Goal: Information Seeking & Learning: Learn about a topic

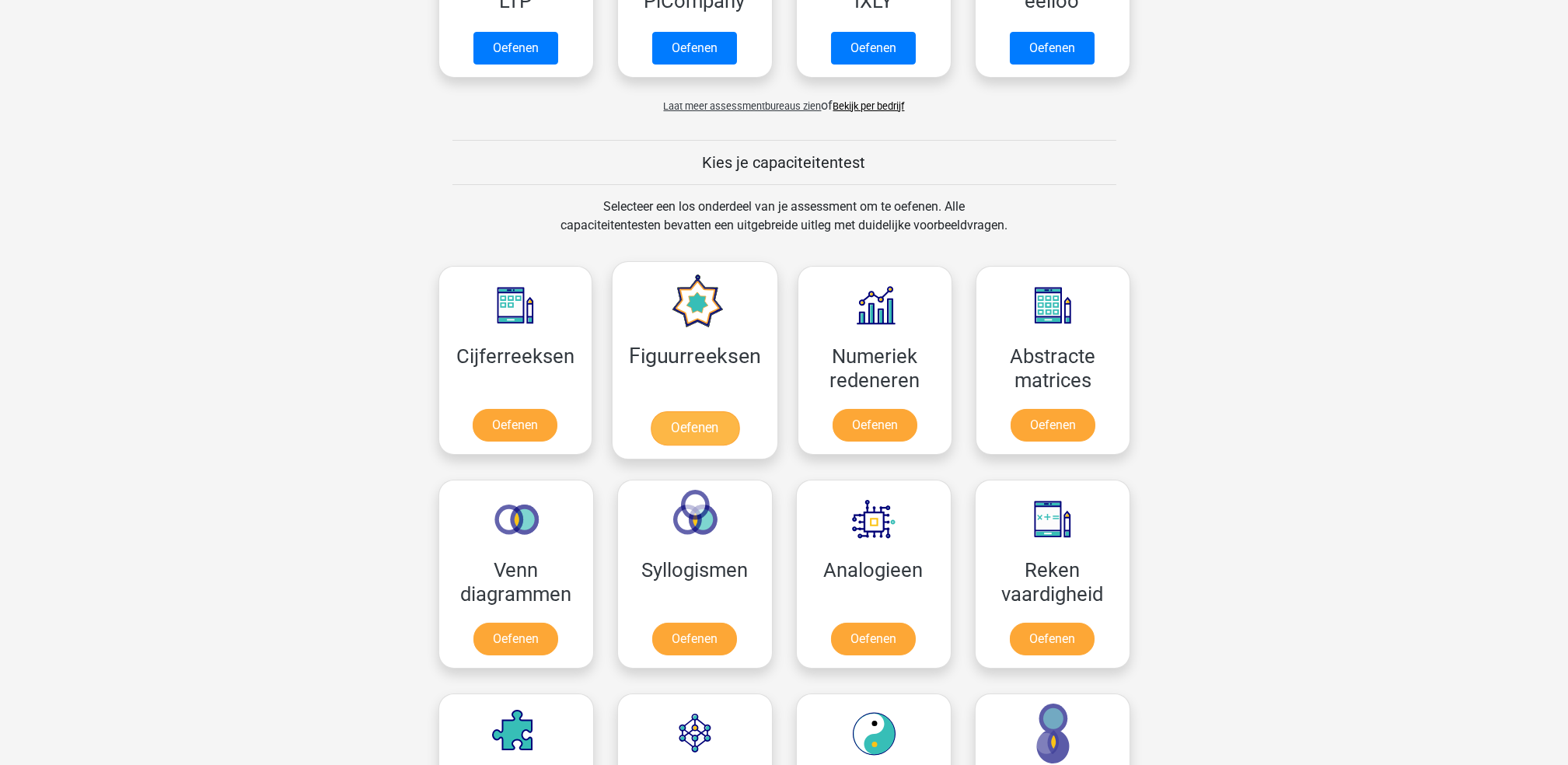
scroll to position [622, 0]
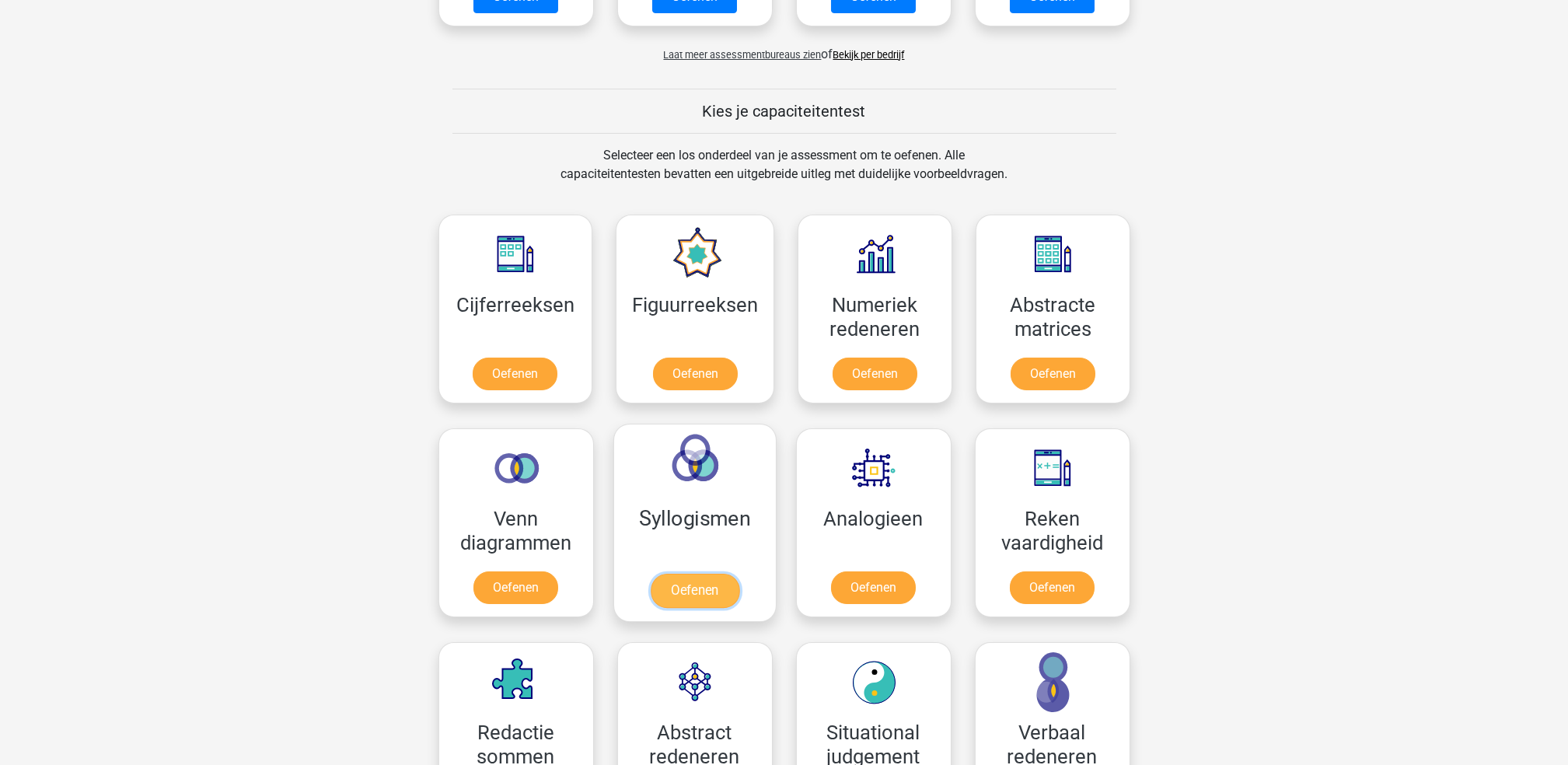
click at [712, 574] on link "Oefenen" at bounding box center [694, 591] width 88 height 34
click at [917, 574] on link "Oefenen" at bounding box center [873, 591] width 88 height 34
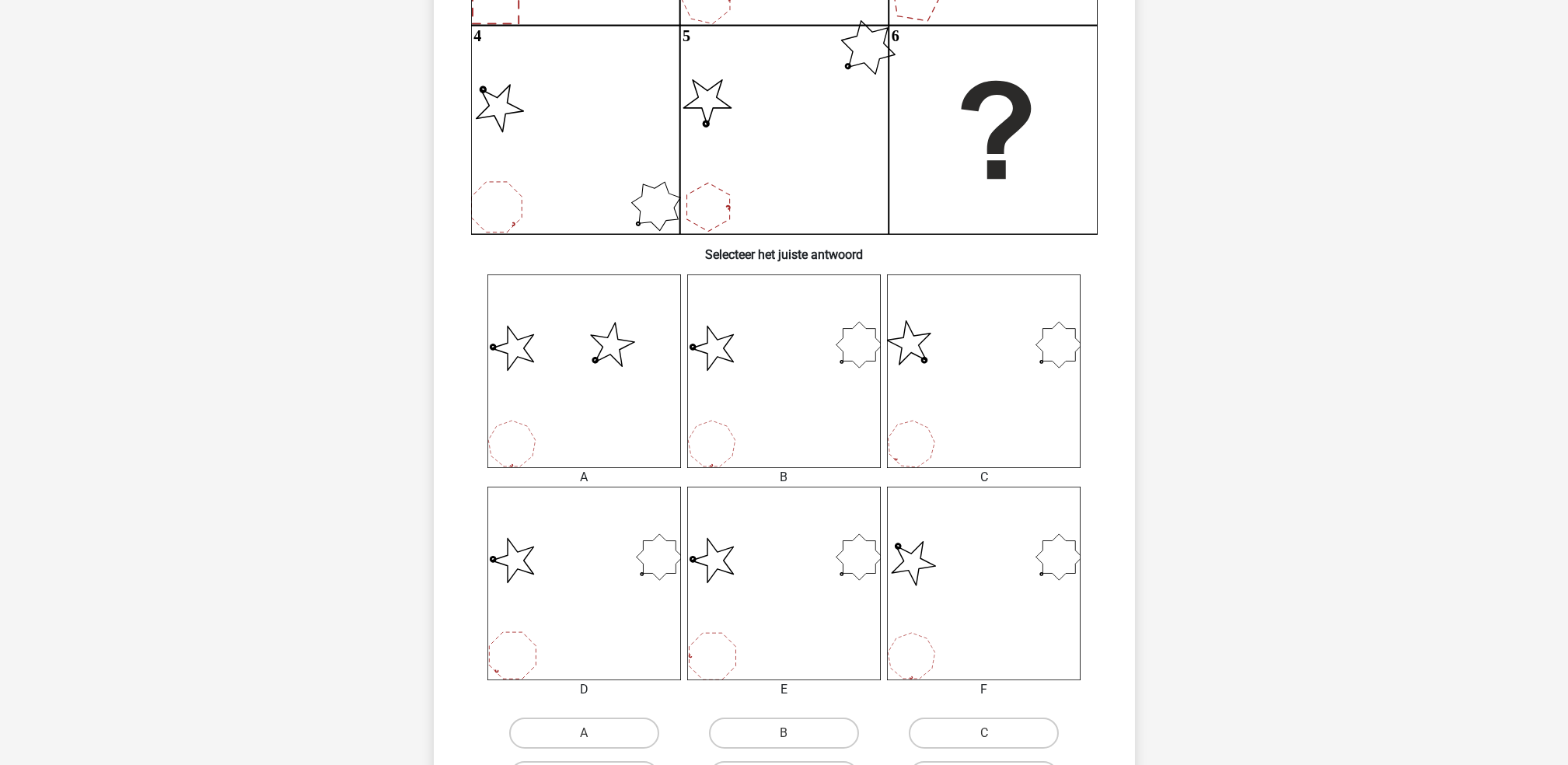
scroll to position [390, 0]
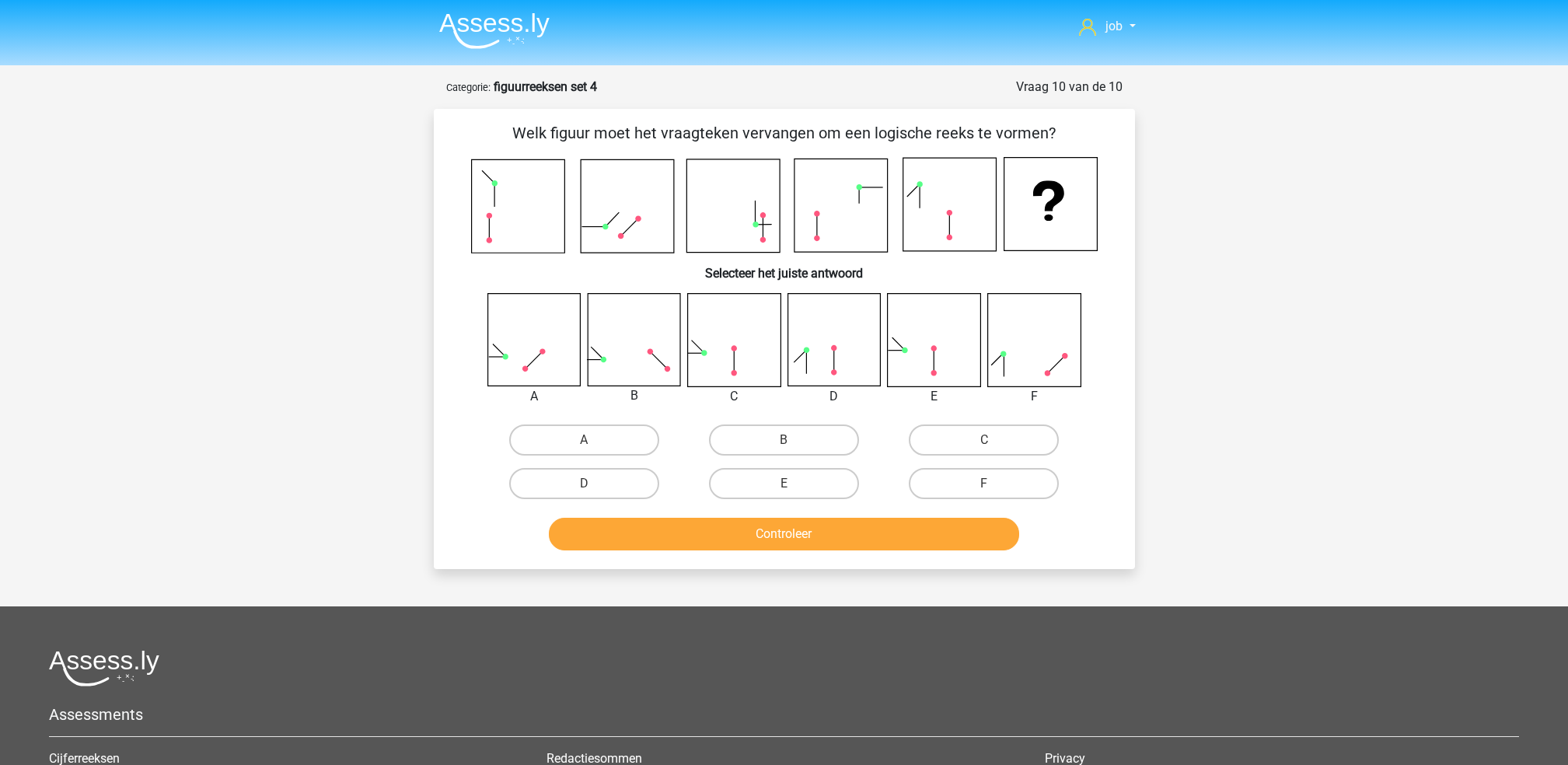
scroll to position [77, 0]
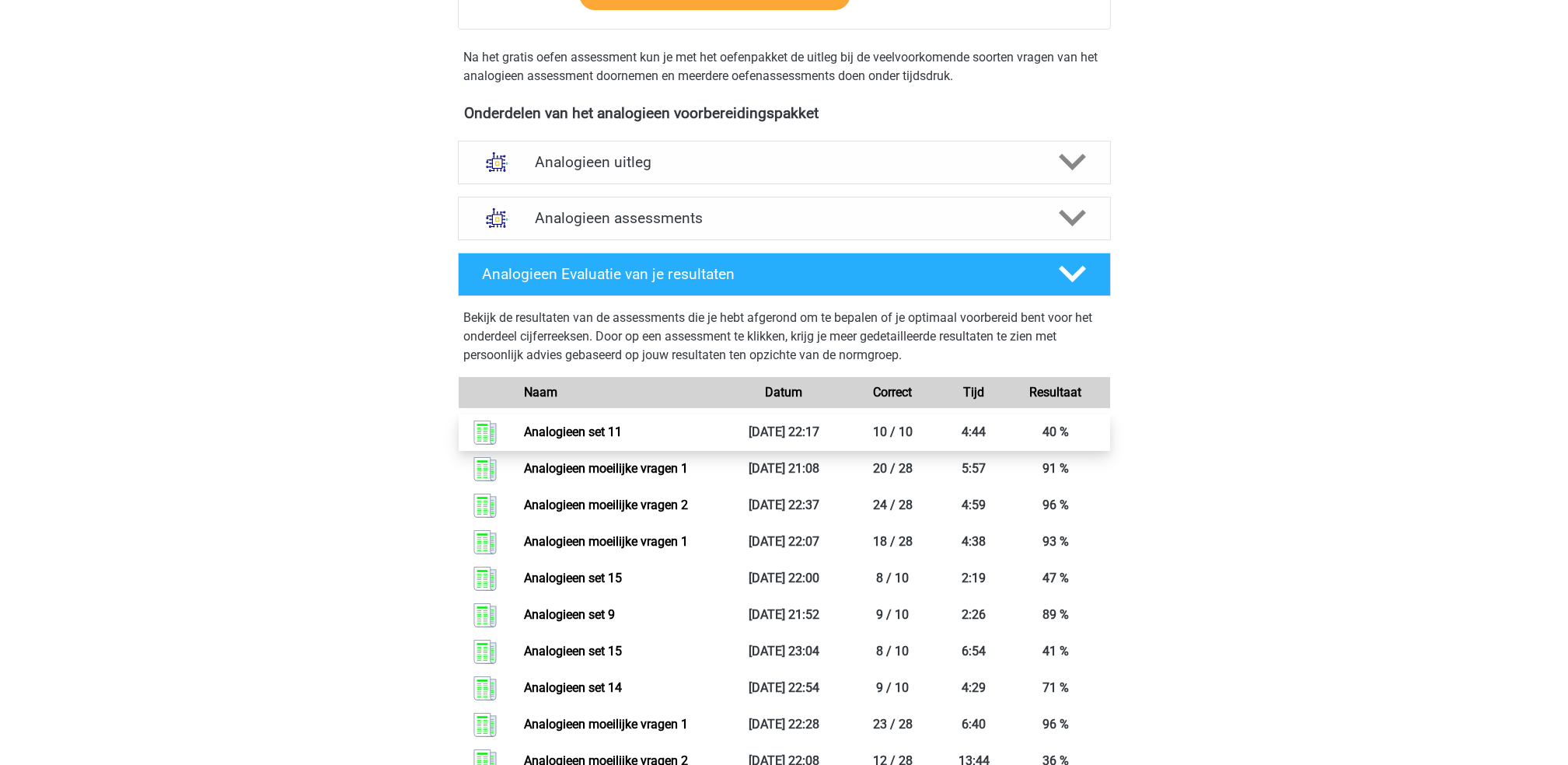
scroll to position [518, 0]
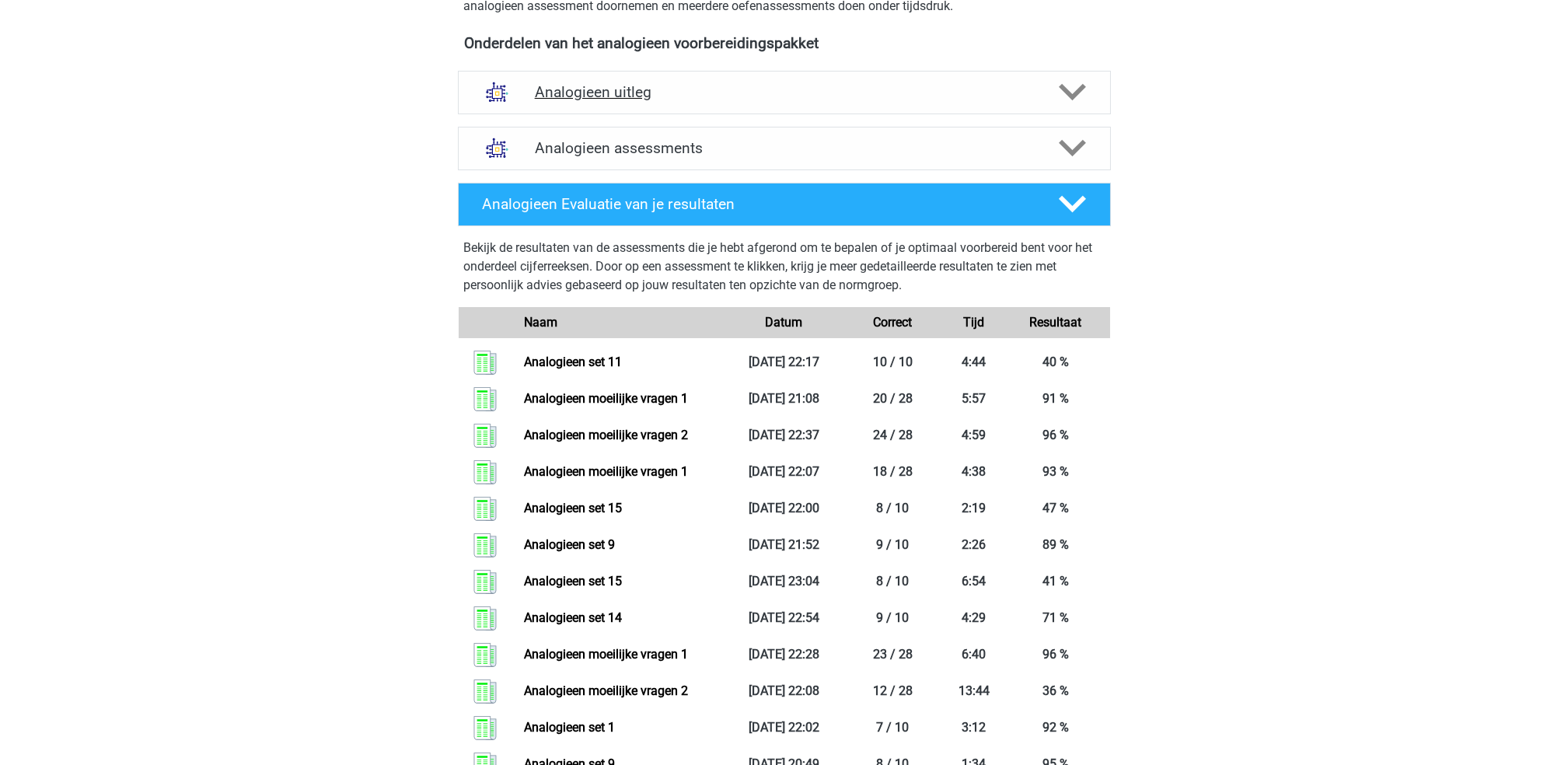
click at [743, 99] on h4 "Analogieen uitleg" at bounding box center [784, 93] width 499 height 18
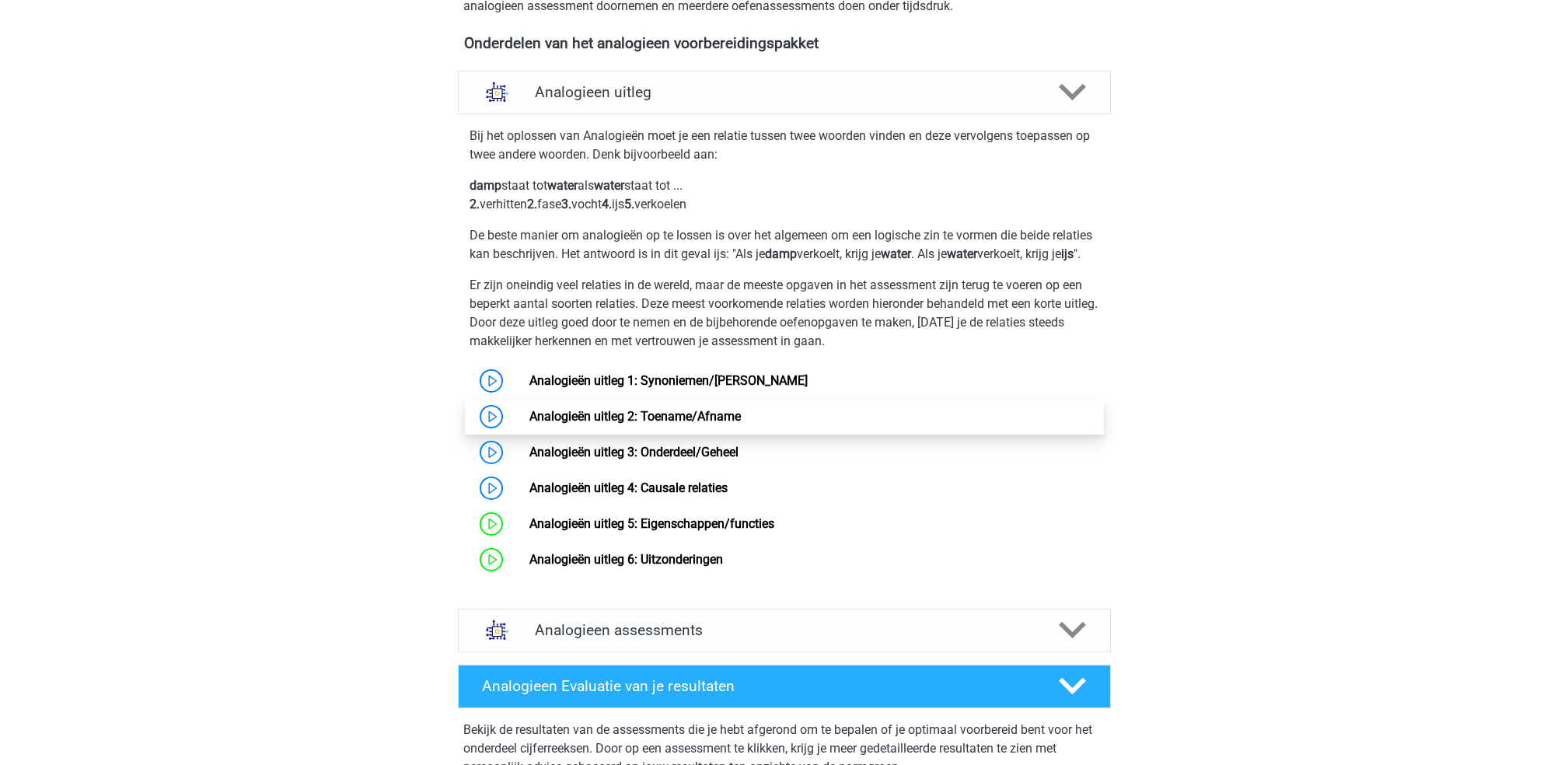
click at [741, 423] on link "Analogieën uitleg 2: Toename/Afname" at bounding box center [635, 416] width 211 height 15
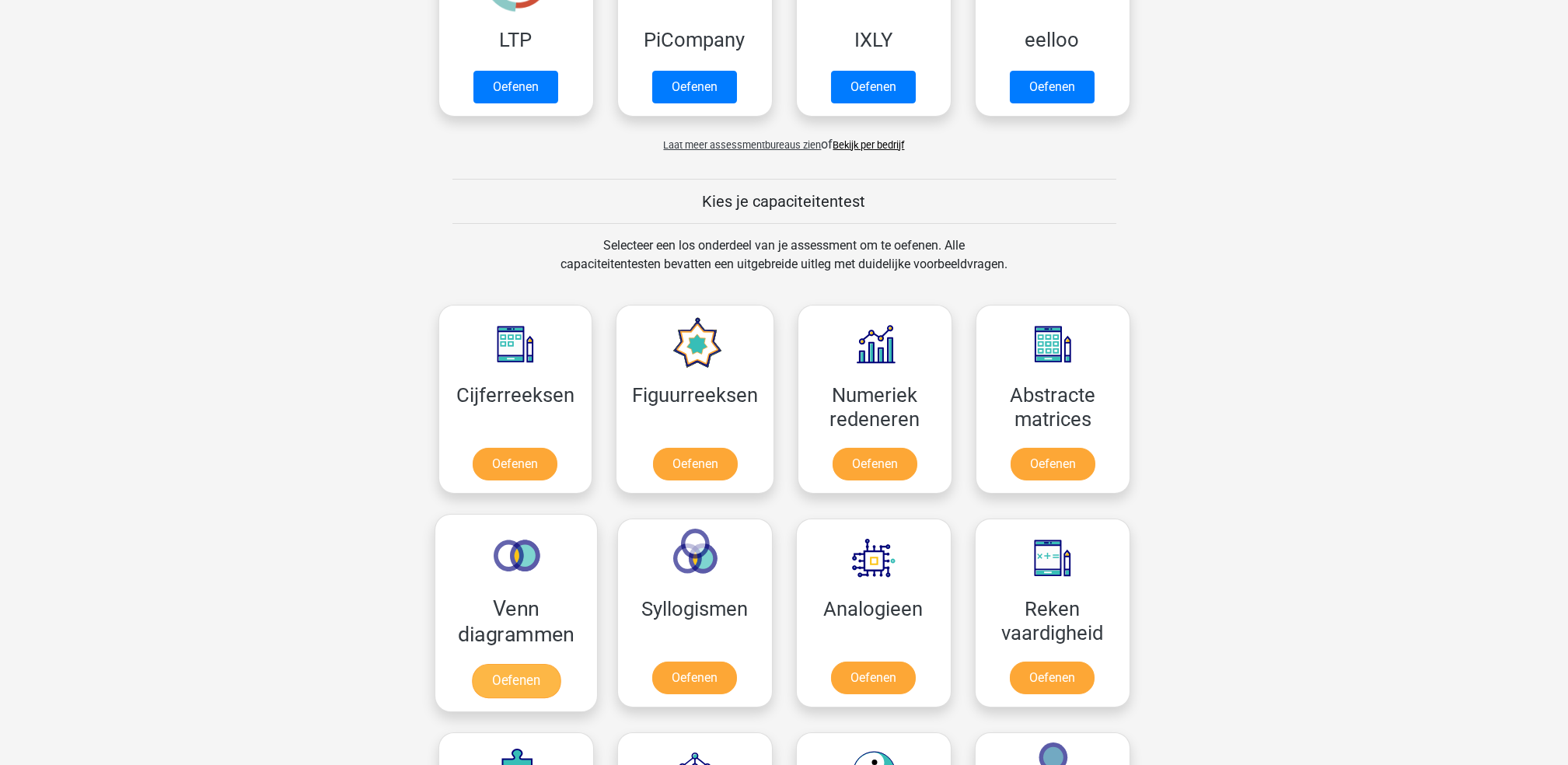
scroll to position [622, 0]
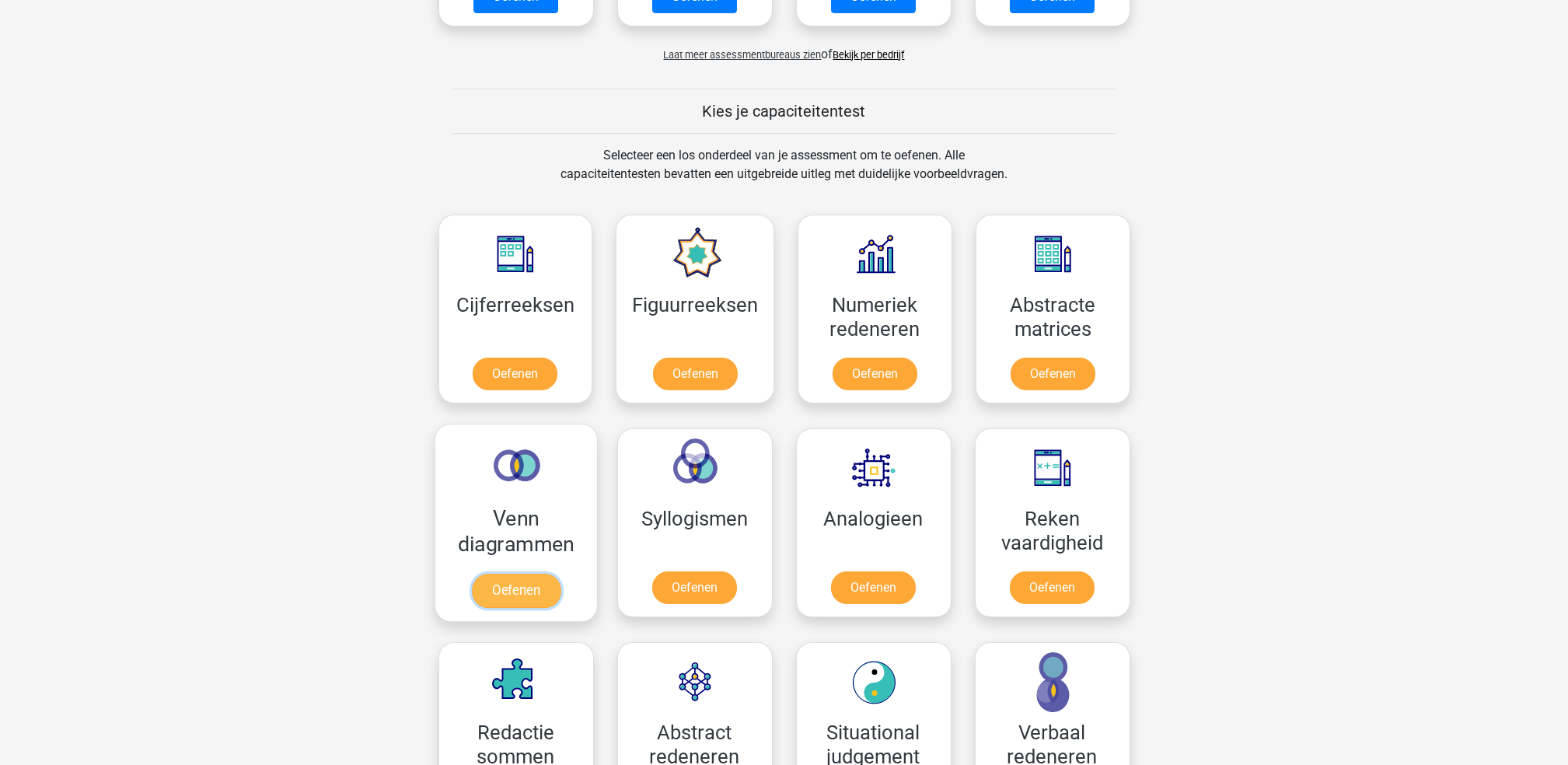
click at [559, 574] on link "Oefenen" at bounding box center [515, 591] width 88 height 34
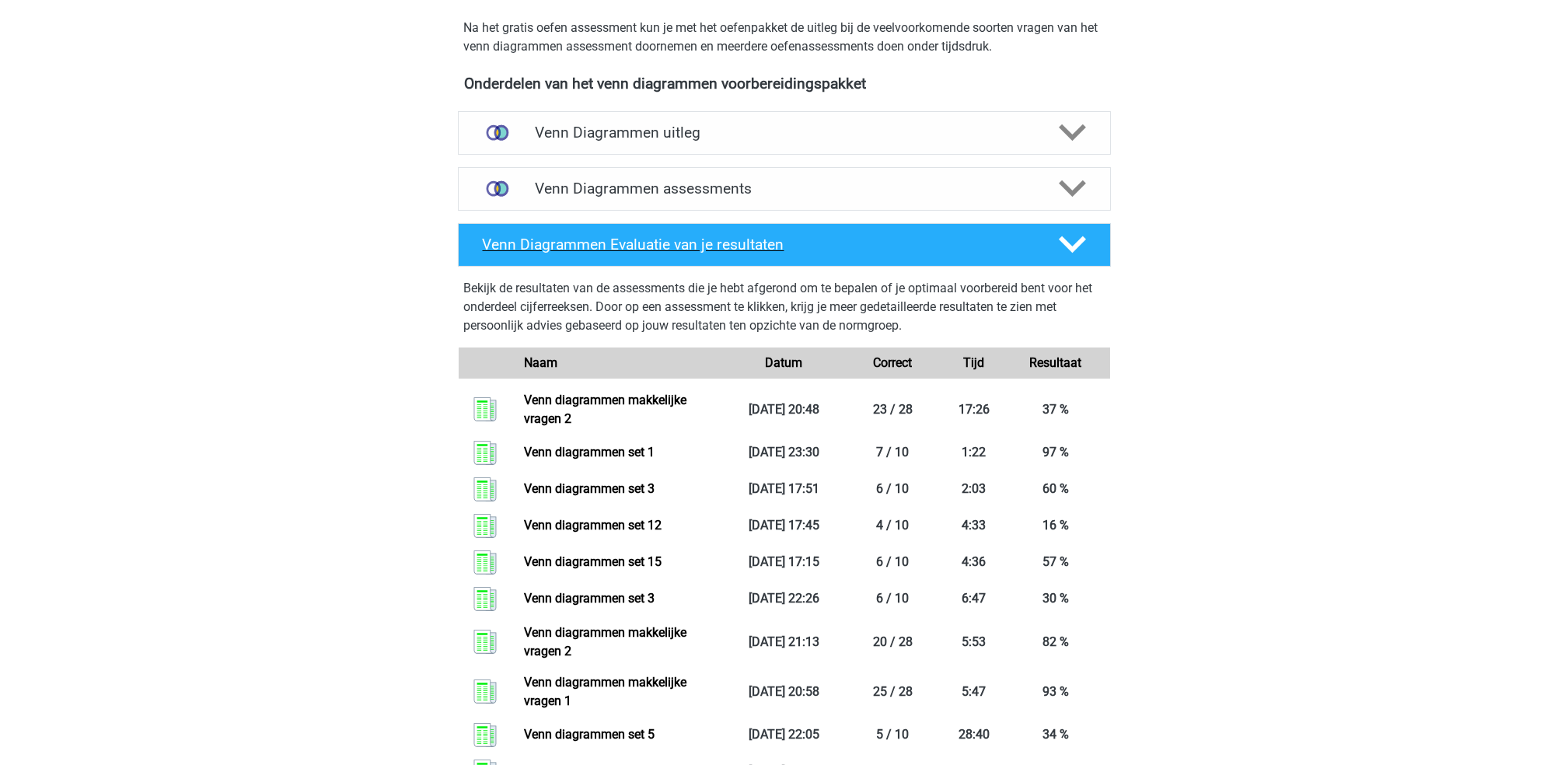
scroll to position [414, 0]
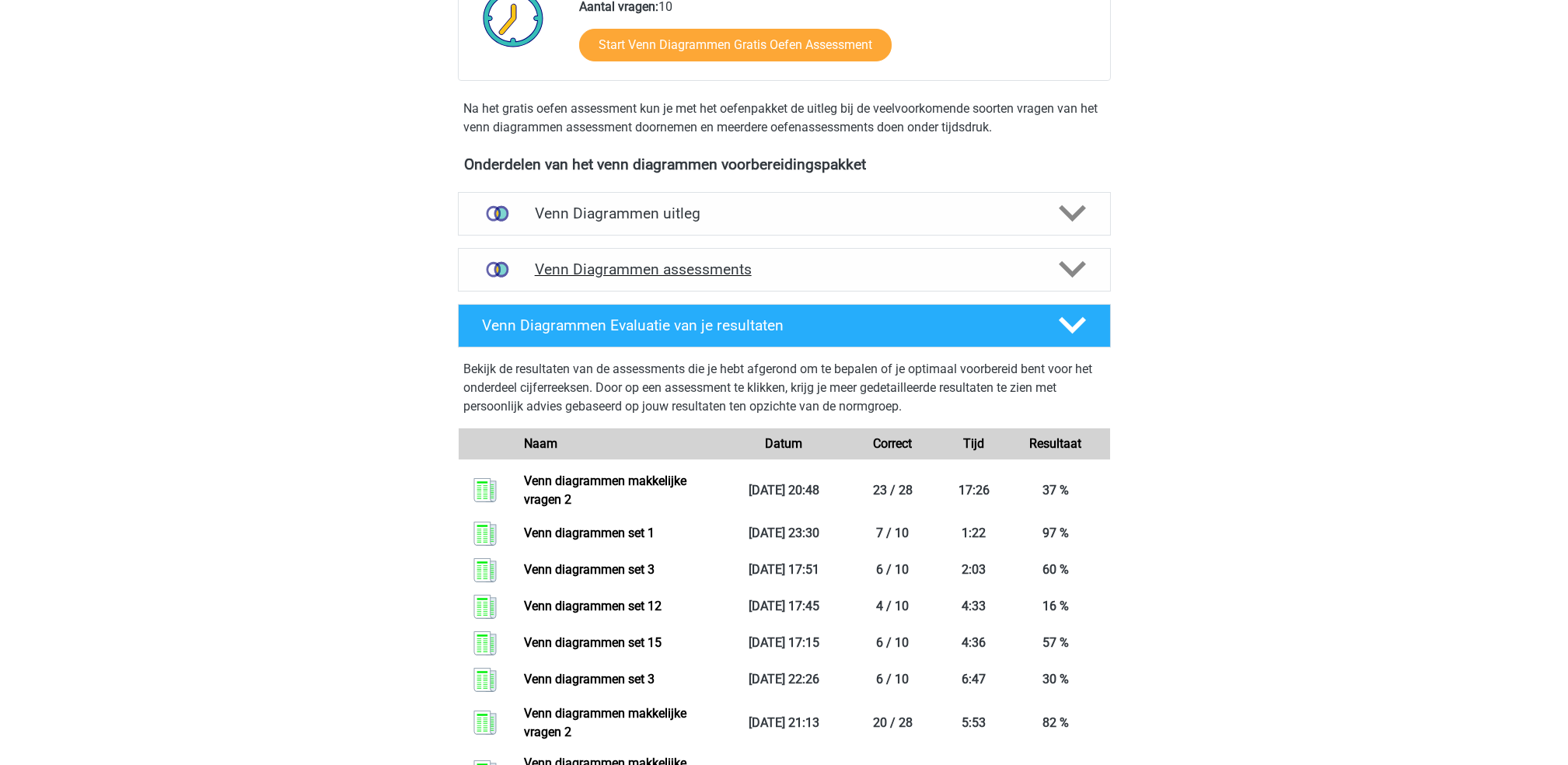
click at [725, 275] on h4 "Venn Diagrammen assessments" at bounding box center [784, 269] width 499 height 18
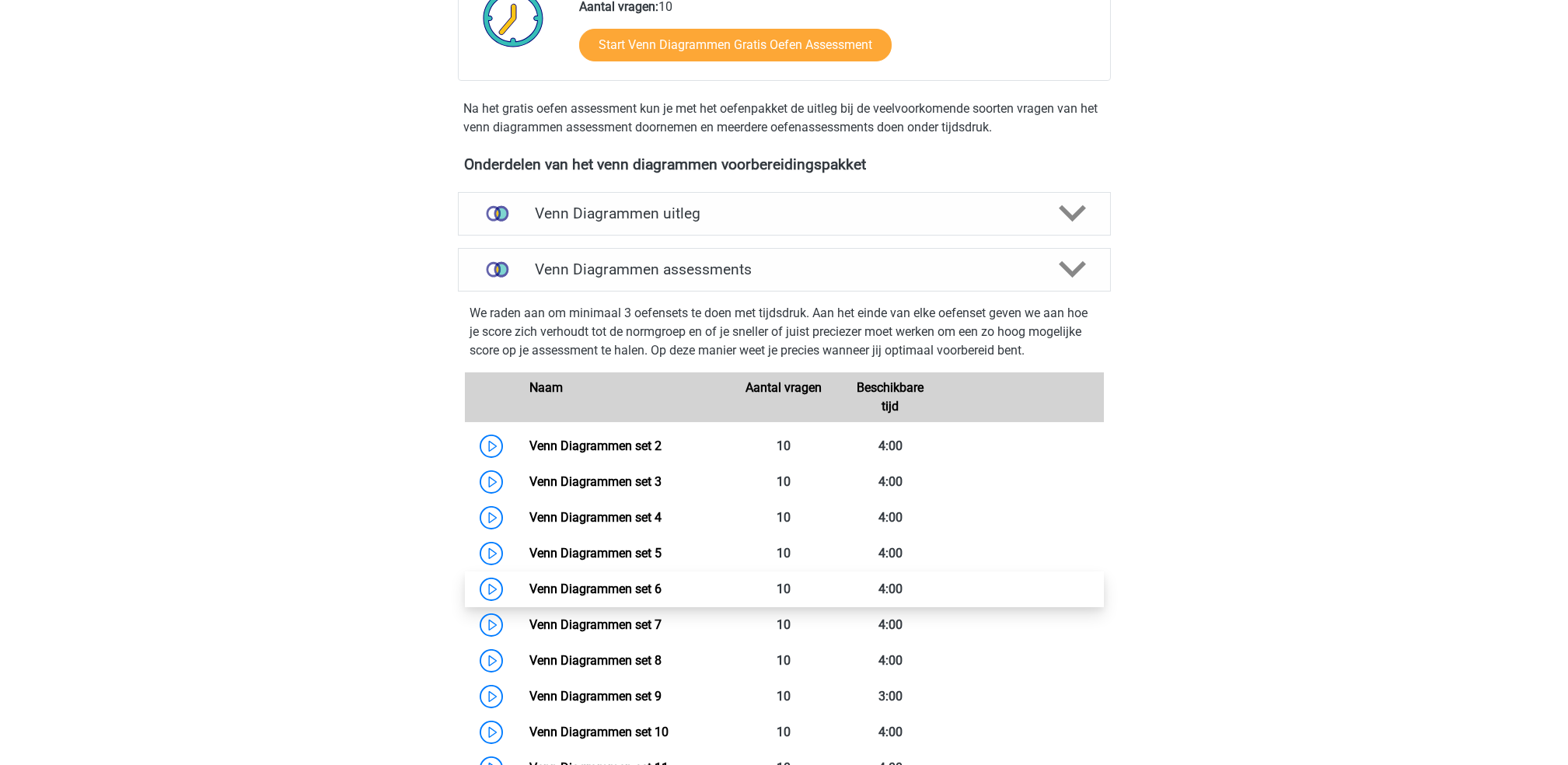
click at [662, 582] on link "Venn Diagrammen set 6" at bounding box center [594, 589] width 132 height 15
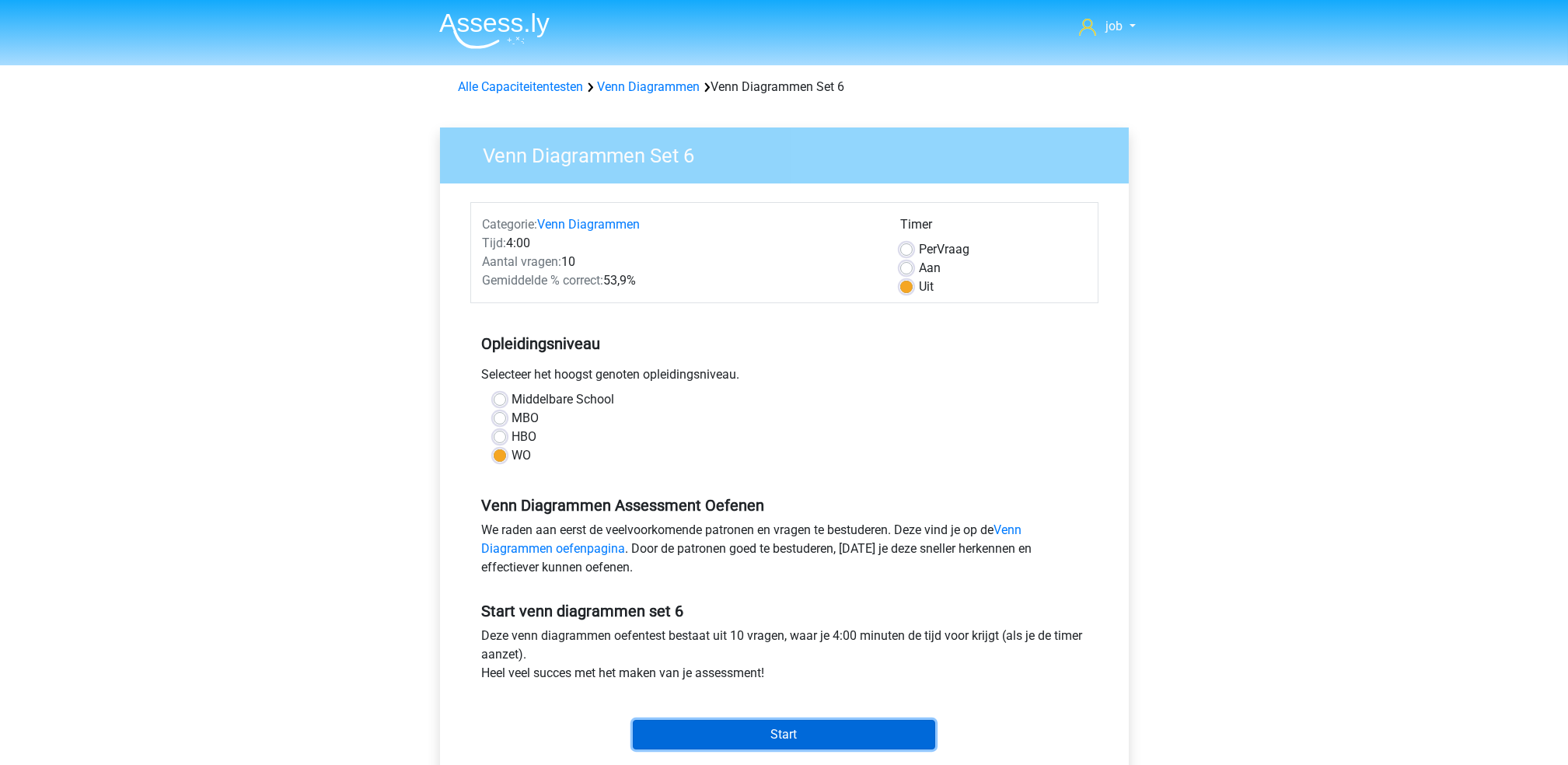
click at [871, 737] on input "Start" at bounding box center [784, 735] width 302 height 29
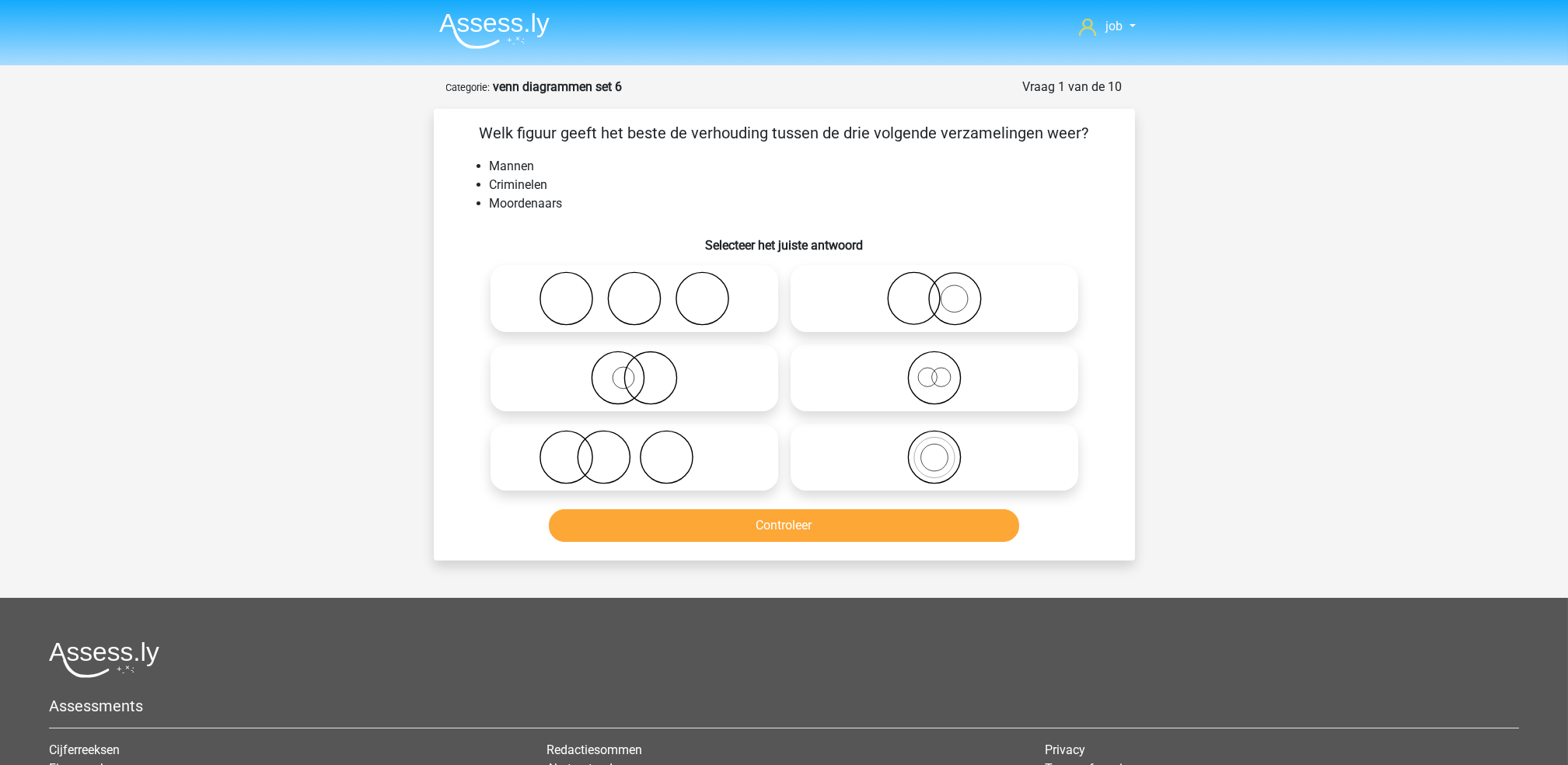
click at [847, 460] on icon at bounding box center [934, 457] width 275 height 54
click at [934, 450] on input "radio" at bounding box center [939, 444] width 10 height 10
radio input "true"
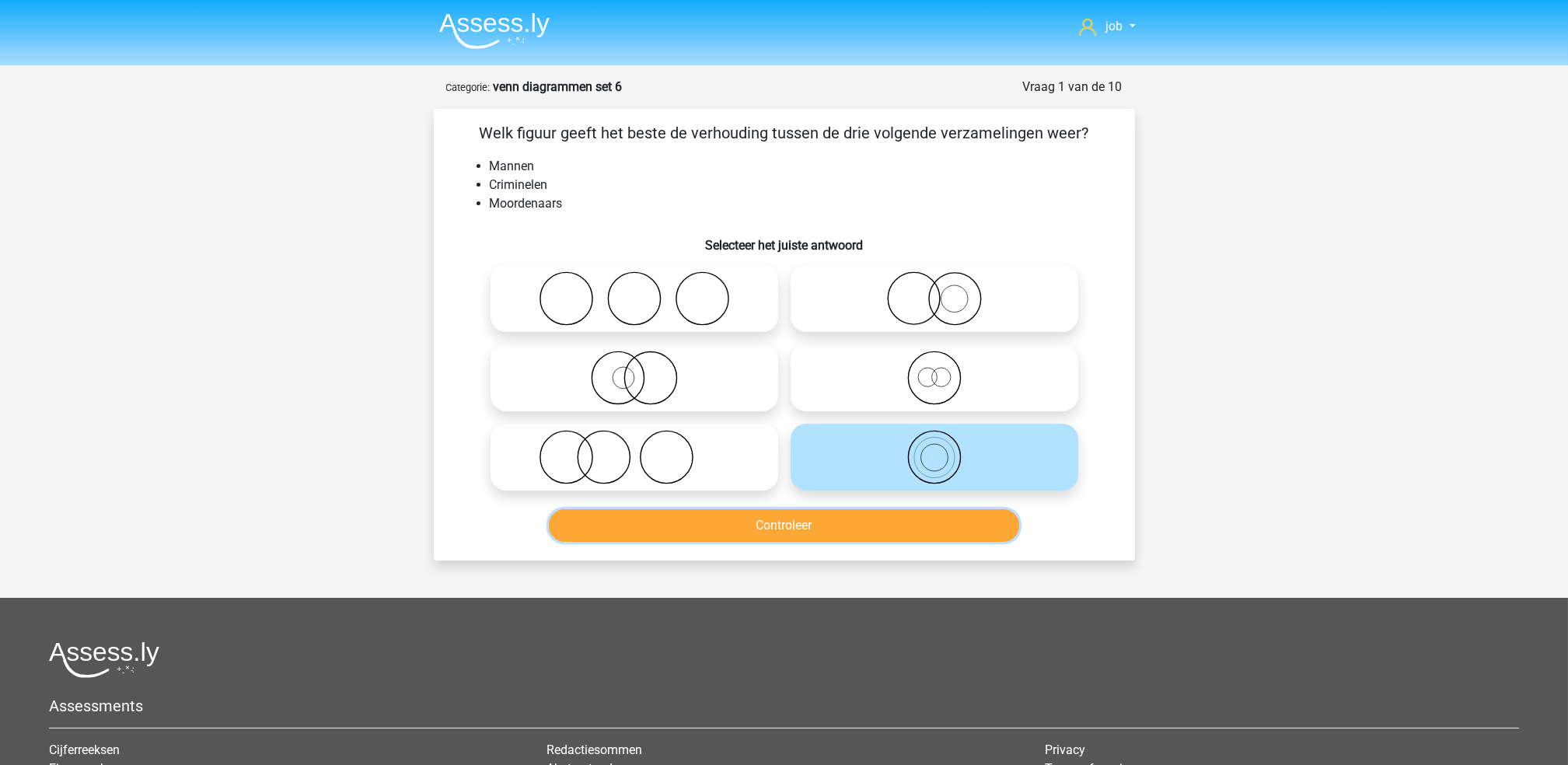
click at [847, 527] on button "Controleer" at bounding box center [784, 526] width 470 height 33
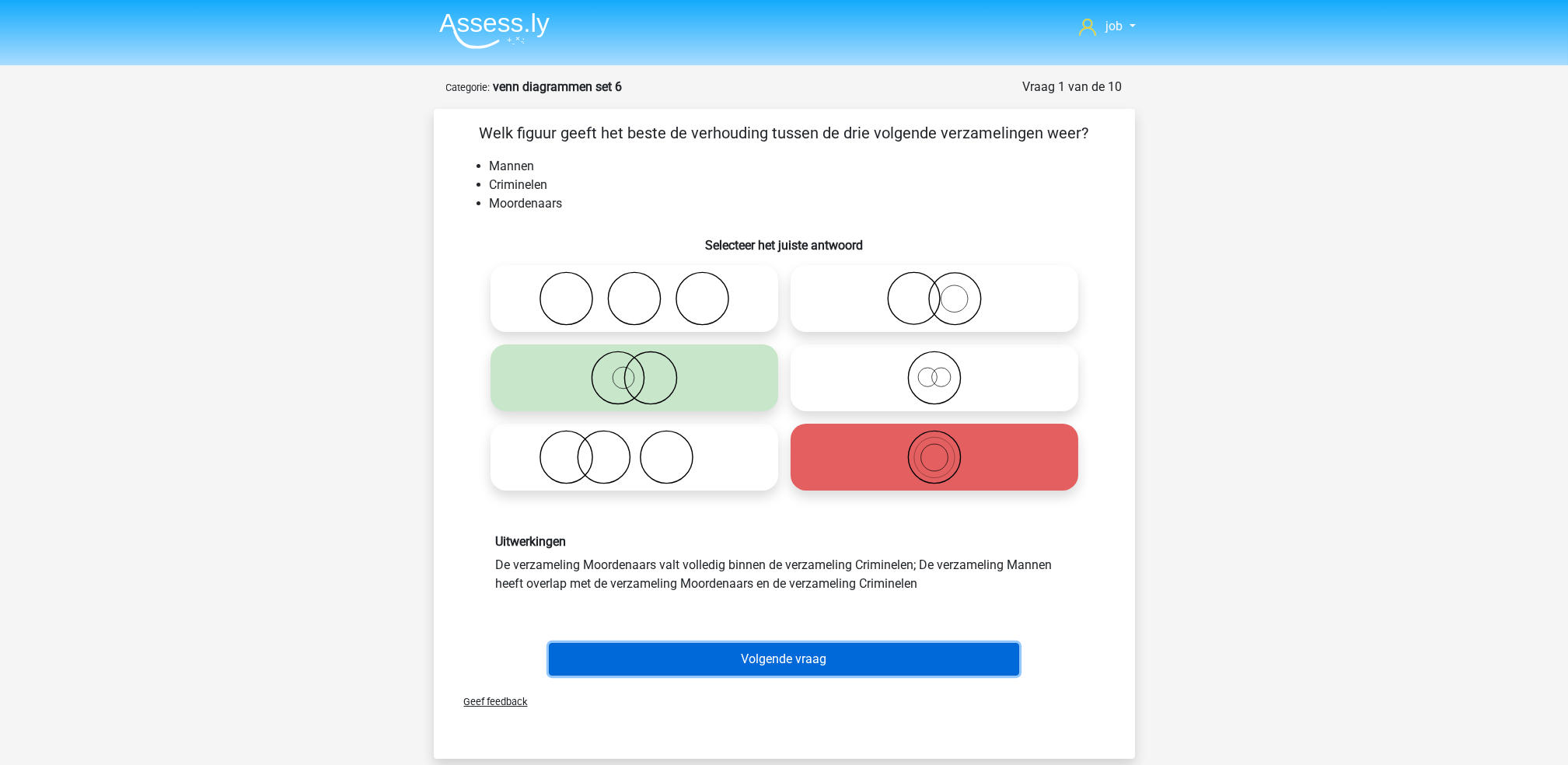
click at [861, 645] on button "Volgende vraag" at bounding box center [784, 659] width 470 height 33
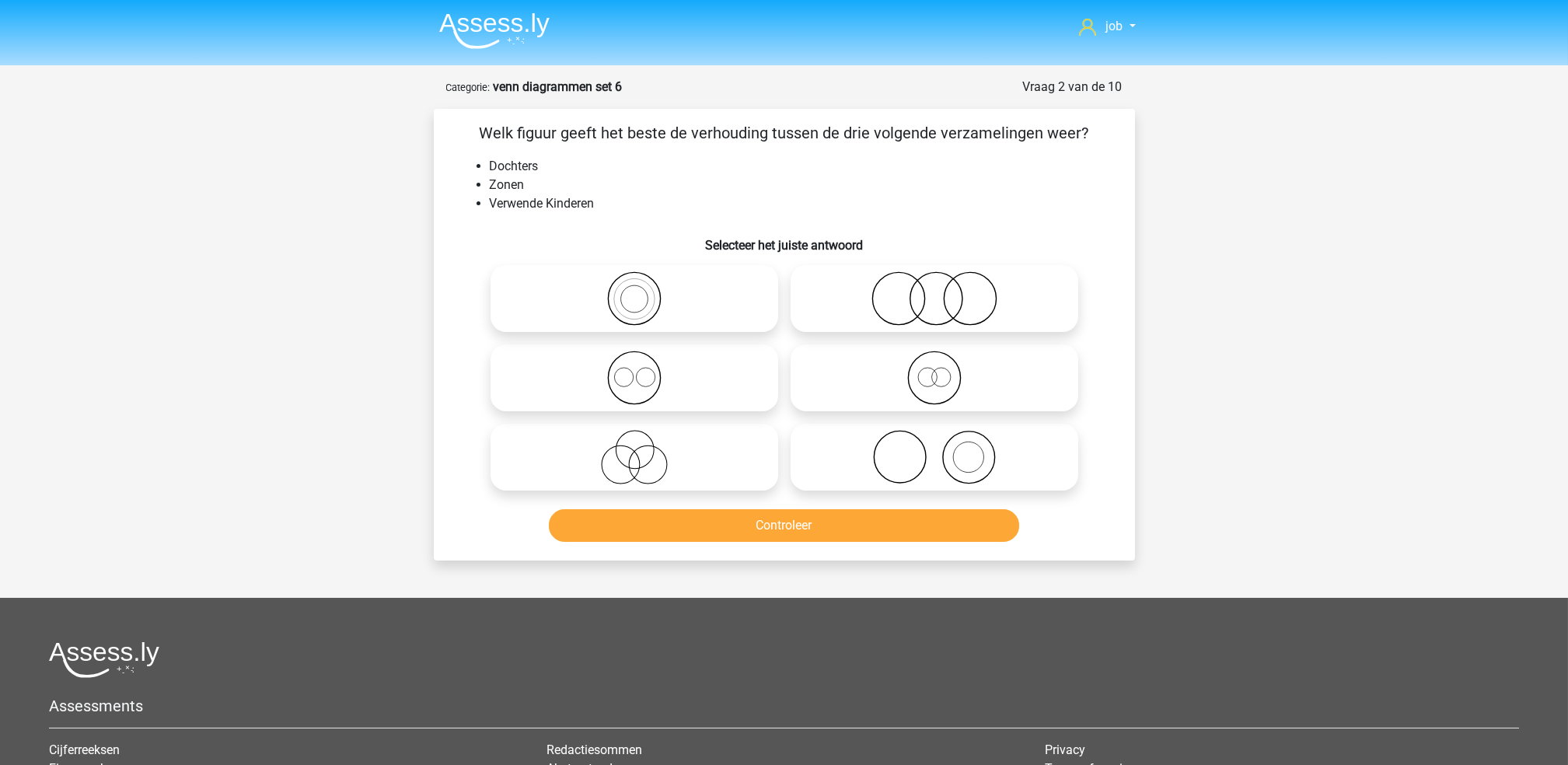
click at [711, 394] on icon at bounding box center [635, 378] width 275 height 54
click at [644, 370] on input "radio" at bounding box center [639, 364] width 10 height 10
radio input "true"
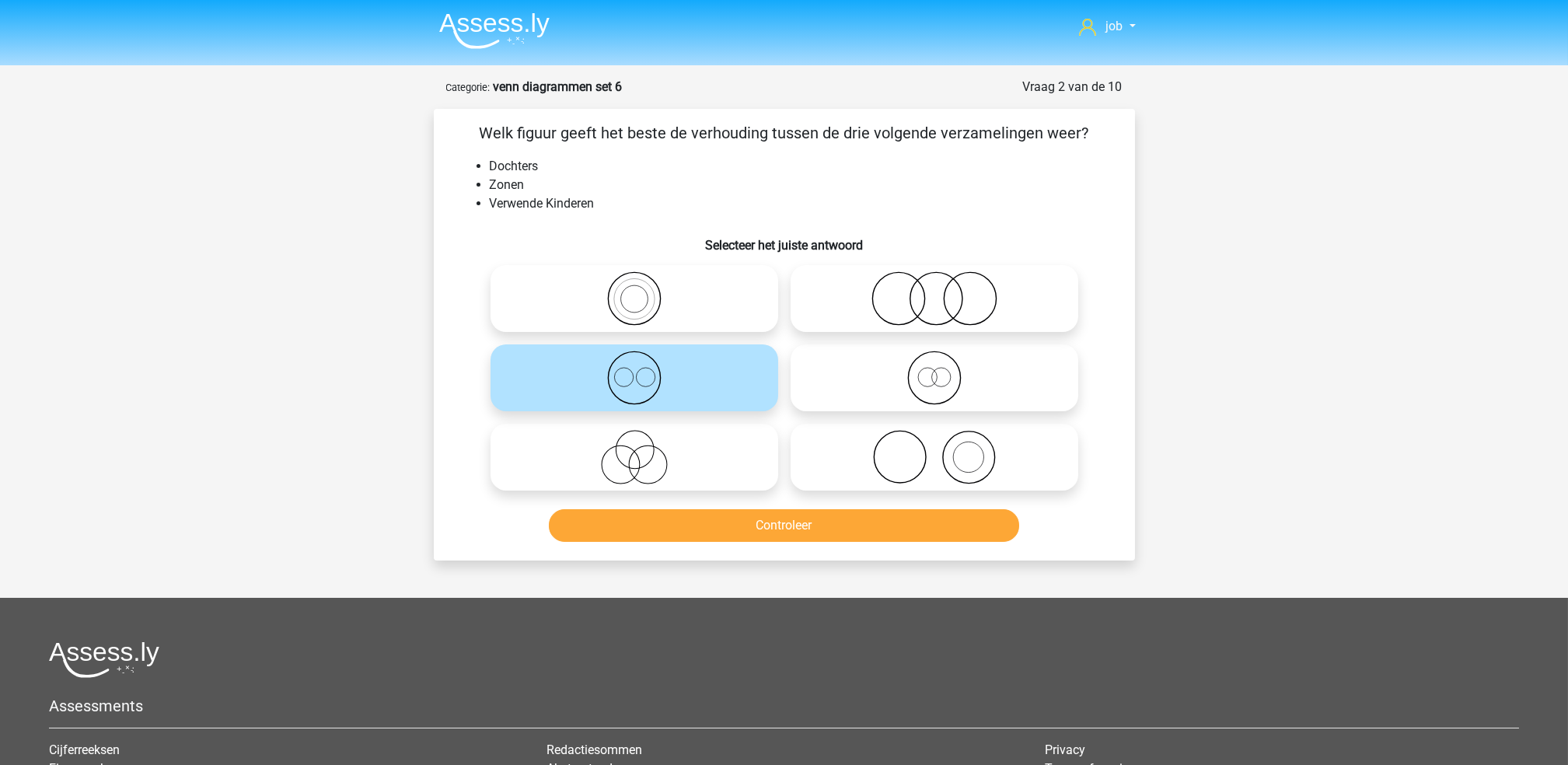
click at [703, 482] on icon at bounding box center [635, 457] width 275 height 54
click at [644, 450] on input "radio" at bounding box center [639, 444] width 10 height 10
radio input "true"
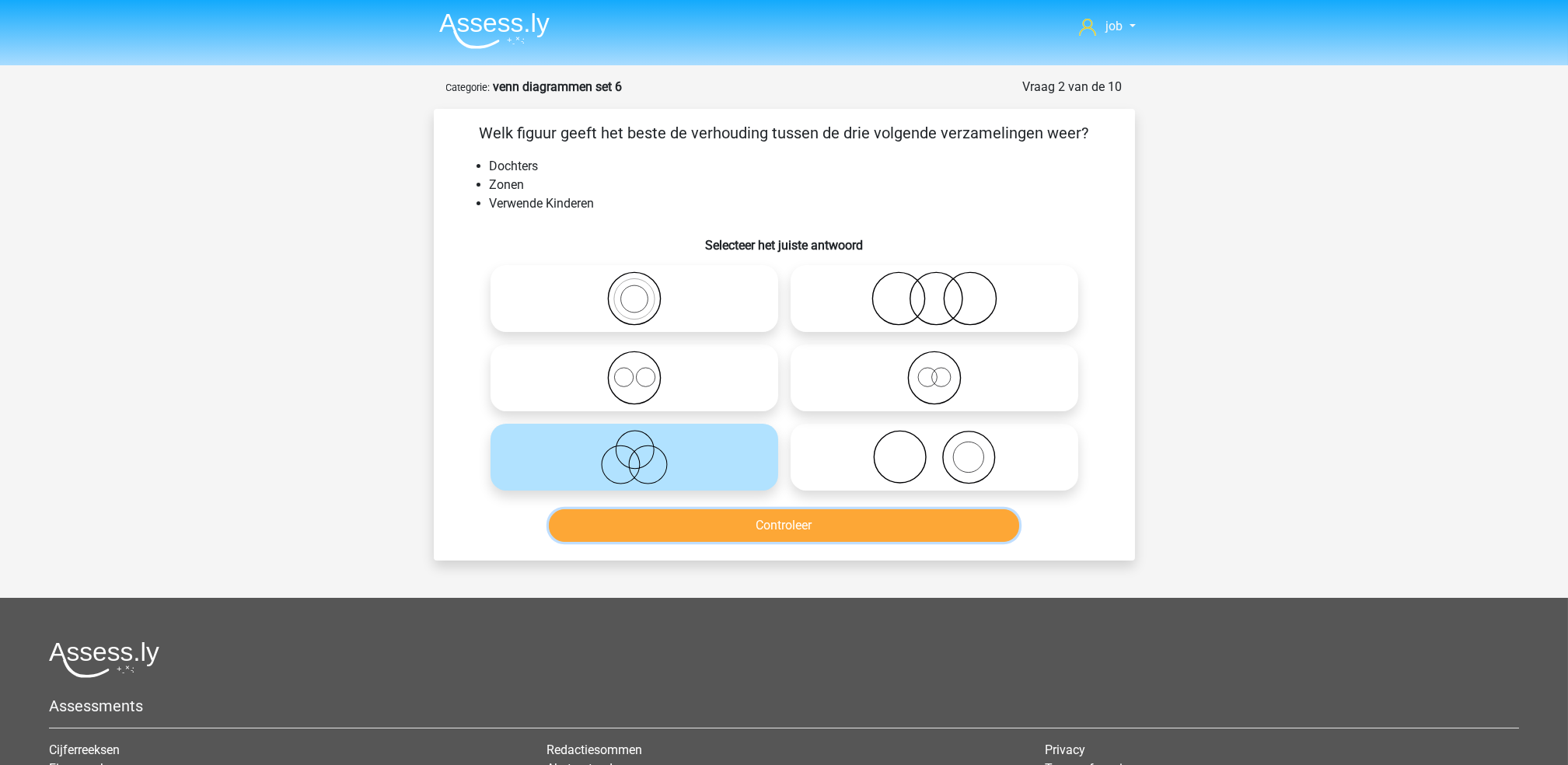
click at [720, 527] on button "Controleer" at bounding box center [784, 526] width 470 height 33
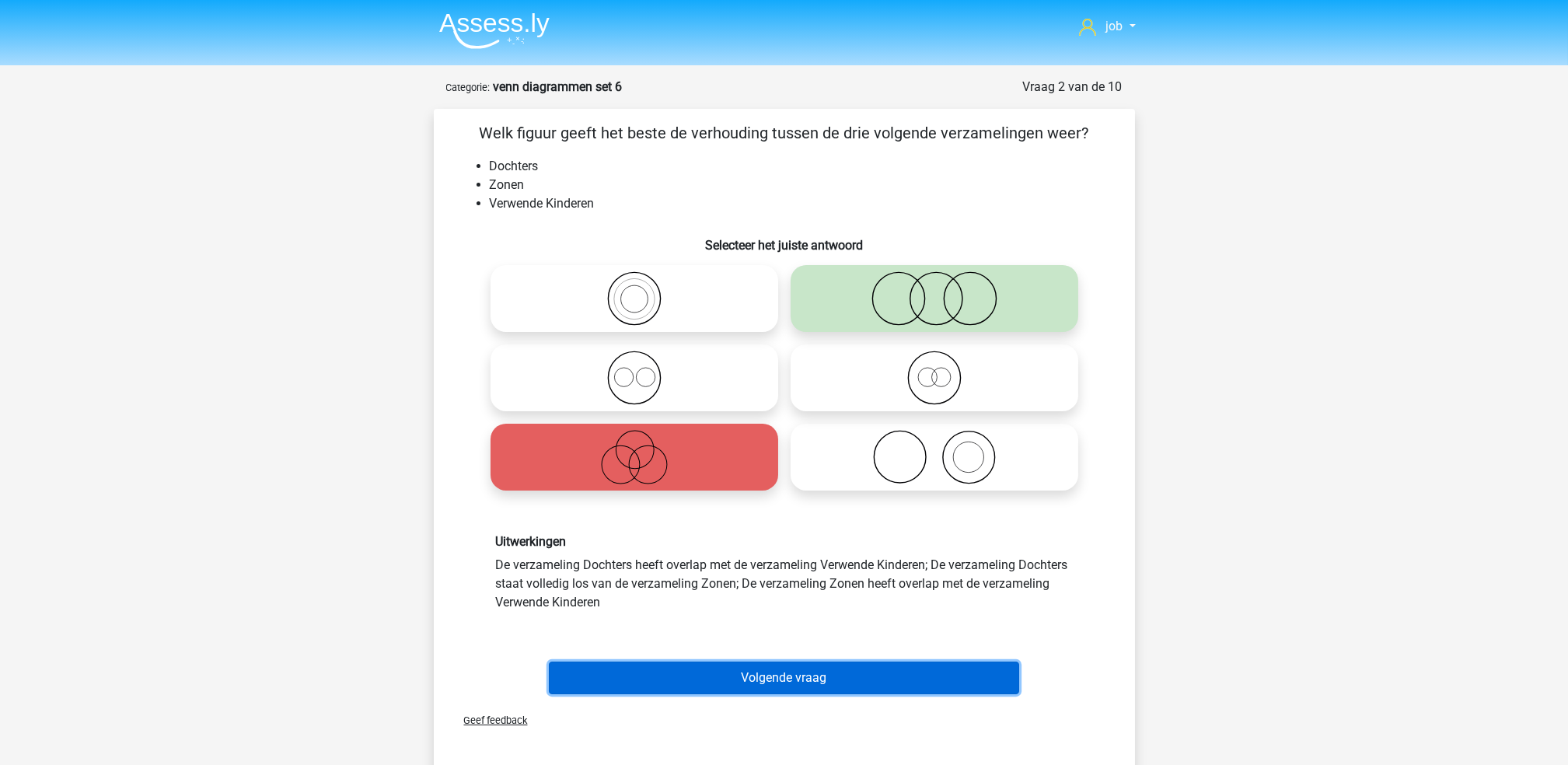
click at [771, 662] on button "Volgende vraag" at bounding box center [784, 678] width 470 height 33
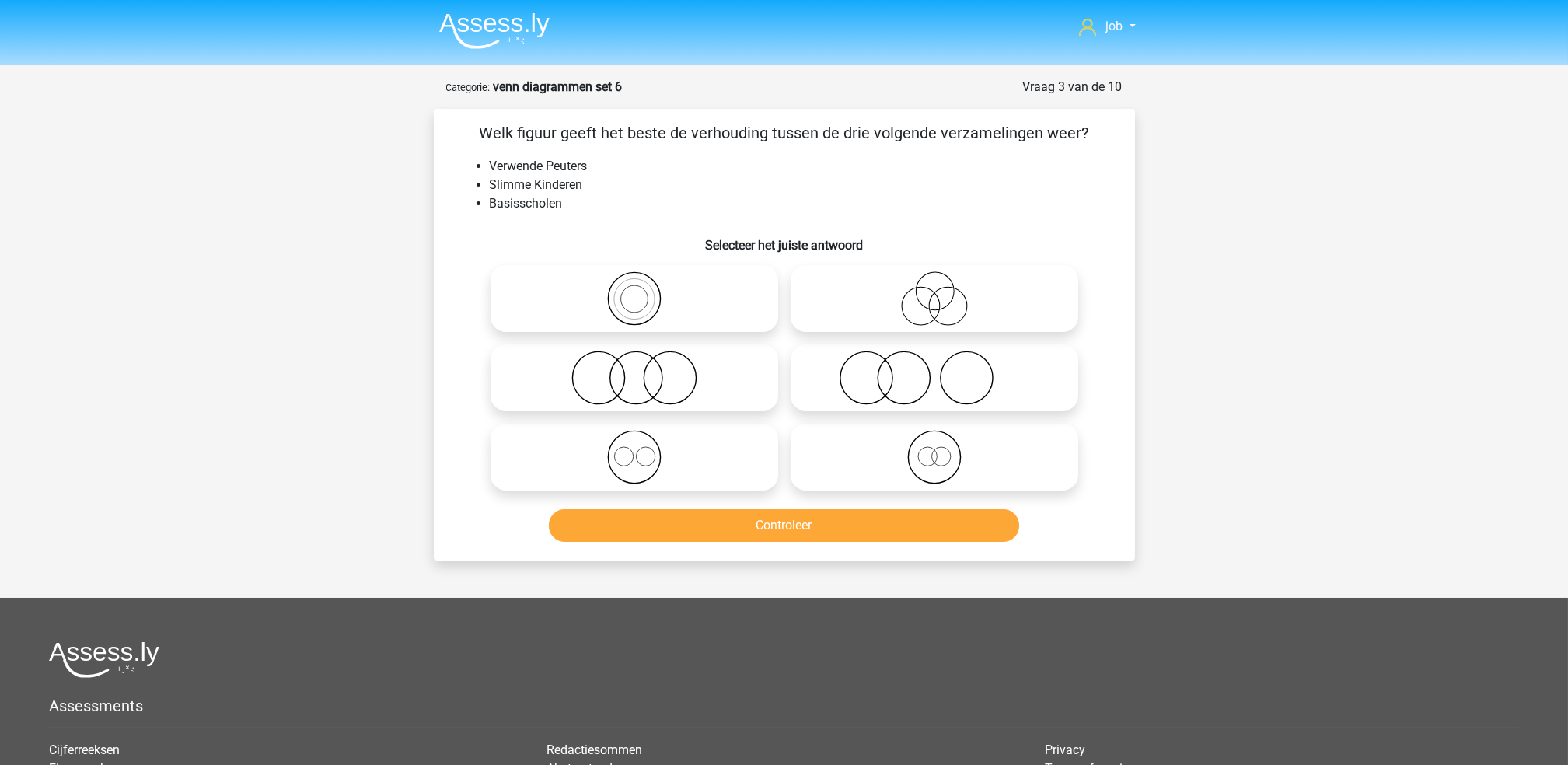
click at [847, 400] on icon at bounding box center [934, 378] width 275 height 54
click at [934, 370] on input "radio" at bounding box center [939, 364] width 10 height 10
radio input "true"
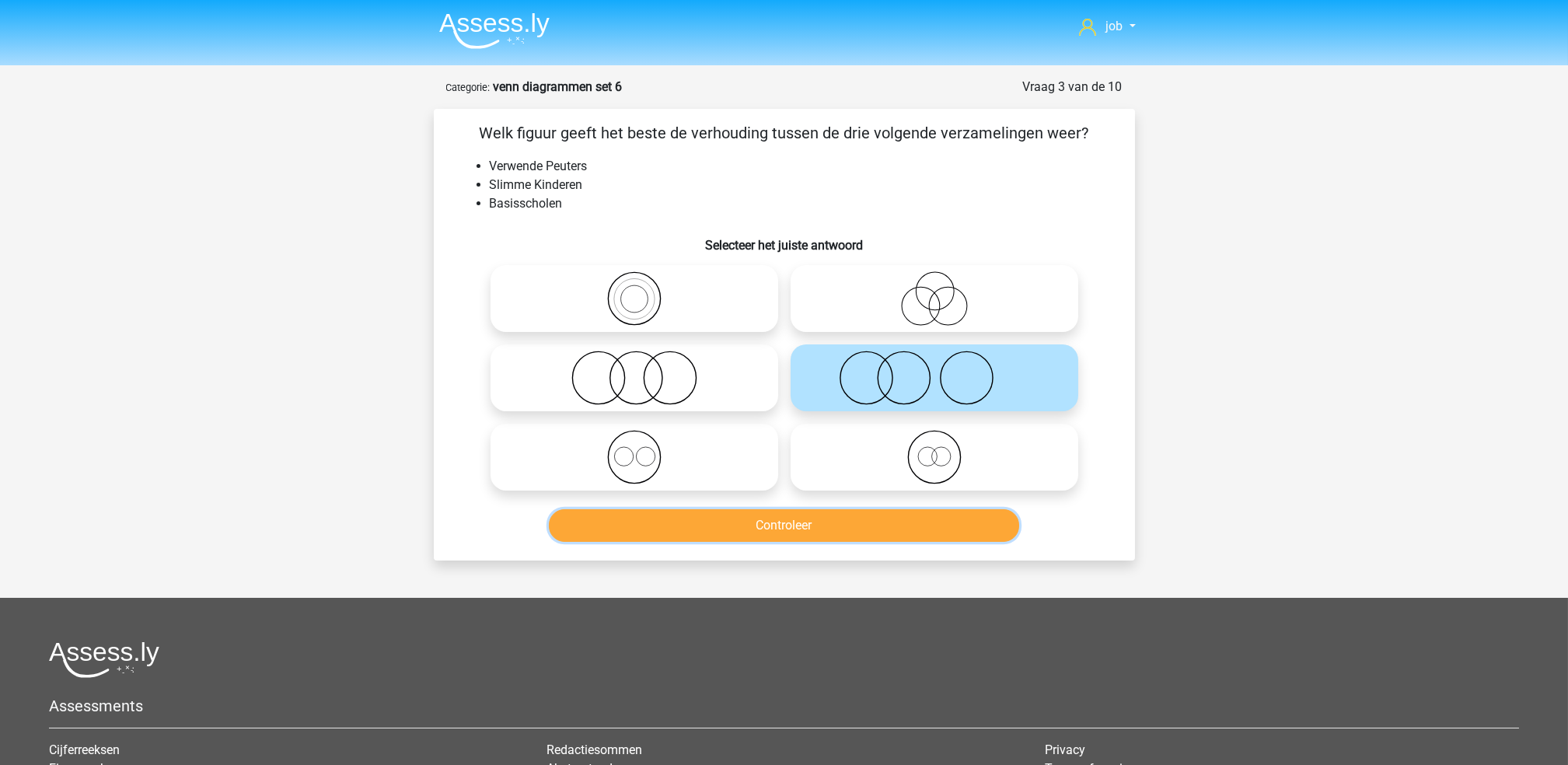
click at [856, 520] on button "Controleer" at bounding box center [784, 526] width 470 height 33
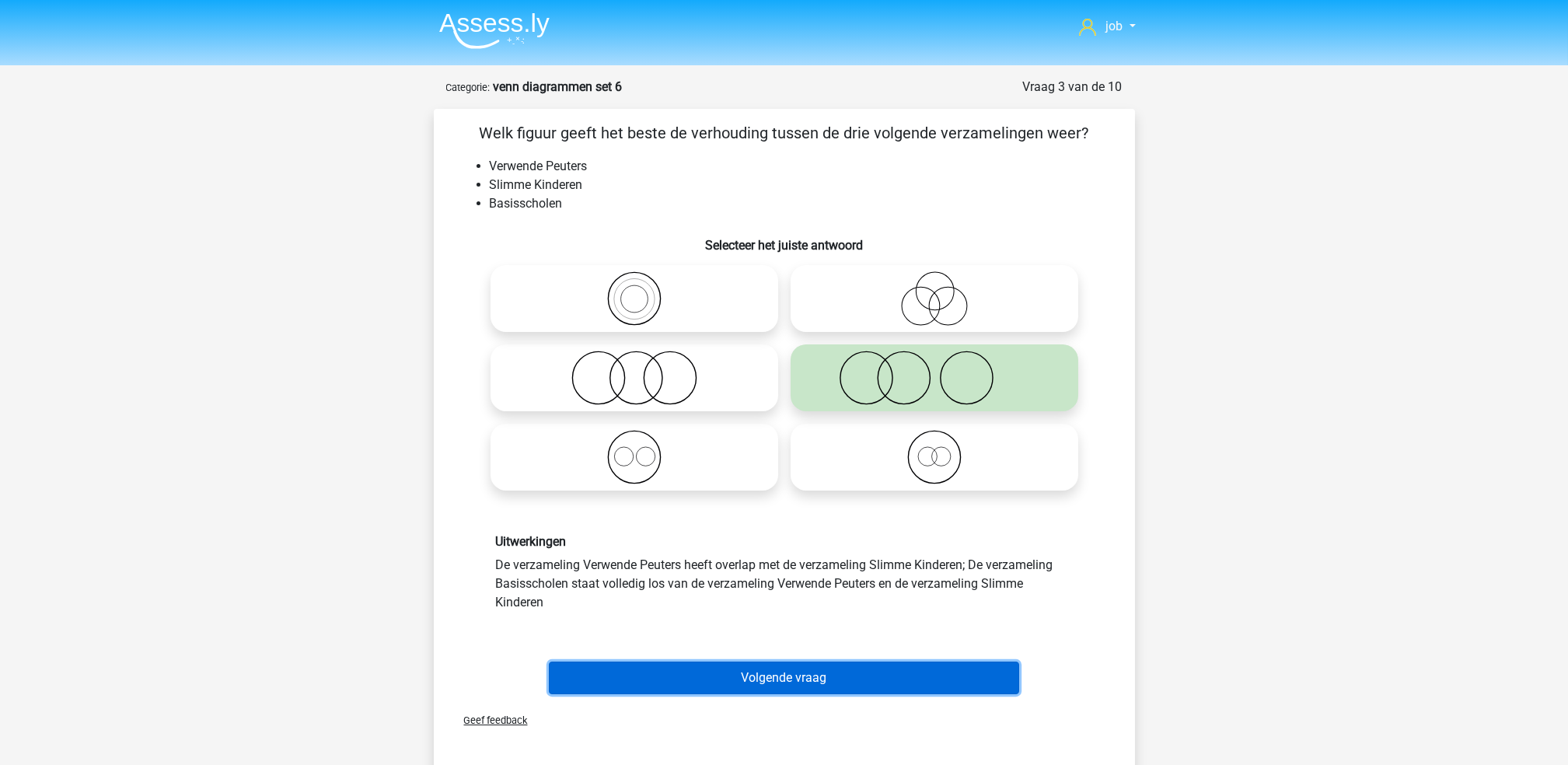
click at [826, 667] on button "Volgende vraag" at bounding box center [784, 678] width 470 height 33
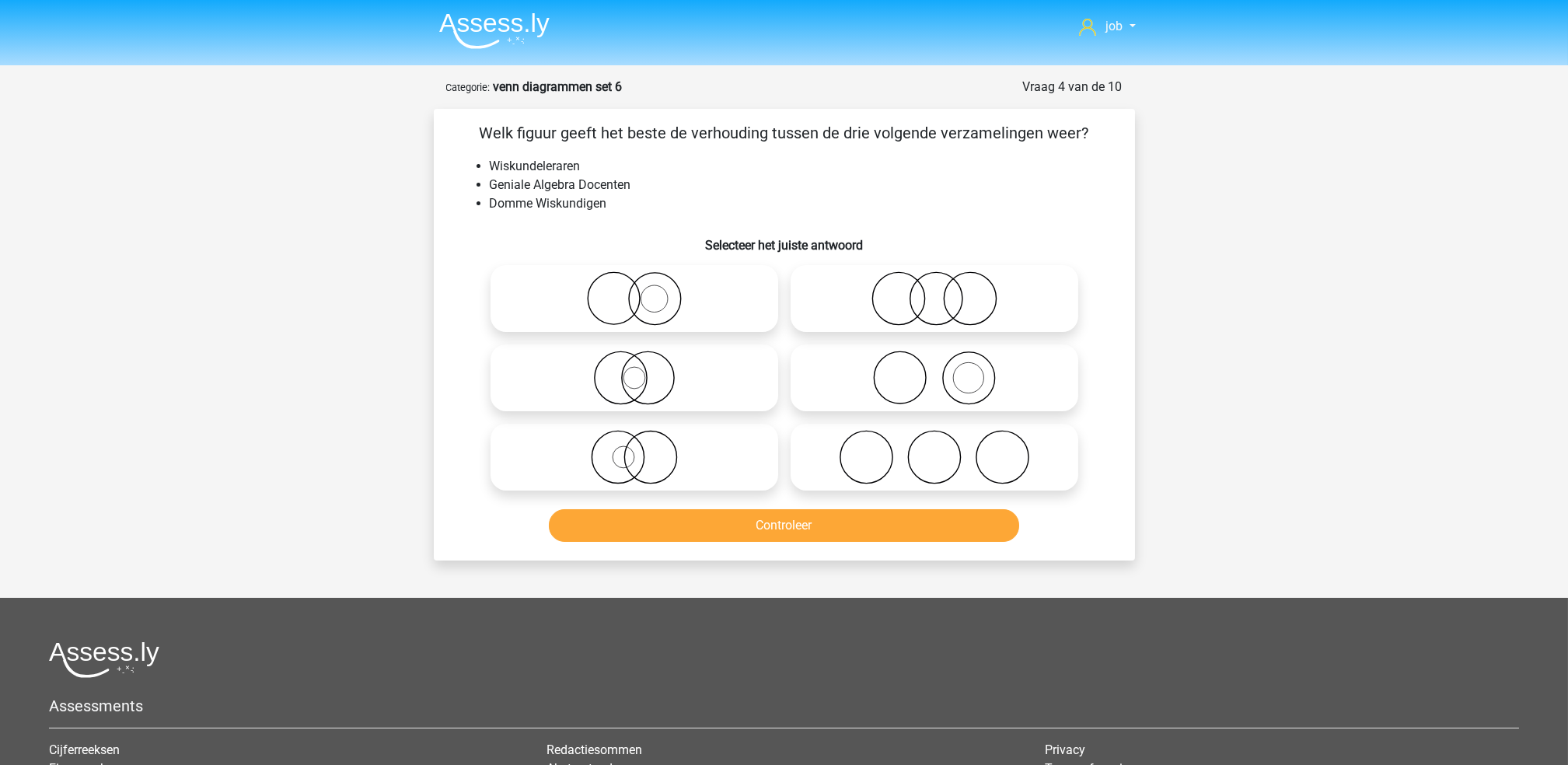
click at [837, 448] on icon at bounding box center [934, 457] width 275 height 54
click at [934, 448] on input "radio" at bounding box center [939, 444] width 10 height 10
radio input "true"
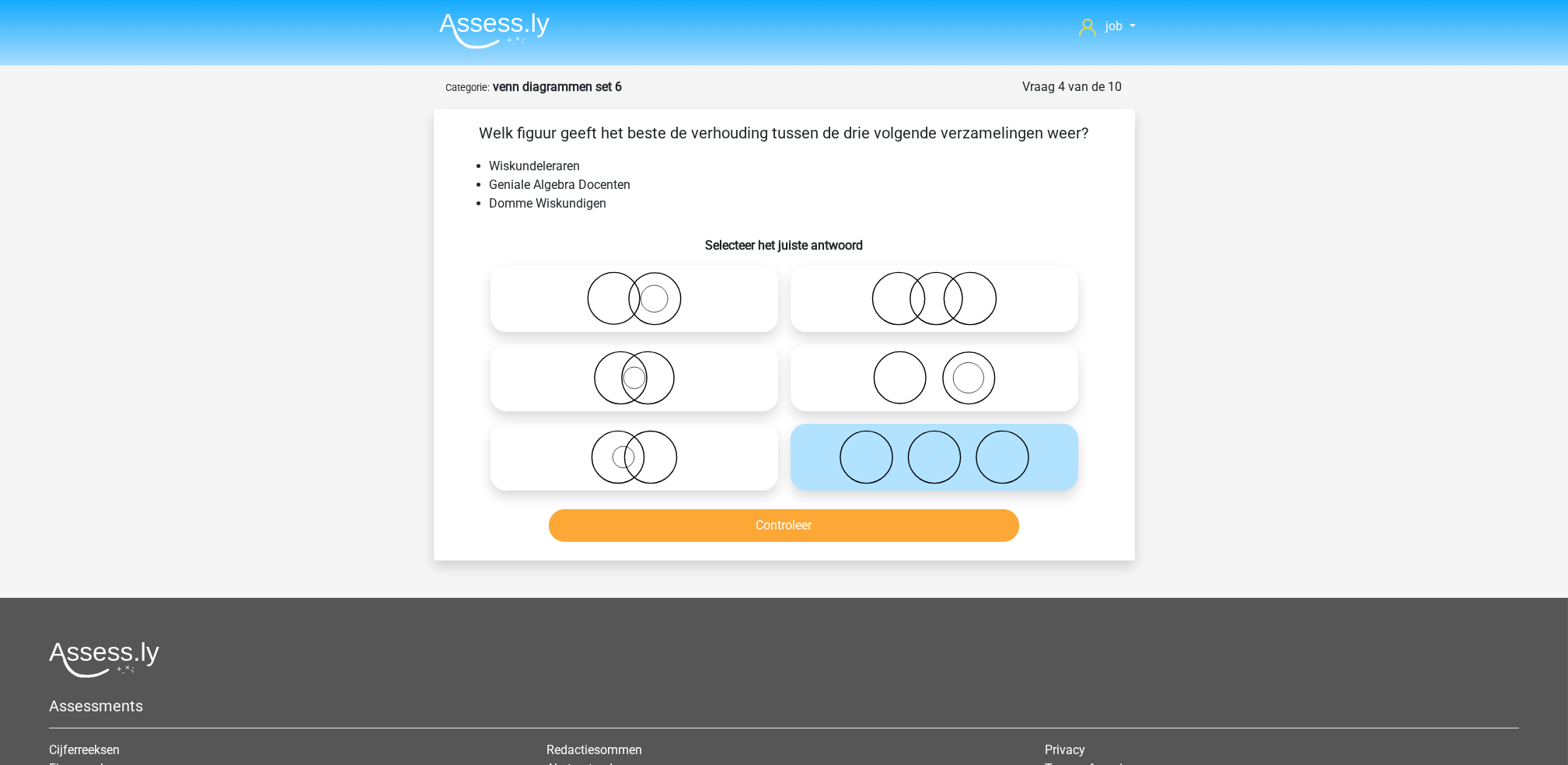
click at [867, 302] on icon at bounding box center [934, 298] width 275 height 54
click at [934, 291] on input "radio" at bounding box center [939, 286] width 10 height 10
radio input "true"
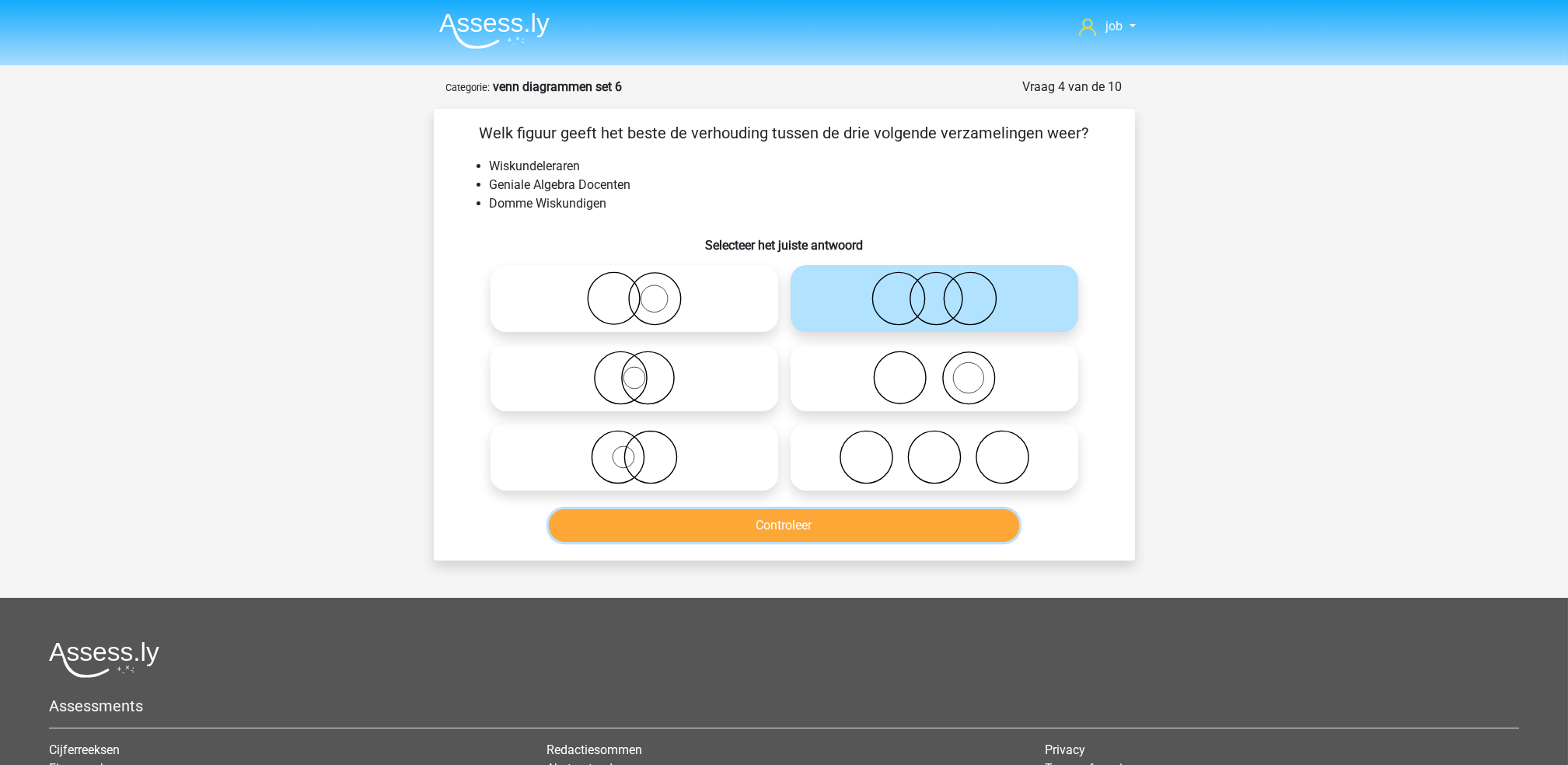
click at [811, 537] on button "Controleer" at bounding box center [784, 526] width 470 height 33
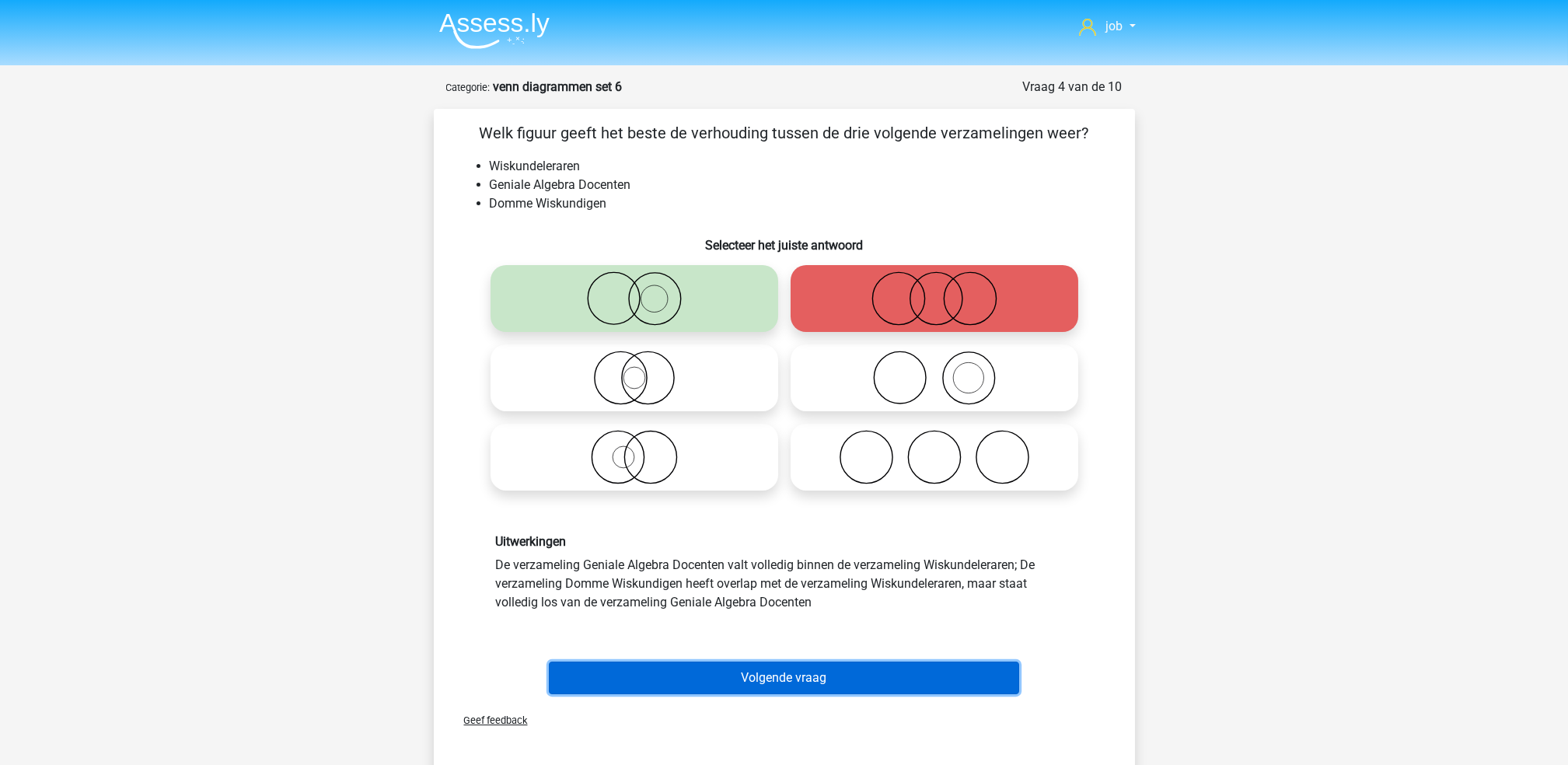
click at [829, 666] on button "Volgende vraag" at bounding box center [784, 678] width 470 height 33
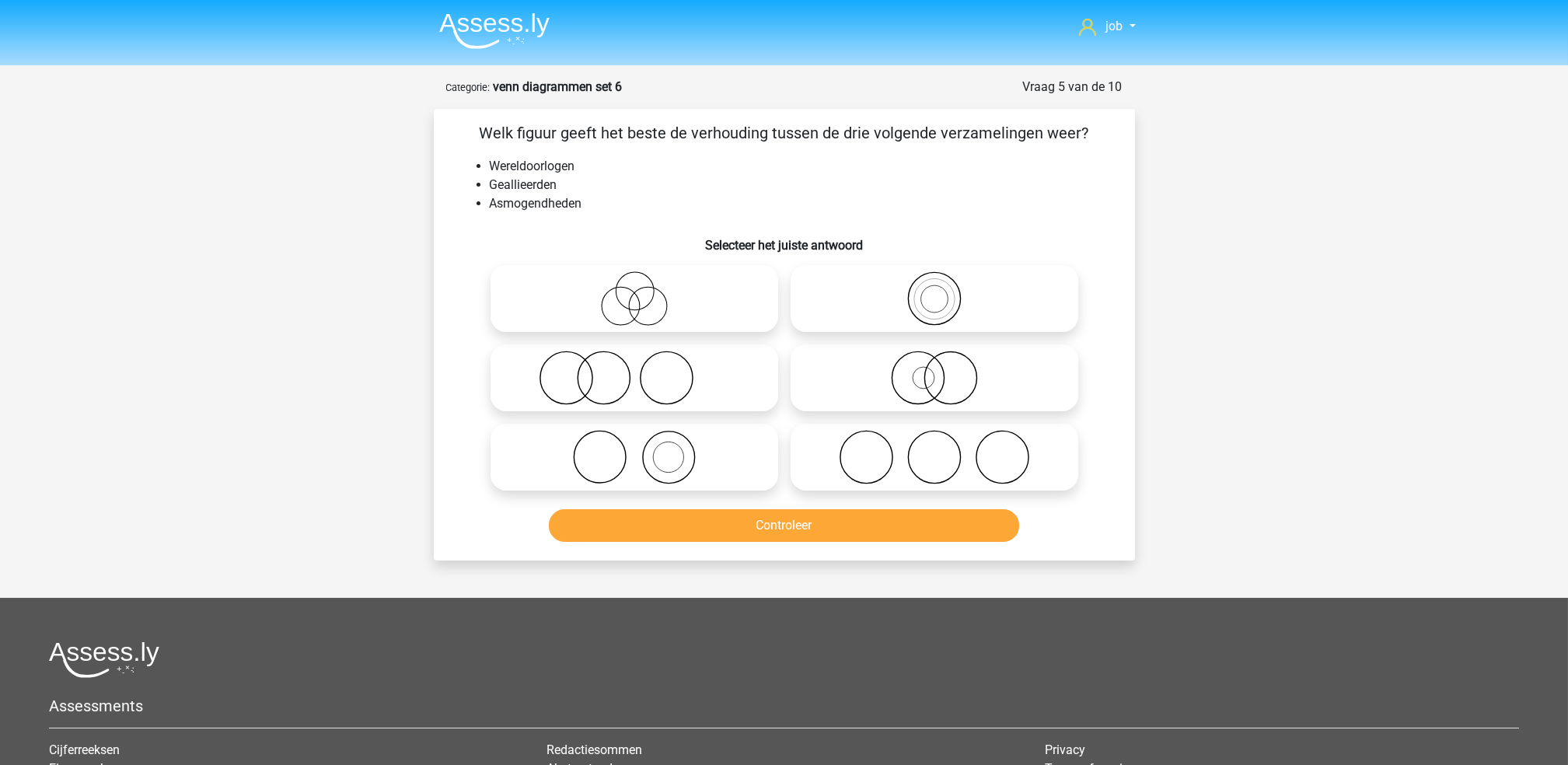
scroll to position [78, 0]
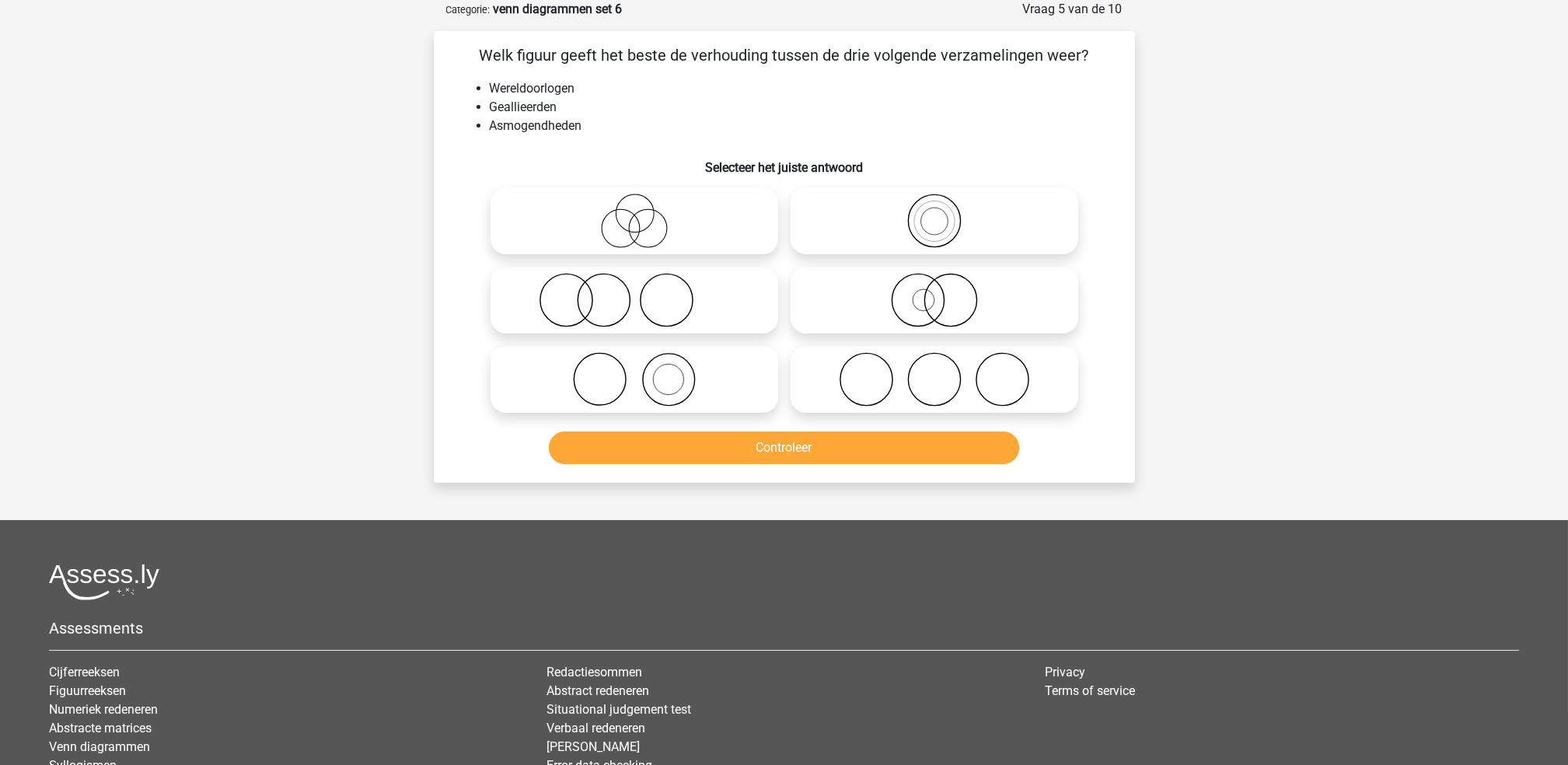
click at [802, 376] on icon at bounding box center [934, 379] width 275 height 54
click at [934, 372] on input "radio" at bounding box center [939, 366] width 10 height 10
radio input "true"
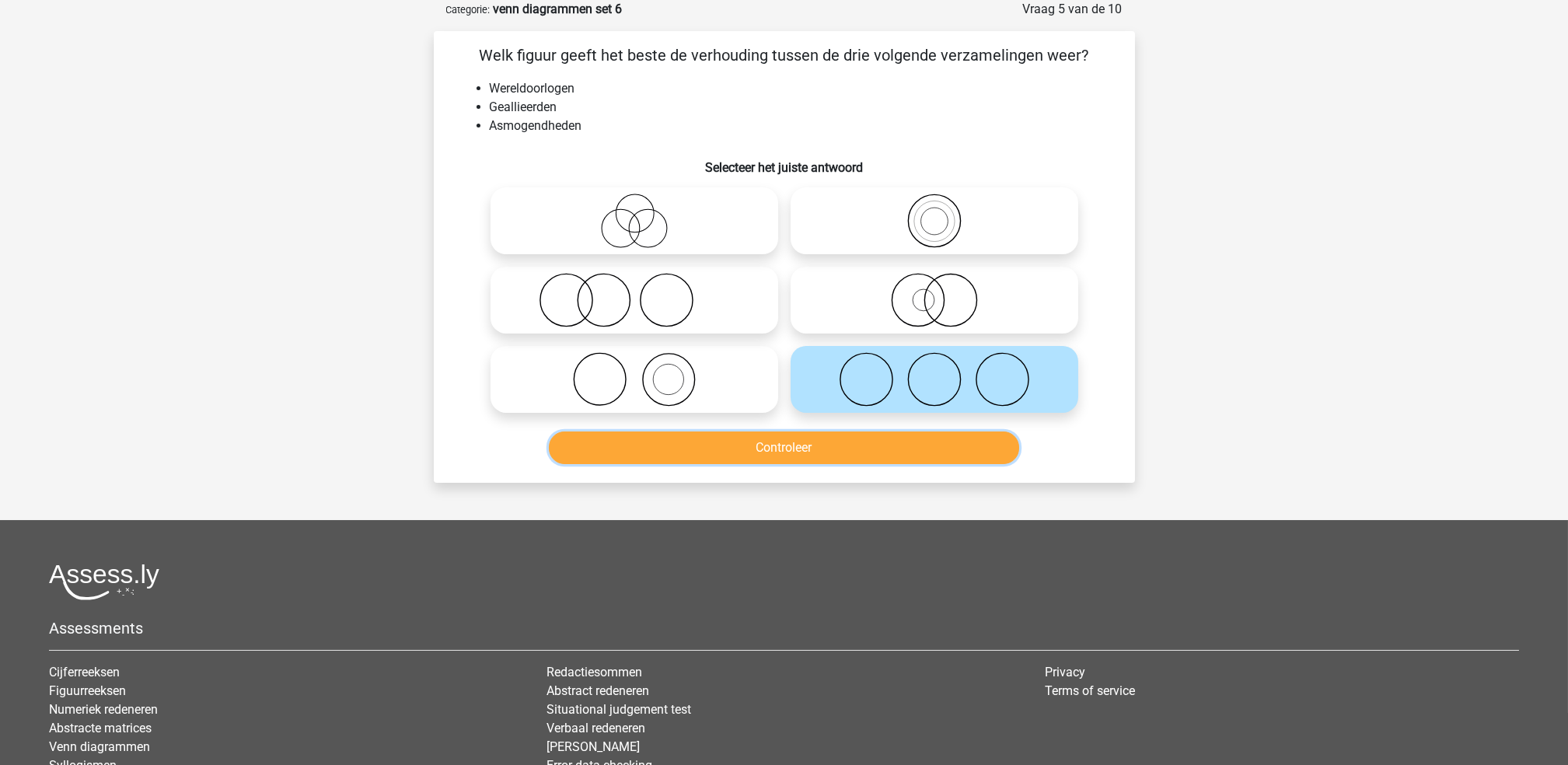
click at [811, 437] on button "Controleer" at bounding box center [784, 448] width 470 height 33
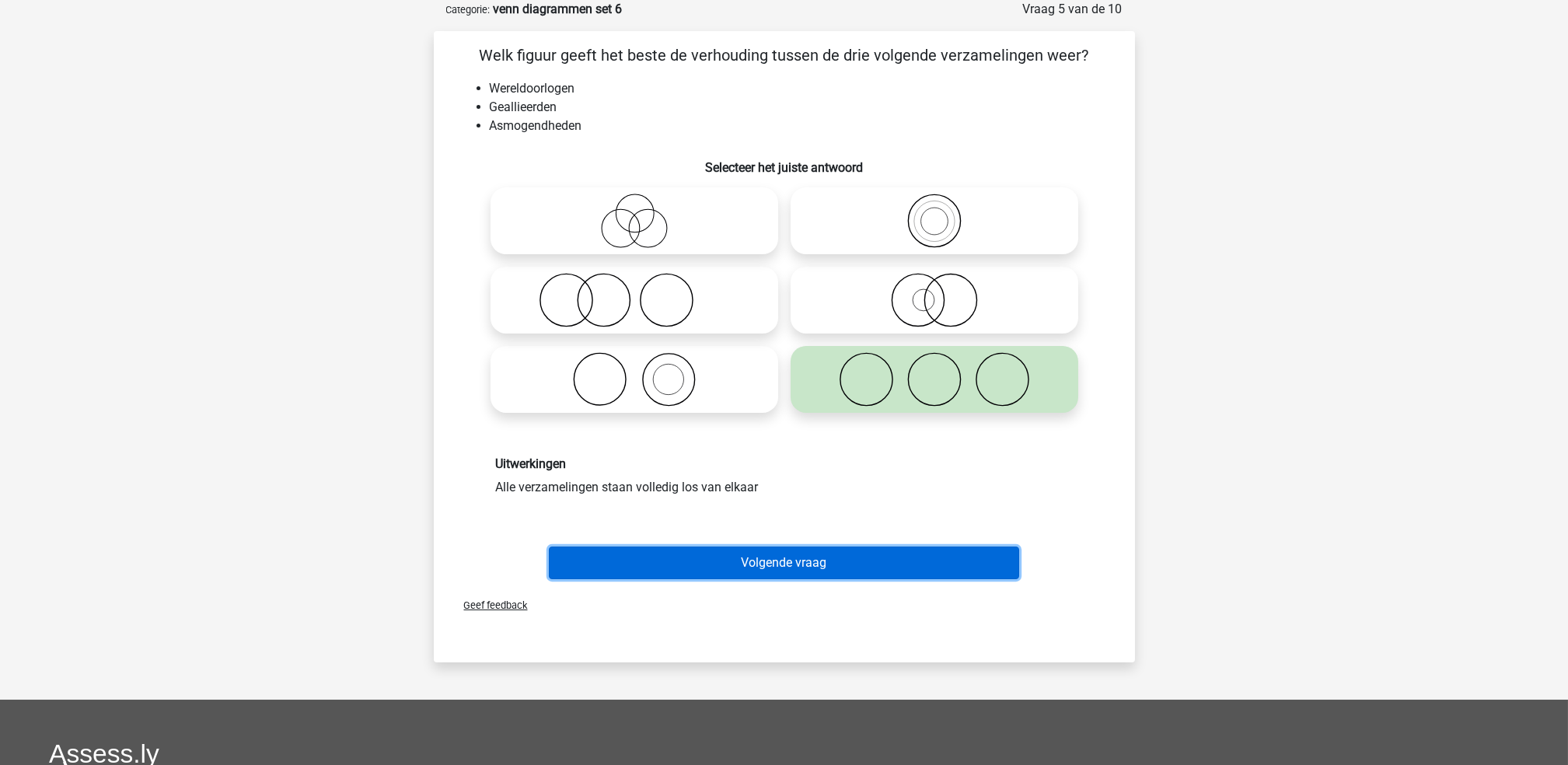
click at [847, 554] on button "Volgende vraag" at bounding box center [784, 563] width 470 height 33
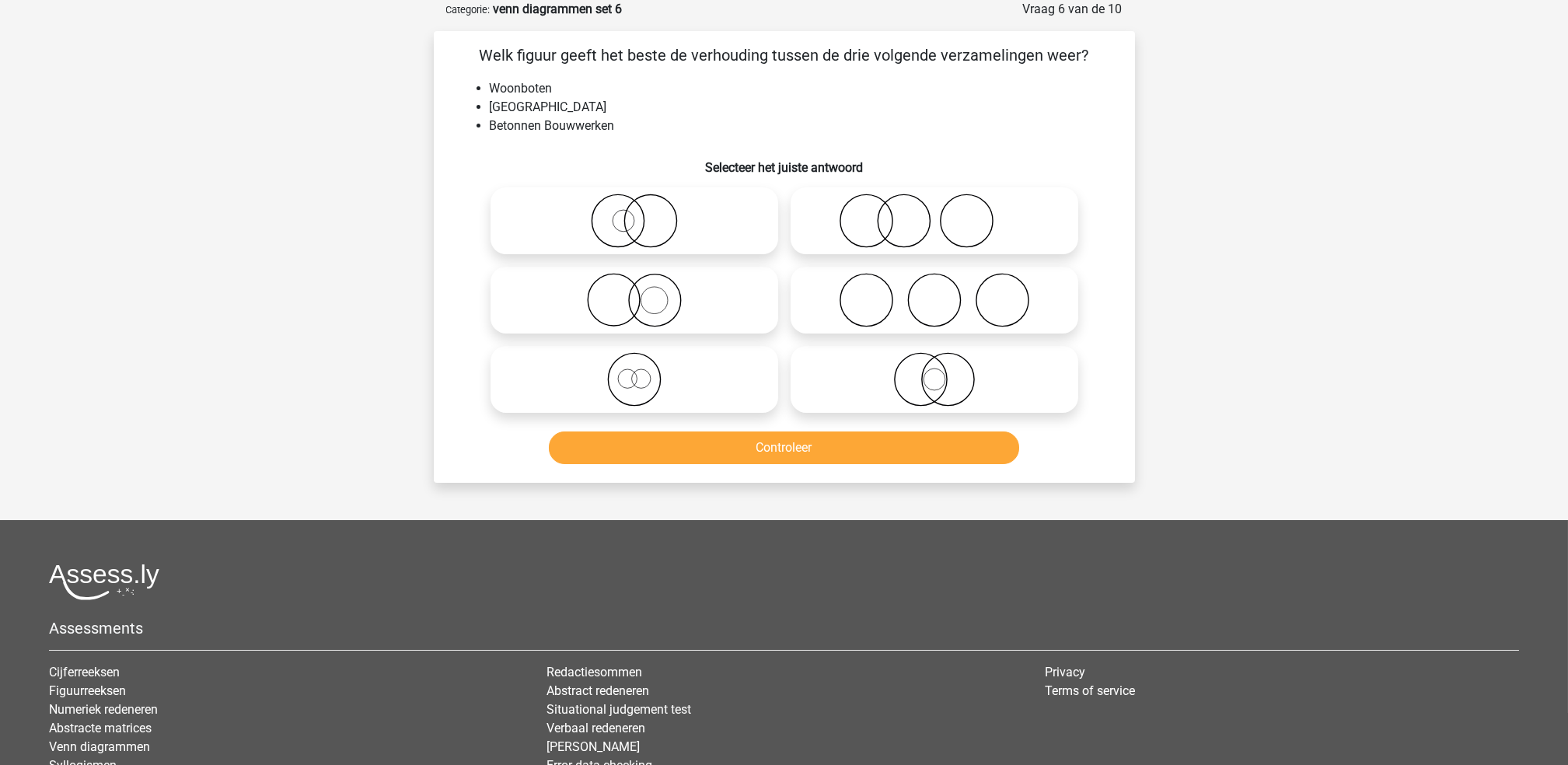
click at [664, 313] on icon at bounding box center [635, 300] width 275 height 54
click at [644, 292] on input "radio" at bounding box center [639, 287] width 10 height 10
radio input "true"
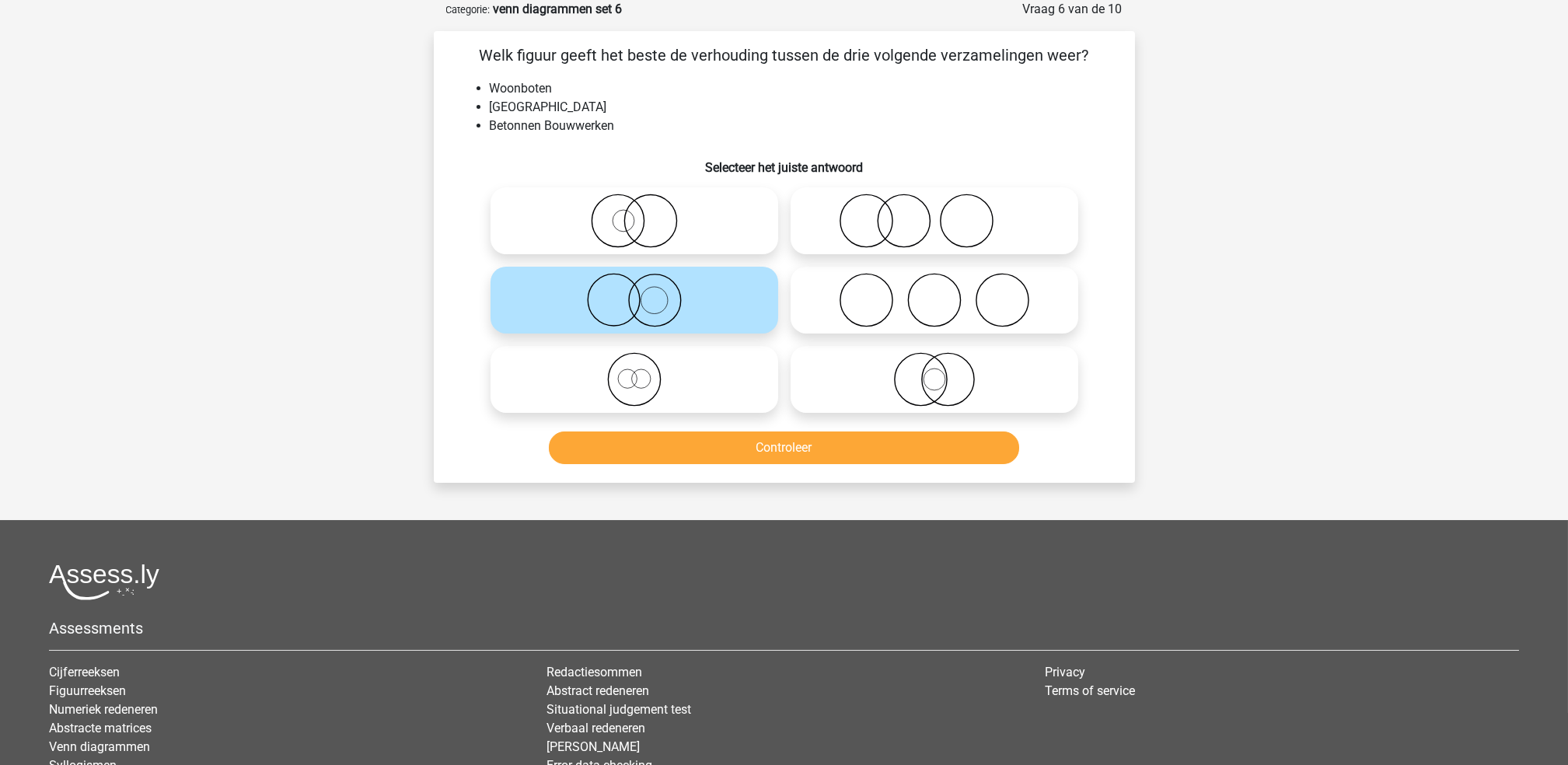
click at [681, 239] on icon at bounding box center [635, 220] width 275 height 54
click at [644, 213] on input "radio" at bounding box center [639, 208] width 10 height 10
radio input "true"
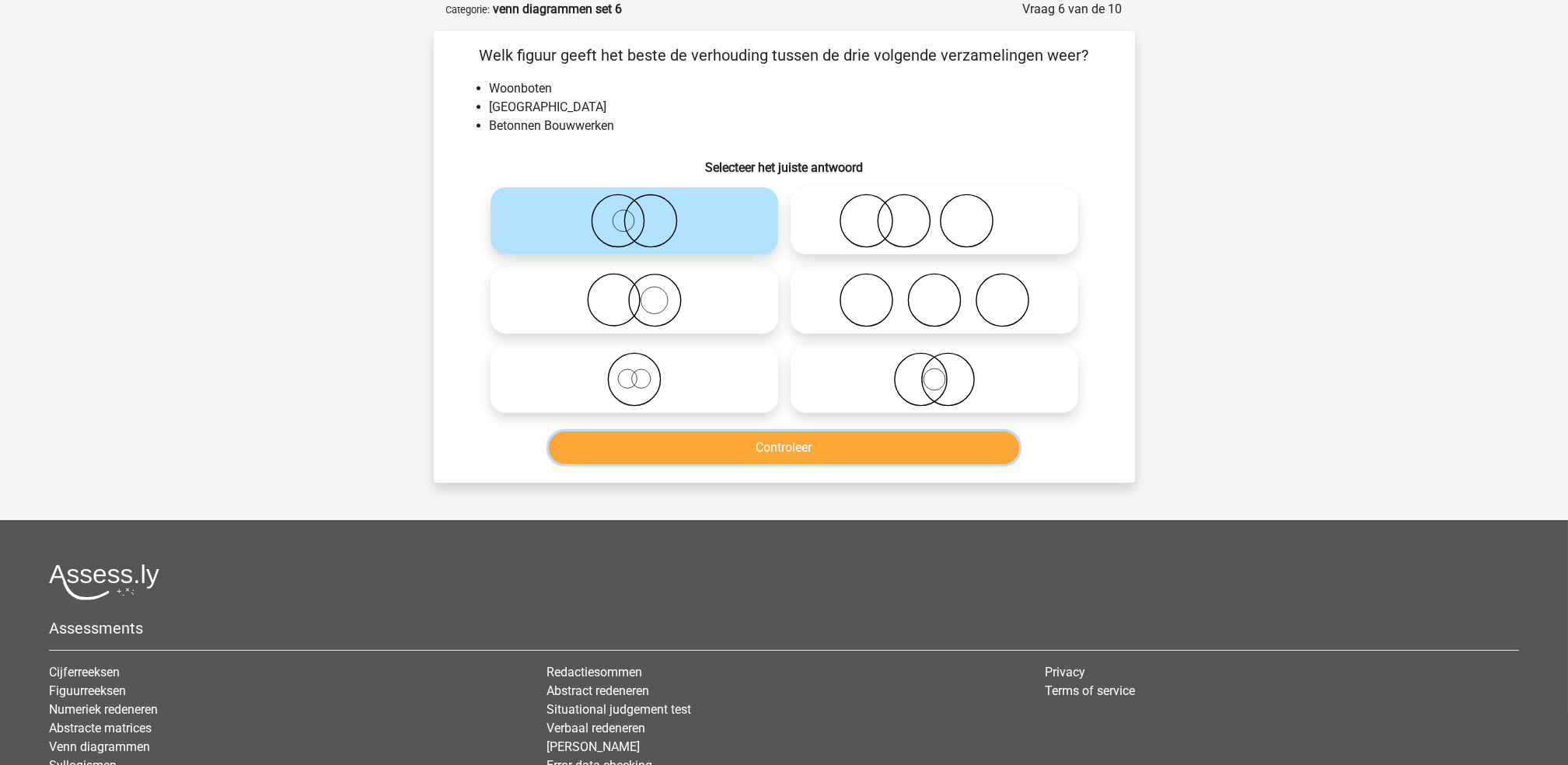
click at [753, 443] on button "Controleer" at bounding box center [784, 448] width 470 height 33
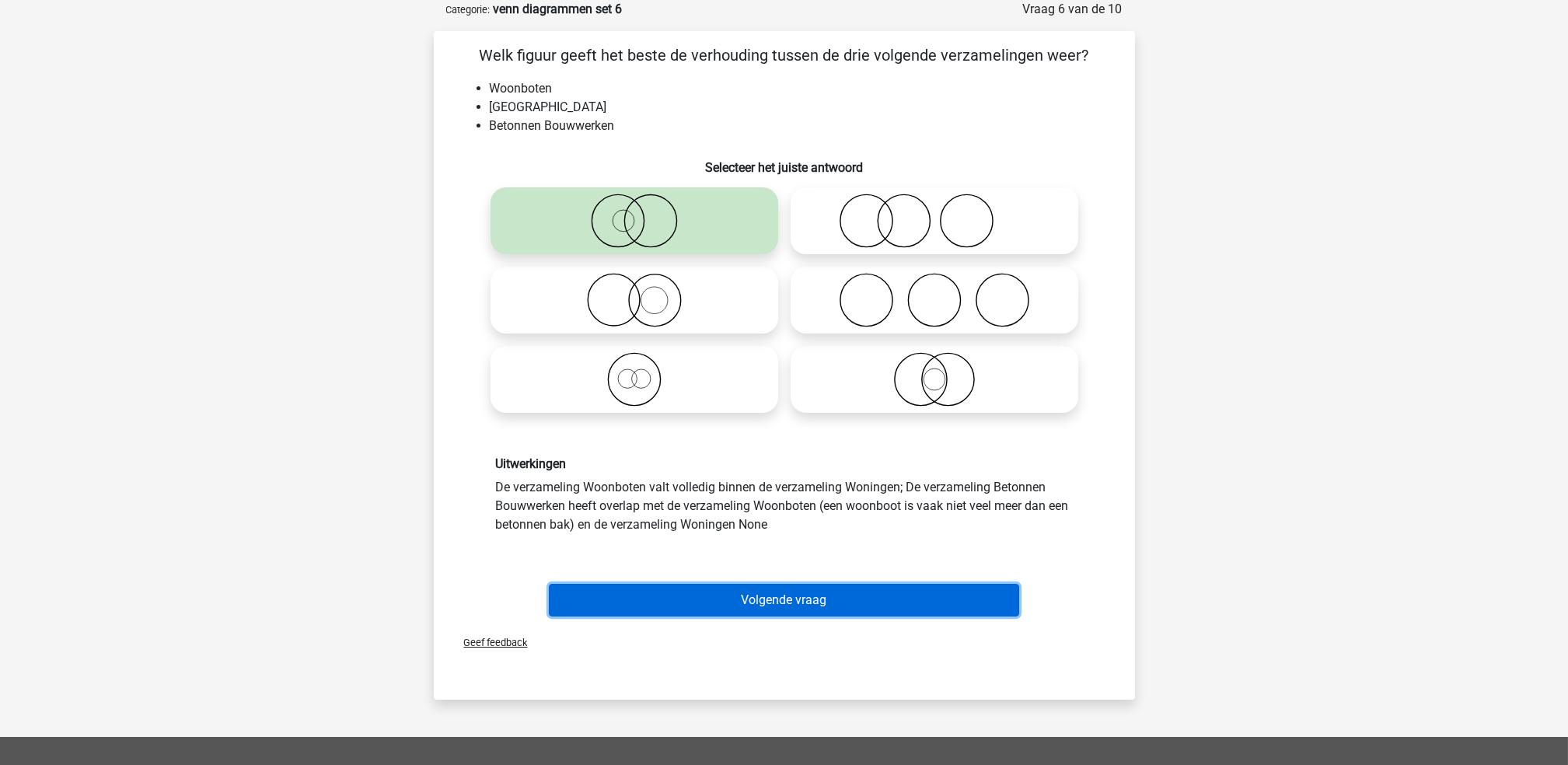
click at [764, 604] on button "Volgende vraag" at bounding box center [784, 600] width 470 height 33
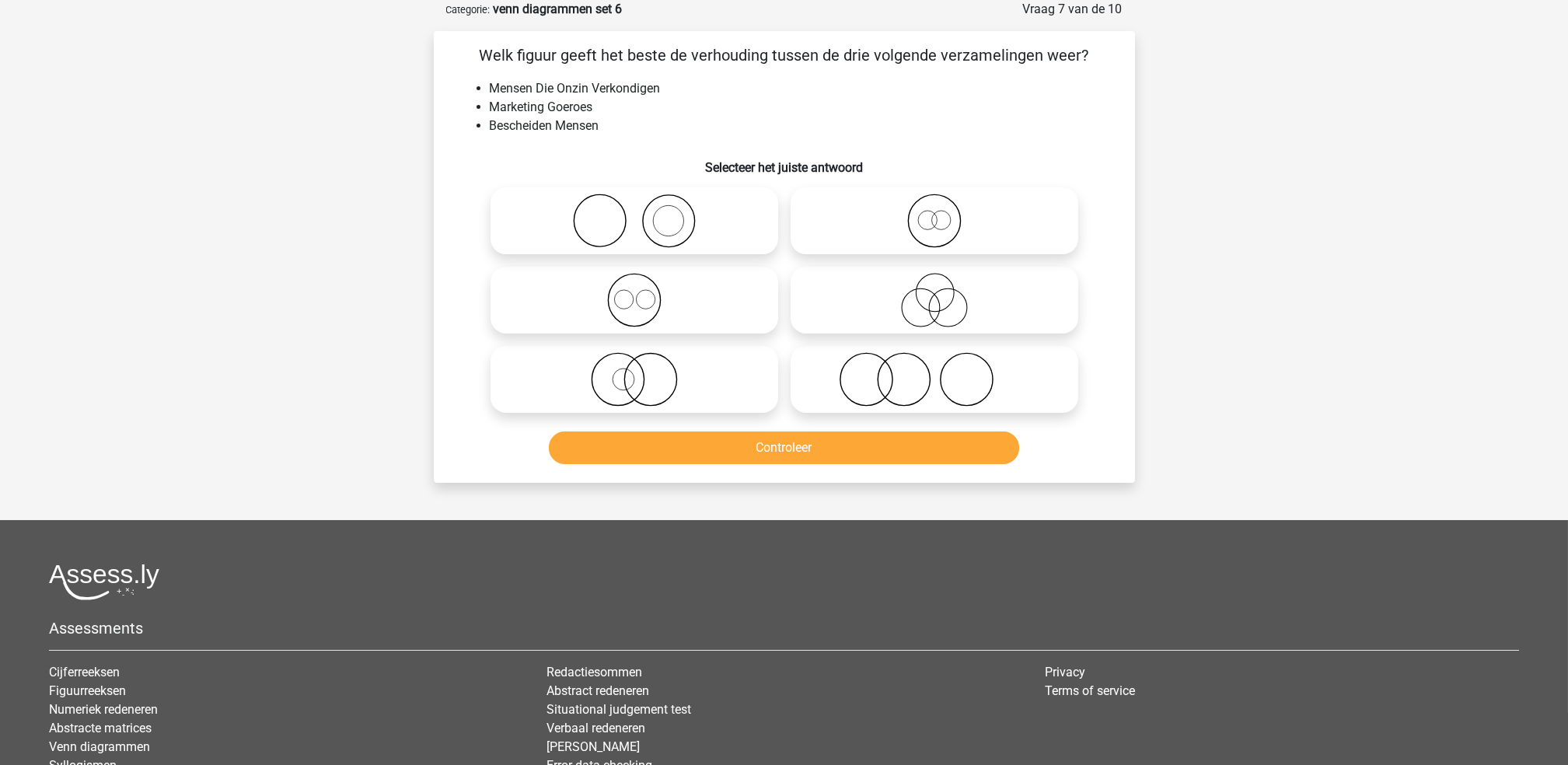
click at [879, 309] on icon at bounding box center [934, 300] width 275 height 54
click at [934, 292] on input "radio" at bounding box center [939, 287] width 10 height 10
radio input "true"
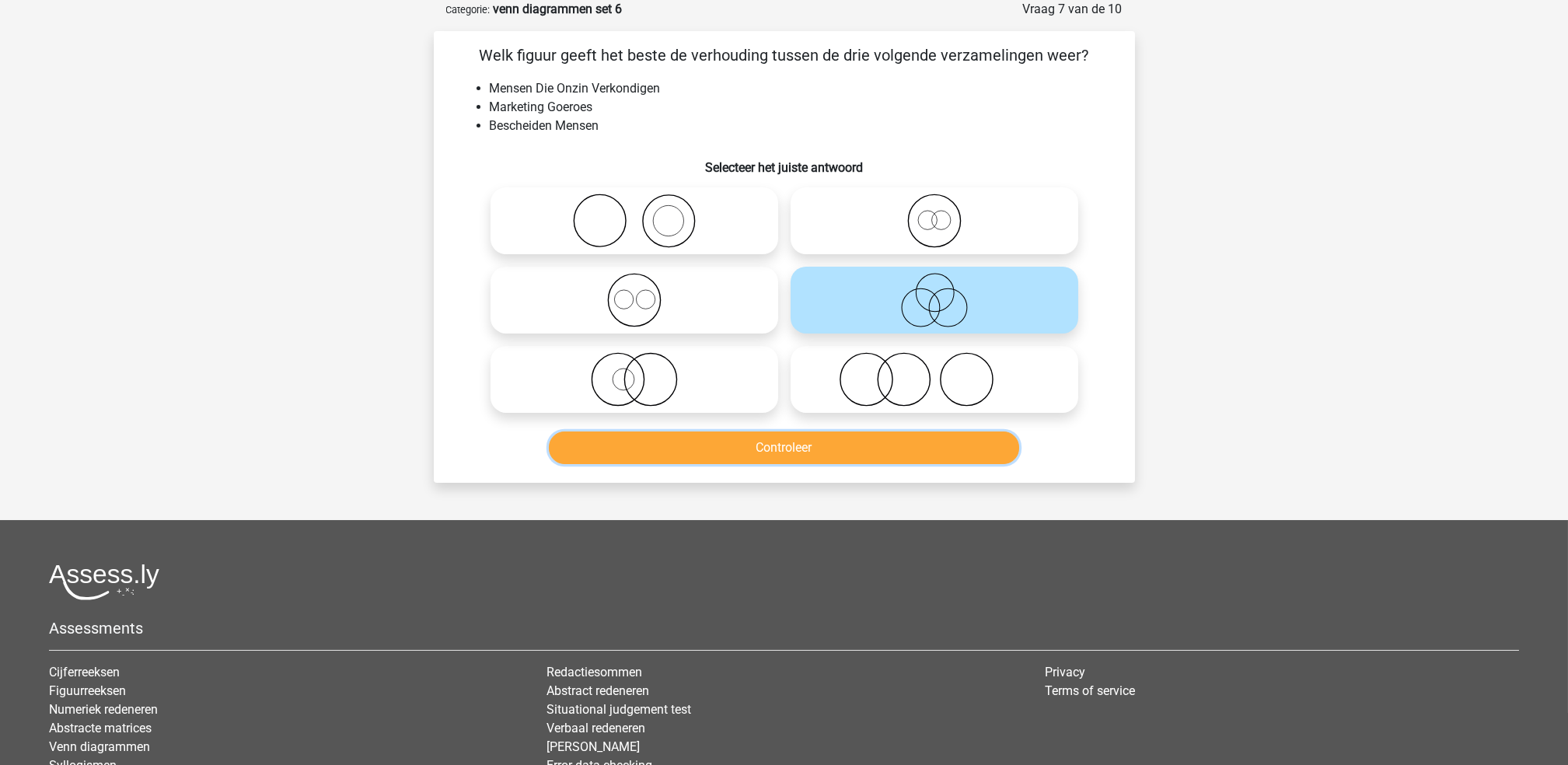
click at [852, 452] on button "Controleer" at bounding box center [784, 448] width 470 height 33
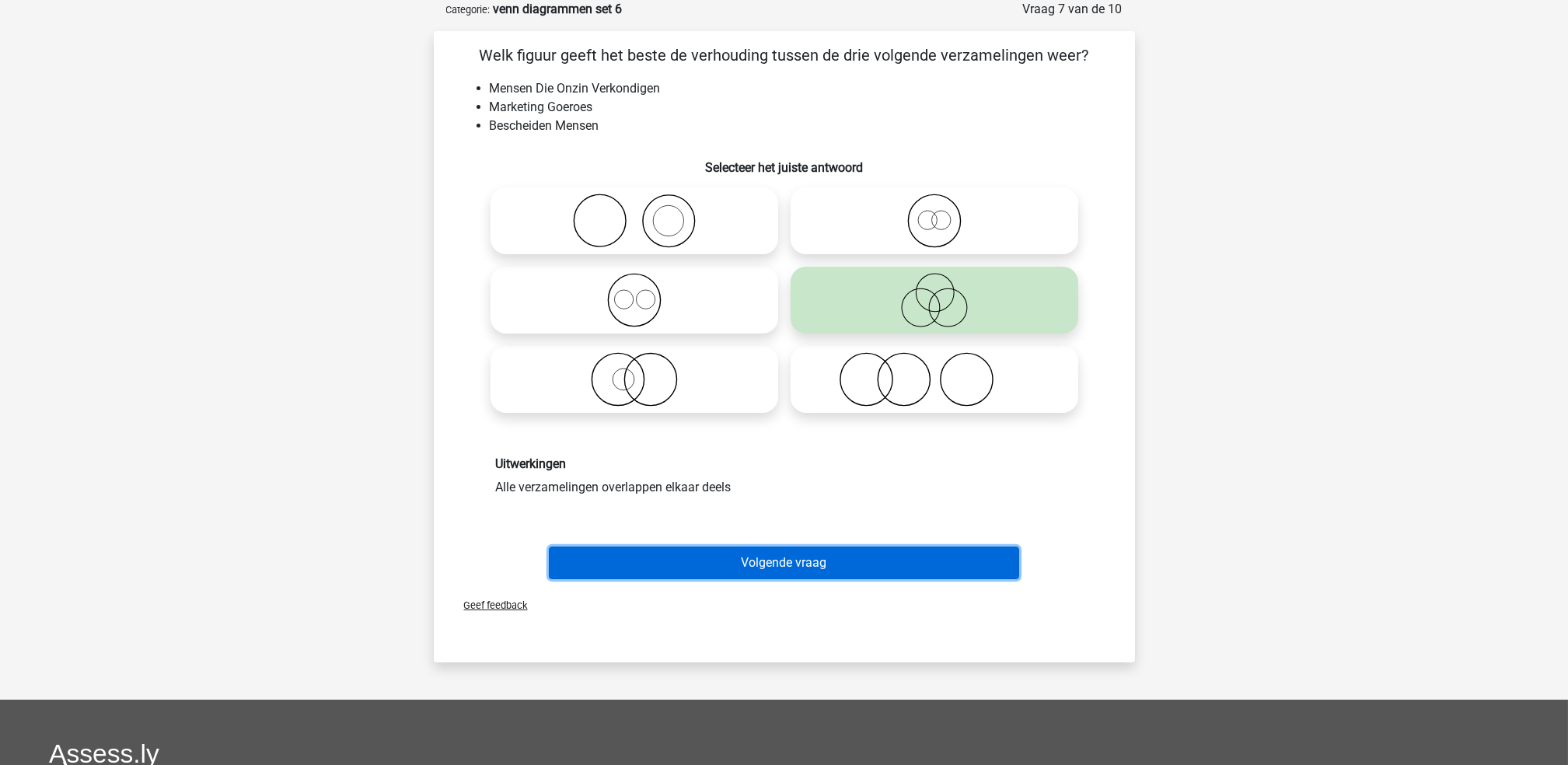
click at [817, 555] on button "Volgende vraag" at bounding box center [784, 563] width 470 height 33
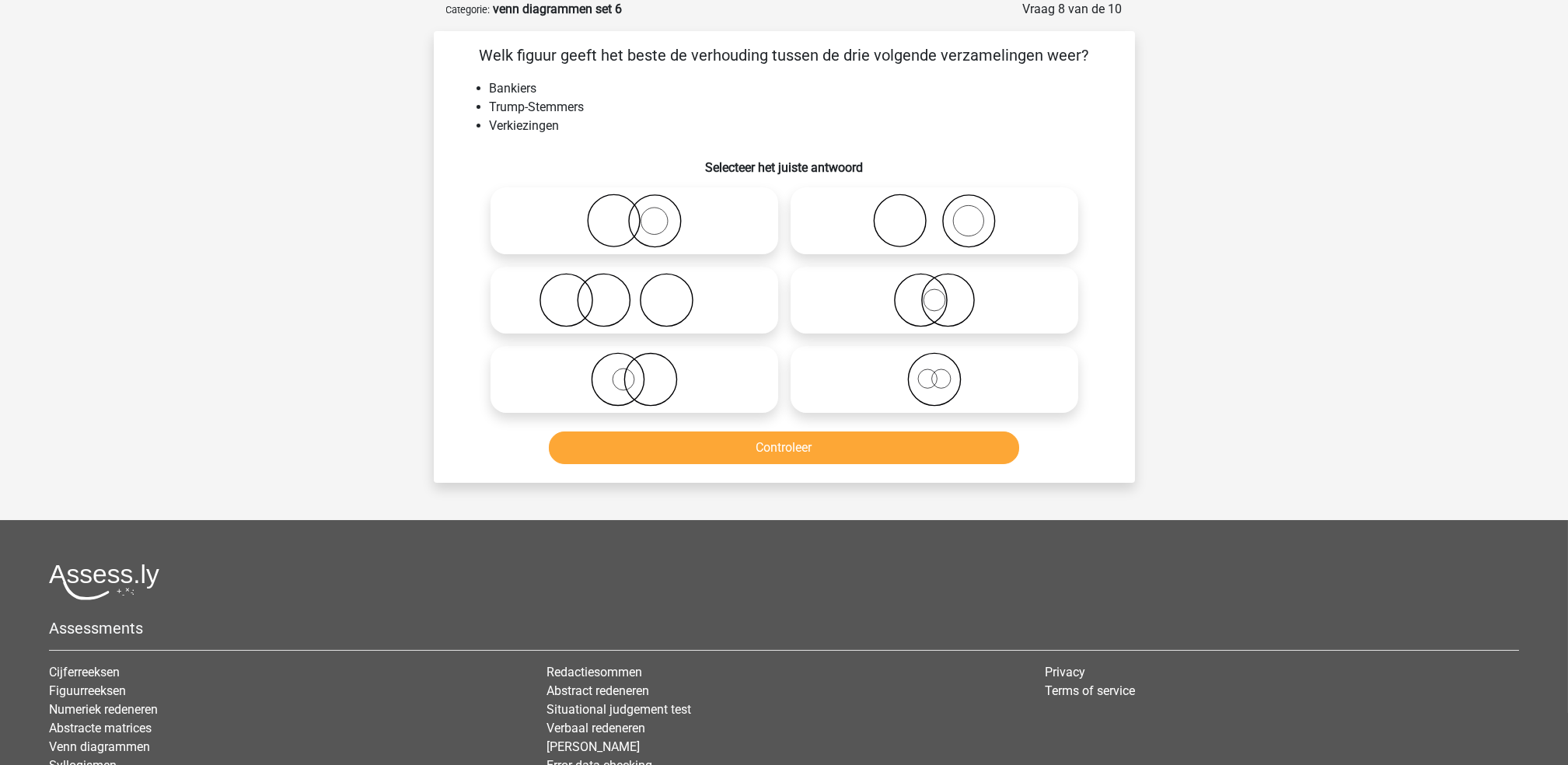
click at [668, 312] on icon at bounding box center [635, 300] width 275 height 54
click at [644, 292] on input "radio" at bounding box center [639, 287] width 10 height 10
radio input "true"
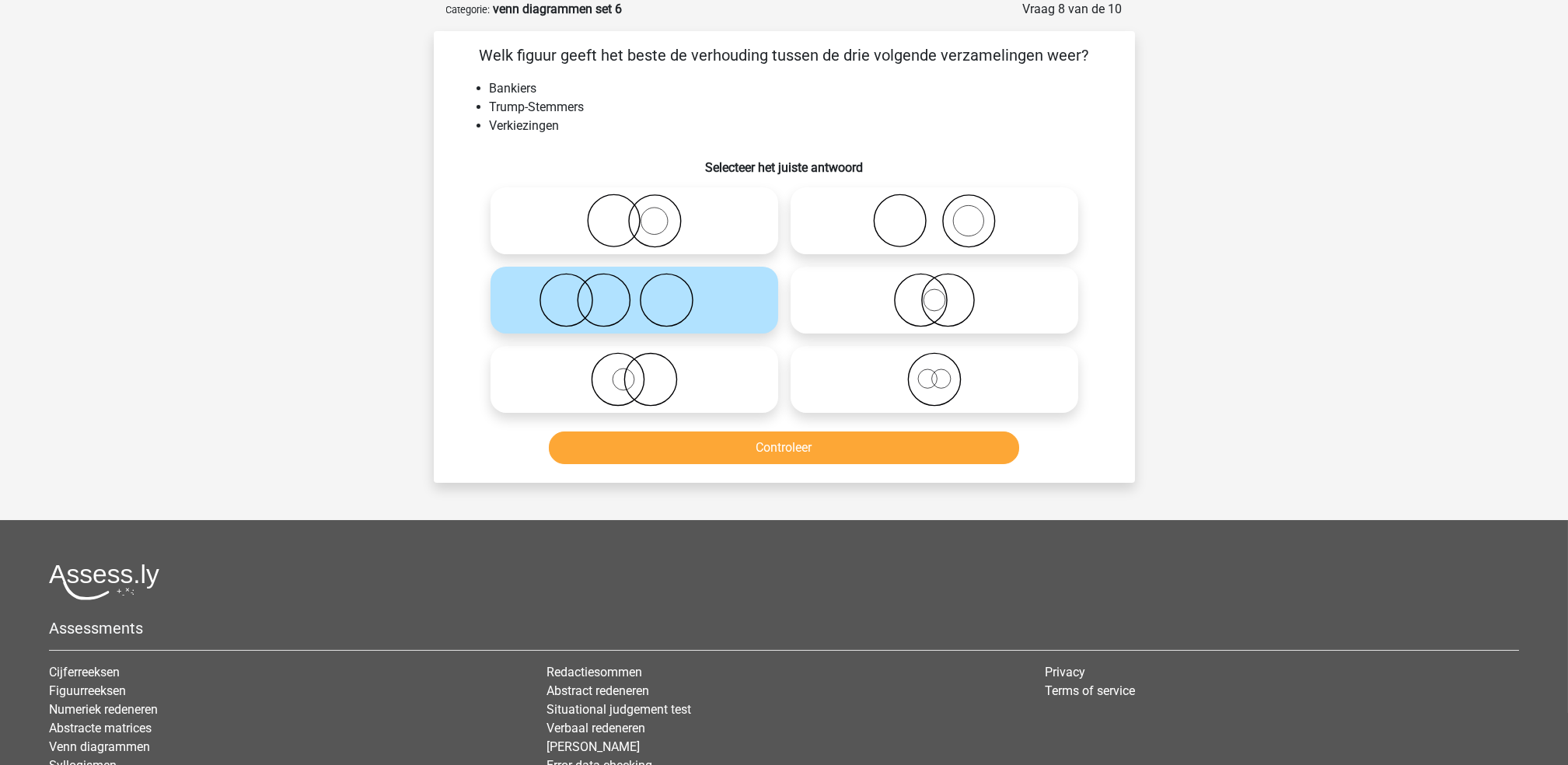
click at [732, 467] on div "Controleer" at bounding box center [784, 450] width 600 height 38
click at [737, 450] on button "Controleer" at bounding box center [784, 448] width 470 height 33
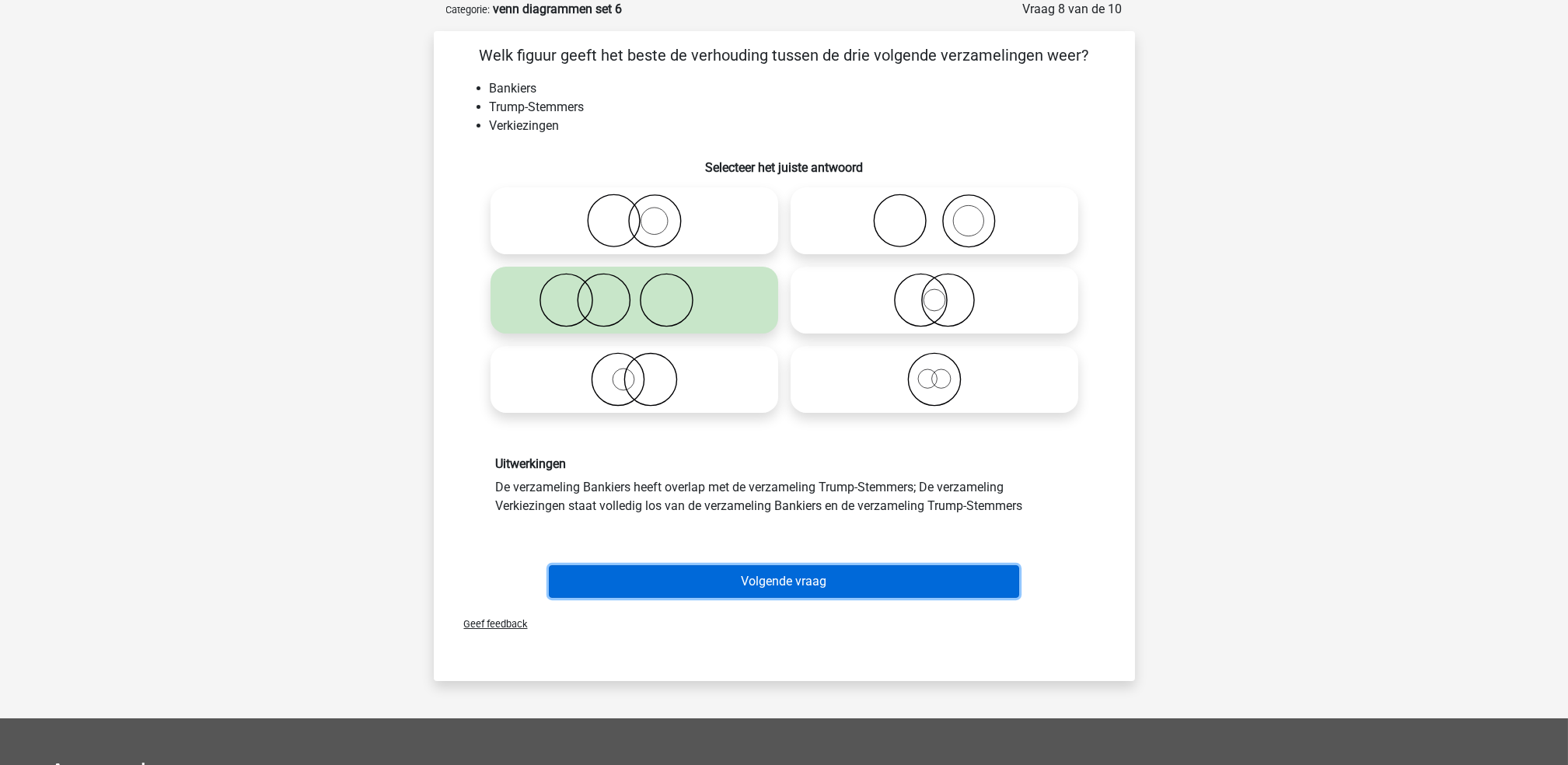
click at [744, 568] on button "Volgende vraag" at bounding box center [784, 582] width 470 height 33
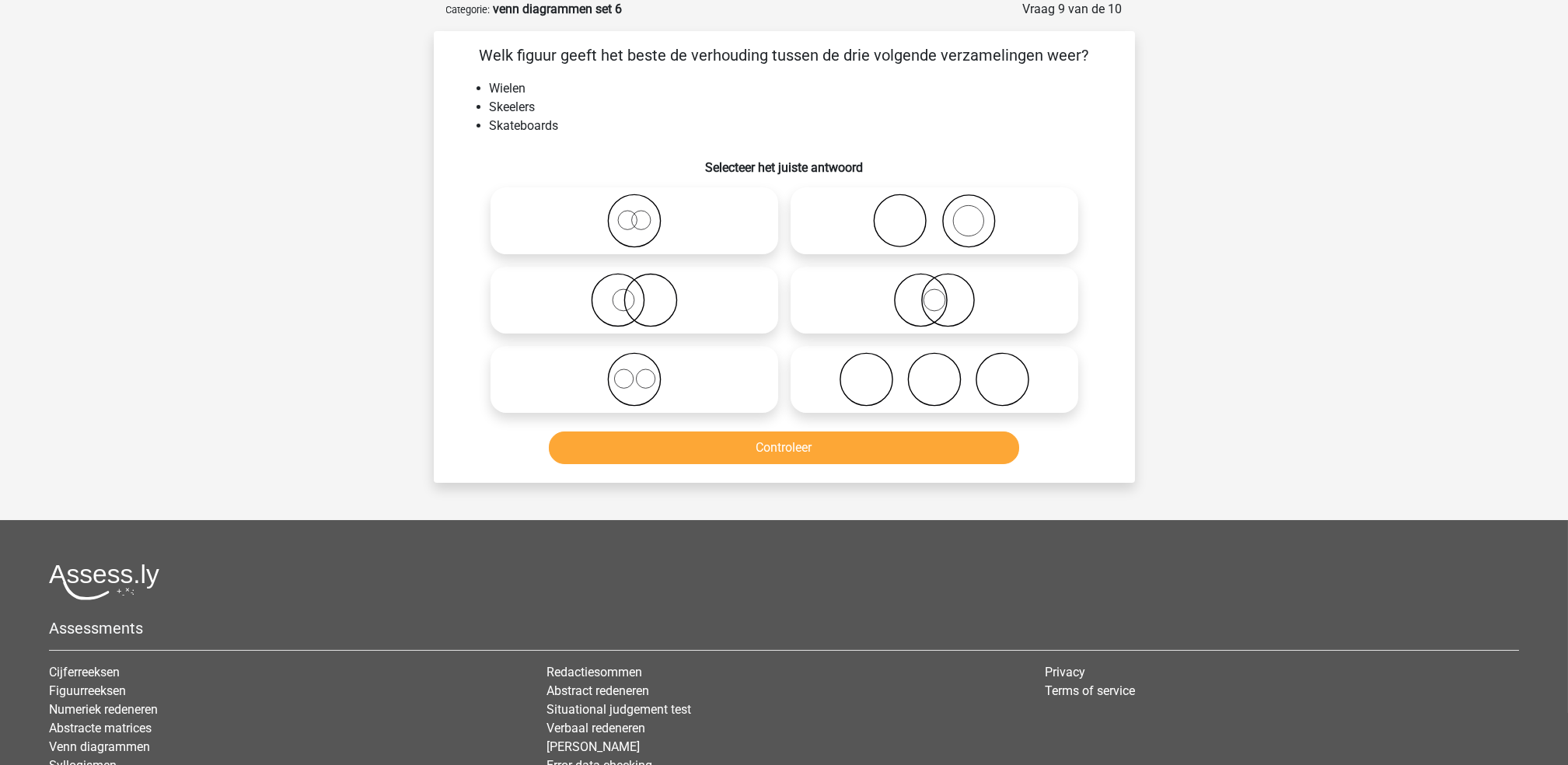
click at [852, 370] on icon at bounding box center [934, 379] width 275 height 54
click at [934, 370] on input "radio" at bounding box center [939, 366] width 10 height 10
radio input "true"
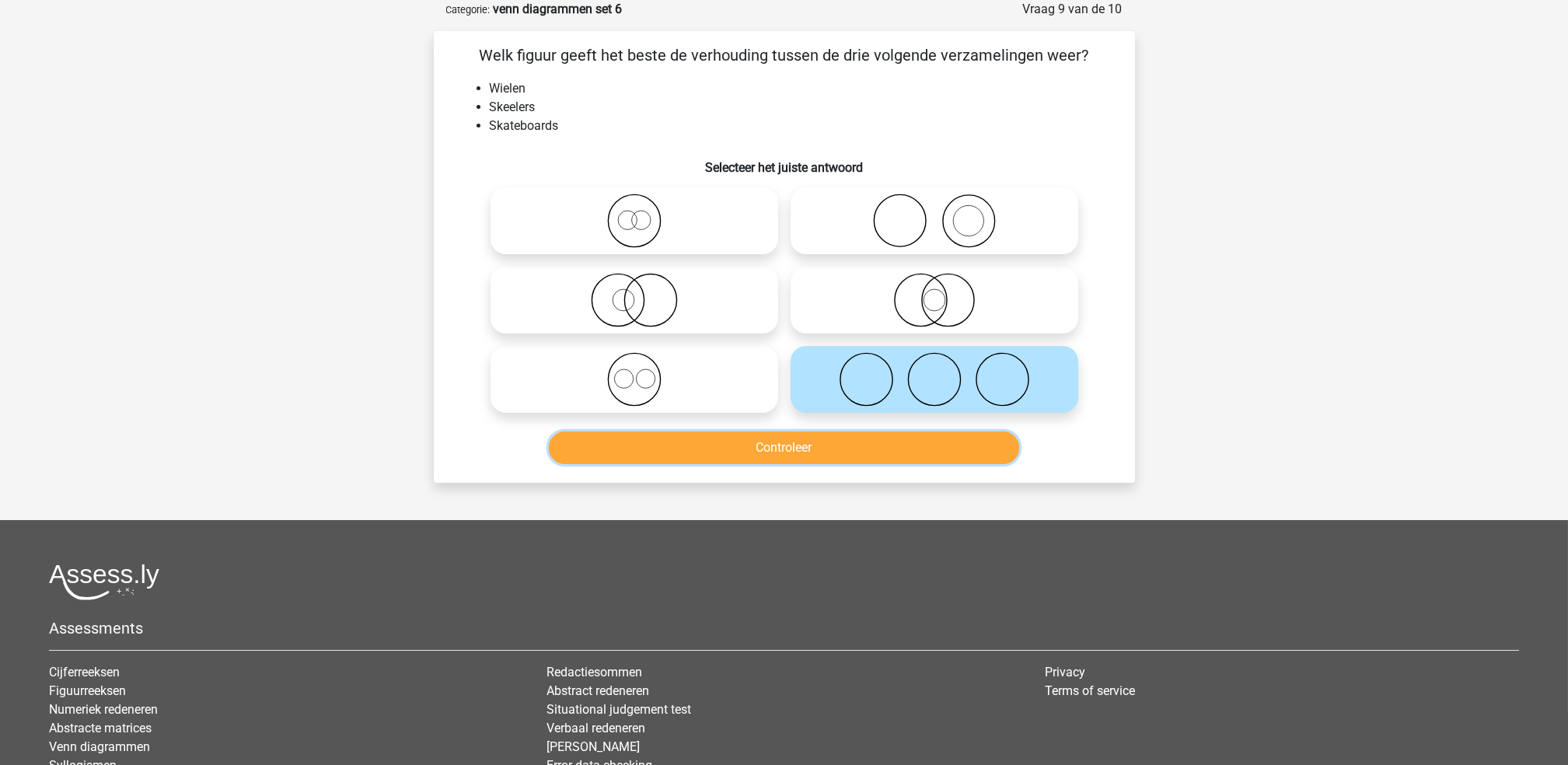
click at [858, 459] on button "Controleer" at bounding box center [784, 448] width 470 height 33
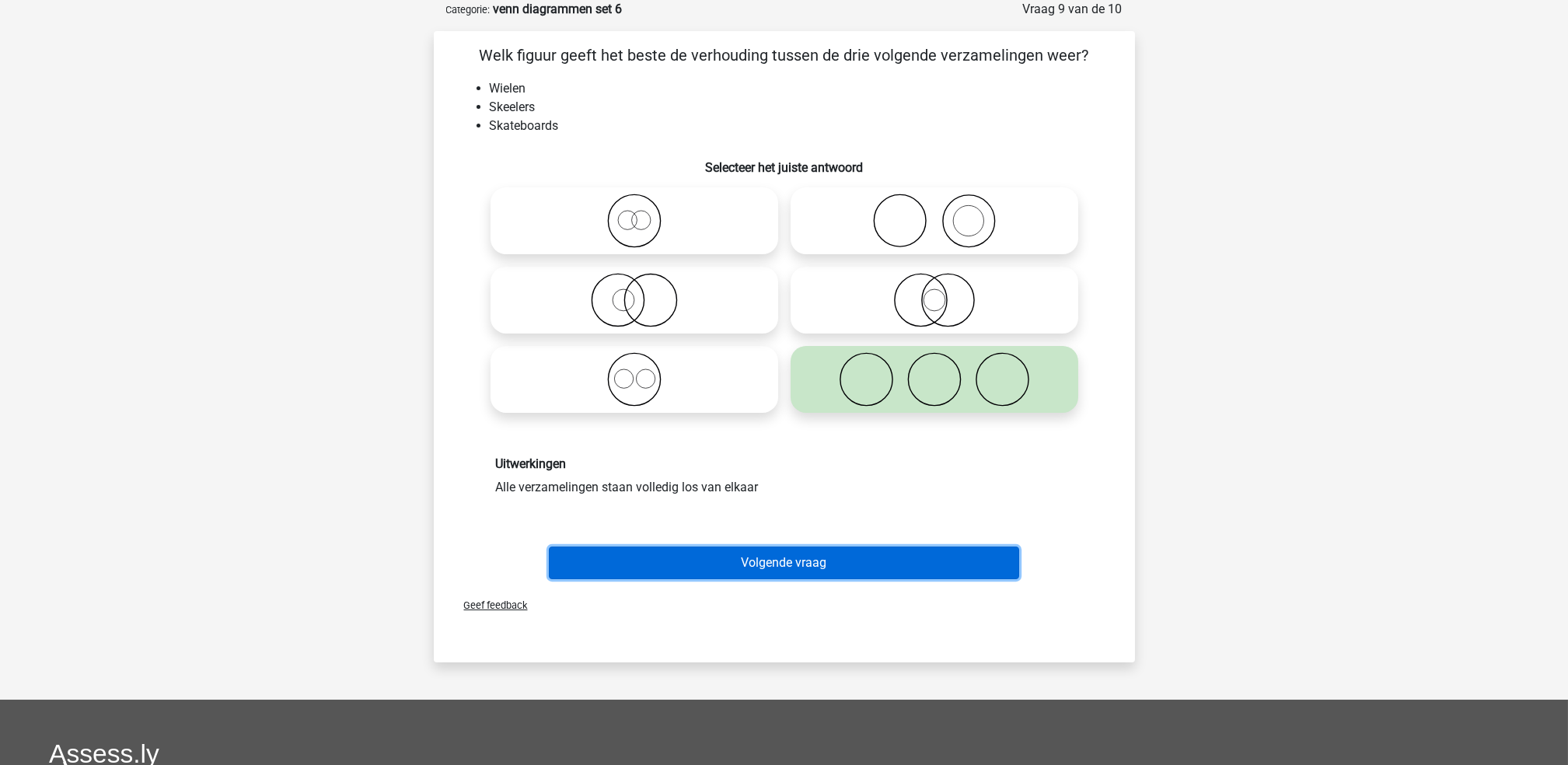
click at [852, 569] on button "Volgende vraag" at bounding box center [784, 563] width 470 height 33
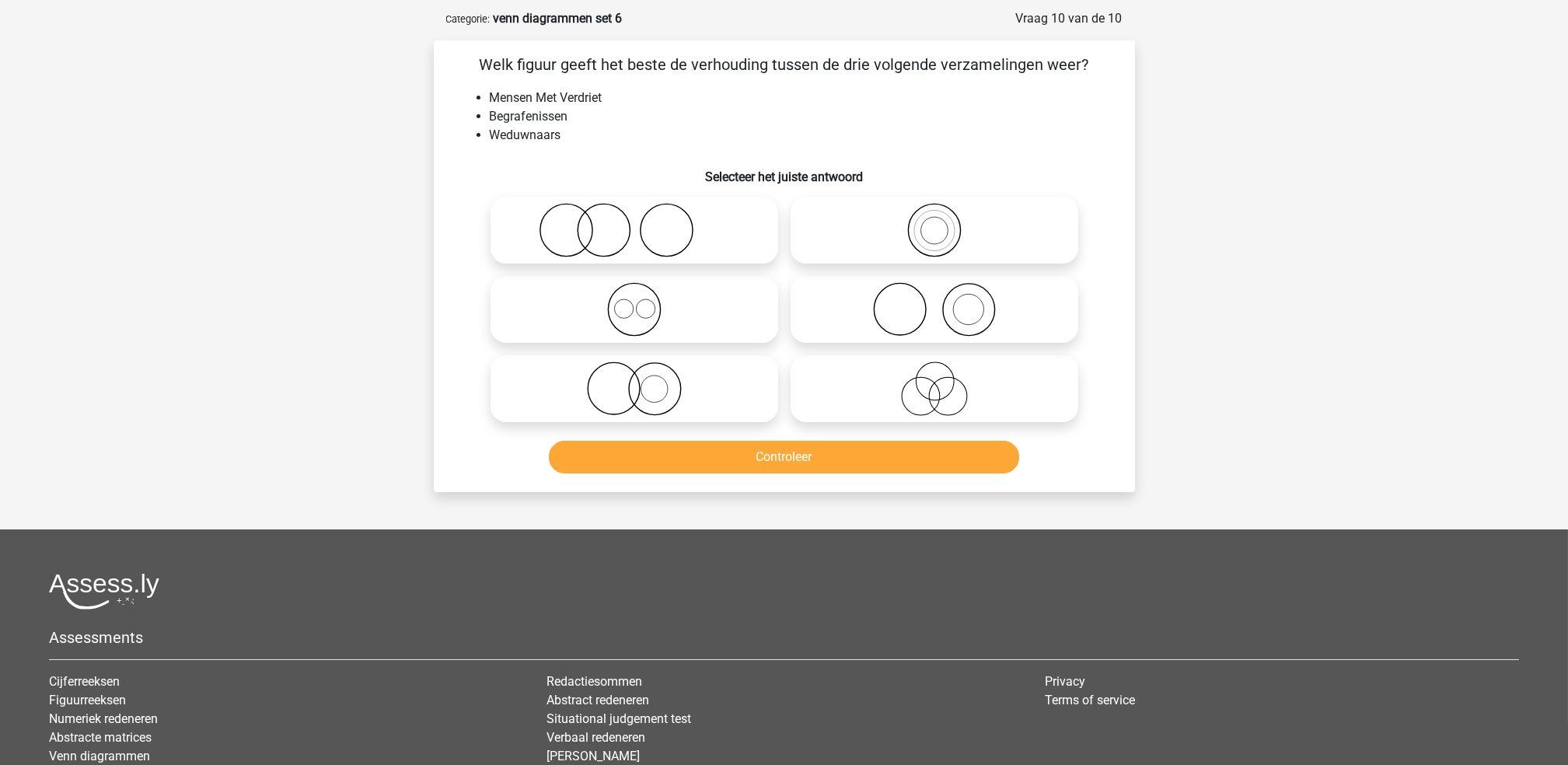
scroll to position [103, 0]
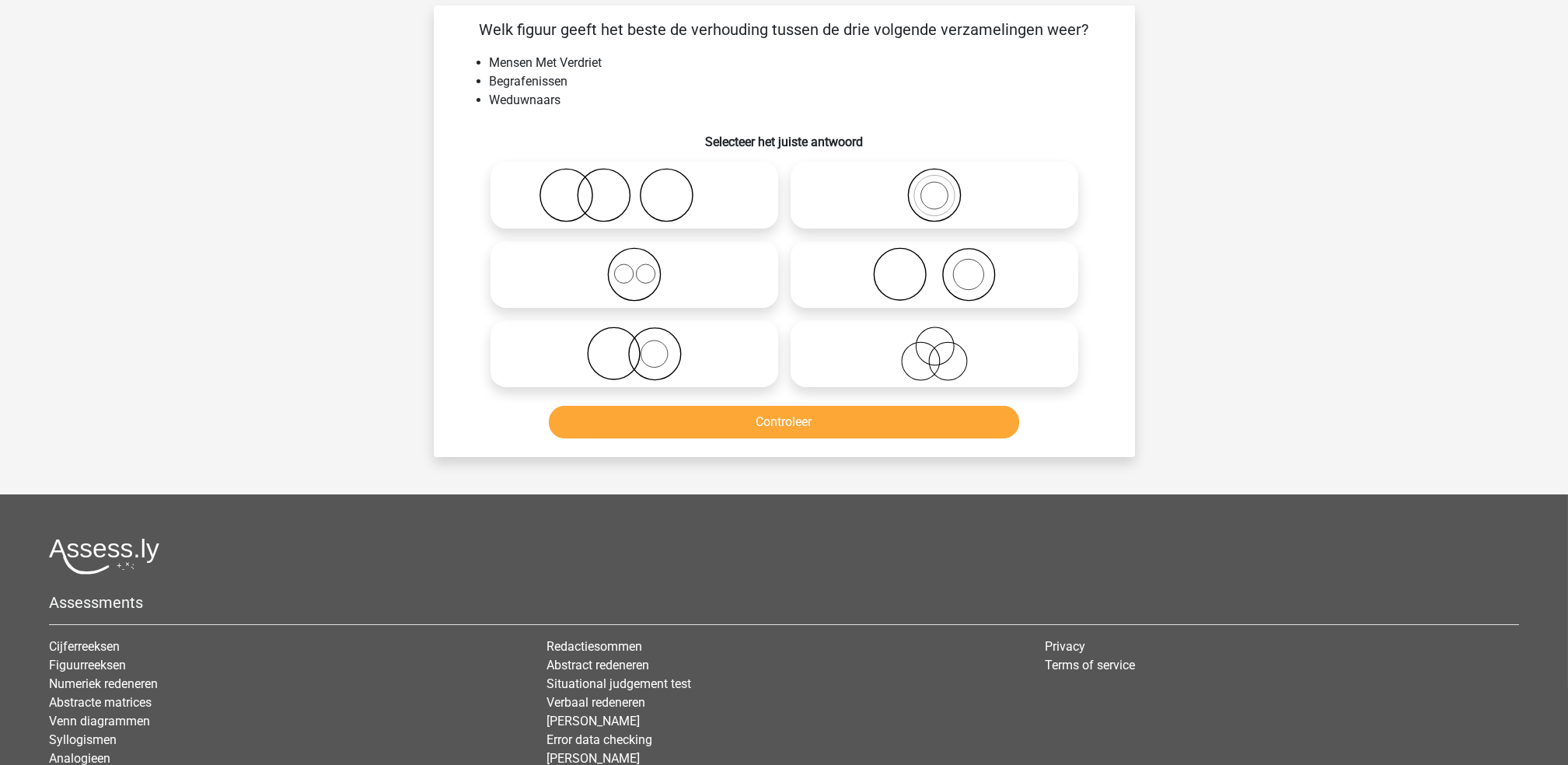
click at [676, 181] on icon at bounding box center [635, 195] width 275 height 54
click at [644, 181] on input "radio" at bounding box center [639, 182] width 10 height 10
radio input "true"
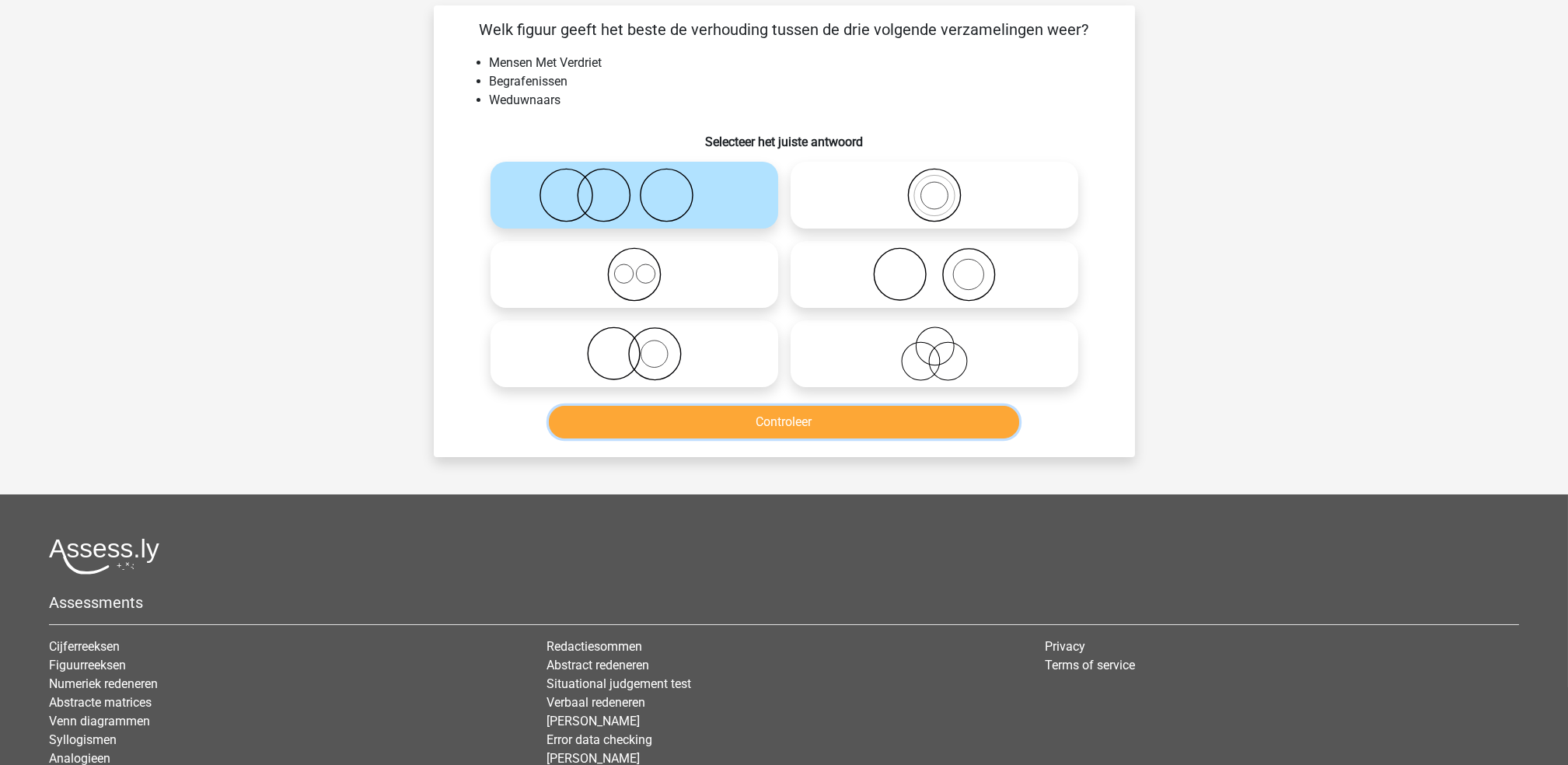
click at [747, 420] on button "Controleer" at bounding box center [784, 422] width 470 height 33
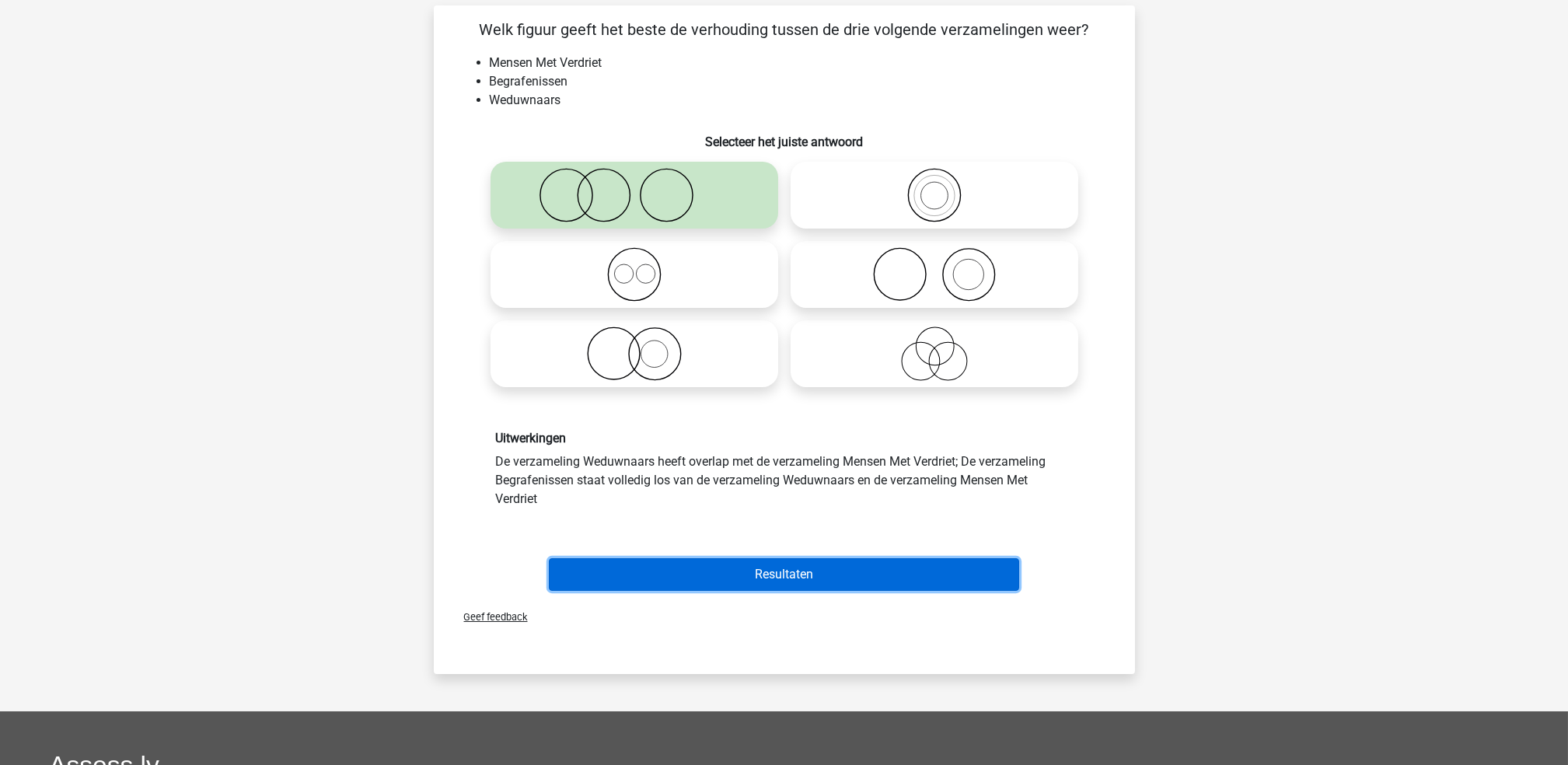
click at [761, 559] on button "Resultaten" at bounding box center [784, 575] width 470 height 33
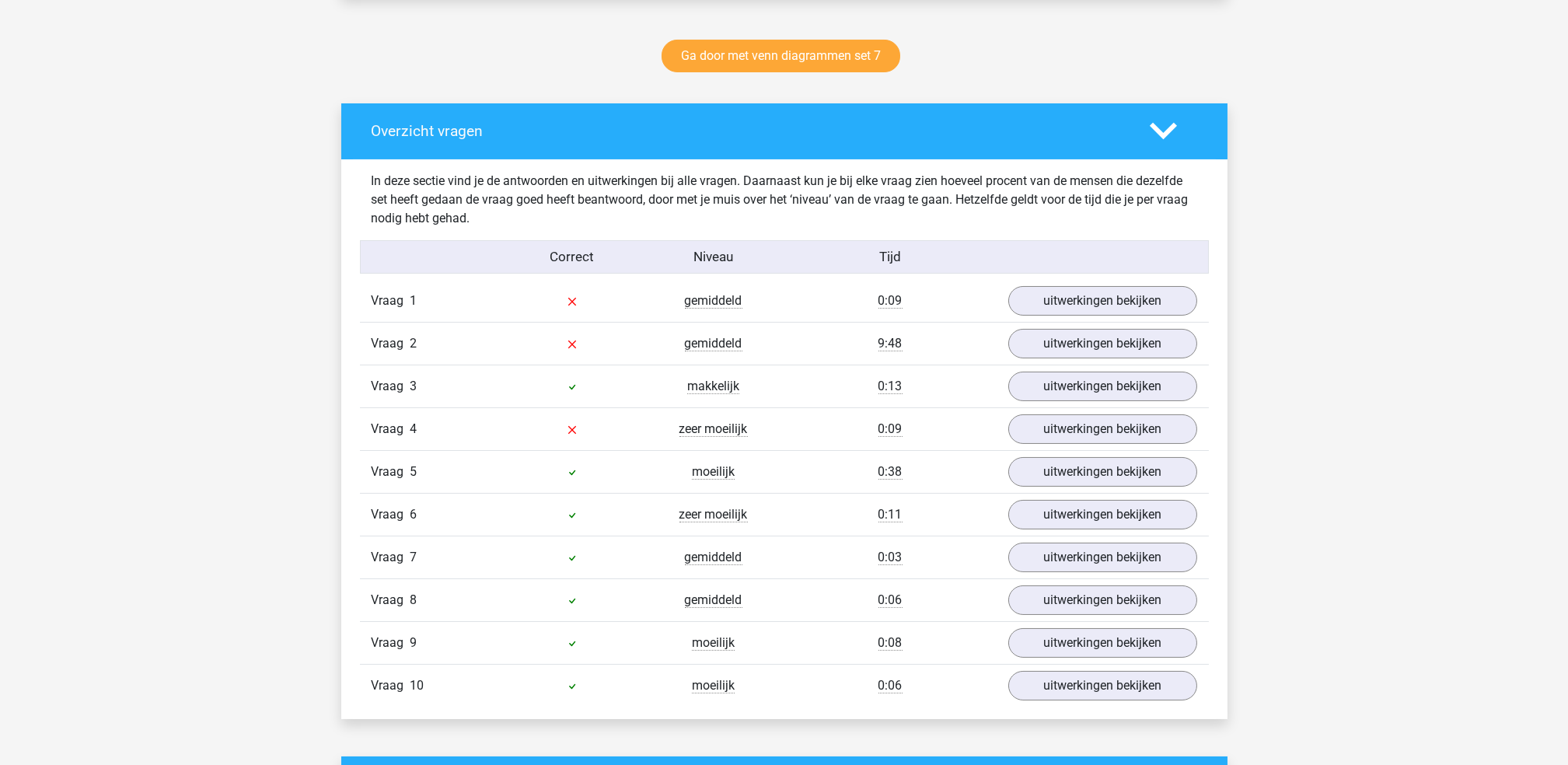
scroll to position [829, 0]
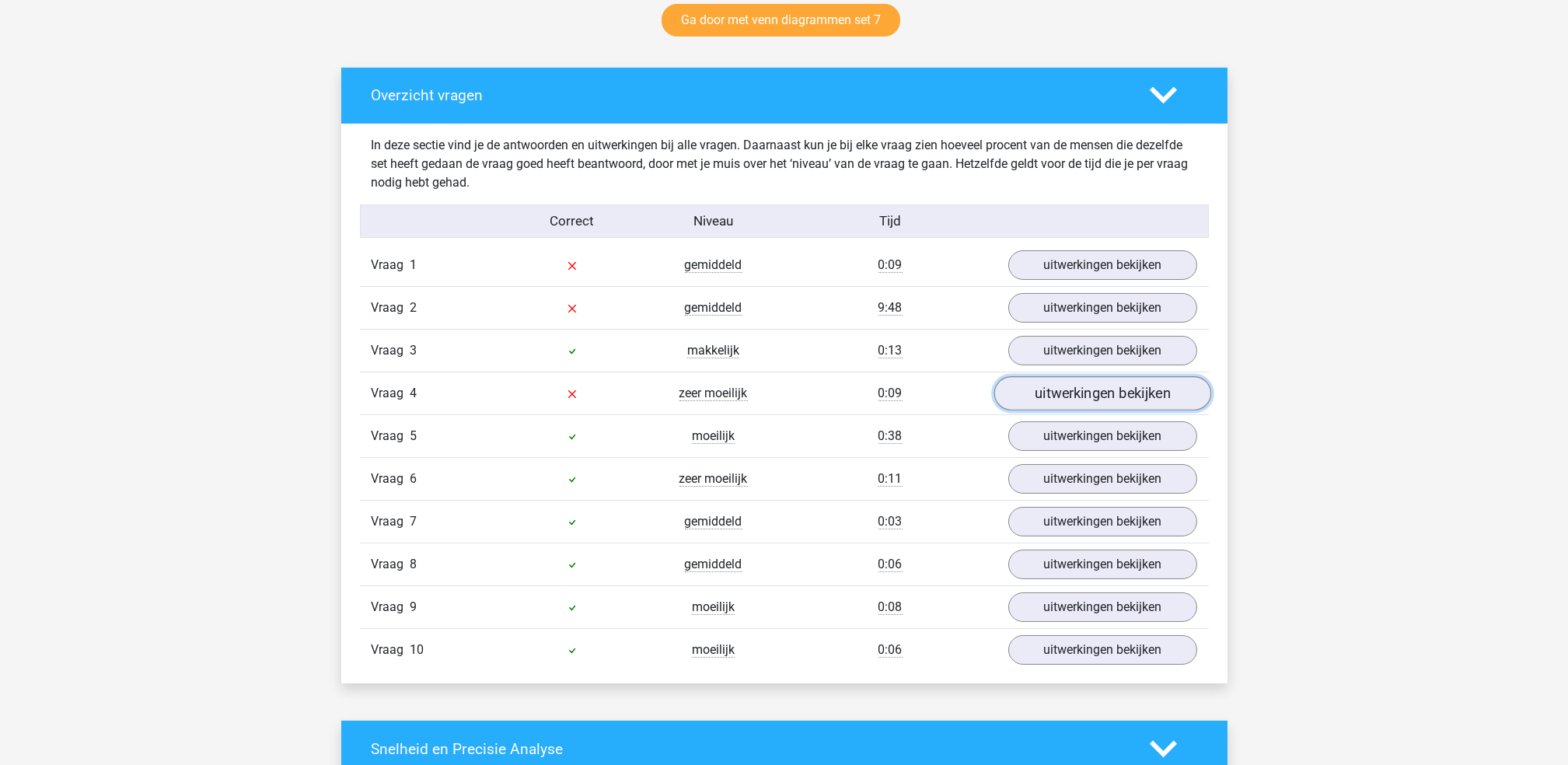
click at [1024, 387] on link "uitwerkingen bekijken" at bounding box center [1101, 394] width 217 height 34
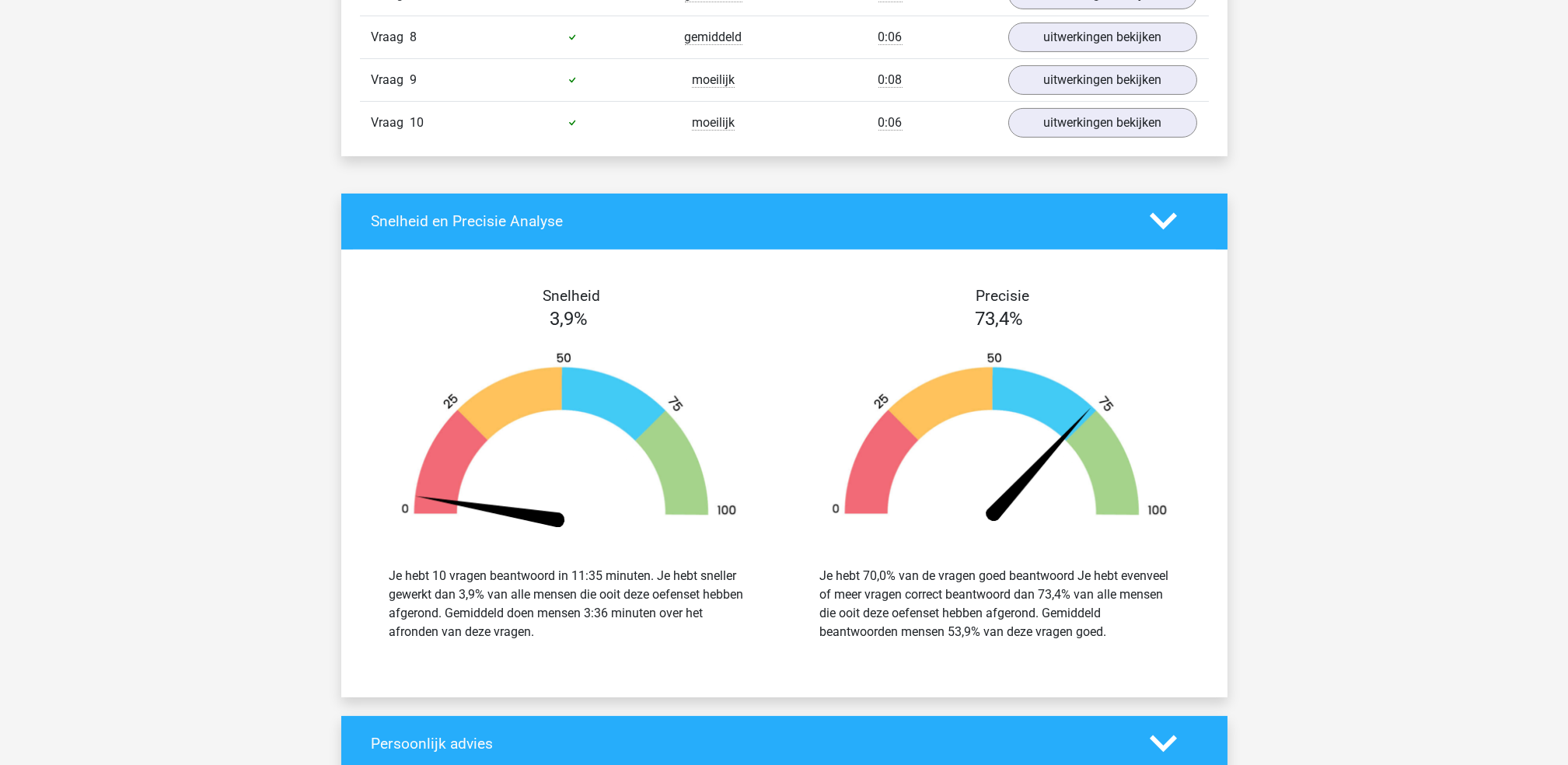
scroll to position [2383, 0]
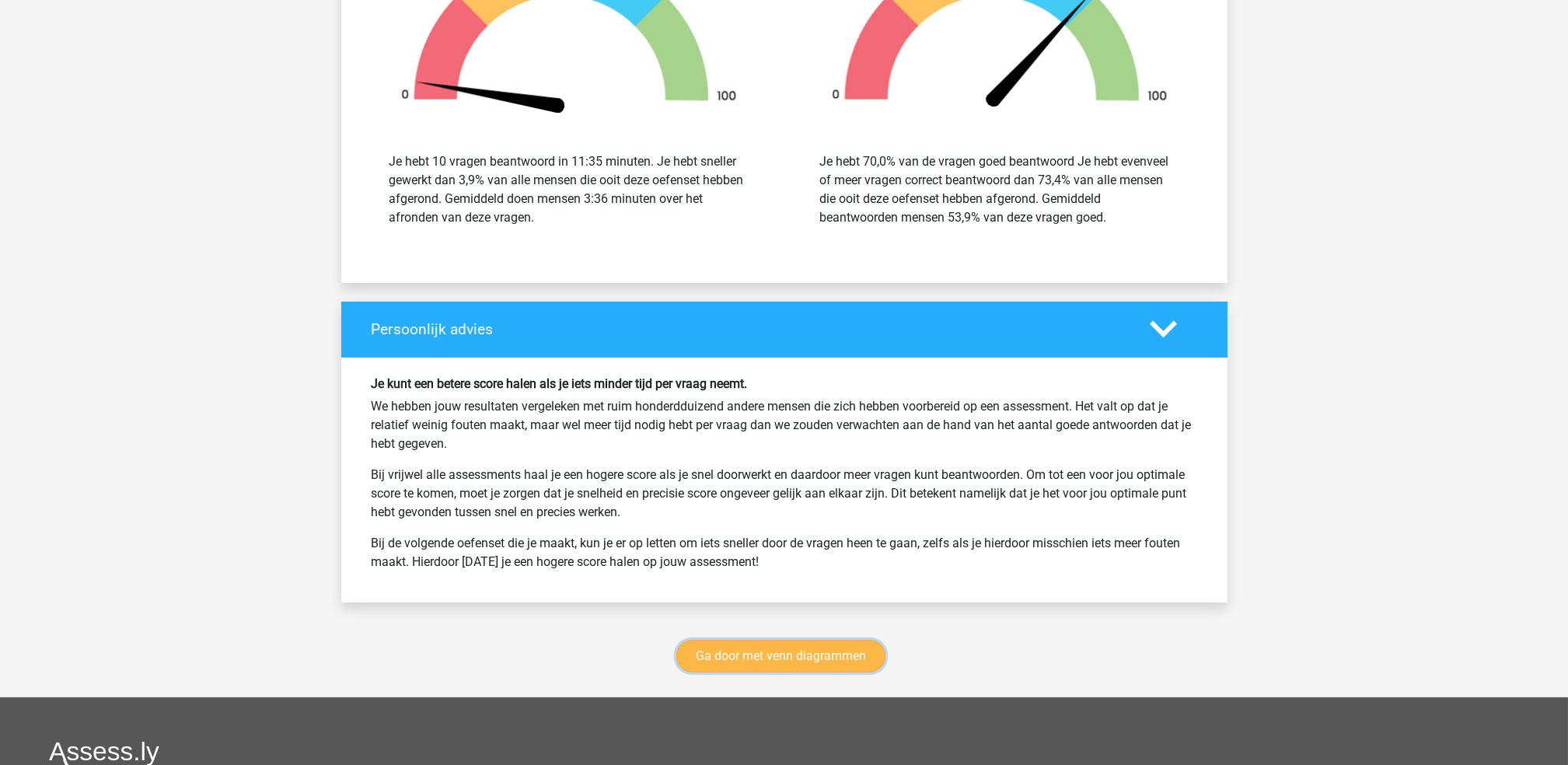
click at [766, 654] on link "Ga door met venn diagrammen" at bounding box center [780, 656] width 209 height 33
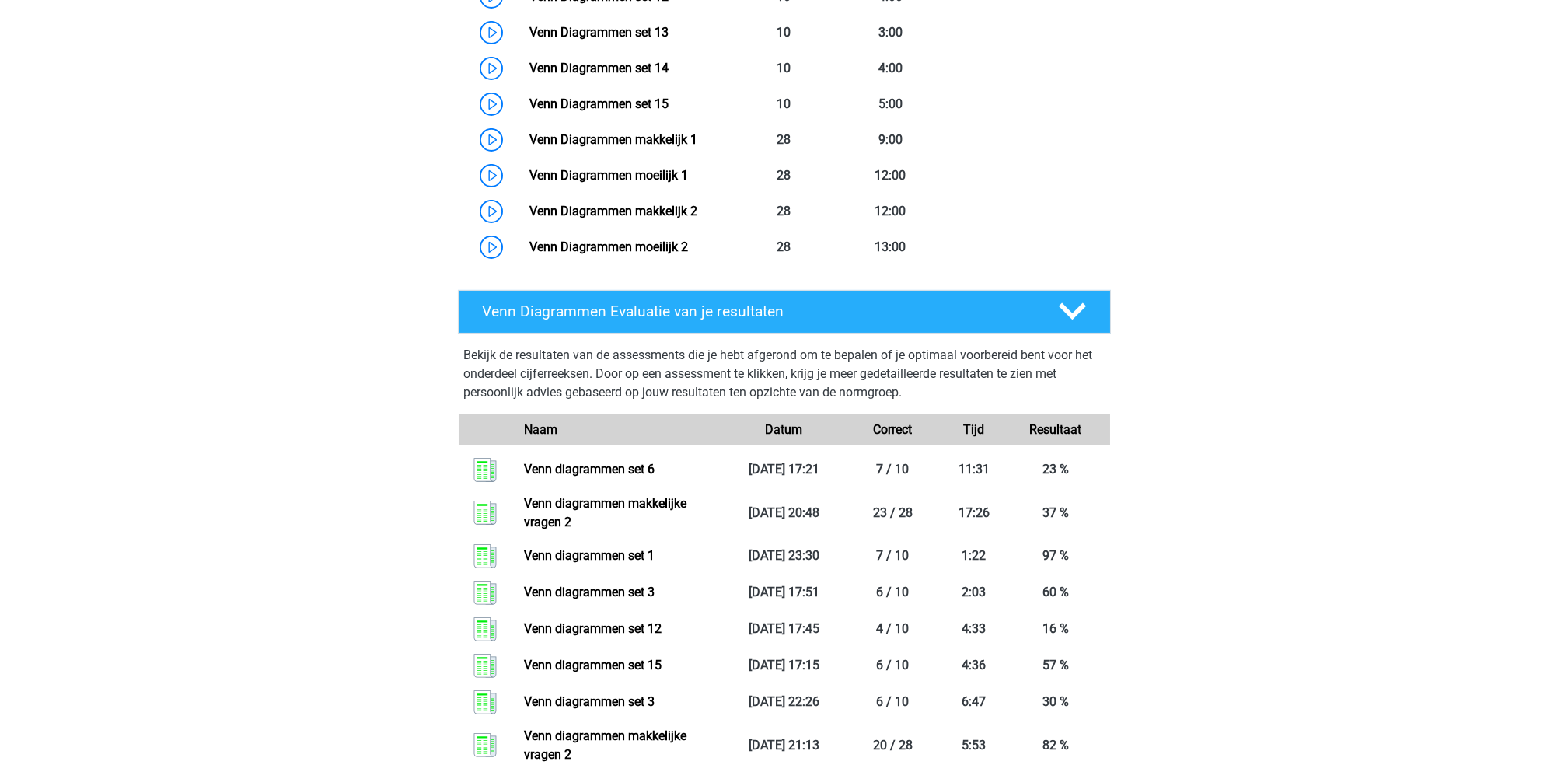
scroll to position [1071, 0]
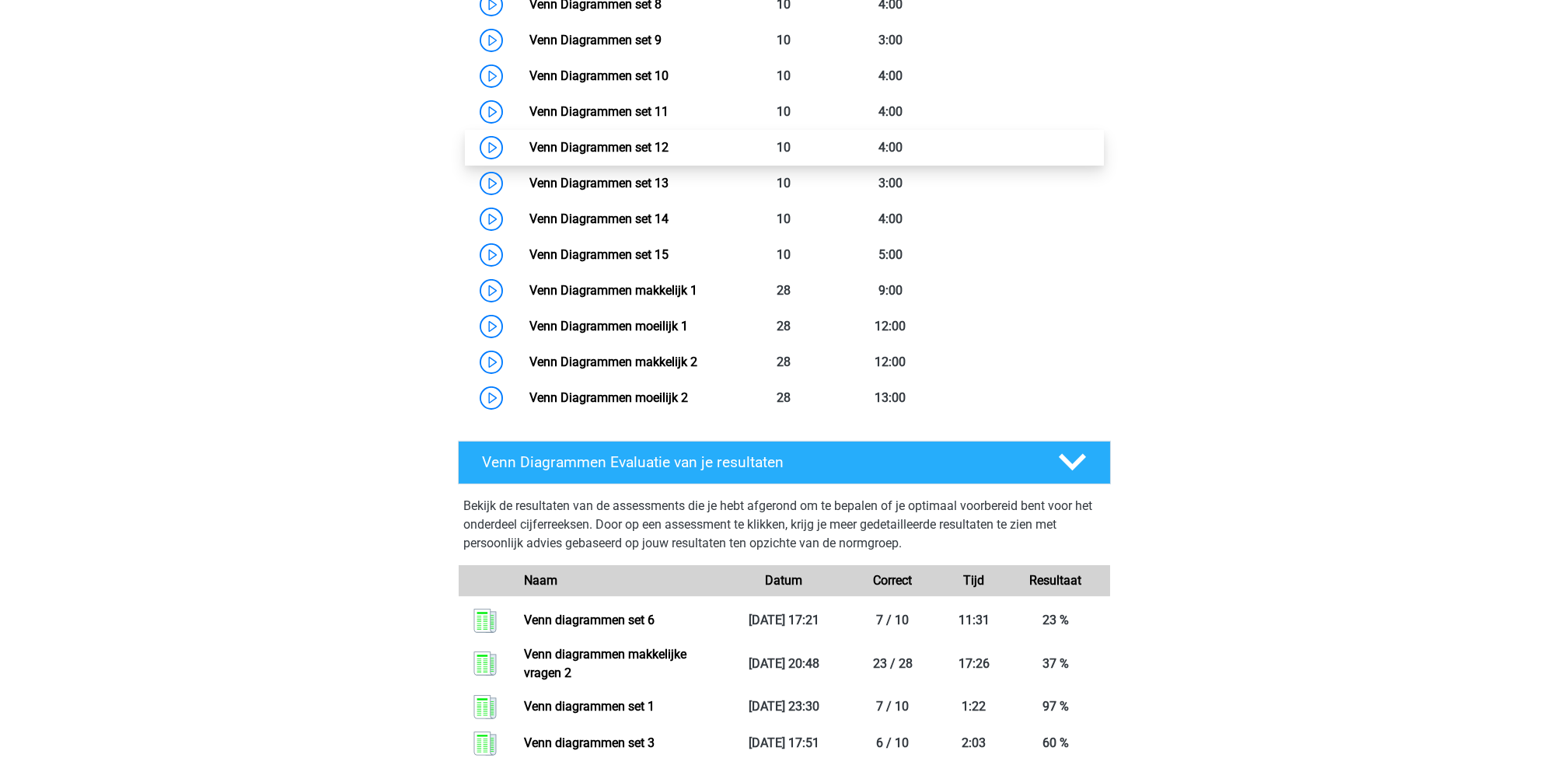
click at [668, 150] on link "Venn Diagrammen set 12" at bounding box center [599, 147] width 139 height 15
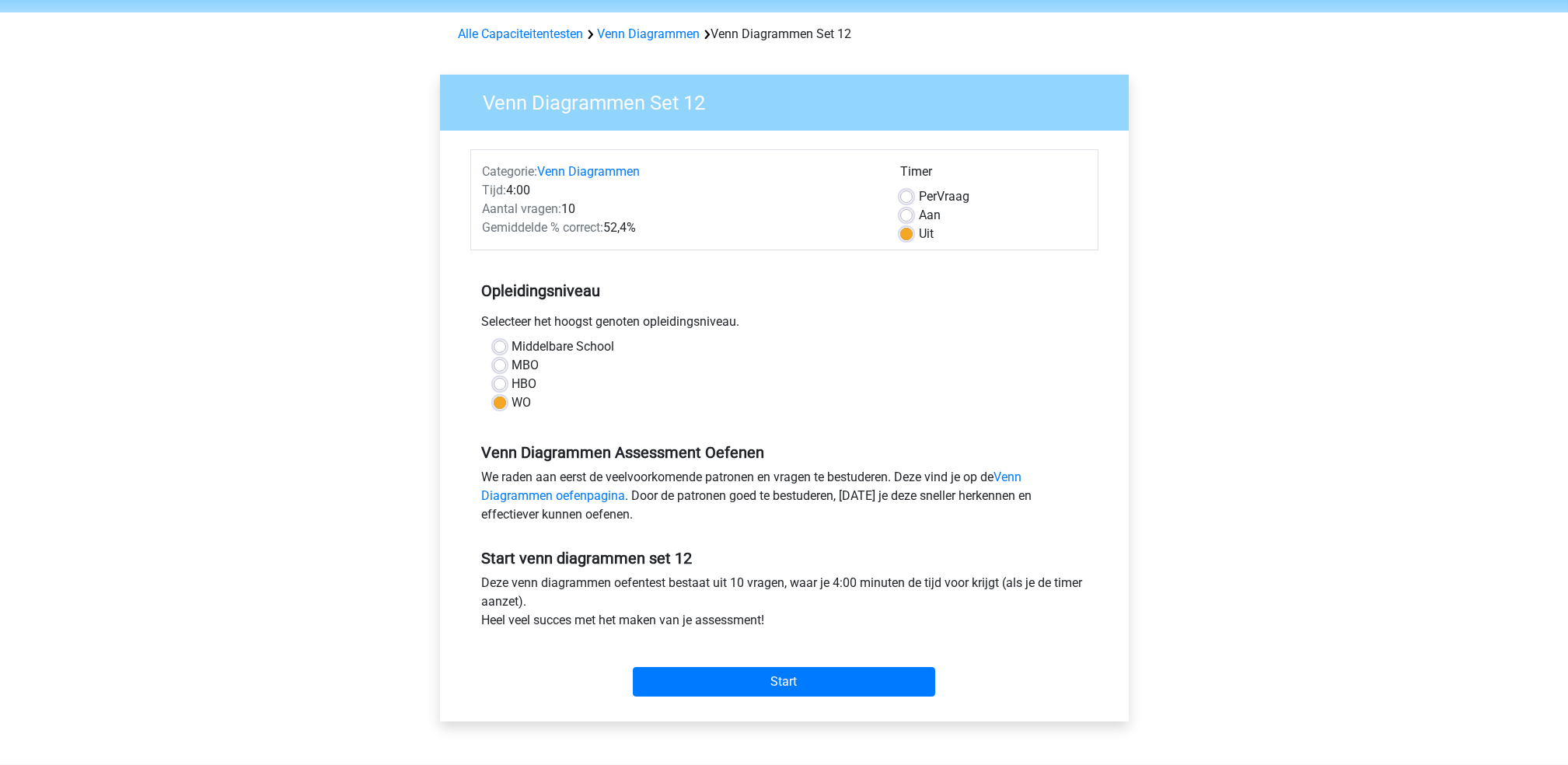
scroll to position [103, 0]
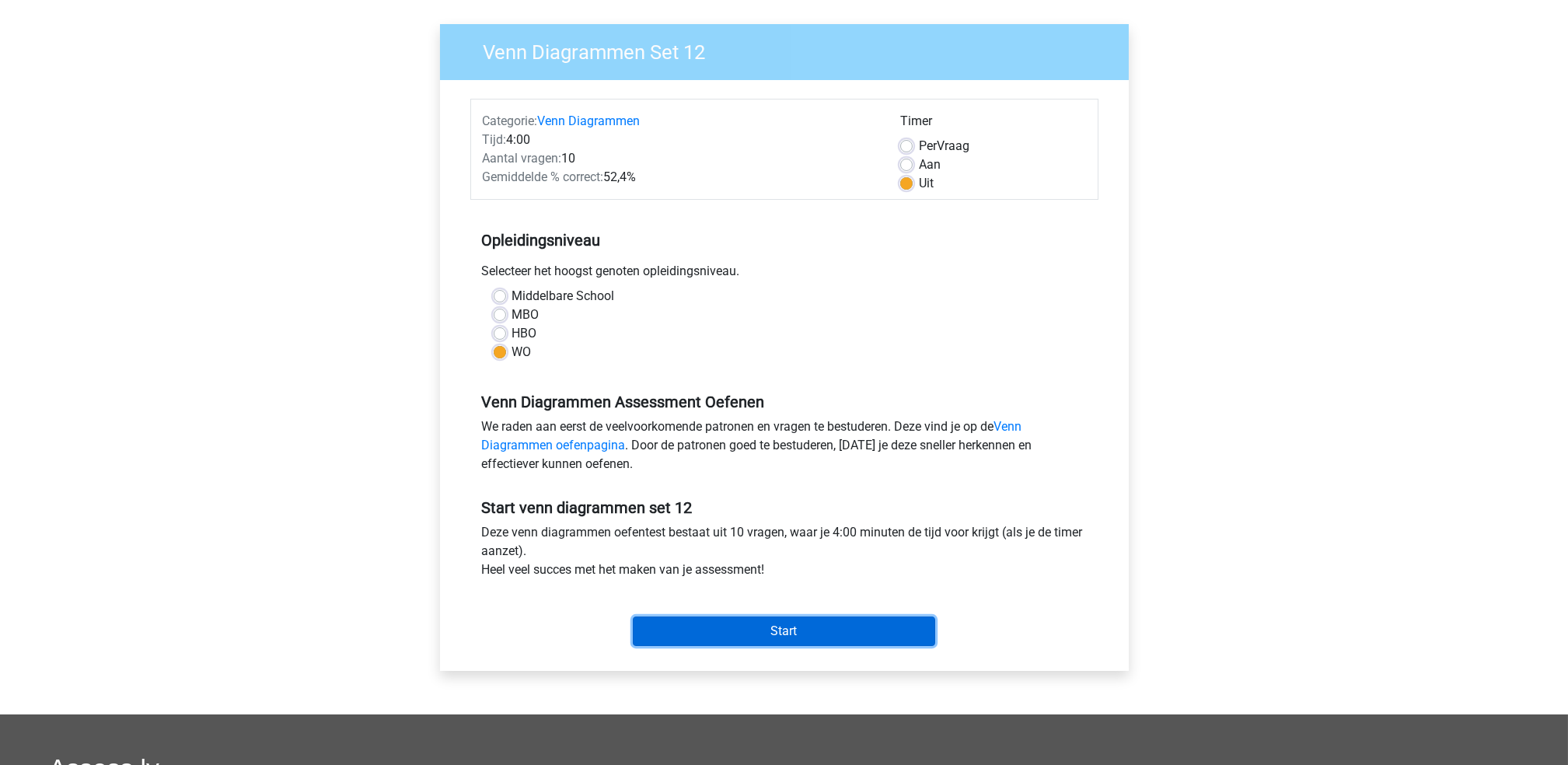
click at [770, 632] on input "Start" at bounding box center [784, 631] width 302 height 29
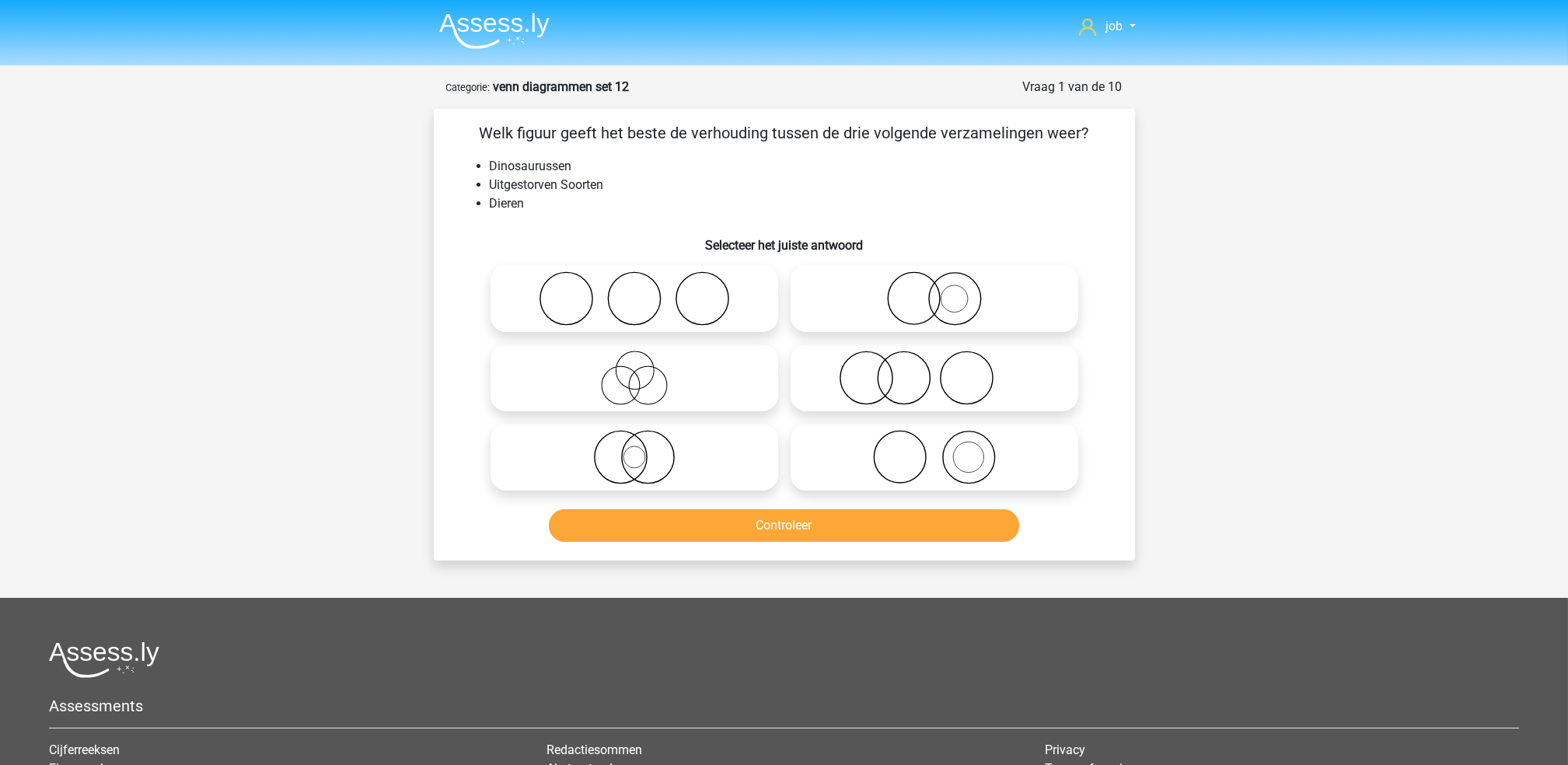
click at [863, 452] on icon at bounding box center [934, 457] width 275 height 54
click at [934, 450] on input "radio" at bounding box center [939, 444] width 10 height 10
radio input "true"
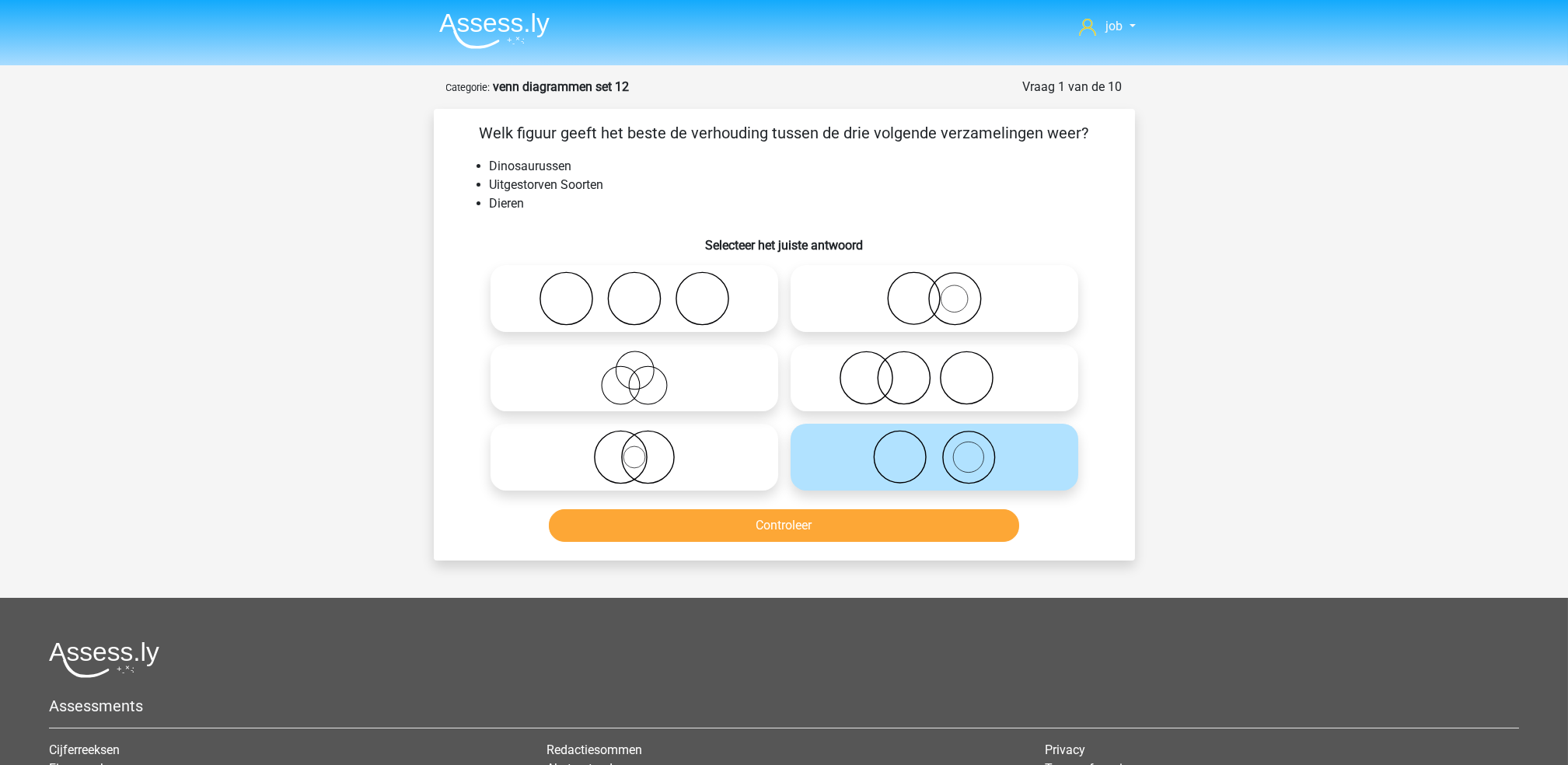
click at [862, 309] on icon at bounding box center [934, 298] width 275 height 54
click at [934, 291] on input "radio" at bounding box center [939, 286] width 10 height 10
radio input "true"
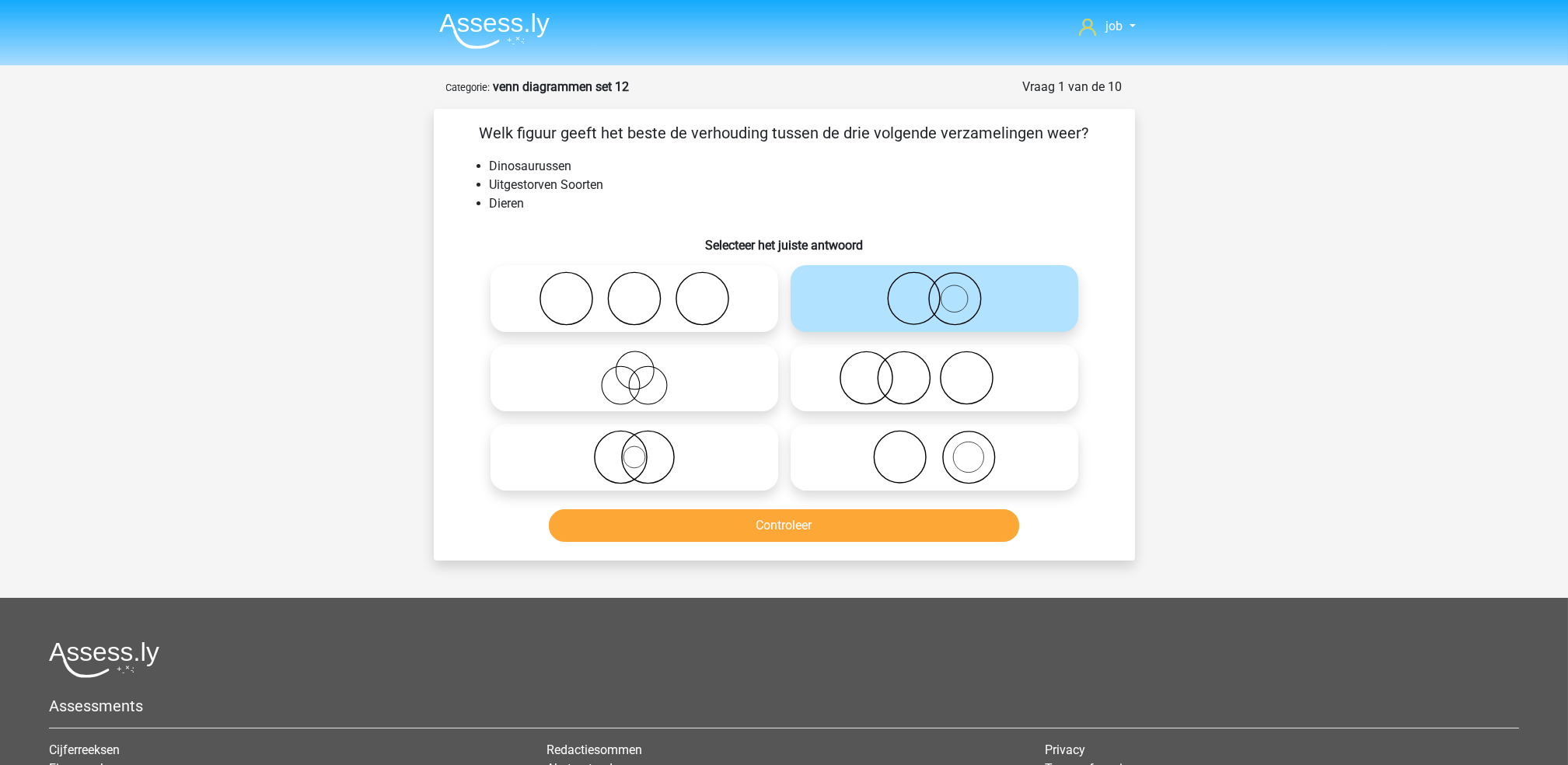
click at [698, 467] on icon at bounding box center [635, 457] width 275 height 54
click at [644, 450] on input "radio" at bounding box center [639, 444] width 10 height 10
radio input "true"
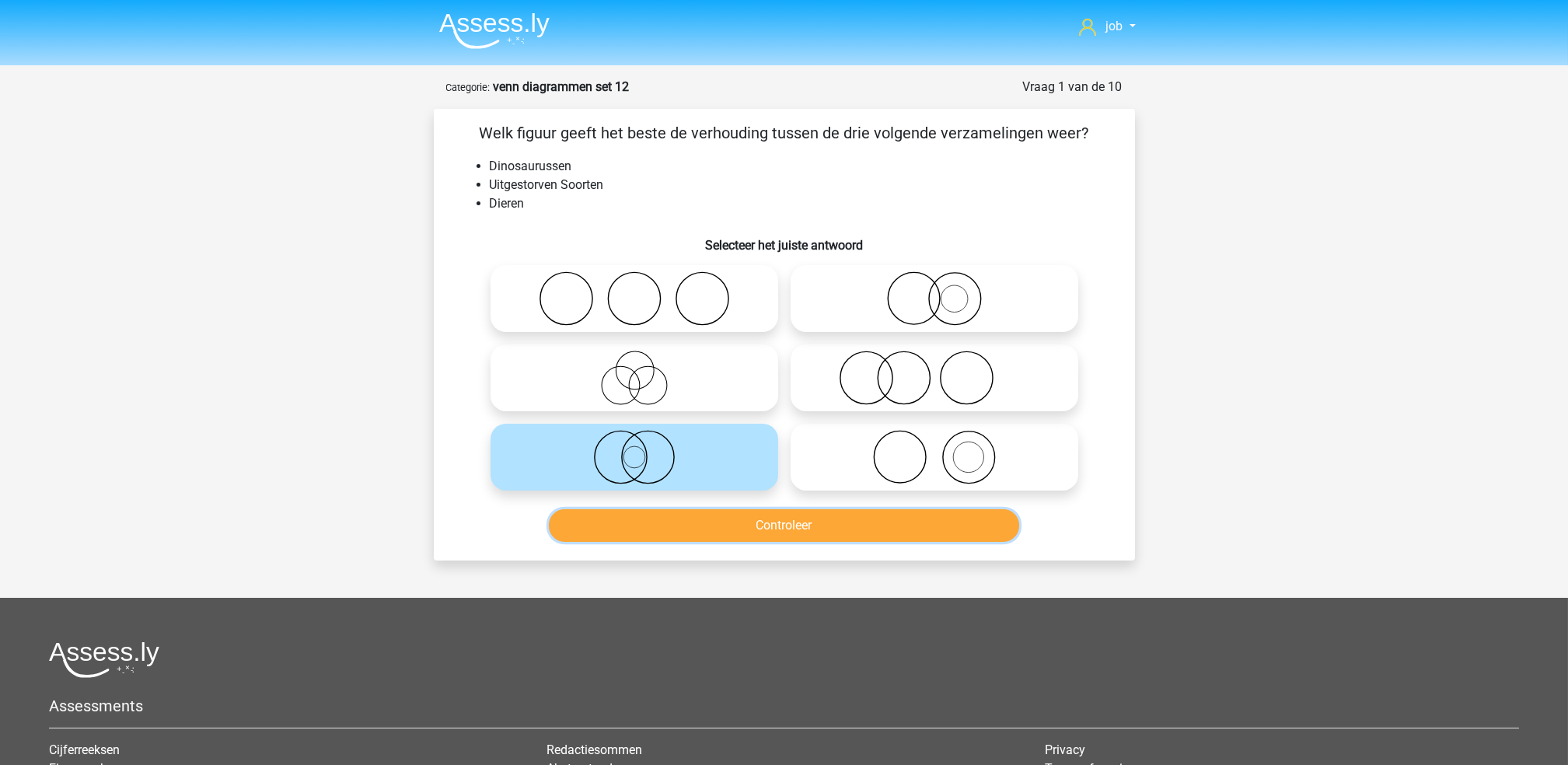
click at [697, 536] on button "Controleer" at bounding box center [784, 526] width 470 height 33
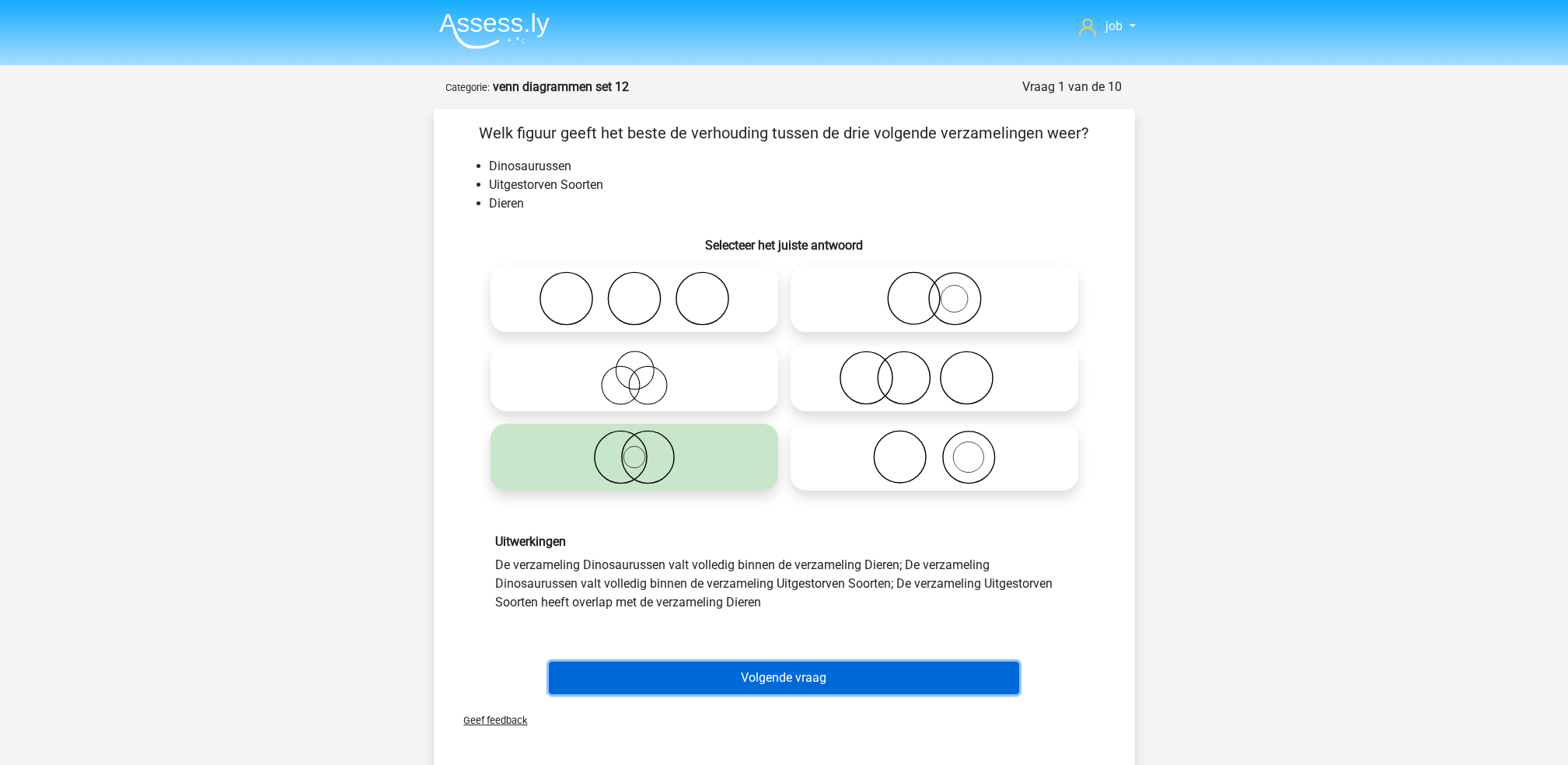
click at [737, 675] on button "Volgende vraag" at bounding box center [784, 678] width 470 height 33
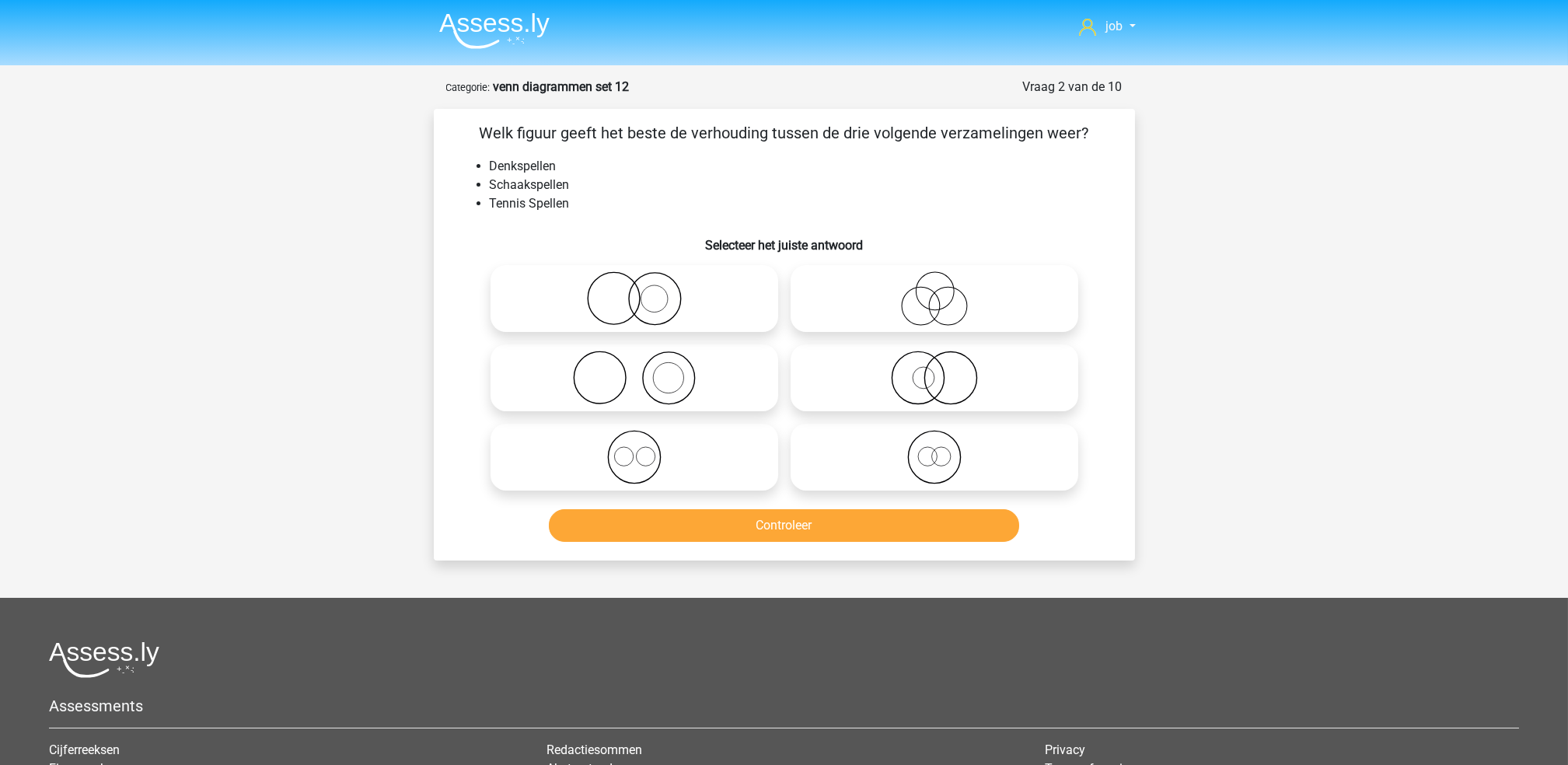
click at [701, 383] on icon at bounding box center [635, 378] width 275 height 54
click at [644, 370] on input "radio" at bounding box center [639, 364] width 10 height 10
radio input "true"
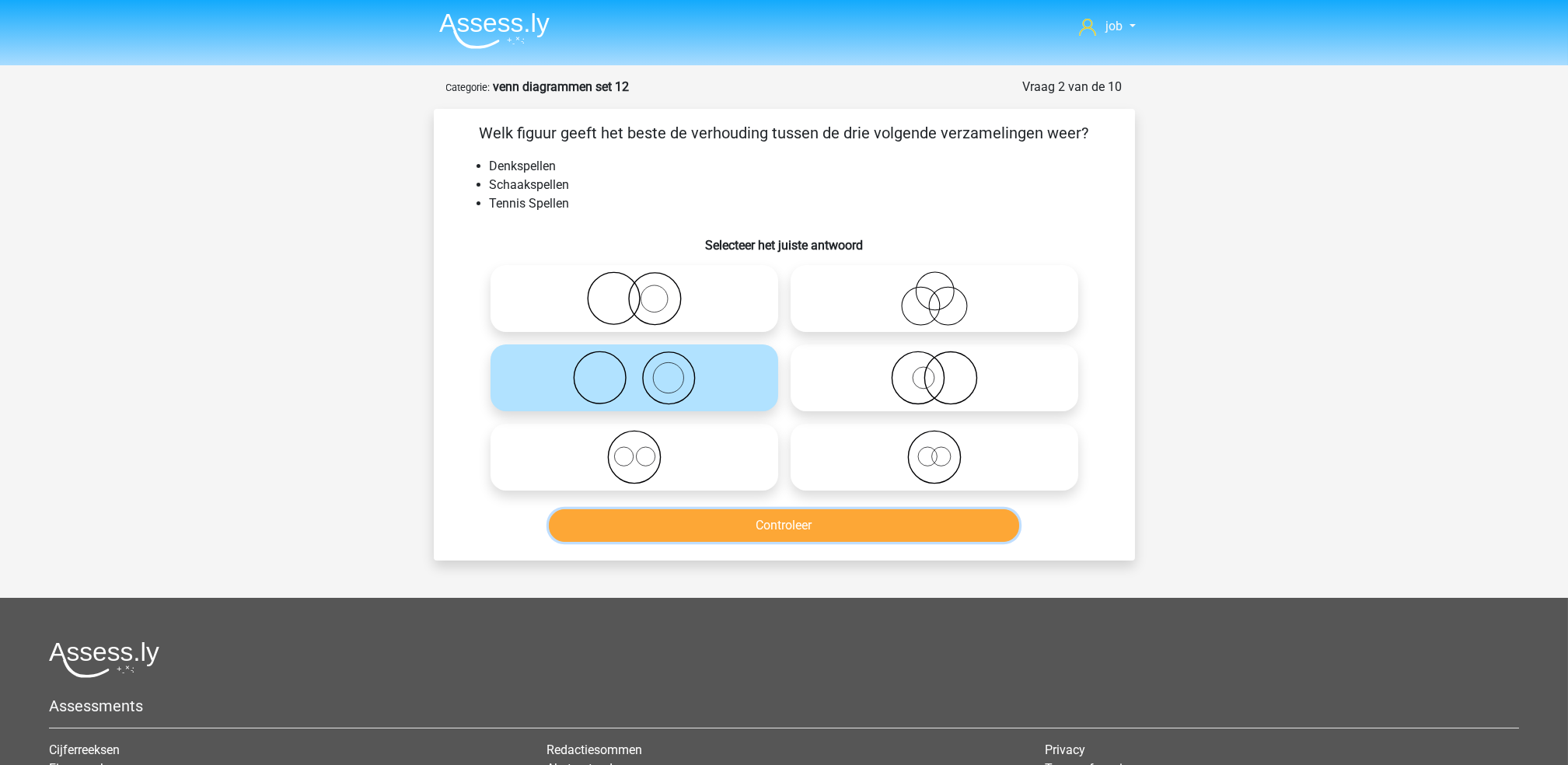
click at [734, 519] on button "Controleer" at bounding box center [784, 526] width 470 height 33
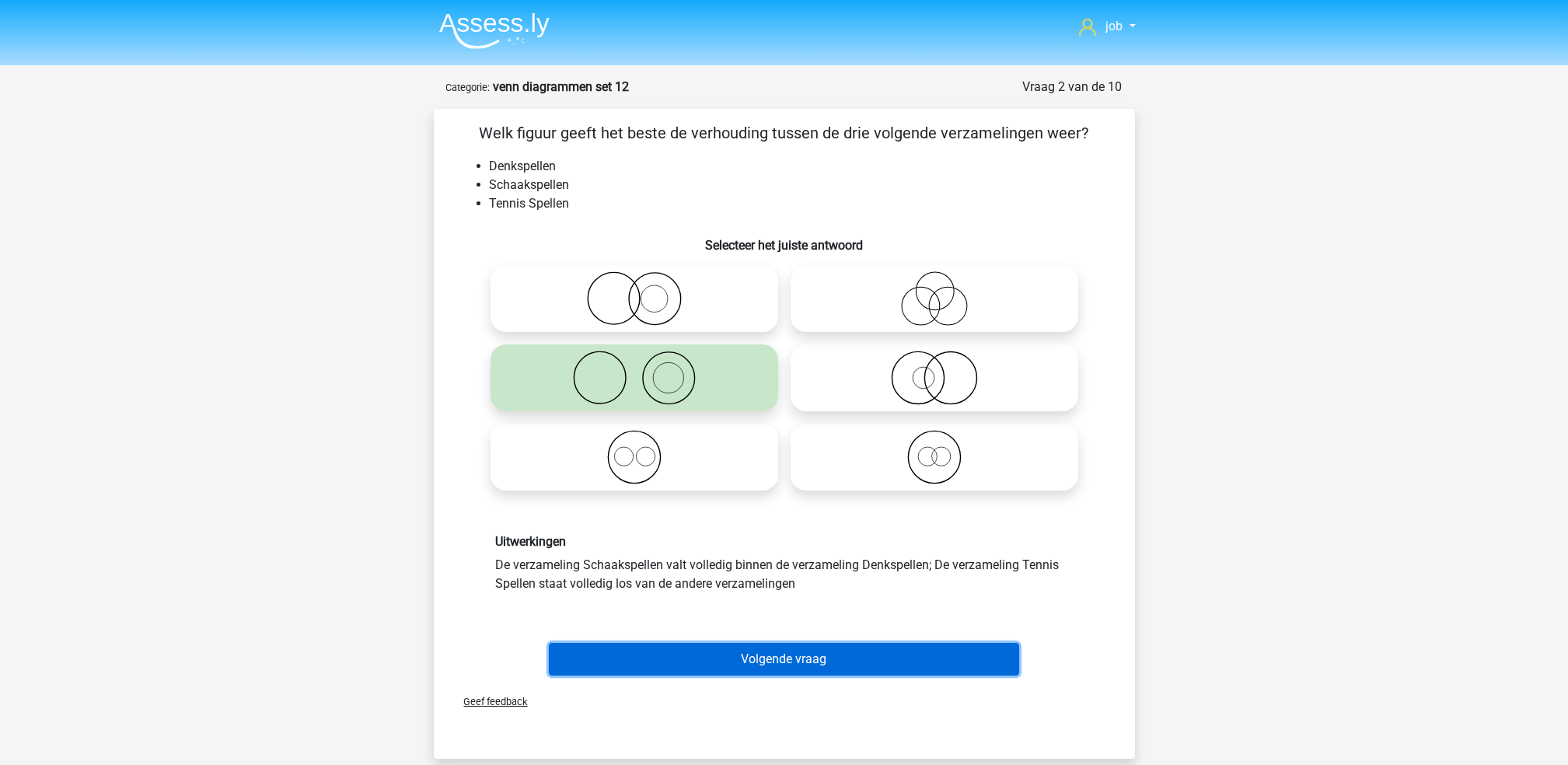
click at [753, 651] on button "Volgende vraag" at bounding box center [784, 659] width 470 height 33
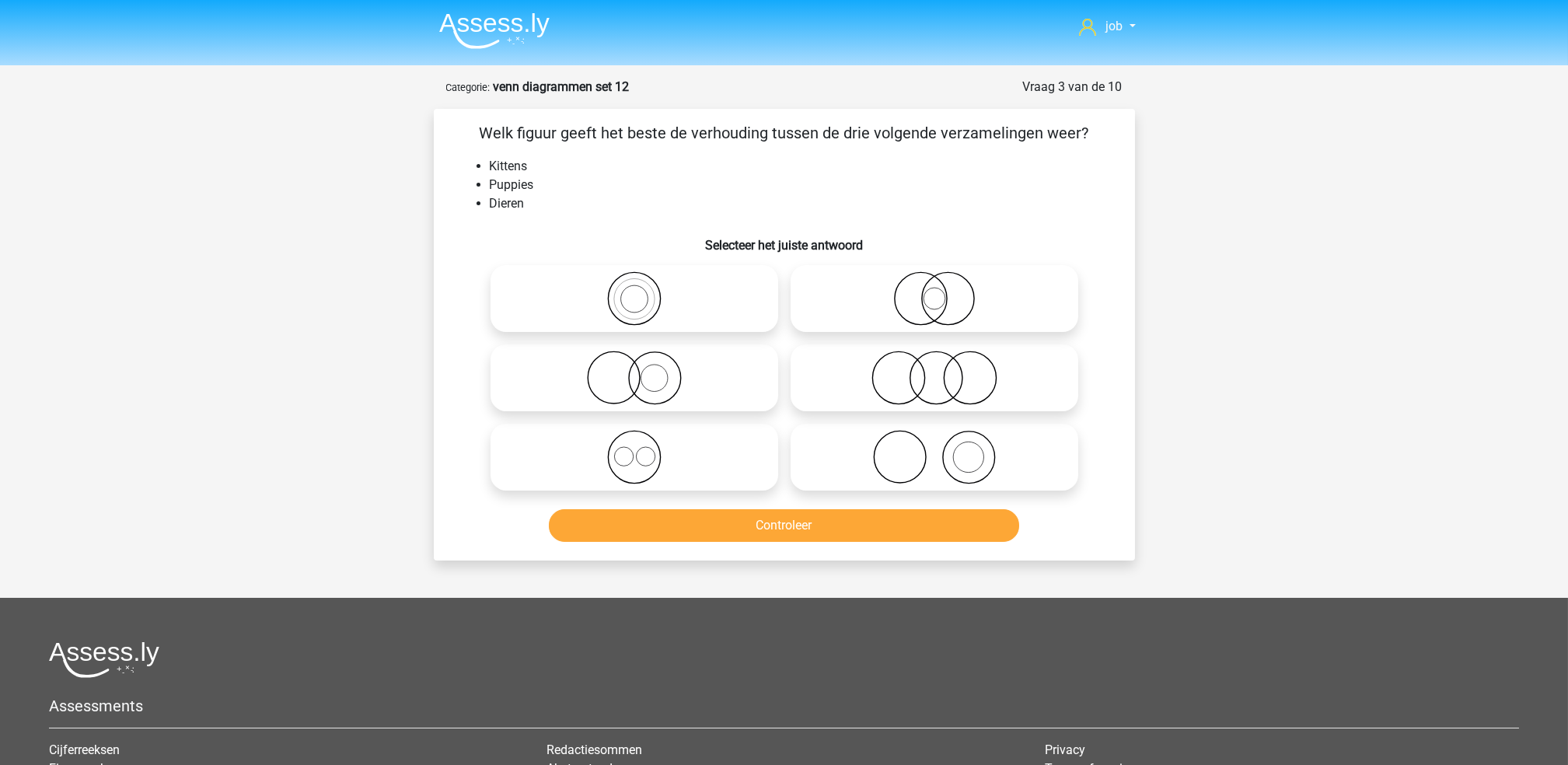
click at [685, 464] on icon at bounding box center [635, 457] width 275 height 54
click at [644, 450] on input "radio" at bounding box center [639, 444] width 10 height 10
radio input "true"
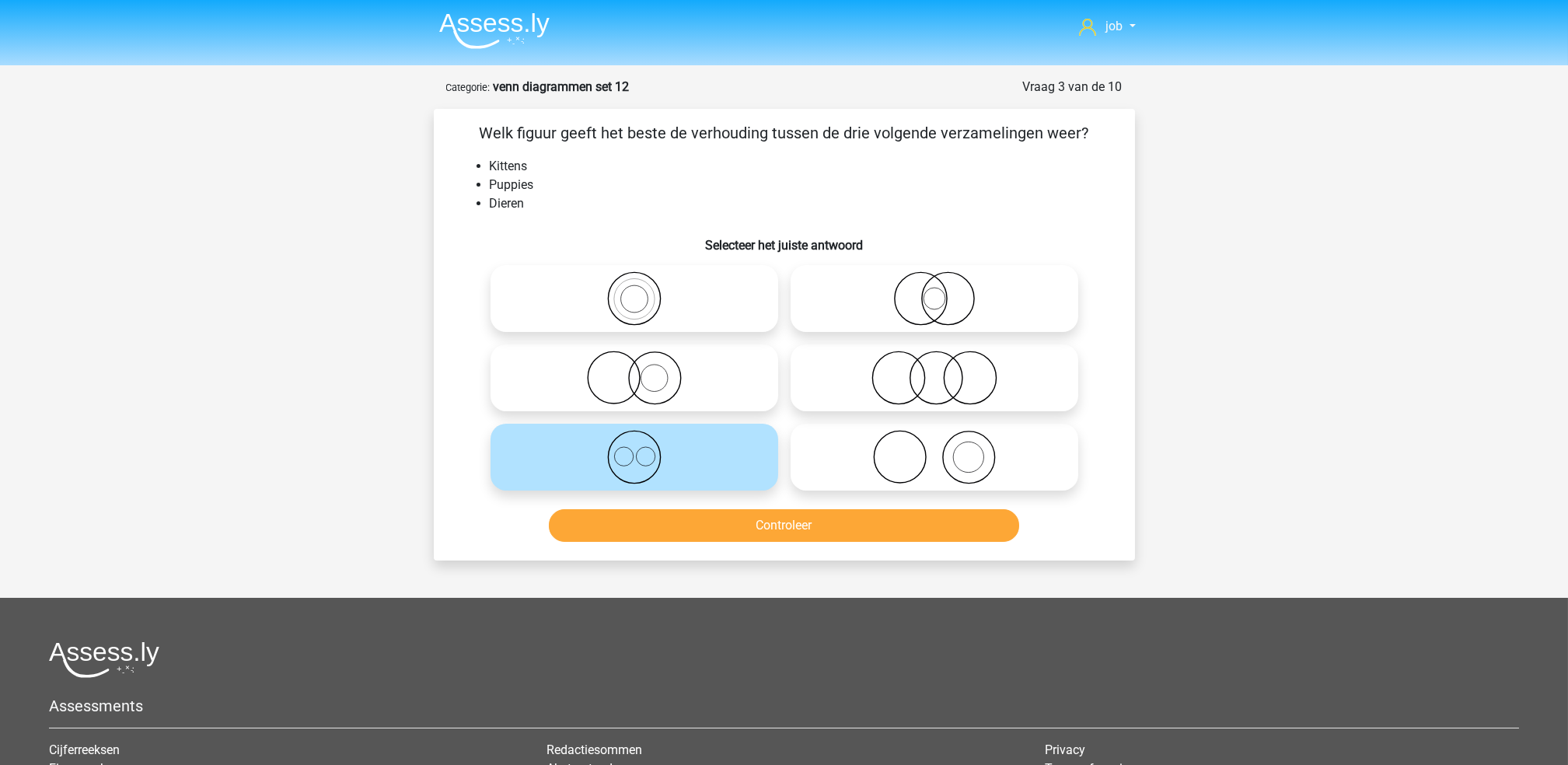
click at [722, 543] on div "Controleer" at bounding box center [784, 528] width 600 height 38
click at [725, 533] on button "Controleer" at bounding box center [784, 526] width 470 height 33
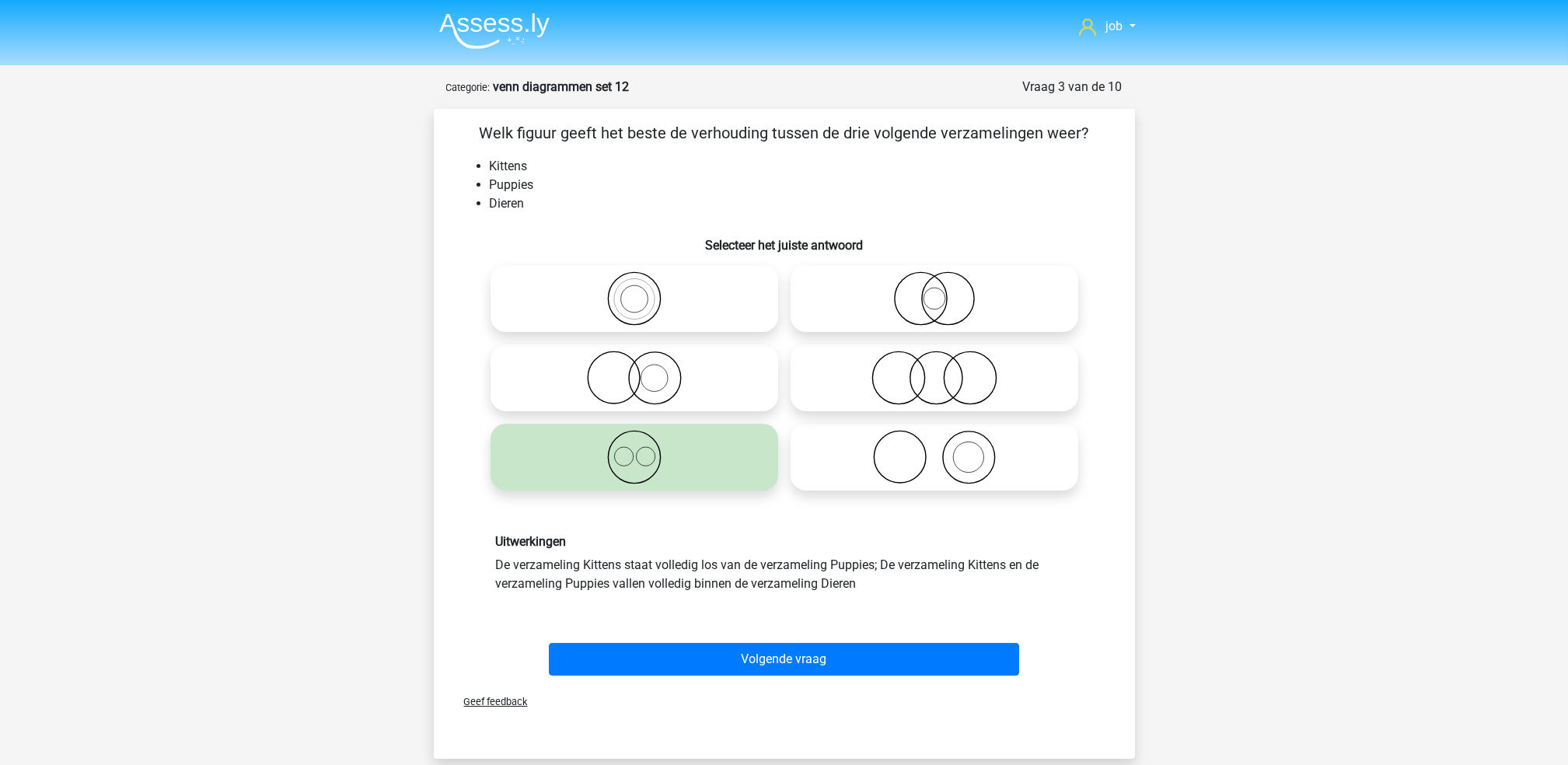
click at [748, 641] on div "Volgende vraag" at bounding box center [784, 656] width 651 height 52
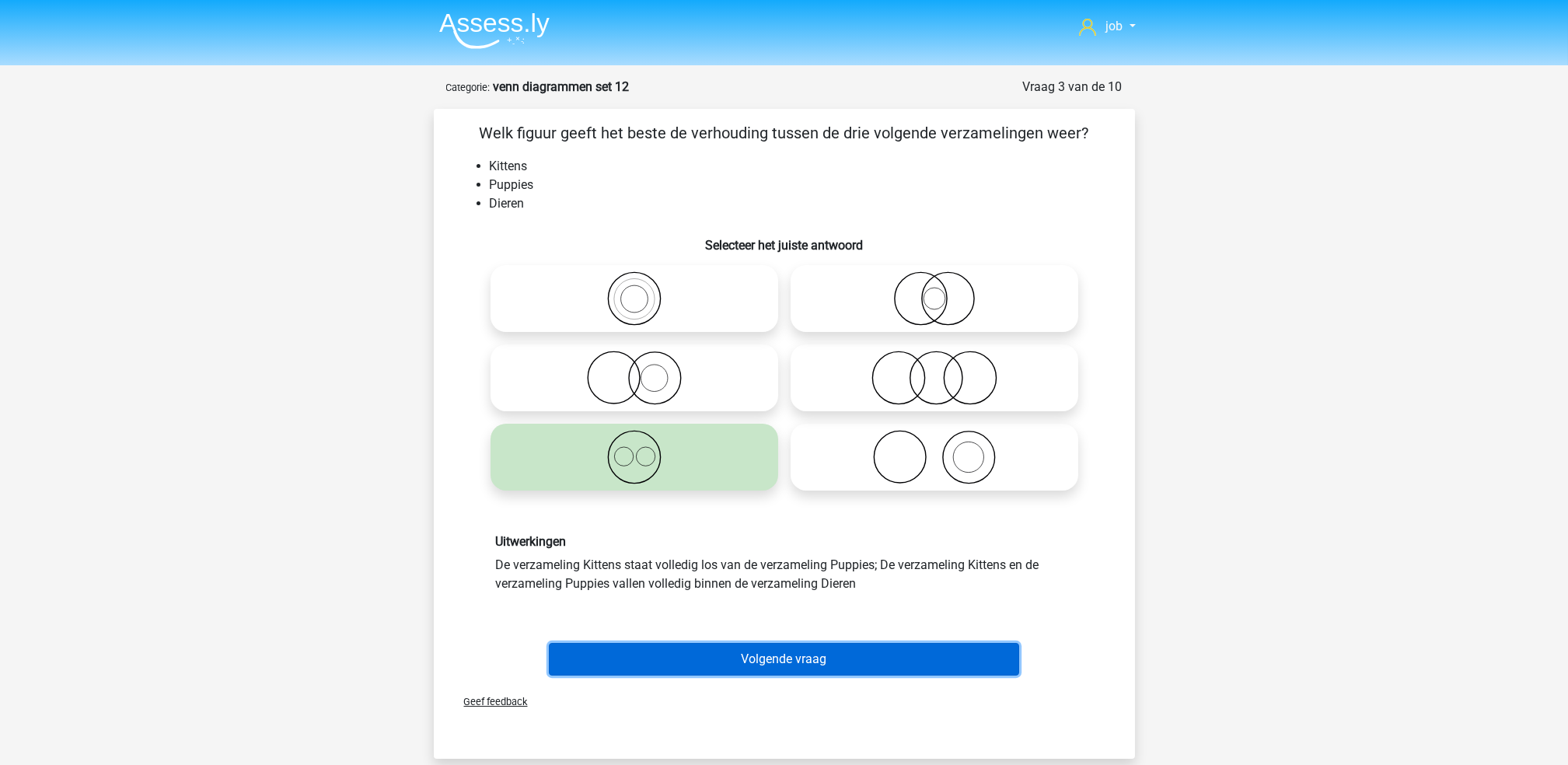
click at [748, 654] on button "Volgende vraag" at bounding box center [784, 659] width 470 height 33
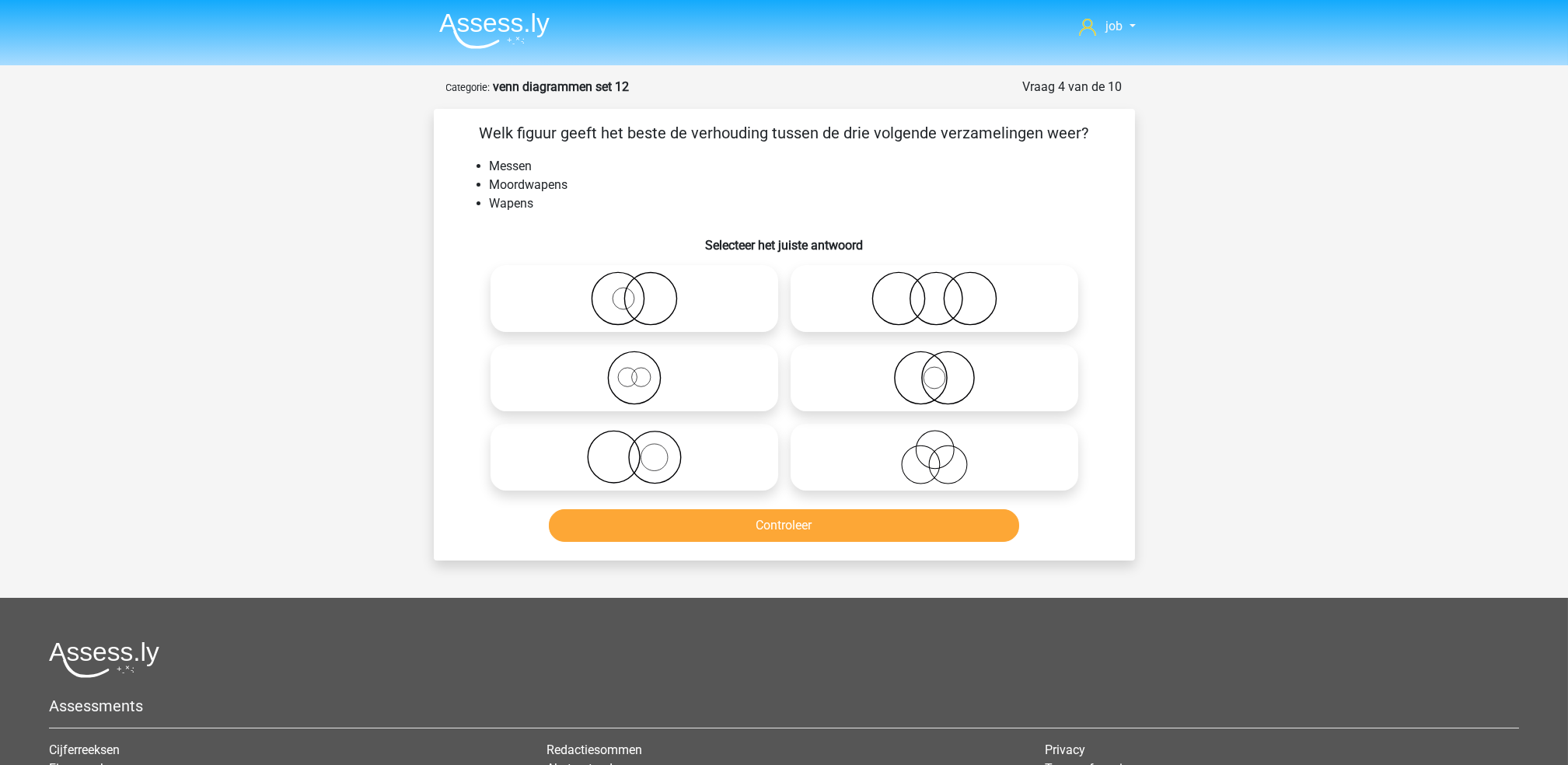
click at [734, 315] on icon at bounding box center [635, 298] width 275 height 54
click at [644, 291] on input "radio" at bounding box center [639, 286] width 10 height 10
radio input "true"
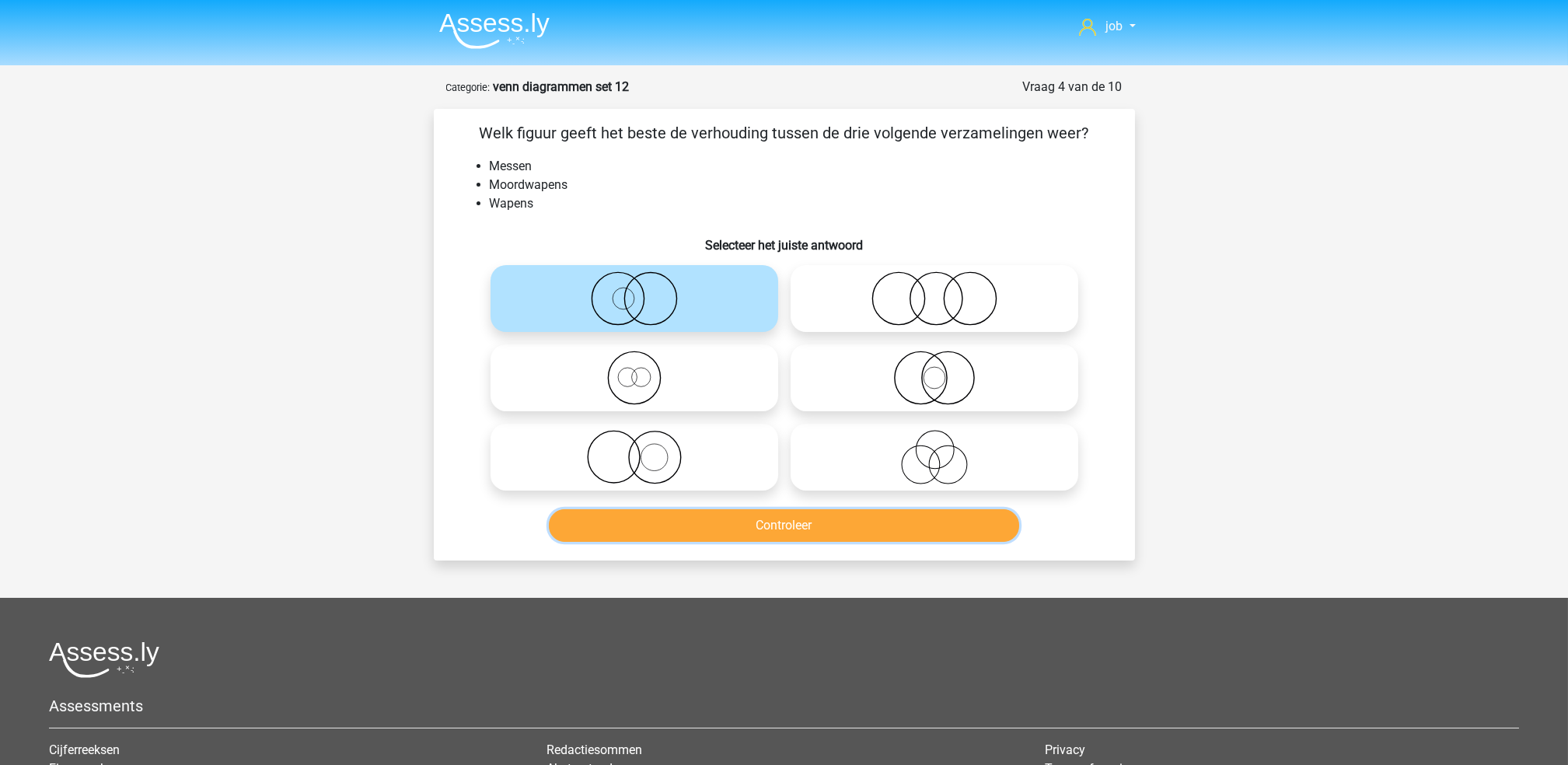
click at [740, 514] on button "Controleer" at bounding box center [784, 526] width 470 height 33
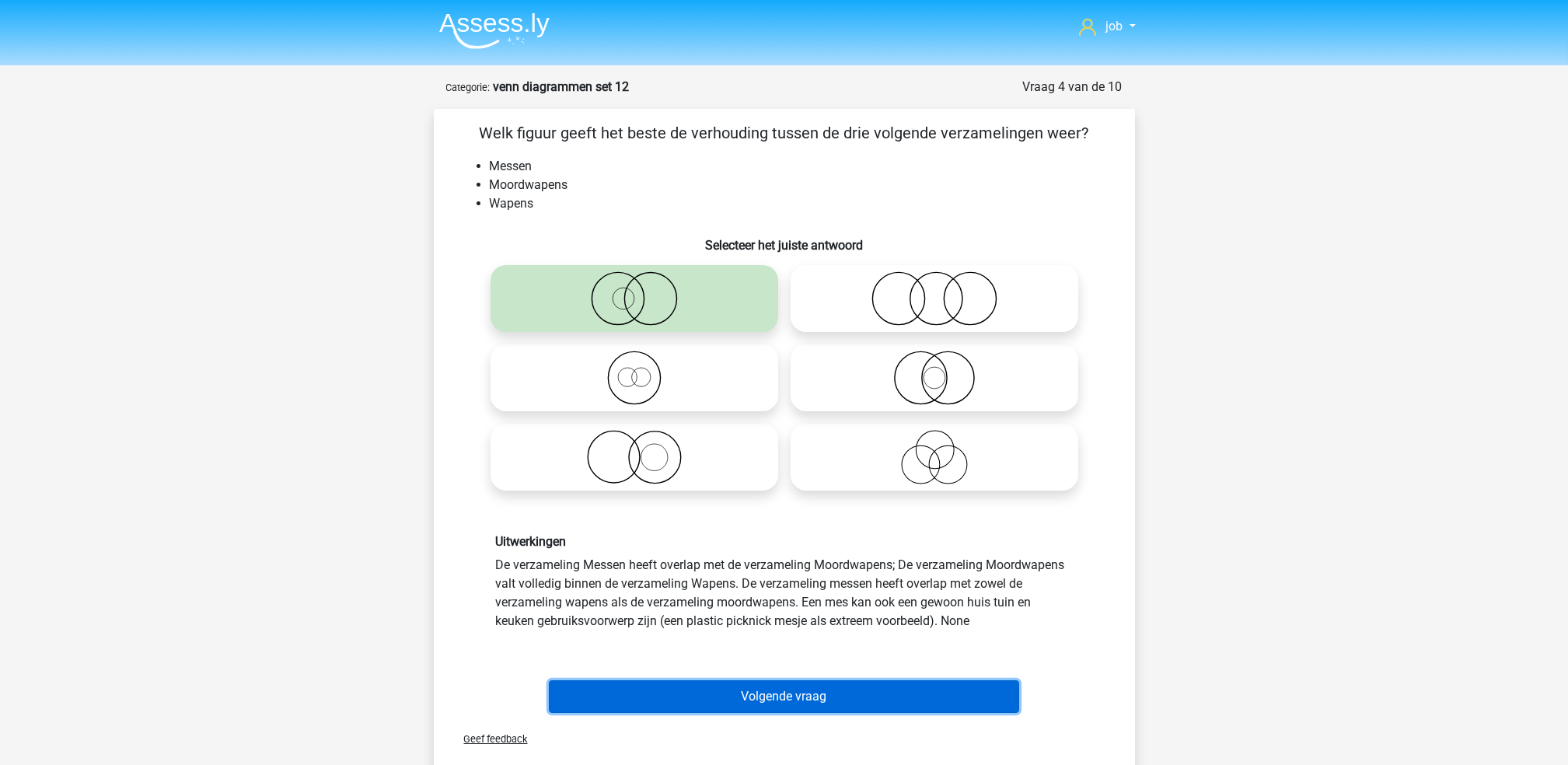
click at [750, 690] on button "Volgende vraag" at bounding box center [784, 697] width 470 height 33
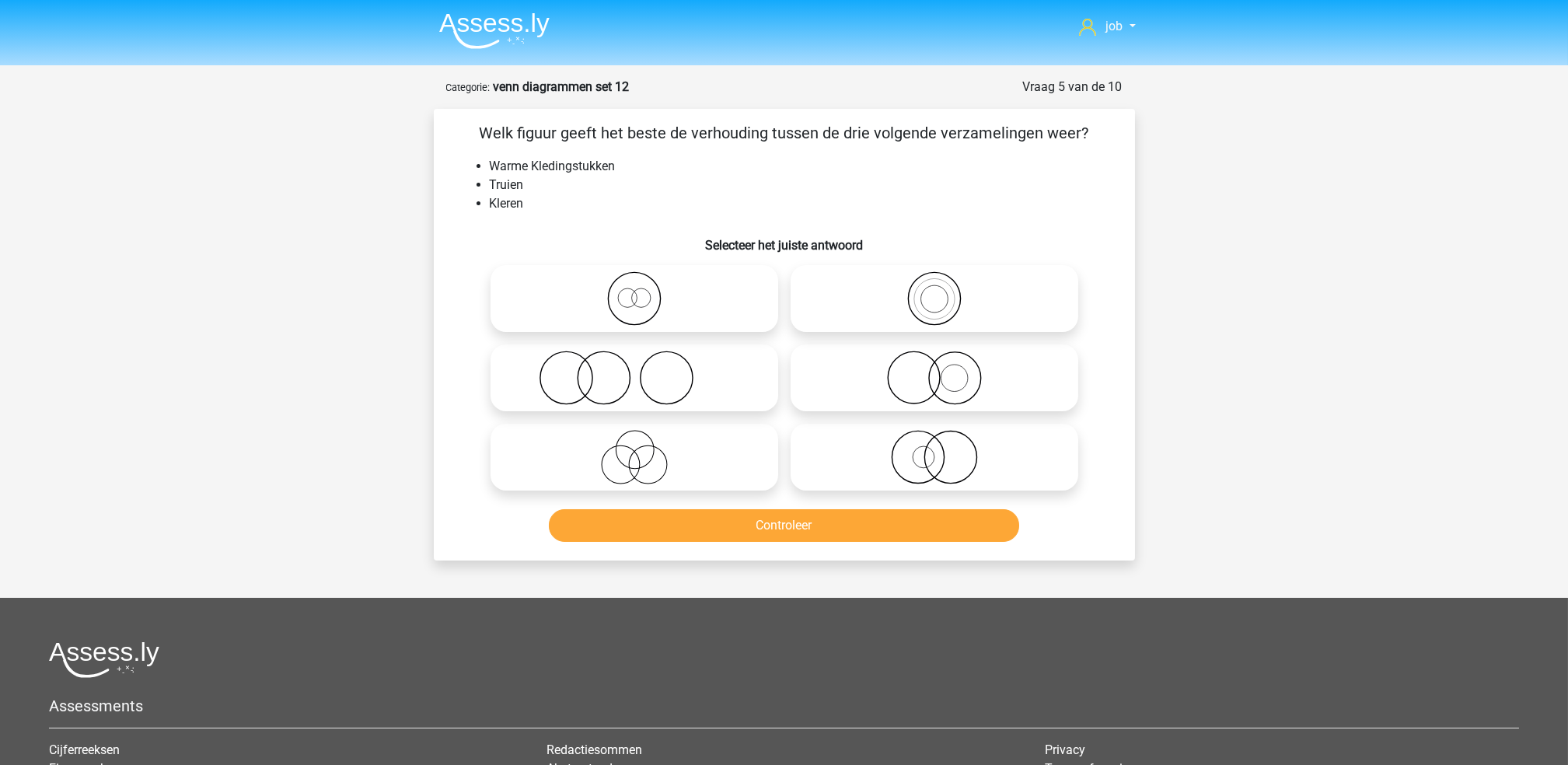
click at [852, 477] on icon at bounding box center [934, 457] width 275 height 54
click at [934, 450] on input "radio" at bounding box center [939, 444] width 10 height 10
radio input "true"
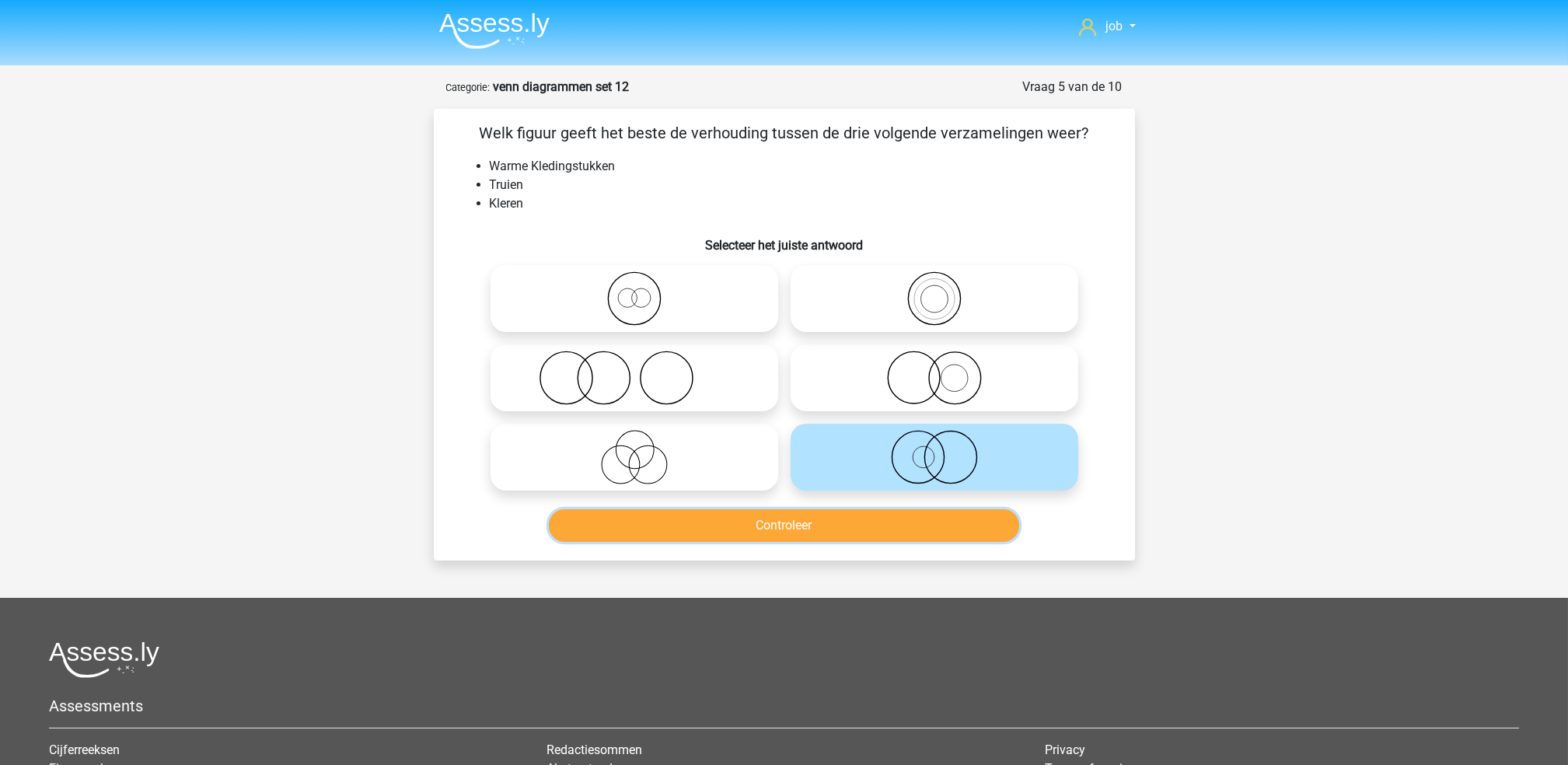
click at [843, 540] on button "Controleer" at bounding box center [784, 526] width 470 height 33
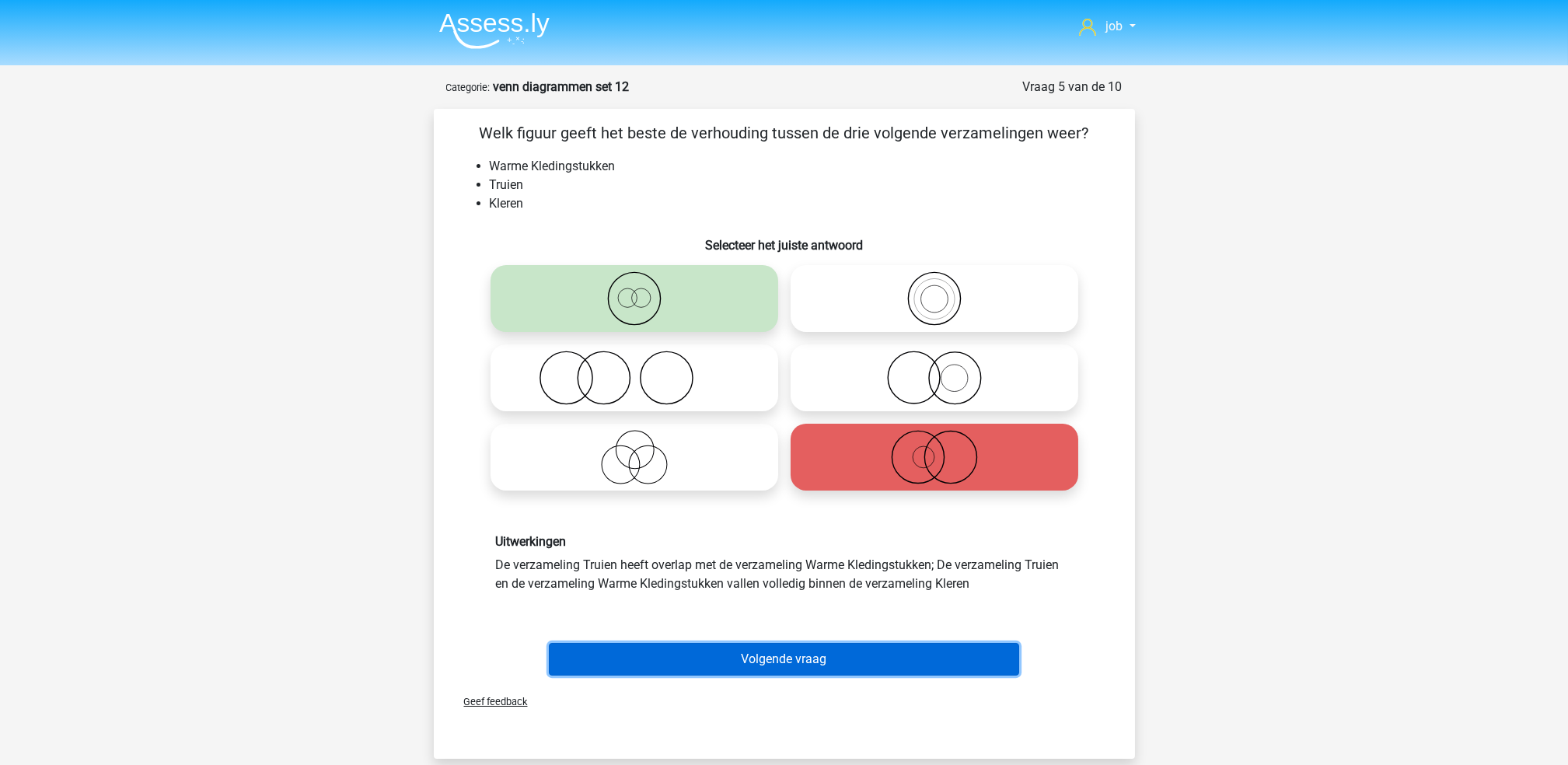
click at [823, 648] on button "Volgende vraag" at bounding box center [784, 659] width 470 height 33
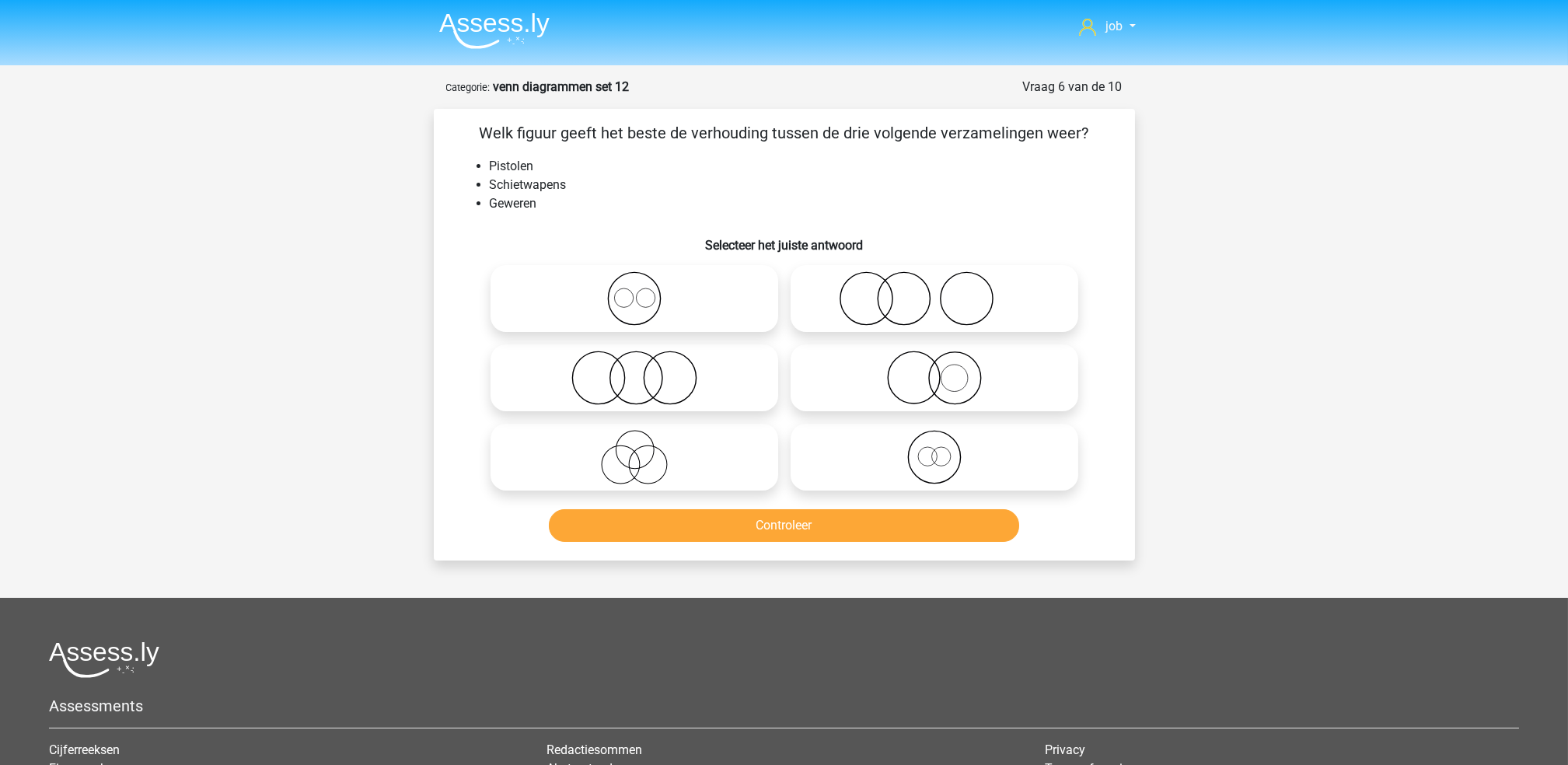
click at [840, 385] on icon at bounding box center [934, 378] width 275 height 54
click at [934, 370] on input "radio" at bounding box center [939, 364] width 10 height 10
radio input "true"
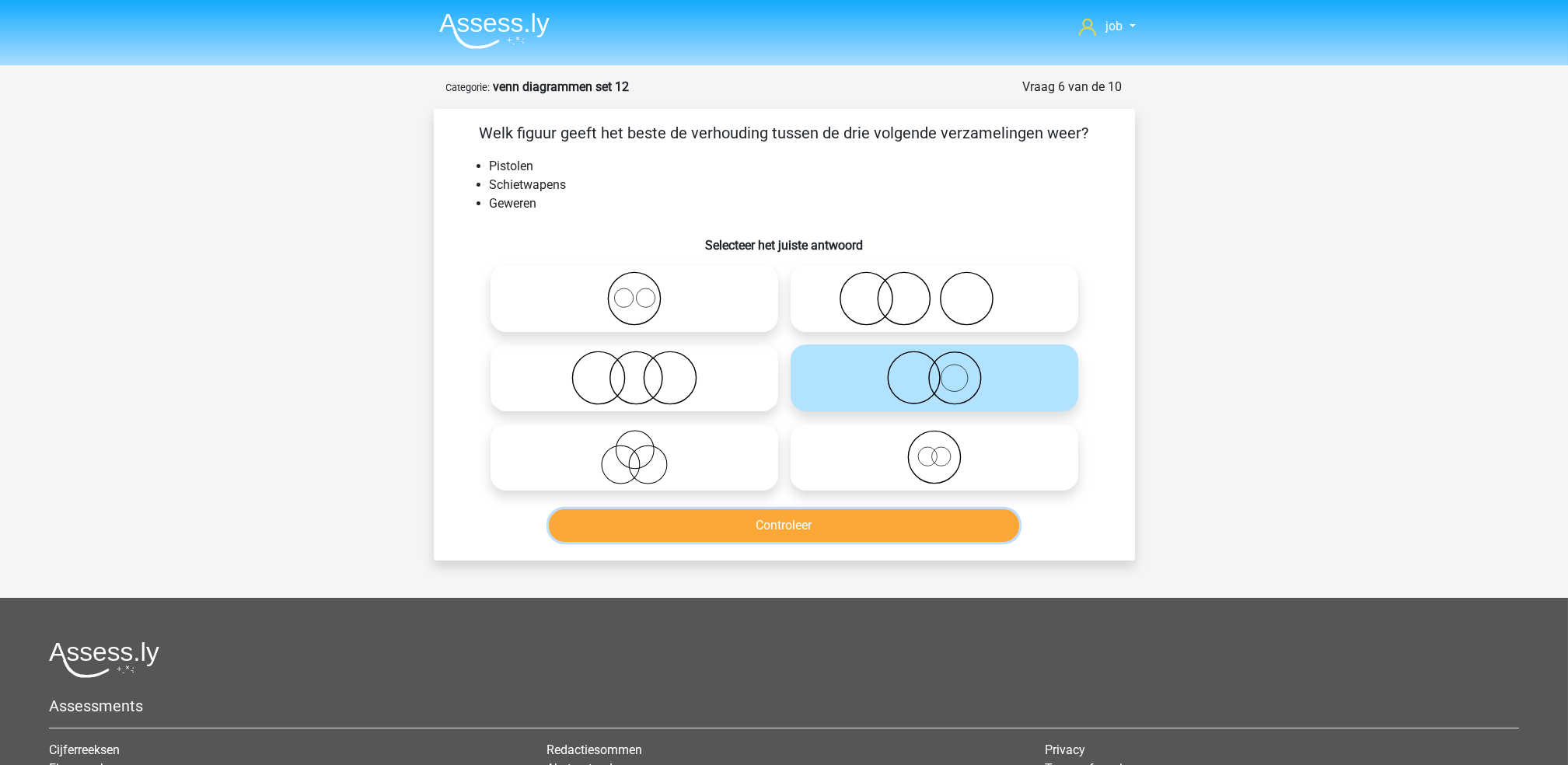
click at [855, 523] on button "Controleer" at bounding box center [784, 526] width 470 height 33
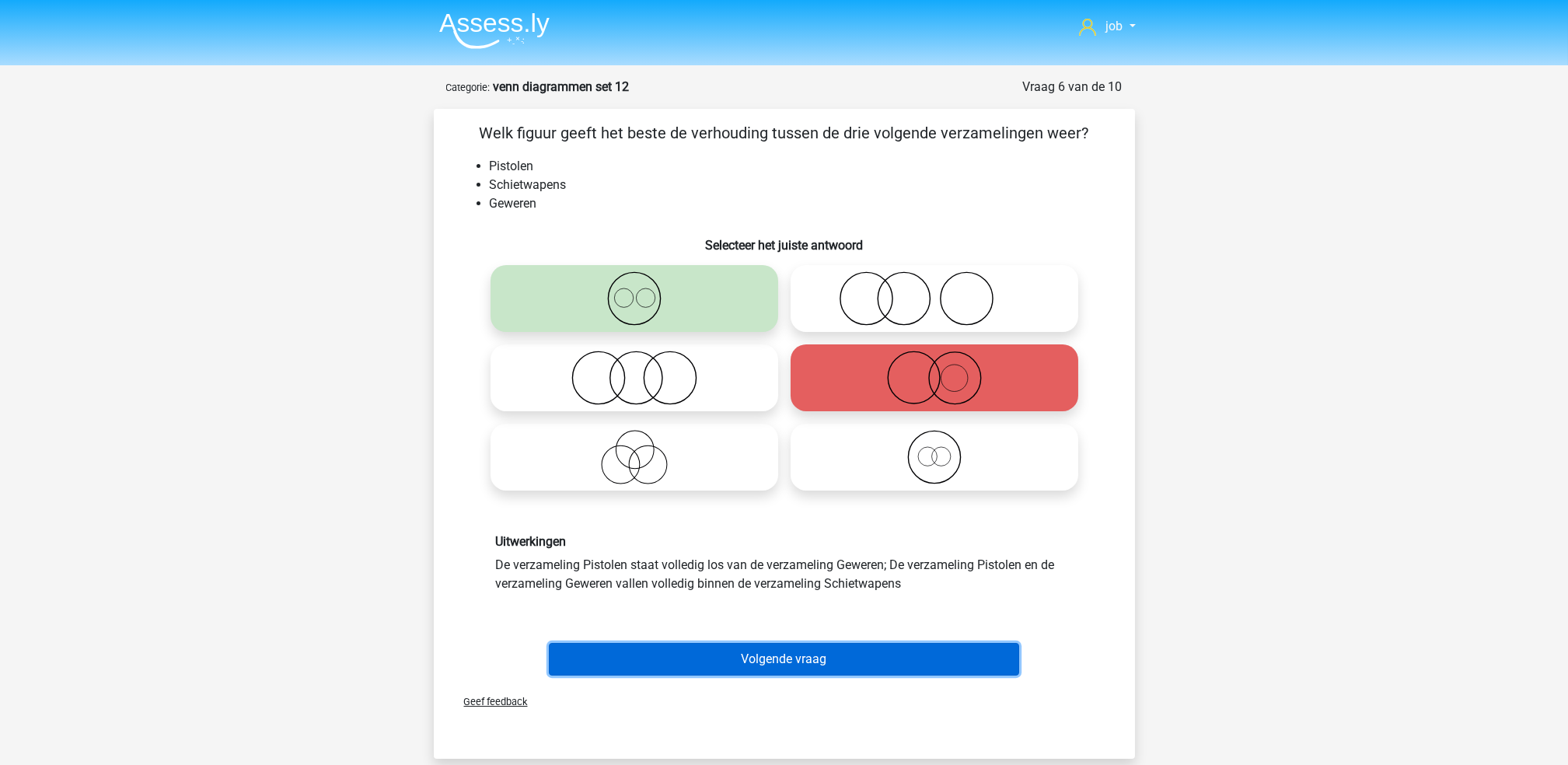
click at [741, 645] on button "Volgende vraag" at bounding box center [784, 659] width 470 height 33
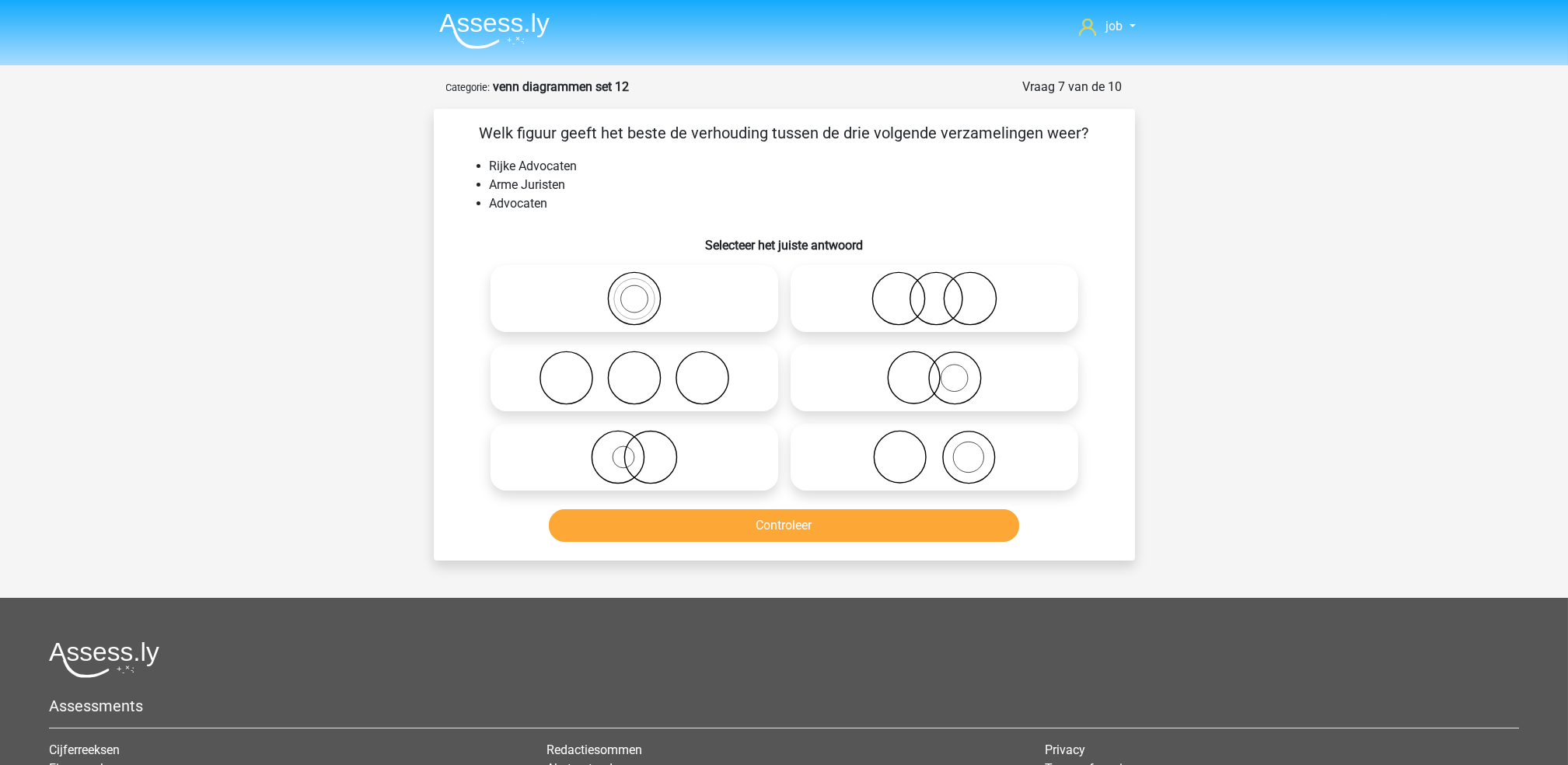
scroll to position [78, 0]
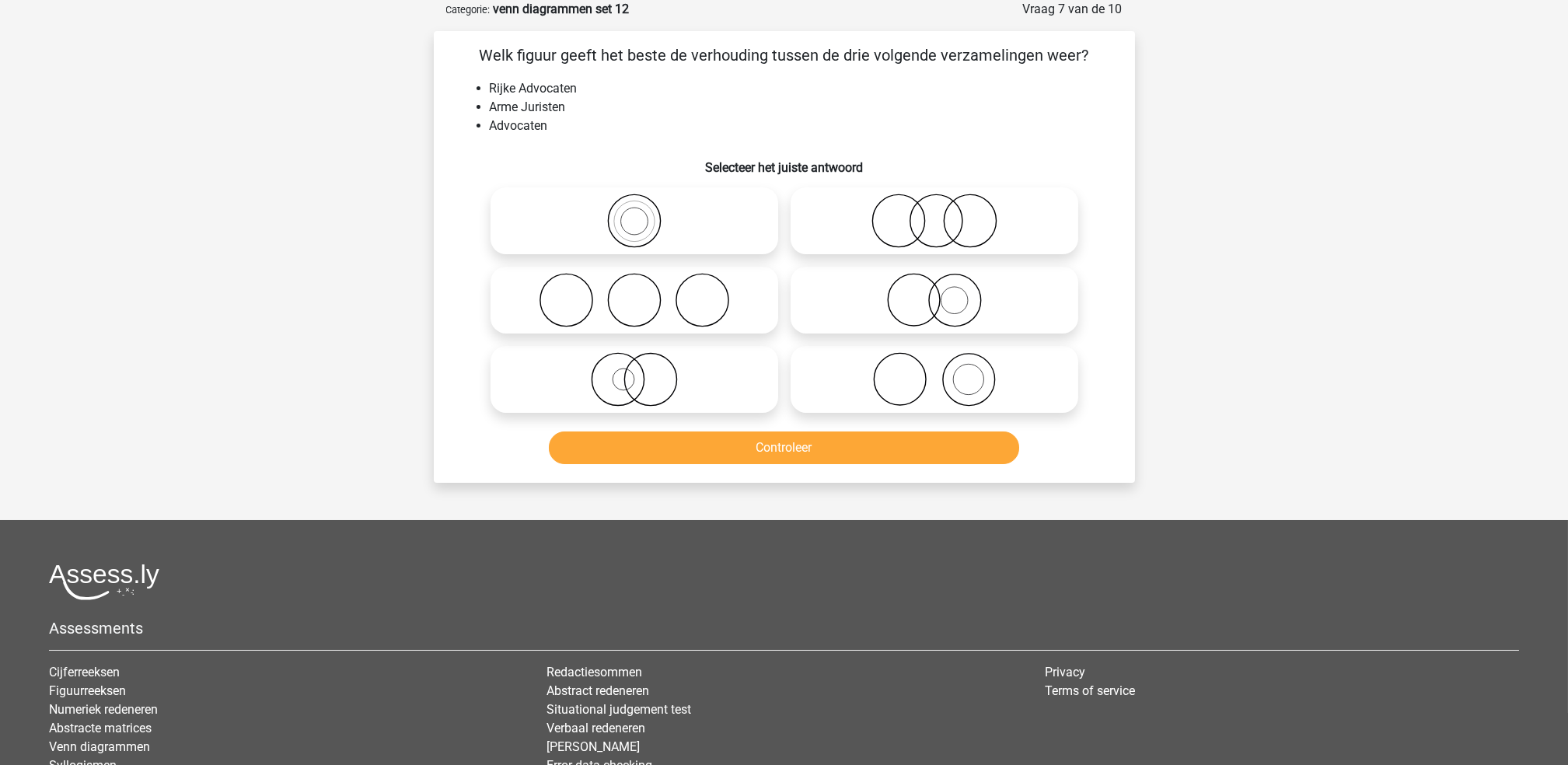
click at [855, 224] on icon at bounding box center [934, 220] width 275 height 54
click at [934, 213] on input "radio" at bounding box center [939, 208] width 10 height 10
radio input "true"
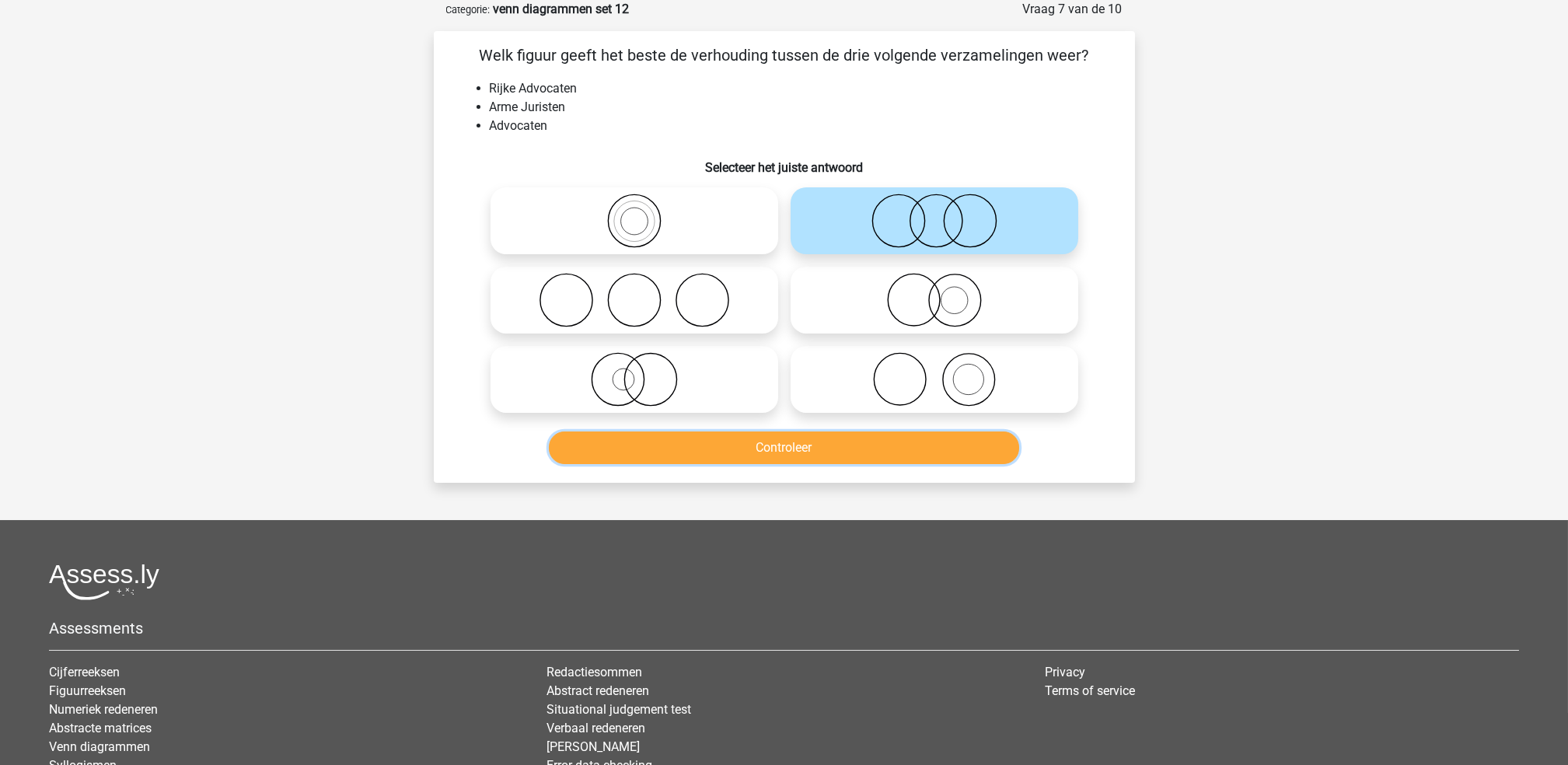
click at [834, 444] on button "Controleer" at bounding box center [784, 448] width 470 height 33
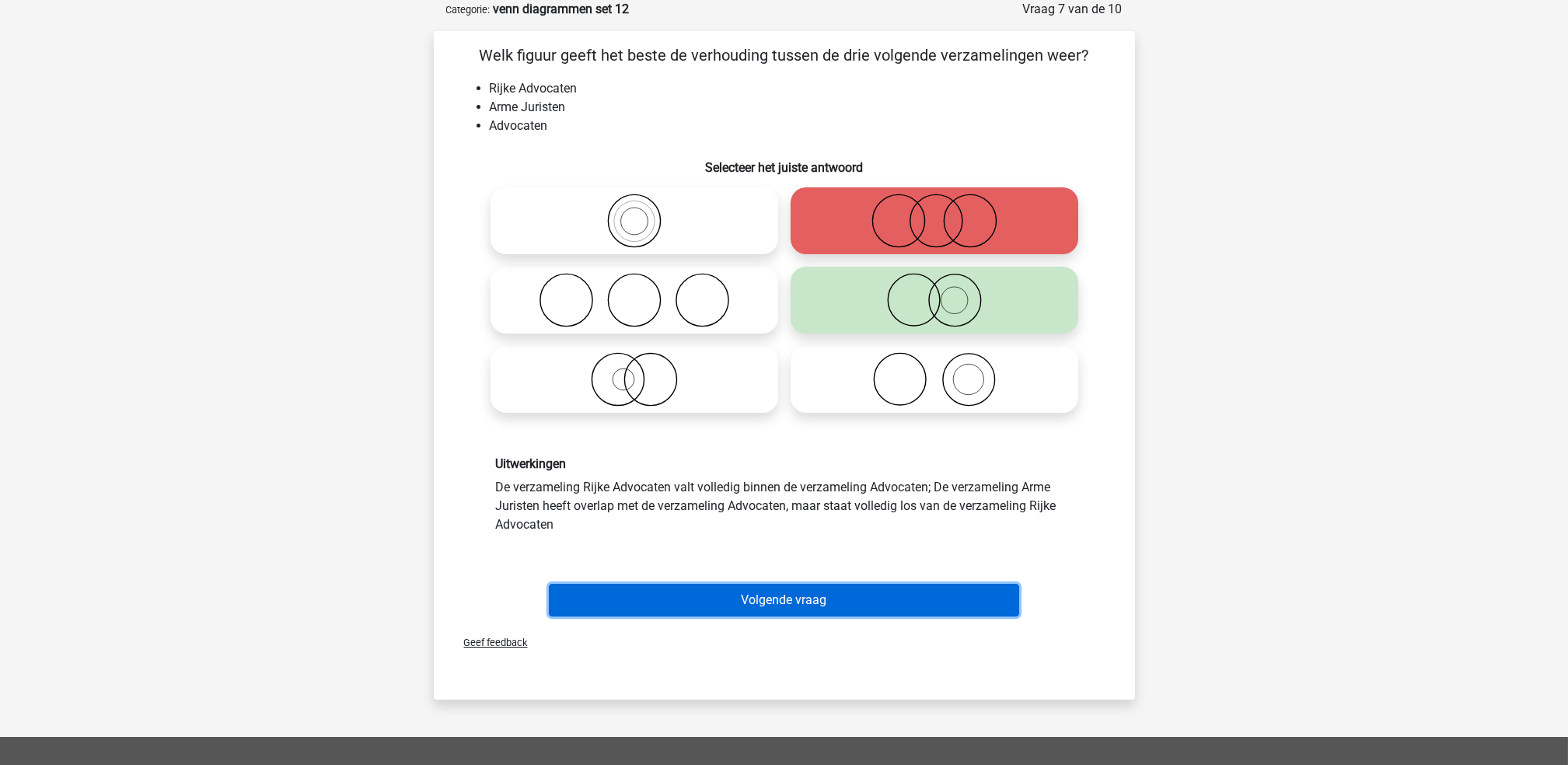
click at [859, 587] on button "Volgende vraag" at bounding box center [784, 600] width 470 height 33
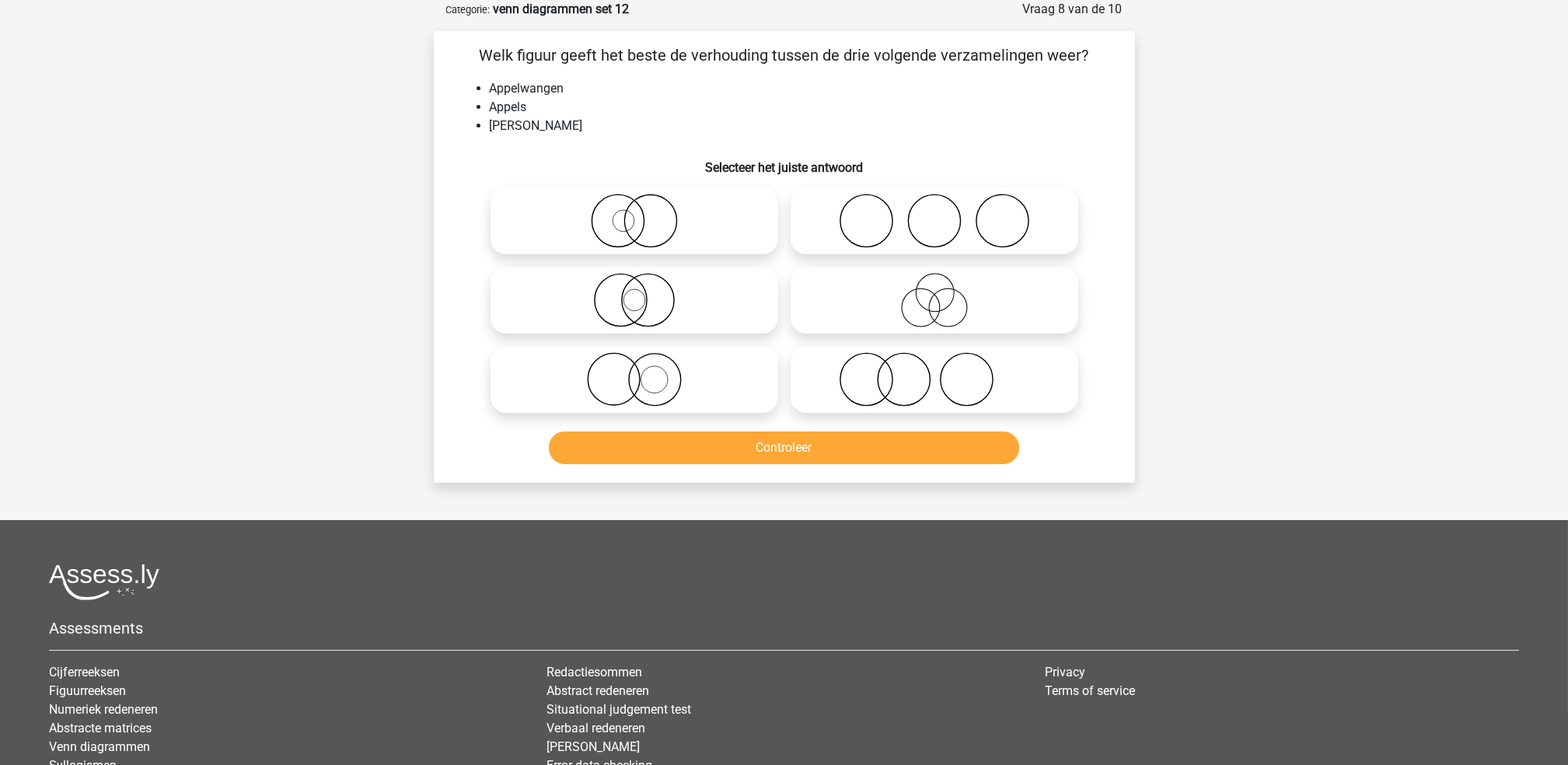
click at [906, 301] on icon at bounding box center [934, 300] width 275 height 54
click at [934, 292] on input "radio" at bounding box center [939, 287] width 10 height 10
radio input "true"
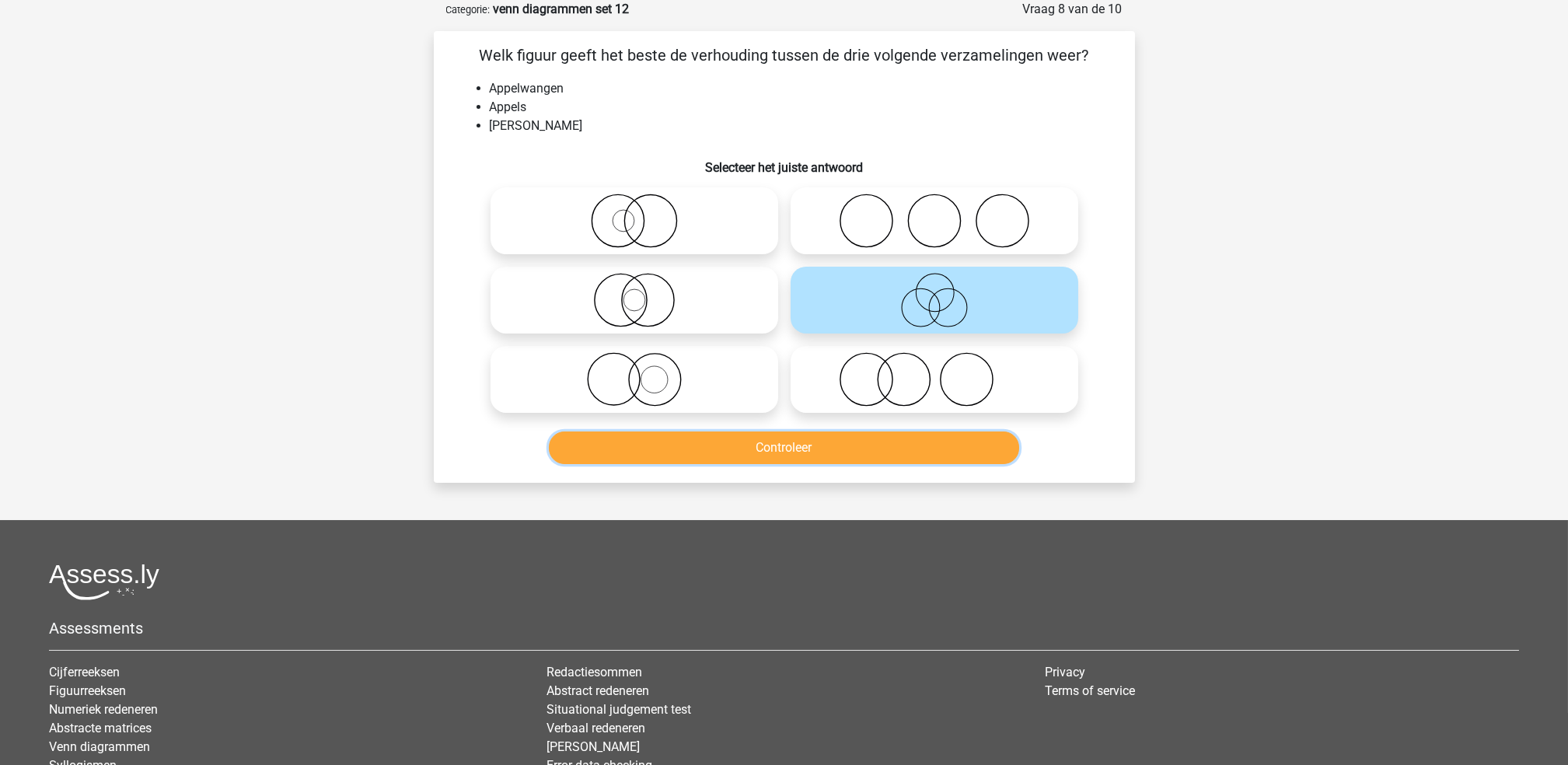
click at [825, 440] on button "Controleer" at bounding box center [784, 448] width 470 height 33
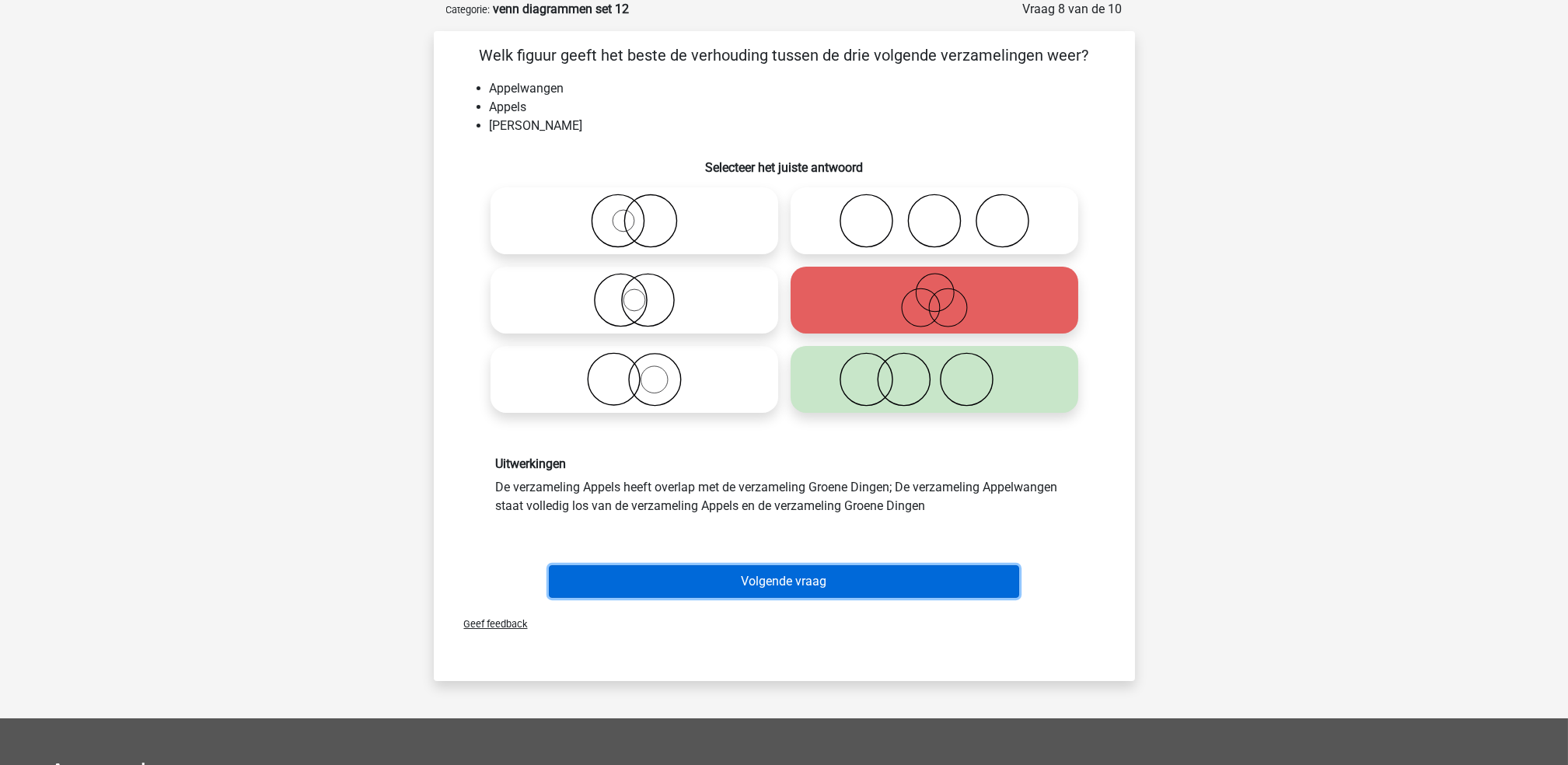
click at [799, 591] on button "Volgende vraag" at bounding box center [784, 582] width 470 height 33
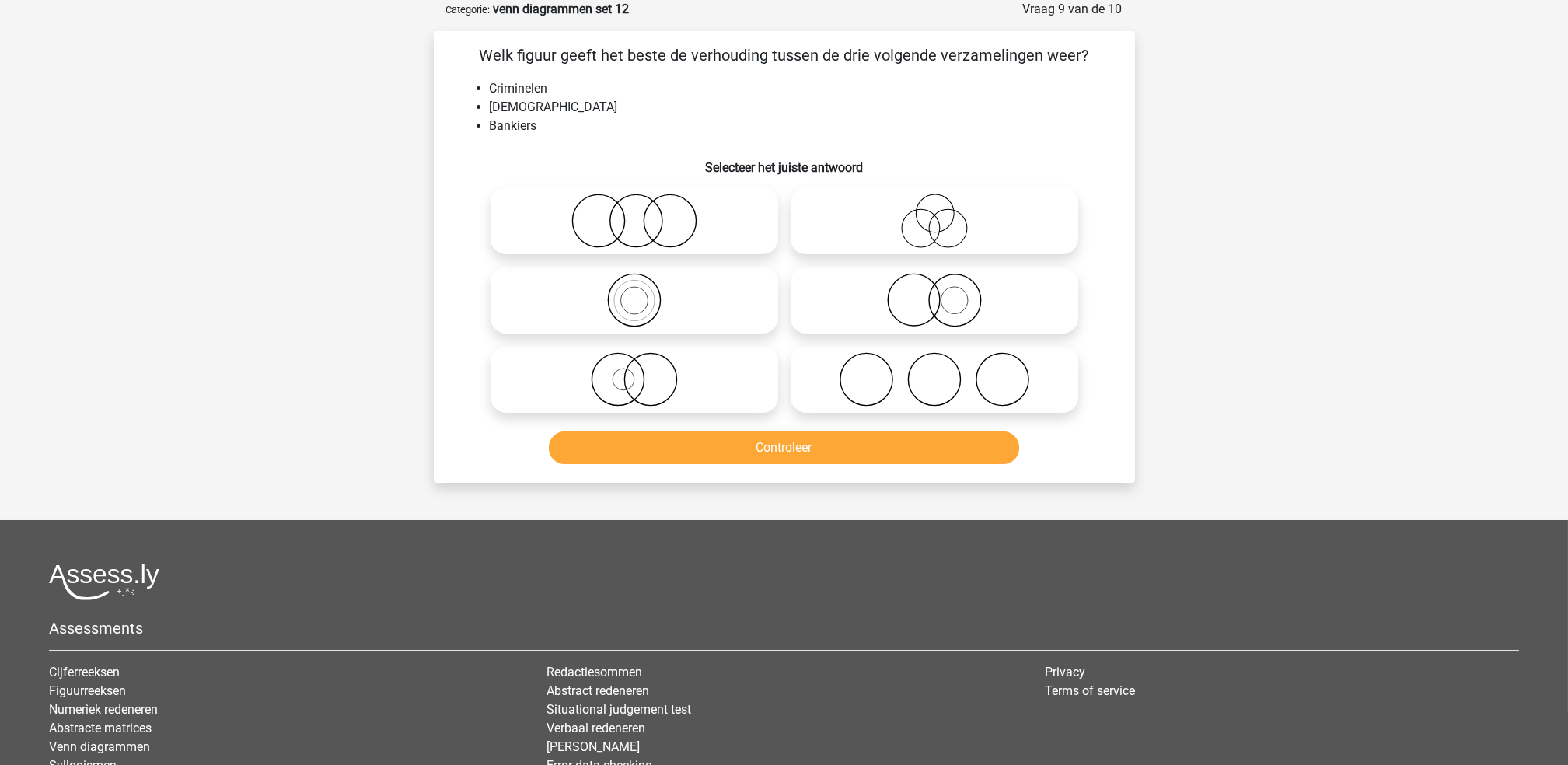
click at [870, 234] on icon at bounding box center [934, 220] width 275 height 54
click at [934, 213] on input "radio" at bounding box center [939, 208] width 10 height 10
radio input "true"
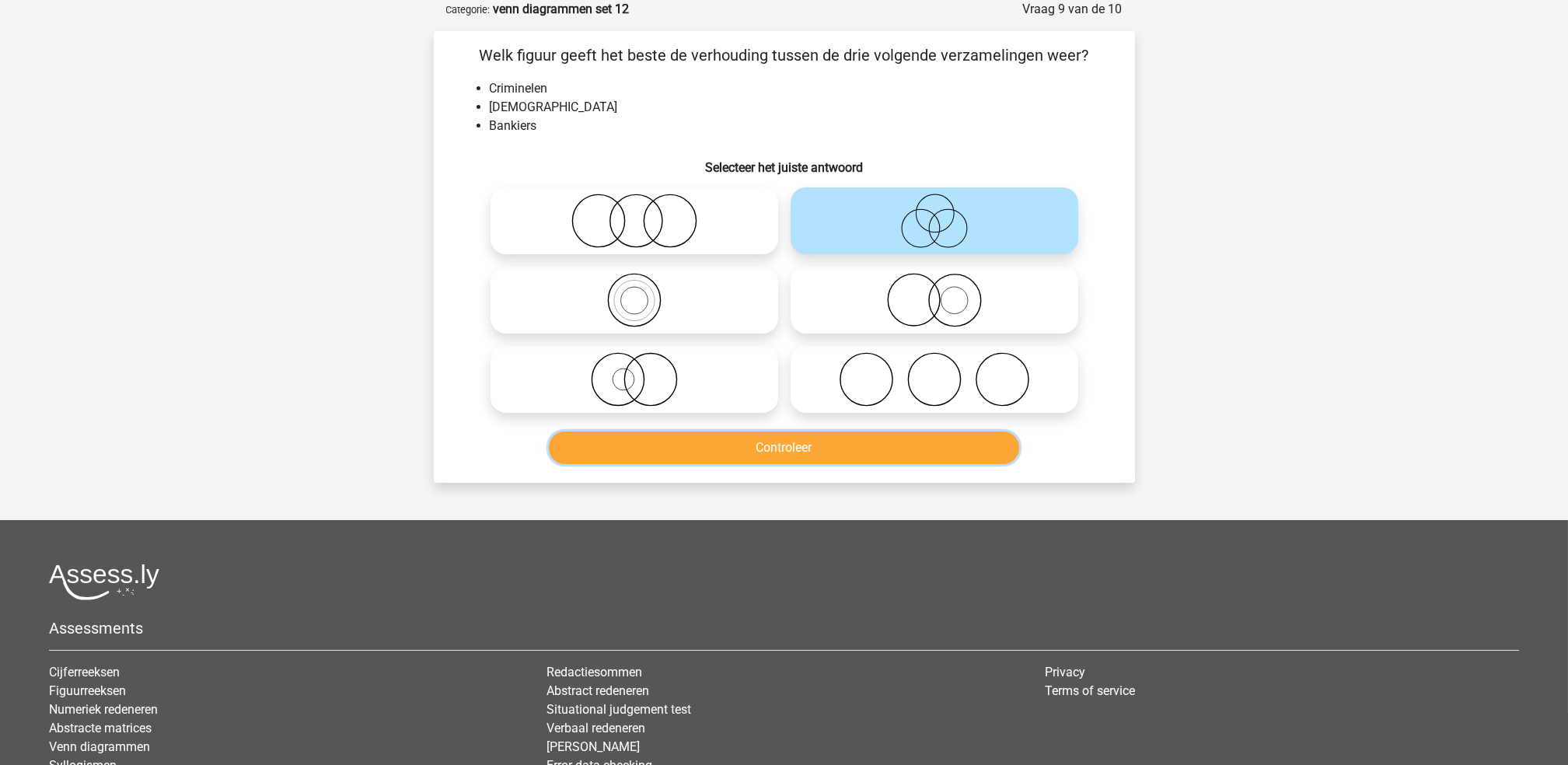
click at [830, 435] on button "Controleer" at bounding box center [784, 448] width 470 height 33
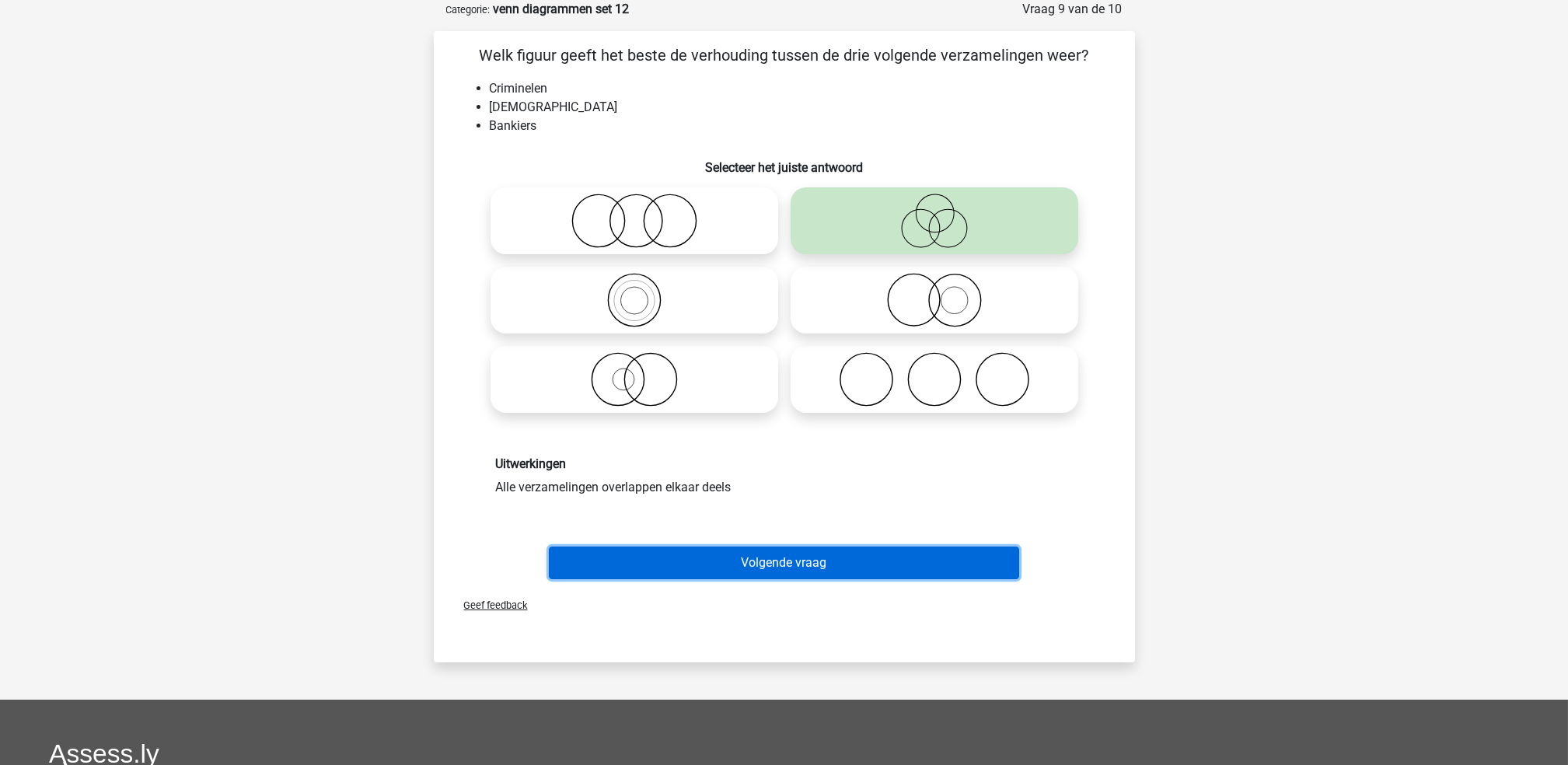
click at [829, 554] on button "Volgende vraag" at bounding box center [784, 563] width 470 height 33
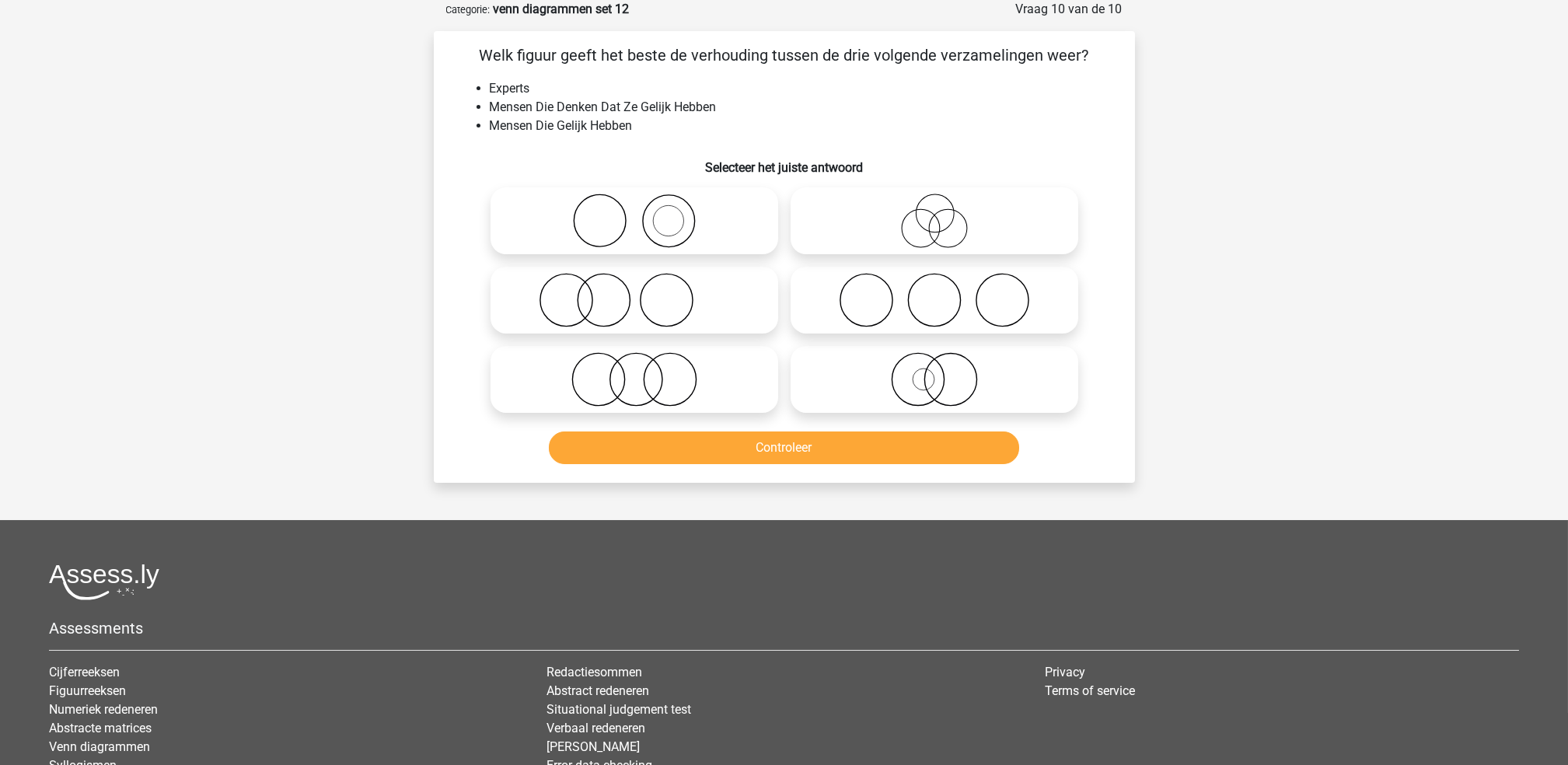
click at [883, 218] on icon at bounding box center [934, 220] width 275 height 54
click at [934, 213] on input "radio" at bounding box center [939, 208] width 10 height 10
radio input "true"
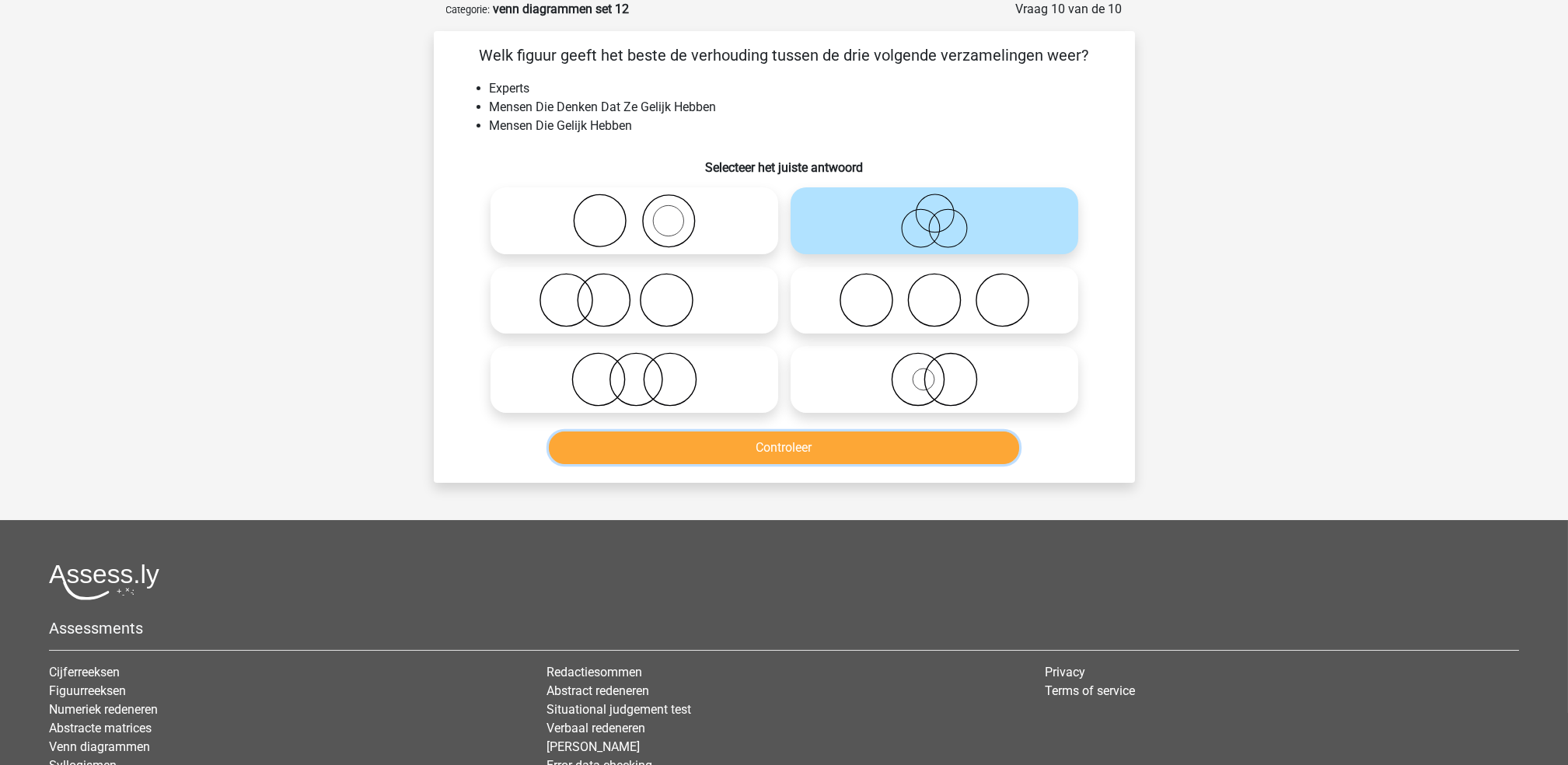
click at [803, 439] on button "Controleer" at bounding box center [784, 448] width 470 height 33
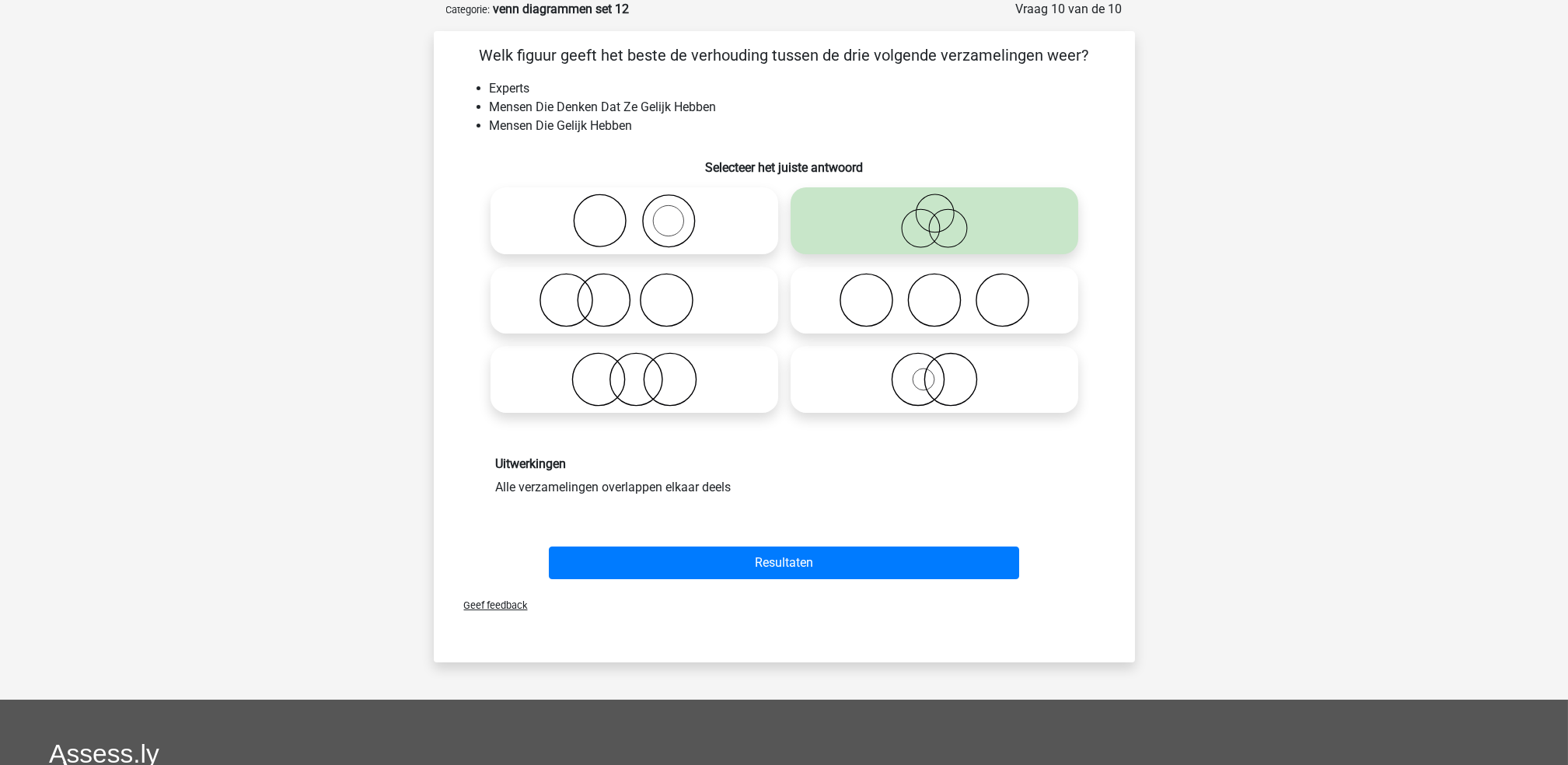
click at [856, 540] on div "Resultaten" at bounding box center [784, 559] width 651 height 52
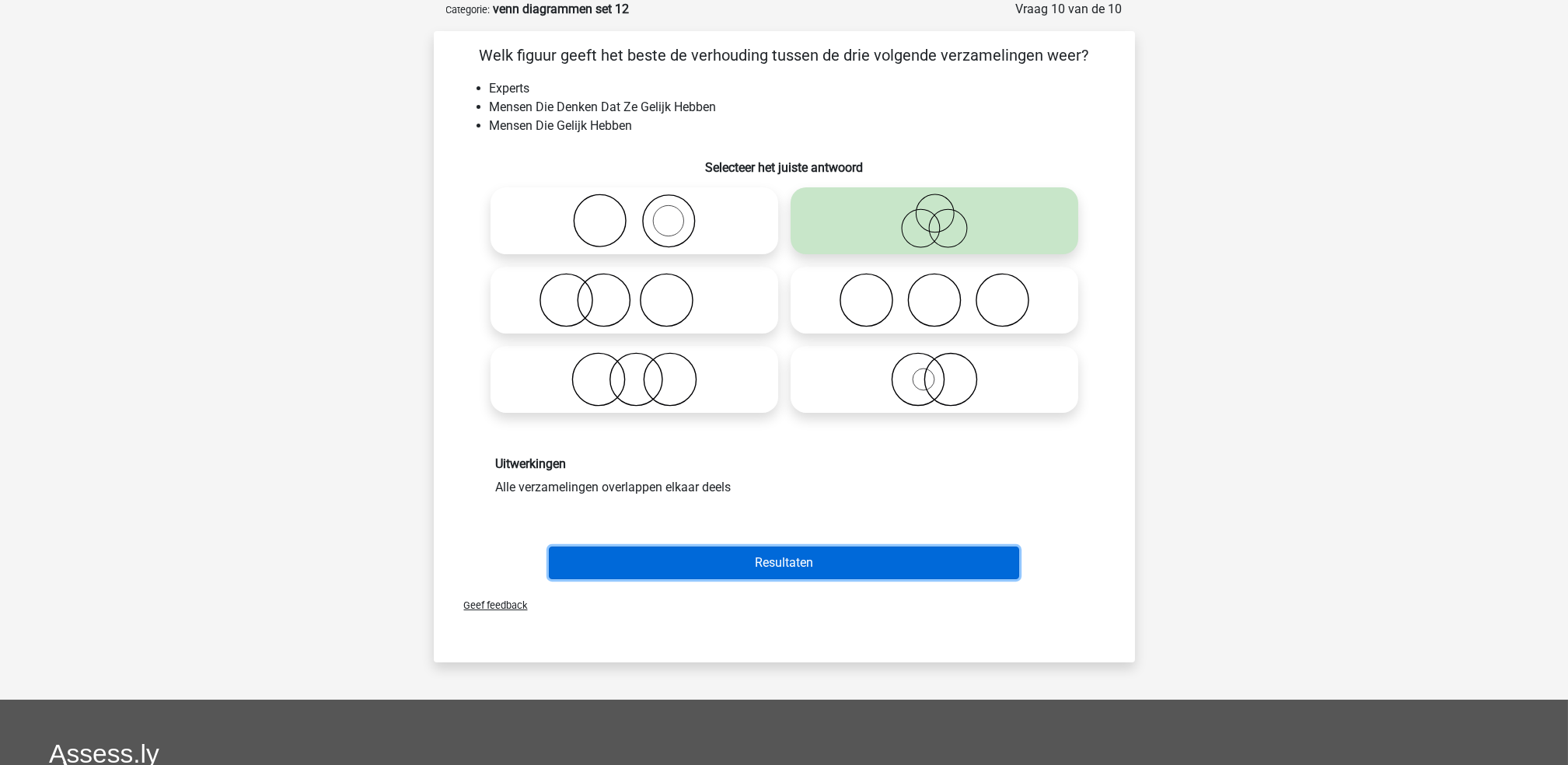
click at [863, 556] on button "Resultaten" at bounding box center [784, 563] width 470 height 33
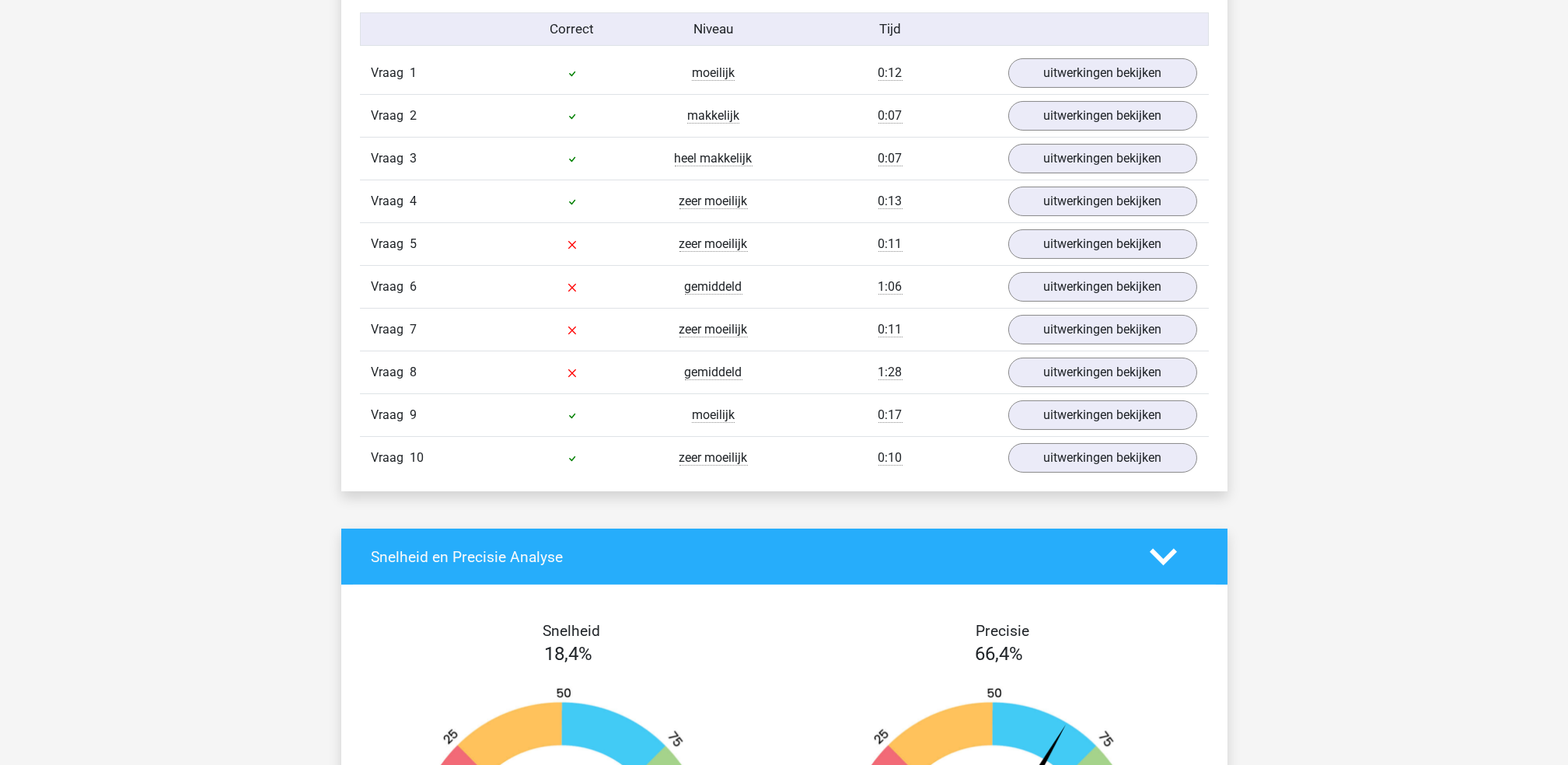
scroll to position [1036, 0]
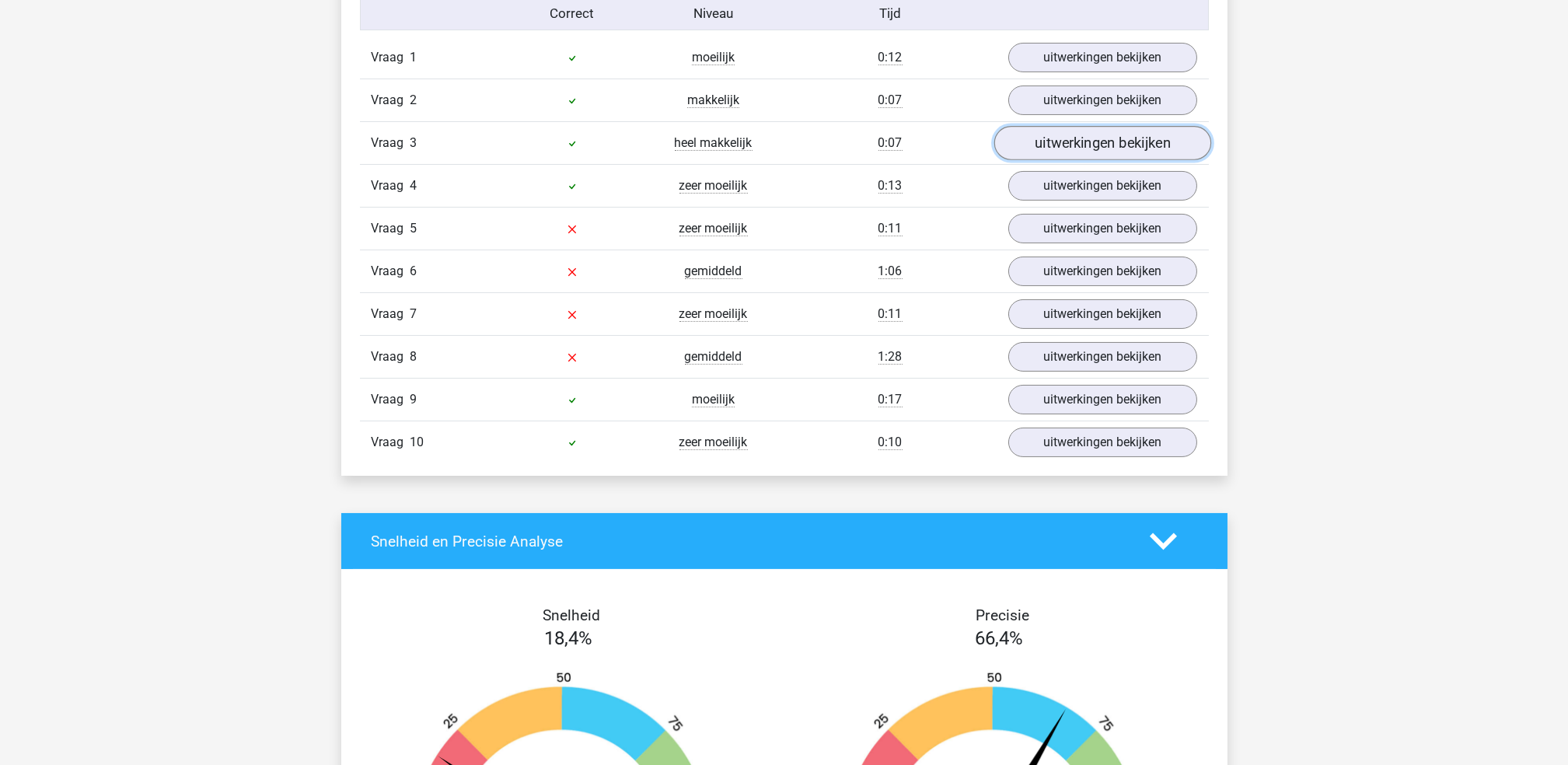
click at [1065, 142] on link "uitwerkingen bekijken" at bounding box center [1101, 144] width 217 height 34
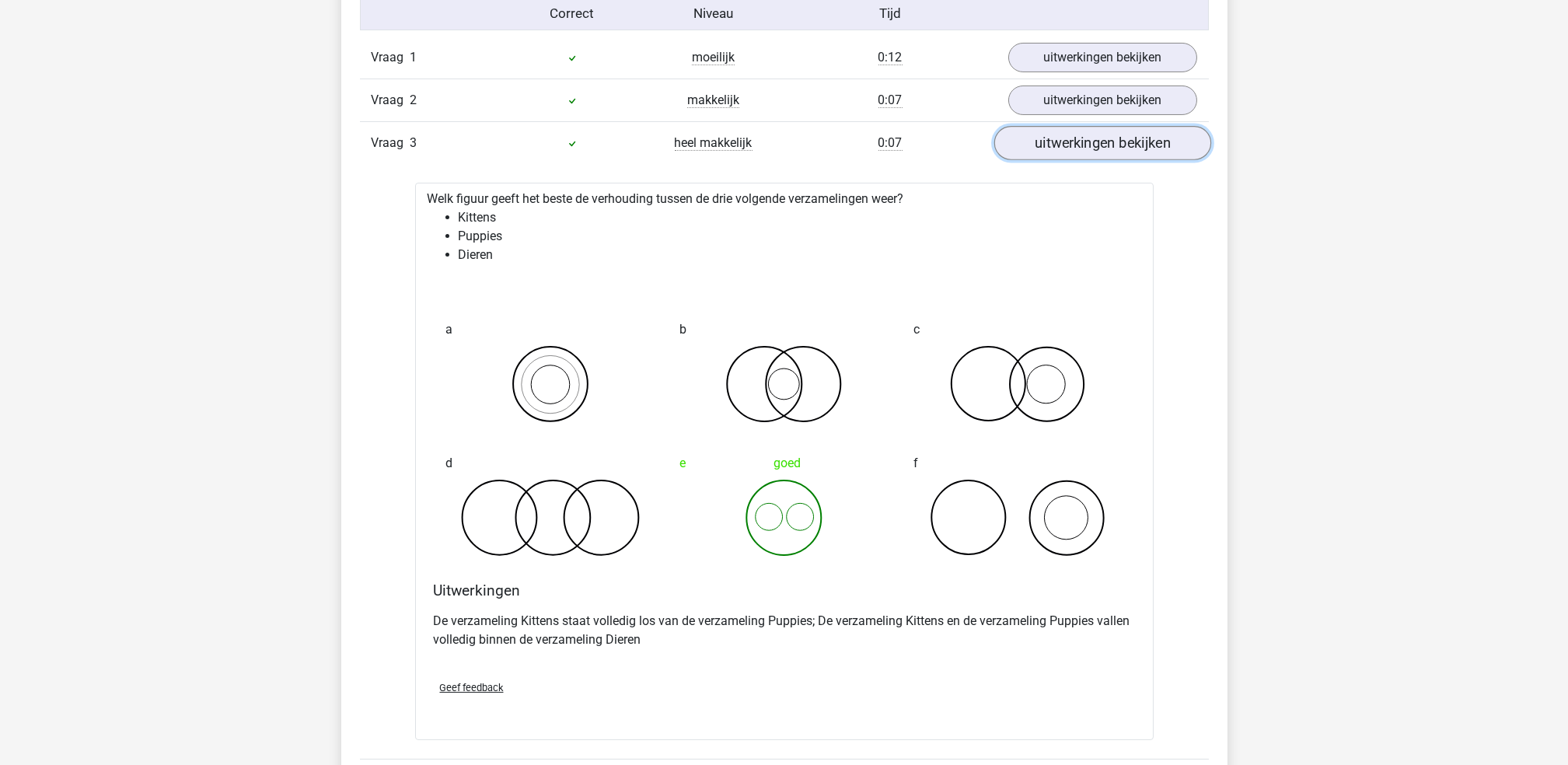
click at [1065, 142] on link "uitwerkingen bekijken" at bounding box center [1101, 144] width 217 height 34
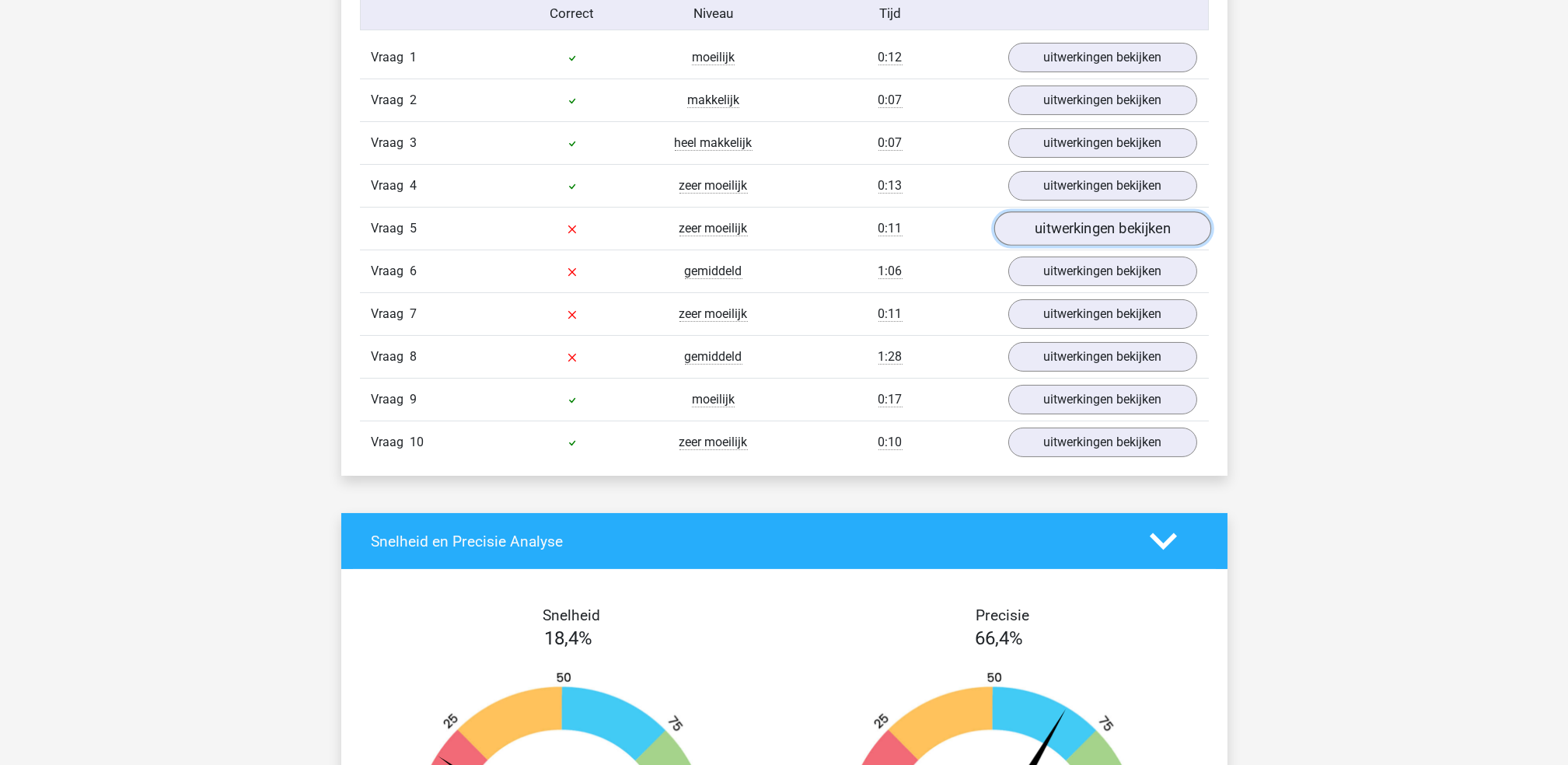
click at [1076, 231] on link "uitwerkingen bekijken" at bounding box center [1101, 229] width 217 height 34
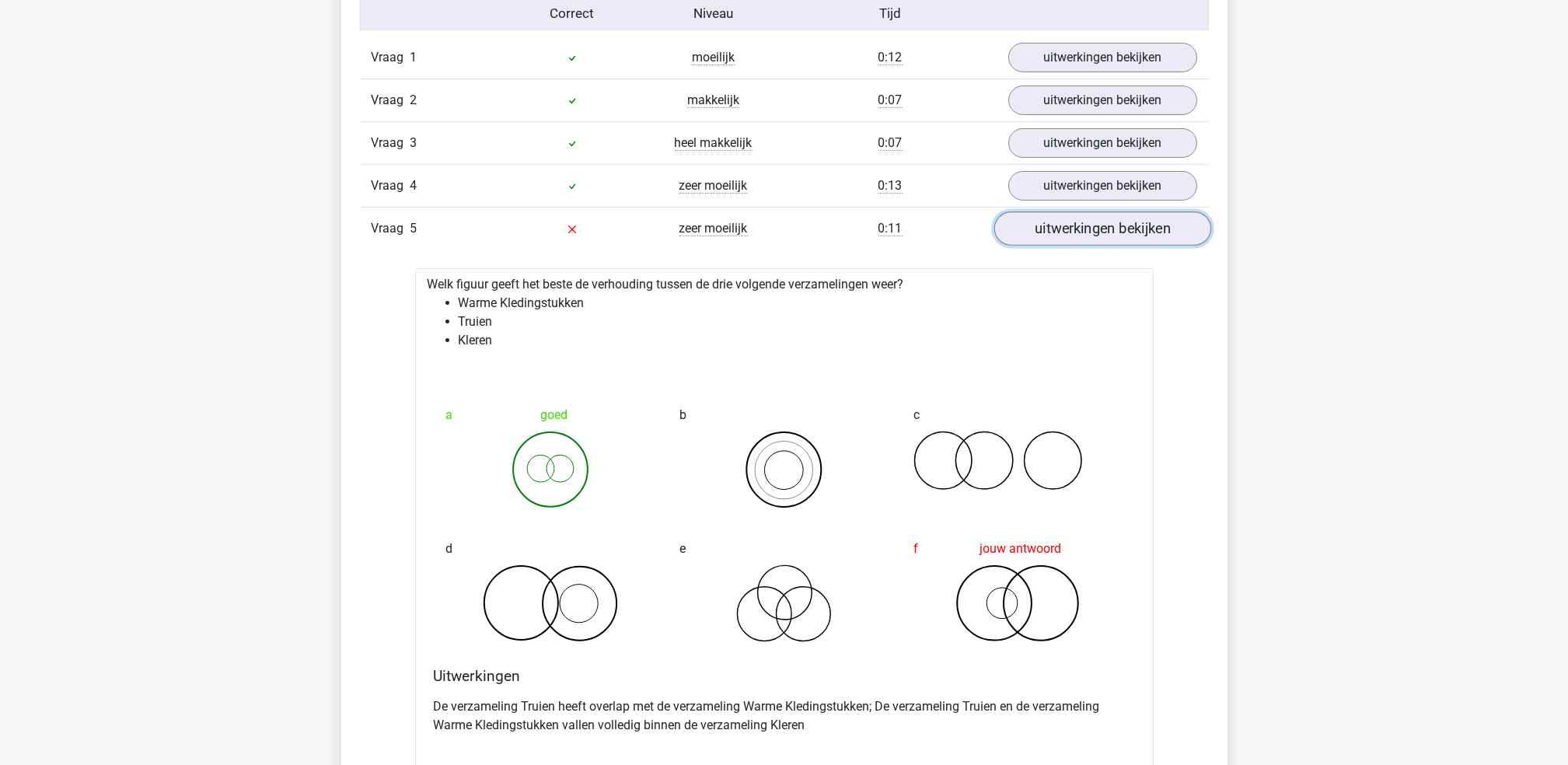
click at [1076, 235] on link "uitwerkingen bekijken" at bounding box center [1101, 229] width 217 height 34
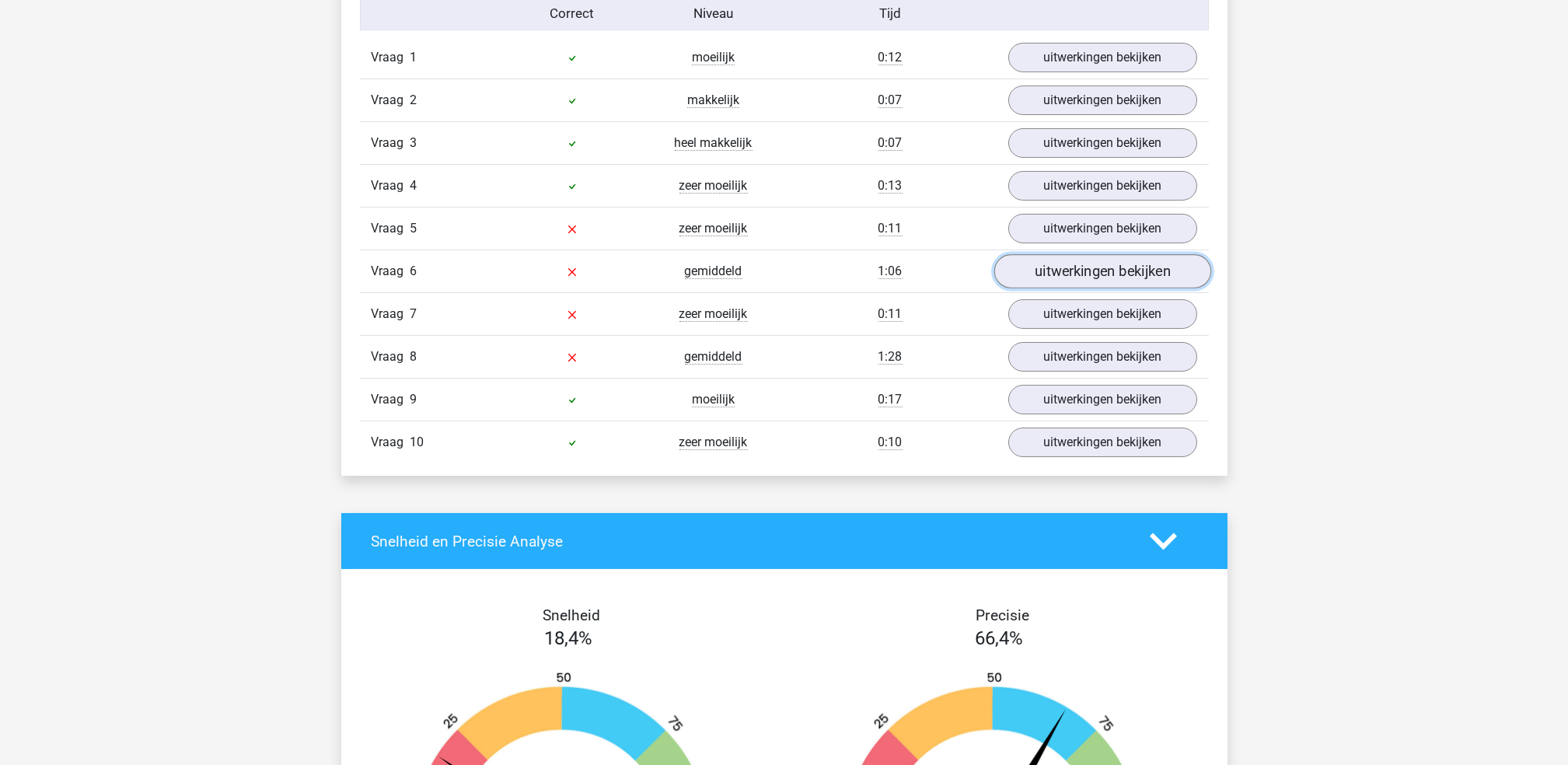
click at [1087, 271] on link "uitwerkingen bekijken" at bounding box center [1101, 272] width 217 height 34
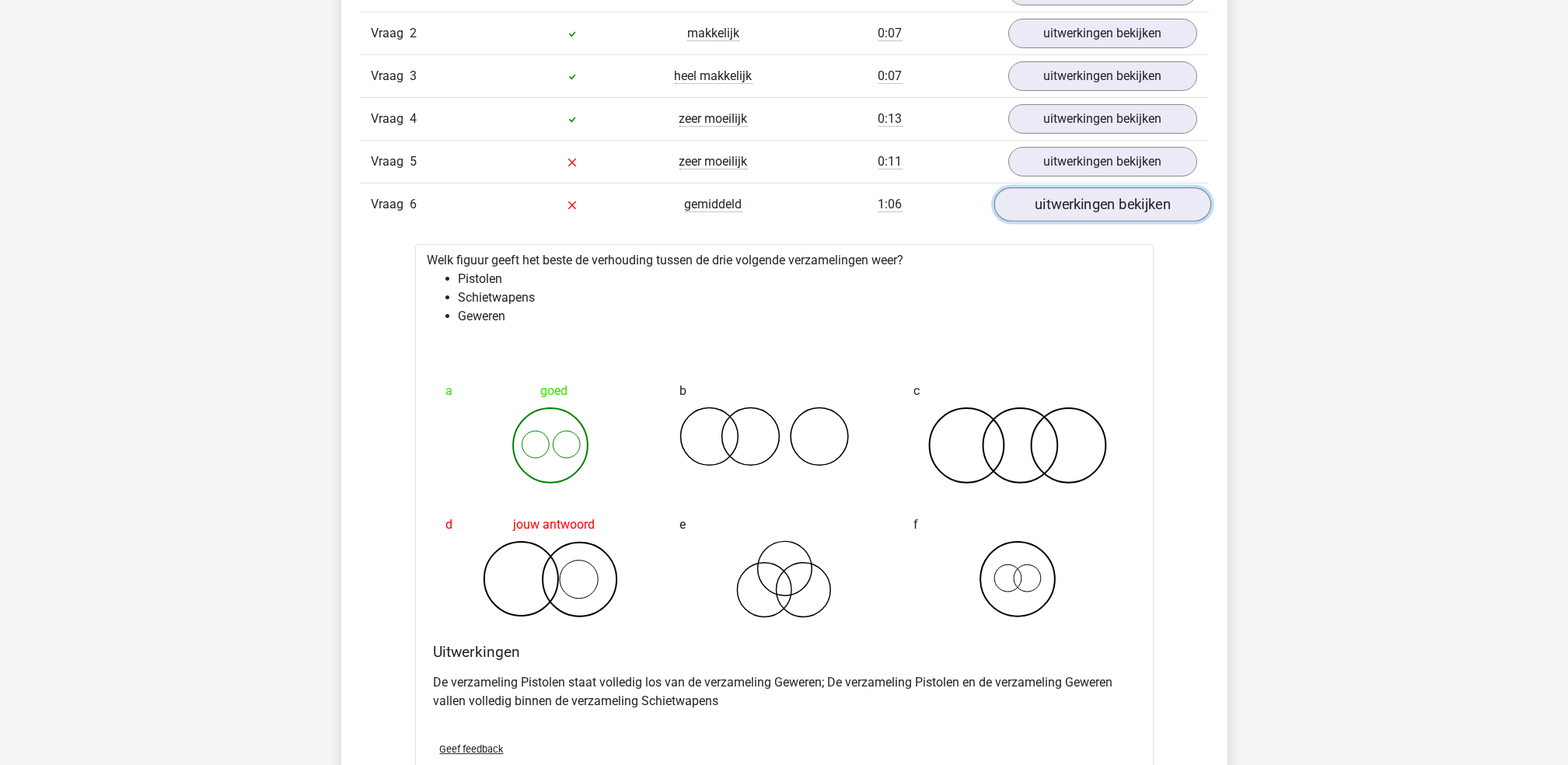
scroll to position [1140, 0]
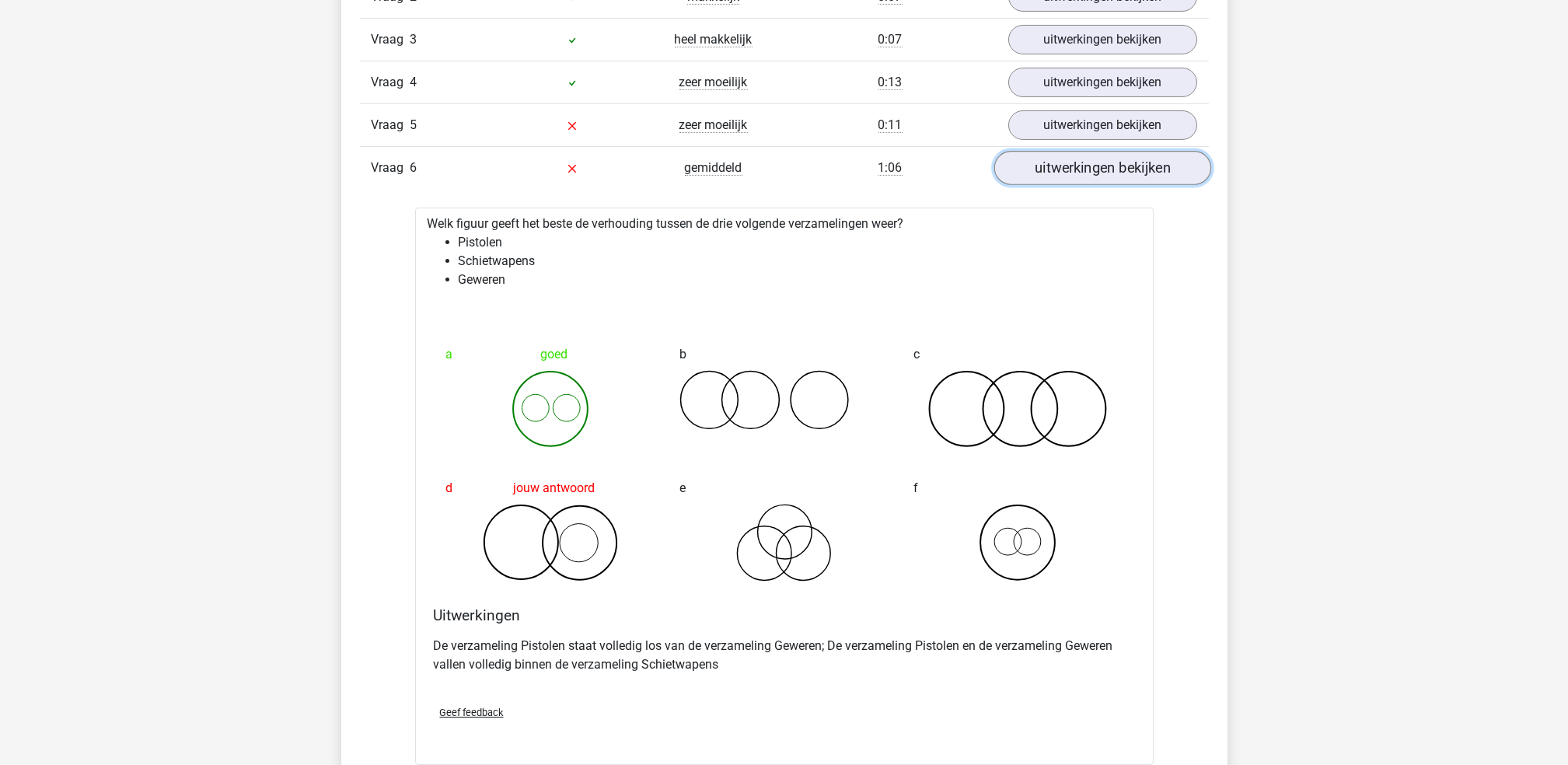
click at [1098, 176] on link "uitwerkingen bekijken" at bounding box center [1101, 169] width 217 height 34
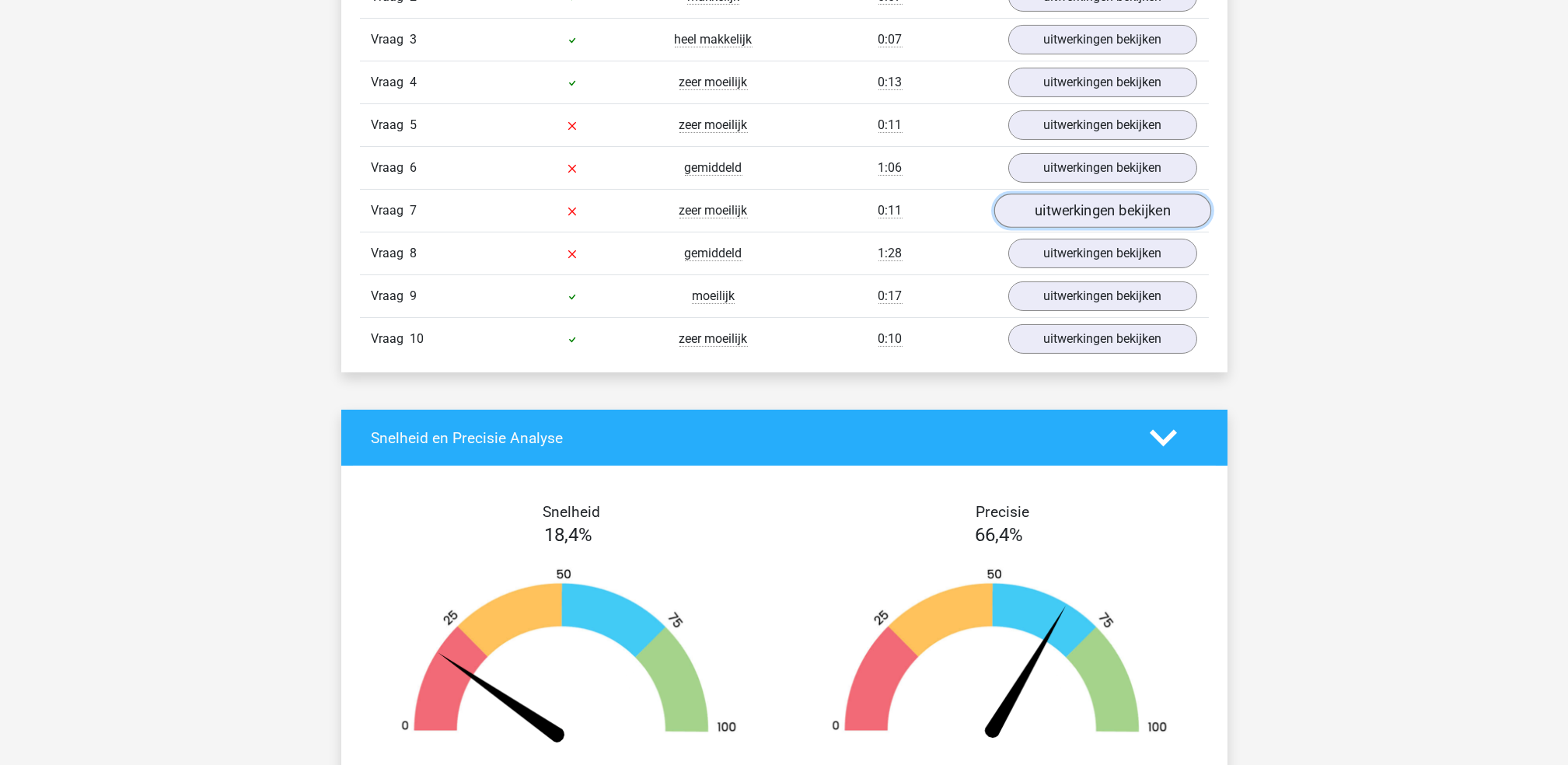
click at [1087, 219] on link "uitwerkingen bekijken" at bounding box center [1101, 211] width 217 height 34
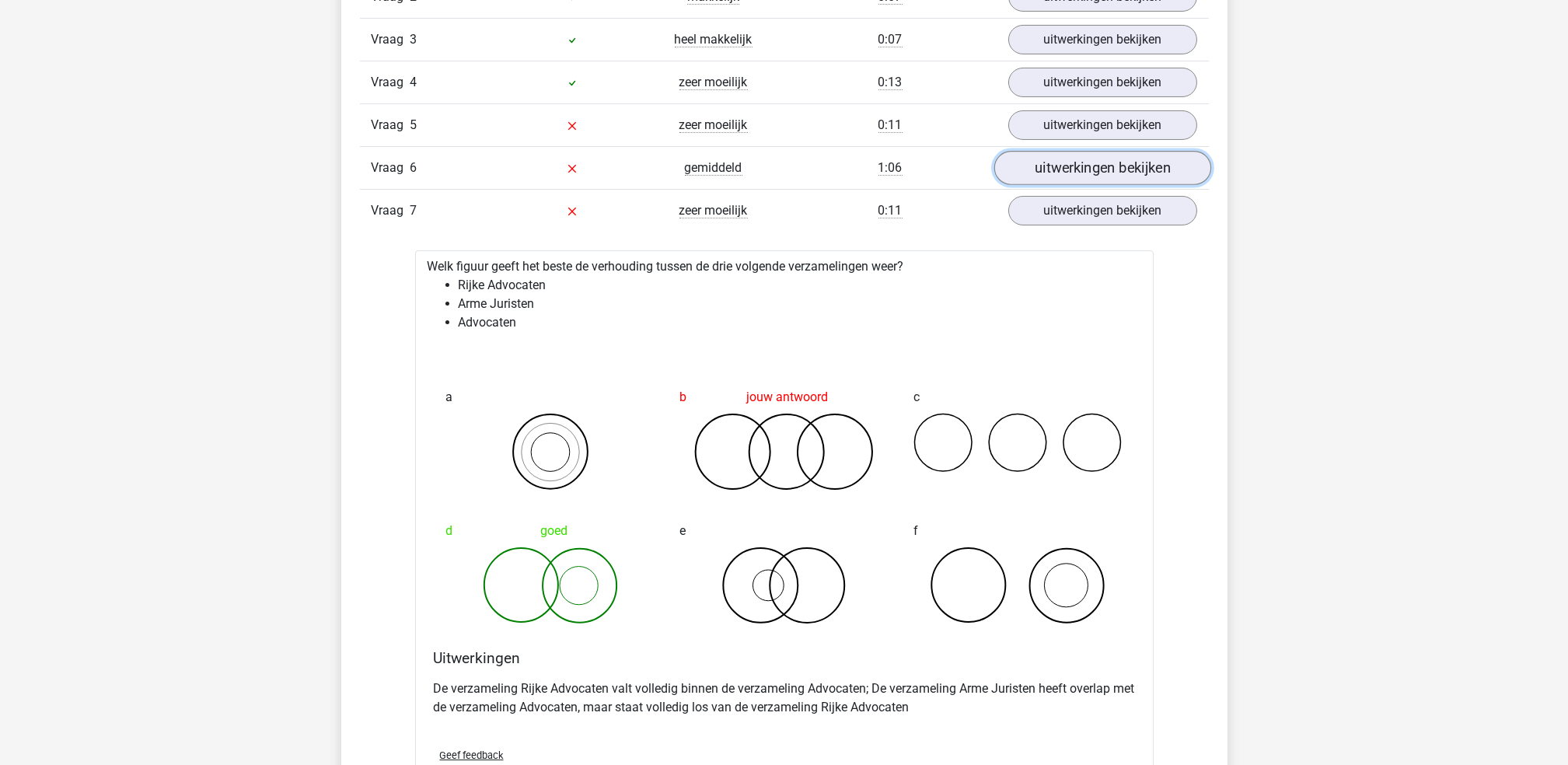
click at [1092, 154] on link "uitwerkingen bekijken" at bounding box center [1101, 169] width 217 height 34
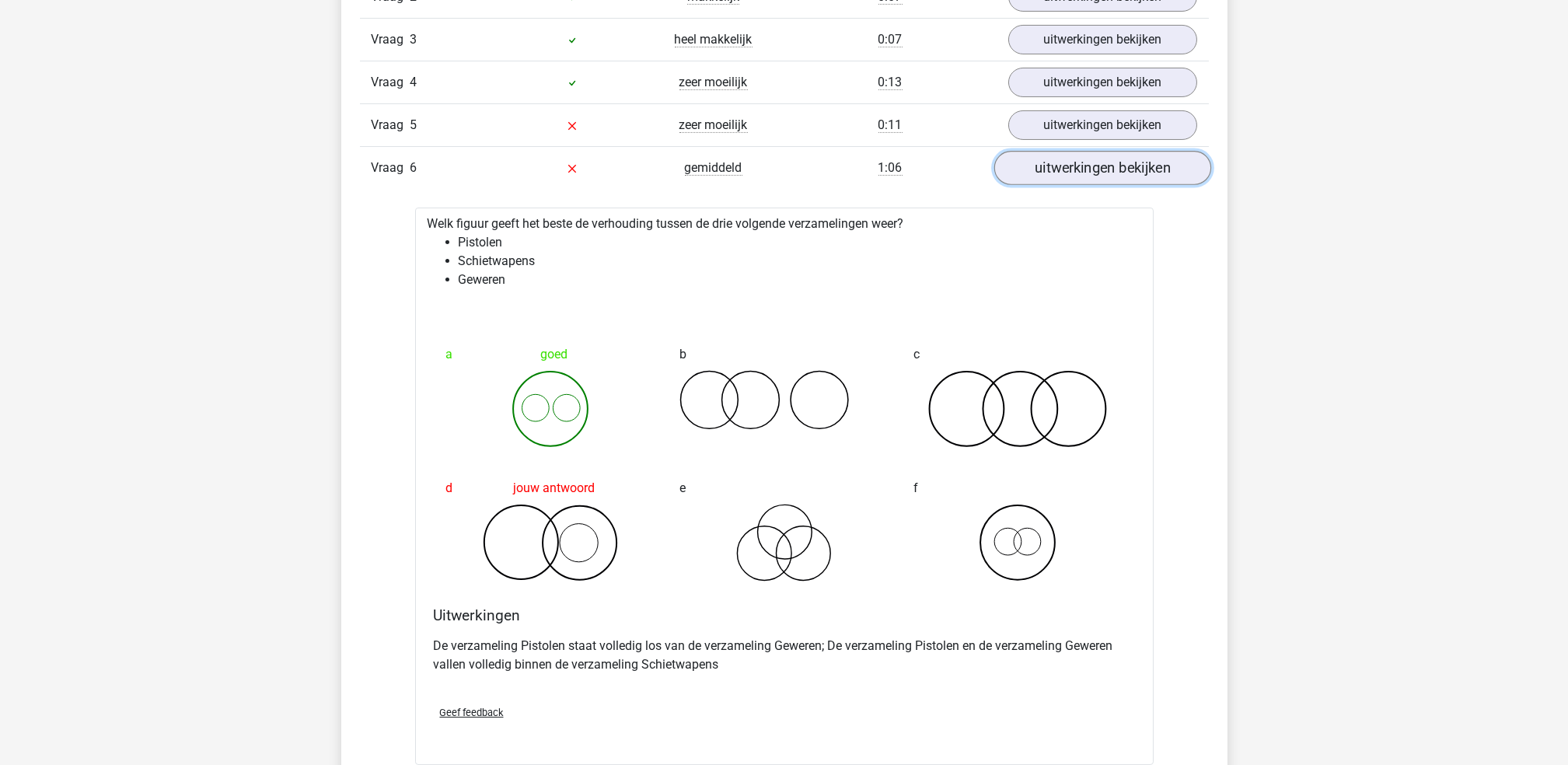
click at [1097, 169] on link "uitwerkingen bekijken" at bounding box center [1101, 169] width 217 height 34
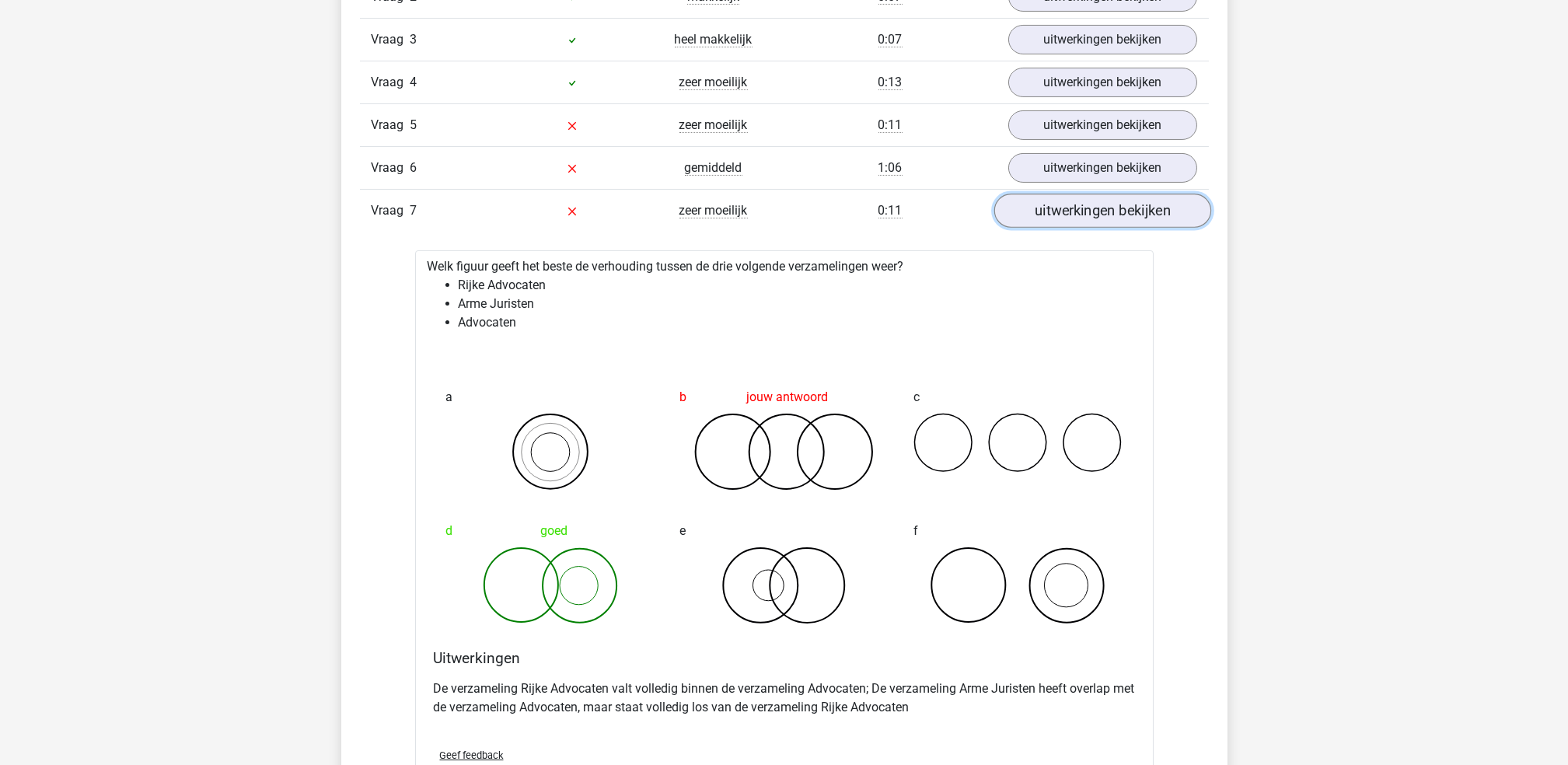
click at [1103, 210] on link "uitwerkingen bekijken" at bounding box center [1101, 211] width 217 height 34
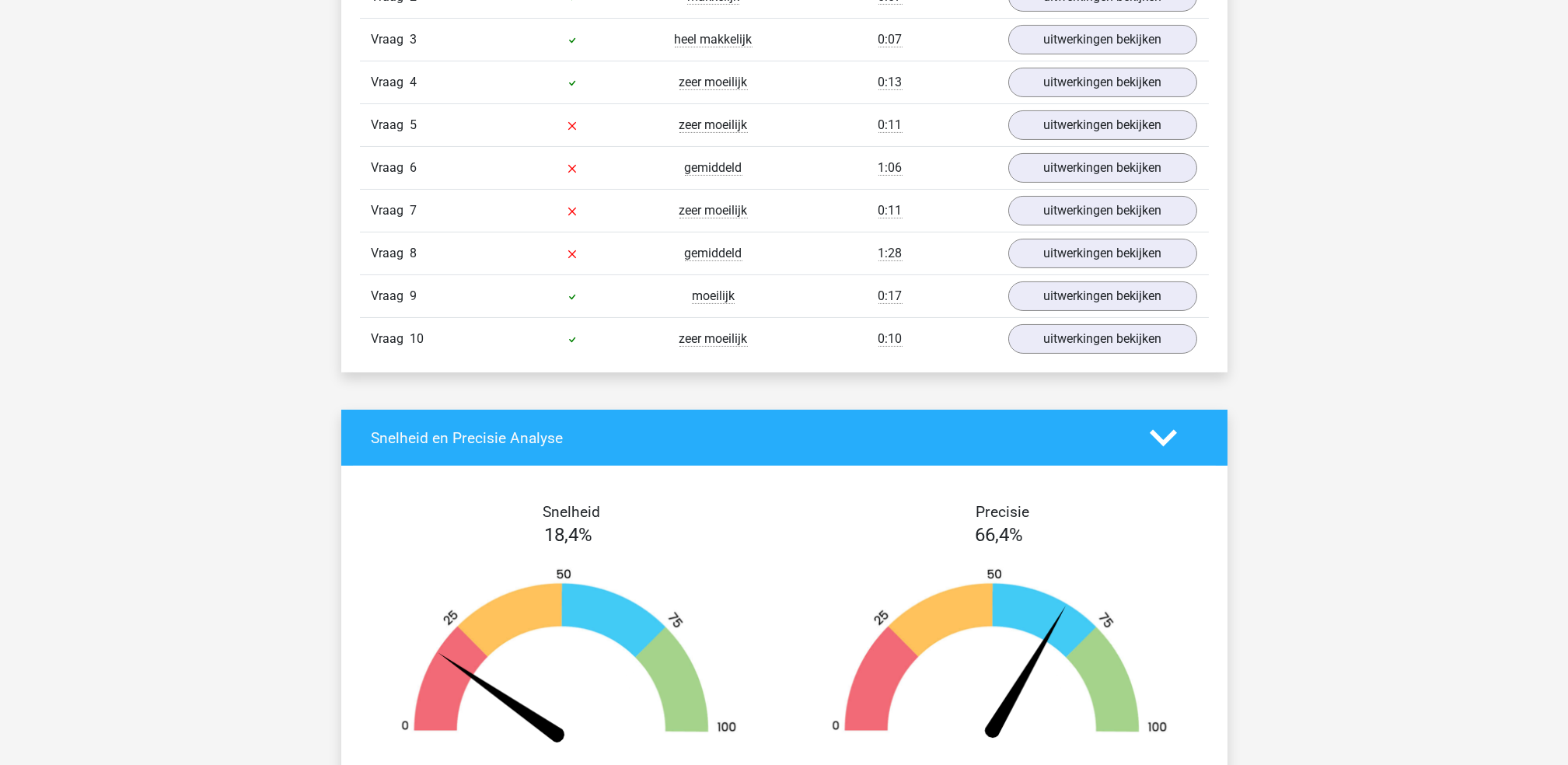
click at [1109, 234] on div "Vraag 8 gemiddeld 1:28 uitwerkingen bekijken" at bounding box center [784, 253] width 849 height 43
click at [1118, 246] on link "uitwerkingen bekijken" at bounding box center [1101, 255] width 217 height 34
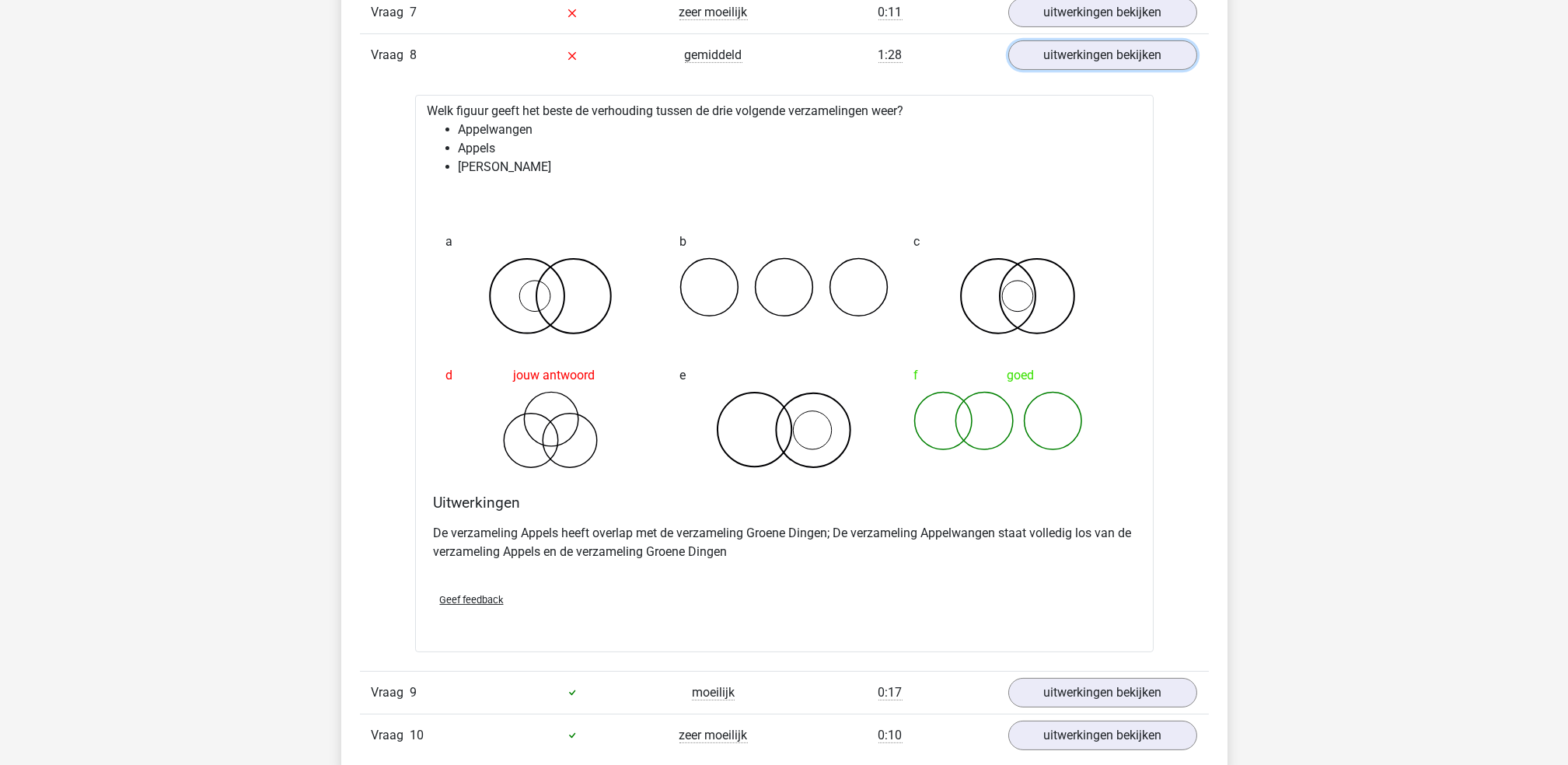
scroll to position [1244, 0]
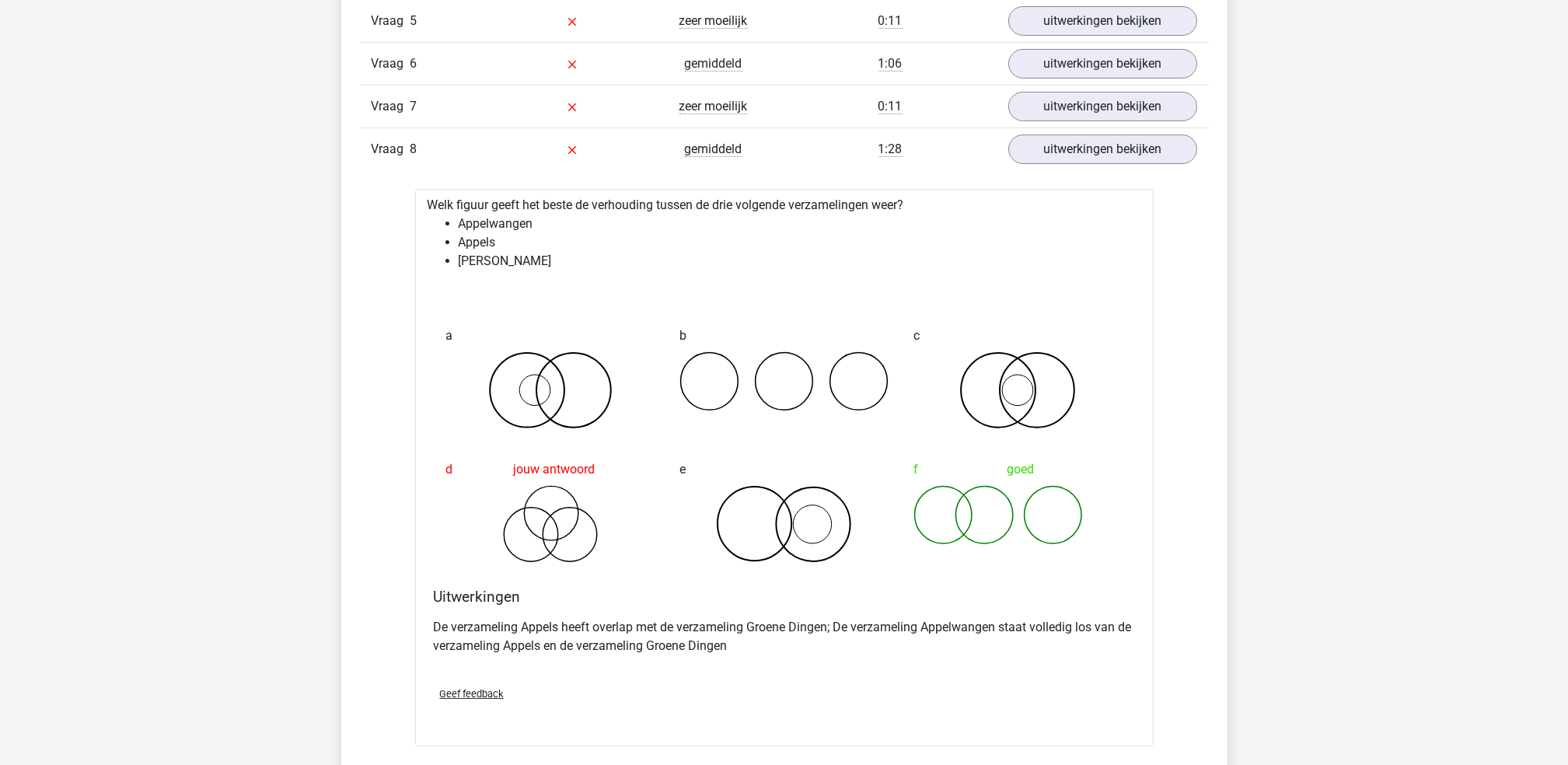
click at [1157, 173] on div "Vraag 1 moeilijk 0:12 uitwerkingen bekijken Welk figuur geeft het beste de verh…" at bounding box center [784, 339] width 825 height 1021
click at [1158, 166] on div "Vraag 8 gemiddeld 1:28 uitwerkingen bekijken" at bounding box center [784, 149] width 849 height 43
click at [1159, 161] on link "uitwerkingen bekijken" at bounding box center [1101, 150] width 217 height 34
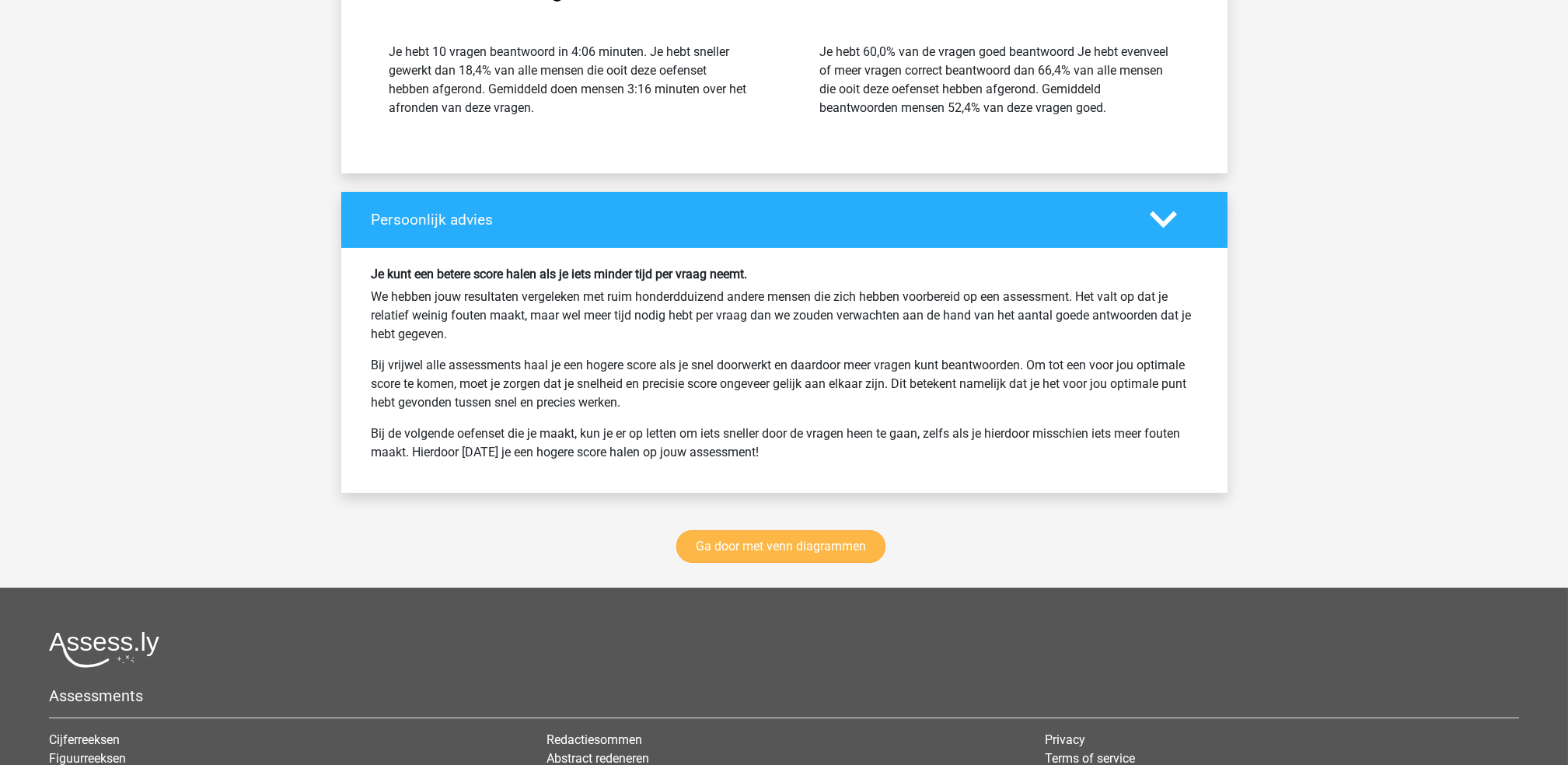
scroll to position [1969, 0]
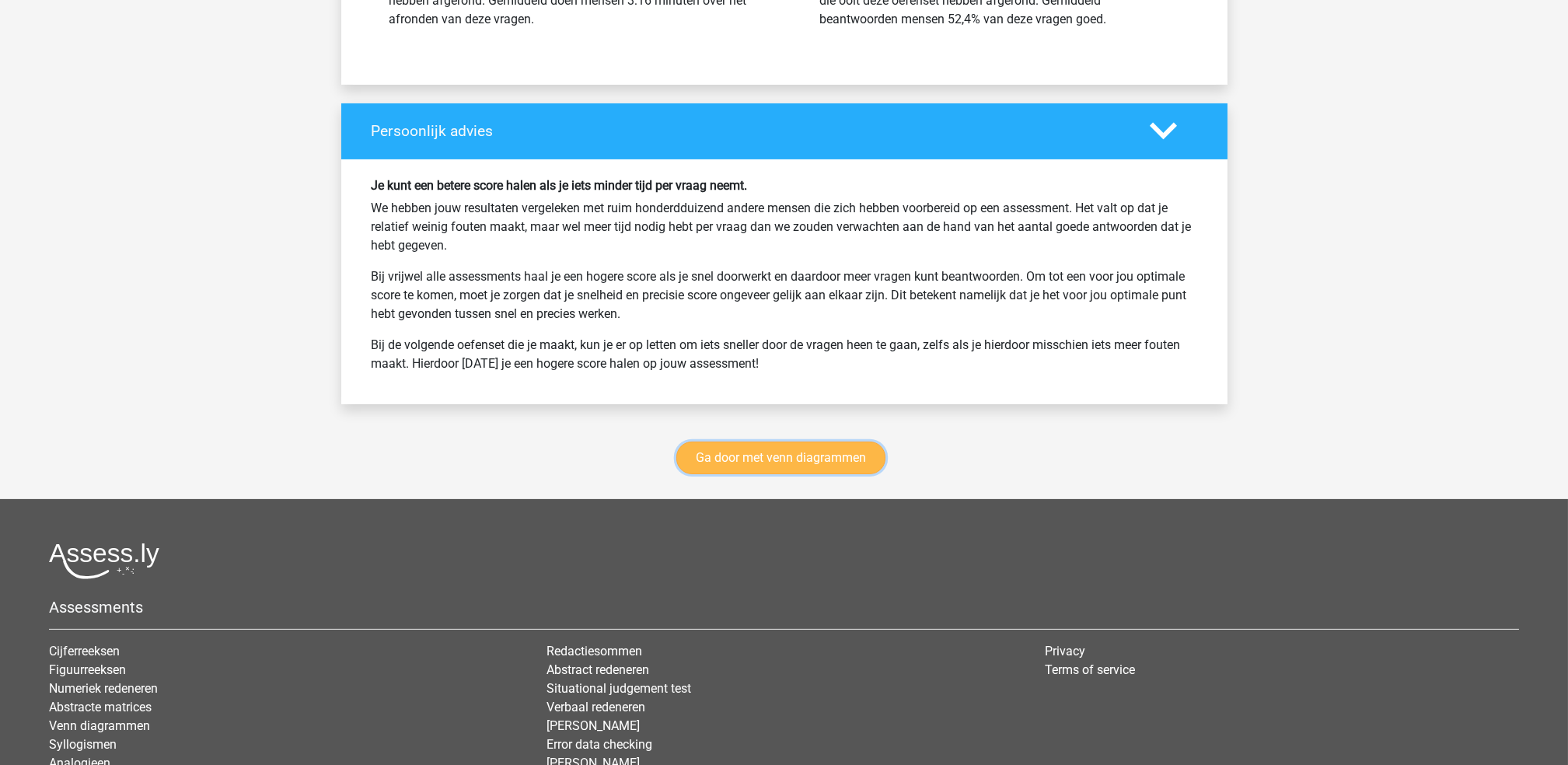
click at [839, 462] on link "Ga door met venn diagrammen" at bounding box center [780, 458] width 209 height 33
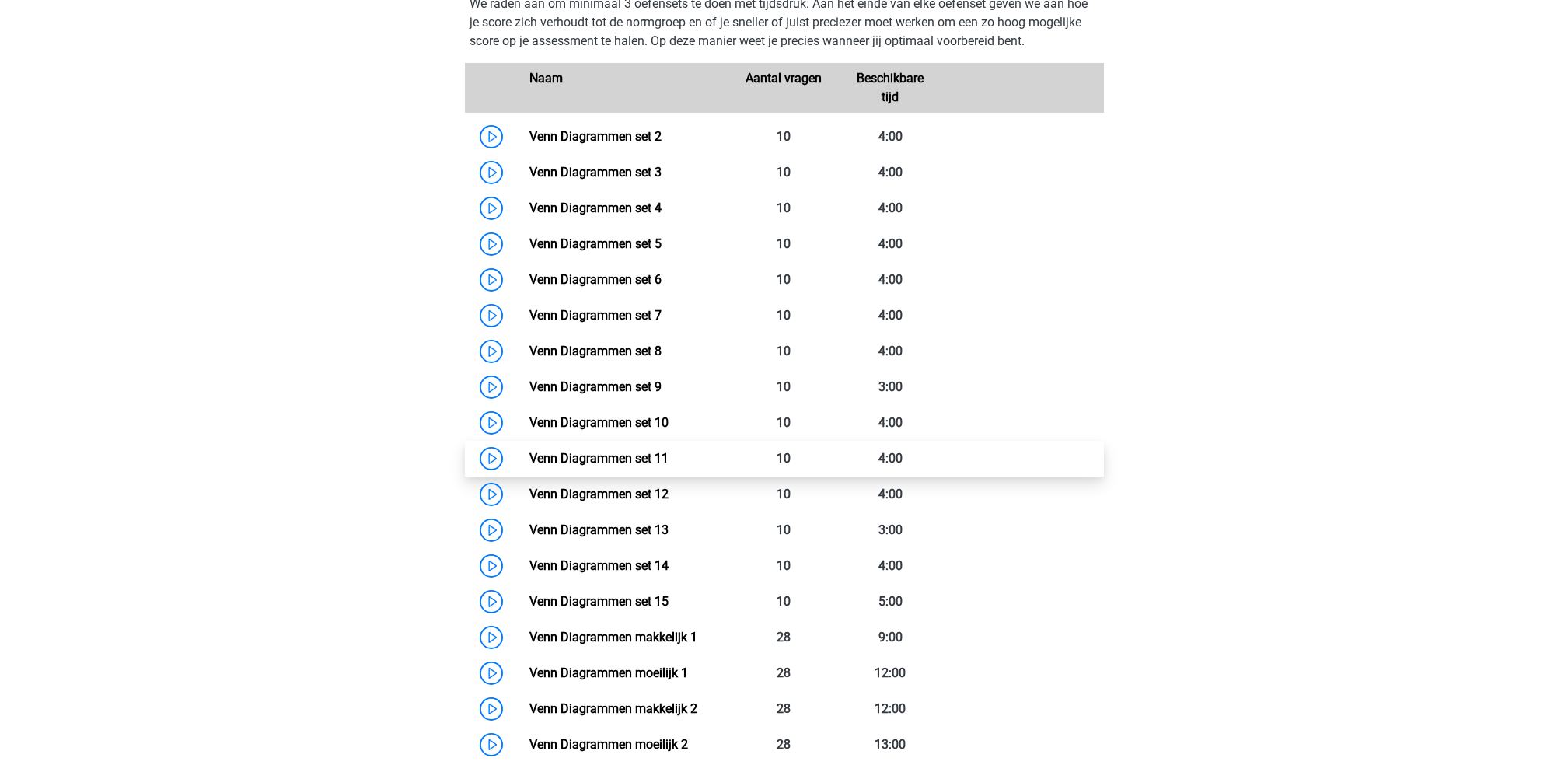
scroll to position [759, 0]
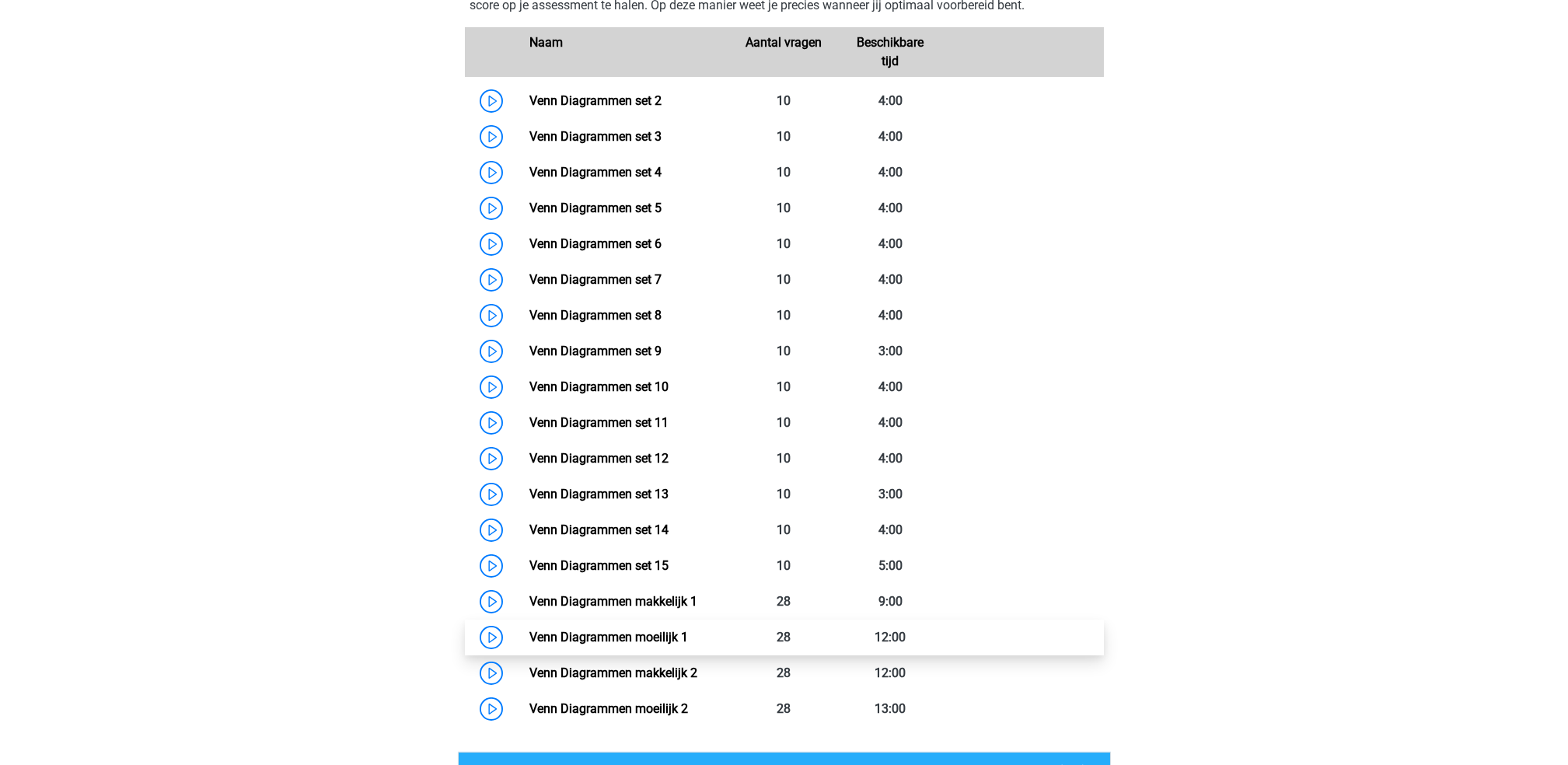
click at [688, 633] on link "Venn Diagrammen moeilijk 1" at bounding box center [608, 637] width 159 height 15
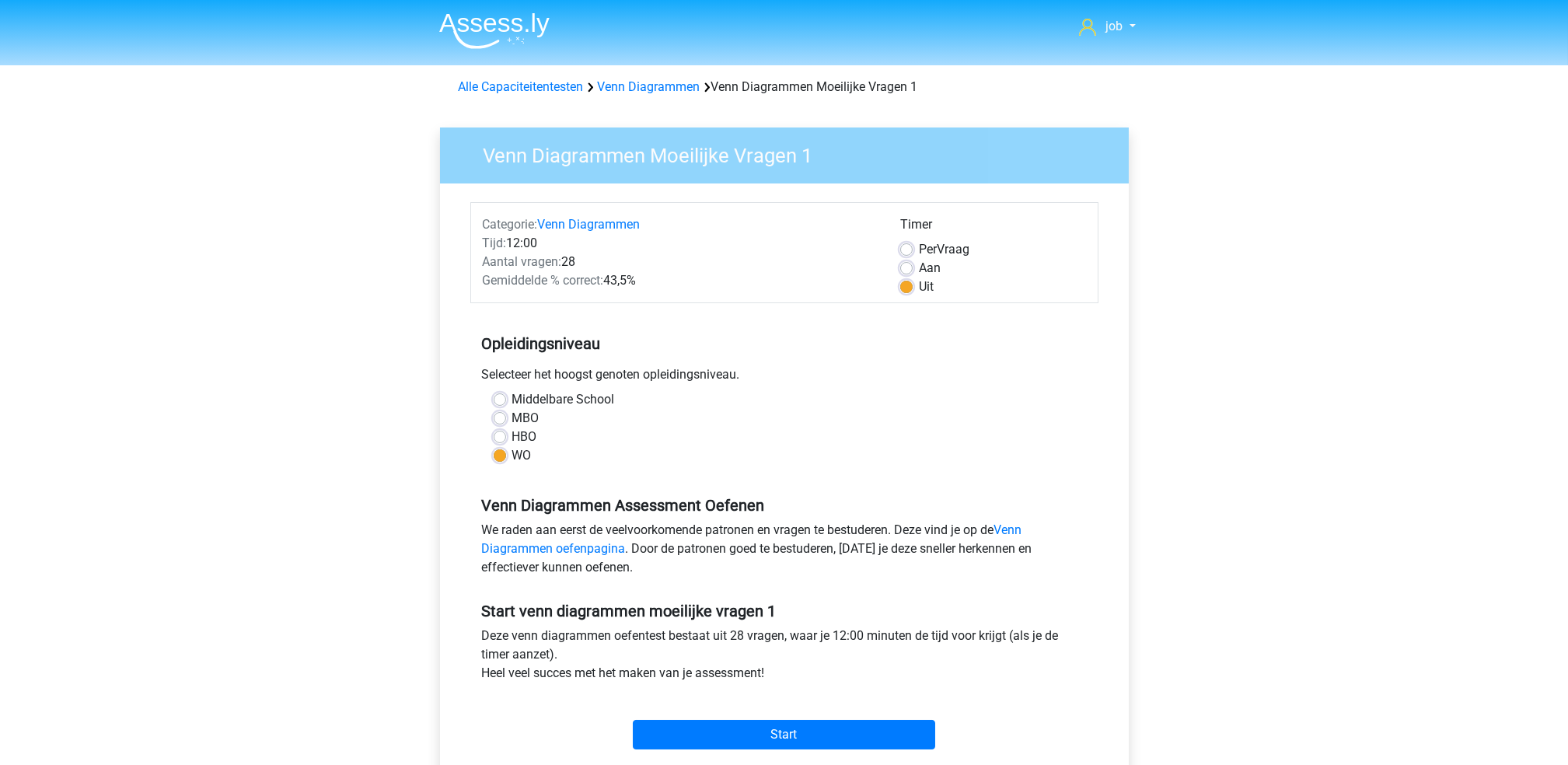
click at [740, 715] on div "Start" at bounding box center [784, 722] width 628 height 54
click at [740, 725] on input "Start" at bounding box center [784, 735] width 302 height 29
click at [714, 736] on input "Start" at bounding box center [784, 735] width 302 height 29
click at [748, 724] on input "Start" at bounding box center [784, 735] width 302 height 29
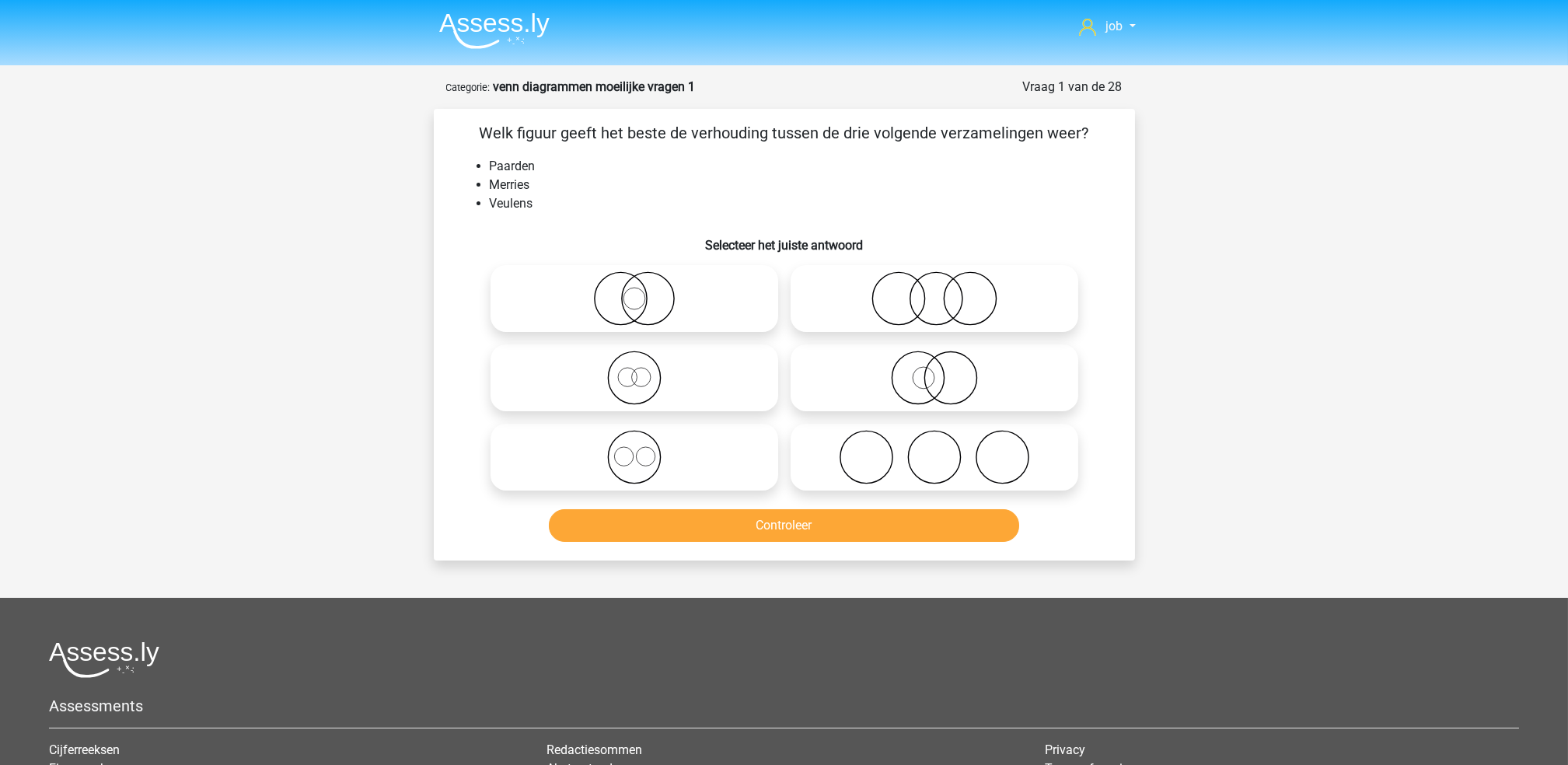
click at [710, 459] on icon at bounding box center [635, 457] width 275 height 54
click at [644, 450] on input "radio" at bounding box center [639, 444] width 10 height 10
radio input "true"
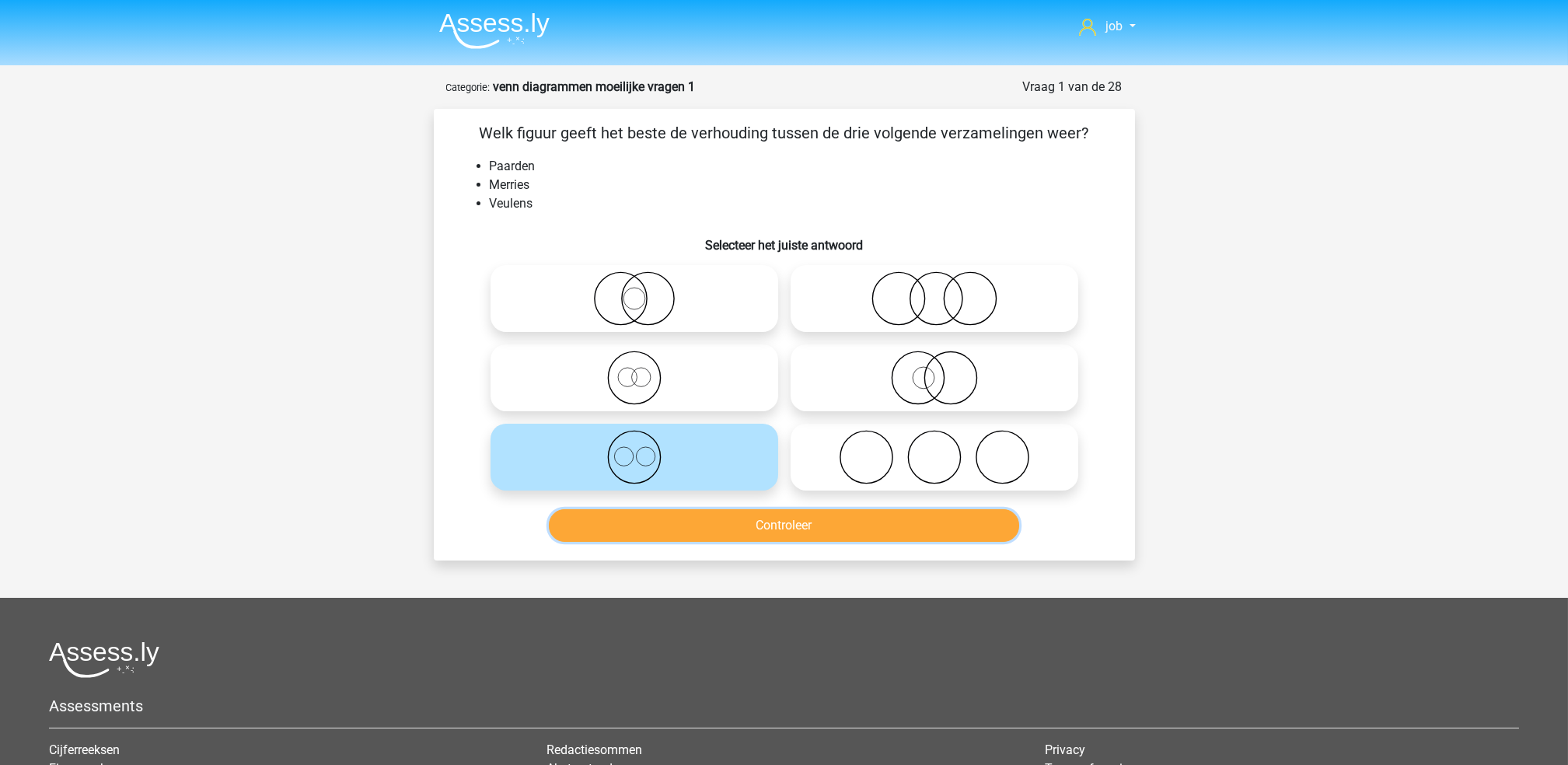
drag, startPoint x: 713, startPoint y: 514, endPoint x: 716, endPoint y: 522, distance: 8.5
click at [715, 514] on button "Controleer" at bounding box center [784, 526] width 470 height 33
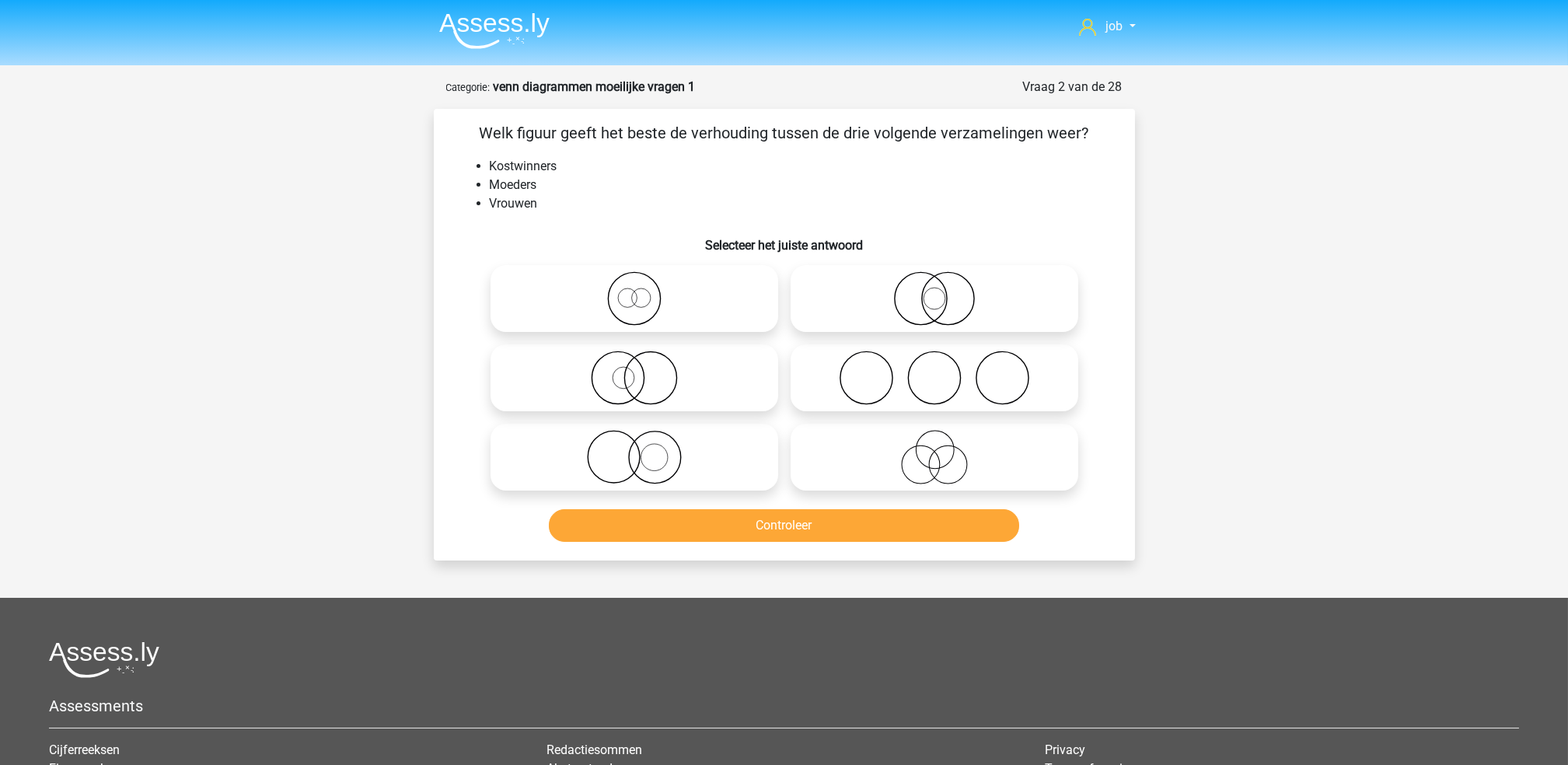
click at [657, 313] on icon at bounding box center [635, 298] width 275 height 54
click at [644, 291] on input "radio" at bounding box center [639, 286] width 10 height 10
radio input "true"
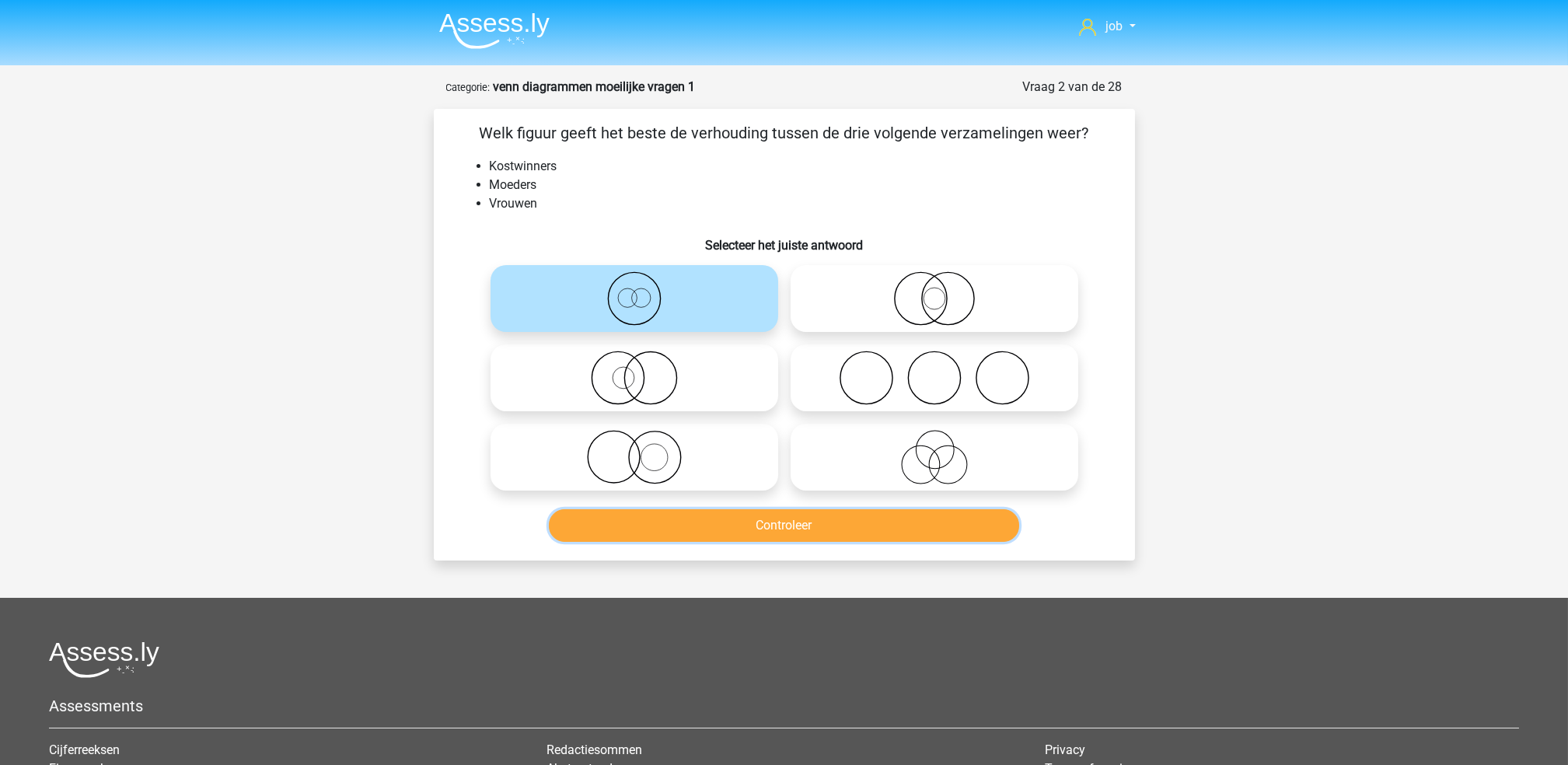
drag, startPoint x: 738, startPoint y: 536, endPoint x: 737, endPoint y: 525, distance: 11.0
click at [738, 533] on button "Controleer" at bounding box center [784, 526] width 470 height 33
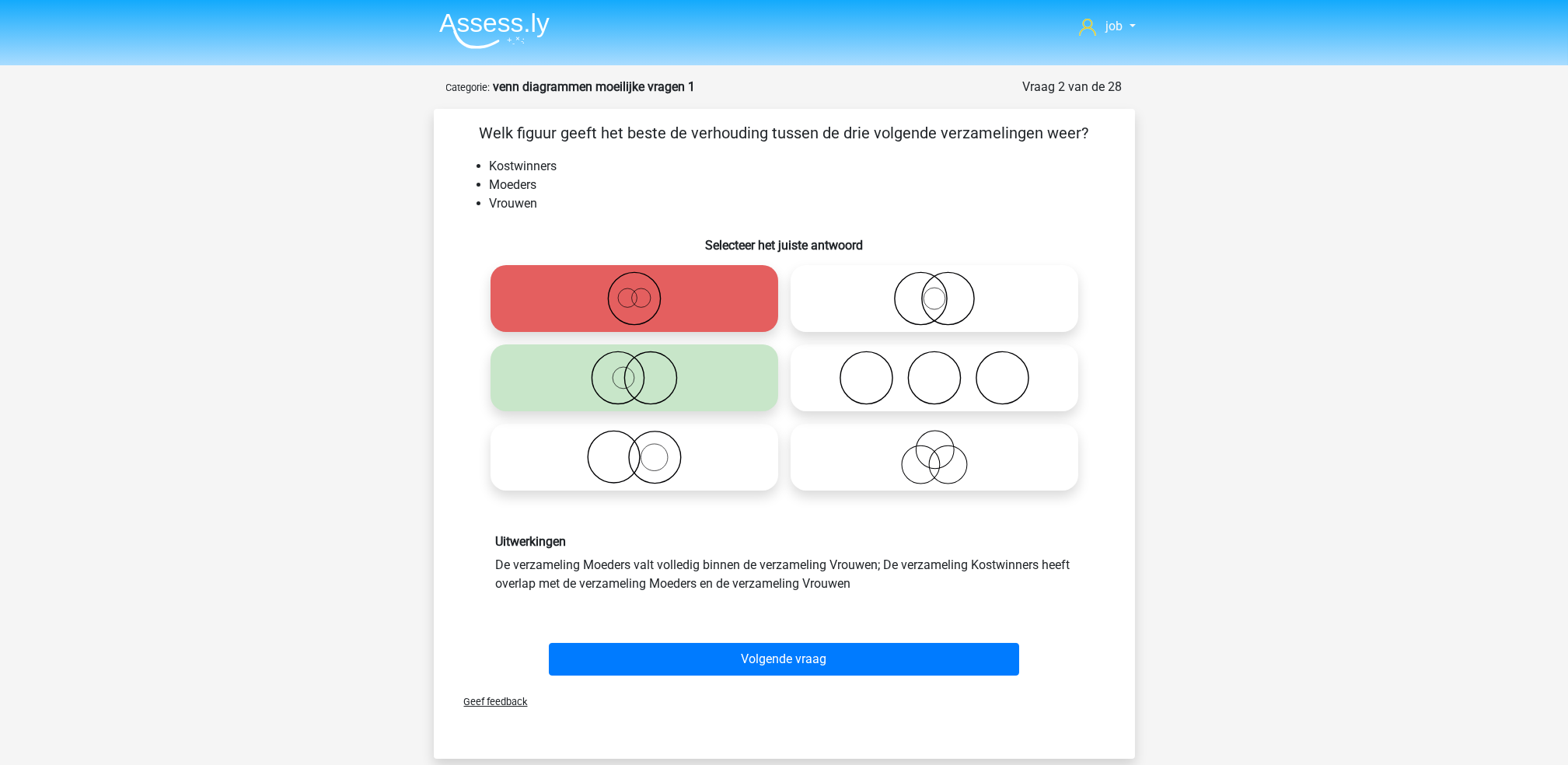
click at [737, 519] on div "Uitwerkingen De verzameling Moeders valt volledig binnen de verzameling Vrouwen…" at bounding box center [784, 564] width 651 height 133
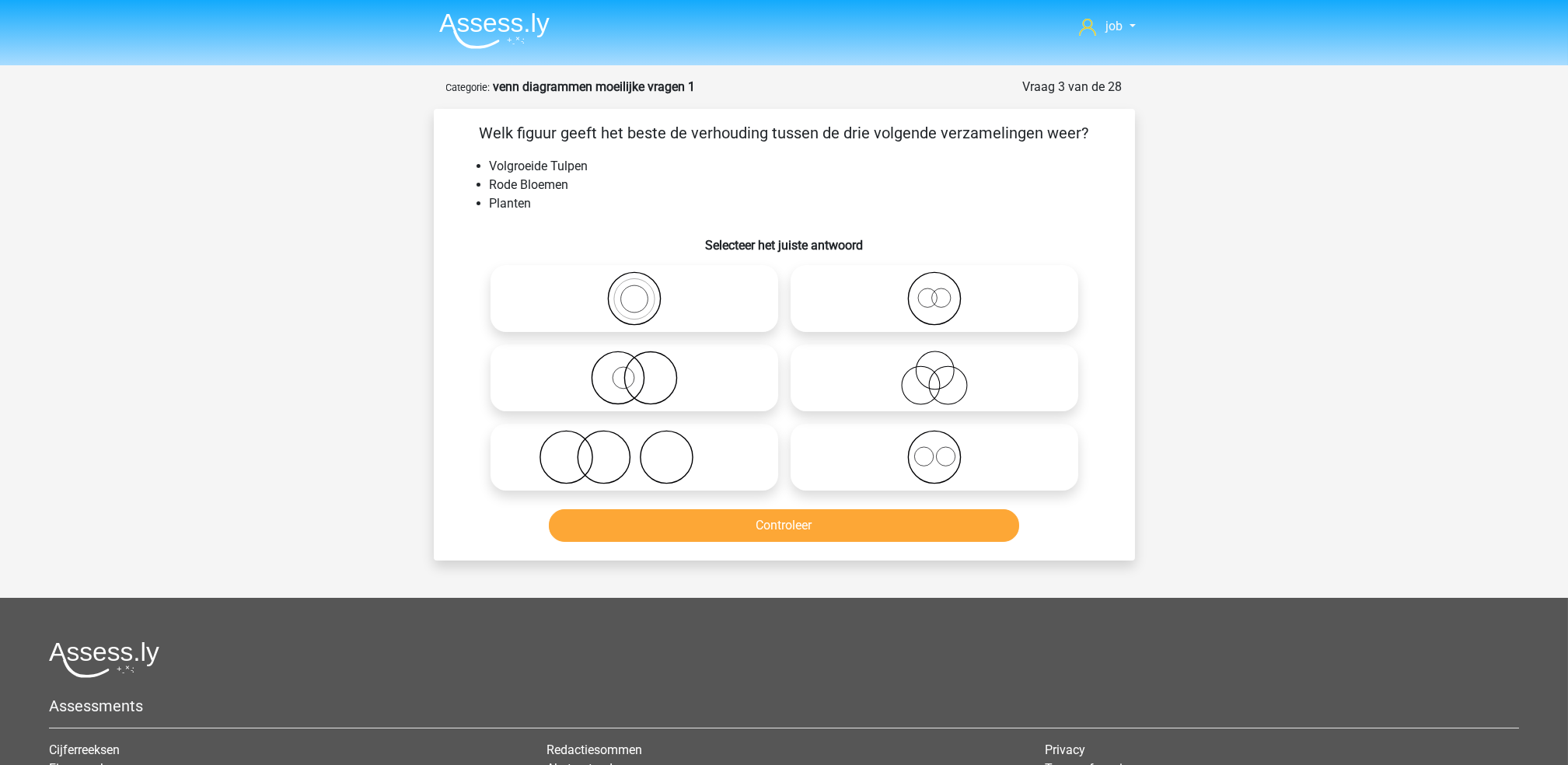
click at [697, 449] on icon at bounding box center [635, 457] width 275 height 54
click at [644, 449] on input "radio" at bounding box center [639, 444] width 10 height 10
radio input "true"
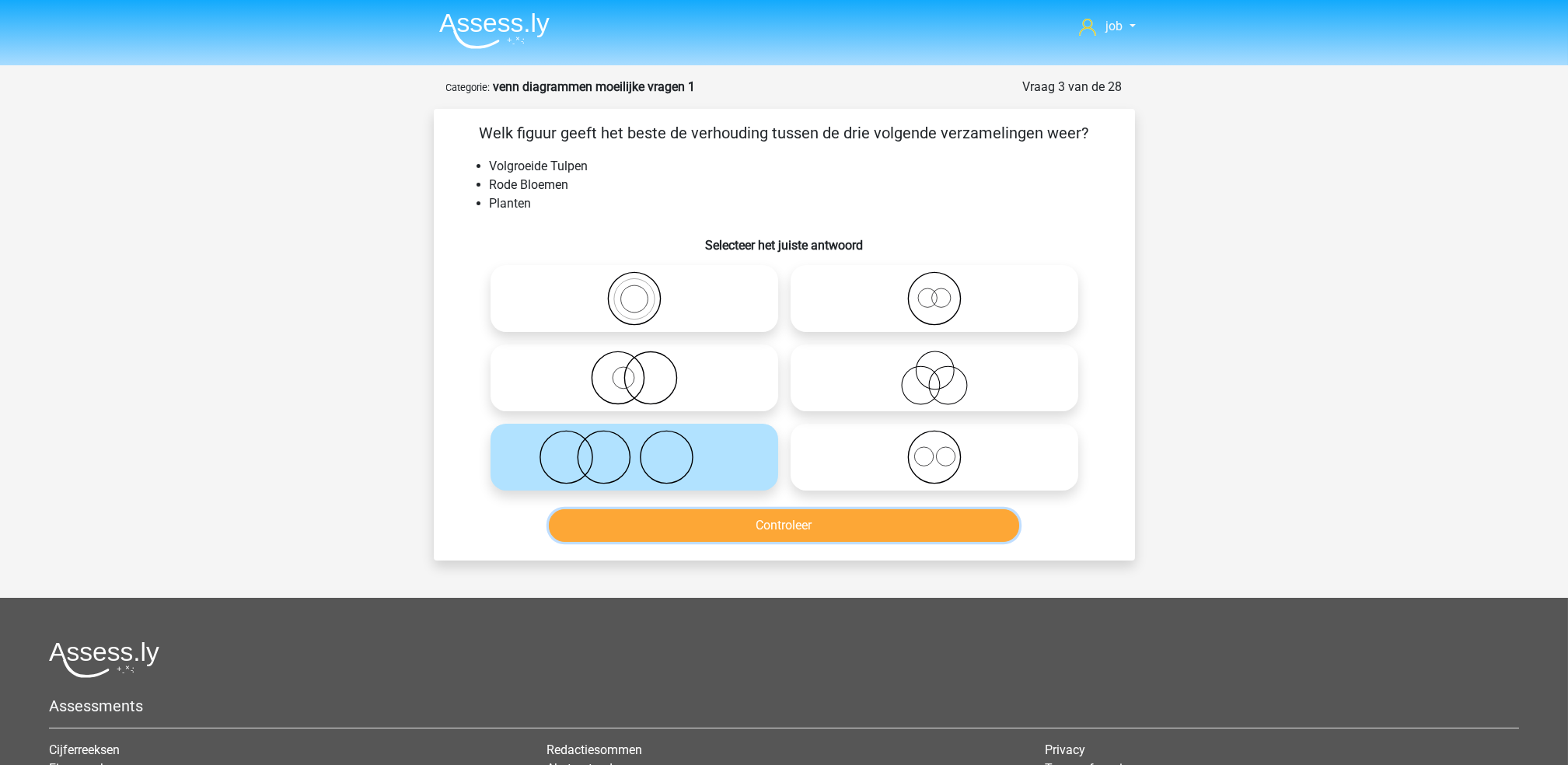
click at [716, 521] on button "Controleer" at bounding box center [784, 526] width 470 height 33
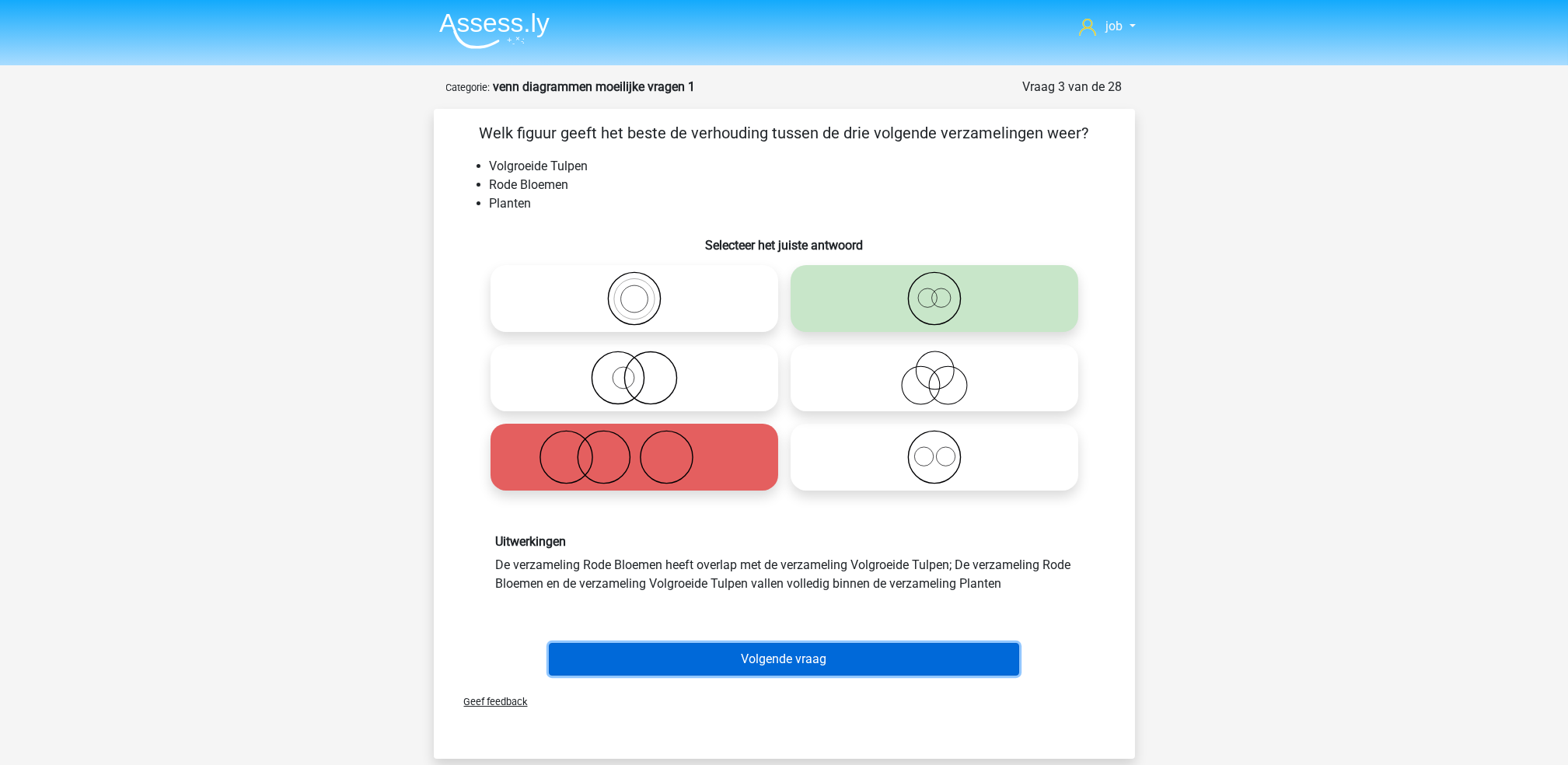
click at [735, 653] on button "Volgende vraag" at bounding box center [784, 659] width 470 height 33
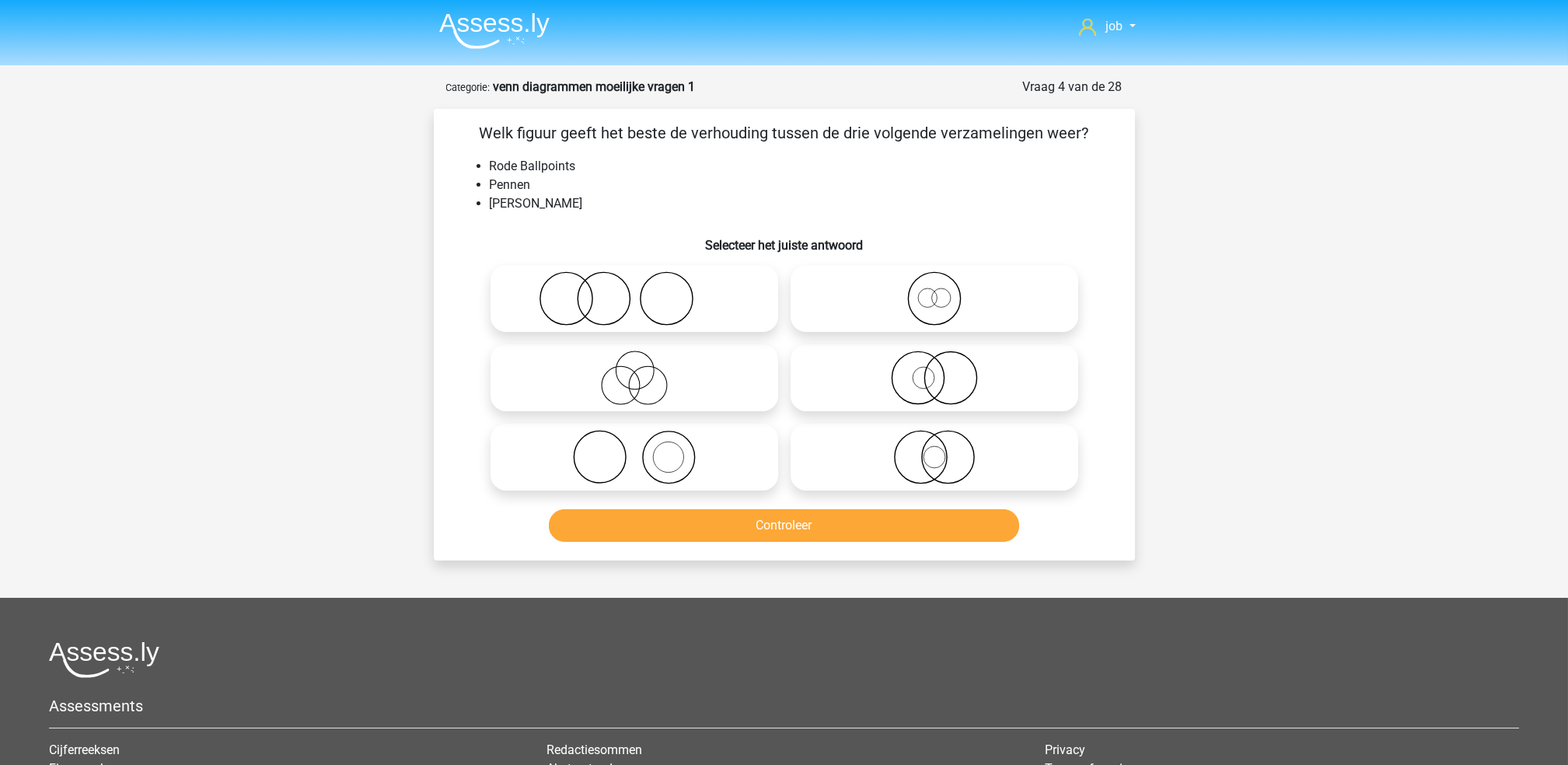
click at [867, 389] on icon at bounding box center [934, 378] width 275 height 54
click at [934, 370] on input "radio" at bounding box center [939, 364] width 10 height 10
radio input "true"
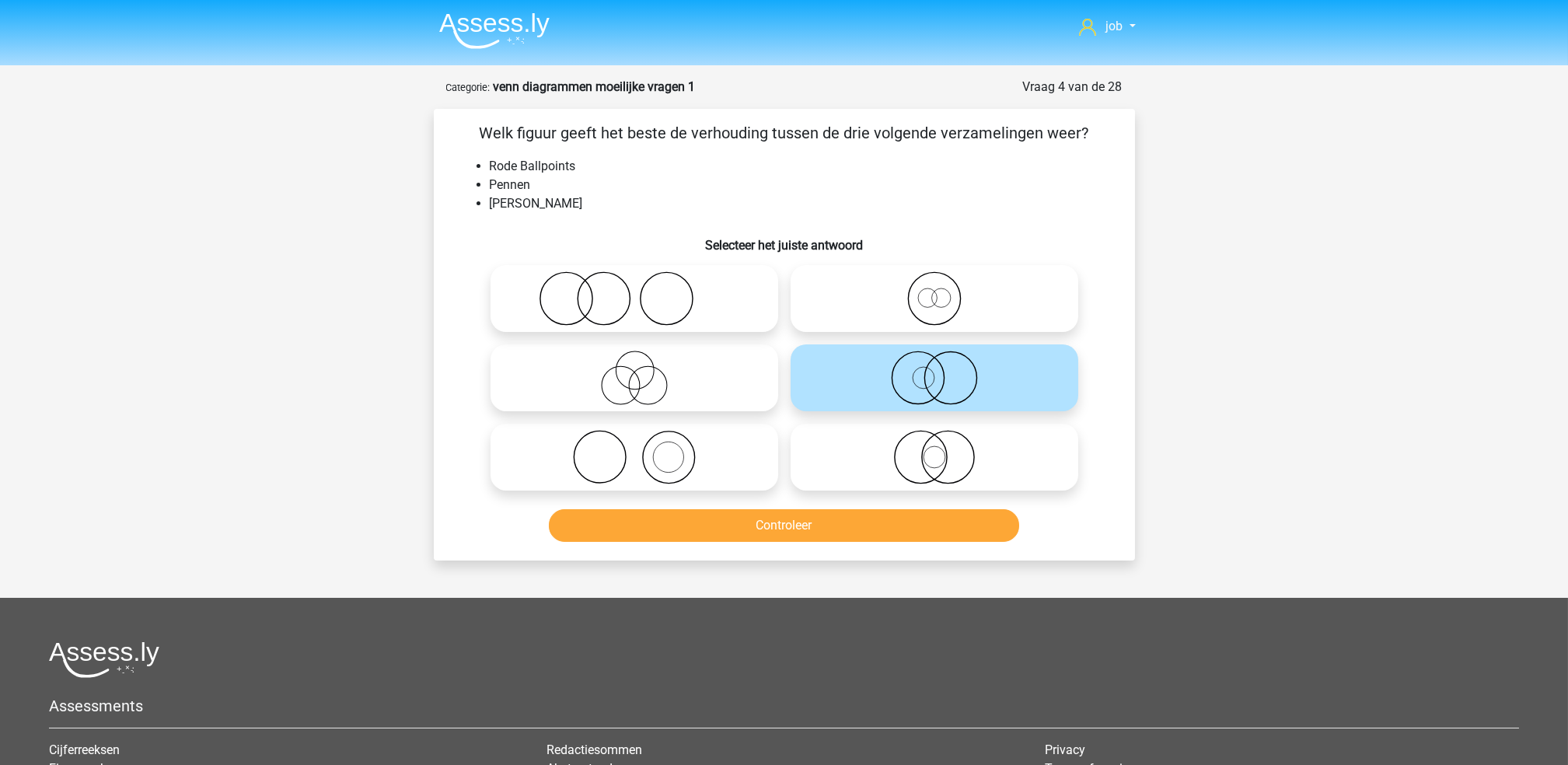
click at [890, 546] on div "Controleer" at bounding box center [784, 528] width 600 height 38
click at [896, 526] on button "Controleer" at bounding box center [784, 526] width 470 height 33
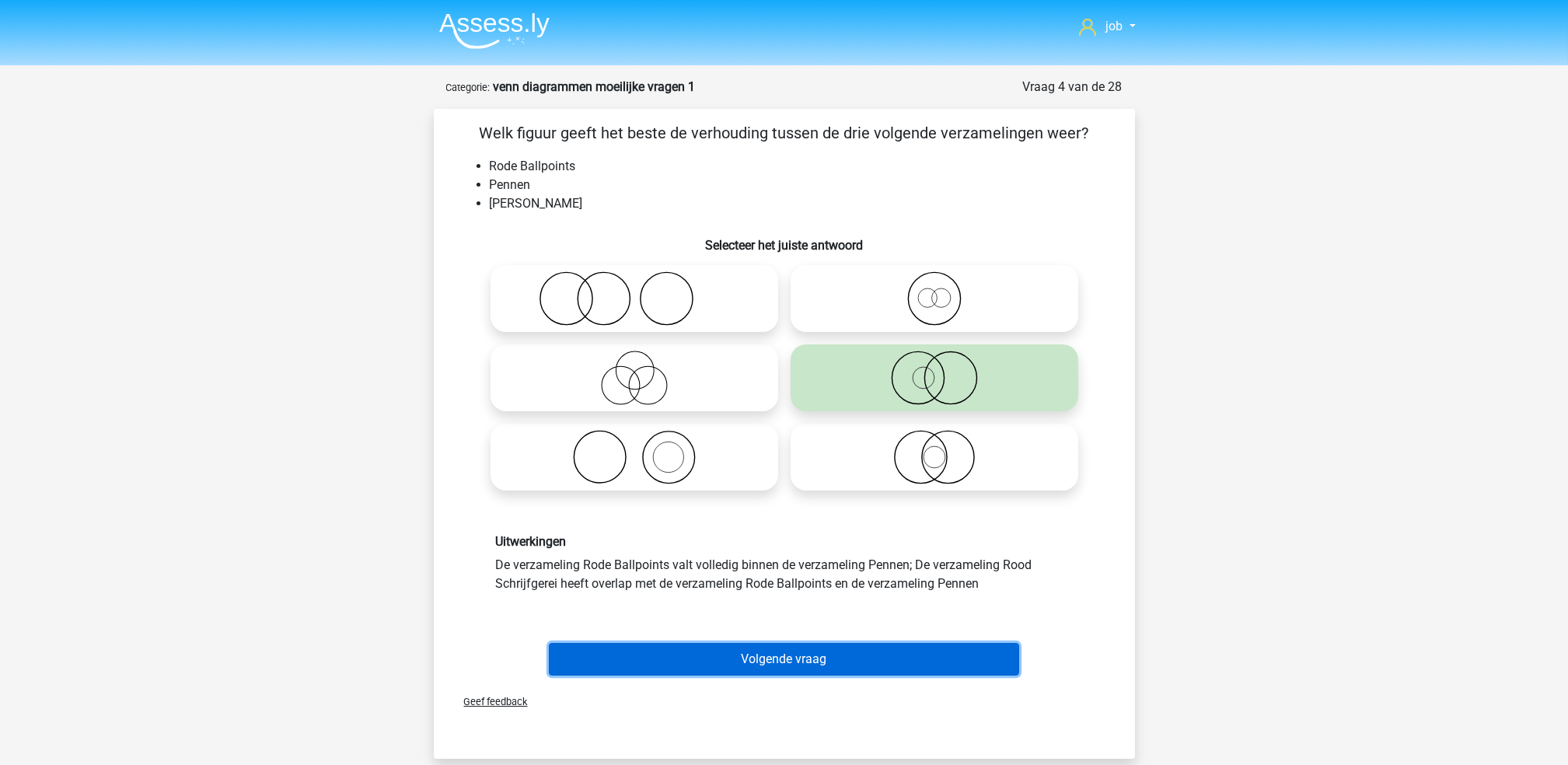
click at [879, 659] on button "Volgende vraag" at bounding box center [784, 659] width 470 height 33
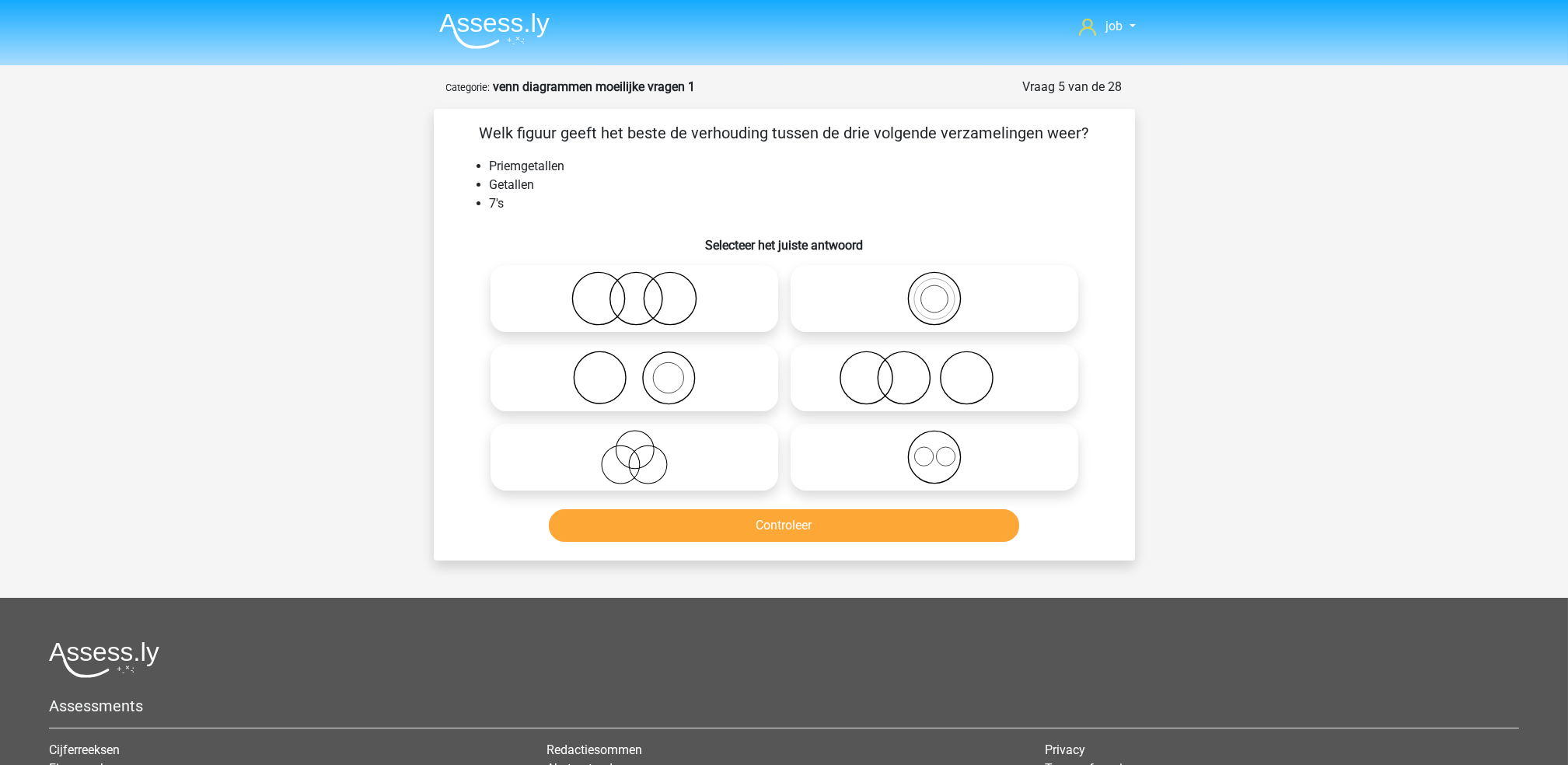
click at [678, 458] on icon at bounding box center [635, 457] width 275 height 54
click at [644, 450] on input "radio" at bounding box center [639, 444] width 10 height 10
radio input "true"
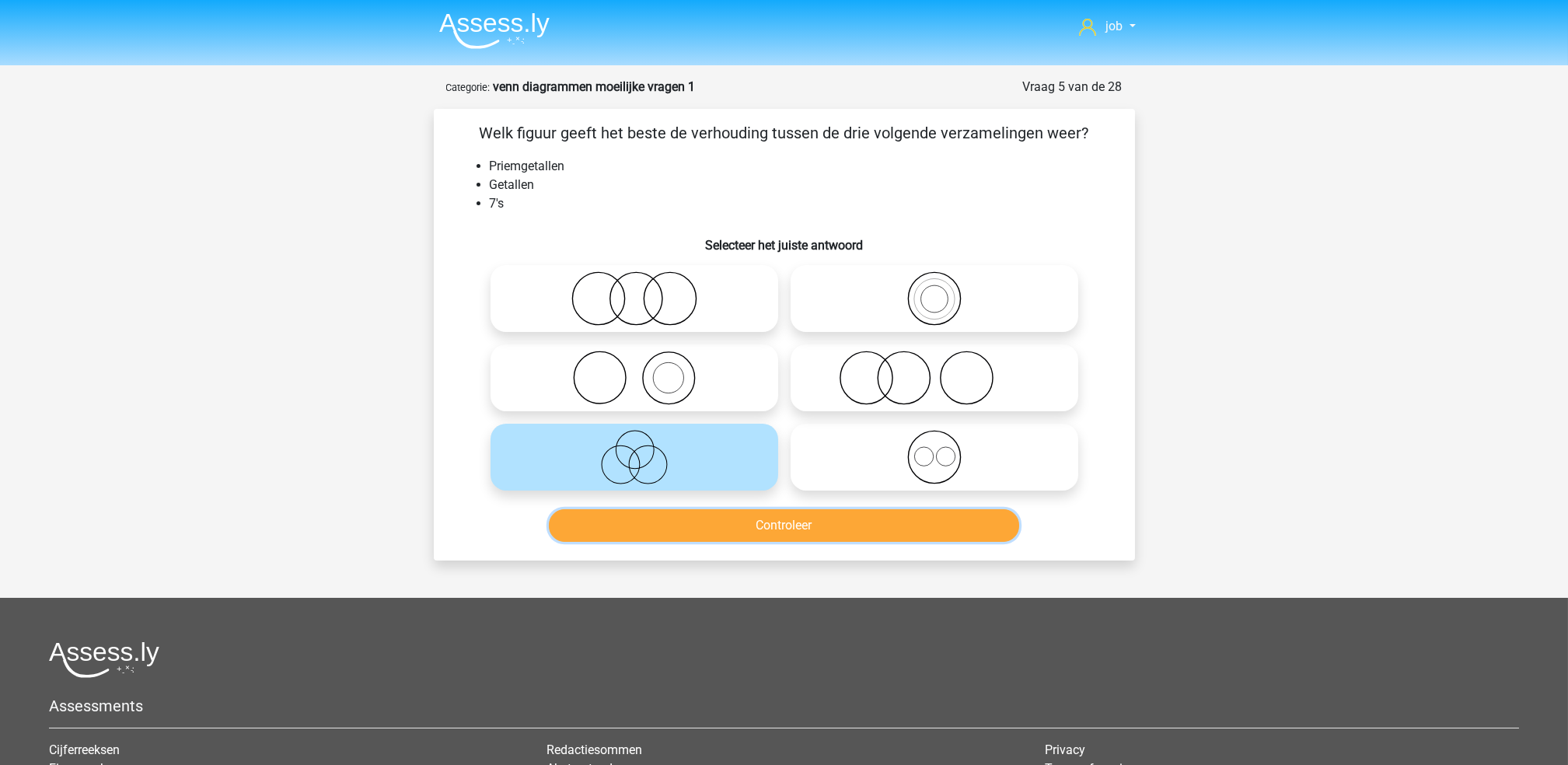
click at [725, 540] on button "Controleer" at bounding box center [784, 526] width 470 height 33
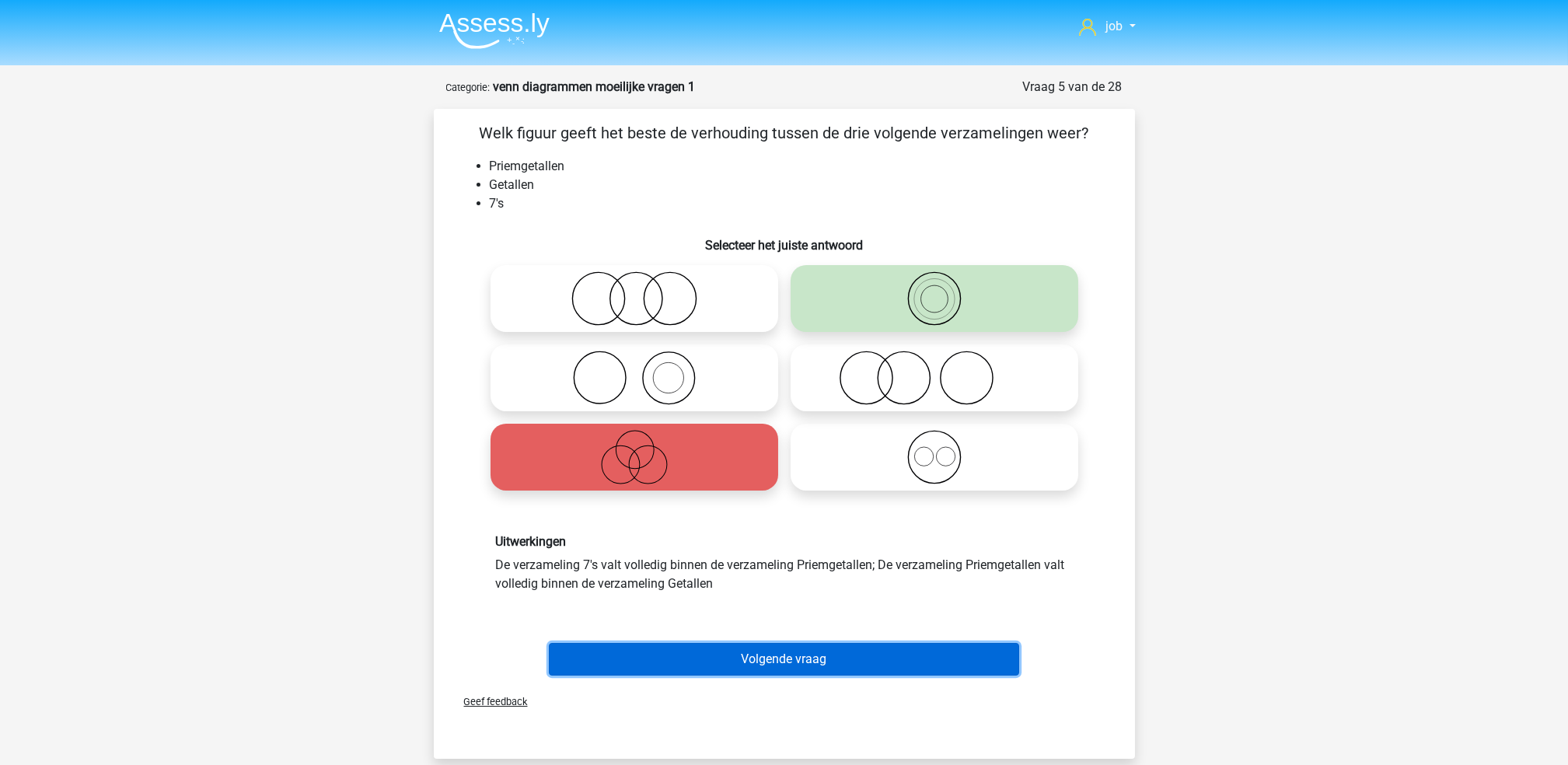
click at [765, 662] on button "Volgende vraag" at bounding box center [784, 659] width 470 height 33
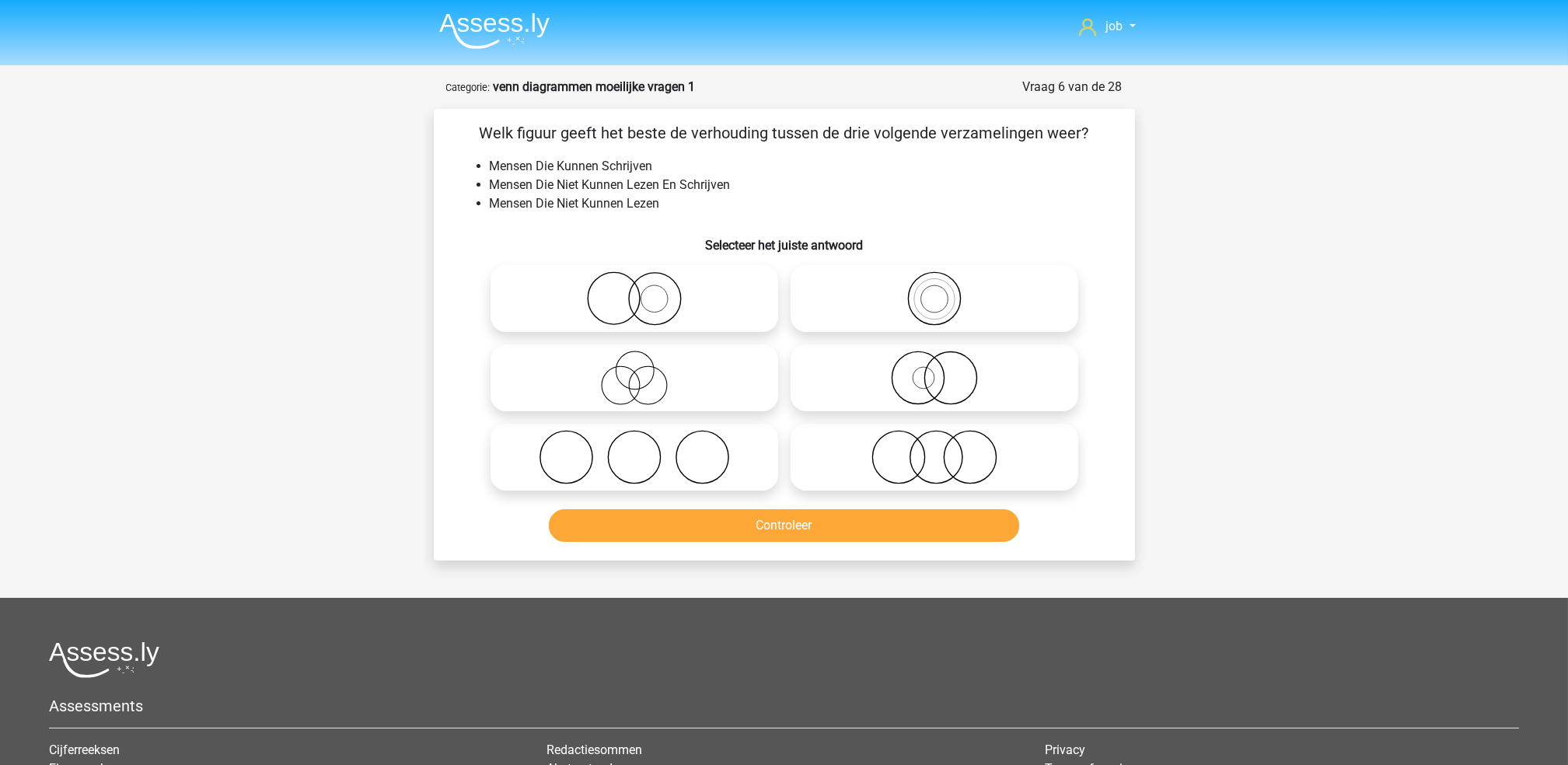
click at [846, 447] on icon at bounding box center [934, 457] width 275 height 54
click at [934, 447] on input "radio" at bounding box center [939, 444] width 10 height 10
radio input "true"
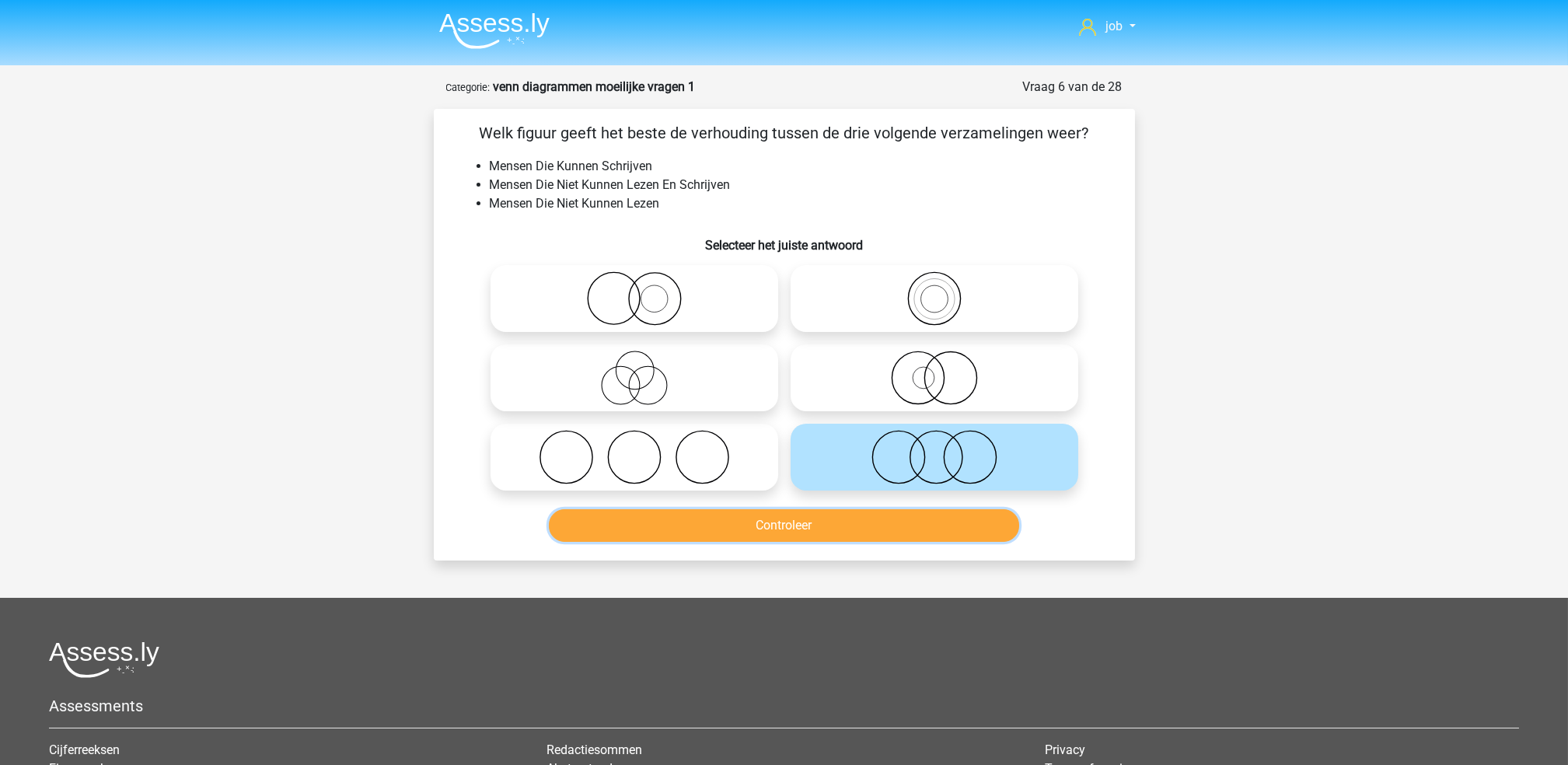
click at [843, 531] on button "Controleer" at bounding box center [784, 526] width 470 height 33
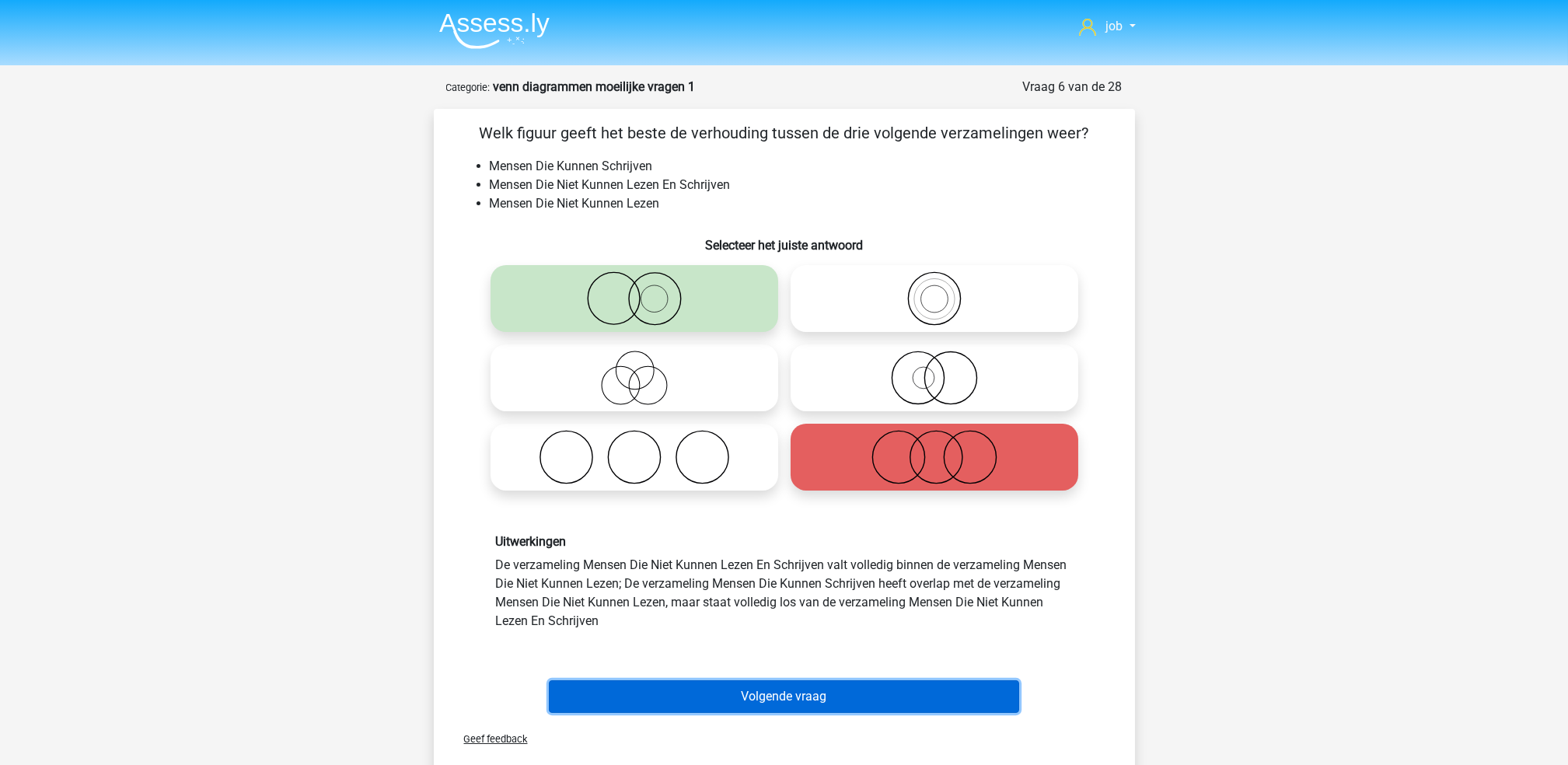
click at [860, 693] on button "Volgende vraag" at bounding box center [784, 697] width 470 height 33
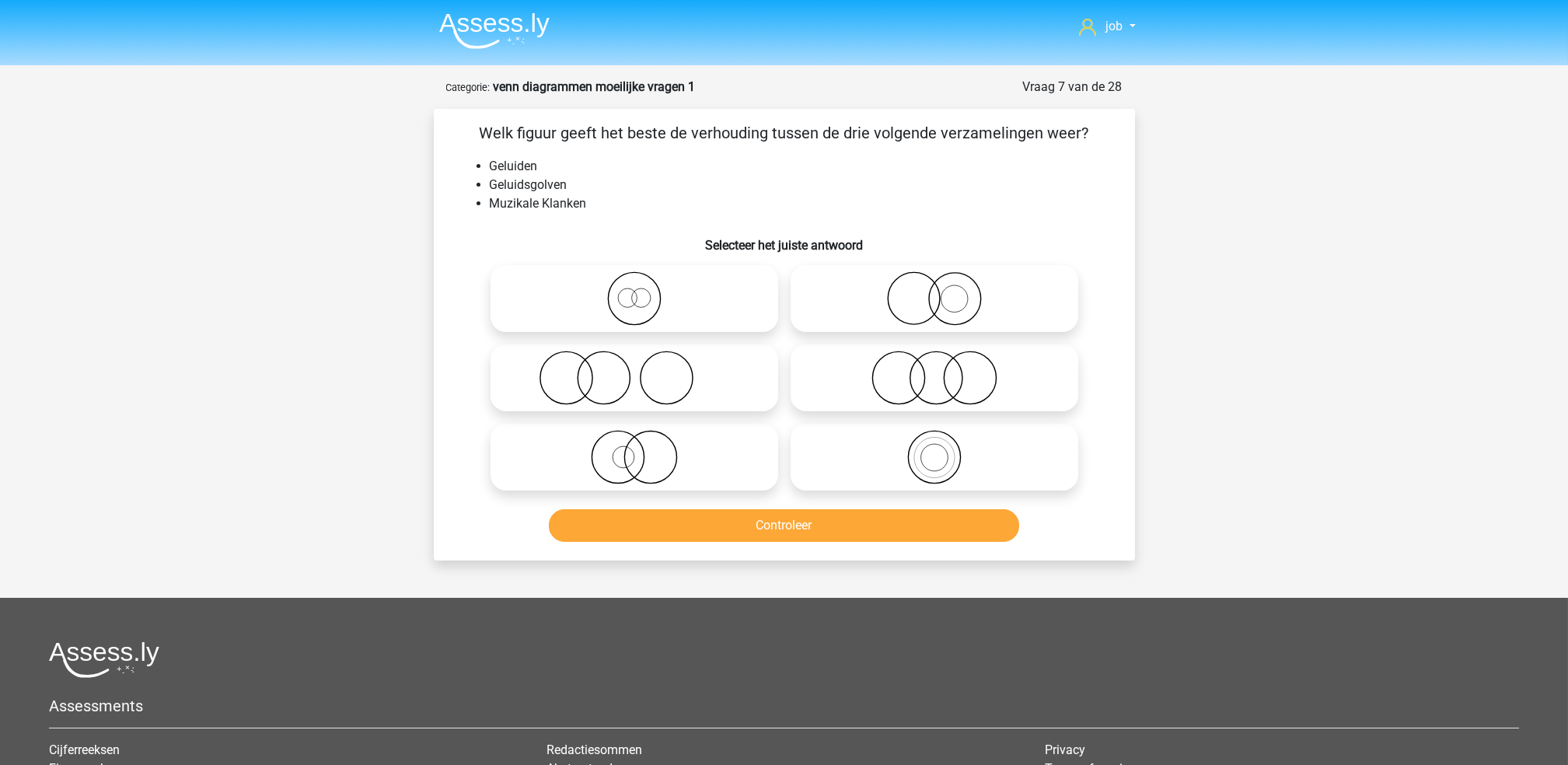
click at [880, 301] on icon at bounding box center [934, 298] width 275 height 54
click at [934, 291] on input "radio" at bounding box center [939, 286] width 10 height 10
radio input "true"
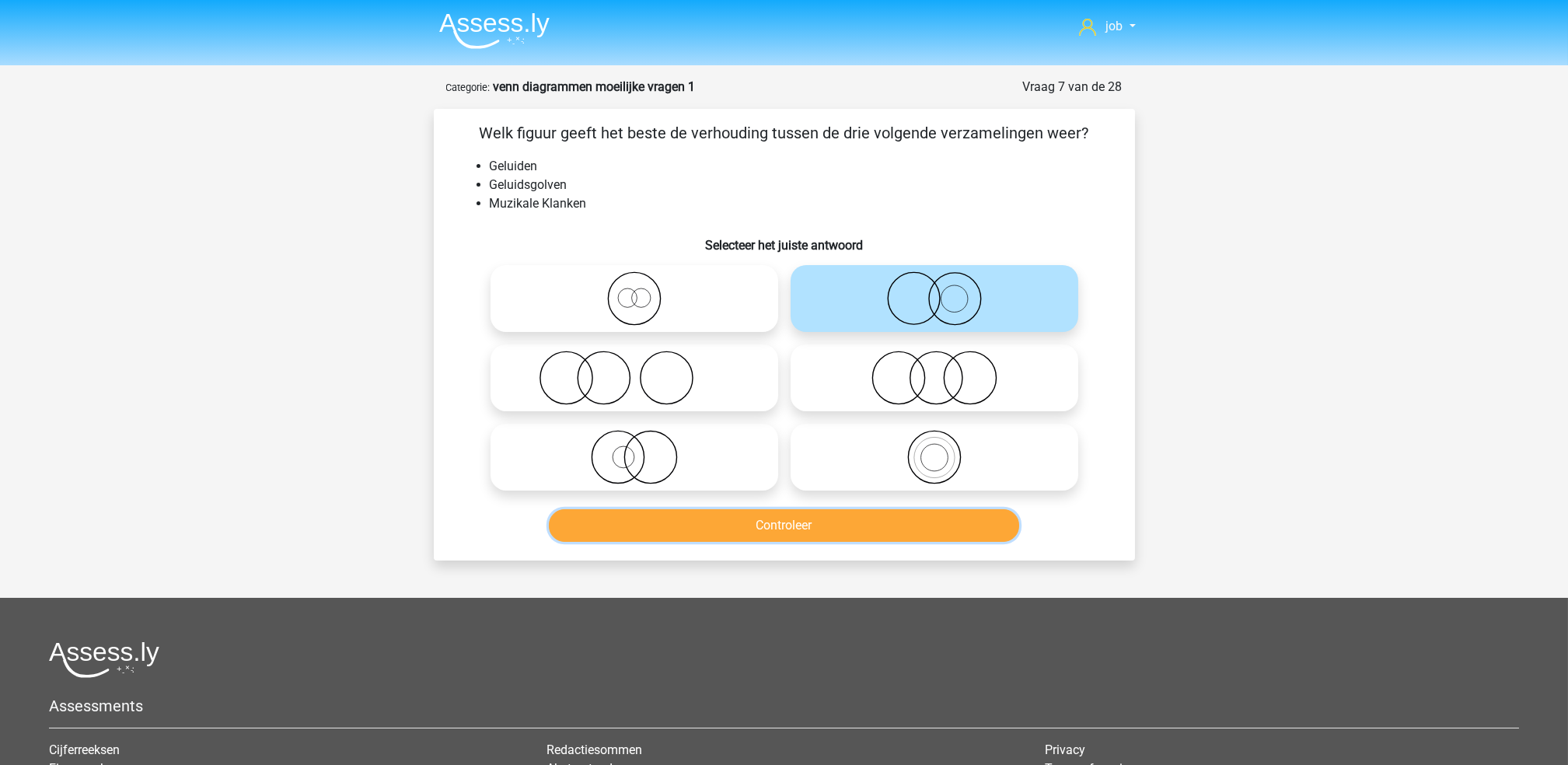
click at [816, 522] on button "Controleer" at bounding box center [784, 526] width 470 height 33
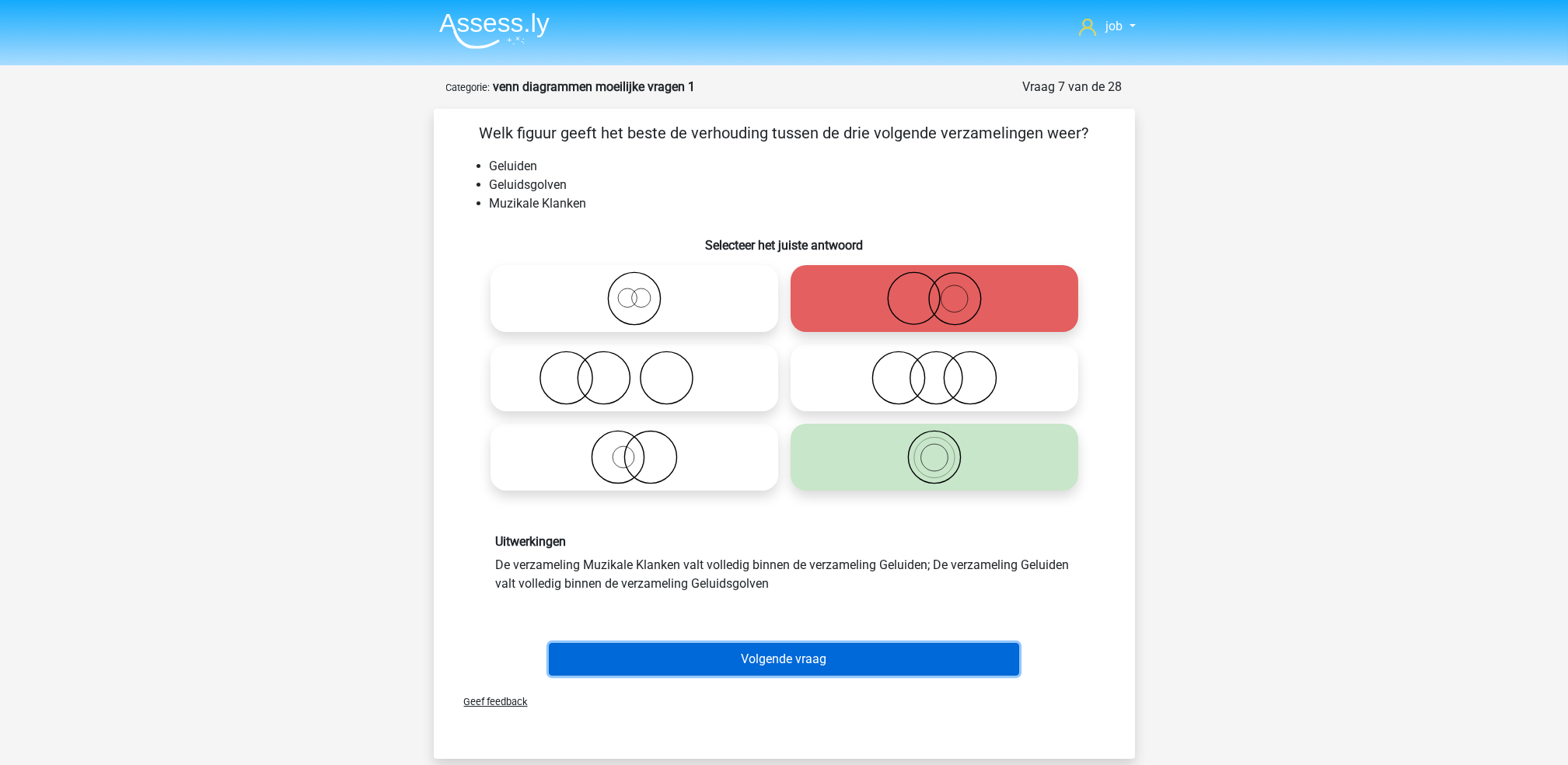
click at [831, 641] on div "Volgende vraag" at bounding box center [784, 656] width 651 height 52
click at [829, 663] on button "Volgende vraag" at bounding box center [784, 659] width 470 height 33
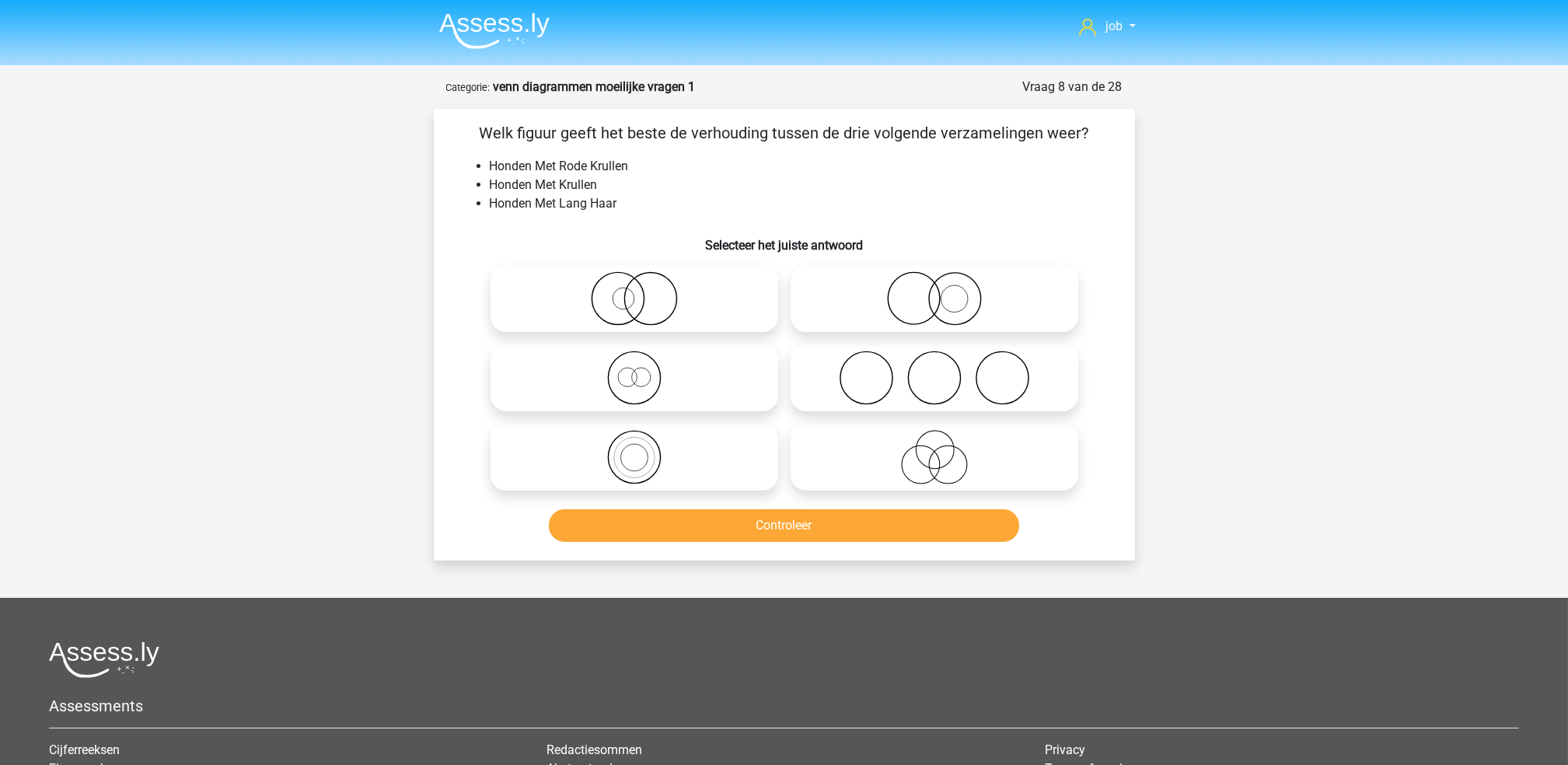
click at [710, 357] on icon at bounding box center [635, 378] width 275 height 54
click at [644, 360] on input "radio" at bounding box center [639, 364] width 10 height 10
radio input "true"
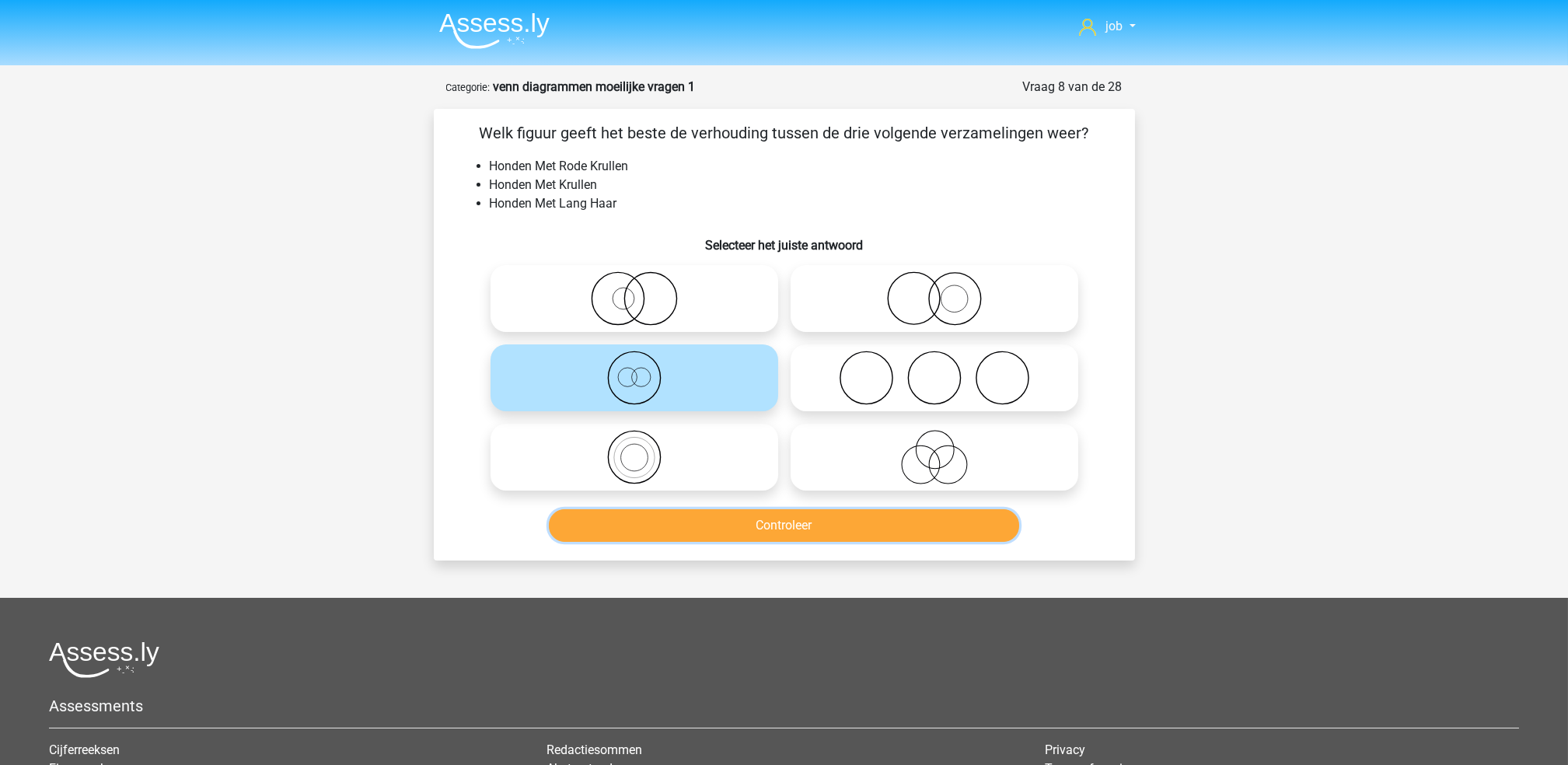
click at [746, 517] on button "Controleer" at bounding box center [784, 526] width 470 height 33
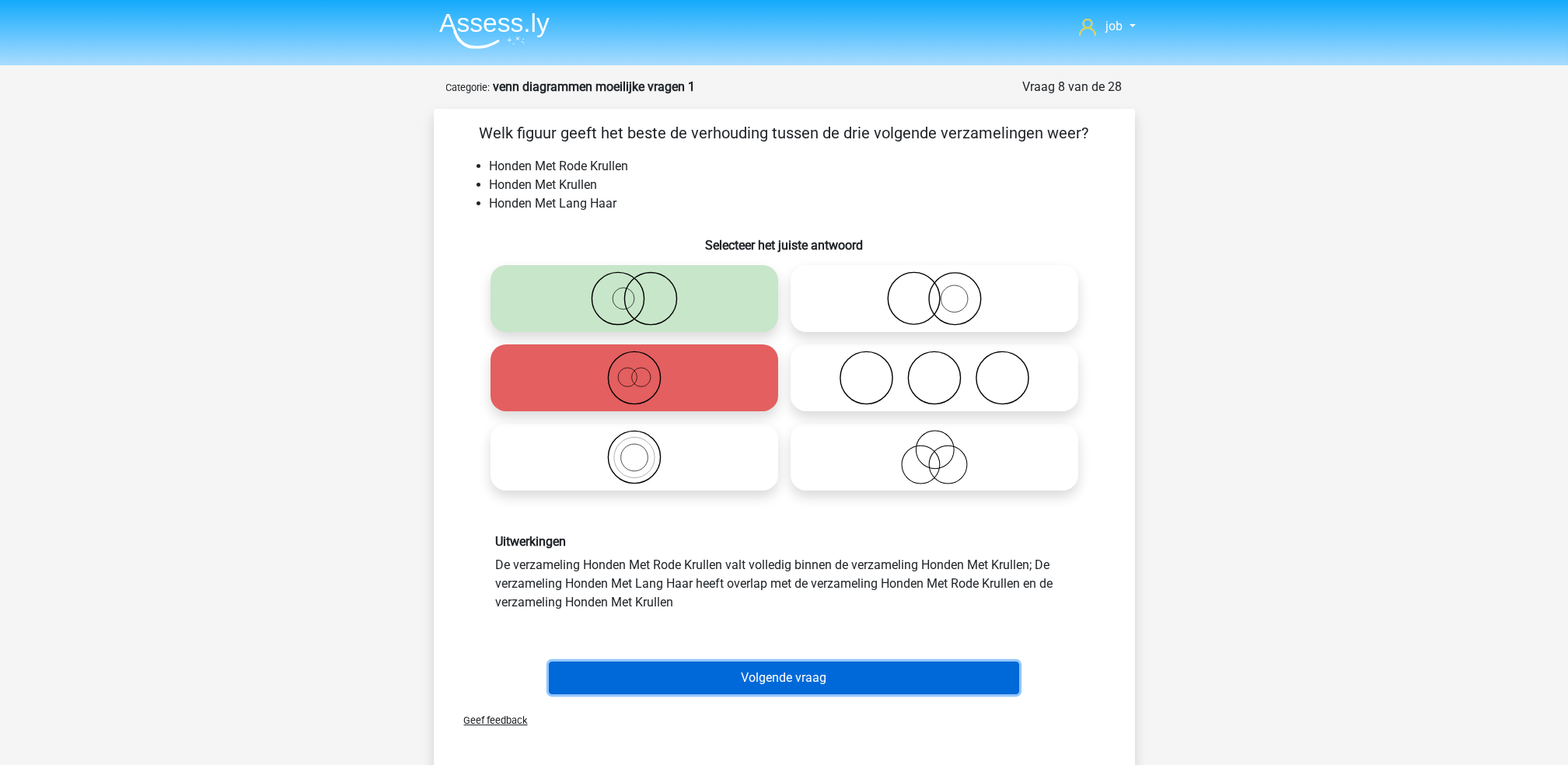
click at [759, 681] on button "Volgende vraag" at bounding box center [784, 678] width 470 height 33
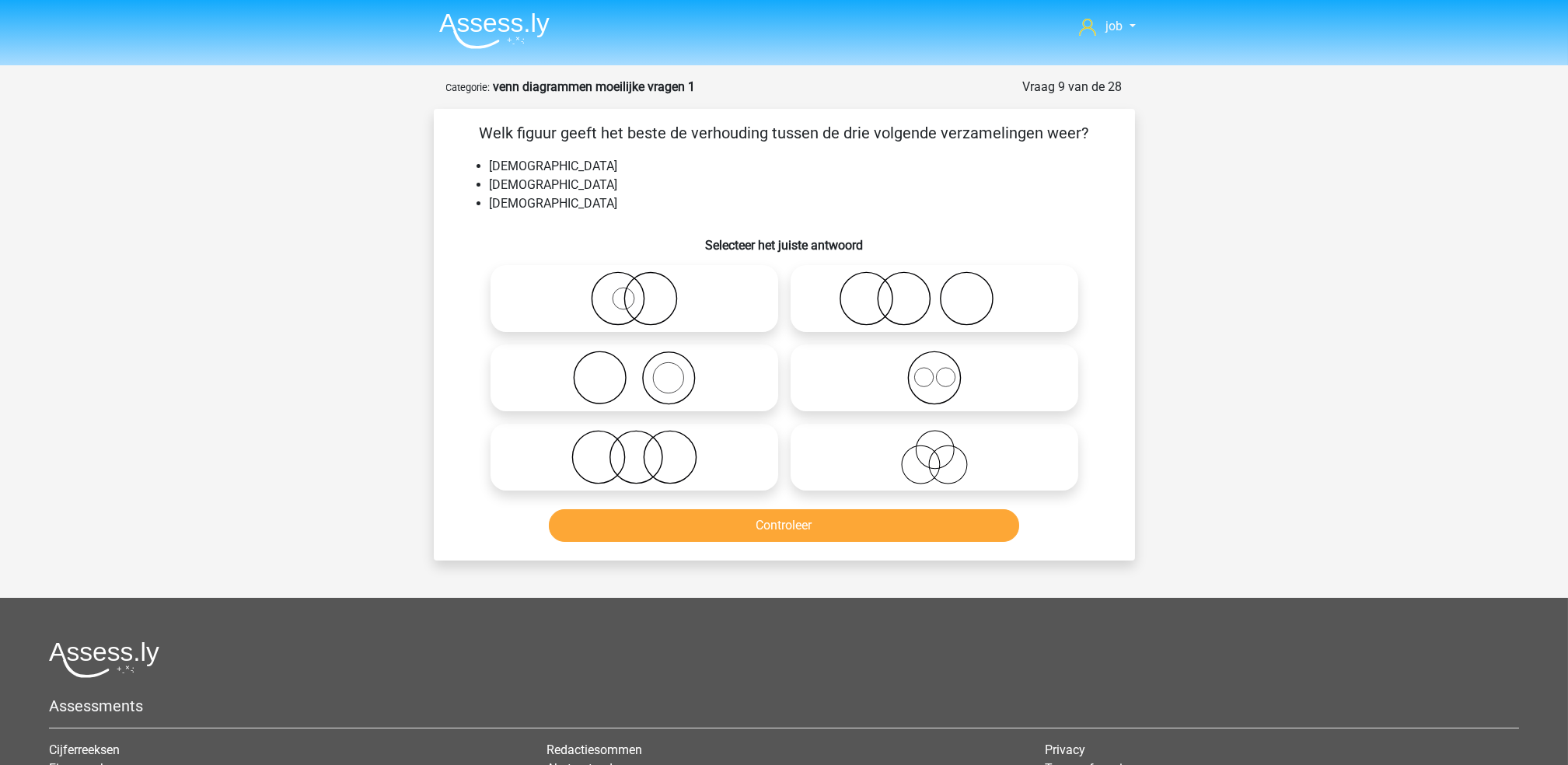
click at [867, 392] on icon at bounding box center [934, 378] width 275 height 54
click at [934, 370] on input "radio" at bounding box center [939, 364] width 10 height 10
radio input "true"
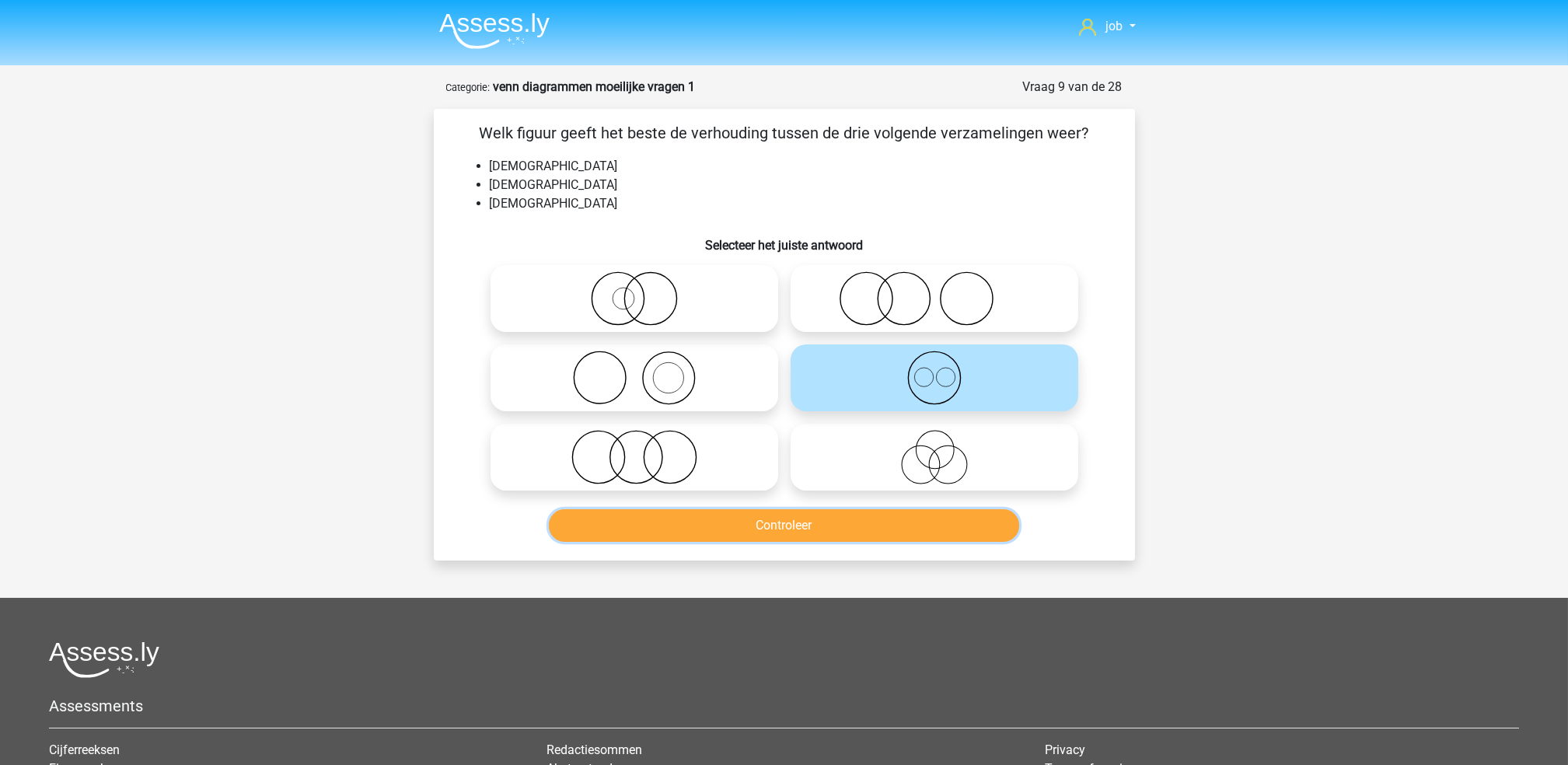
click at [815, 533] on button "Controleer" at bounding box center [784, 526] width 470 height 33
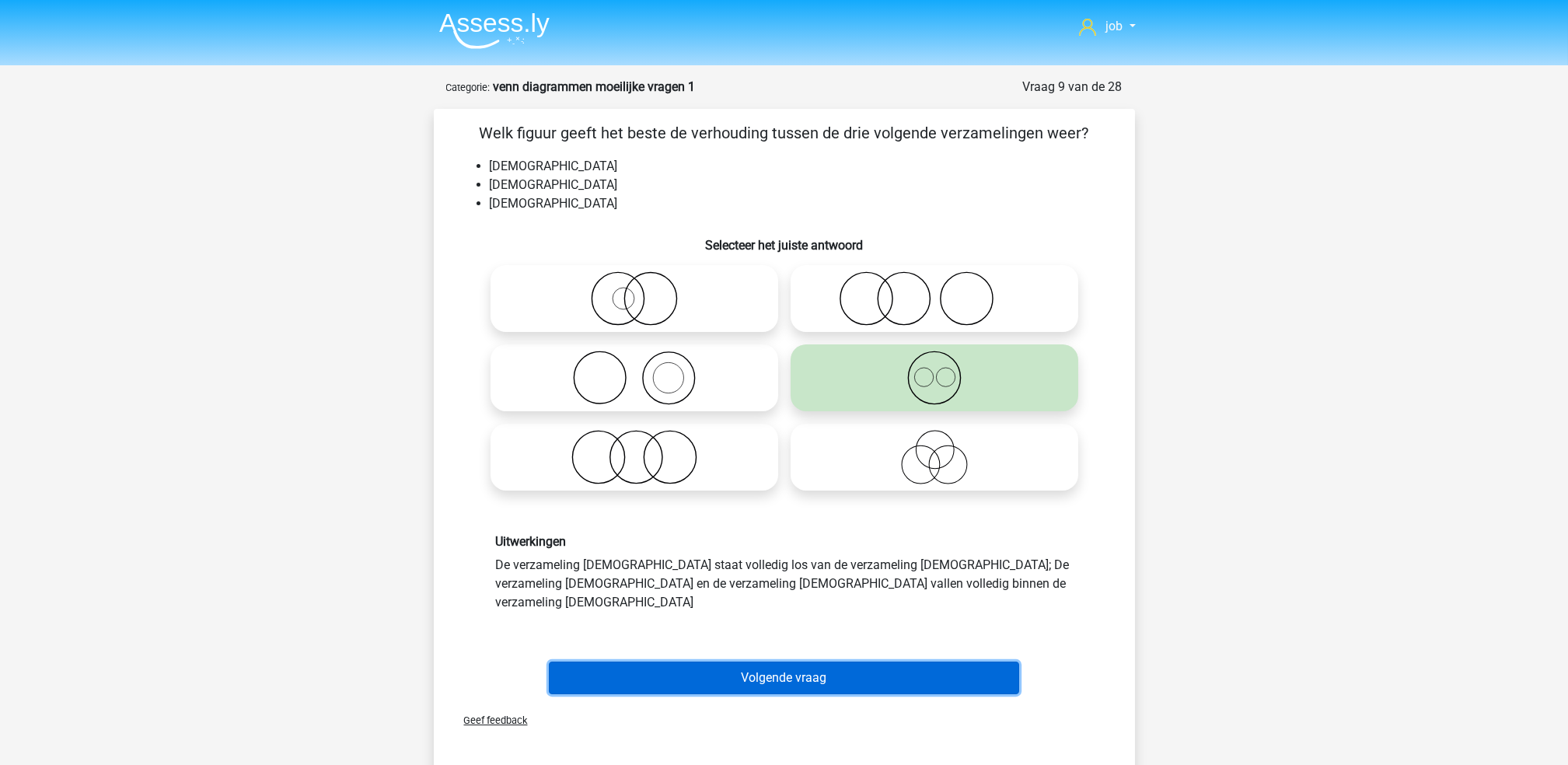
click at [834, 662] on button "Volgende vraag" at bounding box center [784, 678] width 470 height 33
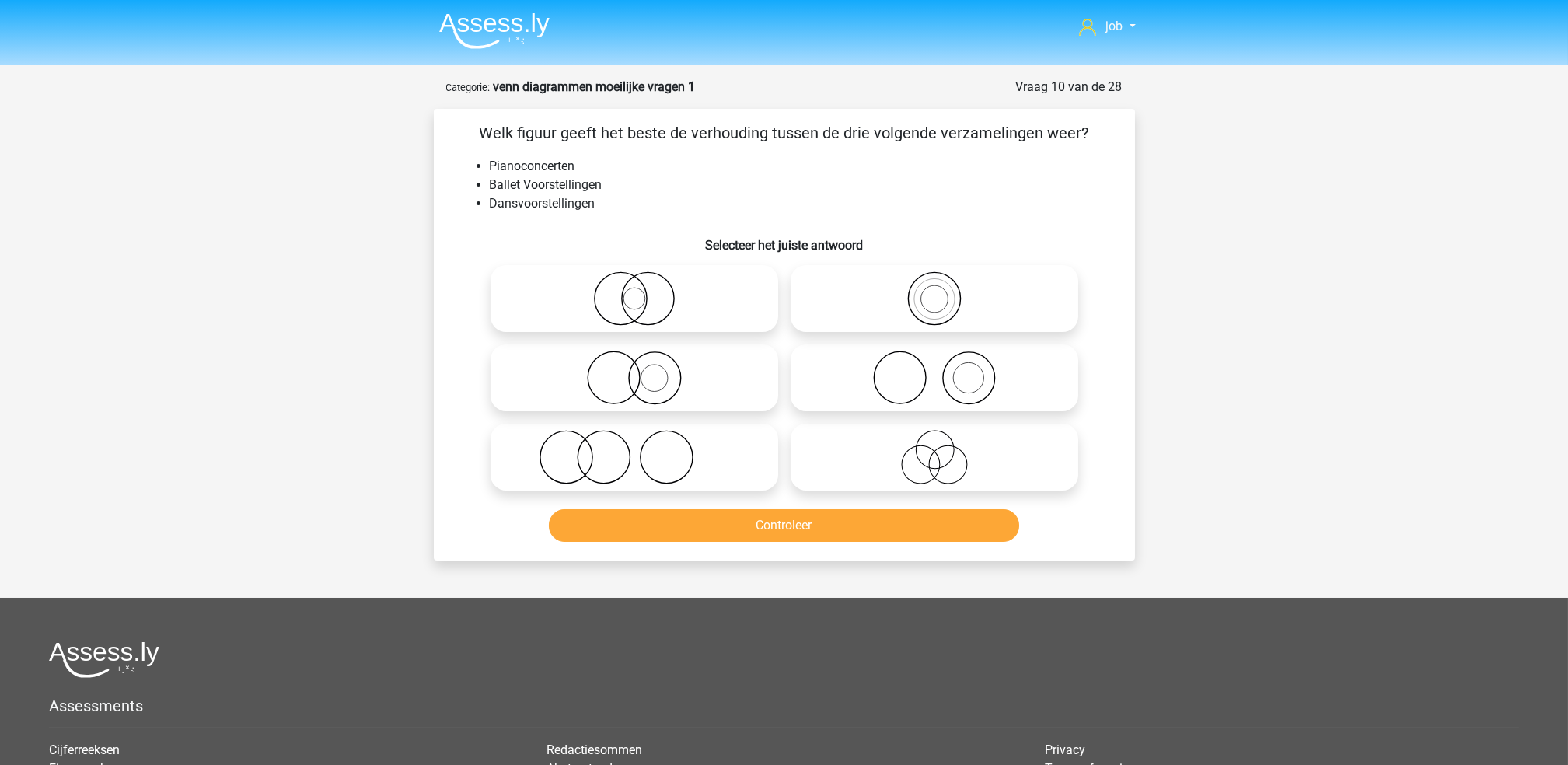
click at [874, 377] on circle at bounding box center [900, 378] width 52 height 52
click at [934, 370] on input "radio" at bounding box center [939, 364] width 10 height 10
radio input "true"
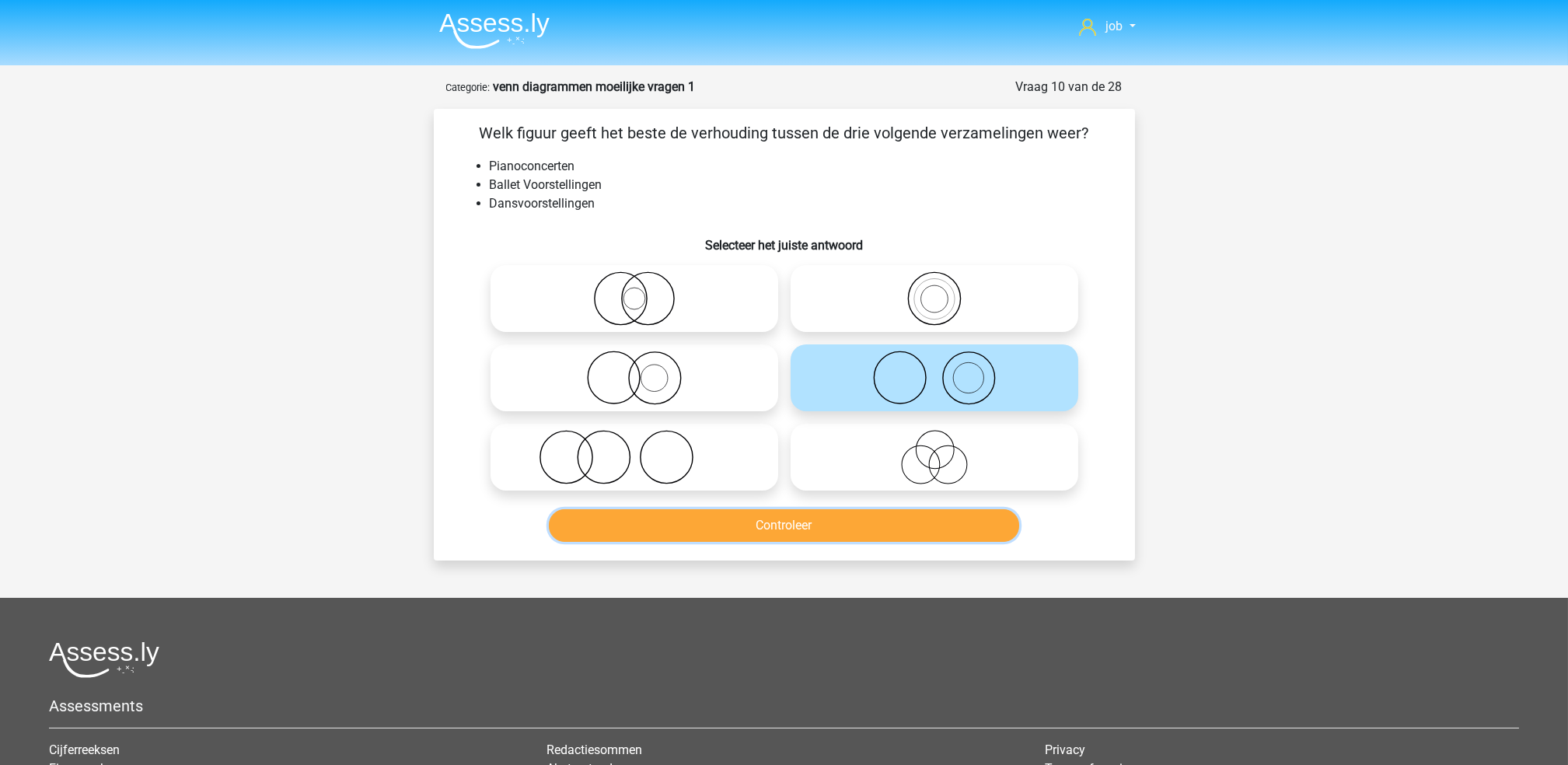
click at [858, 513] on button "Controleer" at bounding box center [784, 526] width 470 height 33
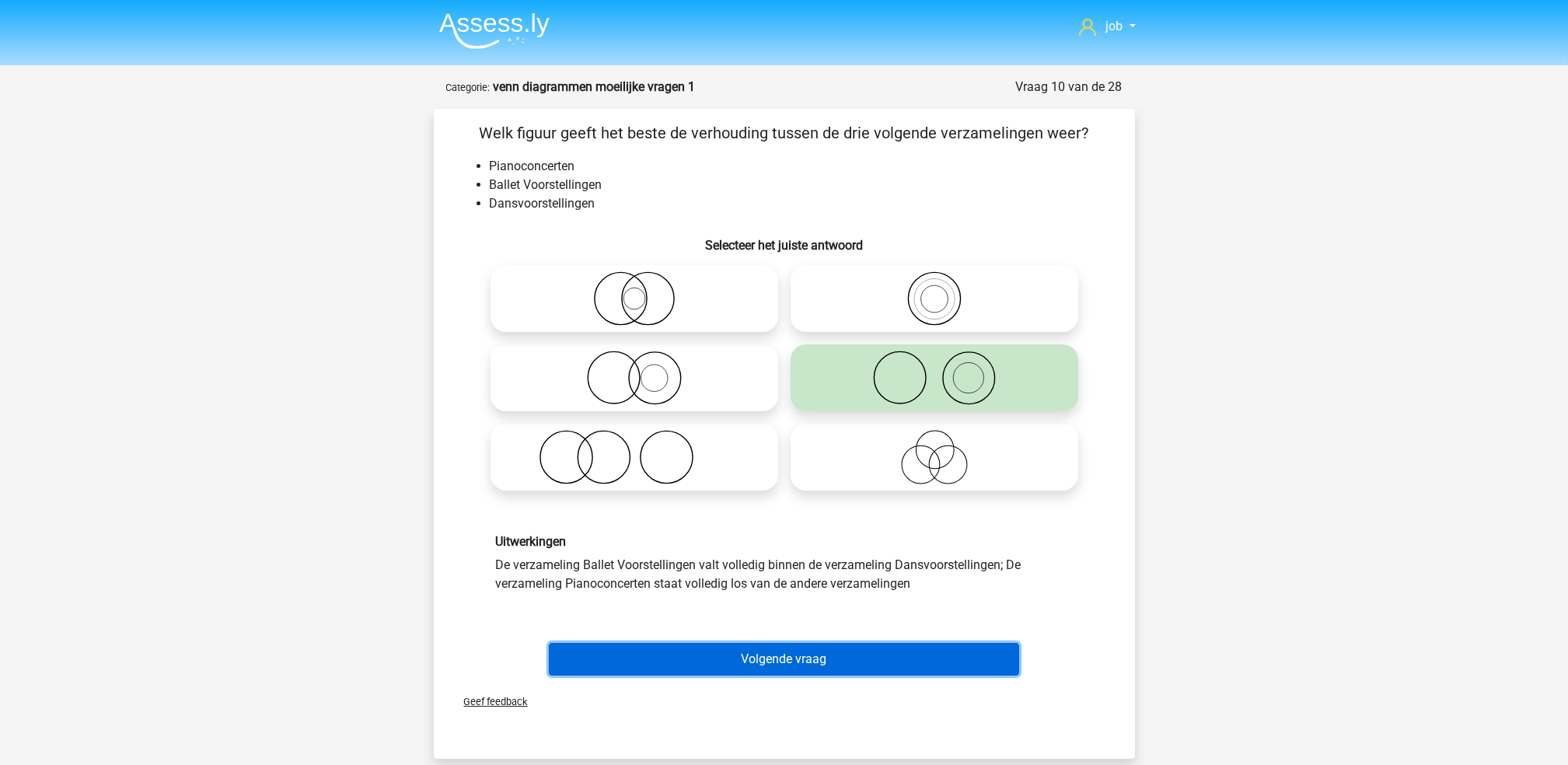
click at [889, 656] on button "Volgende vraag" at bounding box center [784, 659] width 470 height 33
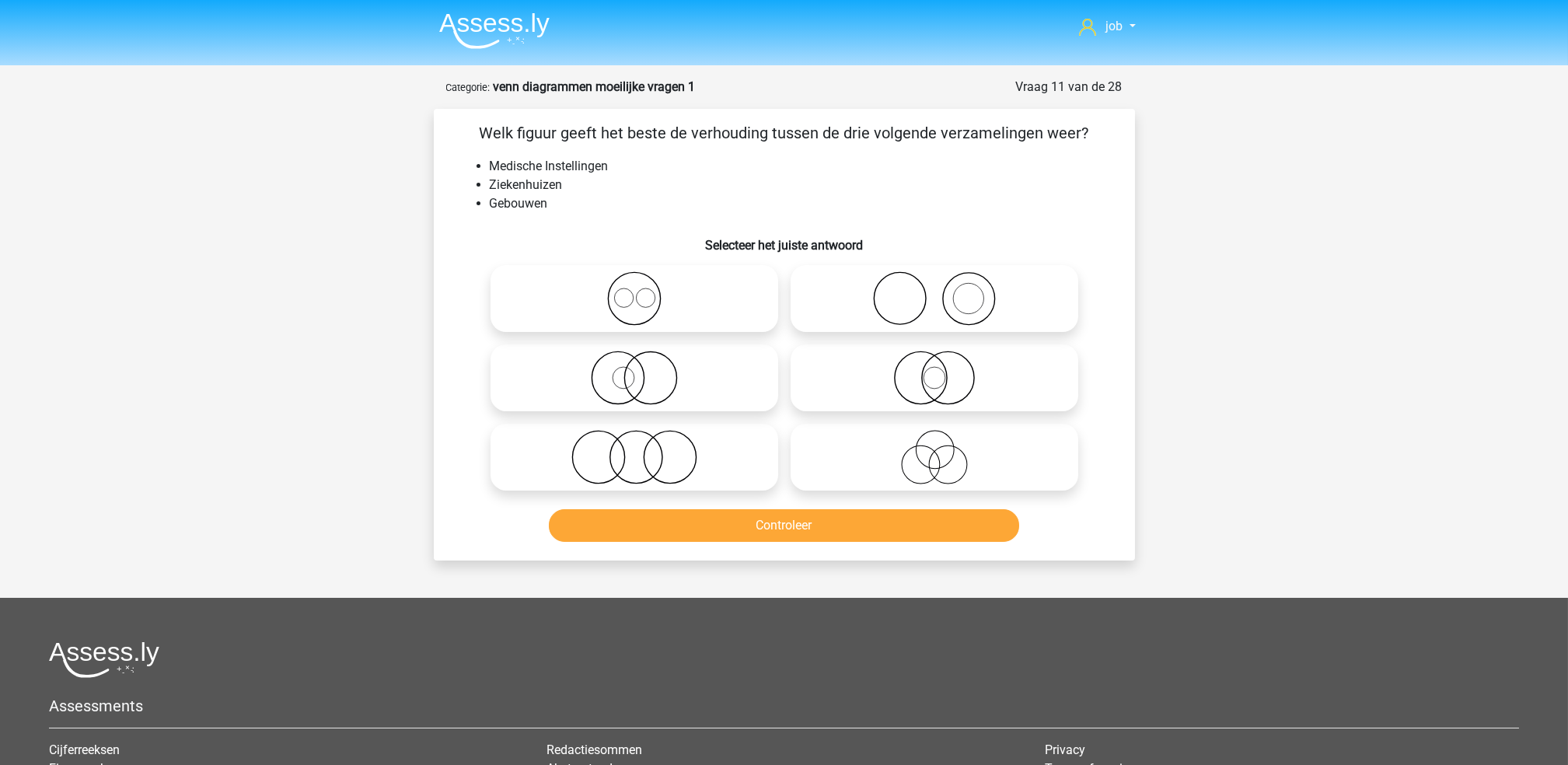
click at [689, 312] on icon at bounding box center [635, 298] width 275 height 54
click at [644, 291] on input "radio" at bounding box center [639, 286] width 10 height 10
radio input "true"
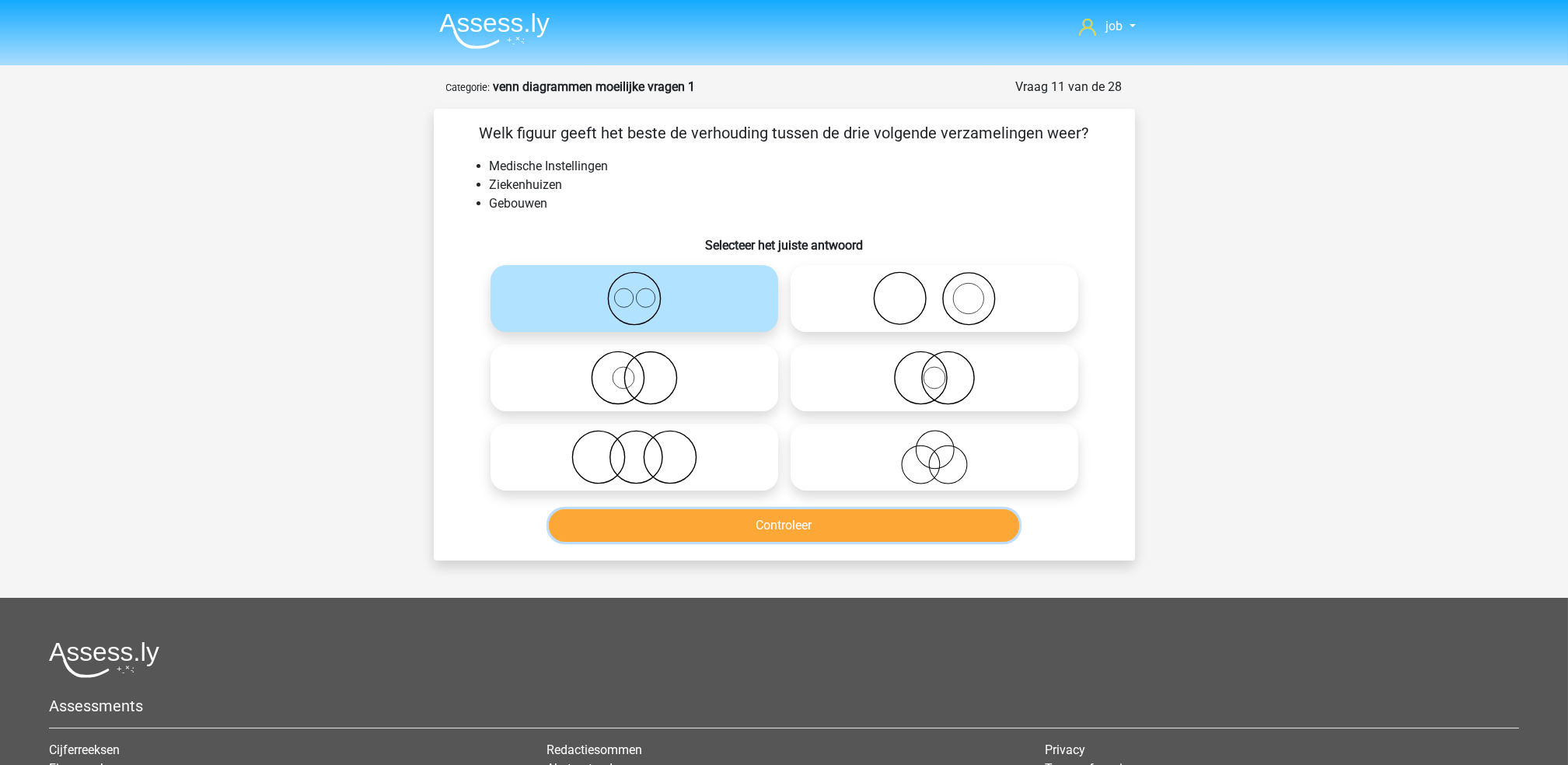
click at [760, 526] on button "Controleer" at bounding box center [784, 526] width 470 height 33
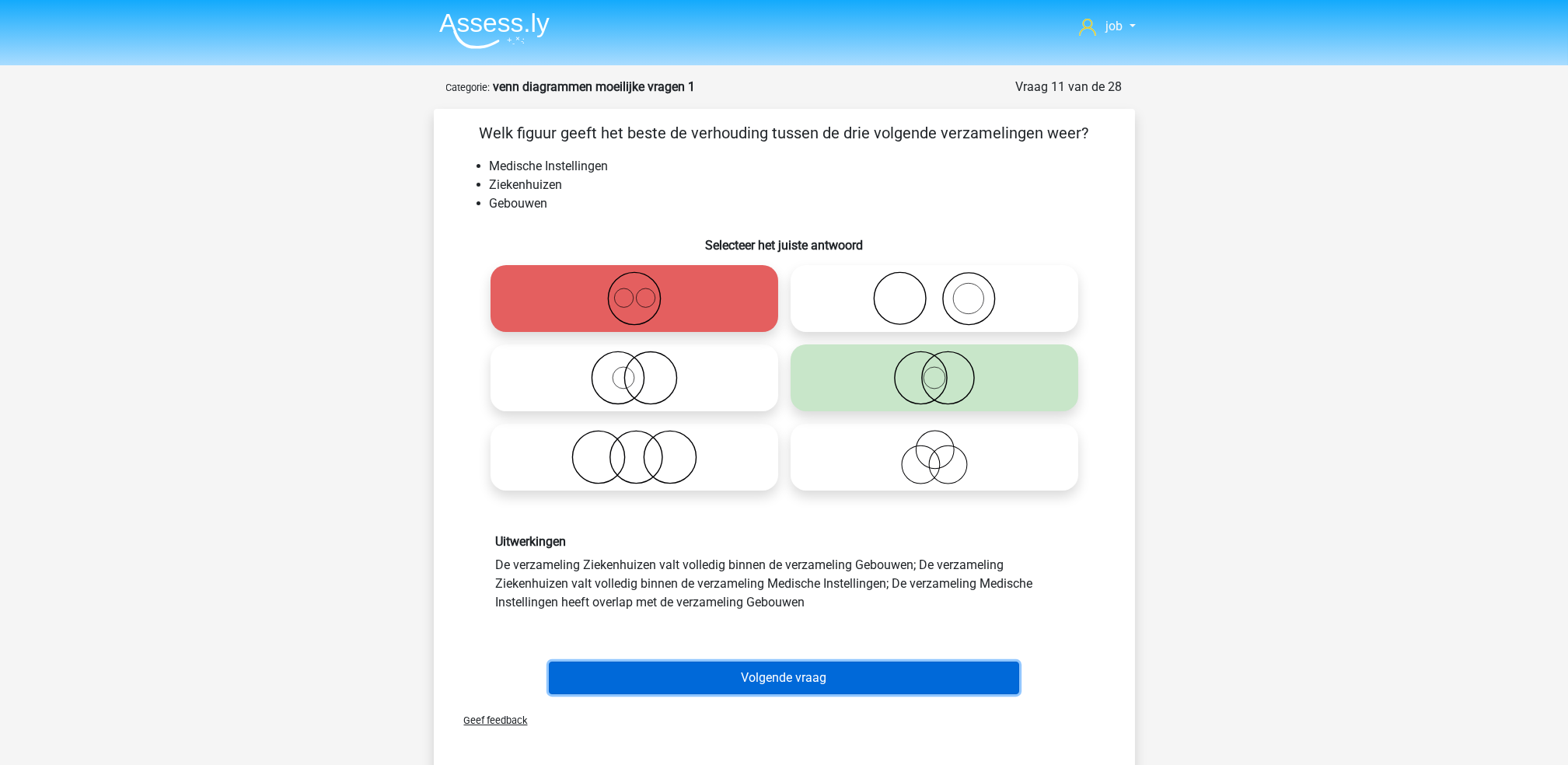
click at [780, 677] on button "Volgende vraag" at bounding box center [784, 678] width 470 height 33
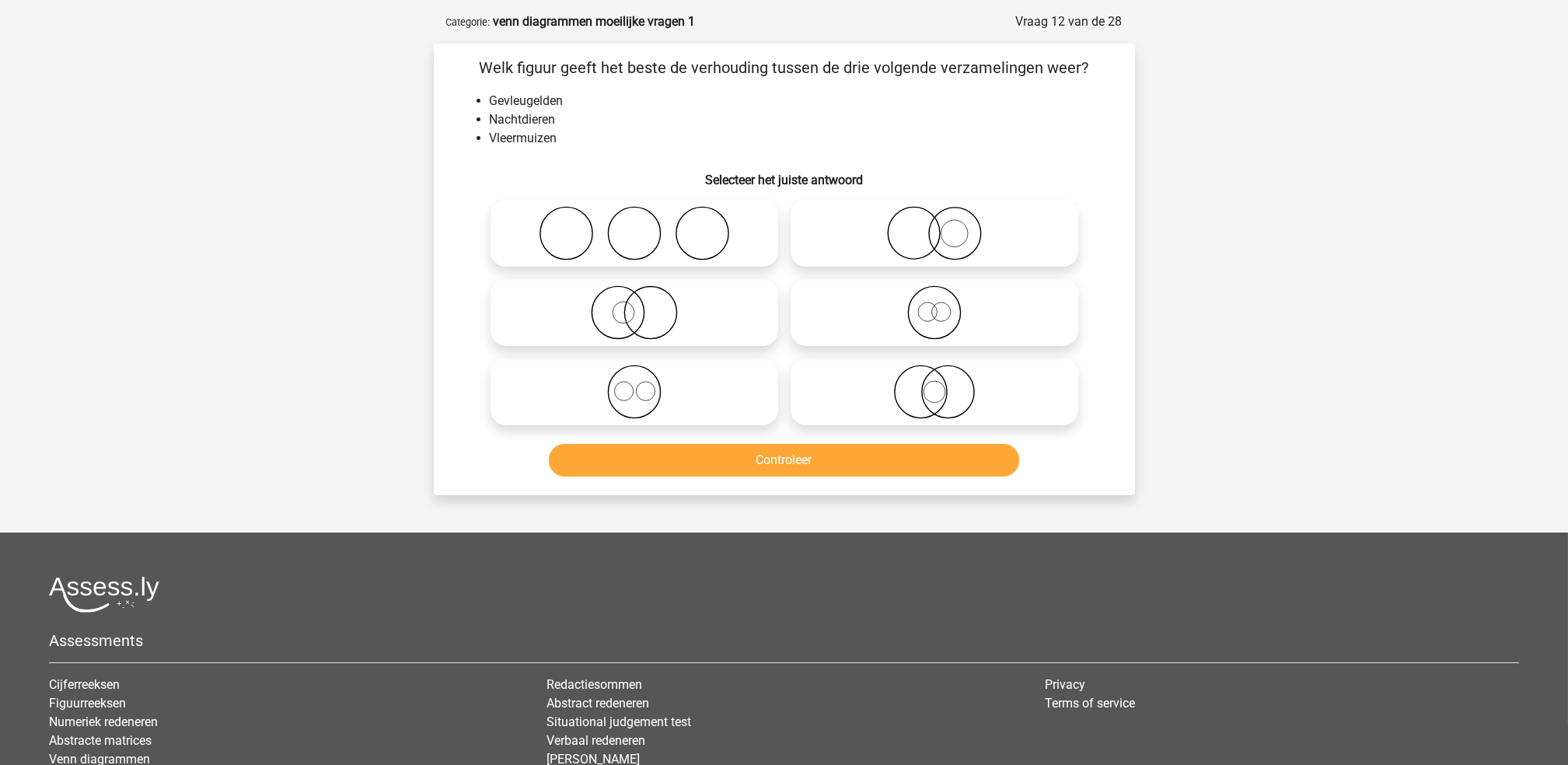
scroll to position [78, 0]
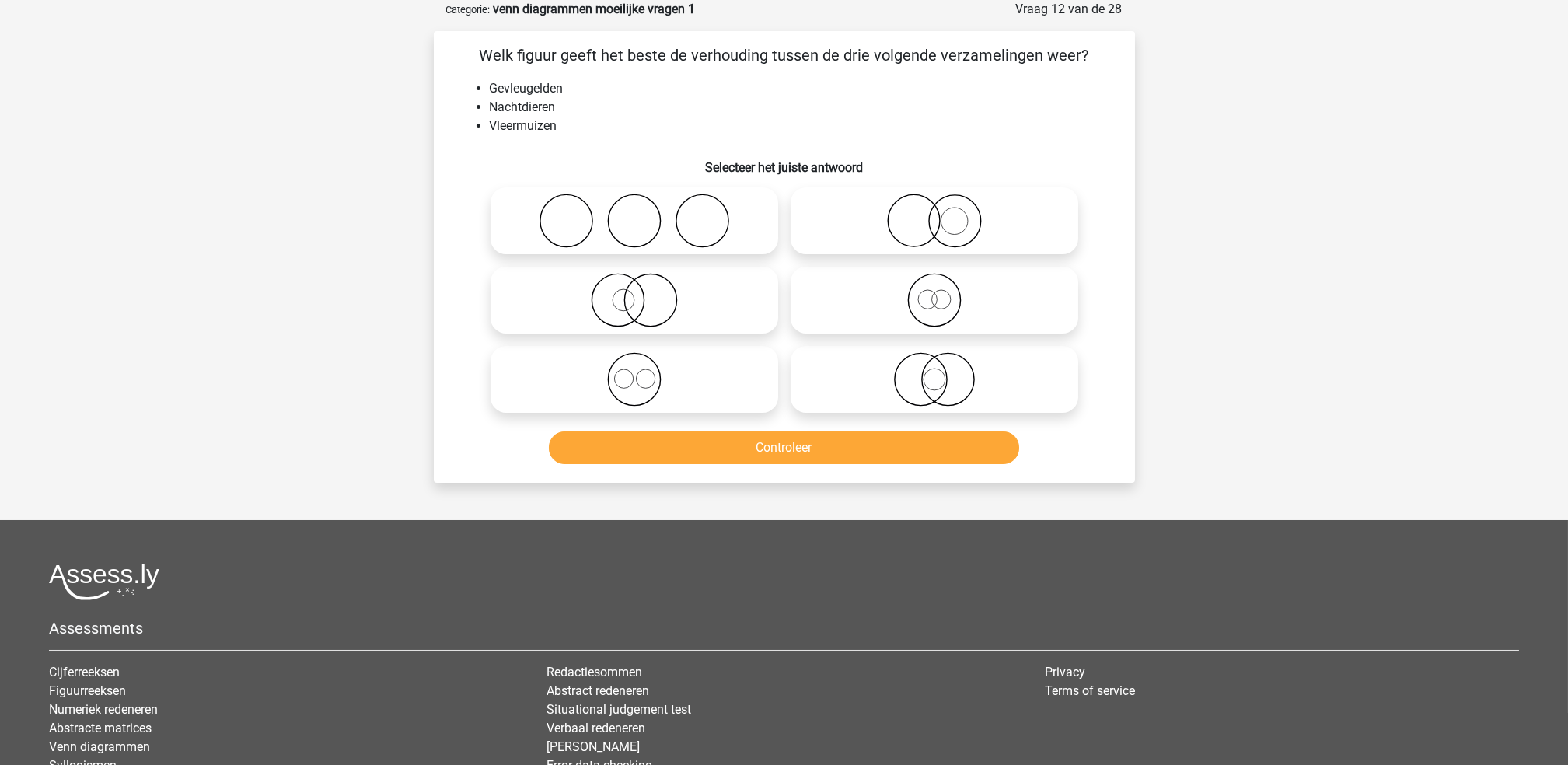
click at [678, 301] on icon at bounding box center [635, 300] width 275 height 54
click at [644, 292] on input "radio" at bounding box center [639, 287] width 10 height 10
radio input "true"
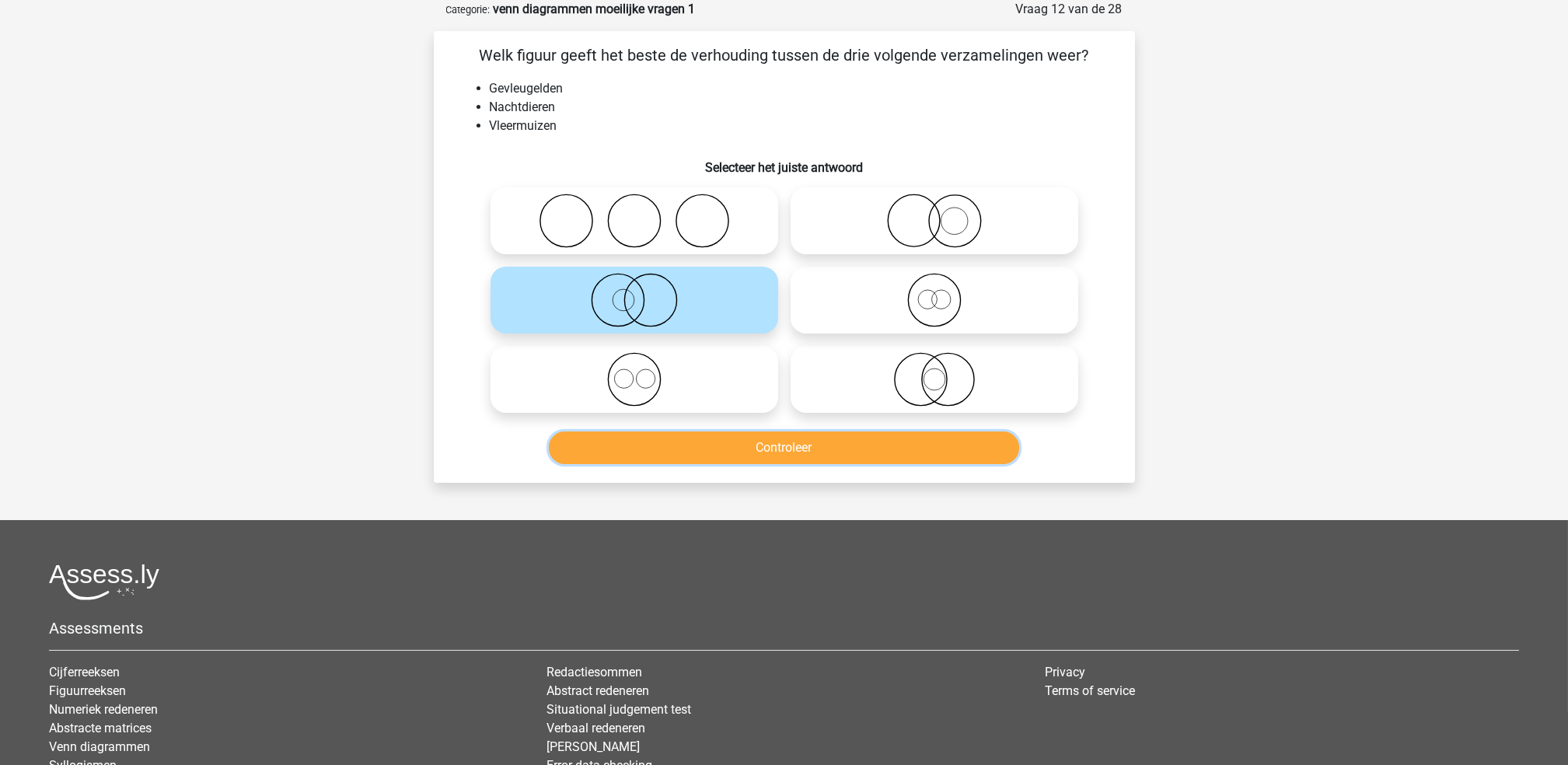
click at [773, 447] on button "Controleer" at bounding box center [784, 448] width 470 height 33
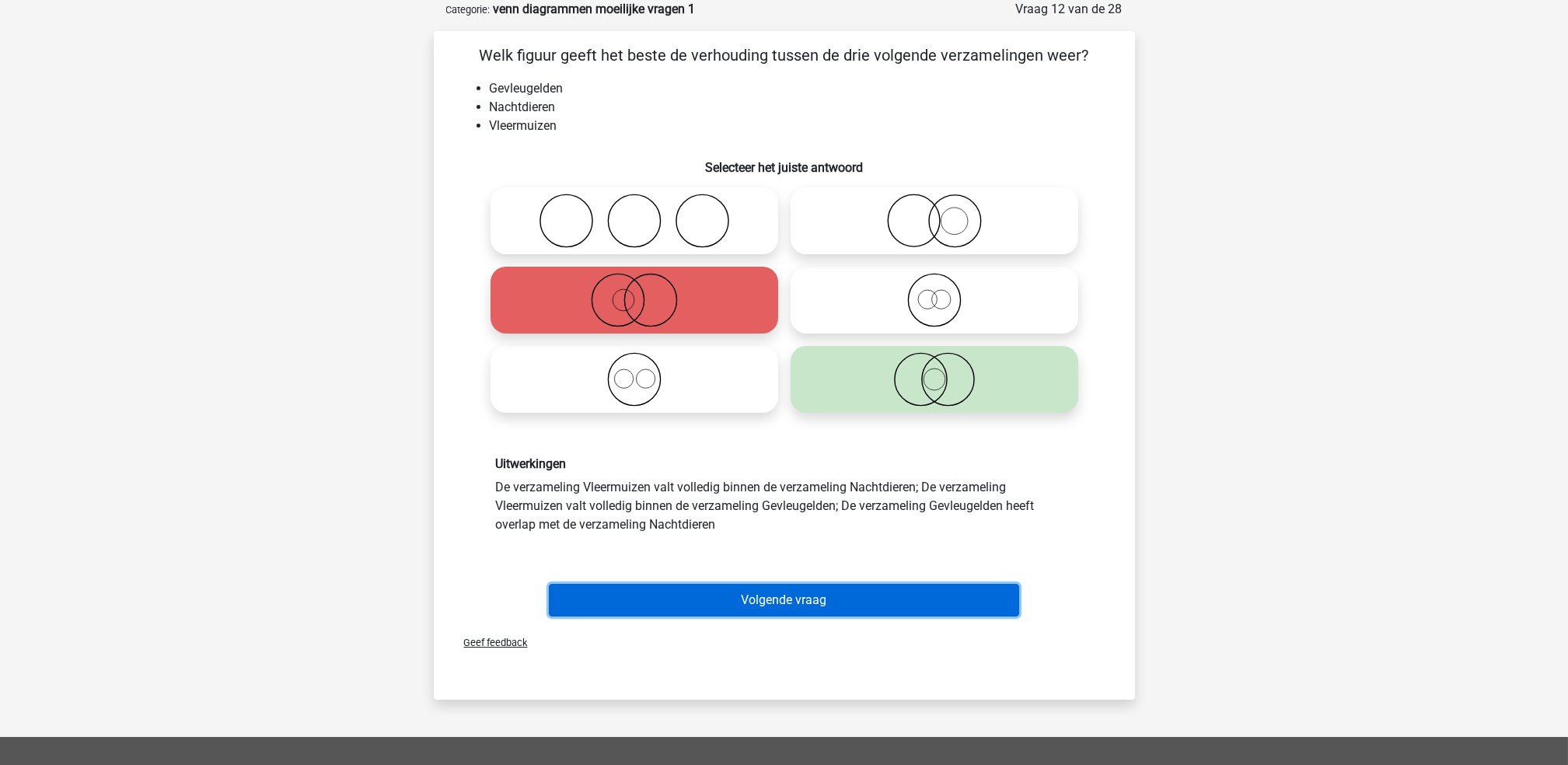
click at [849, 600] on button "Volgende vraag" at bounding box center [784, 600] width 470 height 33
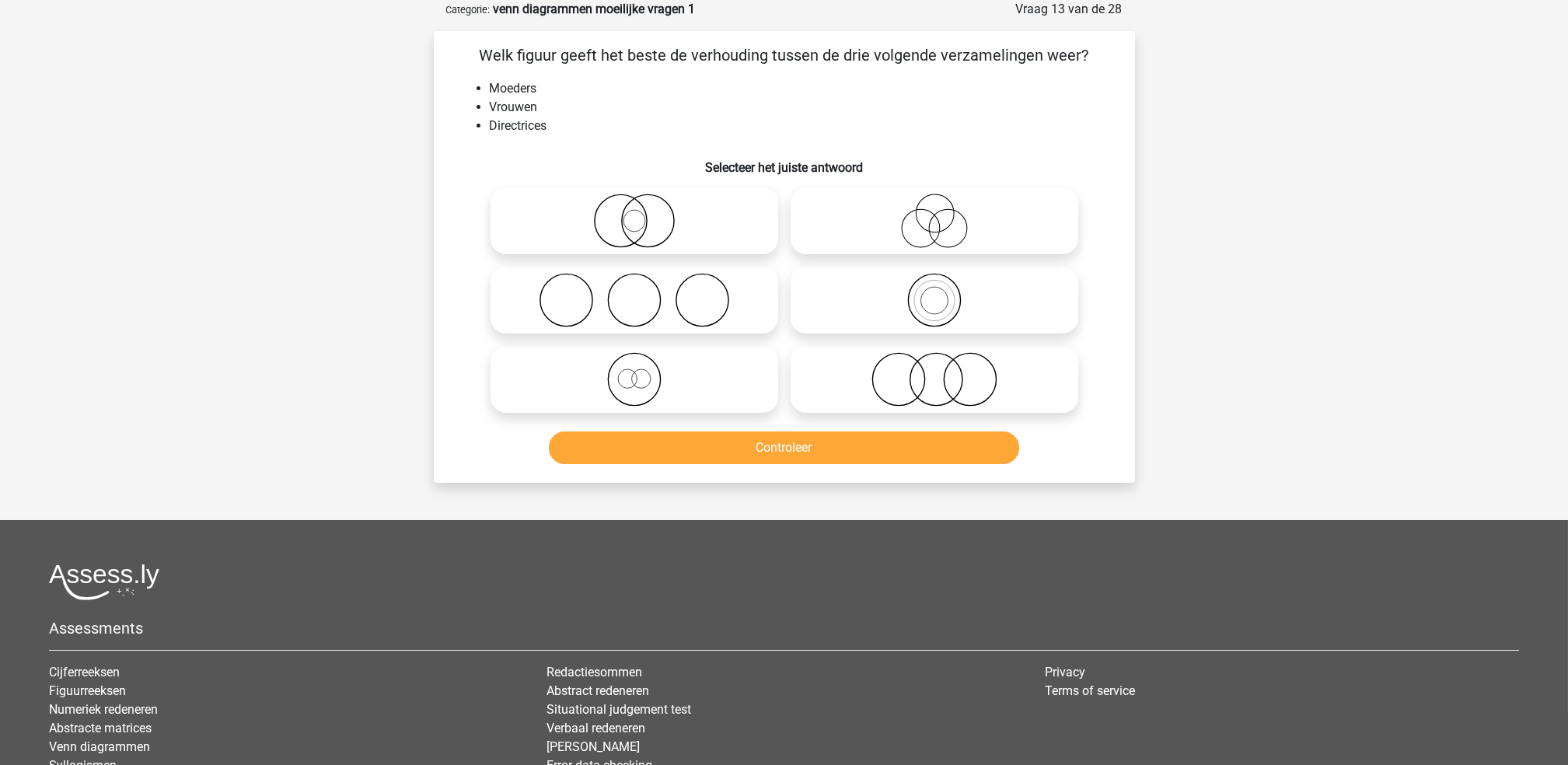
scroll to position [0, 0]
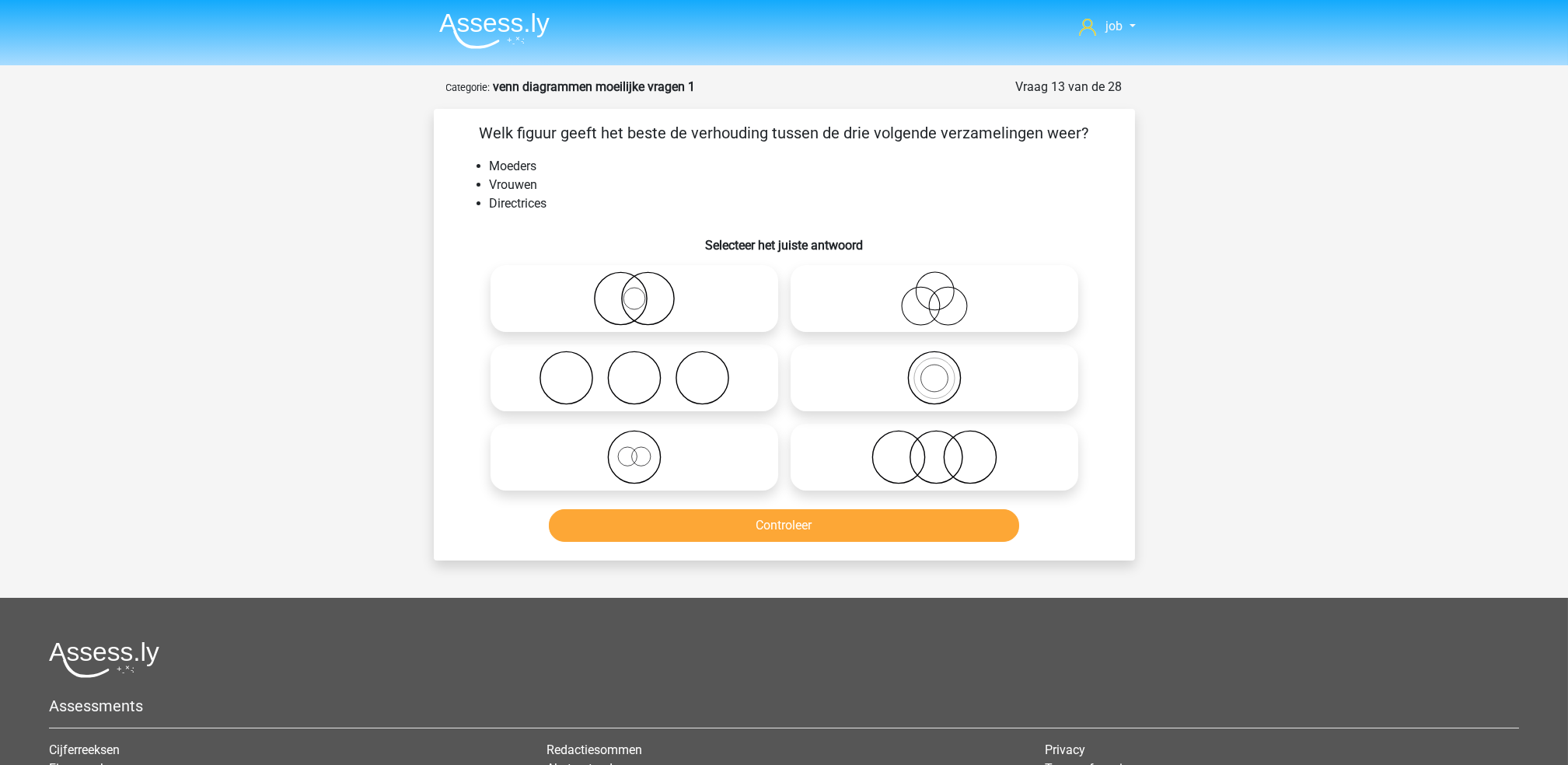
click at [676, 426] on label at bounding box center [634, 457] width 287 height 67
click at [644, 439] on input "radio" at bounding box center [639, 444] width 10 height 10
radio input "true"
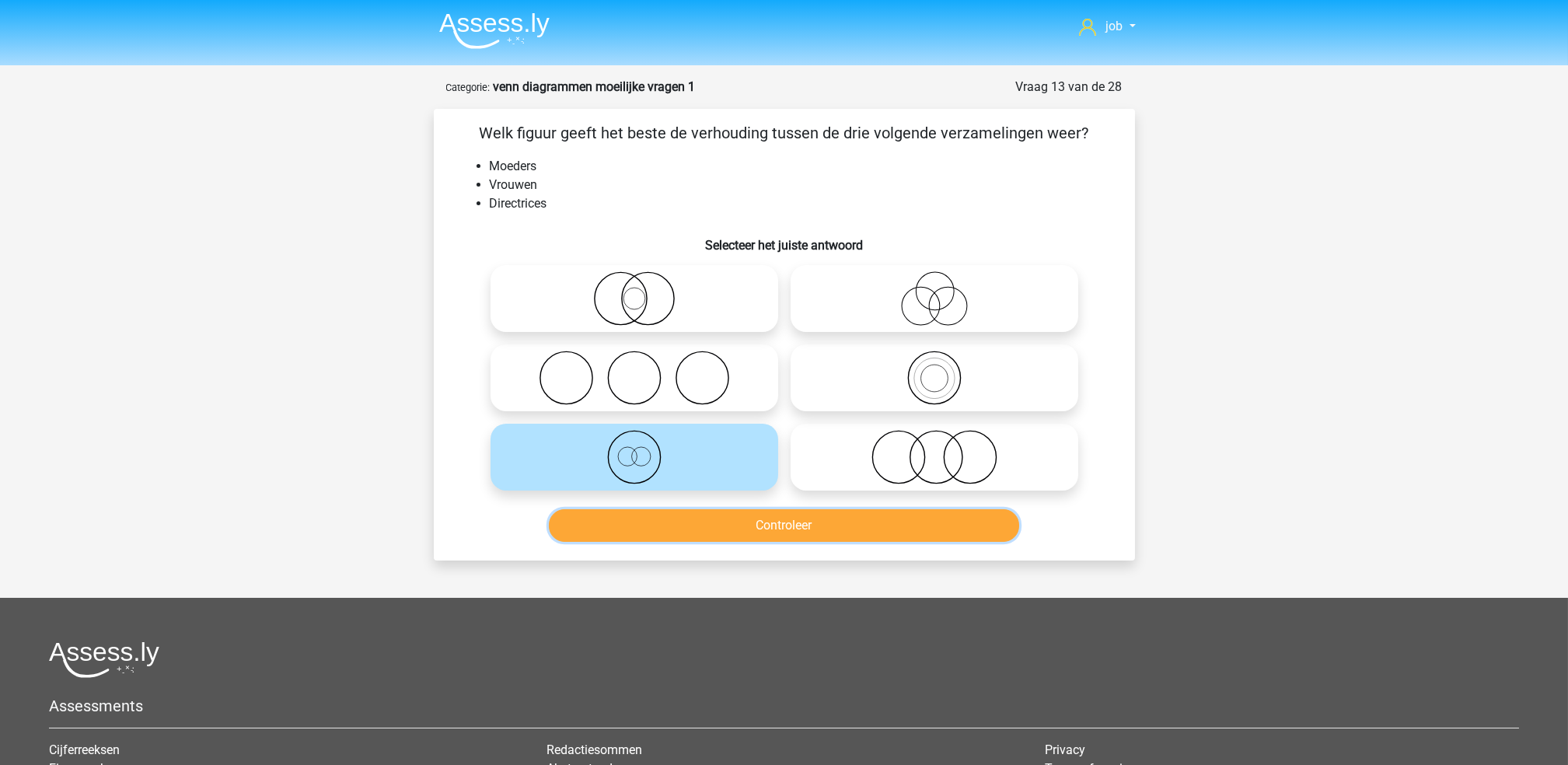
click at [713, 534] on button "Controleer" at bounding box center [784, 526] width 470 height 33
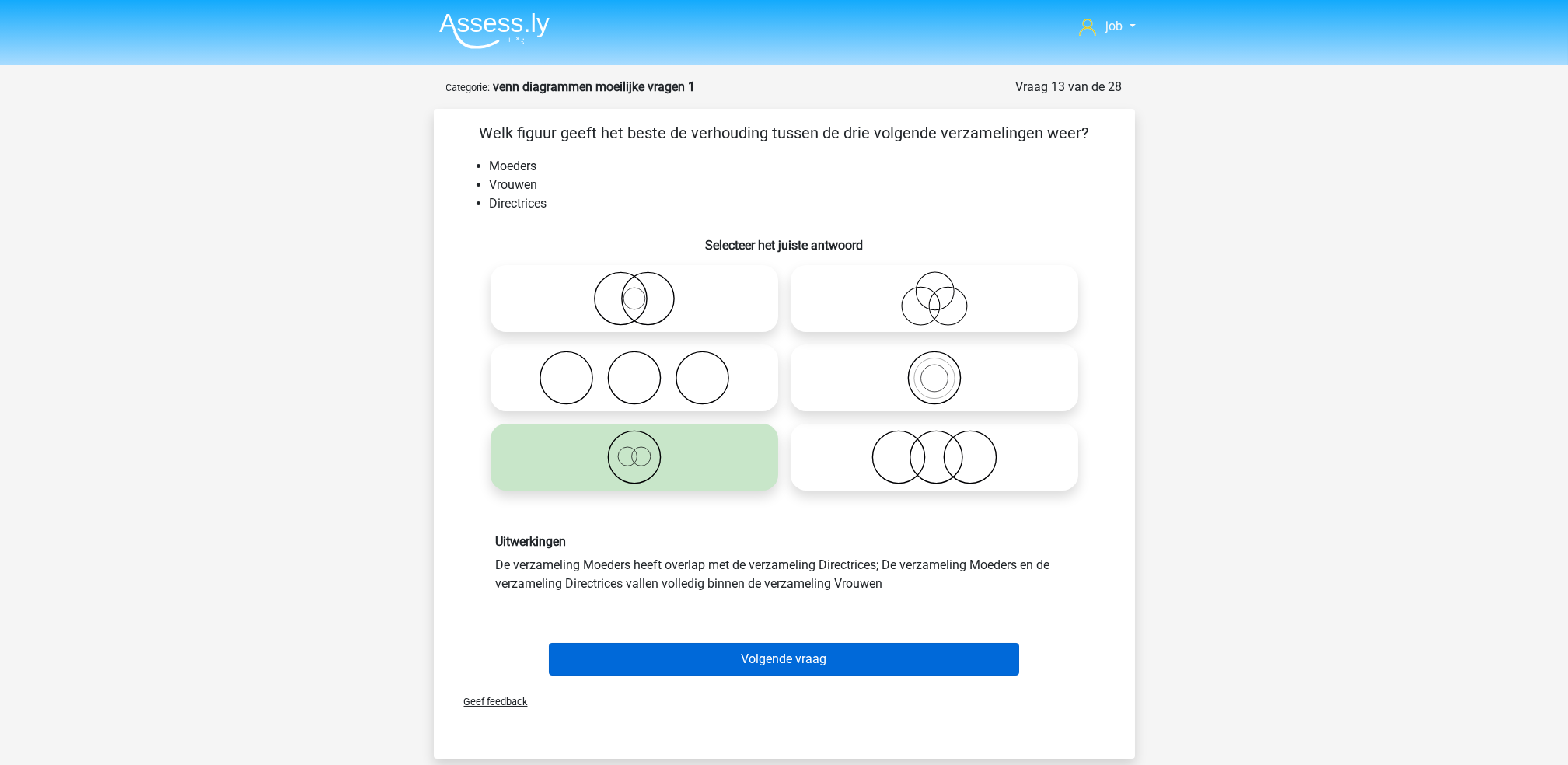
click at [730, 641] on div "Volgende vraag" at bounding box center [784, 656] width 651 height 52
click at [731, 650] on button "Volgende vraag" at bounding box center [784, 659] width 470 height 33
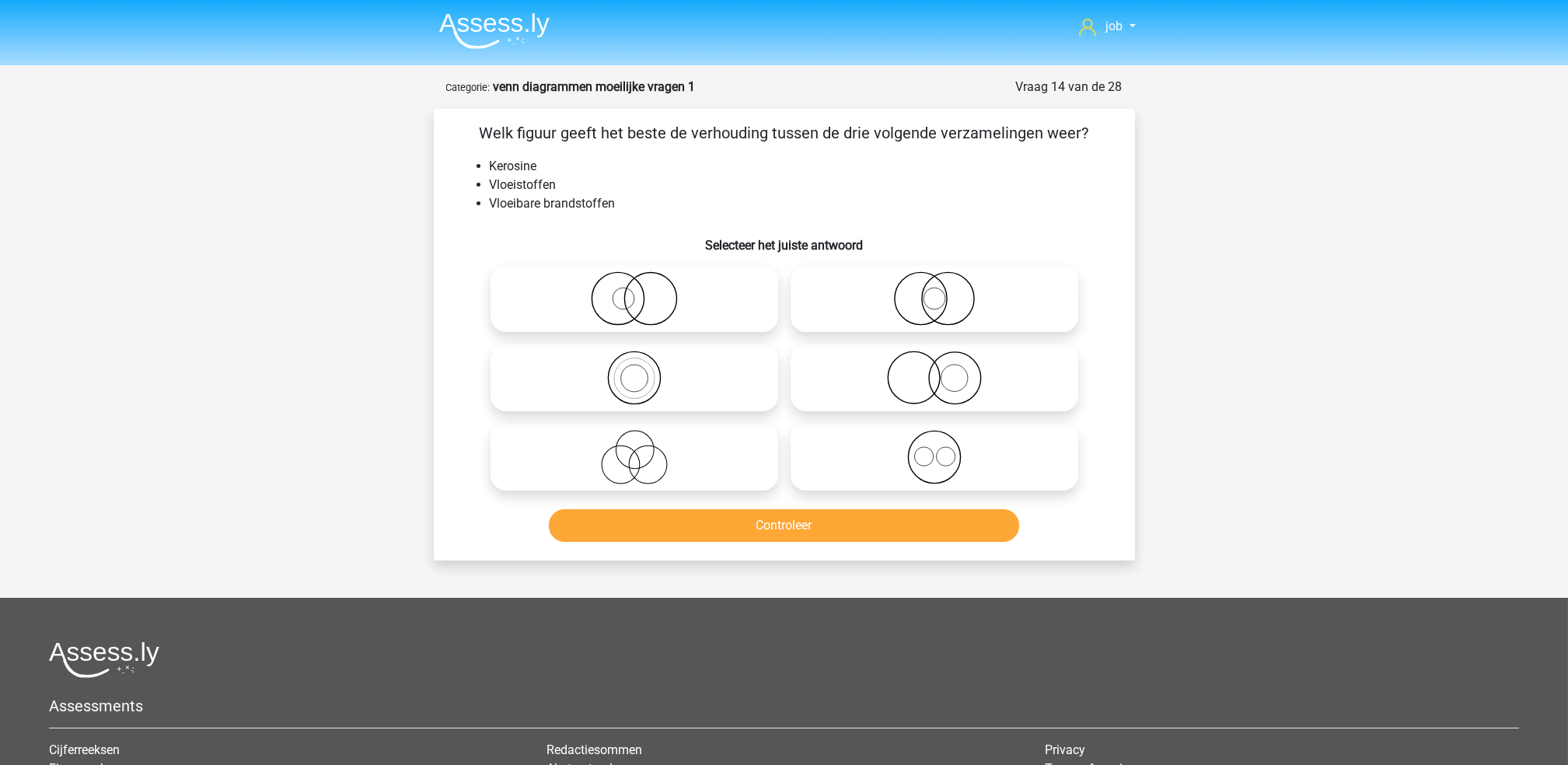
click at [742, 373] on icon at bounding box center [635, 378] width 275 height 54
click at [644, 370] on input "radio" at bounding box center [639, 364] width 10 height 10
radio input "true"
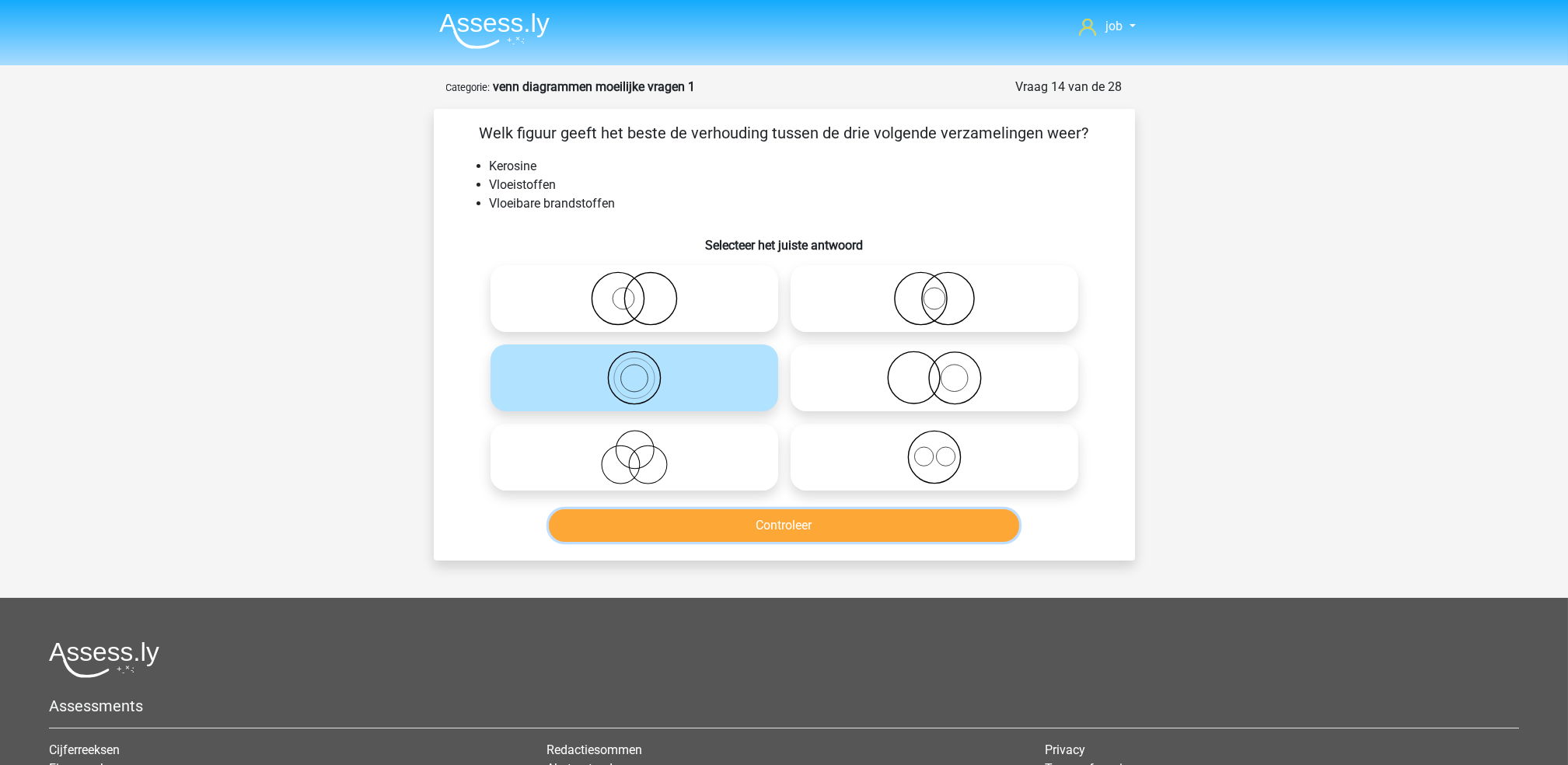
click at [688, 532] on button "Controleer" at bounding box center [784, 526] width 470 height 33
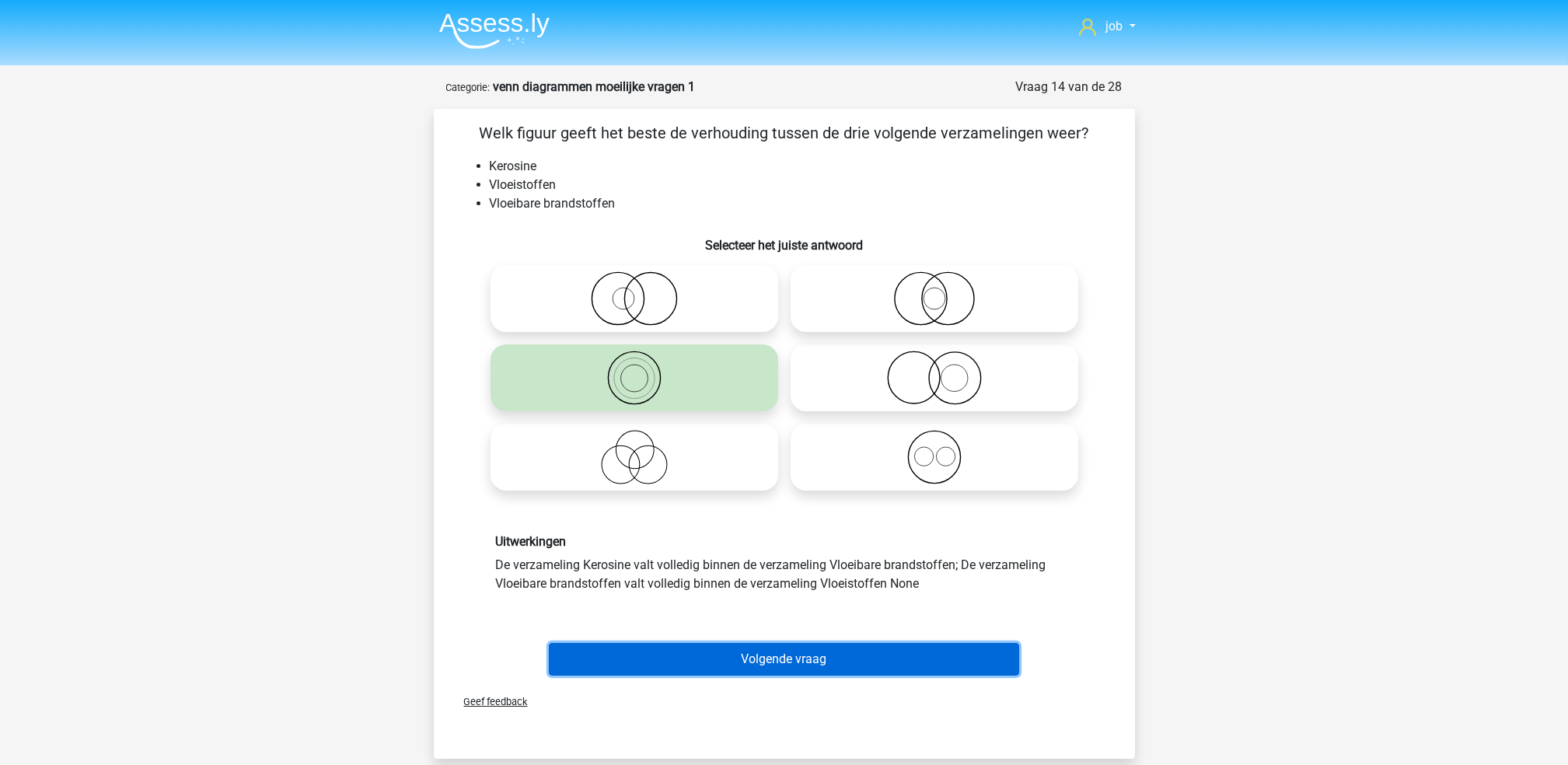
click at [701, 648] on button "Volgende vraag" at bounding box center [784, 659] width 470 height 33
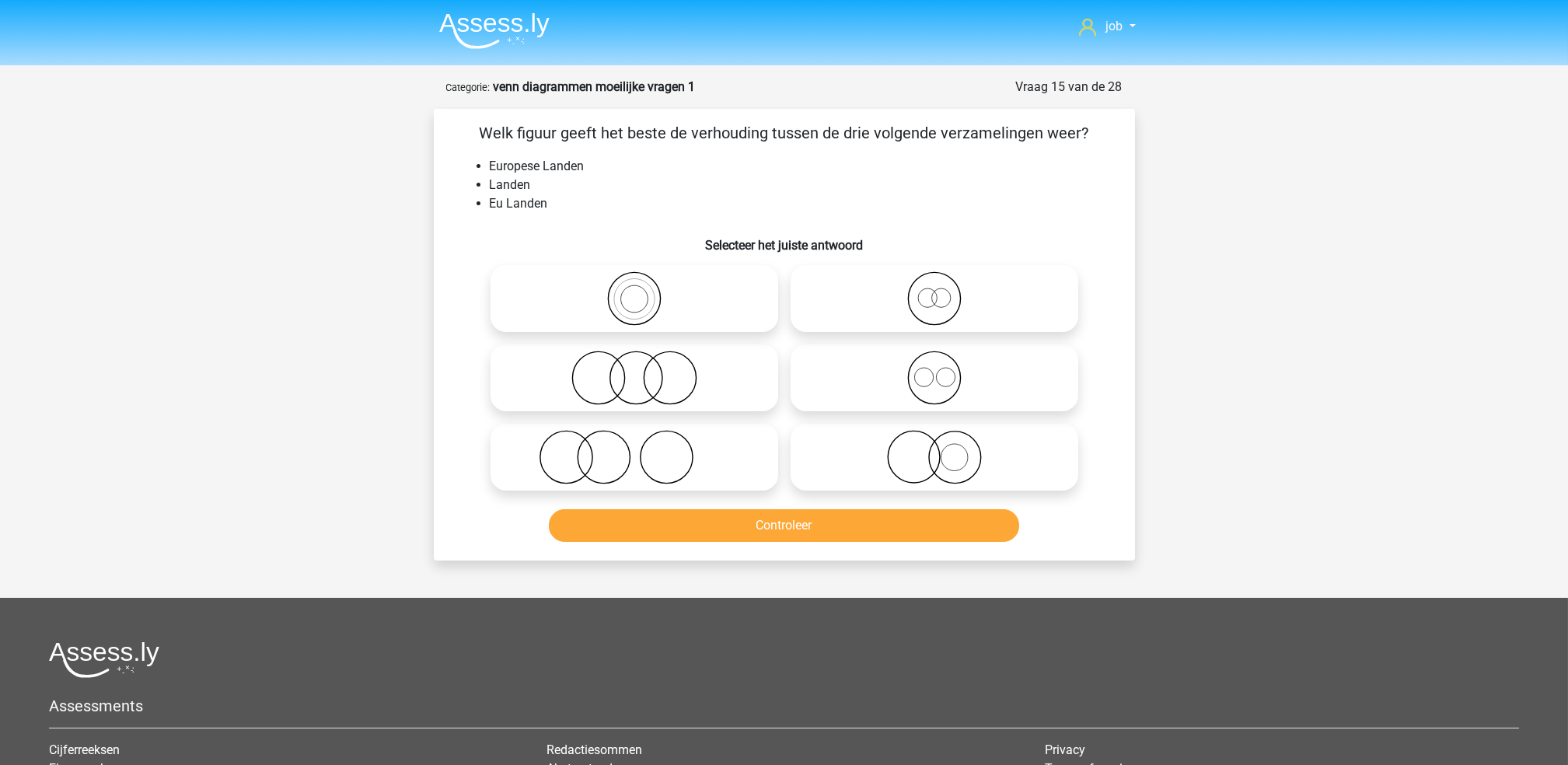
click at [906, 330] on label at bounding box center [933, 299] width 287 height 67
click at [934, 291] on input "radio" at bounding box center [939, 286] width 10 height 10
radio input "true"
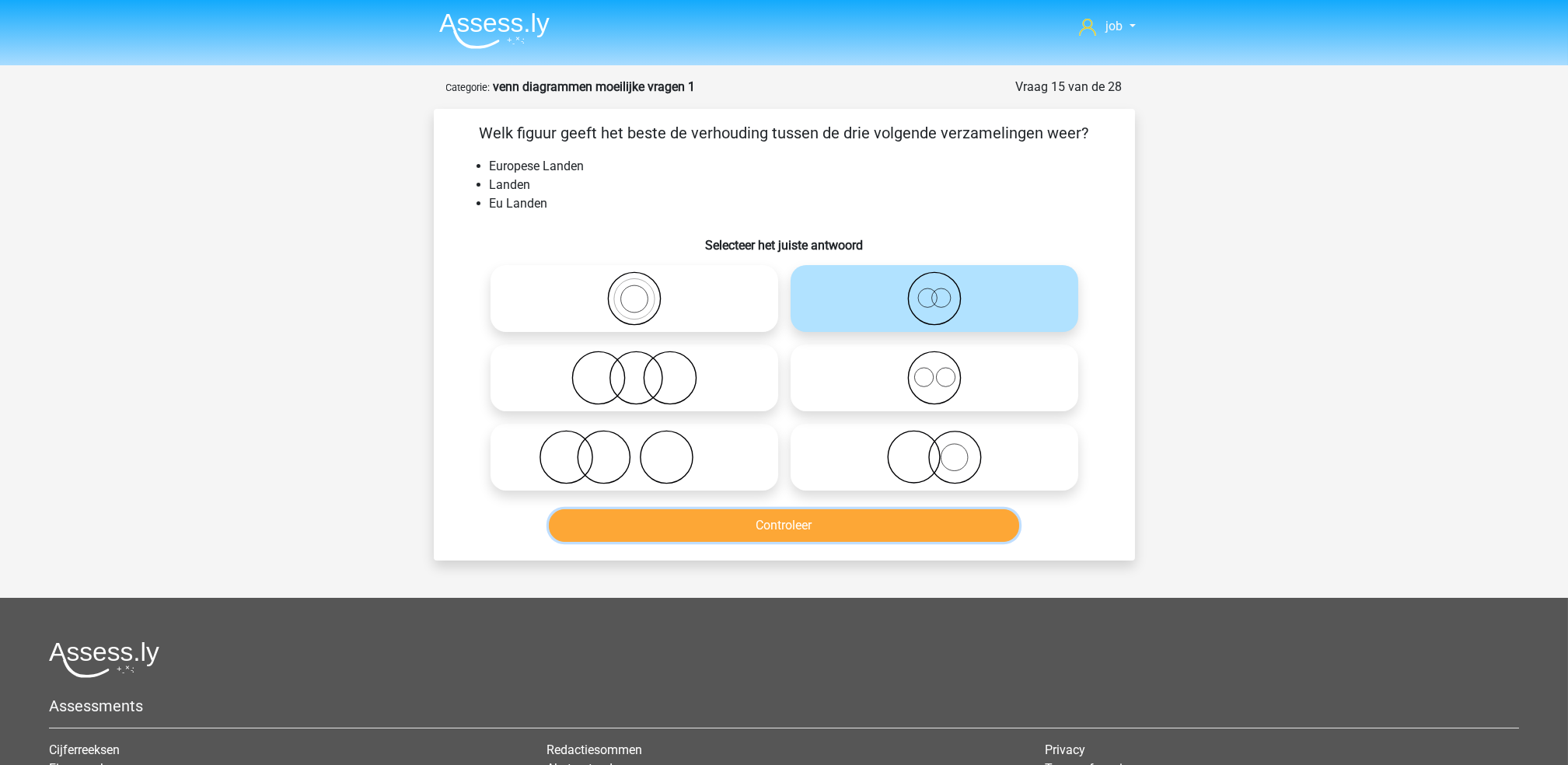
click at [886, 520] on button "Controleer" at bounding box center [784, 526] width 470 height 33
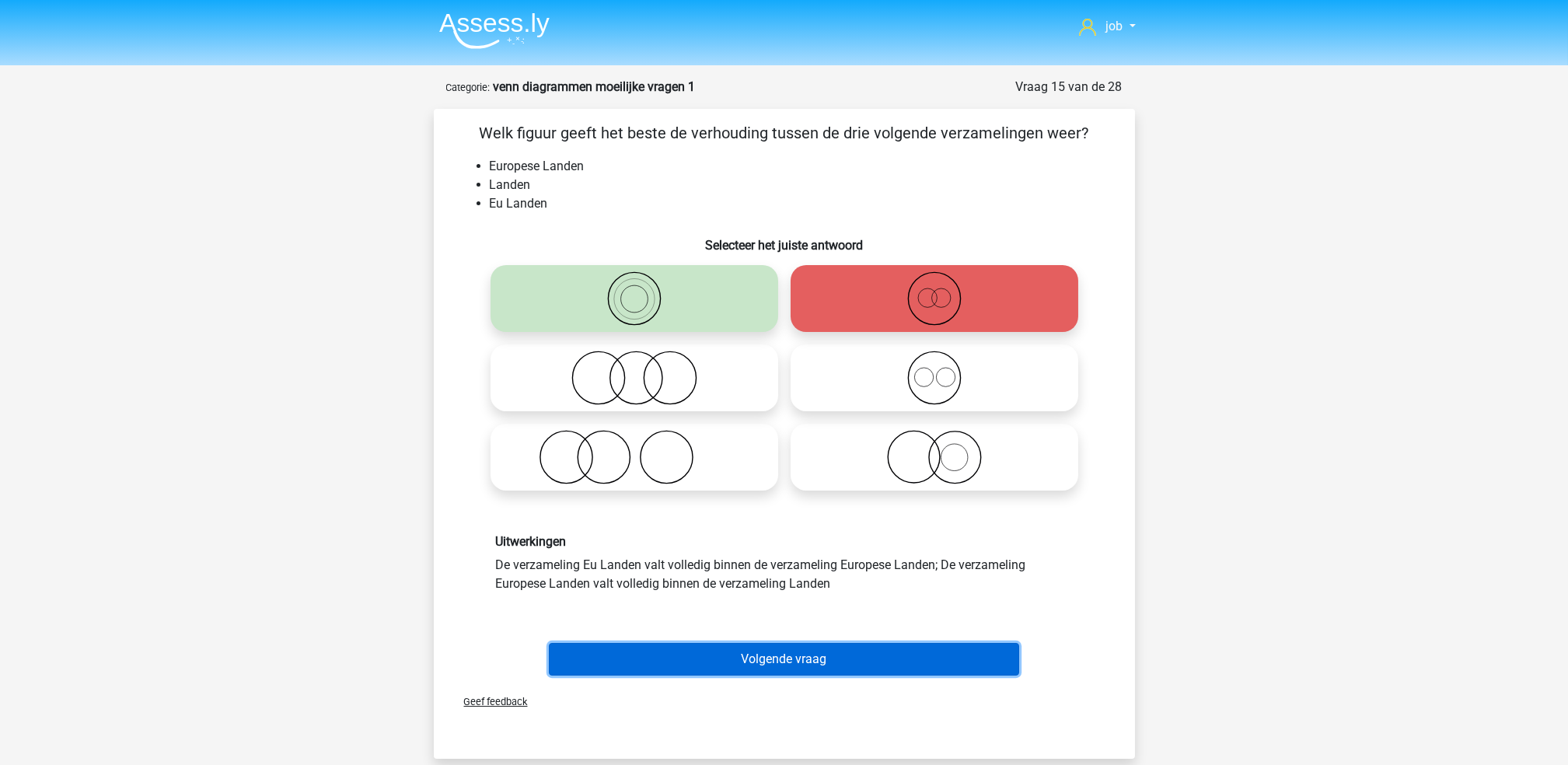
click at [819, 658] on button "Volgende vraag" at bounding box center [784, 659] width 470 height 33
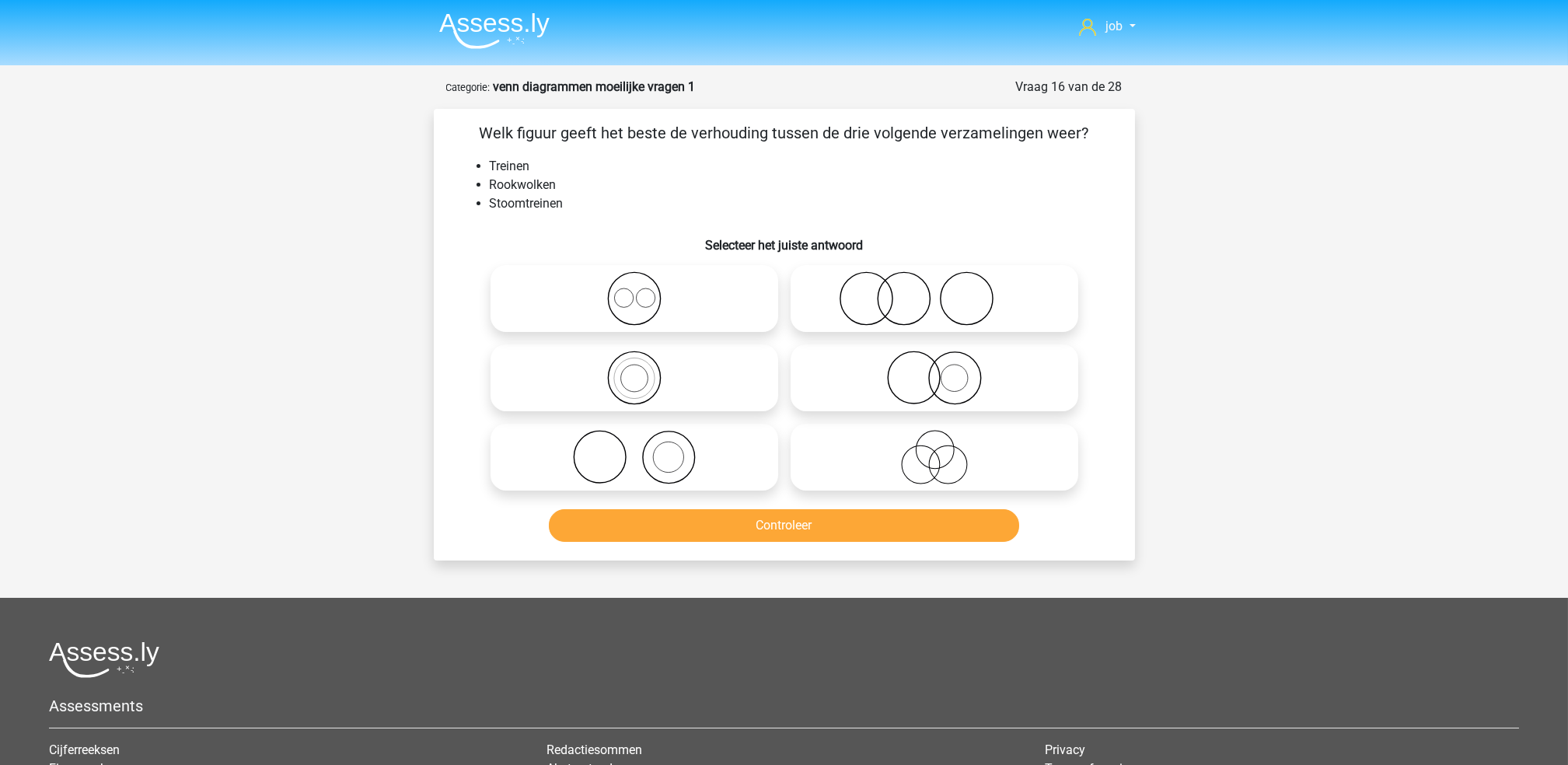
click at [718, 460] on icon at bounding box center [635, 457] width 275 height 54
click at [644, 450] on input "radio" at bounding box center [639, 444] width 10 height 10
radio input "true"
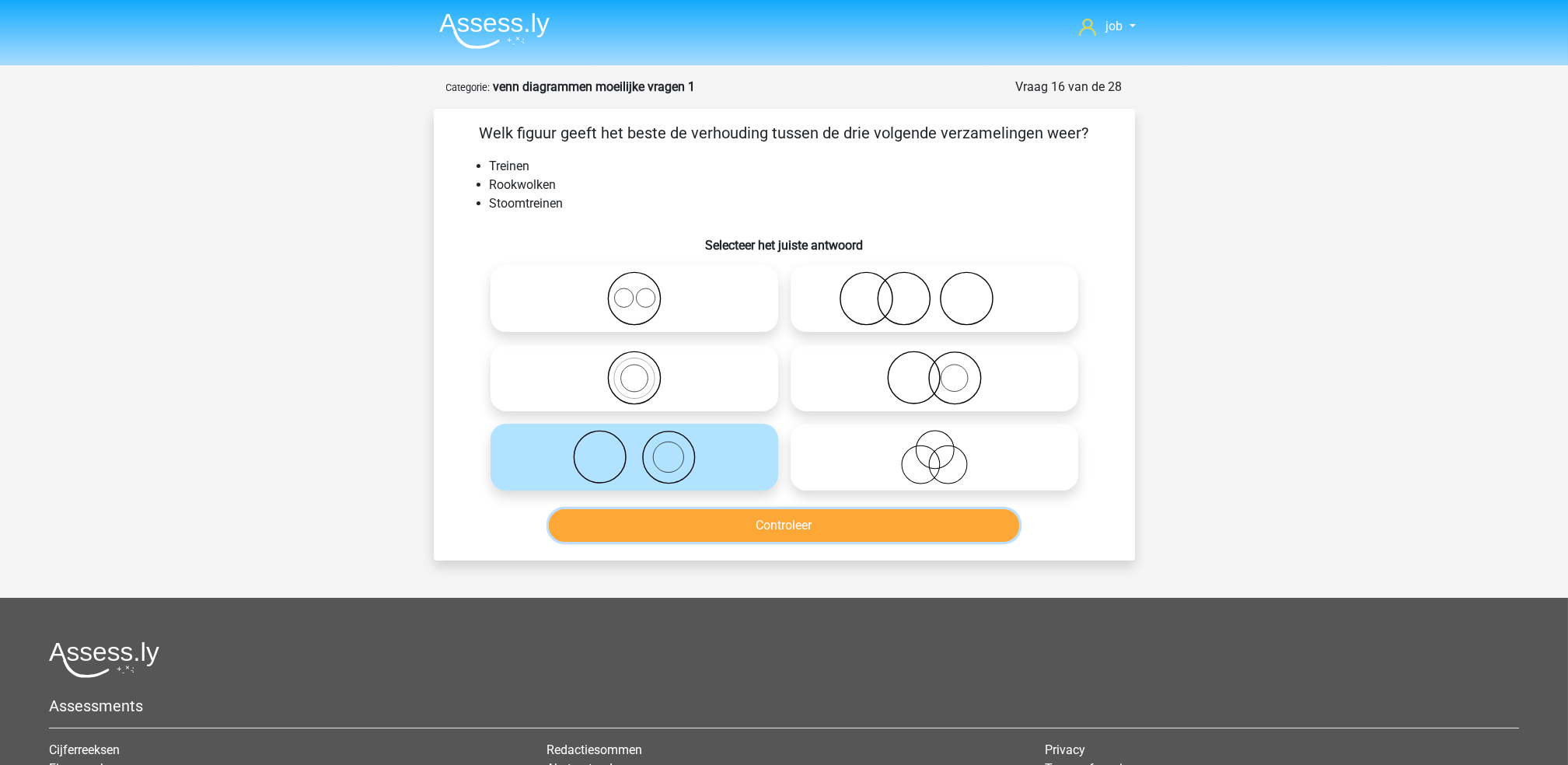
click at [763, 529] on button "Controleer" at bounding box center [784, 526] width 470 height 33
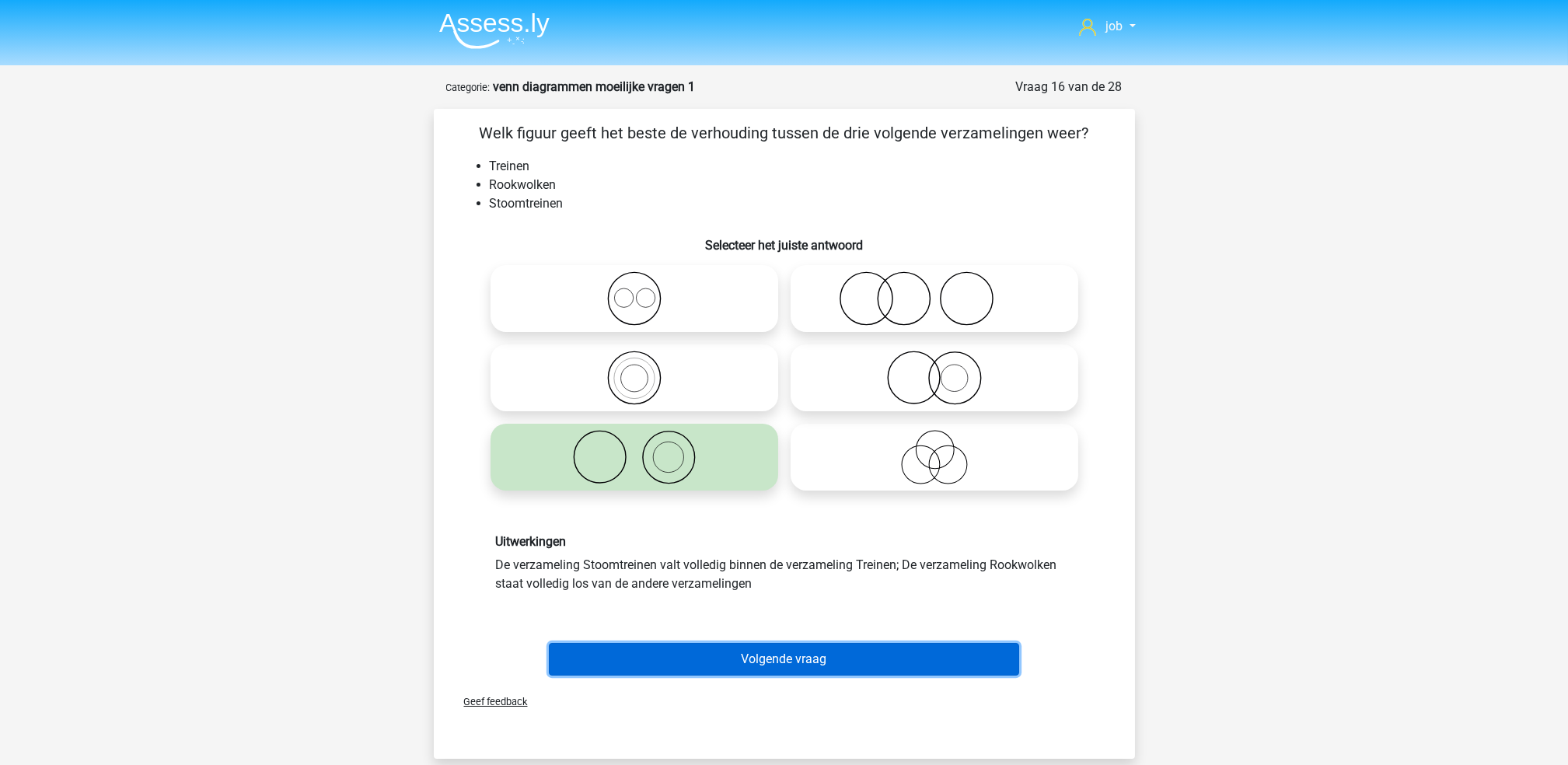
click at [774, 647] on button "Volgende vraag" at bounding box center [784, 659] width 470 height 33
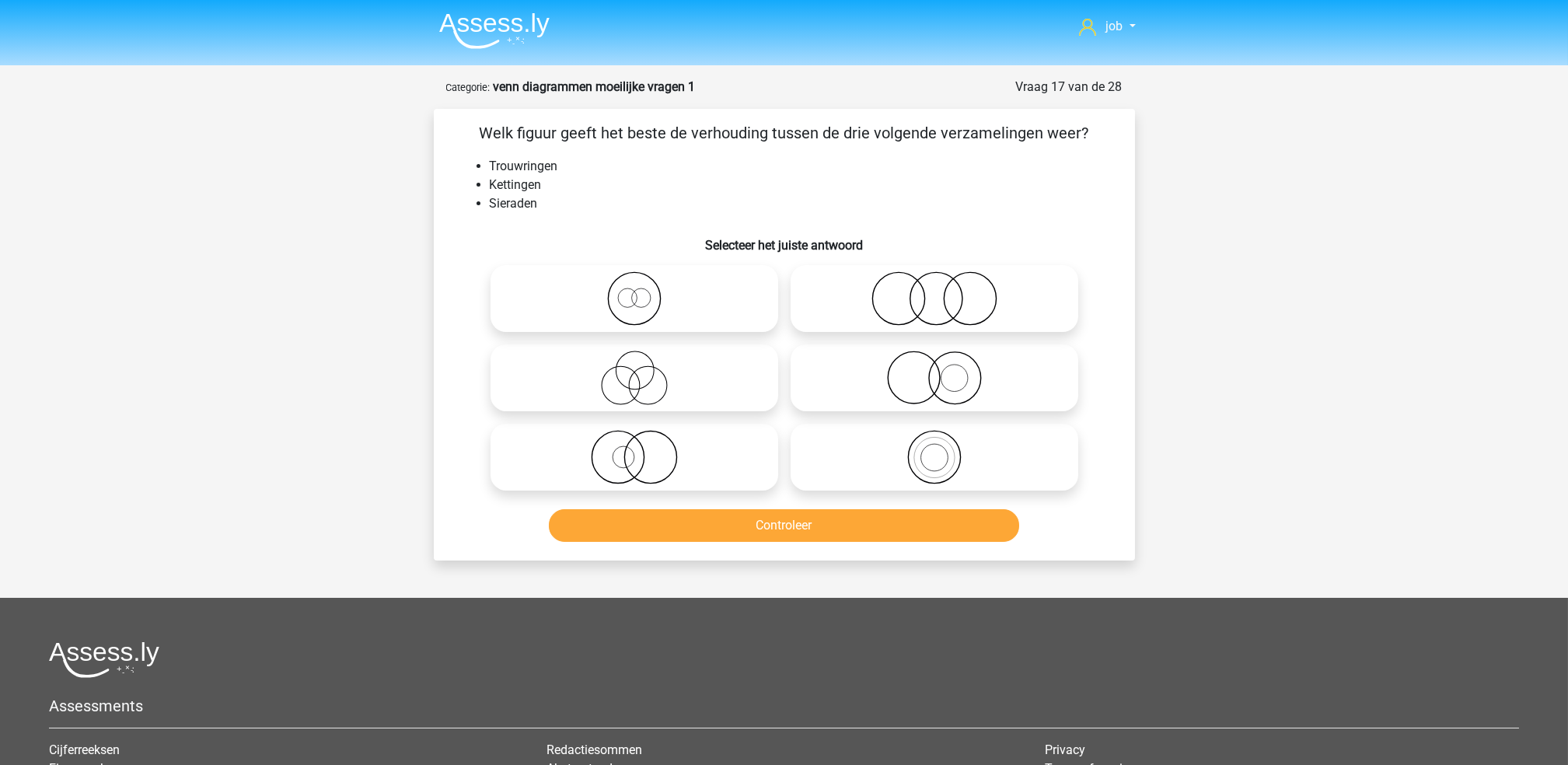
click at [875, 315] on icon at bounding box center [934, 298] width 275 height 54
click at [934, 291] on input "radio" at bounding box center [939, 286] width 10 height 10
radio input "true"
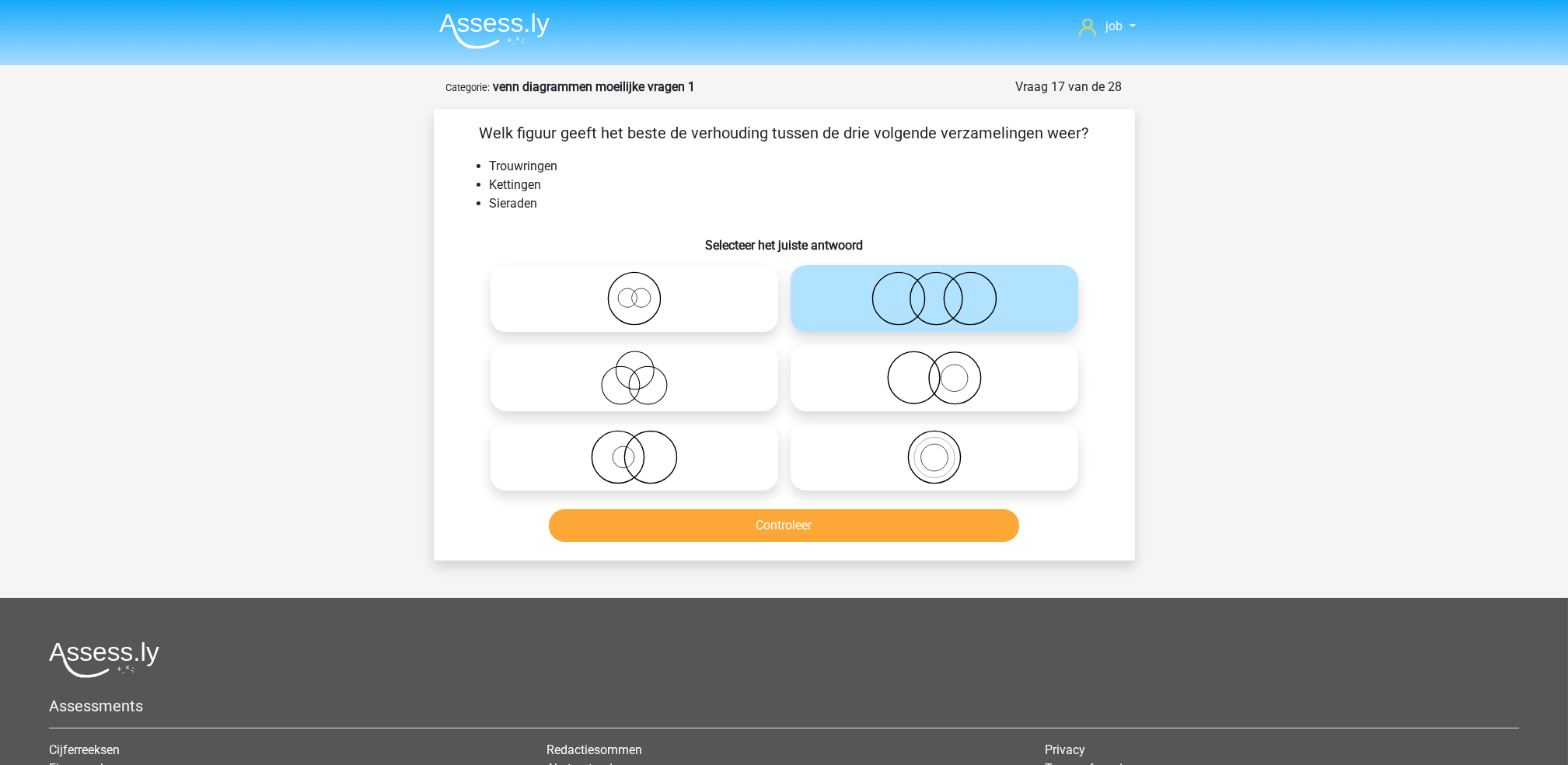
click at [911, 506] on div "Controleer" at bounding box center [784, 523] width 651 height 52
click at [911, 526] on button "Controleer" at bounding box center [784, 526] width 470 height 33
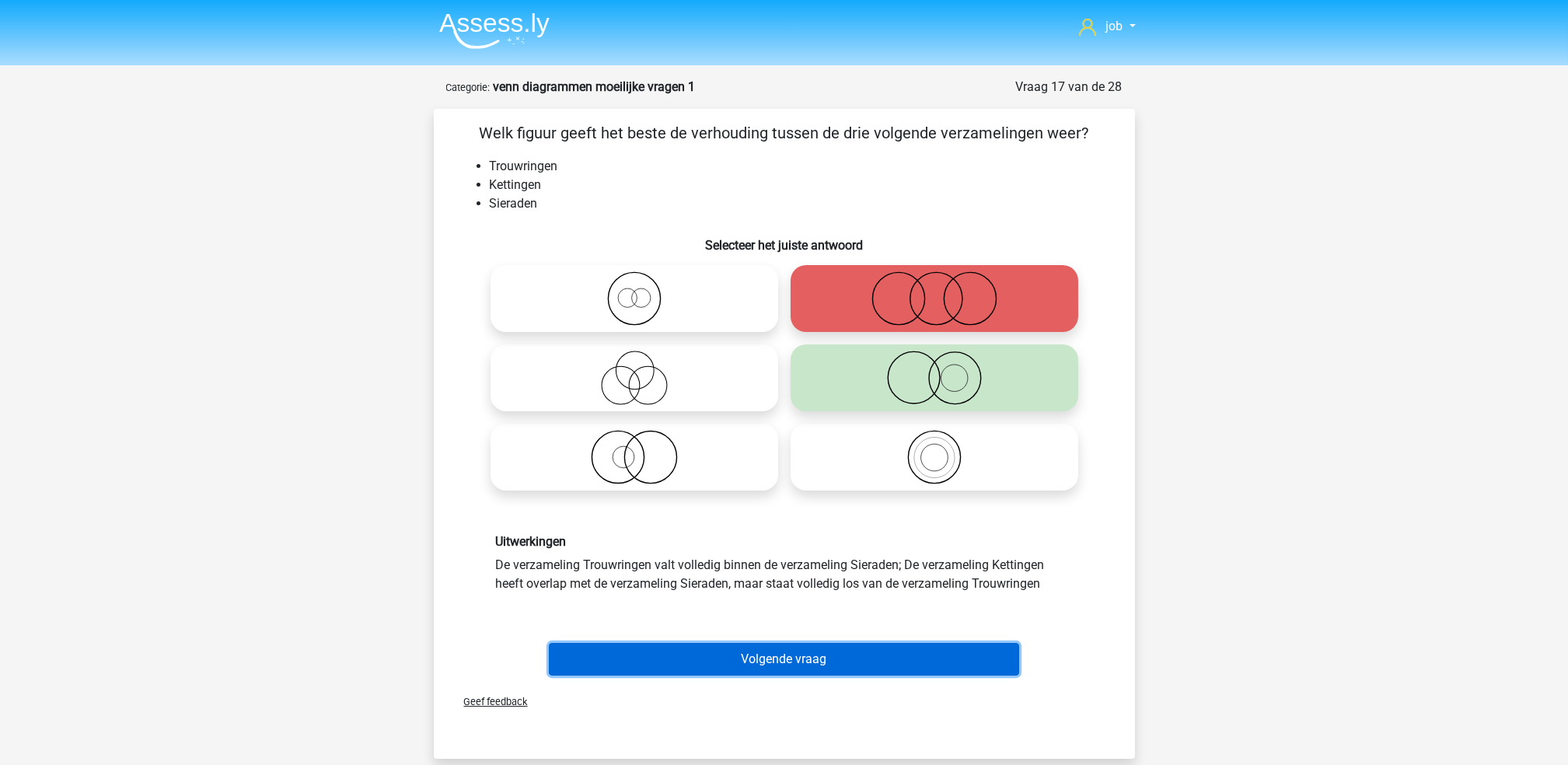
click at [803, 651] on button "Volgende vraag" at bounding box center [784, 659] width 470 height 33
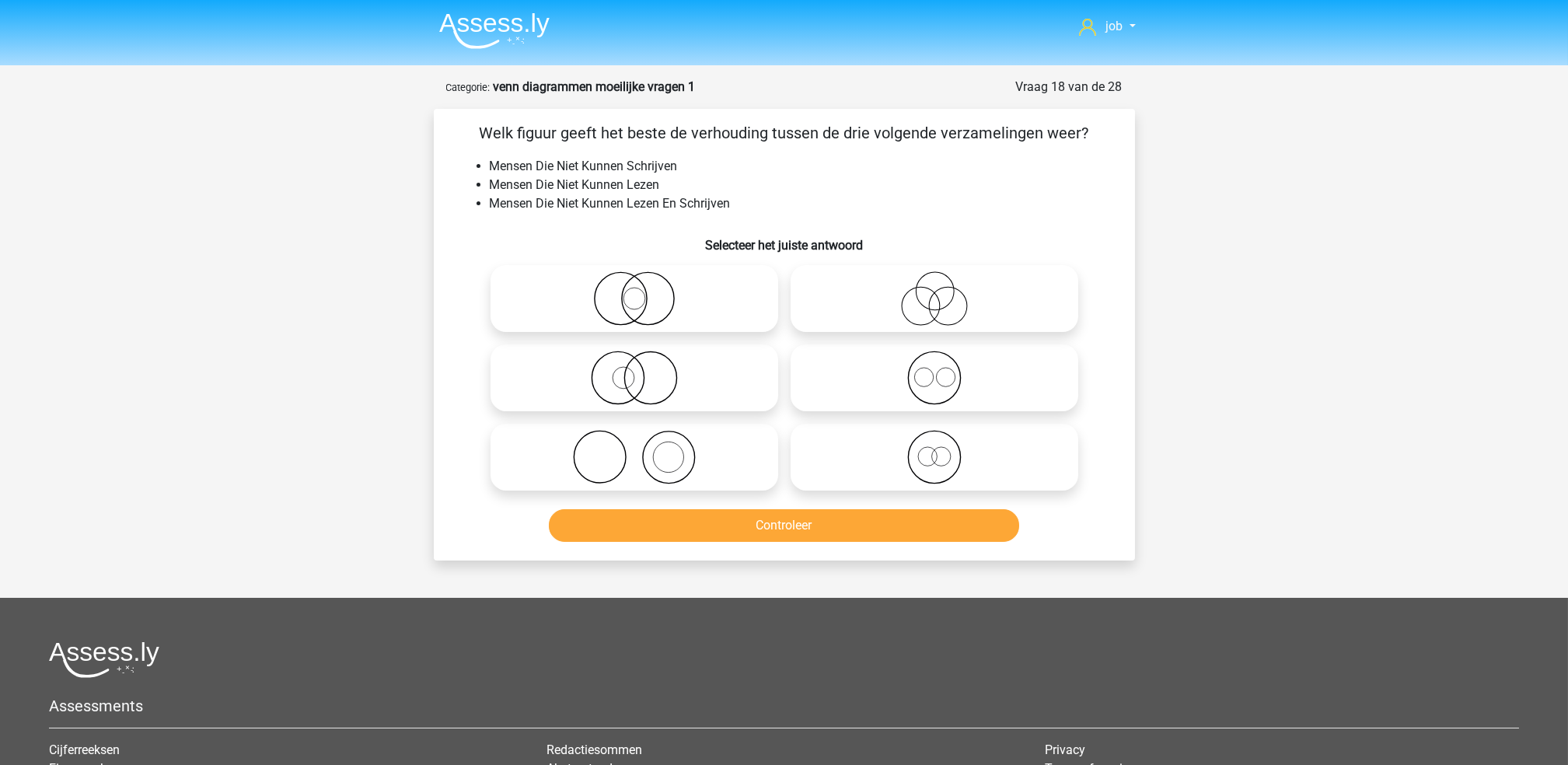
click at [685, 375] on icon at bounding box center [635, 378] width 275 height 54
click at [644, 370] on input "radio" at bounding box center [639, 364] width 10 height 10
radio input "true"
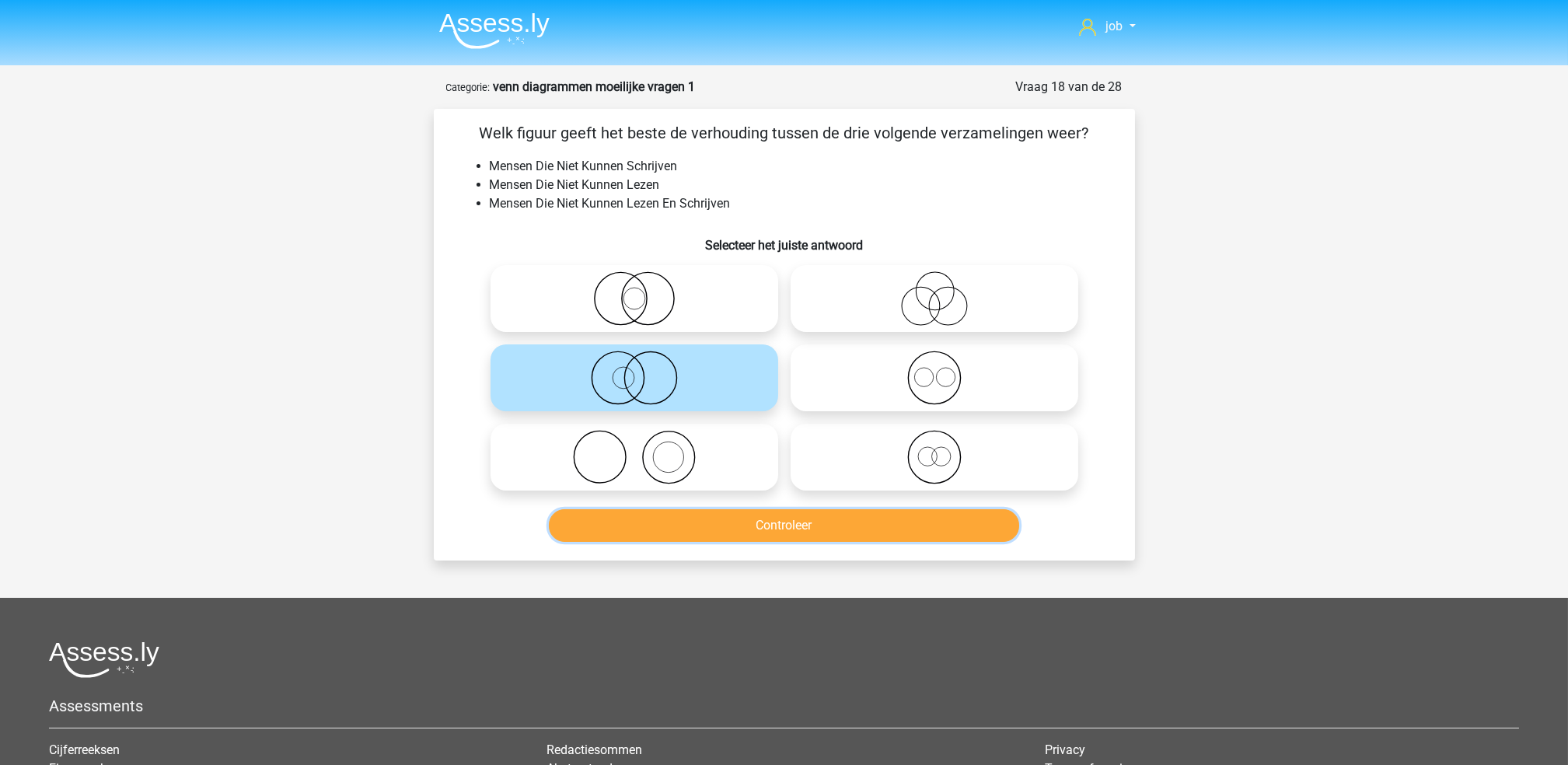
click at [706, 534] on button "Controleer" at bounding box center [784, 526] width 470 height 33
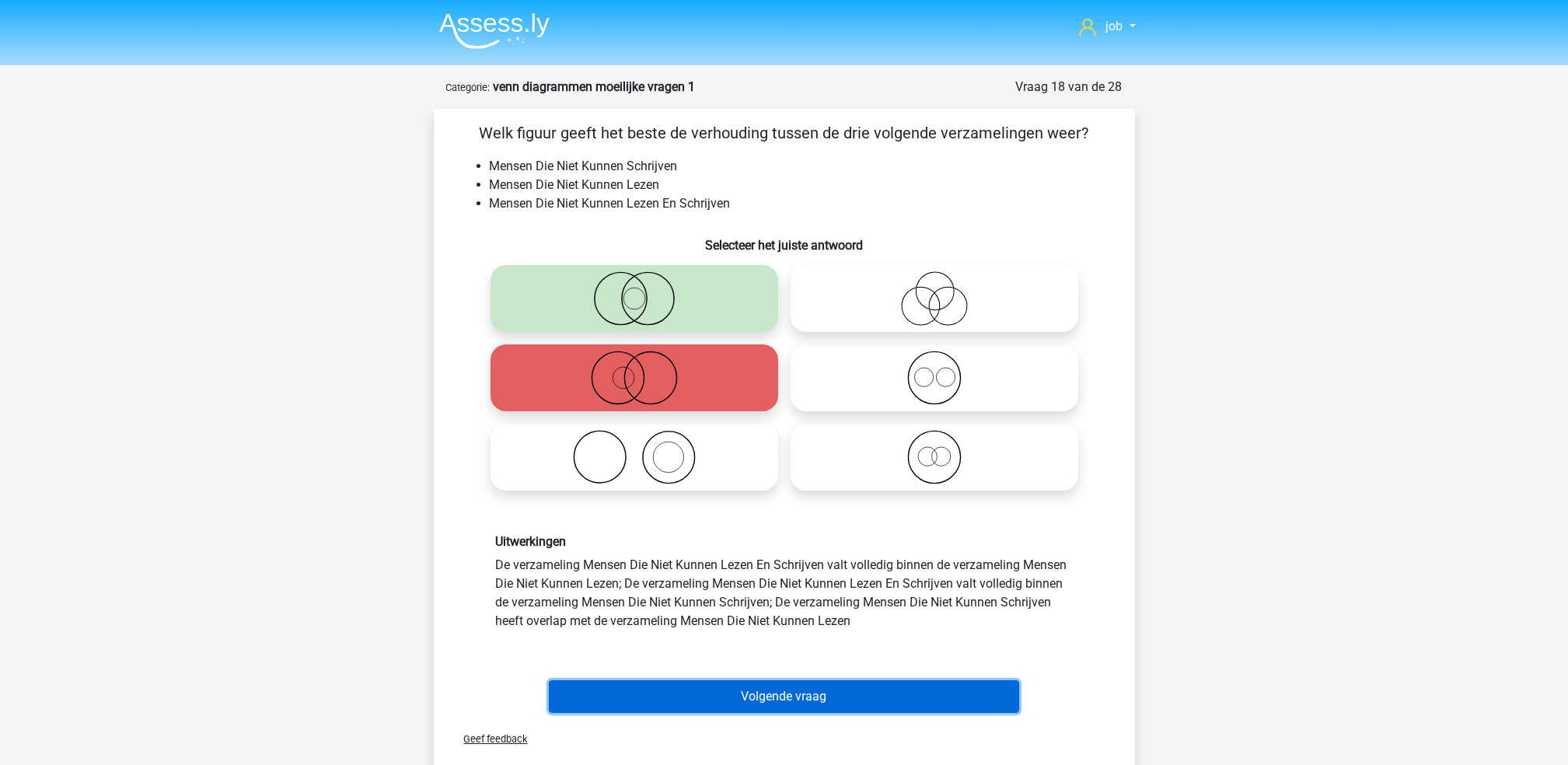
click at [778, 712] on button "Volgende vraag" at bounding box center [784, 697] width 470 height 33
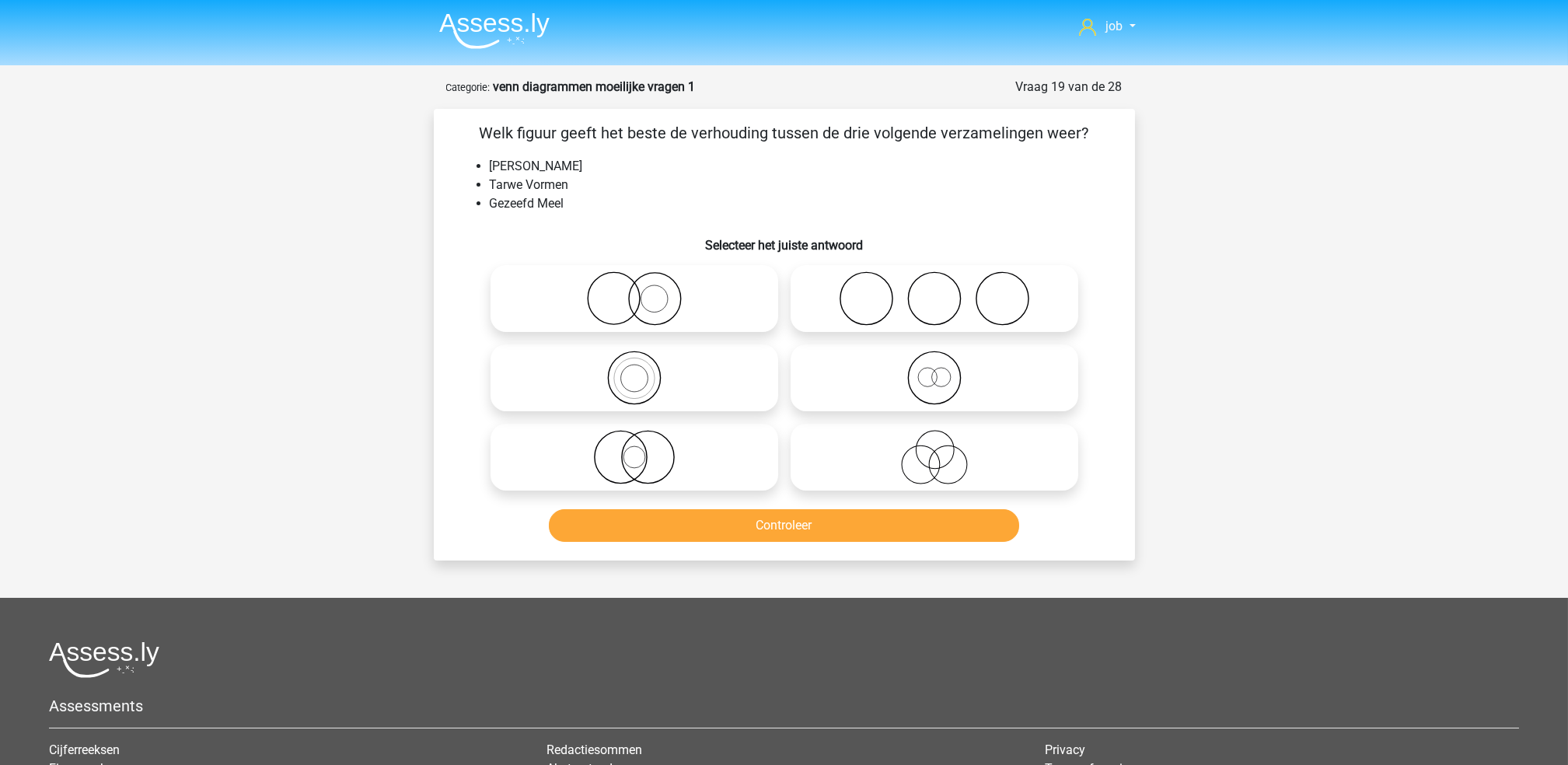
click at [838, 318] on icon at bounding box center [934, 298] width 275 height 54
click at [934, 291] on input "radio" at bounding box center [939, 286] width 10 height 10
radio input "true"
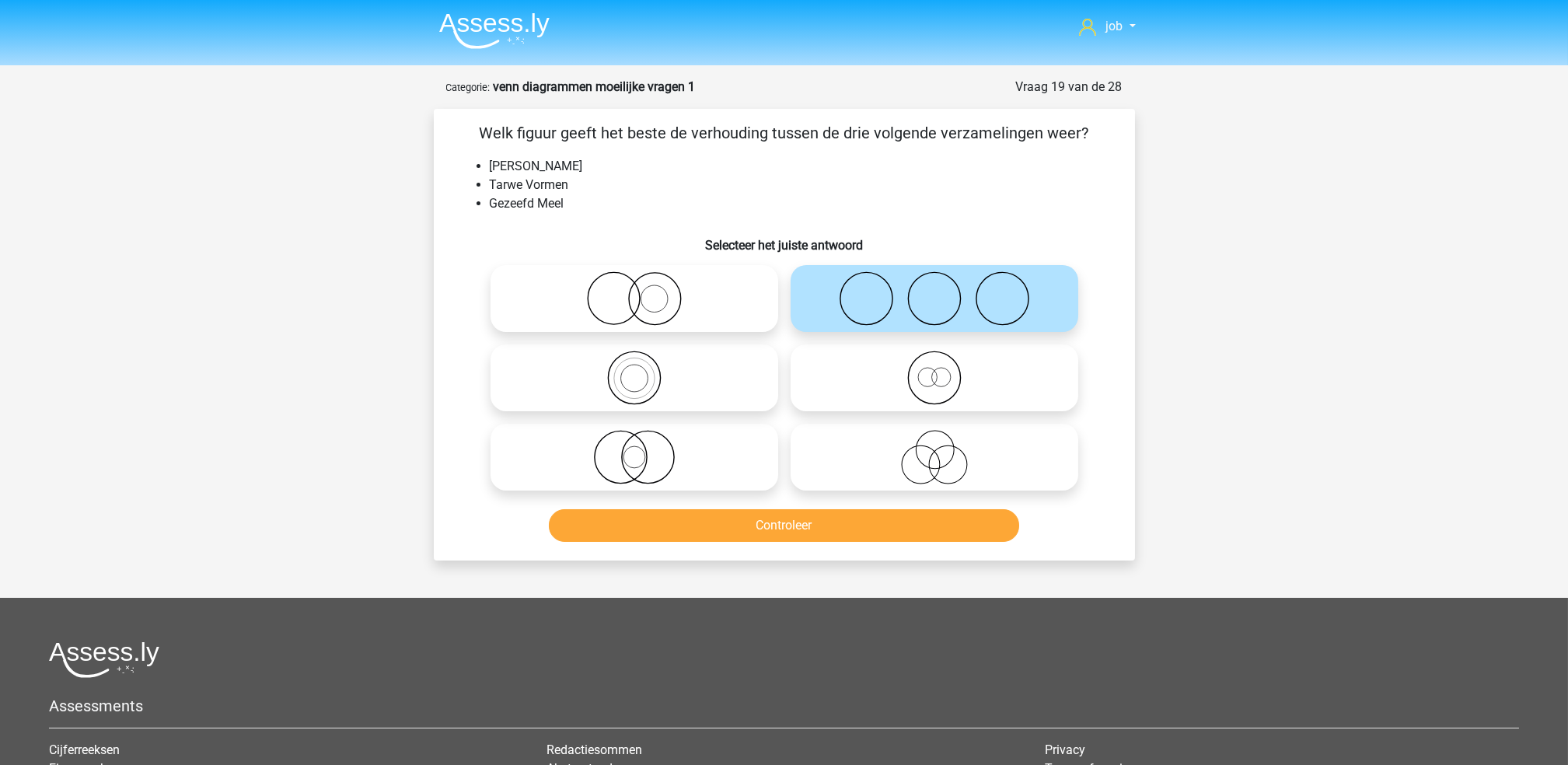
click at [806, 452] on icon at bounding box center [934, 457] width 275 height 54
click at [934, 450] on input "radio" at bounding box center [939, 444] width 10 height 10
radio input "true"
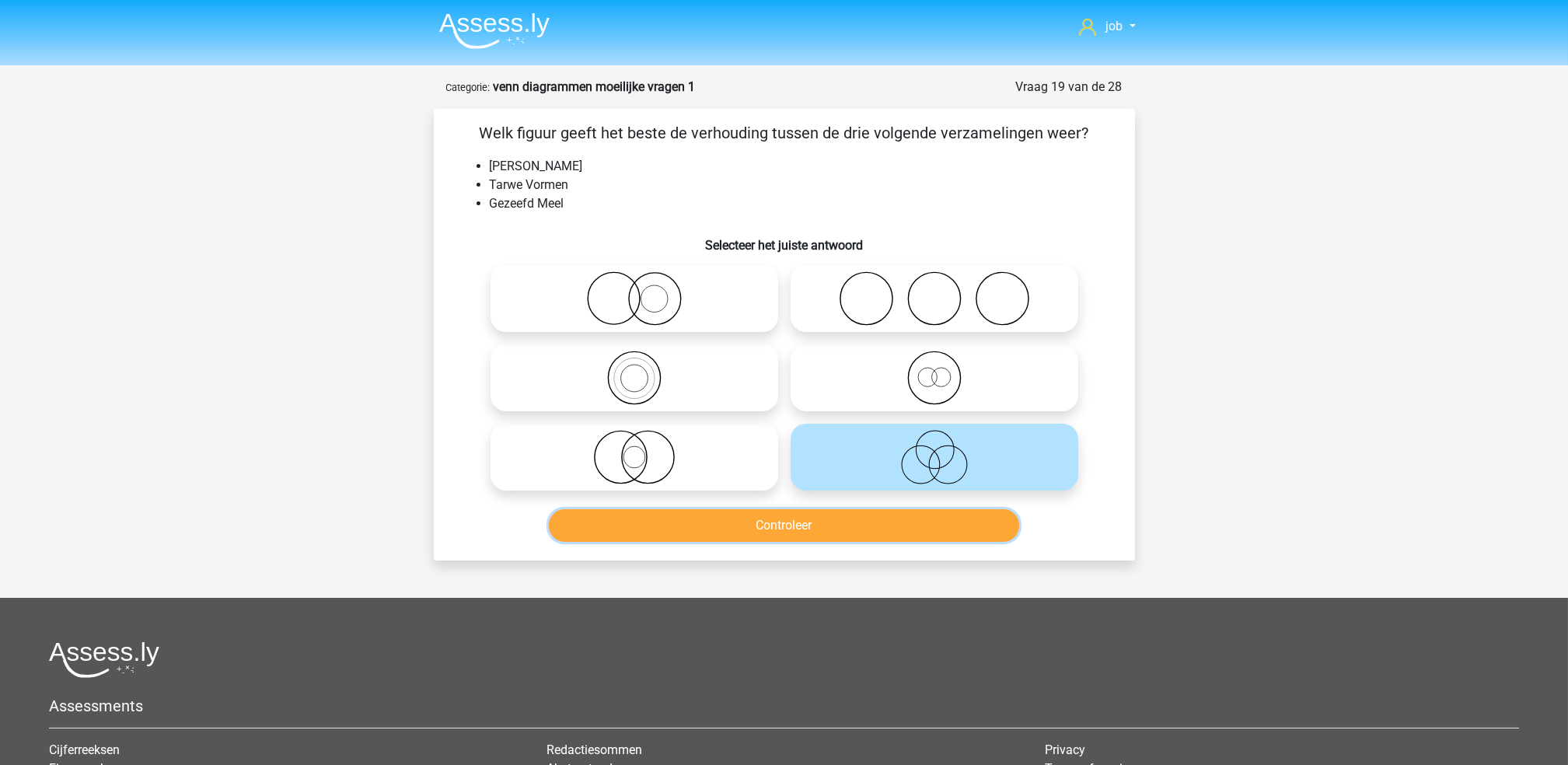
click at [805, 534] on button "Controleer" at bounding box center [784, 526] width 470 height 33
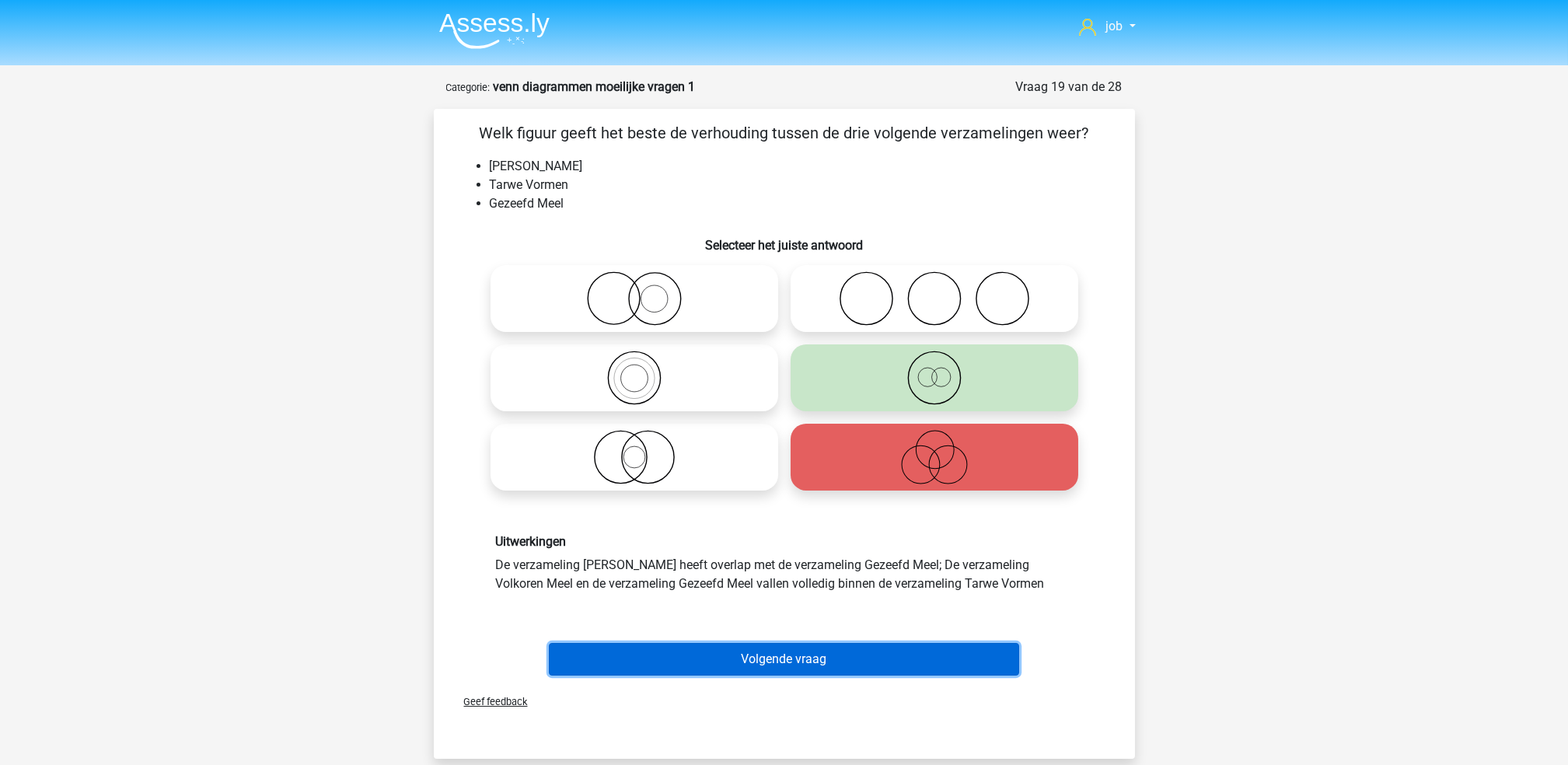
click at [838, 651] on button "Volgende vraag" at bounding box center [784, 659] width 470 height 33
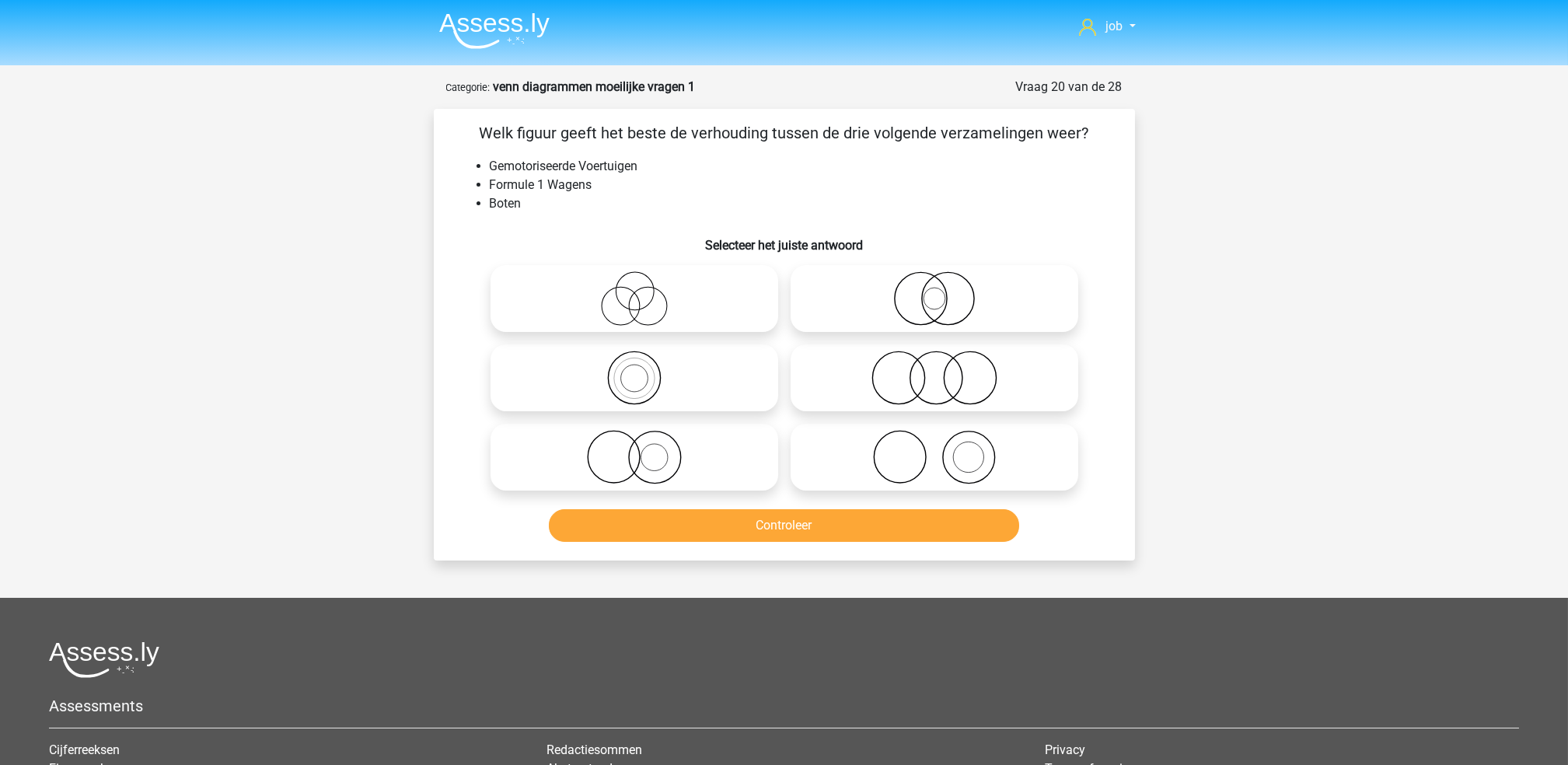
click at [825, 364] on icon at bounding box center [934, 378] width 275 height 54
click at [934, 364] on input "radio" at bounding box center [939, 364] width 10 height 10
radio input "true"
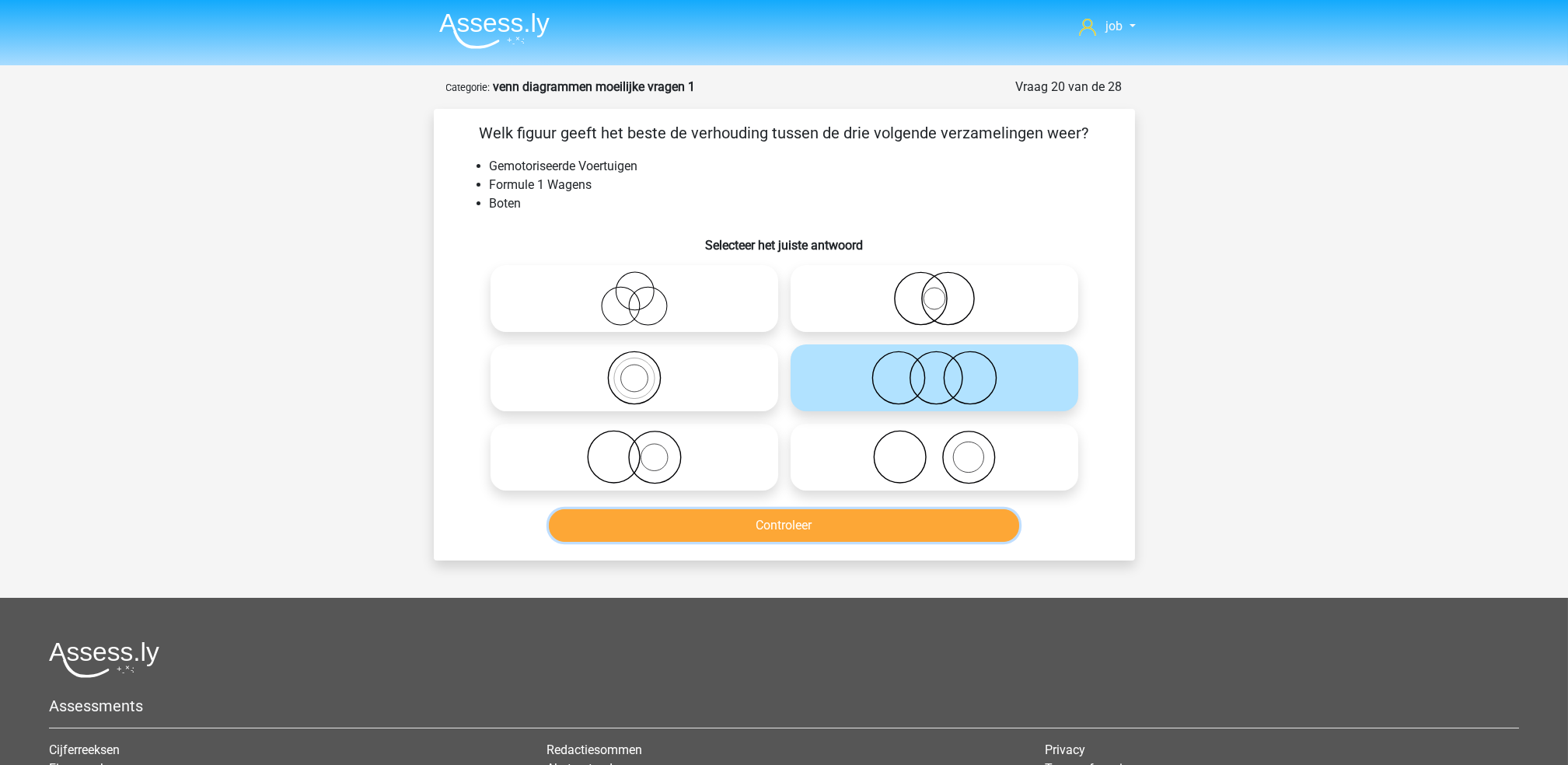
click at [850, 527] on button "Controleer" at bounding box center [784, 526] width 470 height 33
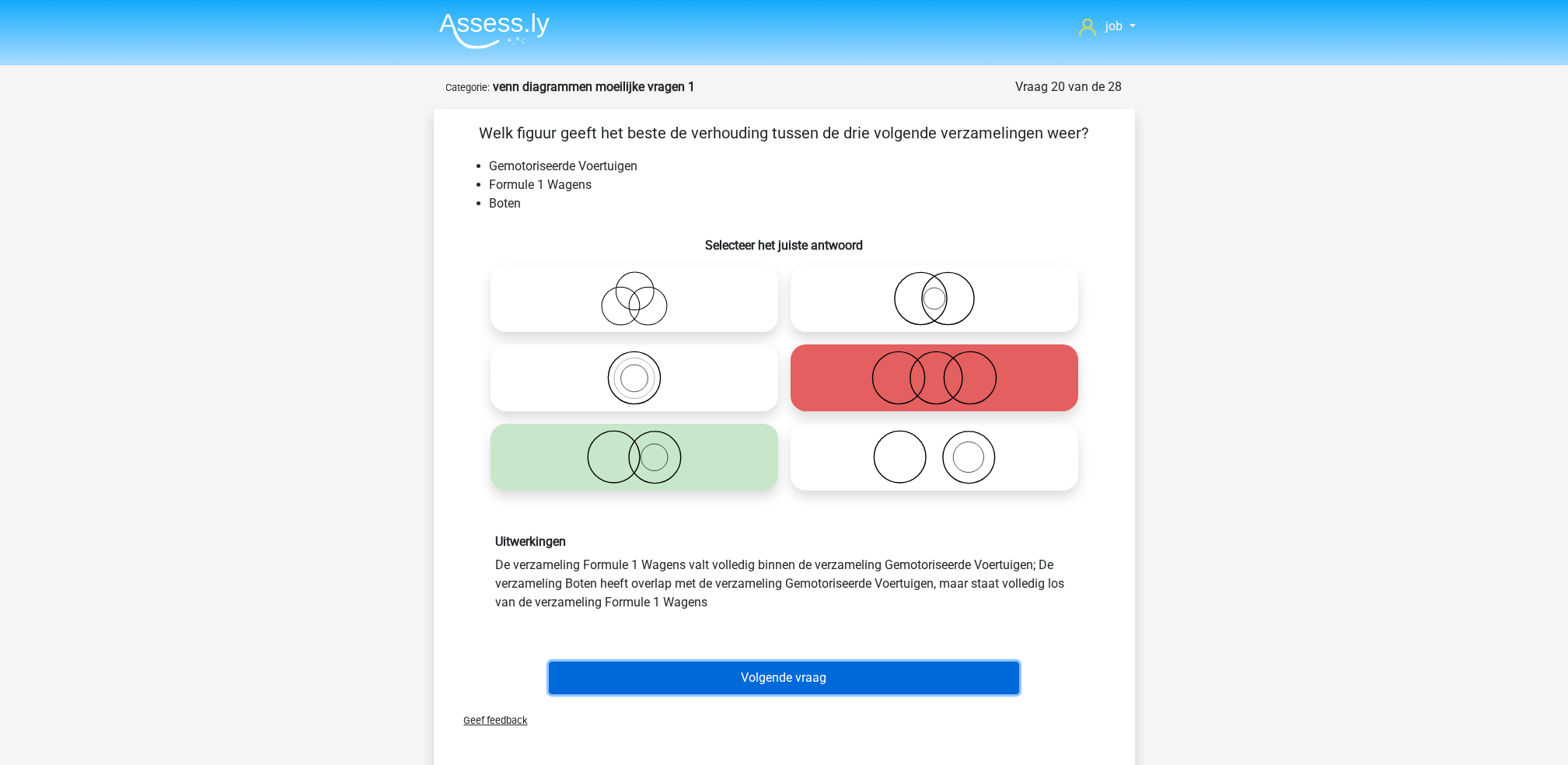
click at [724, 686] on button "Volgende vraag" at bounding box center [784, 678] width 470 height 33
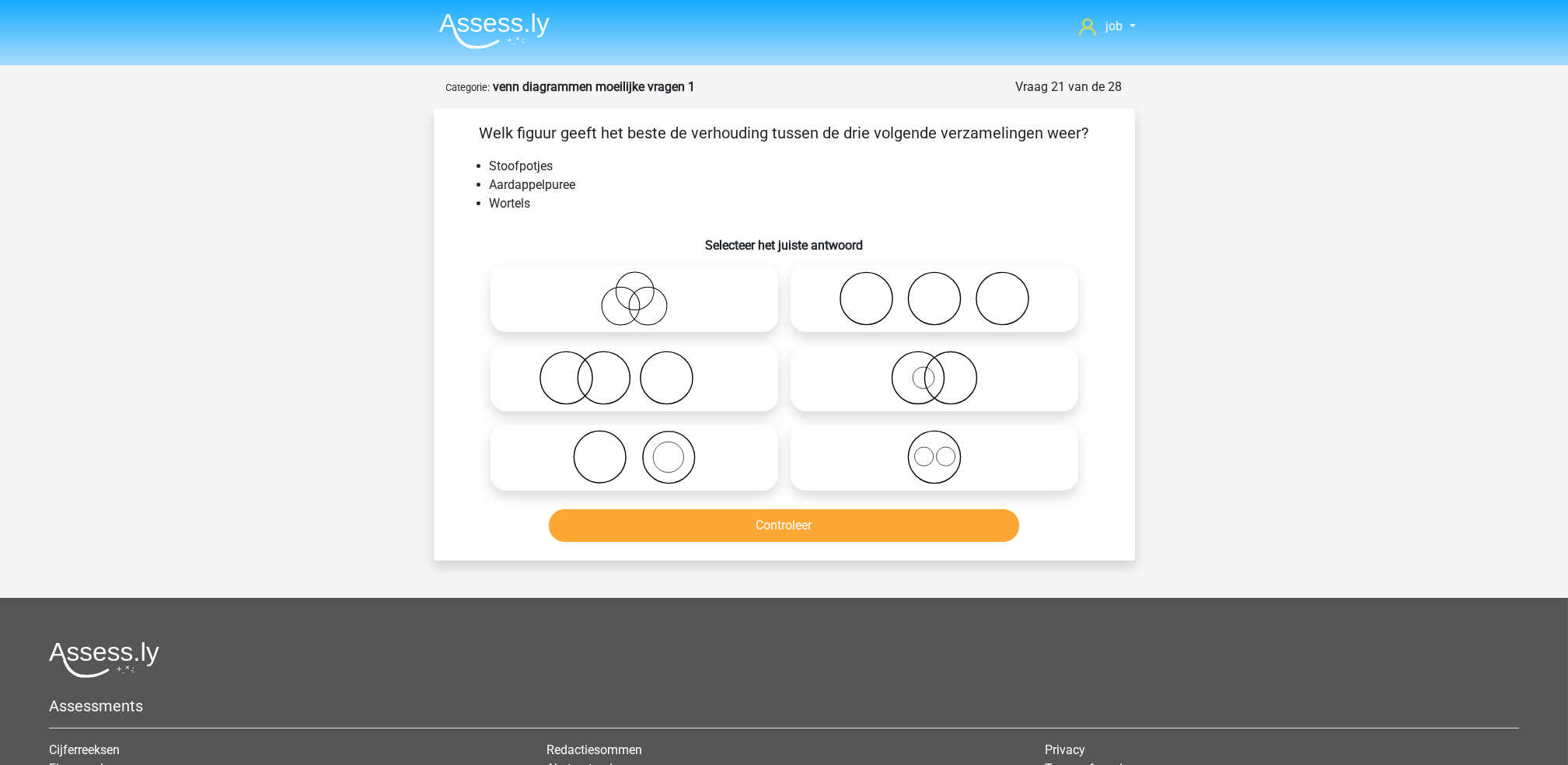
scroll to position [78, 0]
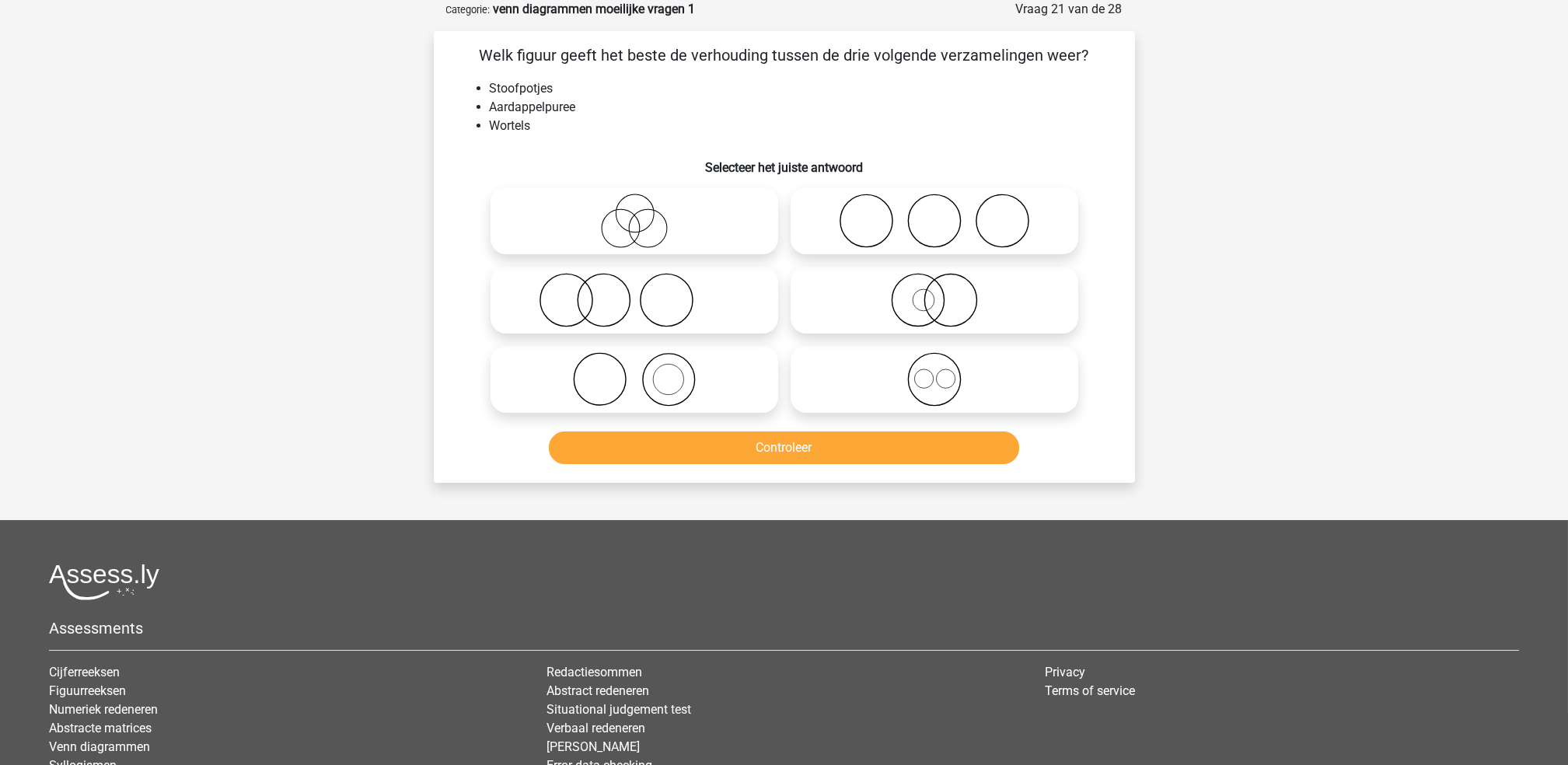
click at [896, 234] on icon at bounding box center [934, 220] width 275 height 54
click at [934, 213] on input "radio" at bounding box center [939, 208] width 10 height 10
radio input "true"
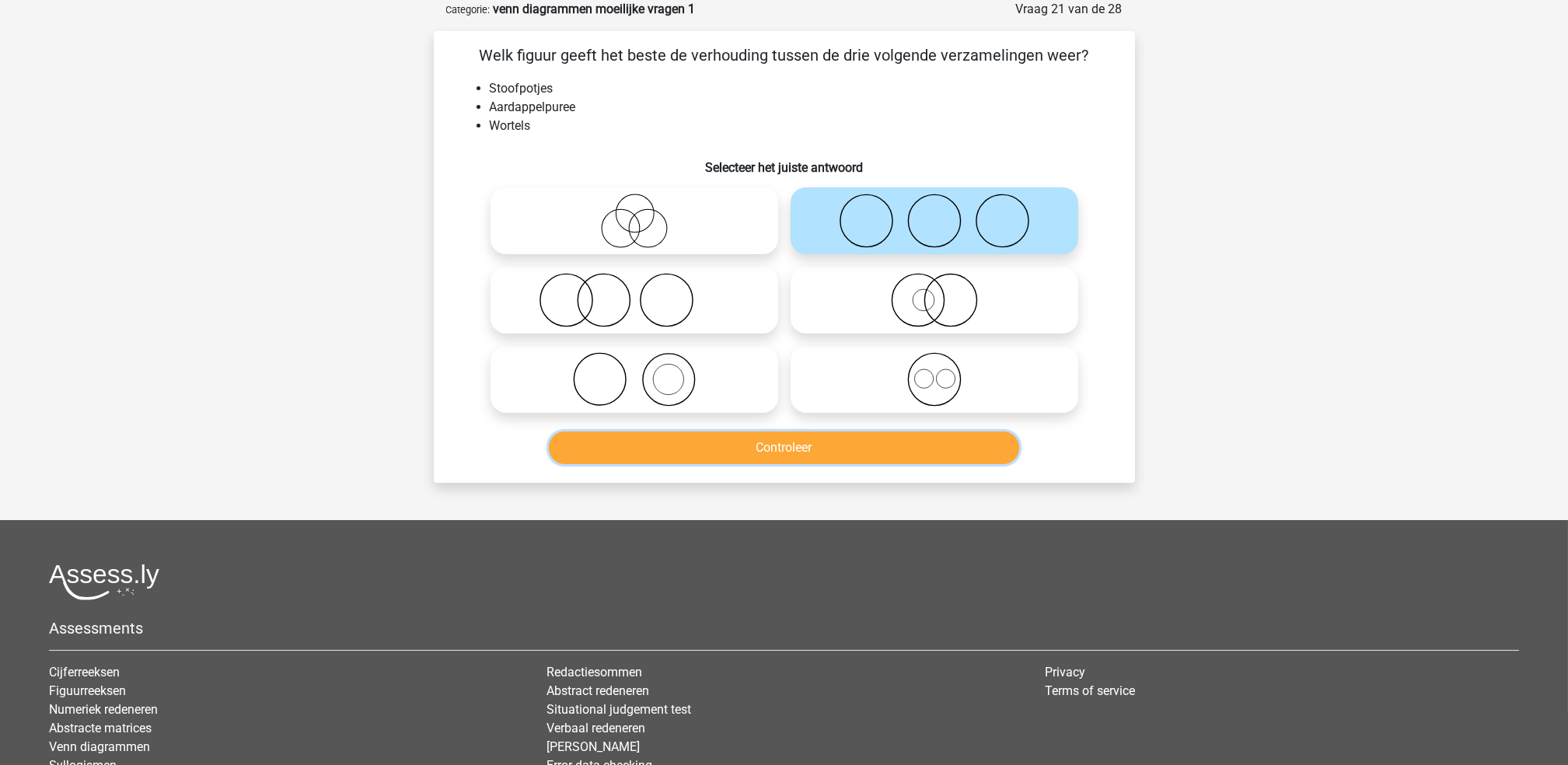
click at [890, 437] on button "Controleer" at bounding box center [784, 448] width 470 height 33
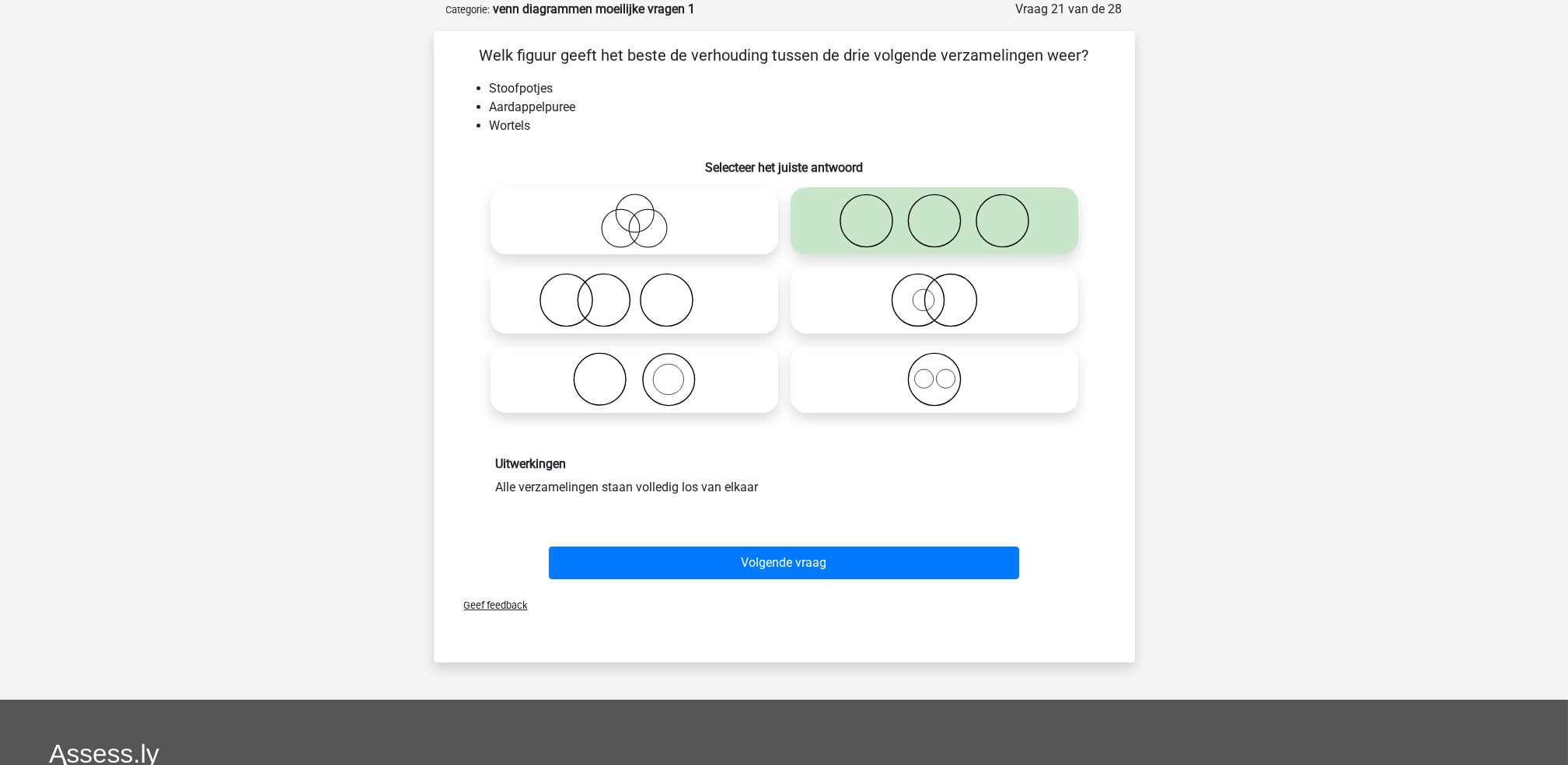
click at [854, 540] on div "Volgende vraag" at bounding box center [784, 559] width 651 height 52
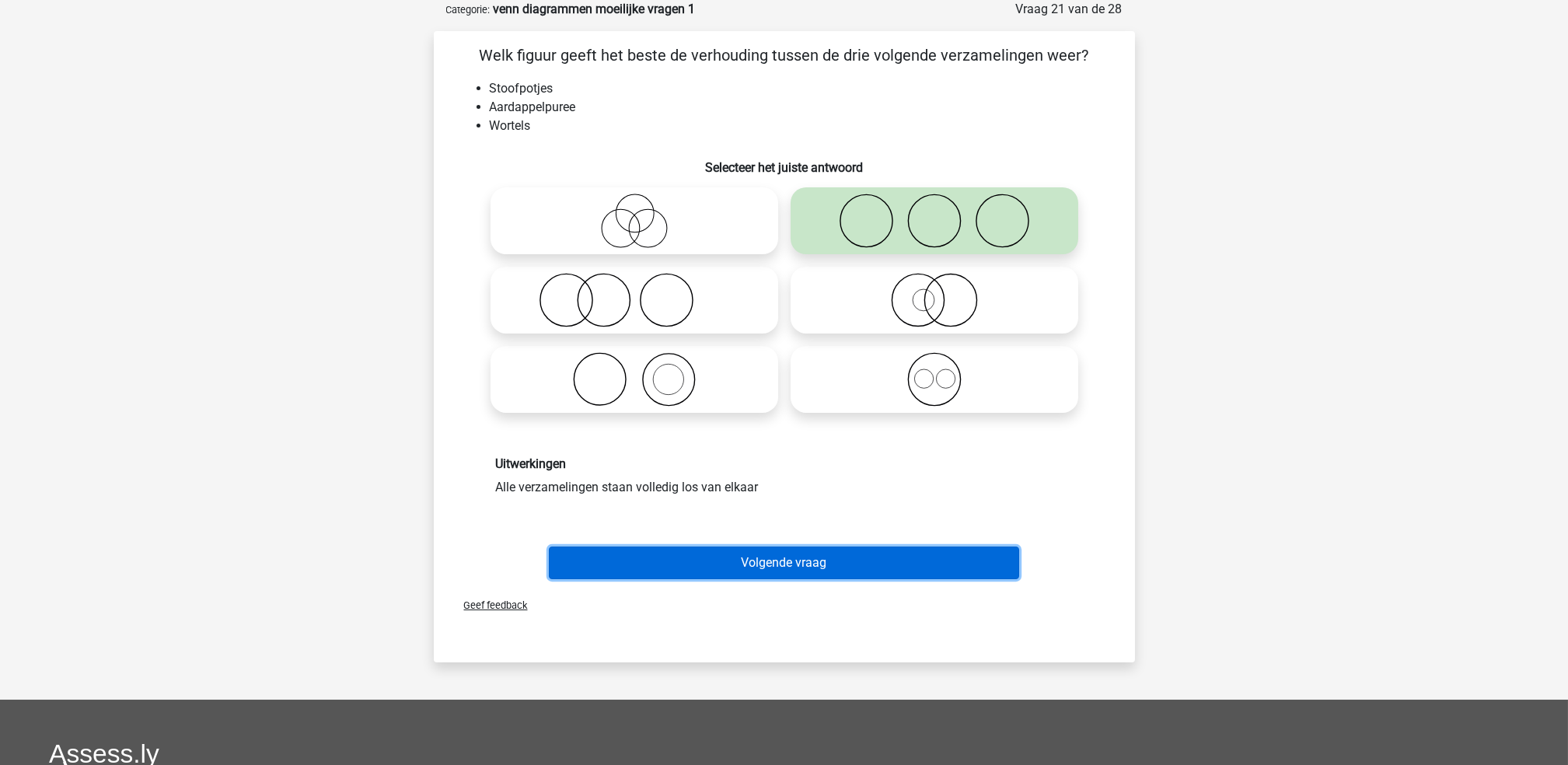
click at [847, 558] on button "Volgende vraag" at bounding box center [784, 563] width 470 height 33
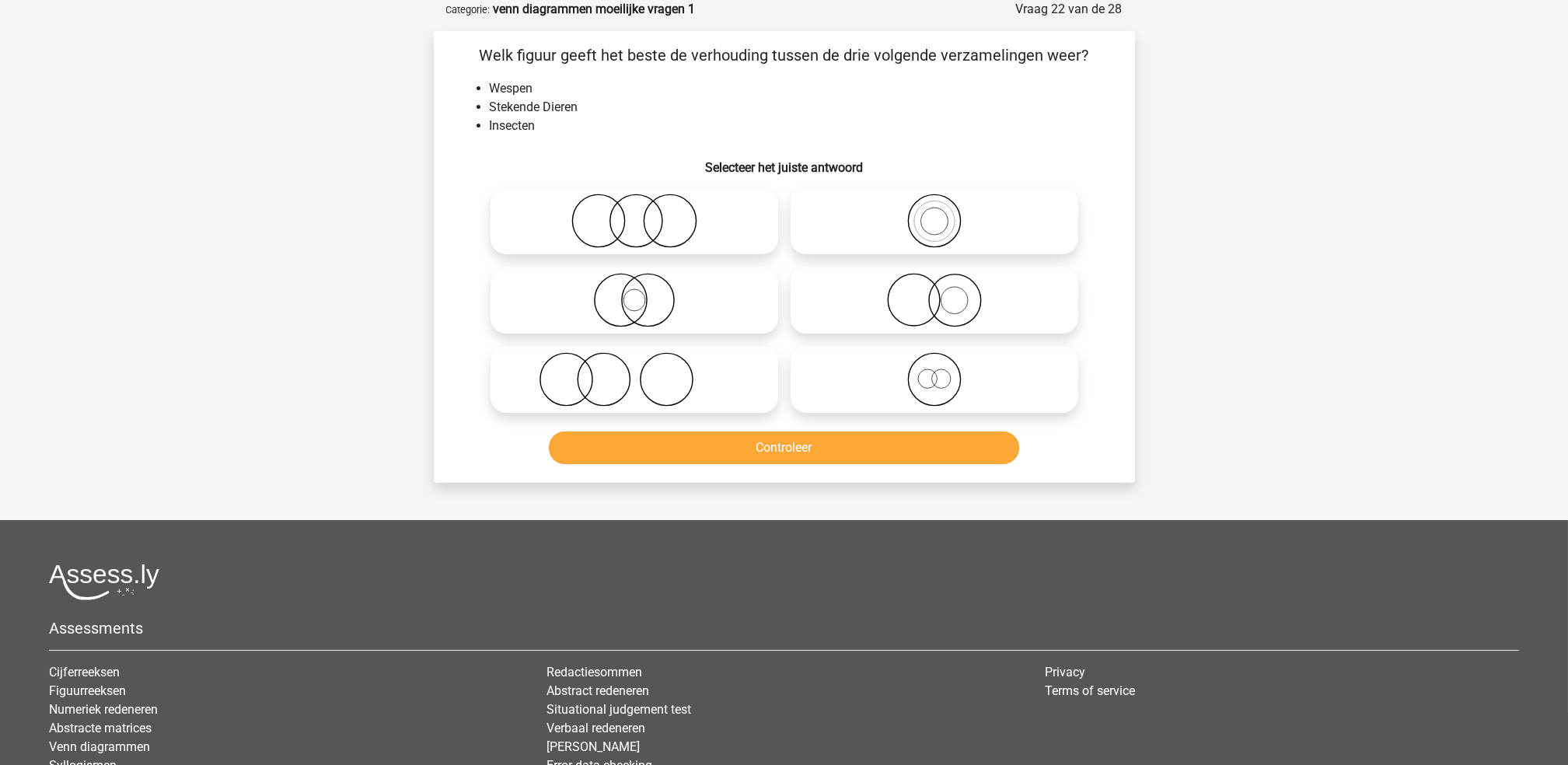
drag, startPoint x: 863, startPoint y: 309, endPoint x: 865, endPoint y: 328, distance: 19.1
click at [864, 309] on icon at bounding box center [934, 300] width 275 height 54
click at [934, 292] on input "radio" at bounding box center [939, 287] width 10 height 10
radio input "true"
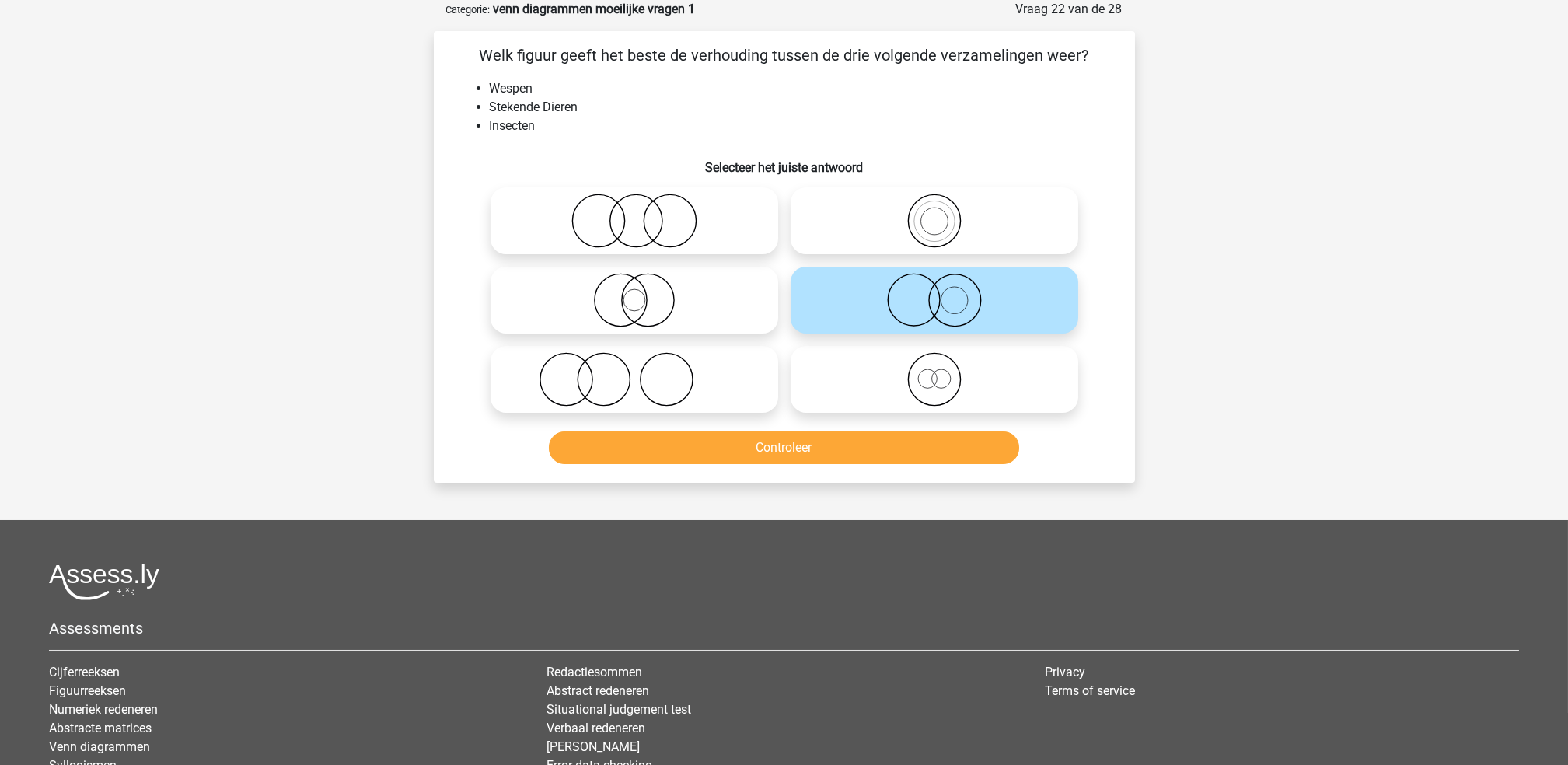
click at [688, 300] on icon at bounding box center [635, 300] width 275 height 54
click at [644, 292] on input "radio" at bounding box center [639, 287] width 10 height 10
radio input "true"
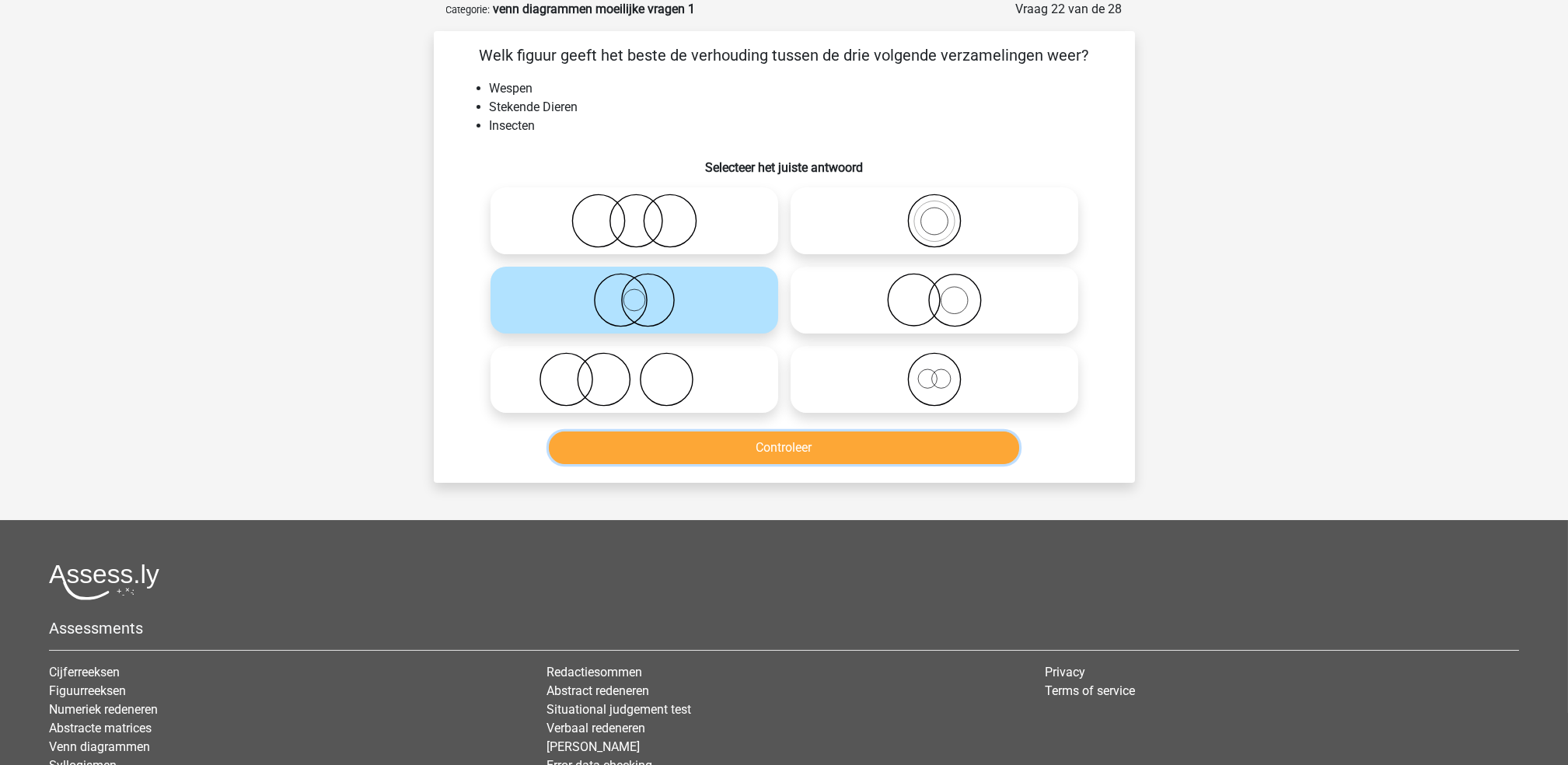
click at [750, 437] on button "Controleer" at bounding box center [784, 448] width 470 height 33
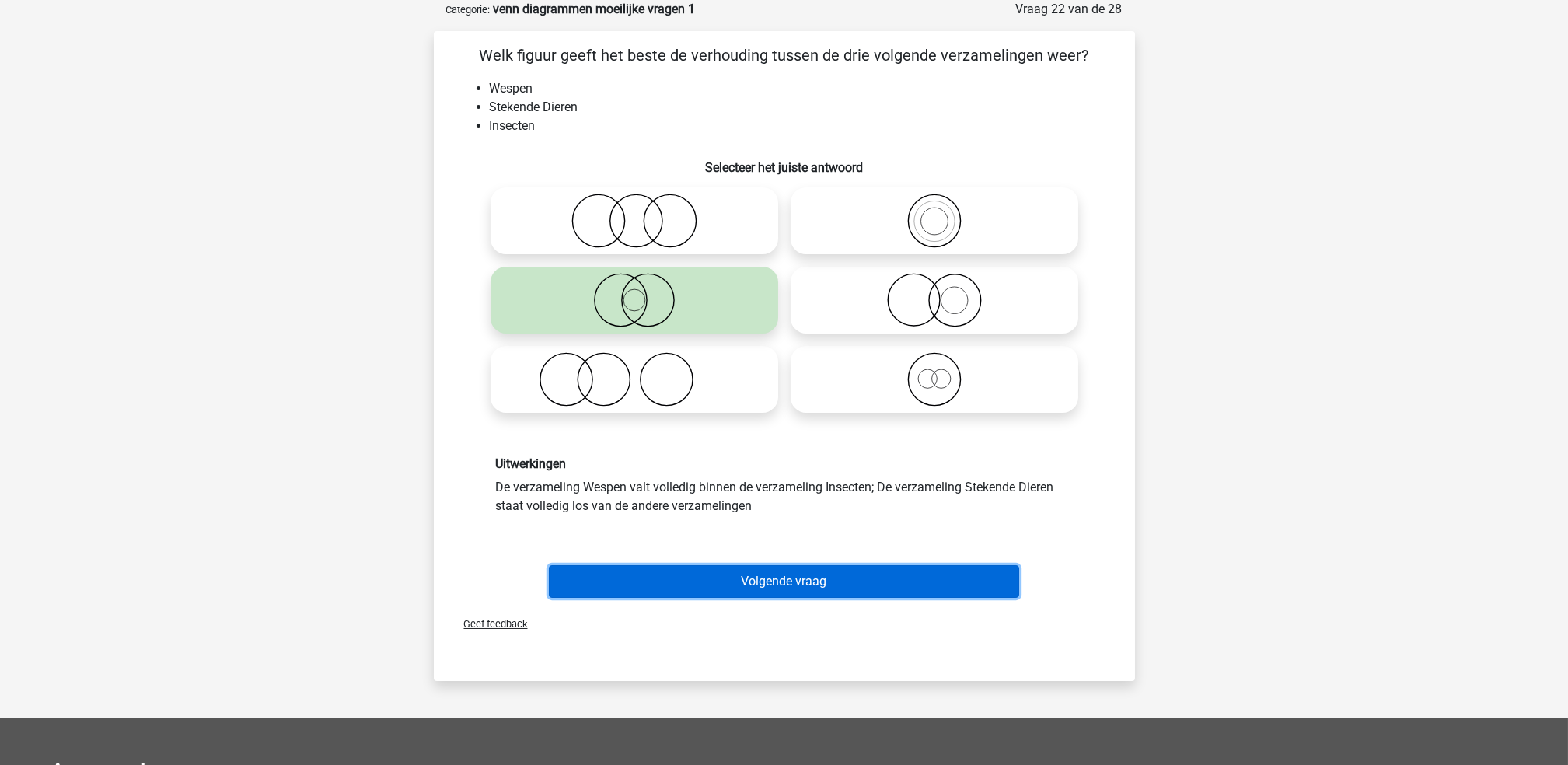
click at [797, 581] on button "Volgende vraag" at bounding box center [784, 582] width 470 height 33
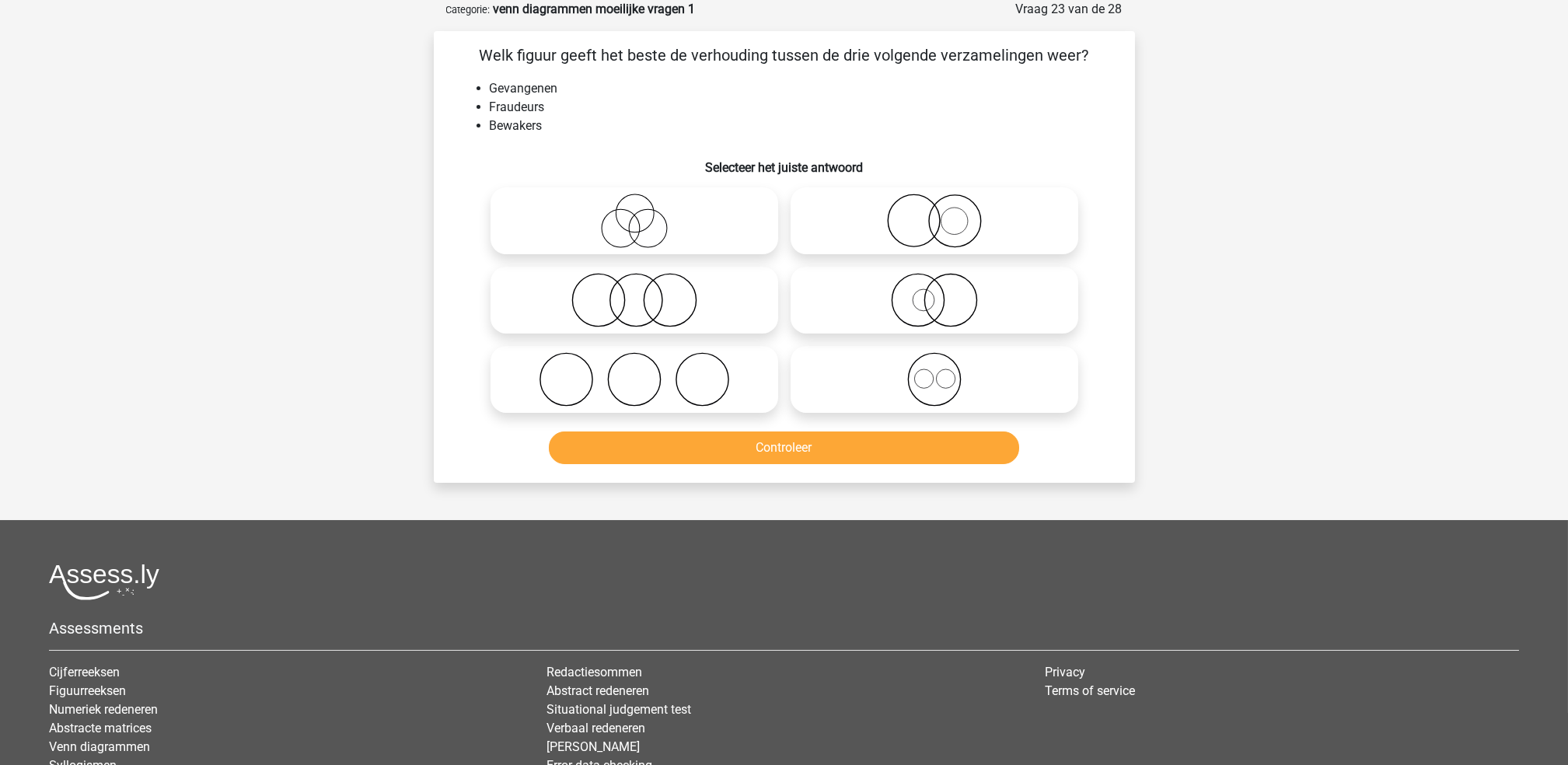
drag, startPoint x: 666, startPoint y: 206, endPoint x: 664, endPoint y: 222, distance: 16.1
click at [665, 211] on icon at bounding box center [635, 220] width 275 height 54
click at [644, 211] on input "radio" at bounding box center [639, 208] width 10 height 10
radio input "true"
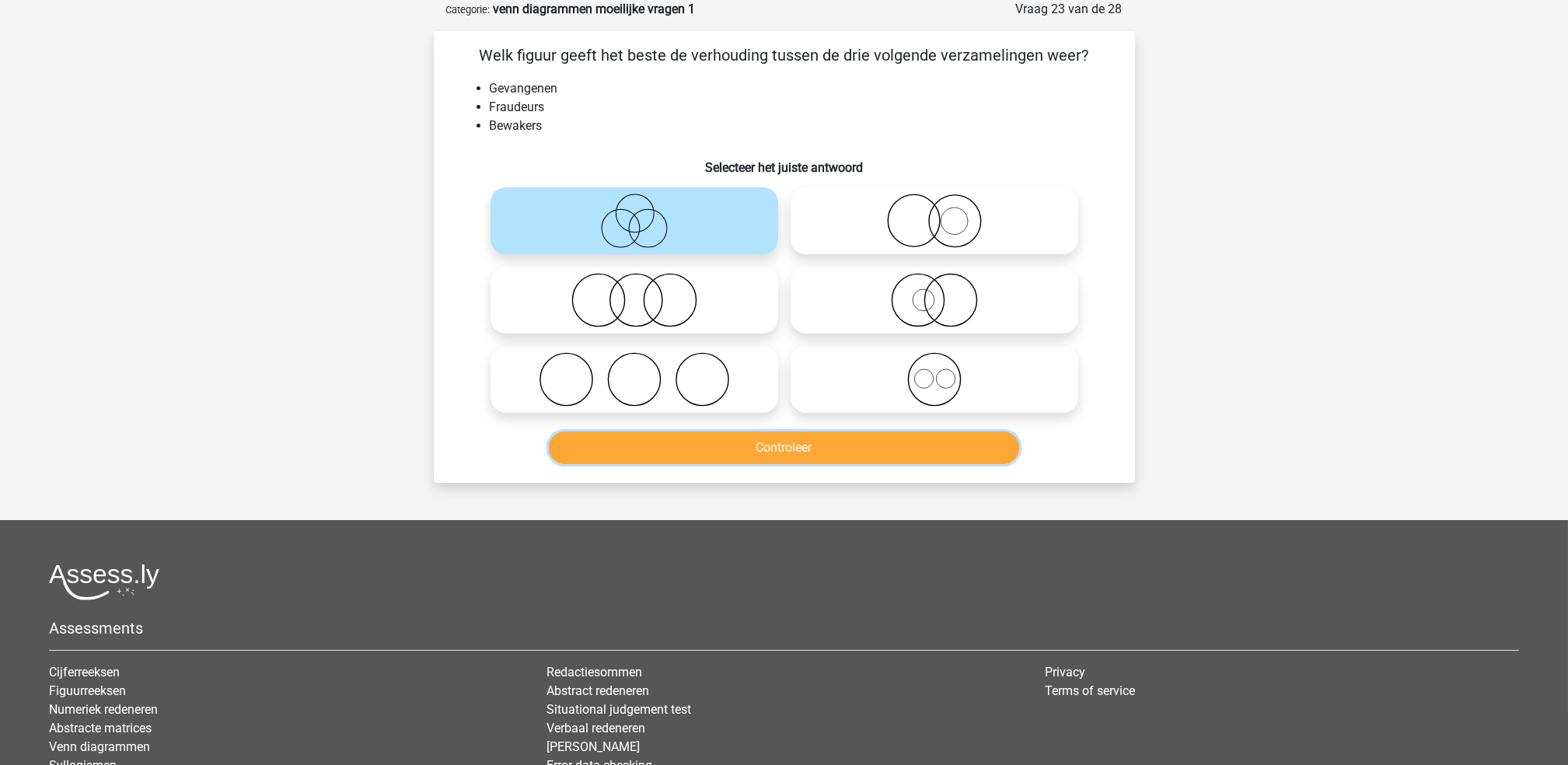
click at [742, 450] on button "Controleer" at bounding box center [784, 448] width 470 height 33
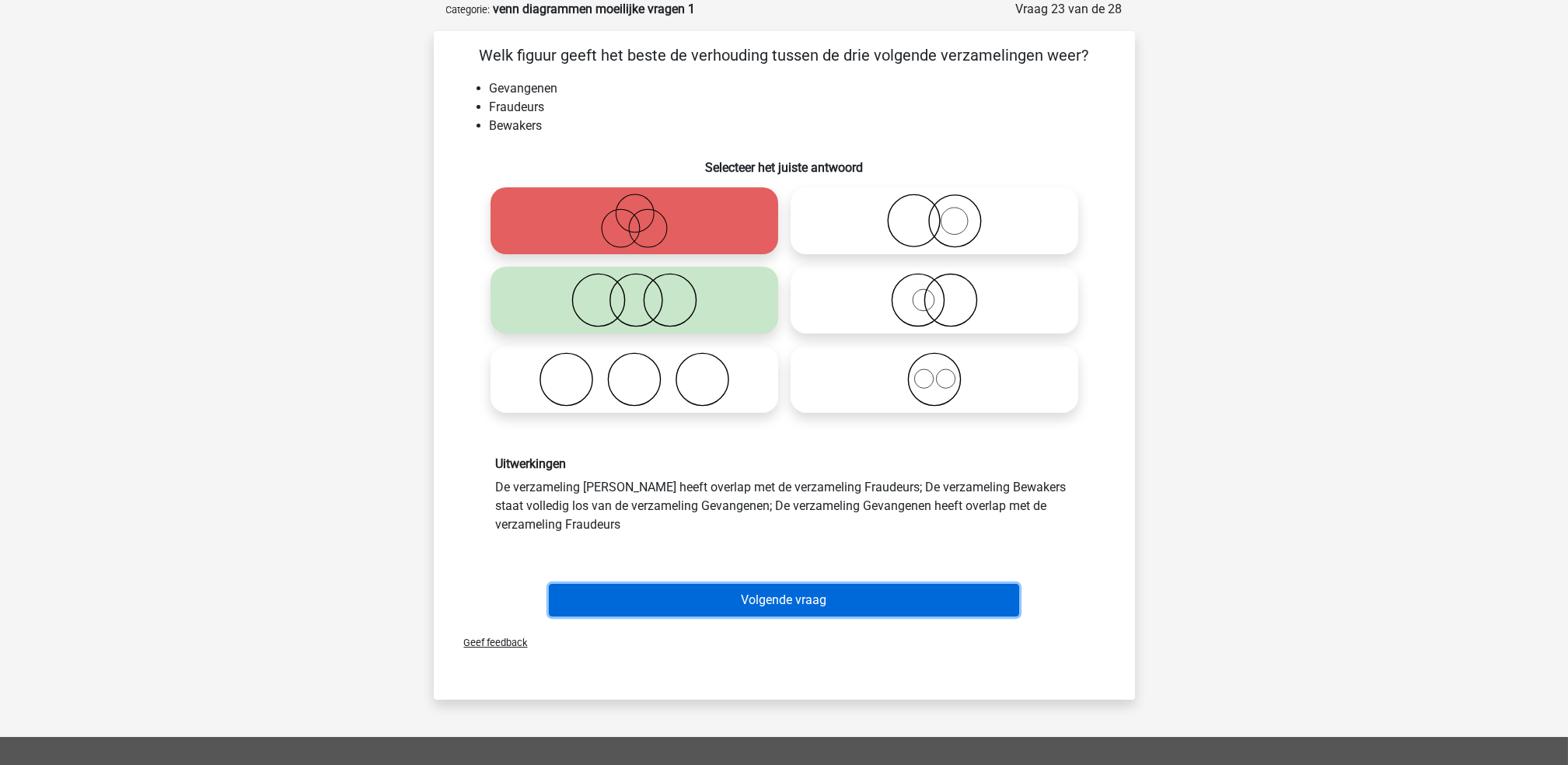
click at [787, 602] on button "Volgende vraag" at bounding box center [784, 600] width 470 height 33
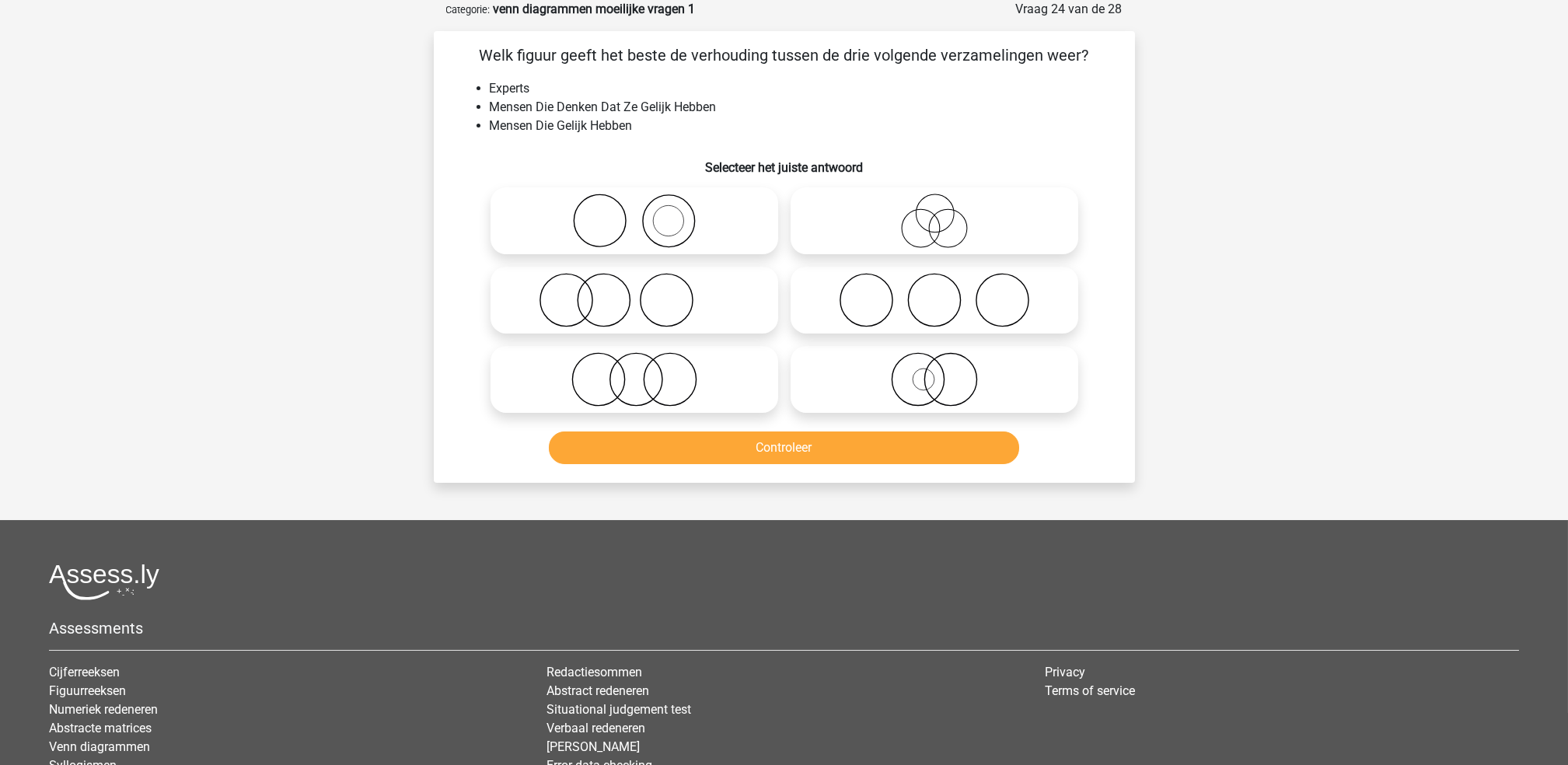
click at [876, 220] on icon at bounding box center [934, 220] width 275 height 54
click at [934, 213] on input "radio" at bounding box center [939, 208] width 10 height 10
radio input "true"
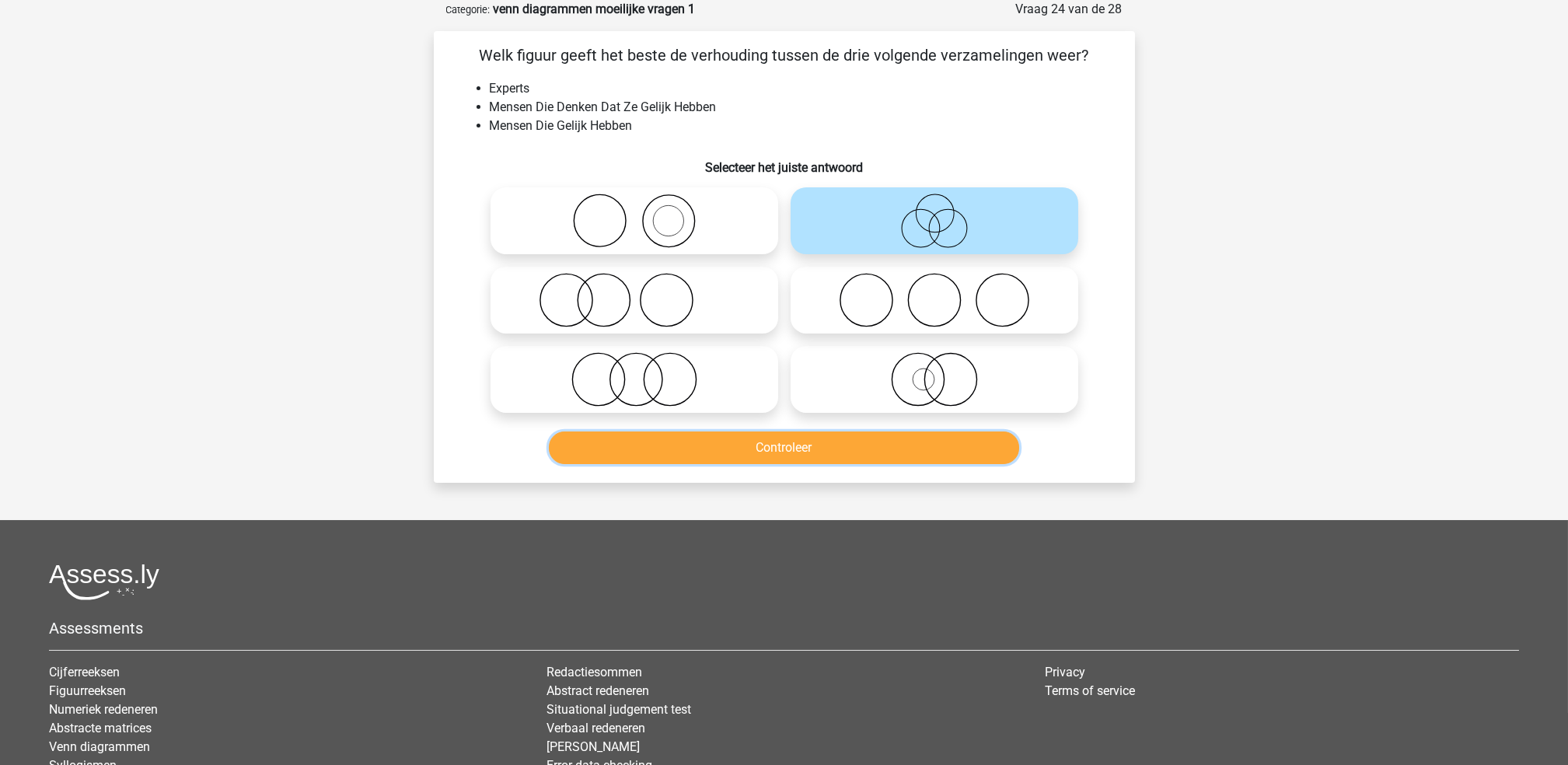
click at [720, 449] on button "Controleer" at bounding box center [784, 448] width 470 height 33
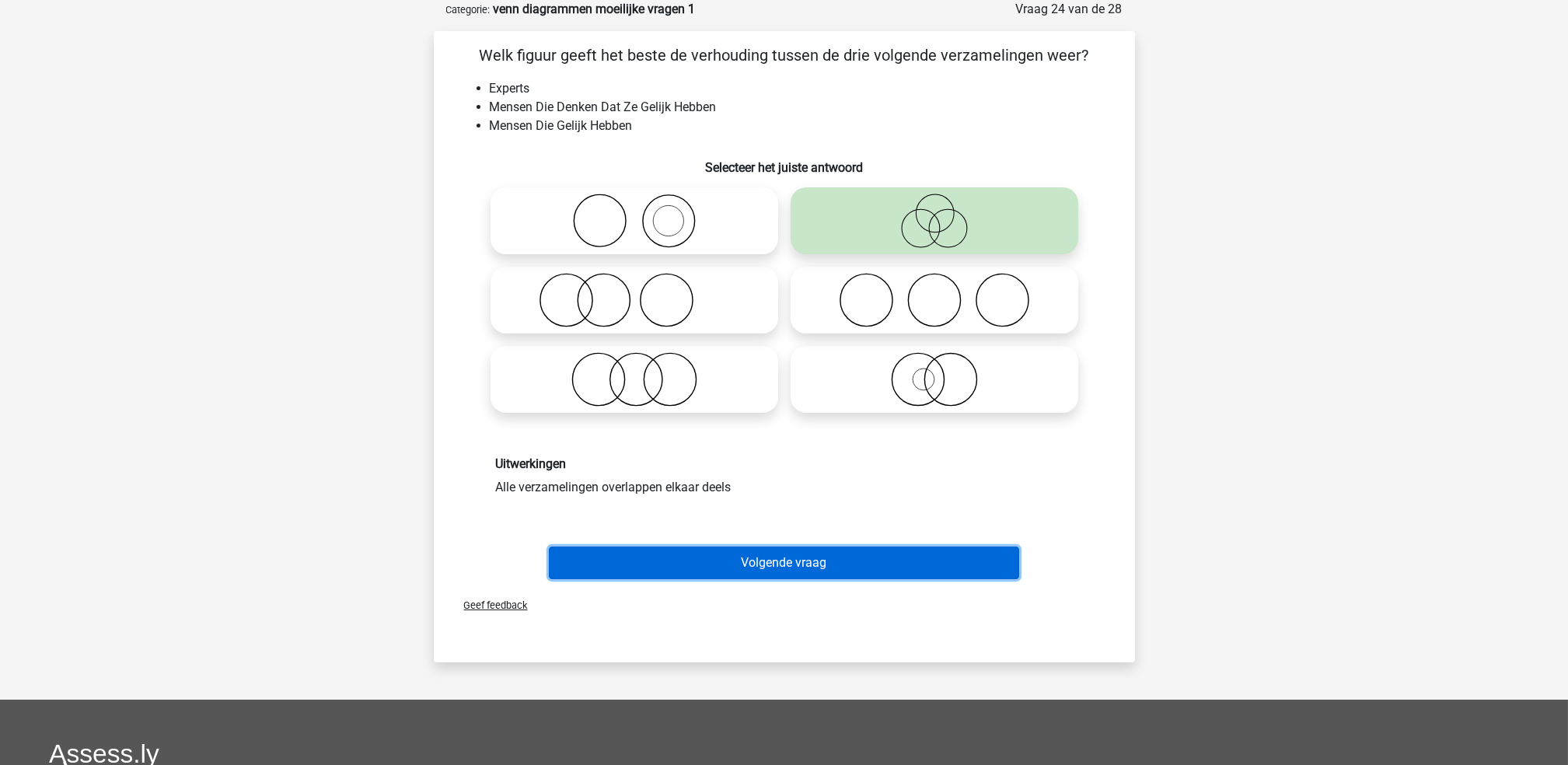
click at [768, 568] on button "Volgende vraag" at bounding box center [784, 563] width 470 height 33
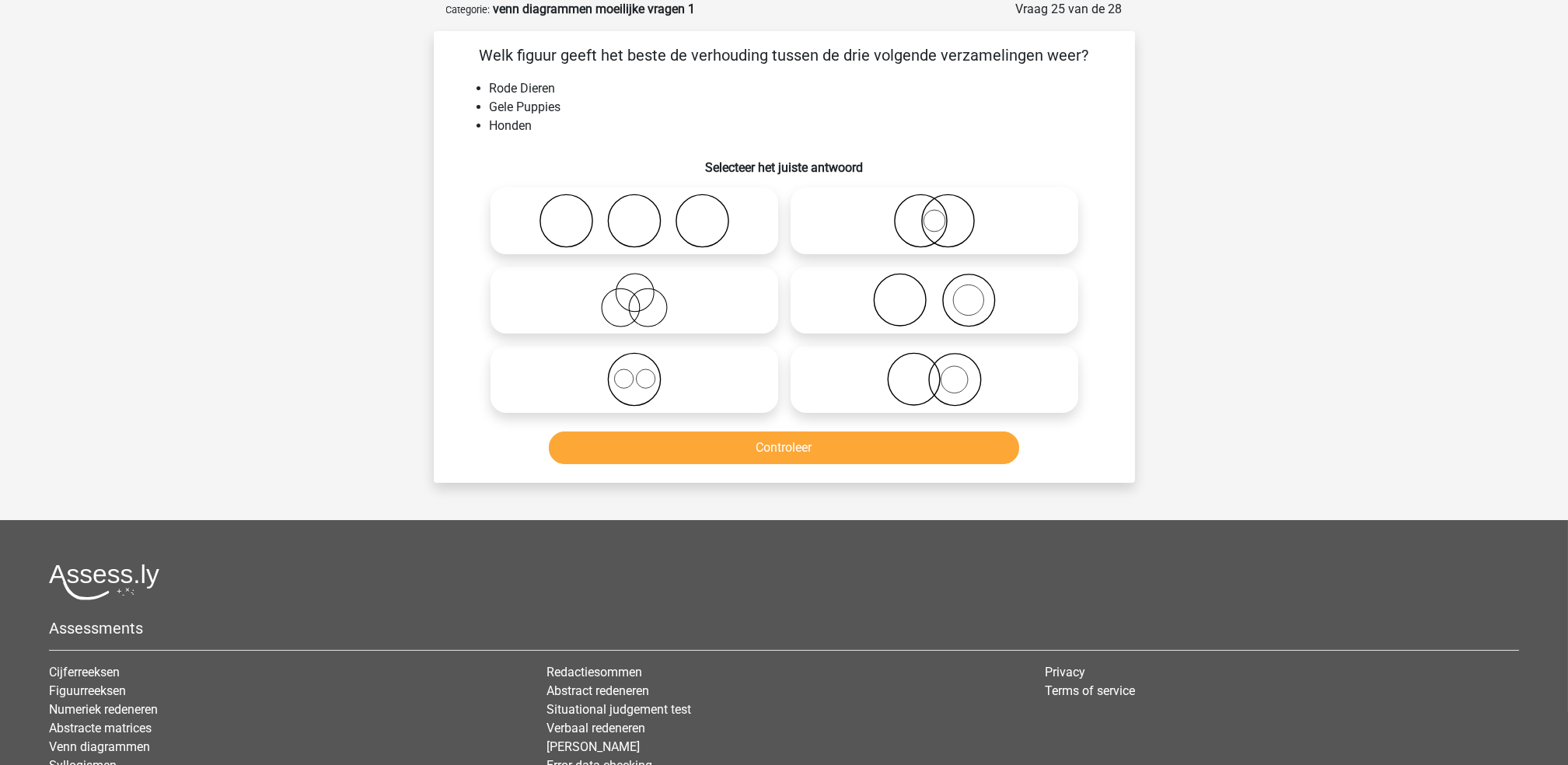
click at [826, 390] on icon at bounding box center [934, 379] width 275 height 54
click at [934, 372] on input "radio" at bounding box center [939, 366] width 10 height 10
radio input "true"
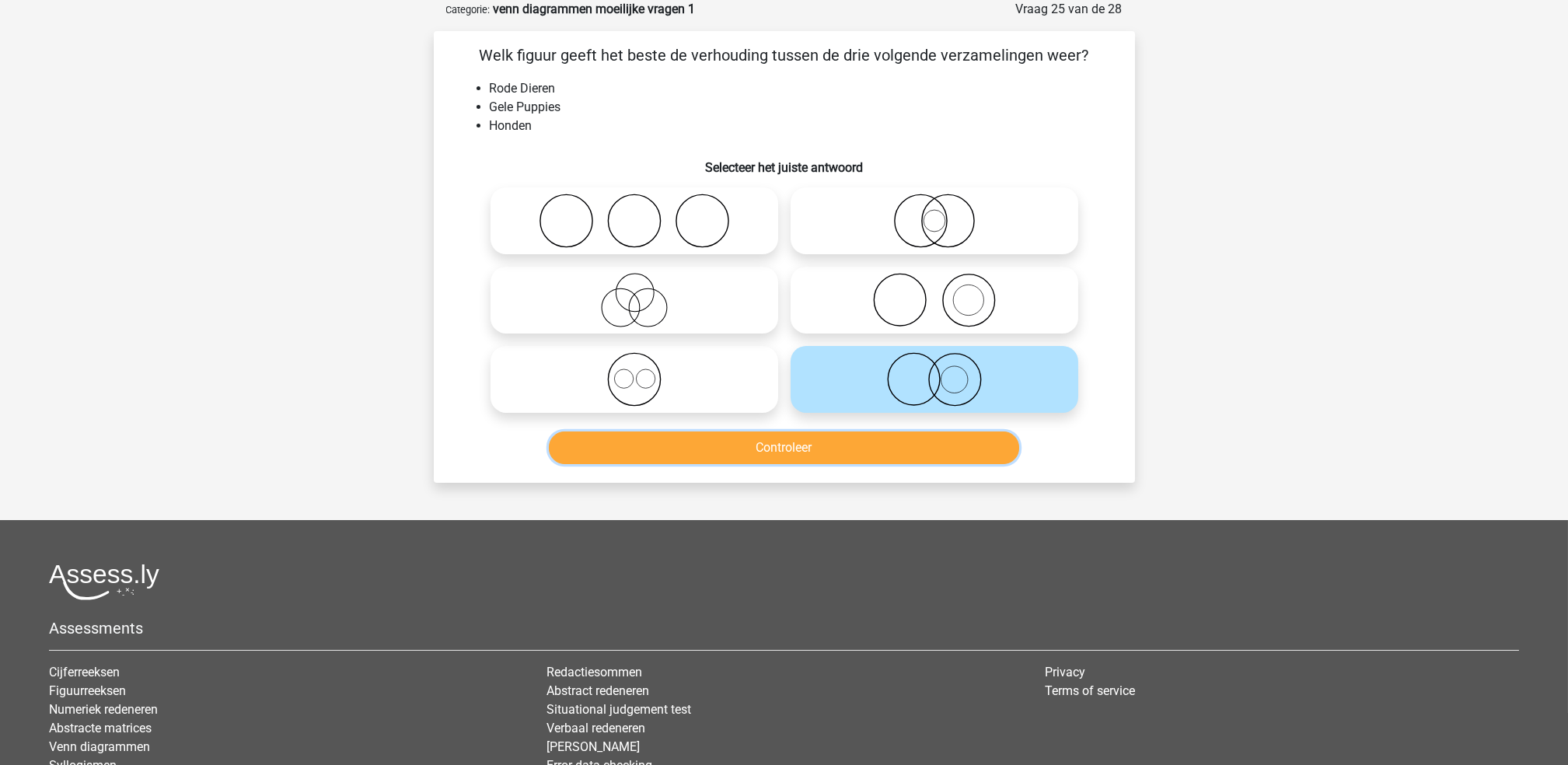
click at [813, 452] on button "Controleer" at bounding box center [784, 448] width 470 height 33
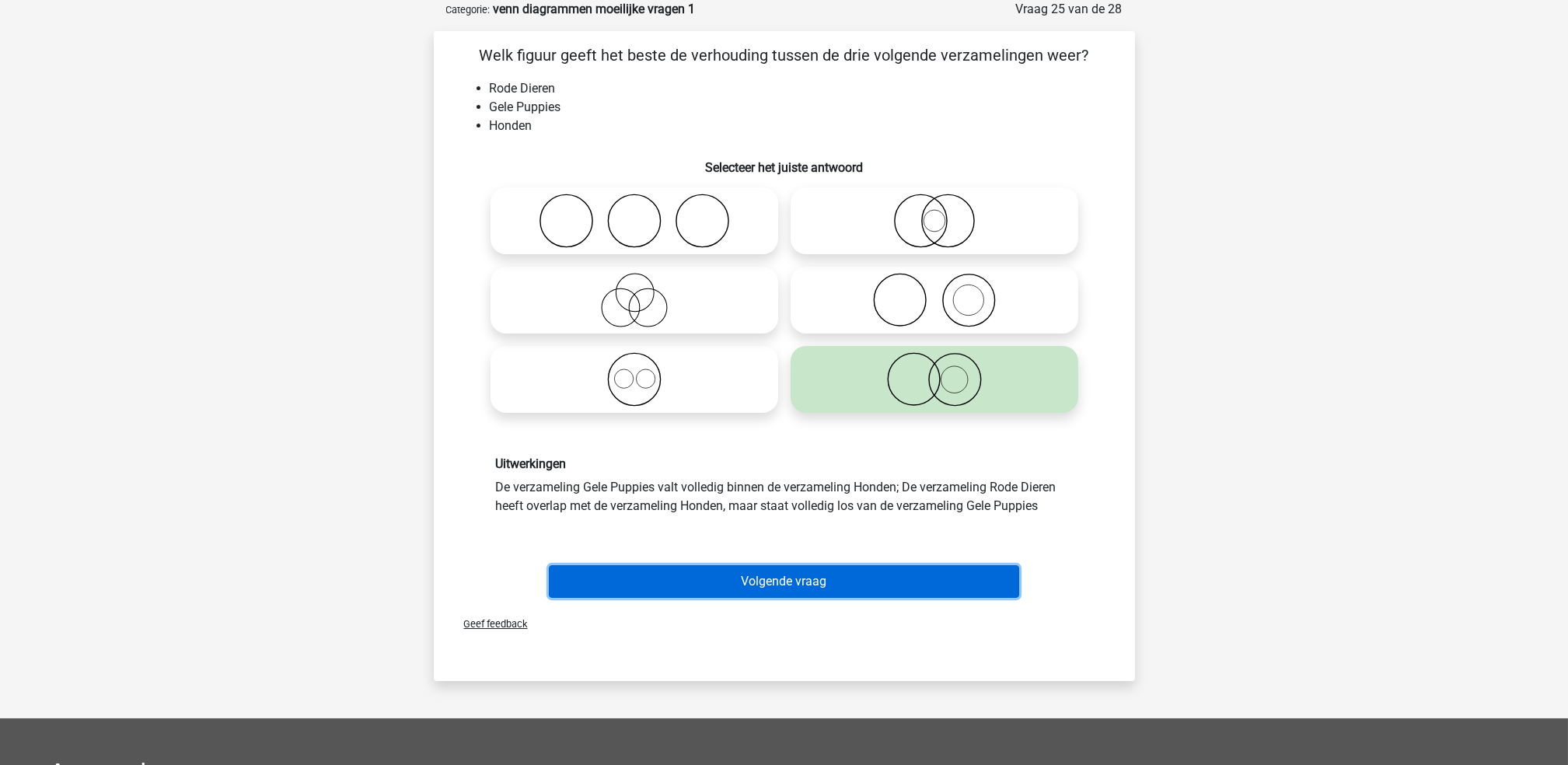
click at [856, 580] on button "Volgende vraag" at bounding box center [784, 582] width 470 height 33
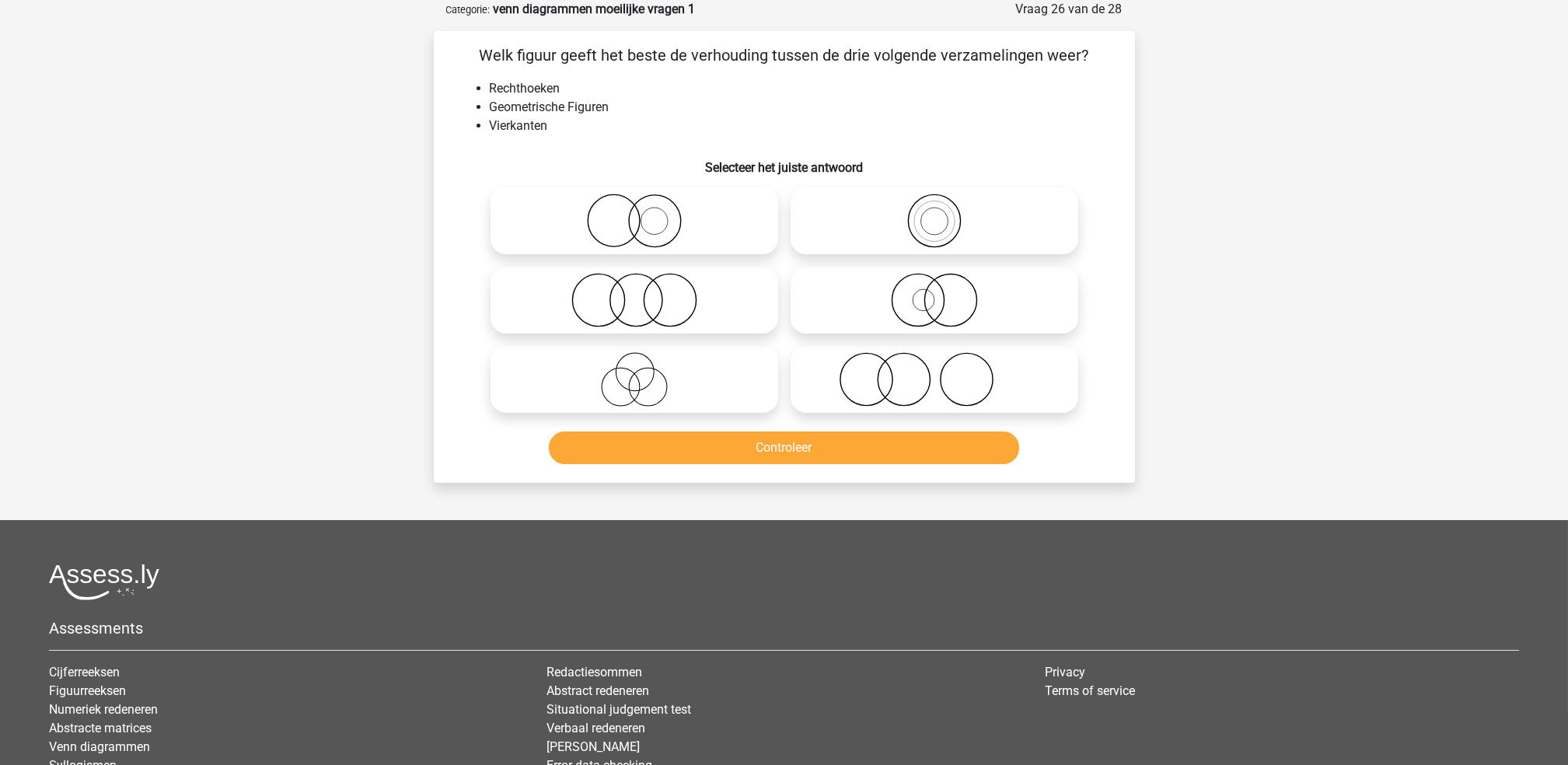
click at [884, 226] on icon at bounding box center [934, 220] width 275 height 54
click at [934, 213] on input "radio" at bounding box center [939, 208] width 10 height 10
radio input "true"
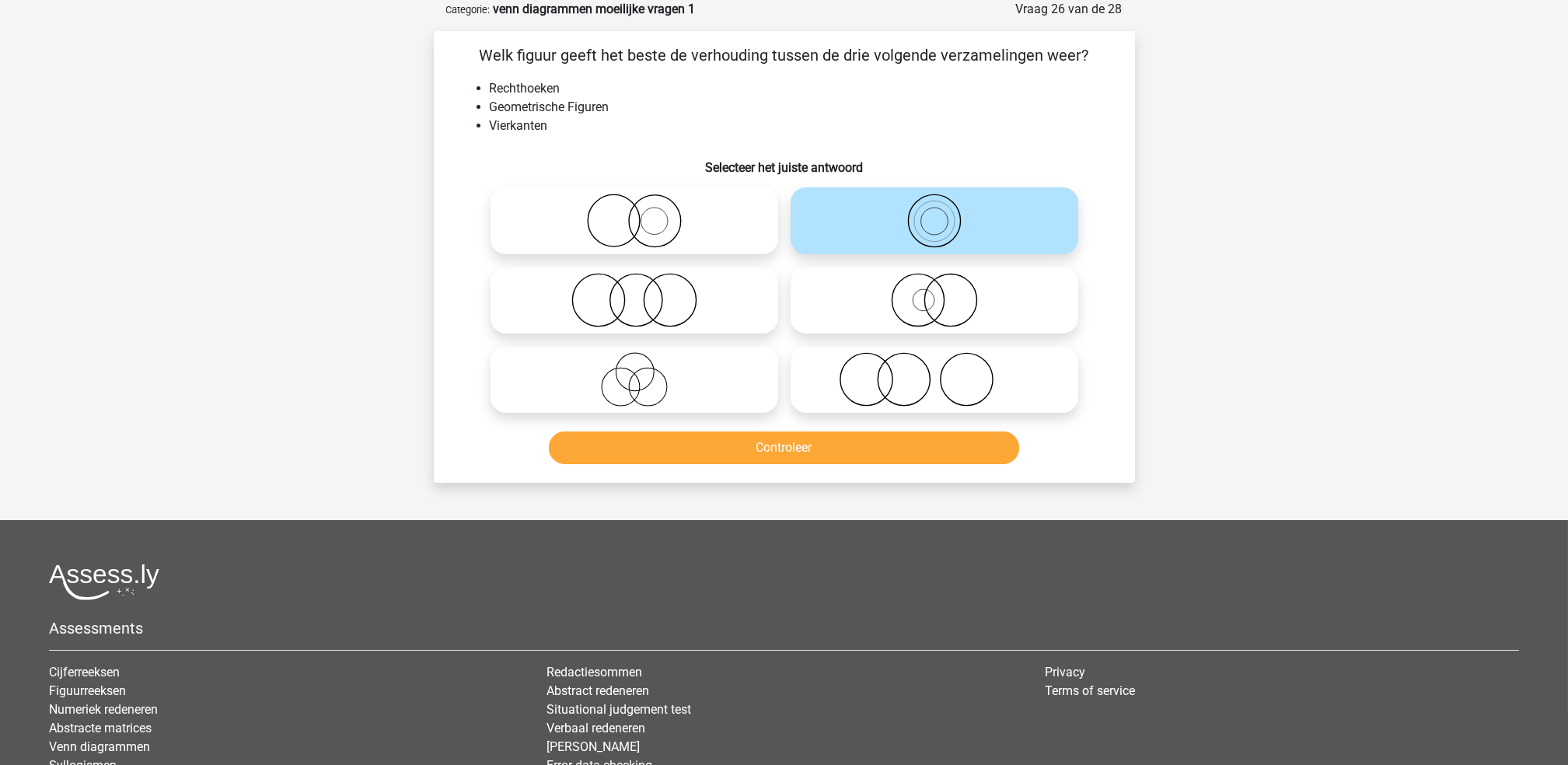
click at [635, 353] on icon at bounding box center [635, 379] width 275 height 54
click at [635, 361] on input "radio" at bounding box center [639, 366] width 10 height 10
radio input "true"
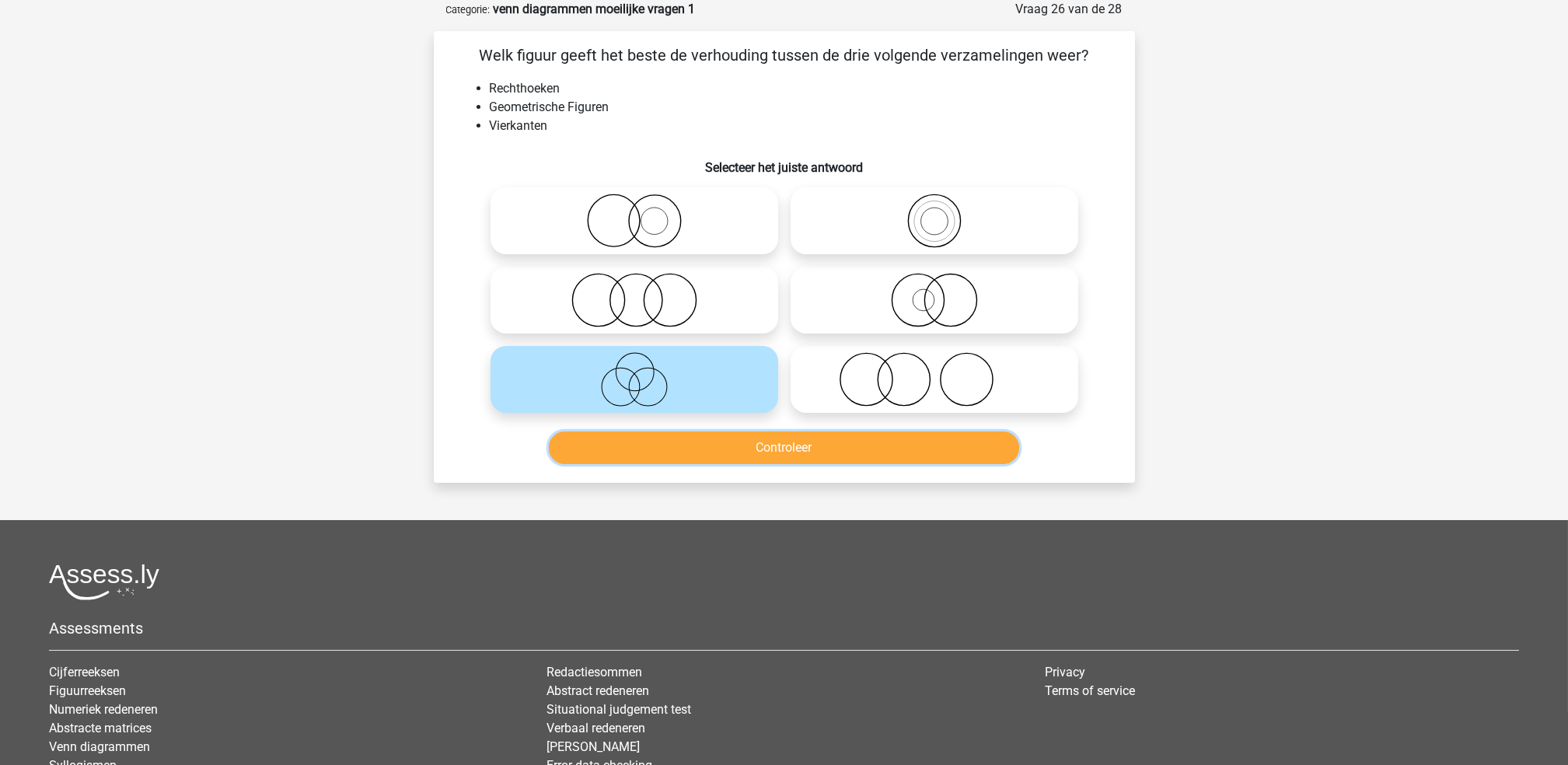
click at [655, 443] on button "Controleer" at bounding box center [784, 448] width 470 height 33
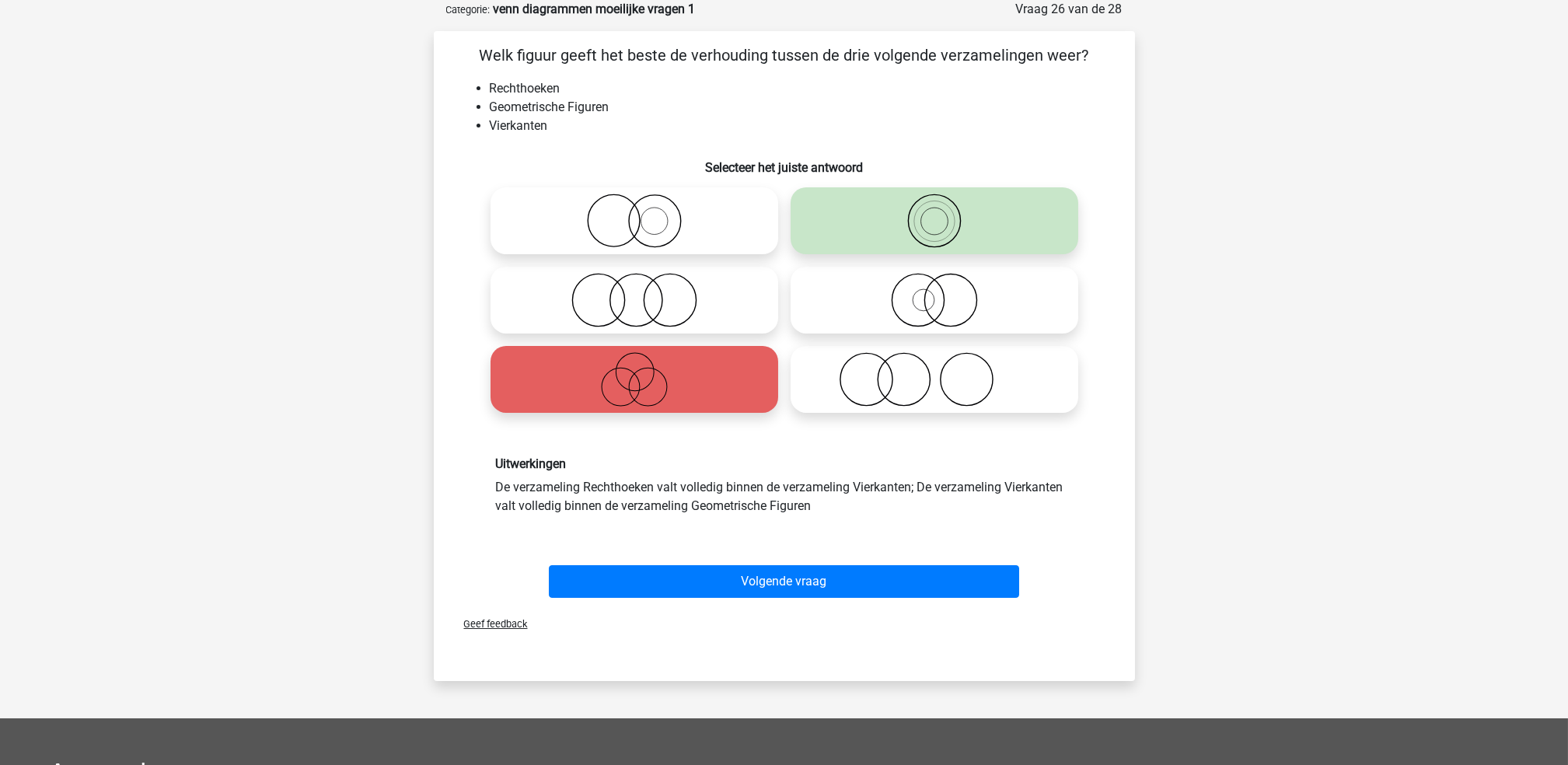
click at [704, 561] on div "Volgende vraag" at bounding box center [784, 578] width 651 height 52
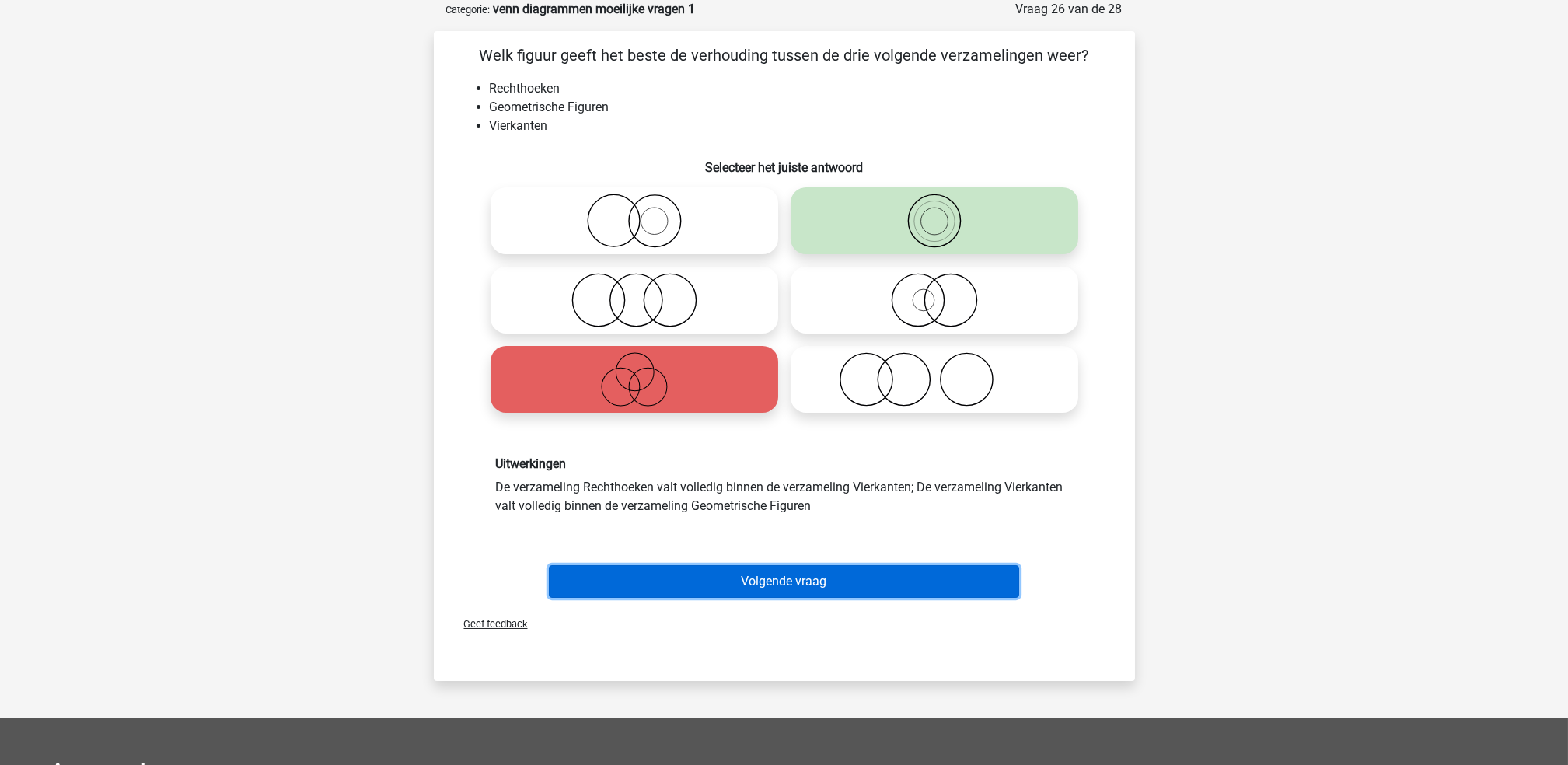
click at [704, 574] on button "Volgende vraag" at bounding box center [784, 582] width 470 height 33
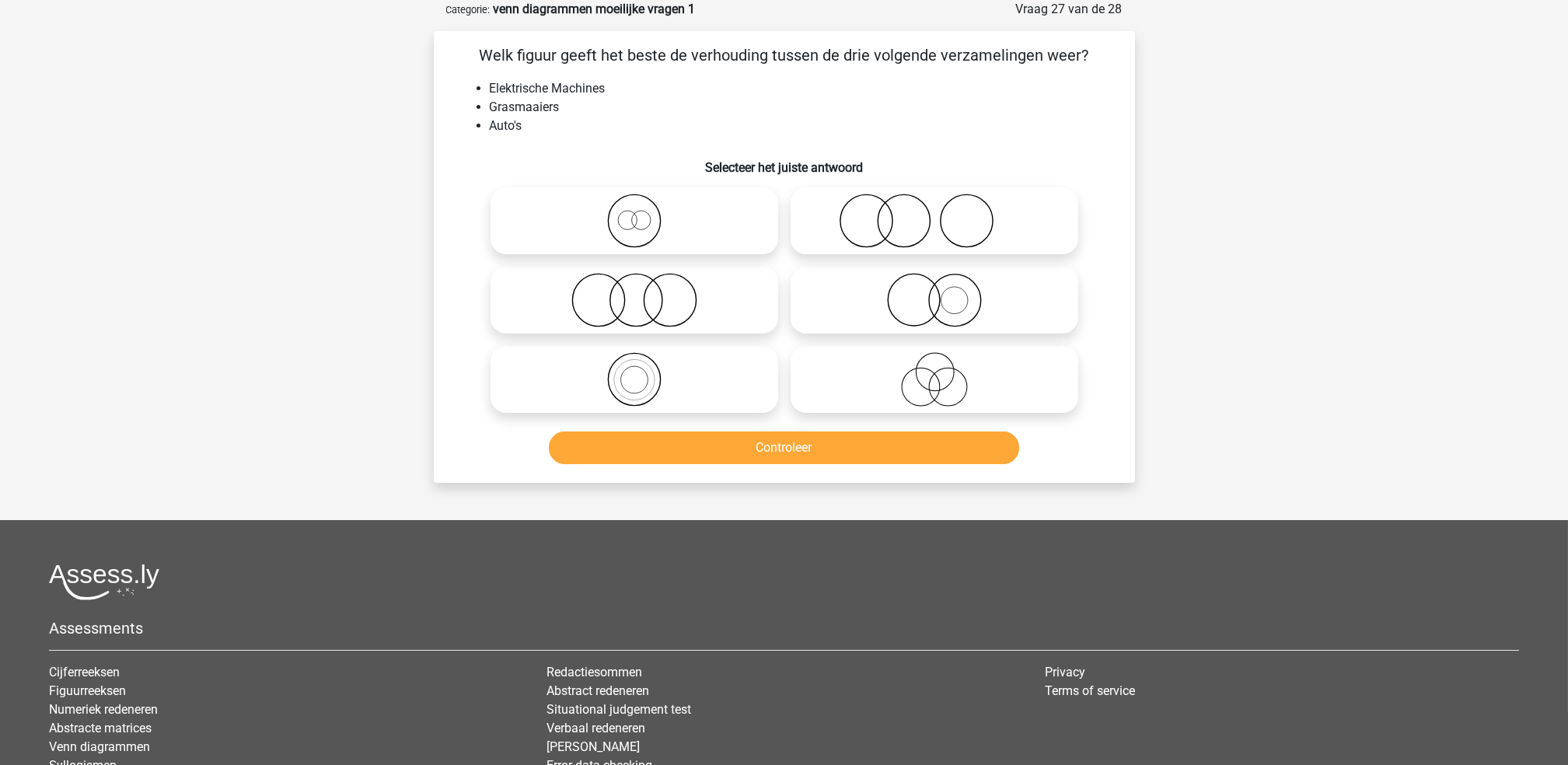
click at [892, 288] on icon at bounding box center [934, 300] width 275 height 54
click at [934, 288] on input "radio" at bounding box center [939, 287] width 10 height 10
radio input "true"
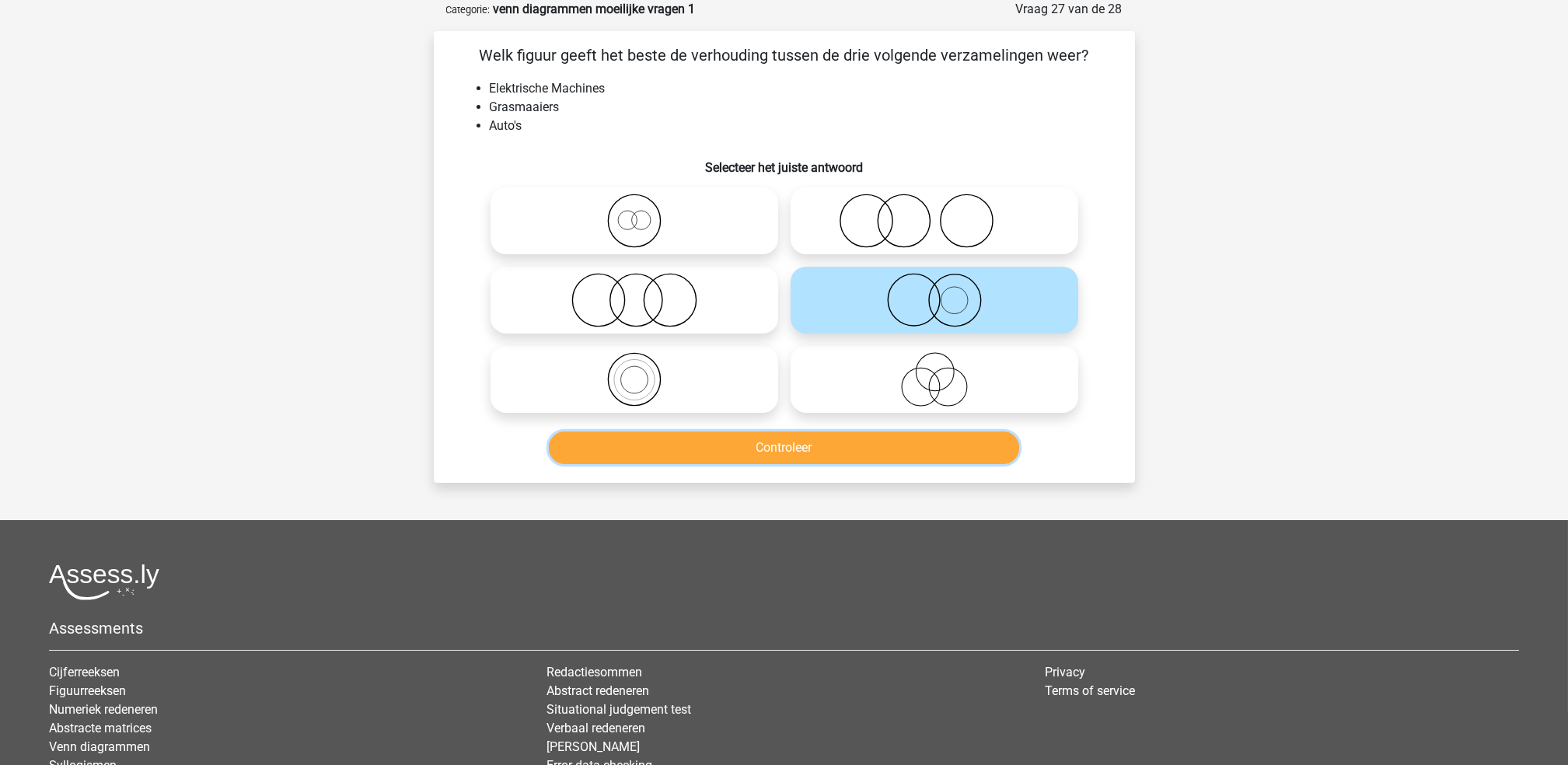
click at [880, 449] on button "Controleer" at bounding box center [784, 448] width 470 height 33
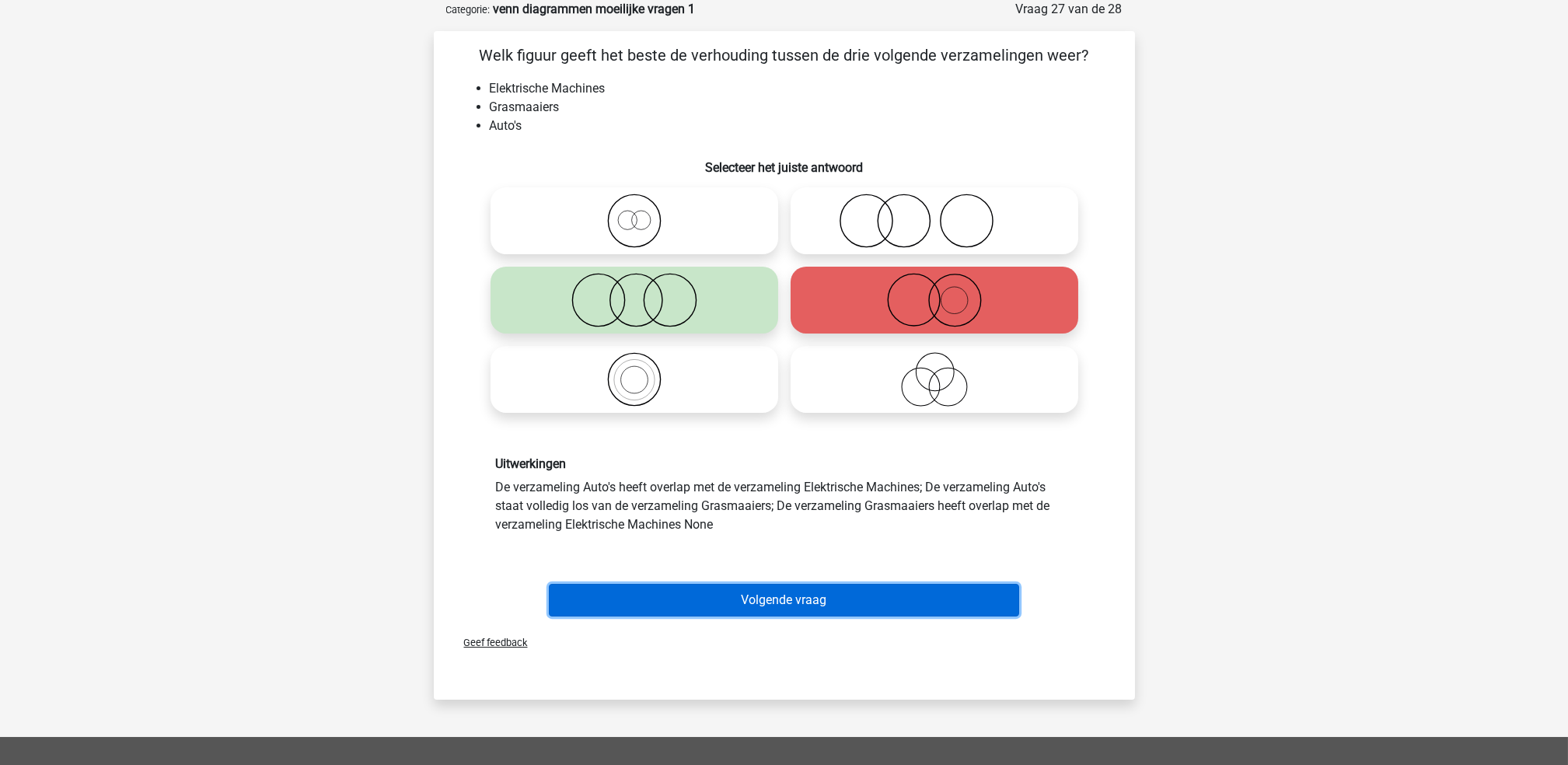
click at [854, 582] on div "Volgende vraag" at bounding box center [784, 597] width 651 height 52
click at [851, 588] on button "Volgende vraag" at bounding box center [784, 600] width 470 height 33
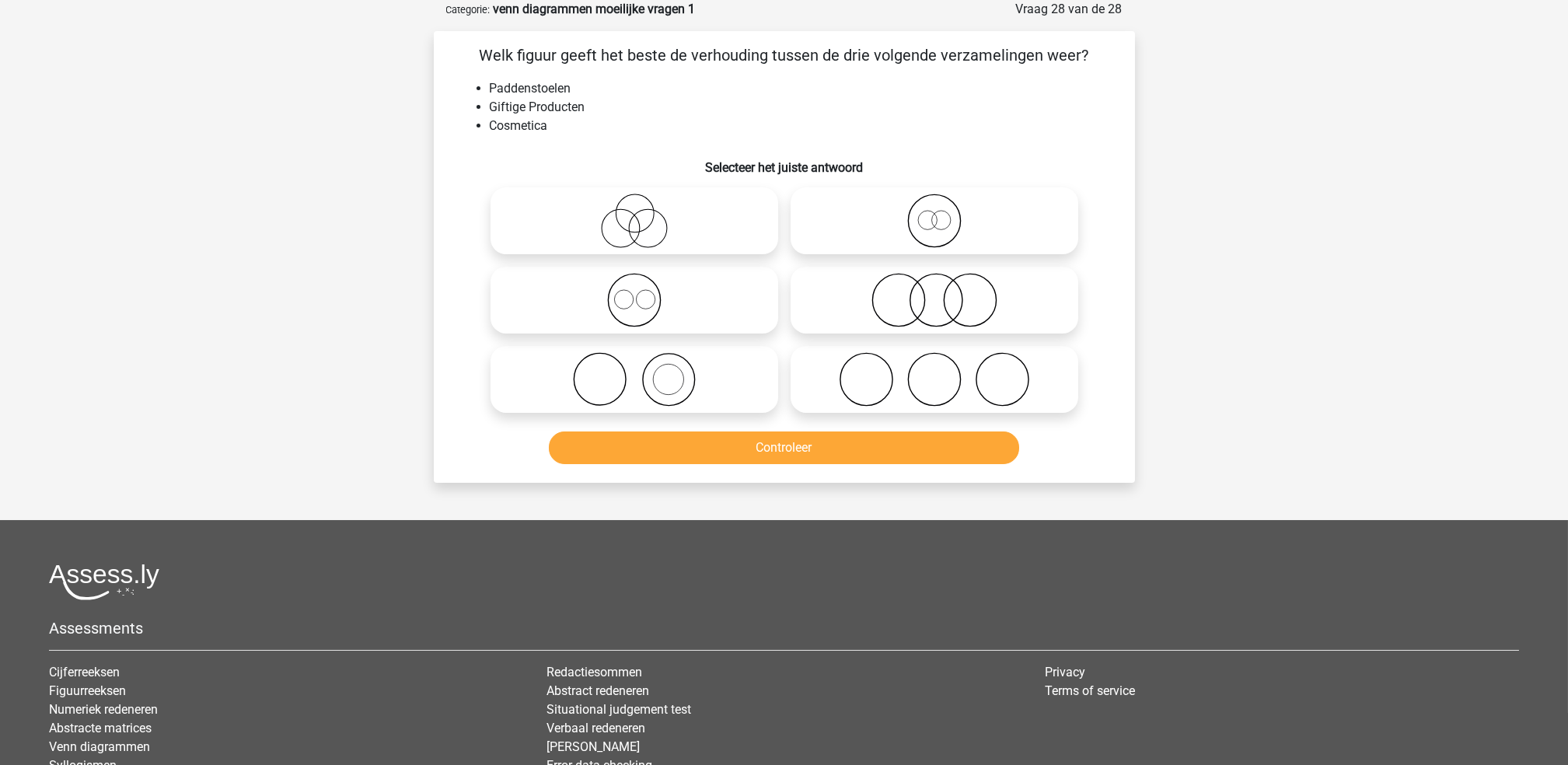
click at [676, 224] on icon at bounding box center [635, 220] width 275 height 54
click at [644, 213] on input "radio" at bounding box center [639, 208] width 10 height 10
radio input "true"
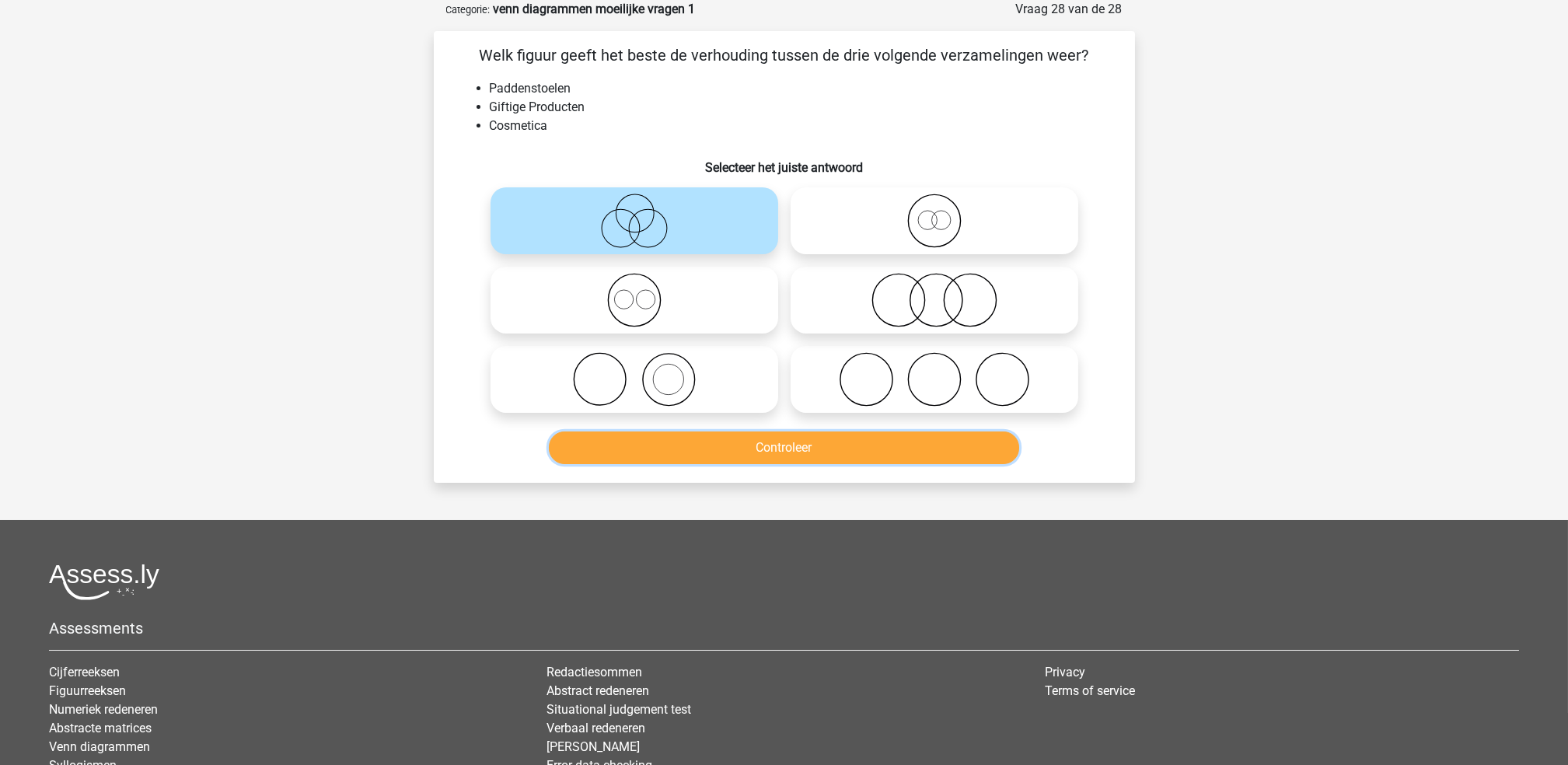
click at [761, 442] on button "Controleer" at bounding box center [784, 448] width 470 height 33
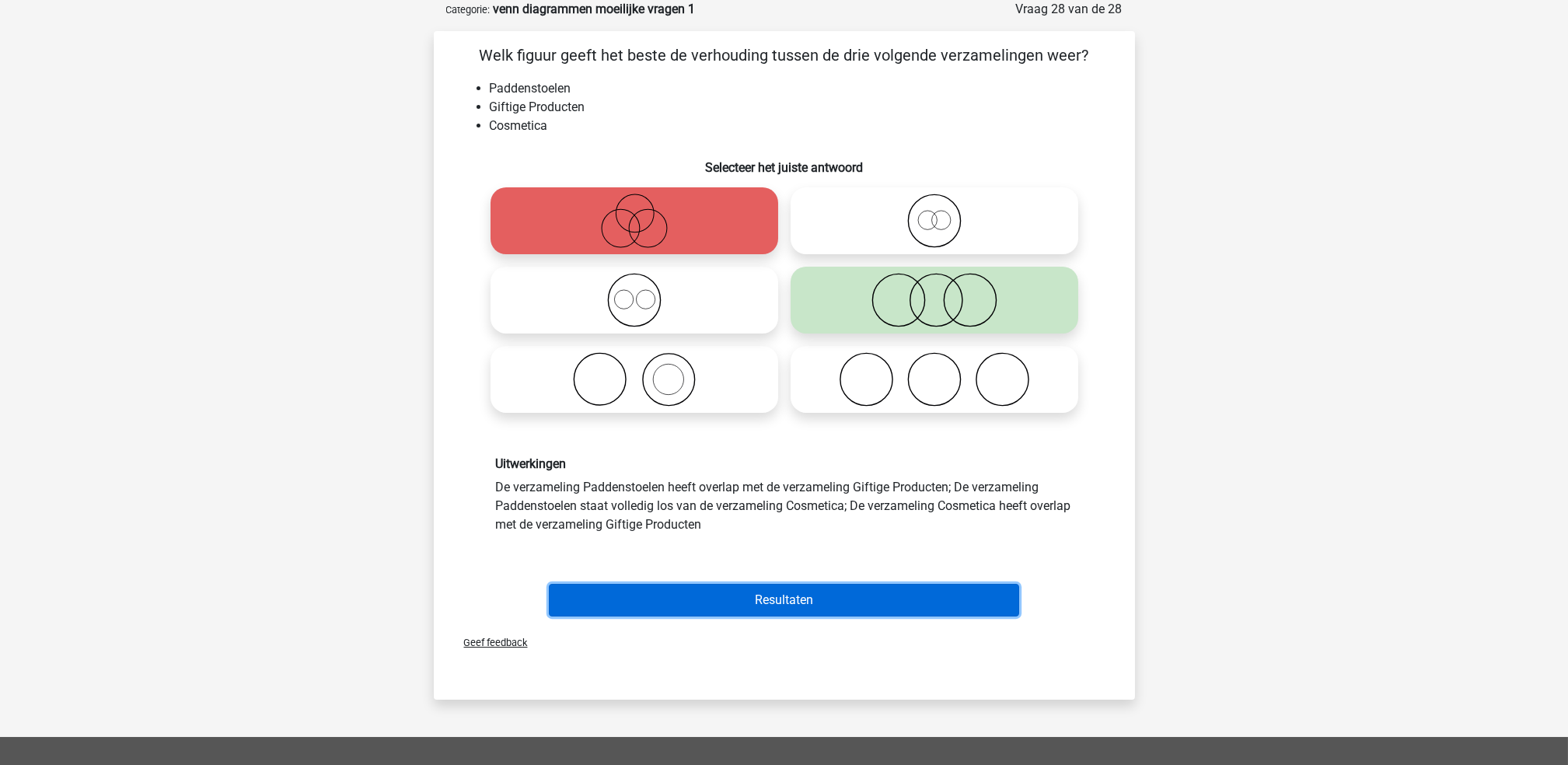
click at [777, 594] on button "Resultaten" at bounding box center [784, 600] width 470 height 33
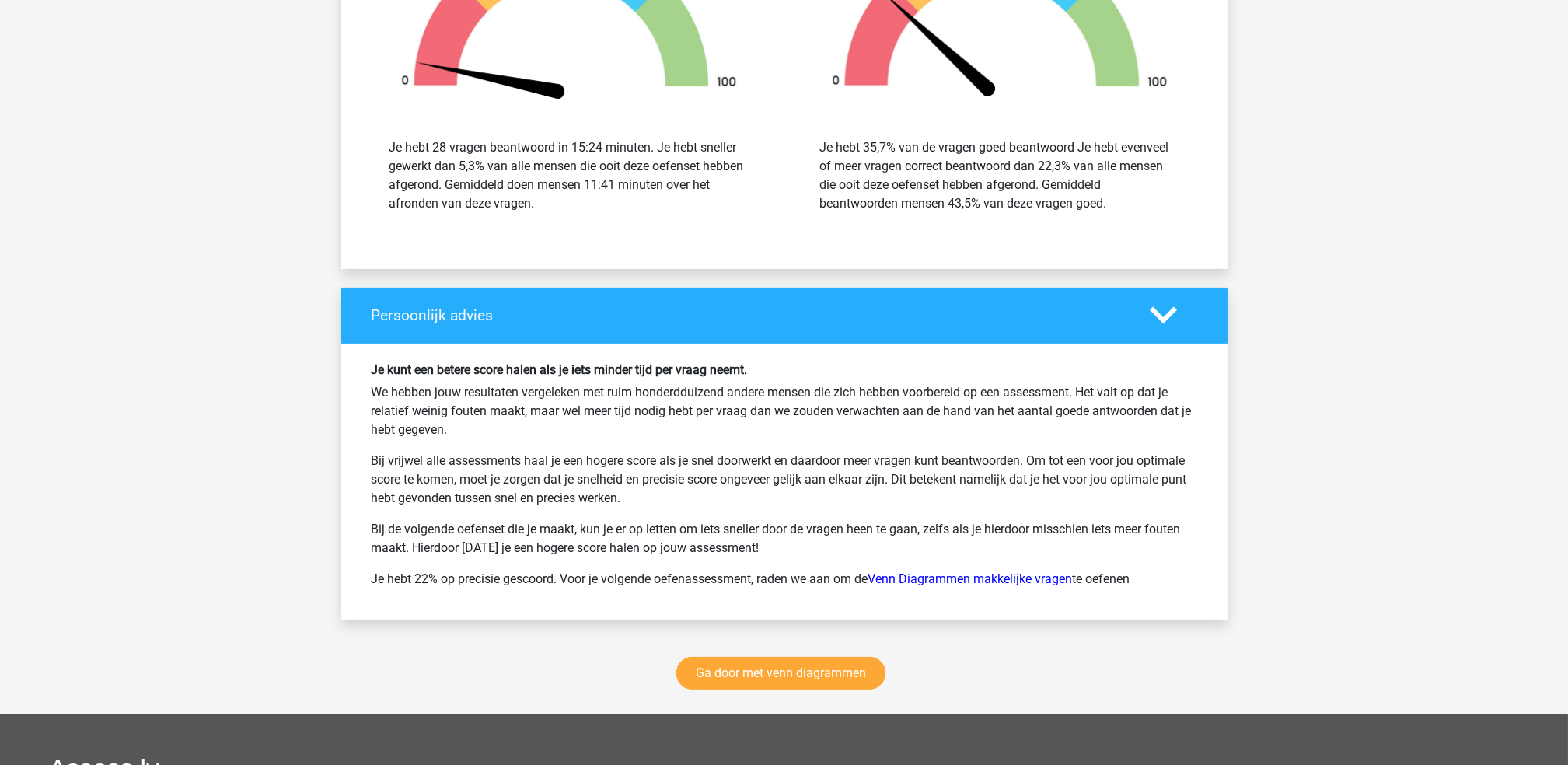
scroll to position [2591, 0]
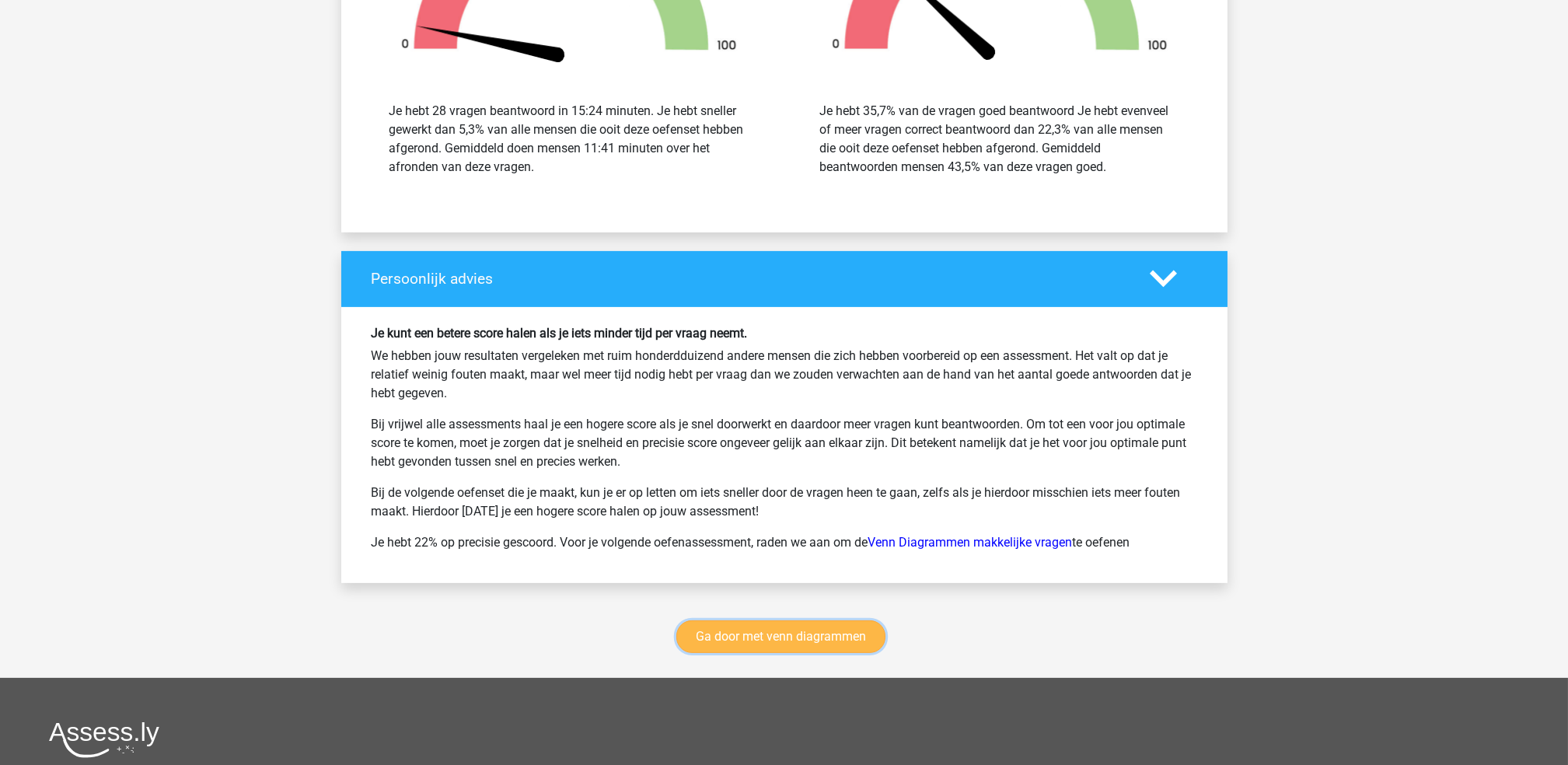
click at [853, 650] on link "Ga door met venn diagrammen" at bounding box center [780, 636] width 209 height 33
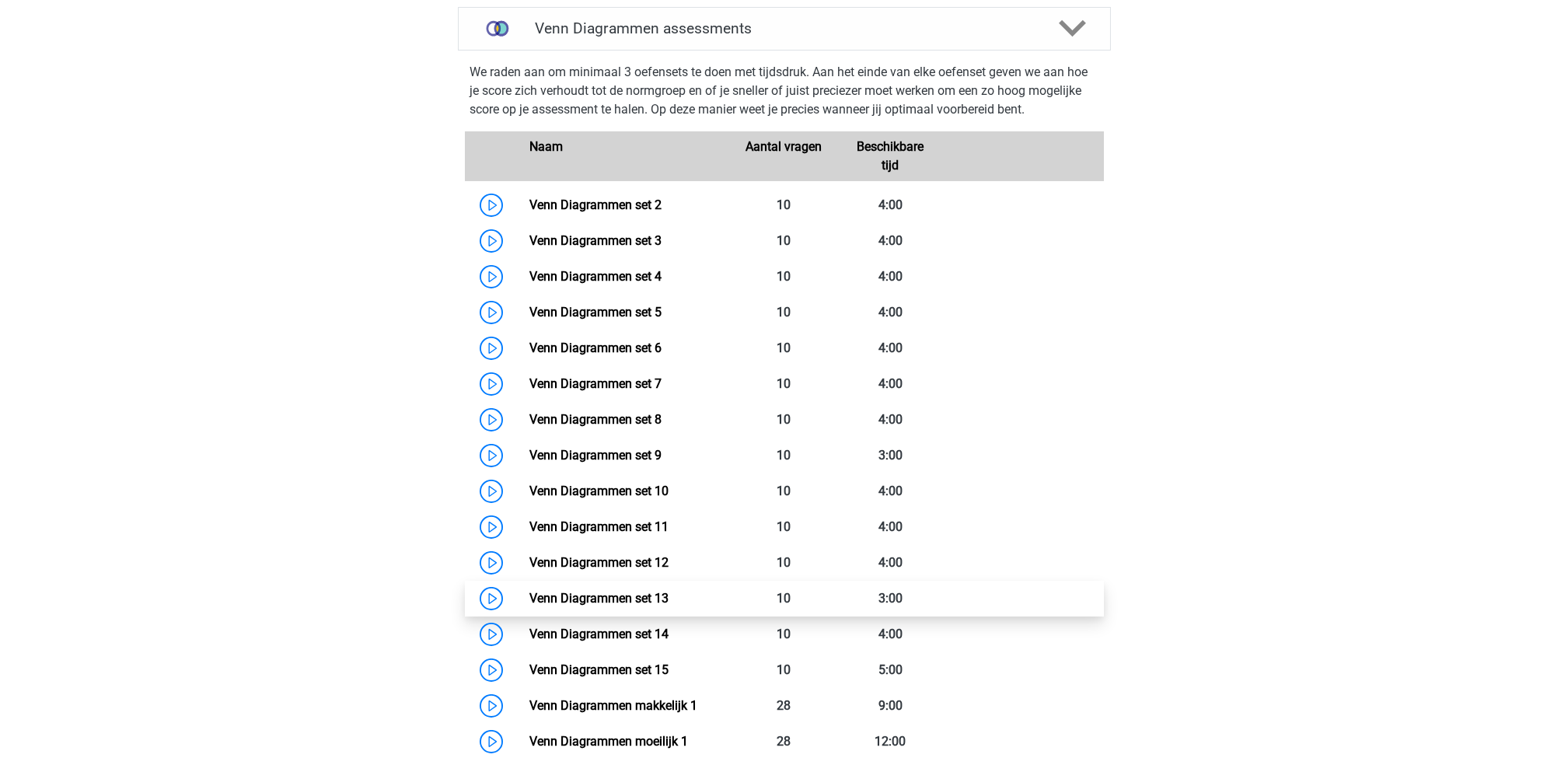
scroll to position [759, 0]
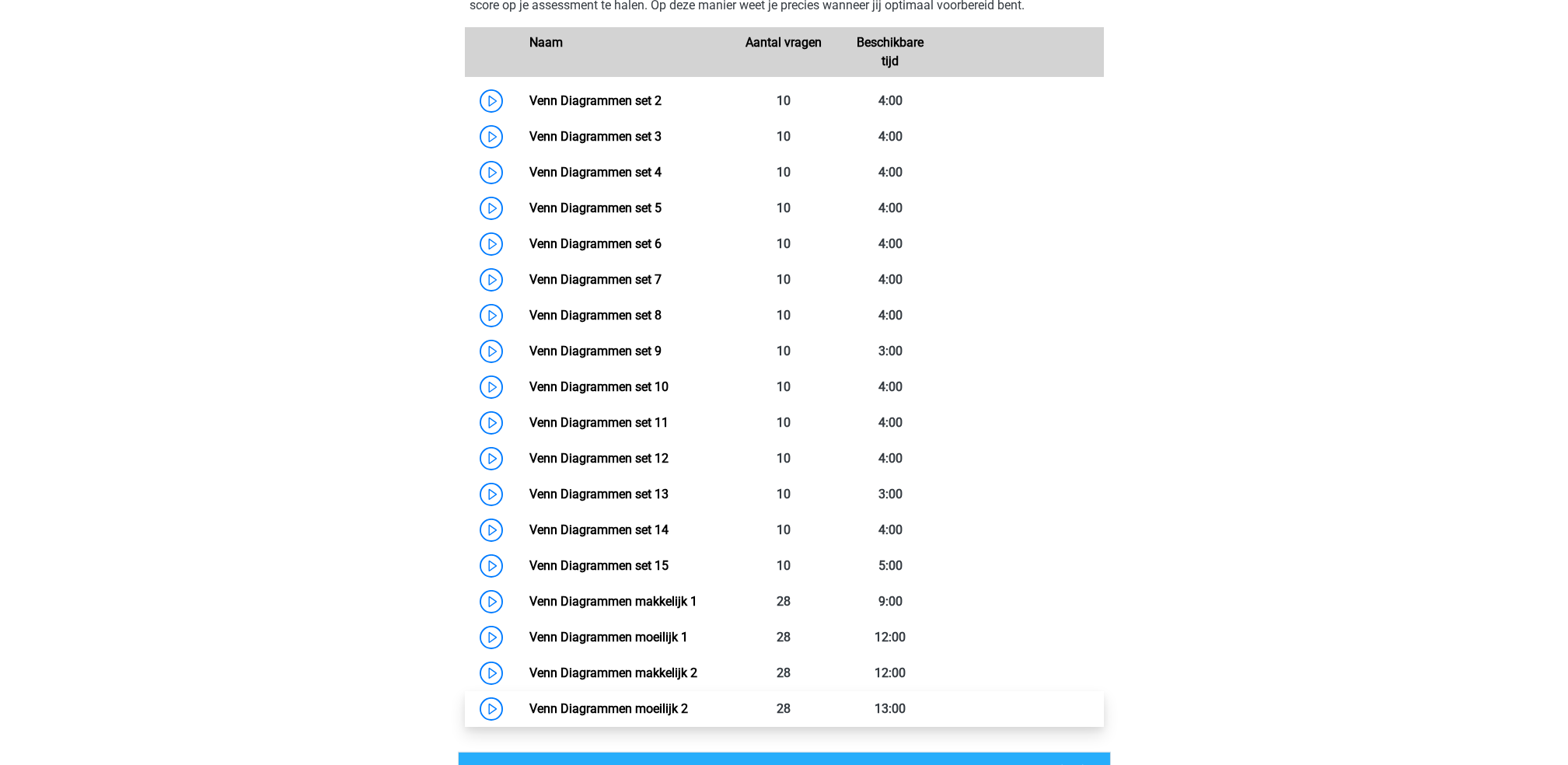
click at [688, 711] on link "Venn Diagrammen moeilijk 2" at bounding box center [608, 708] width 159 height 15
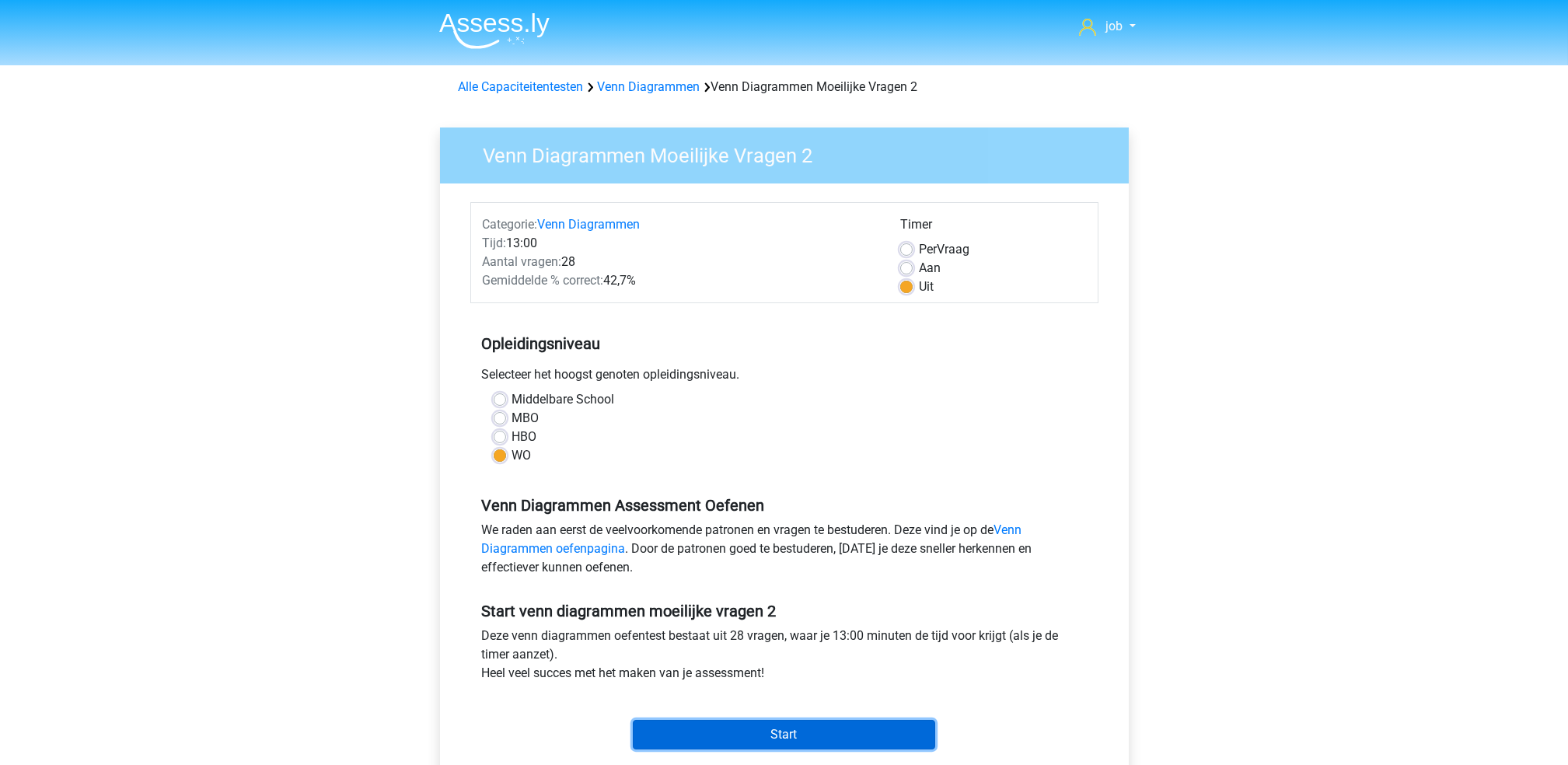
click at [775, 747] on input "Start" at bounding box center [784, 735] width 302 height 29
click at [827, 743] on input "Start" at bounding box center [784, 735] width 302 height 29
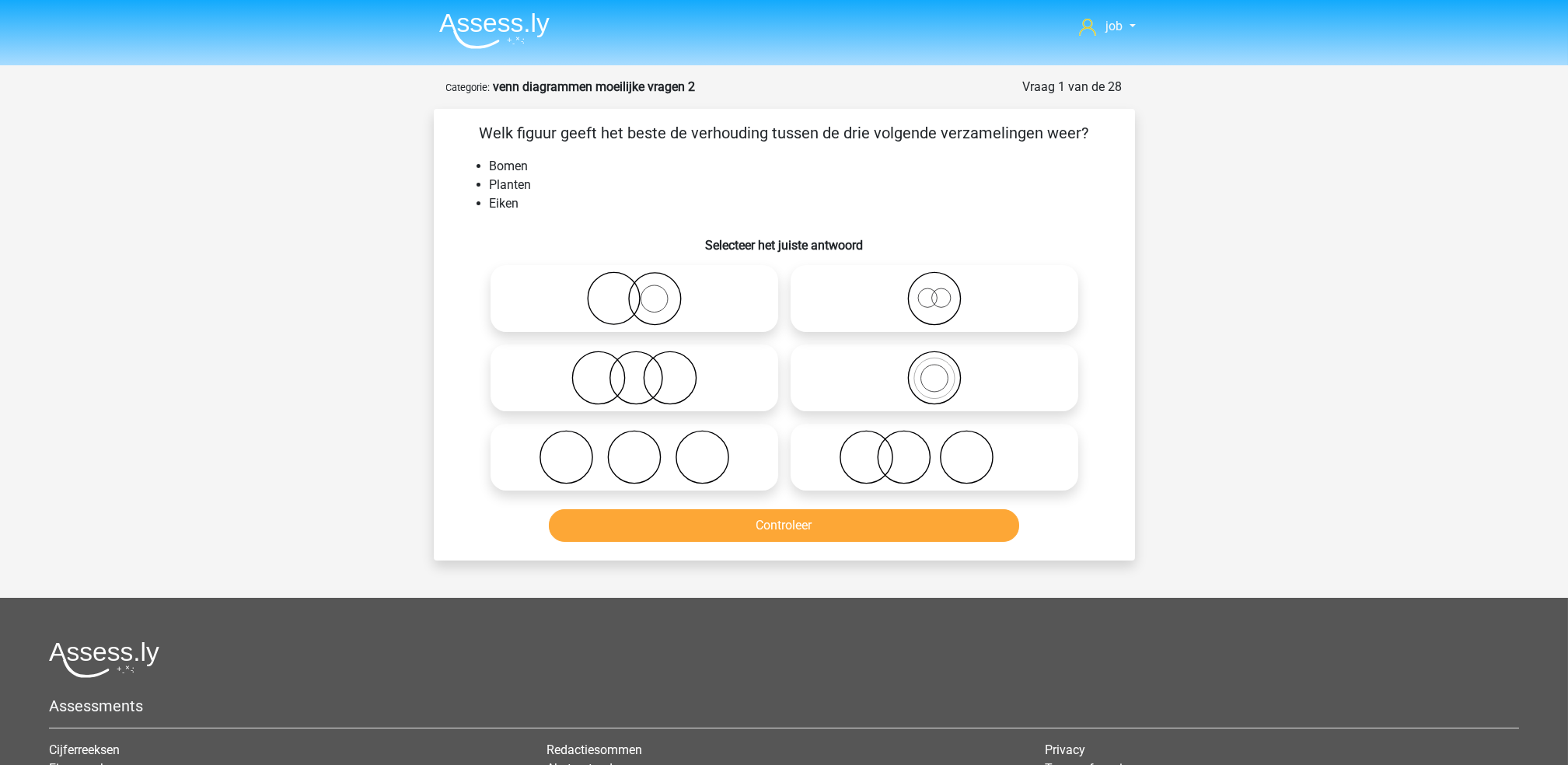
click at [839, 292] on icon at bounding box center [934, 298] width 275 height 54
click at [934, 291] on input "radio" at bounding box center [939, 286] width 10 height 10
radio input "true"
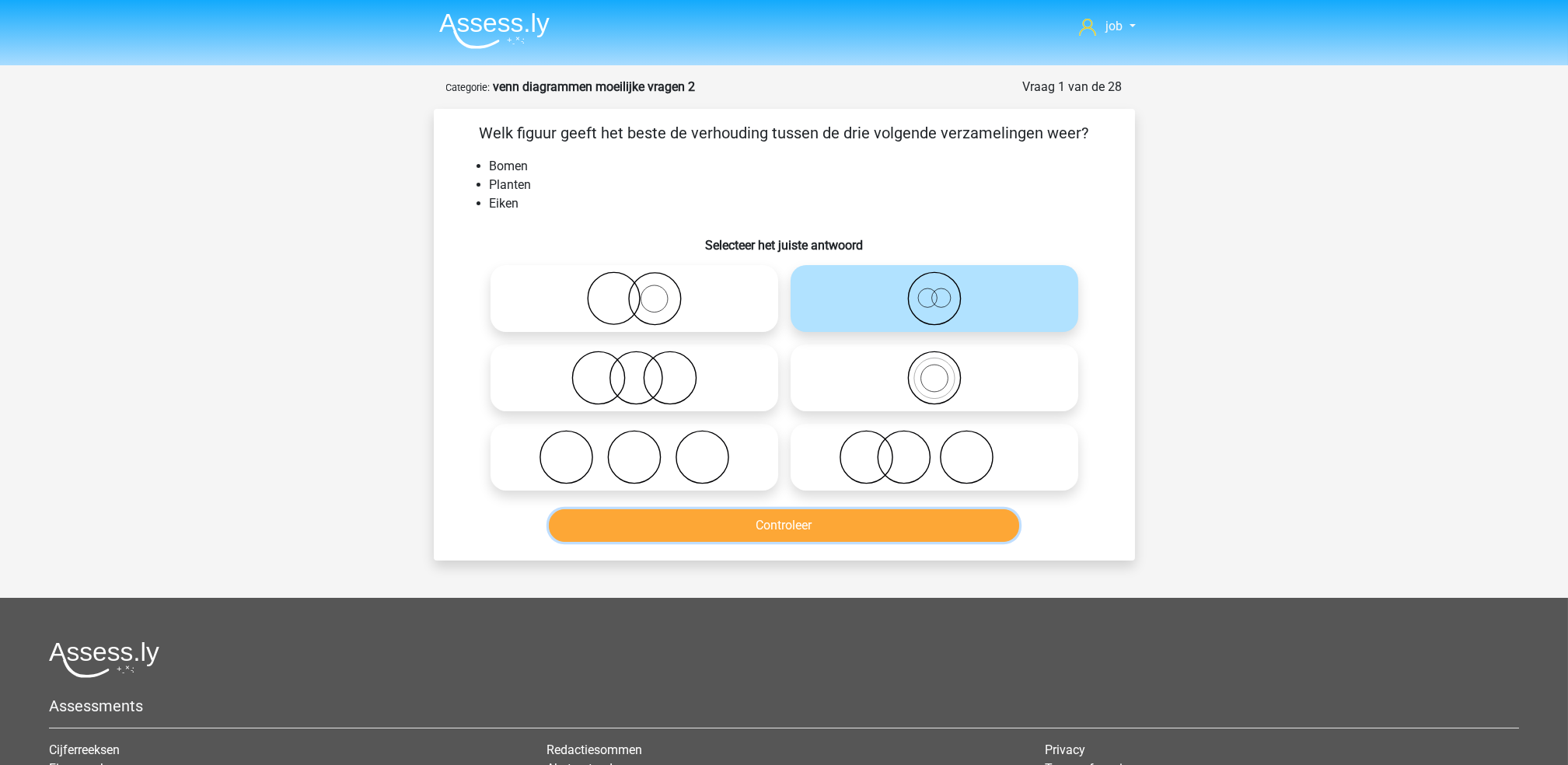
click at [779, 524] on button "Controleer" at bounding box center [784, 526] width 470 height 33
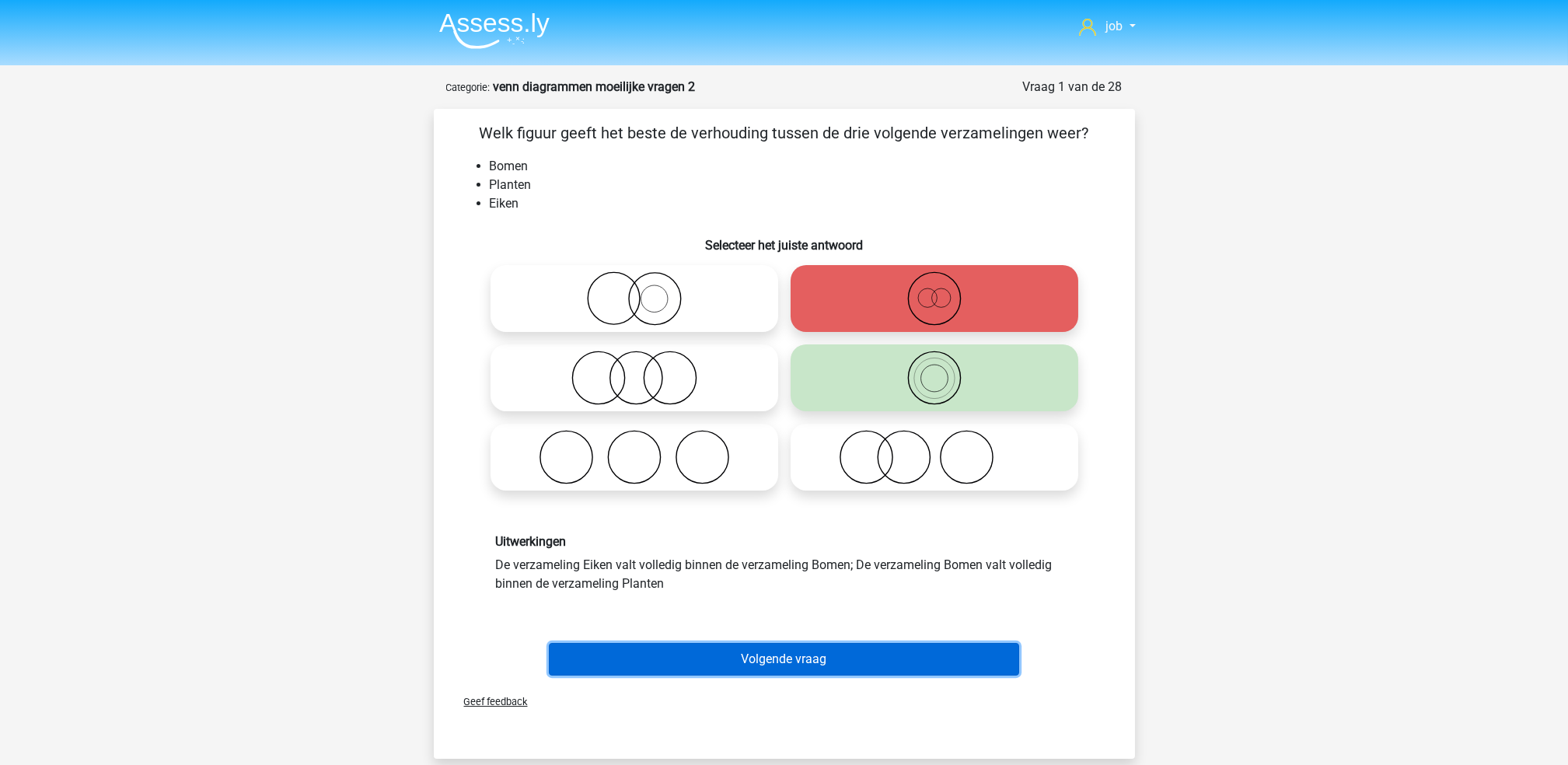
click at [763, 655] on button "Volgende vraag" at bounding box center [784, 659] width 470 height 33
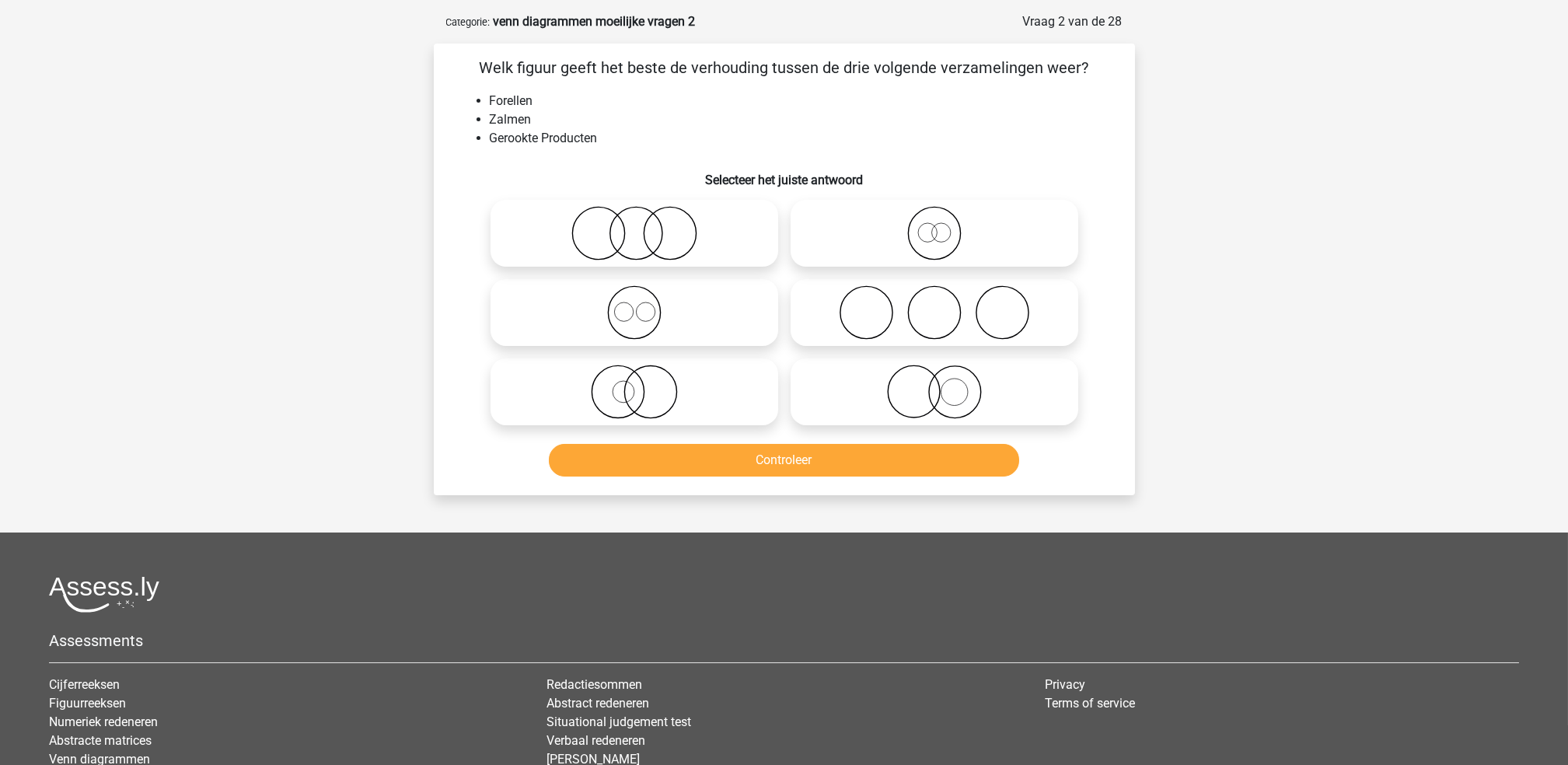
scroll to position [78, 0]
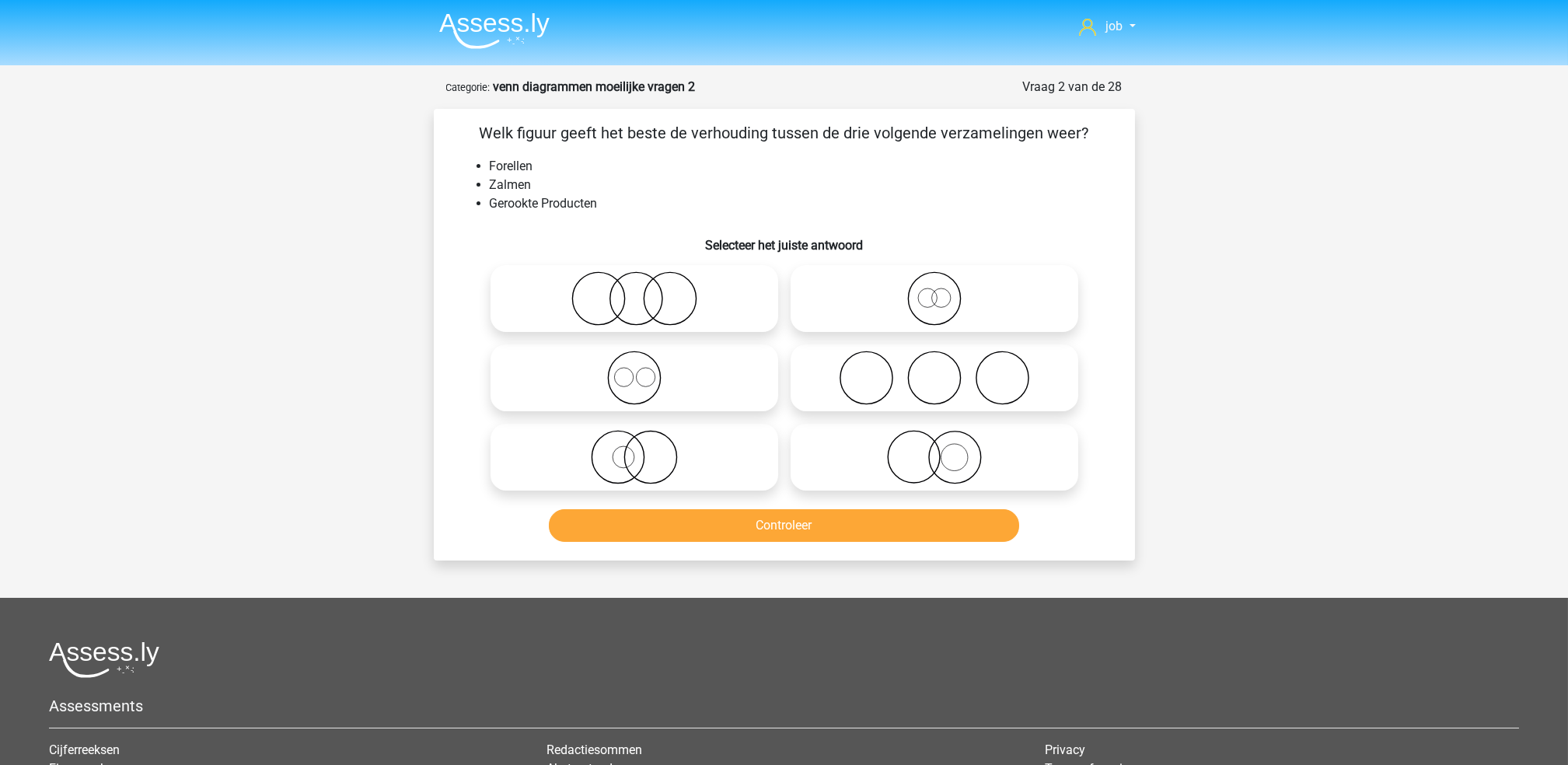
click at [821, 373] on icon at bounding box center [934, 378] width 275 height 54
click at [934, 370] on input "radio" at bounding box center [939, 364] width 10 height 10
radio input "true"
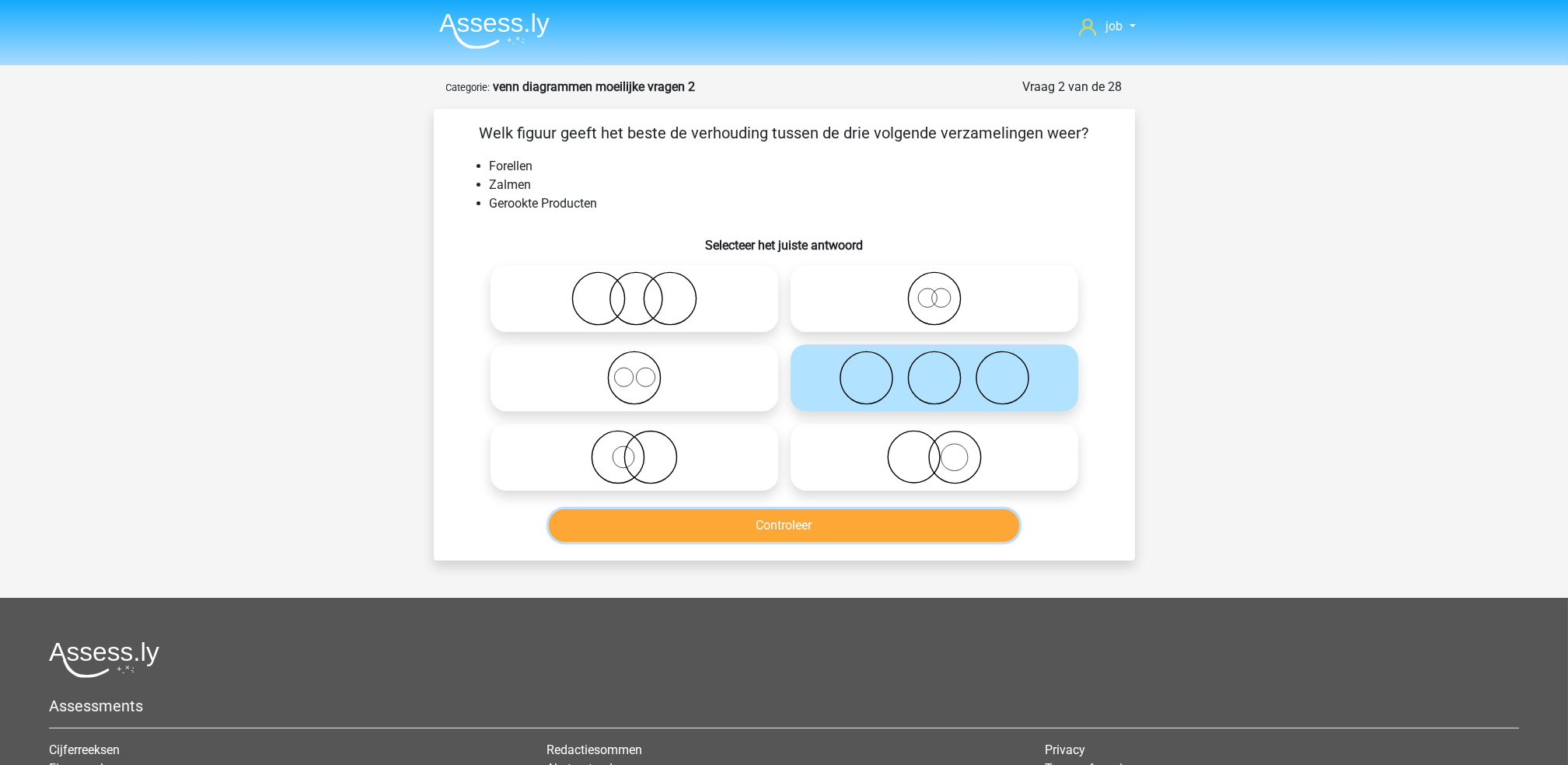
click at [806, 523] on button "Controleer" at bounding box center [784, 526] width 470 height 33
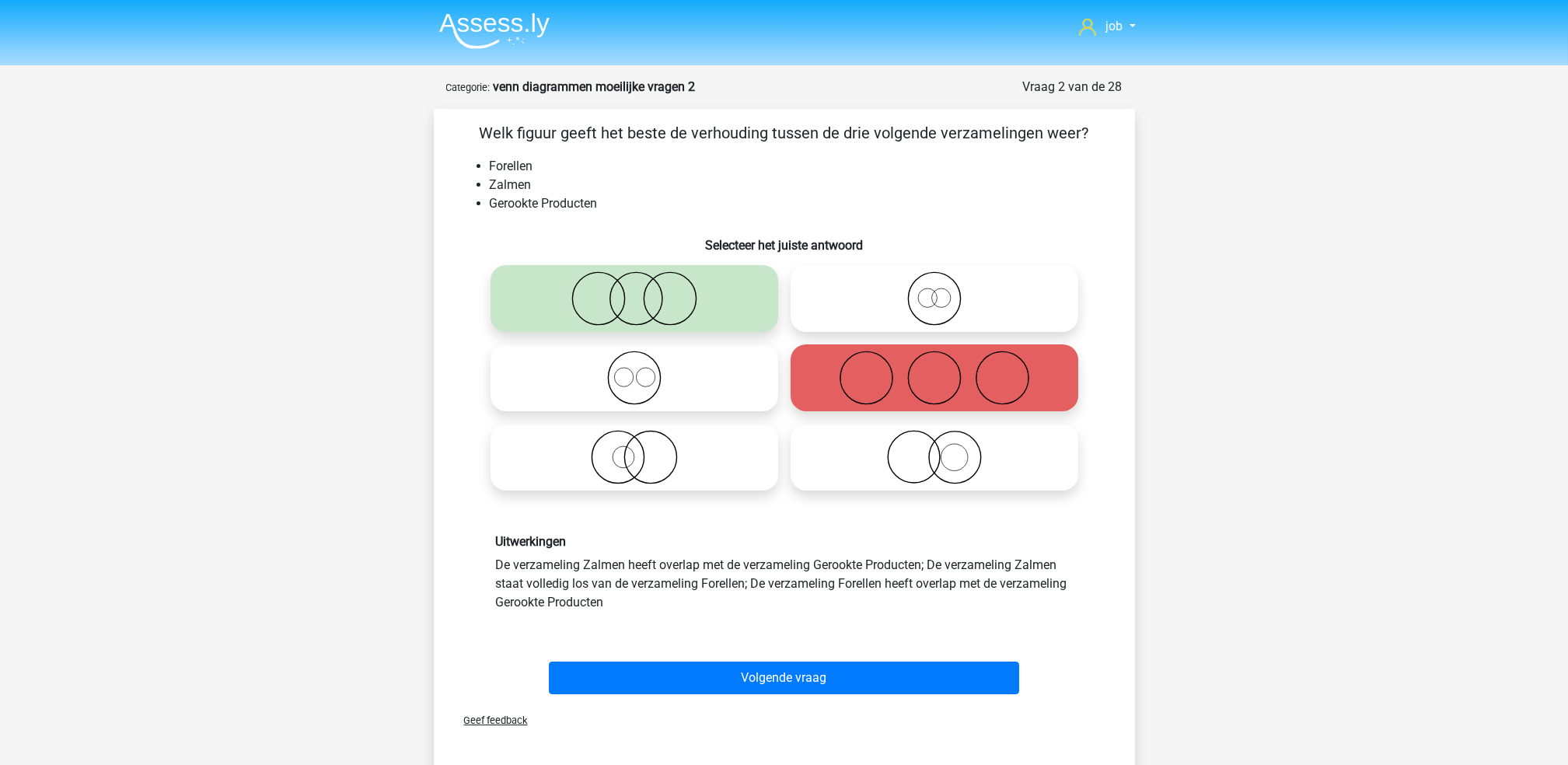
click at [789, 697] on div "Volgende vraag" at bounding box center [784, 681] width 600 height 38
click at [790, 695] on div "Volgende vraag" at bounding box center [784, 681] width 600 height 38
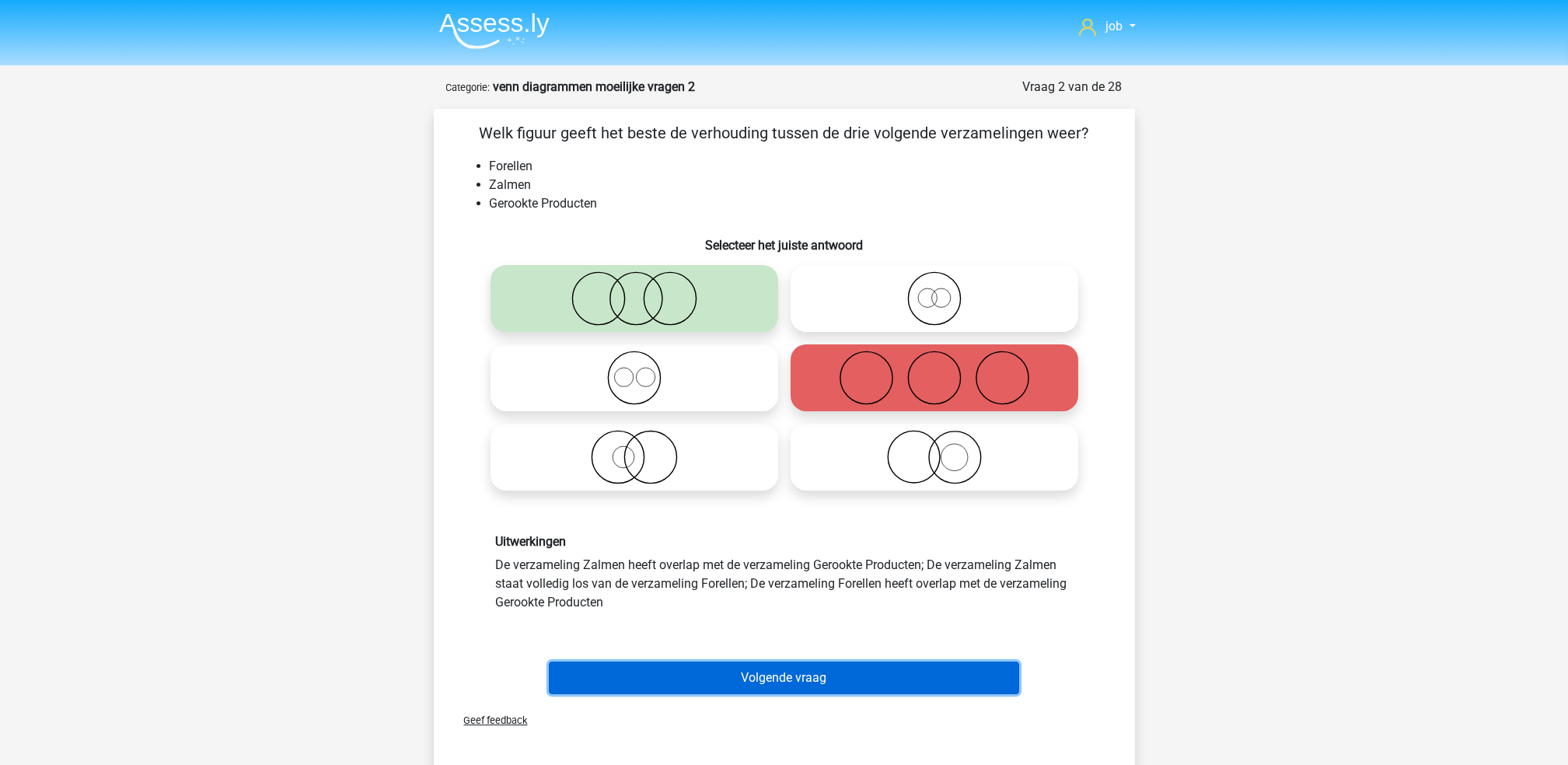
click at [808, 677] on button "Volgende vraag" at bounding box center [784, 678] width 470 height 33
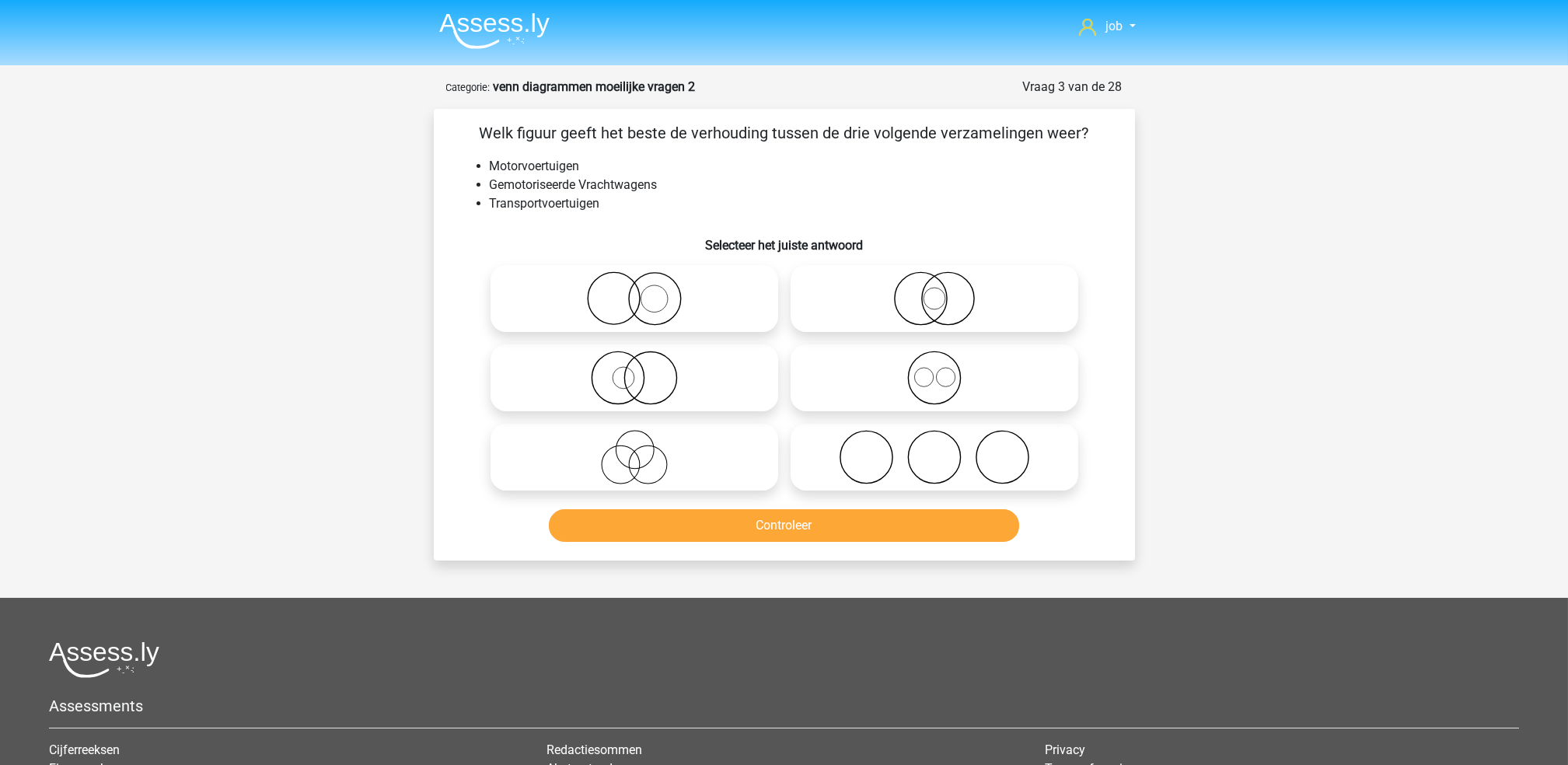
click at [810, 360] on icon at bounding box center [934, 378] width 275 height 54
click at [934, 360] on input "radio" at bounding box center [939, 364] width 10 height 10
radio input "true"
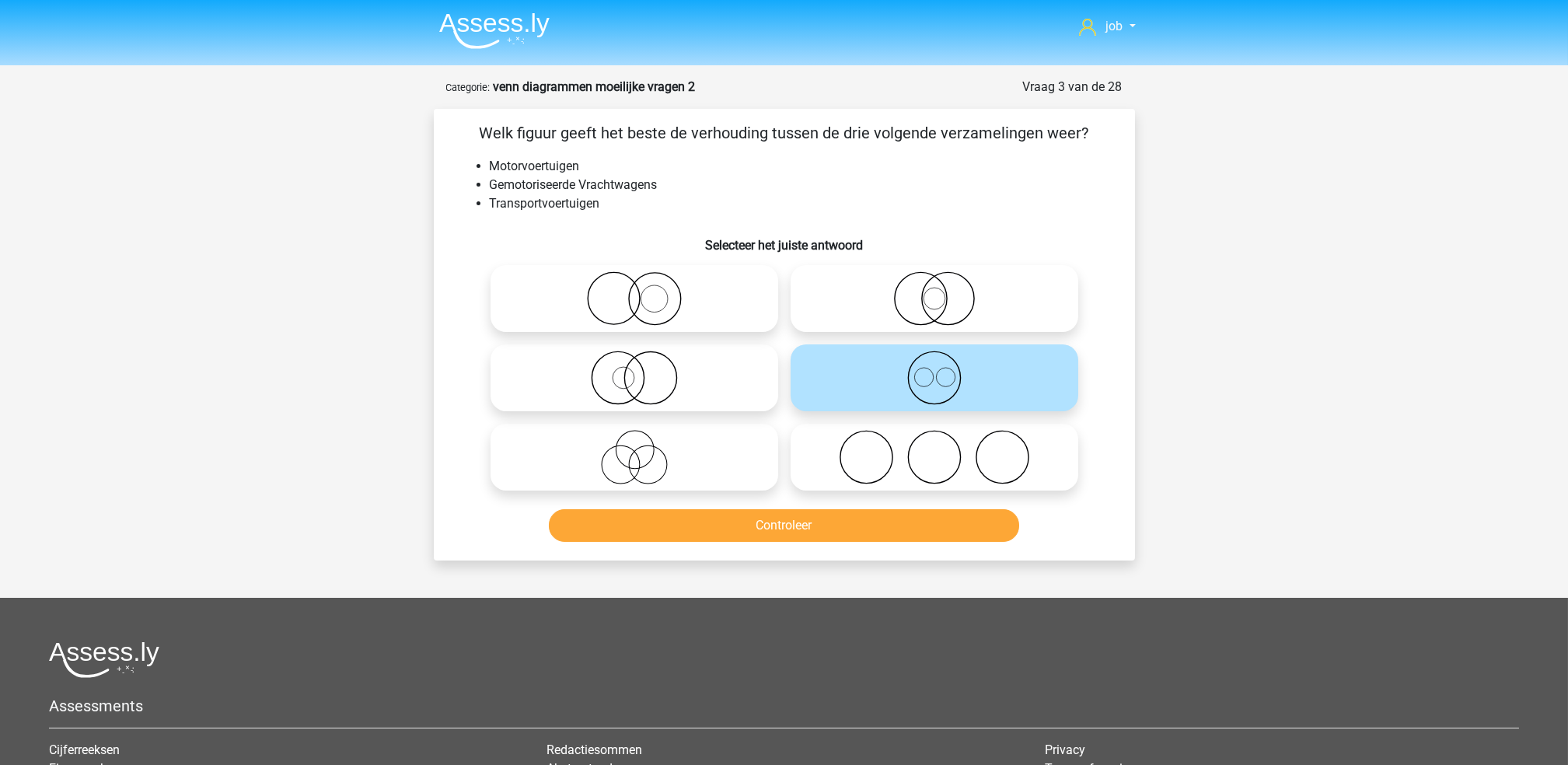
click at [701, 454] on icon at bounding box center [635, 457] width 275 height 54
click at [644, 450] on input "radio" at bounding box center [639, 444] width 10 height 10
radio input "true"
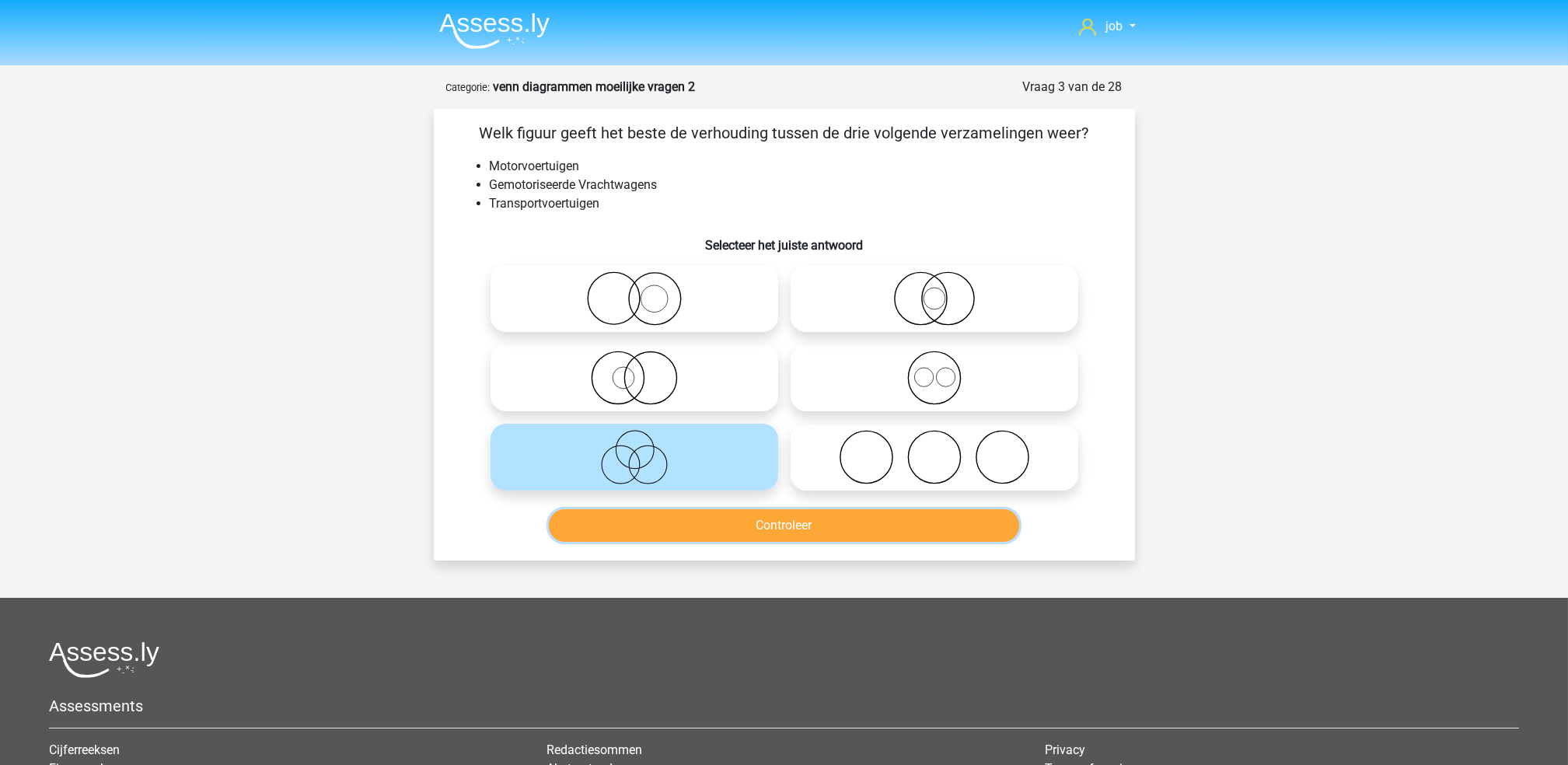
click at [706, 530] on button "Controleer" at bounding box center [784, 526] width 470 height 33
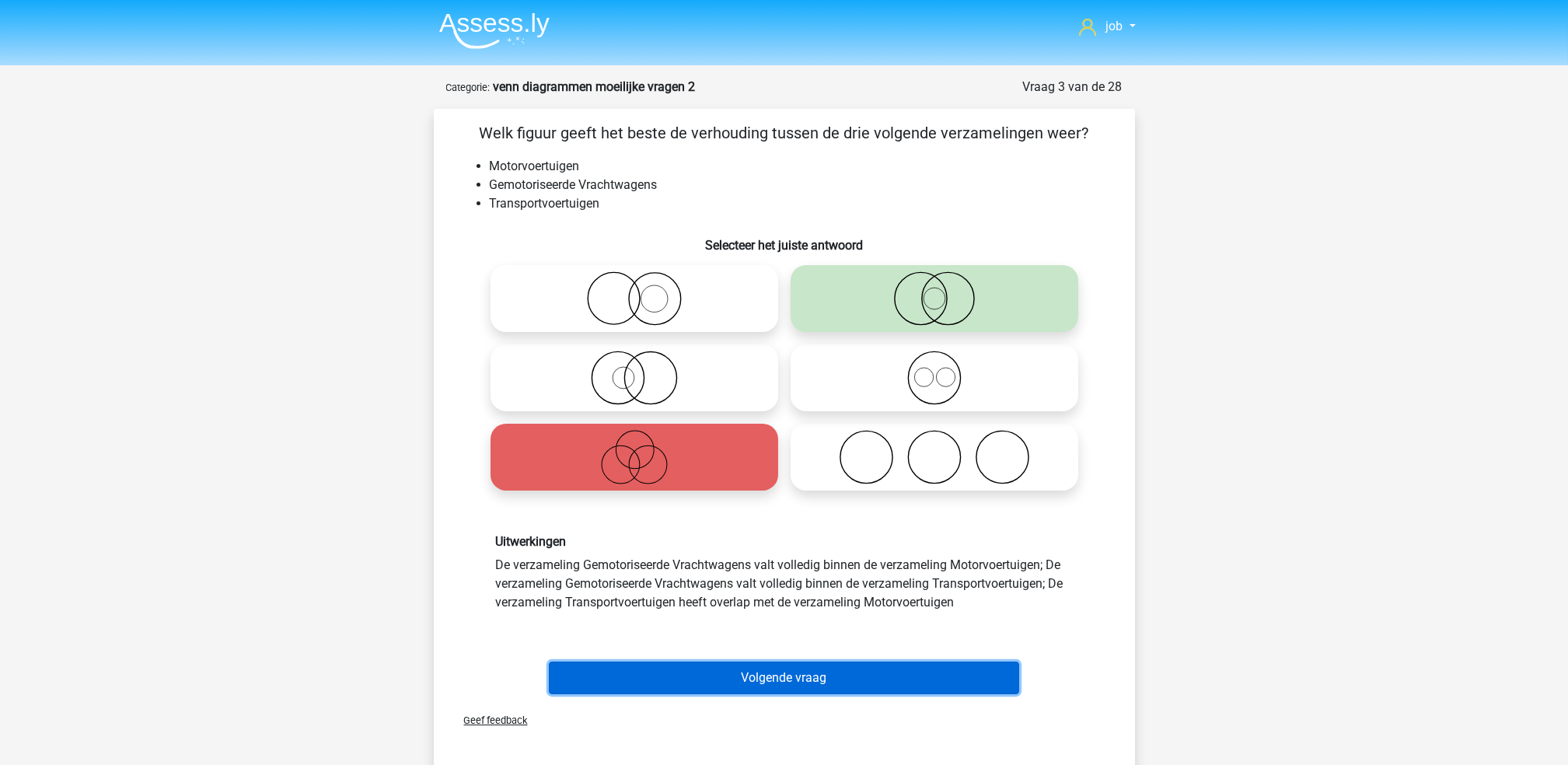
click at [757, 671] on button "Volgende vraag" at bounding box center [784, 678] width 470 height 33
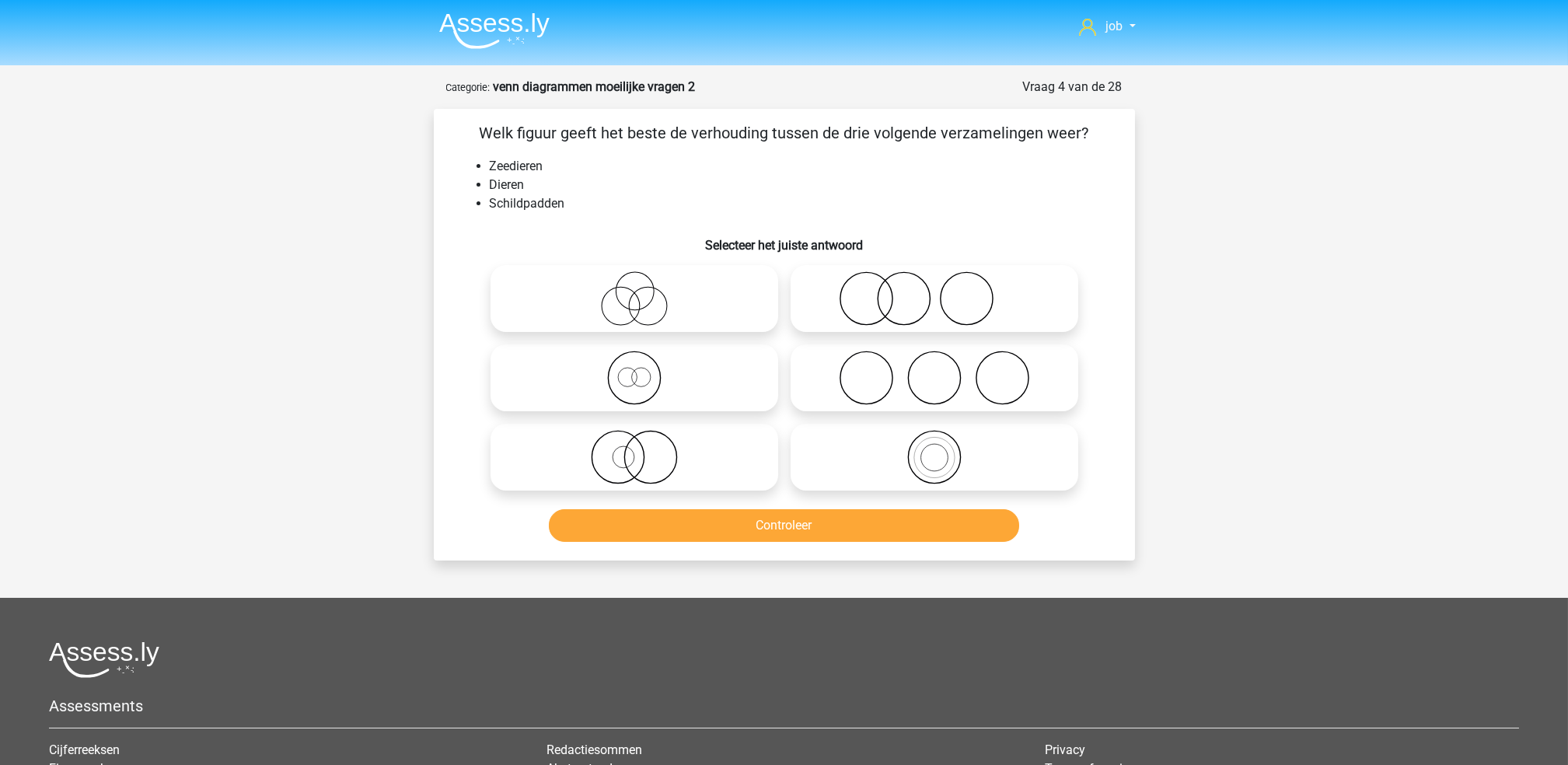
click at [860, 437] on icon at bounding box center [934, 457] width 275 height 54
click at [934, 439] on input "radio" at bounding box center [939, 444] width 10 height 10
radio input "true"
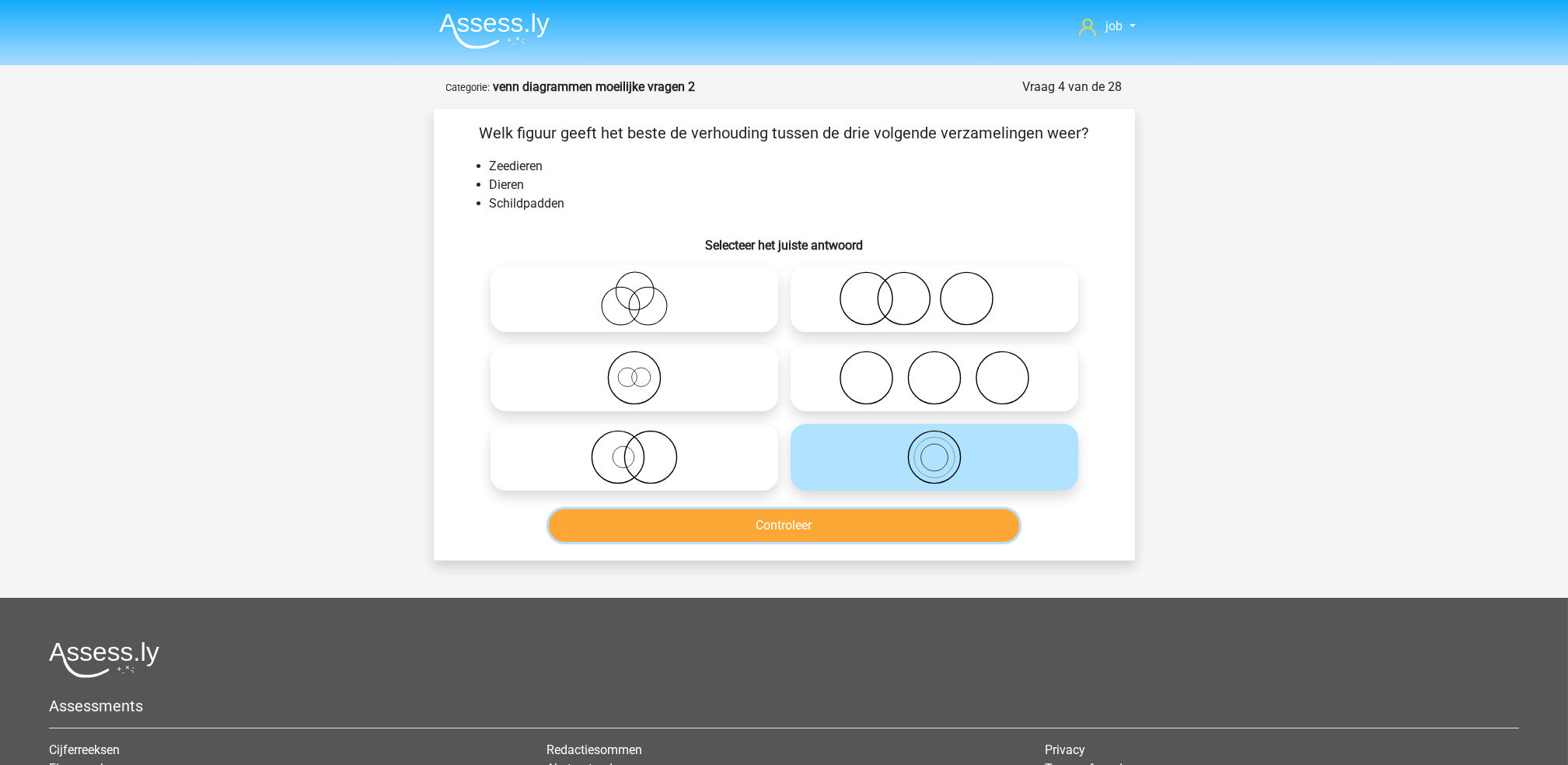
click at [861, 522] on button "Controleer" at bounding box center [784, 526] width 470 height 33
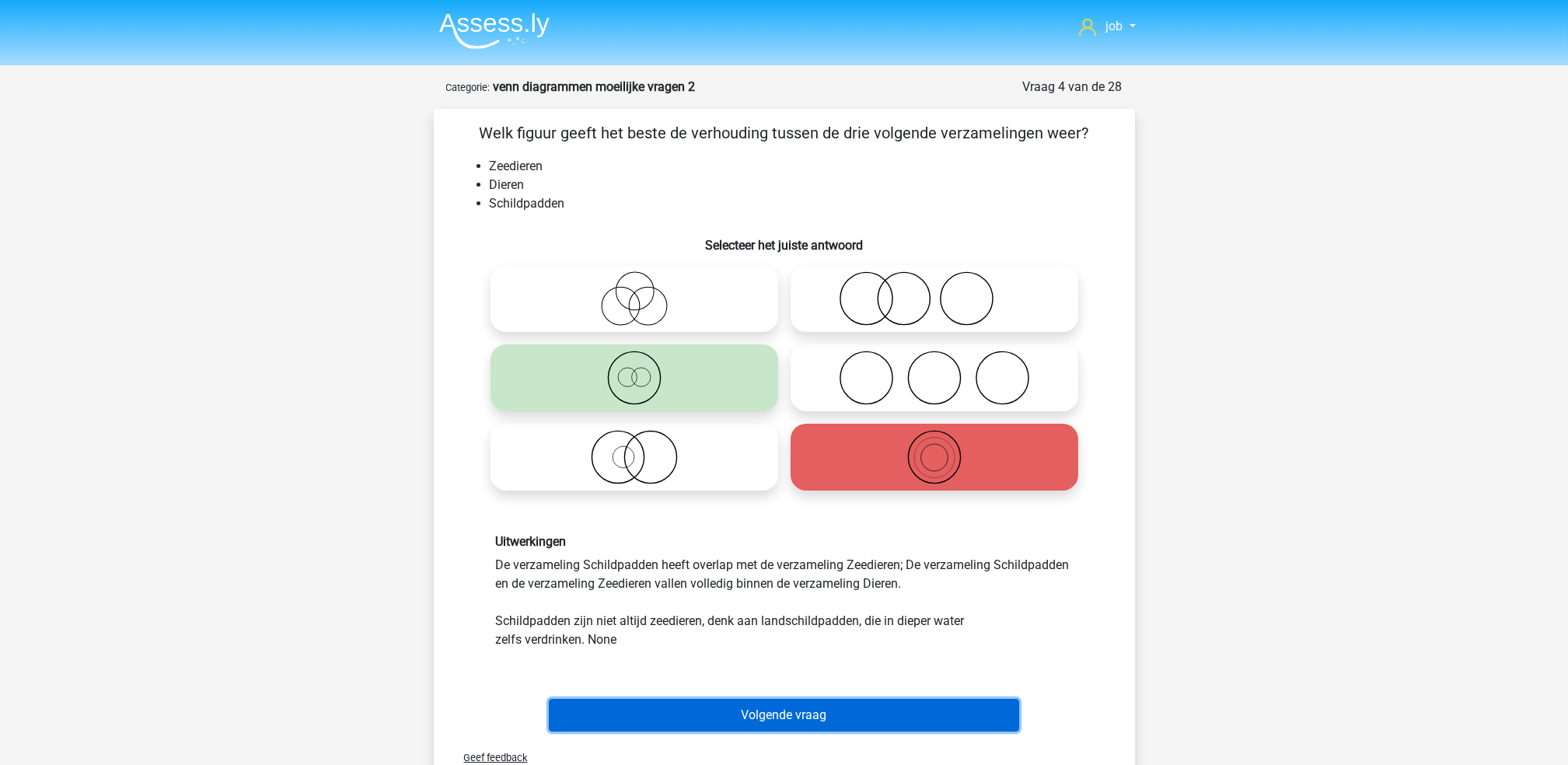
click at [780, 703] on button "Volgende vraag" at bounding box center [784, 715] width 470 height 33
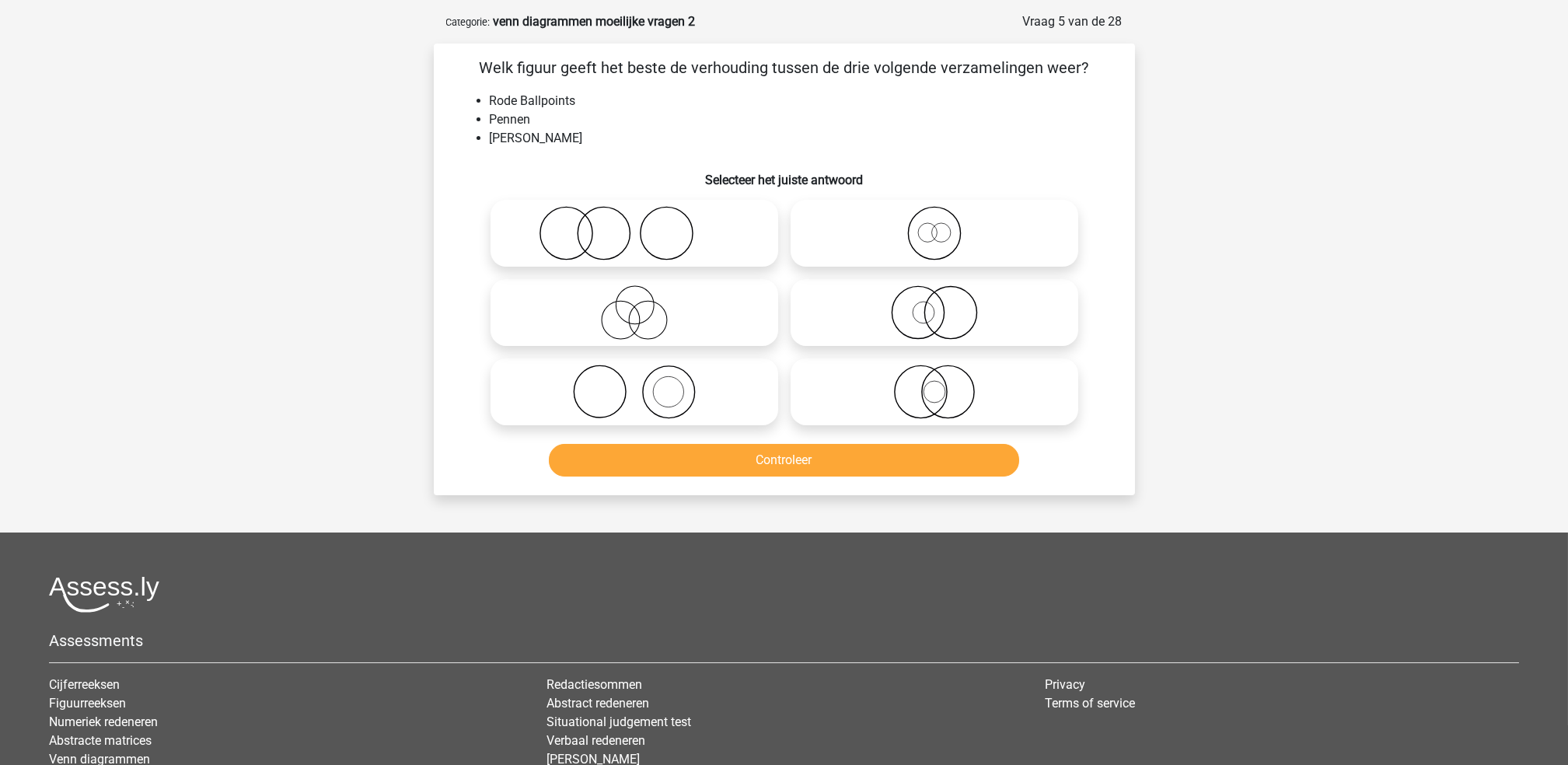
scroll to position [78, 0]
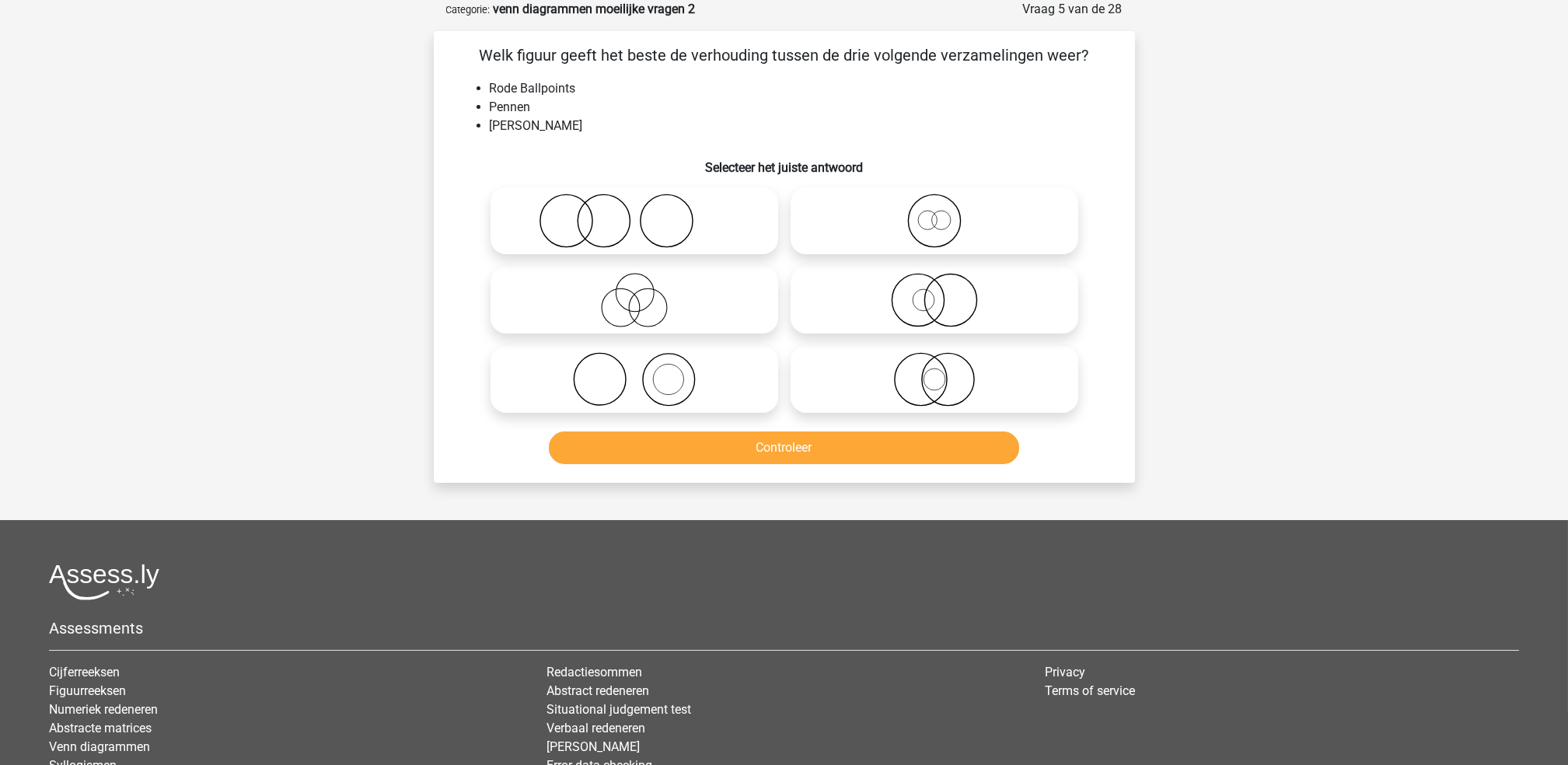
click at [693, 310] on icon at bounding box center [635, 300] width 275 height 54
click at [644, 292] on input "radio" at bounding box center [639, 287] width 10 height 10
radio input "true"
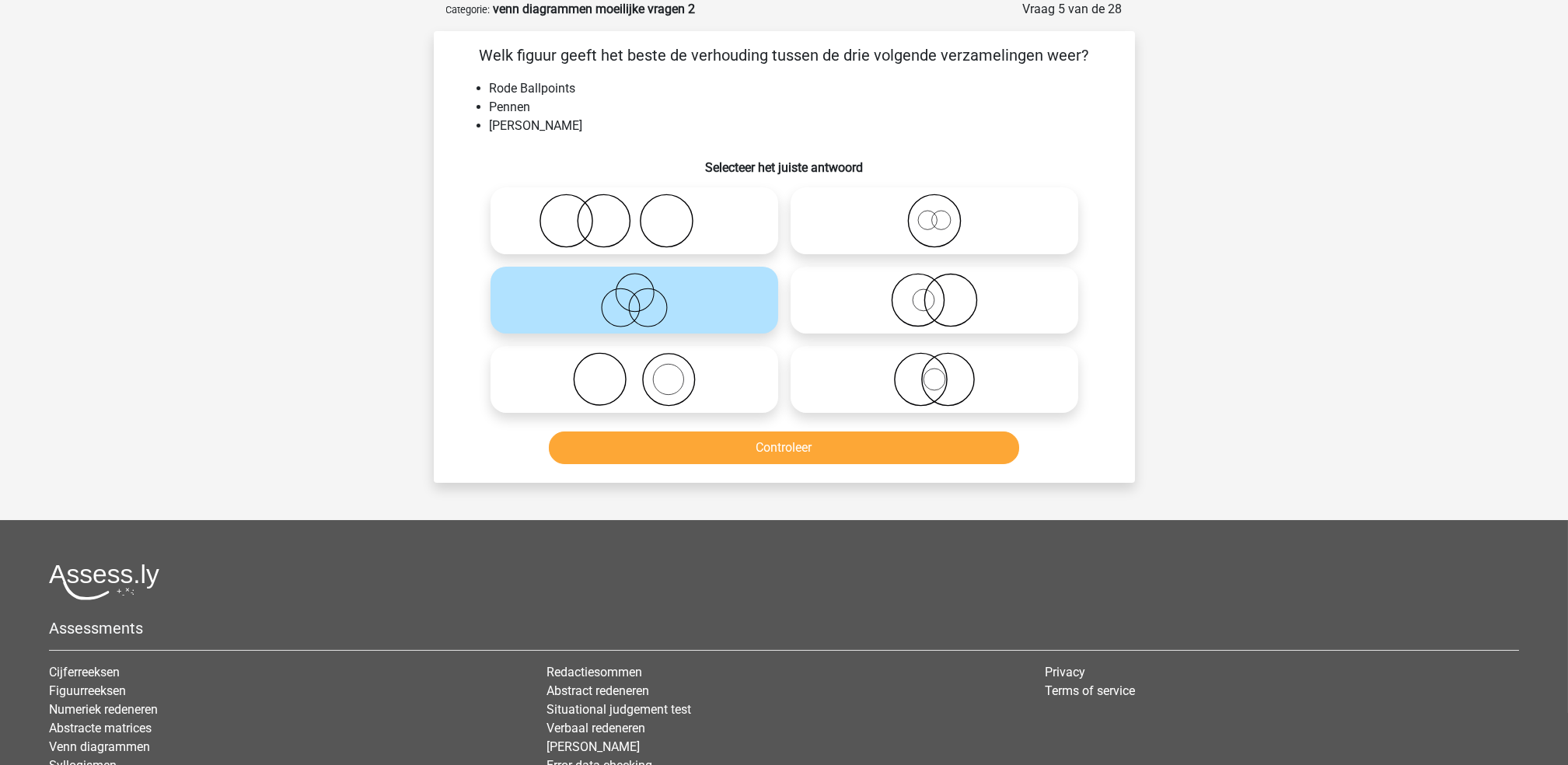
click at [925, 247] on icon at bounding box center [934, 220] width 275 height 54
click at [934, 213] on input "radio" at bounding box center [939, 208] width 10 height 10
radio input "true"
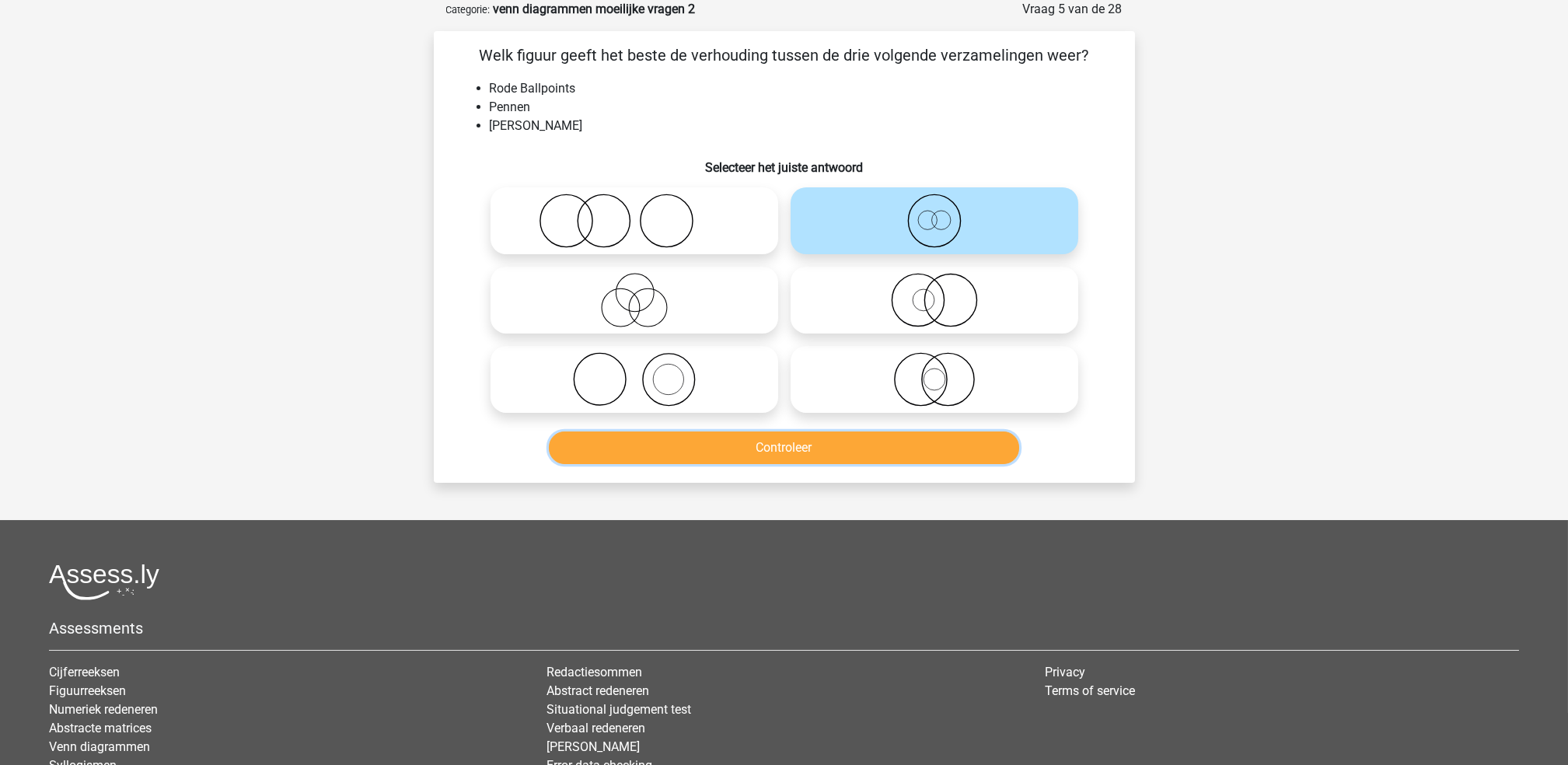
click at [865, 436] on button "Controleer" at bounding box center [784, 448] width 470 height 33
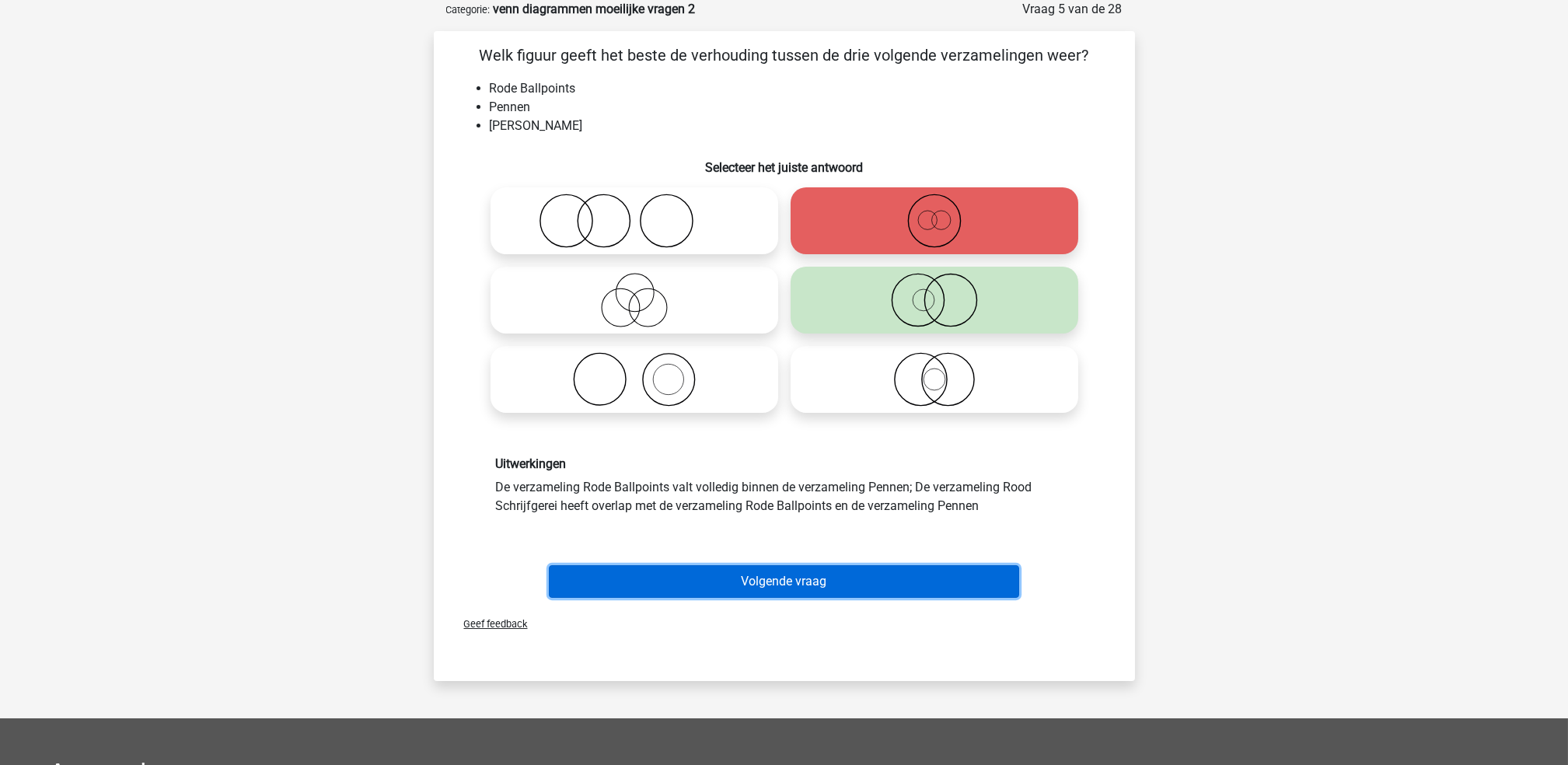
click at [846, 568] on button "Volgende vraag" at bounding box center [784, 582] width 470 height 33
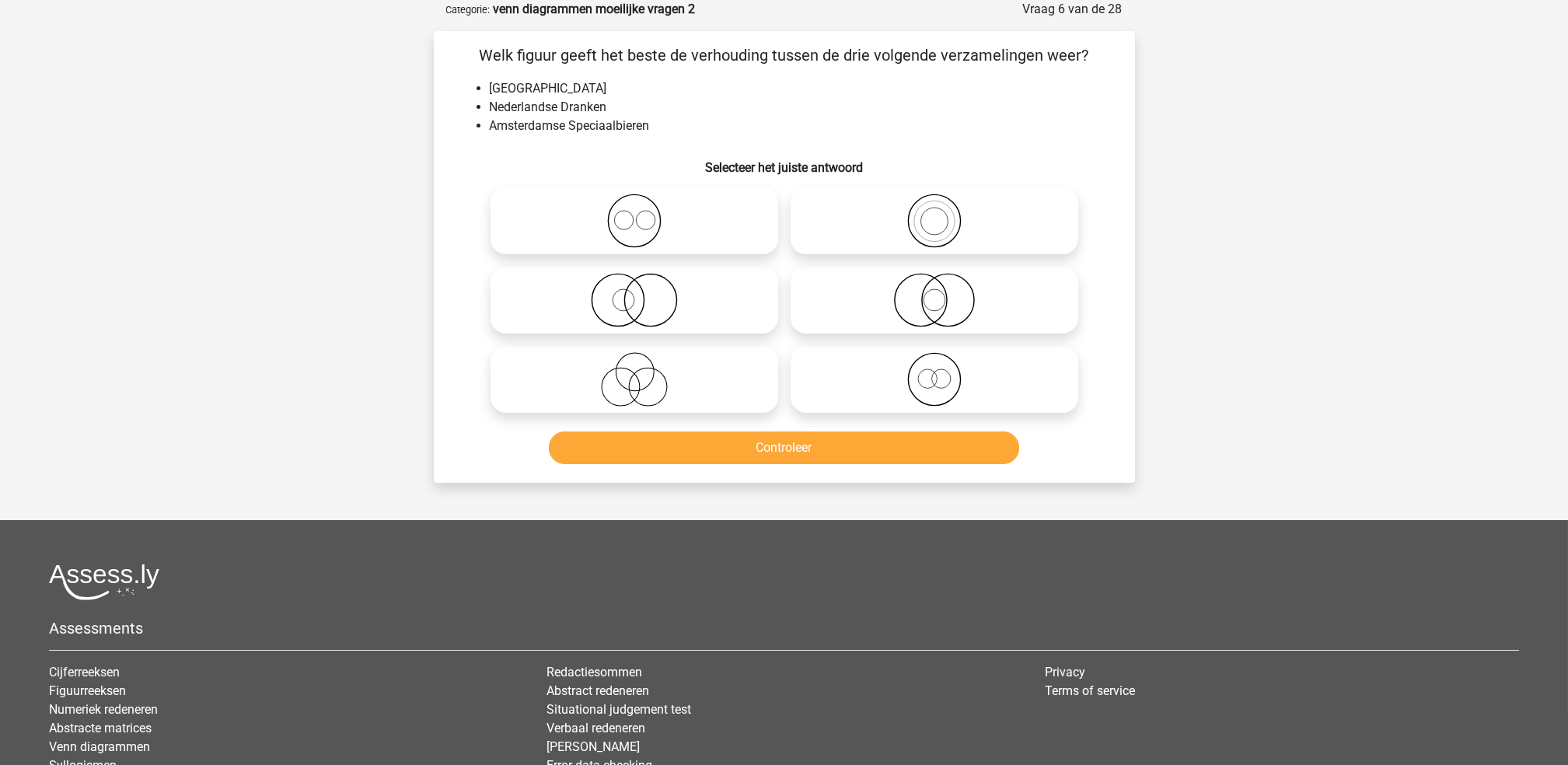
click at [825, 364] on icon at bounding box center [934, 379] width 275 height 54
click at [934, 364] on input "radio" at bounding box center [939, 366] width 10 height 10
radio input "true"
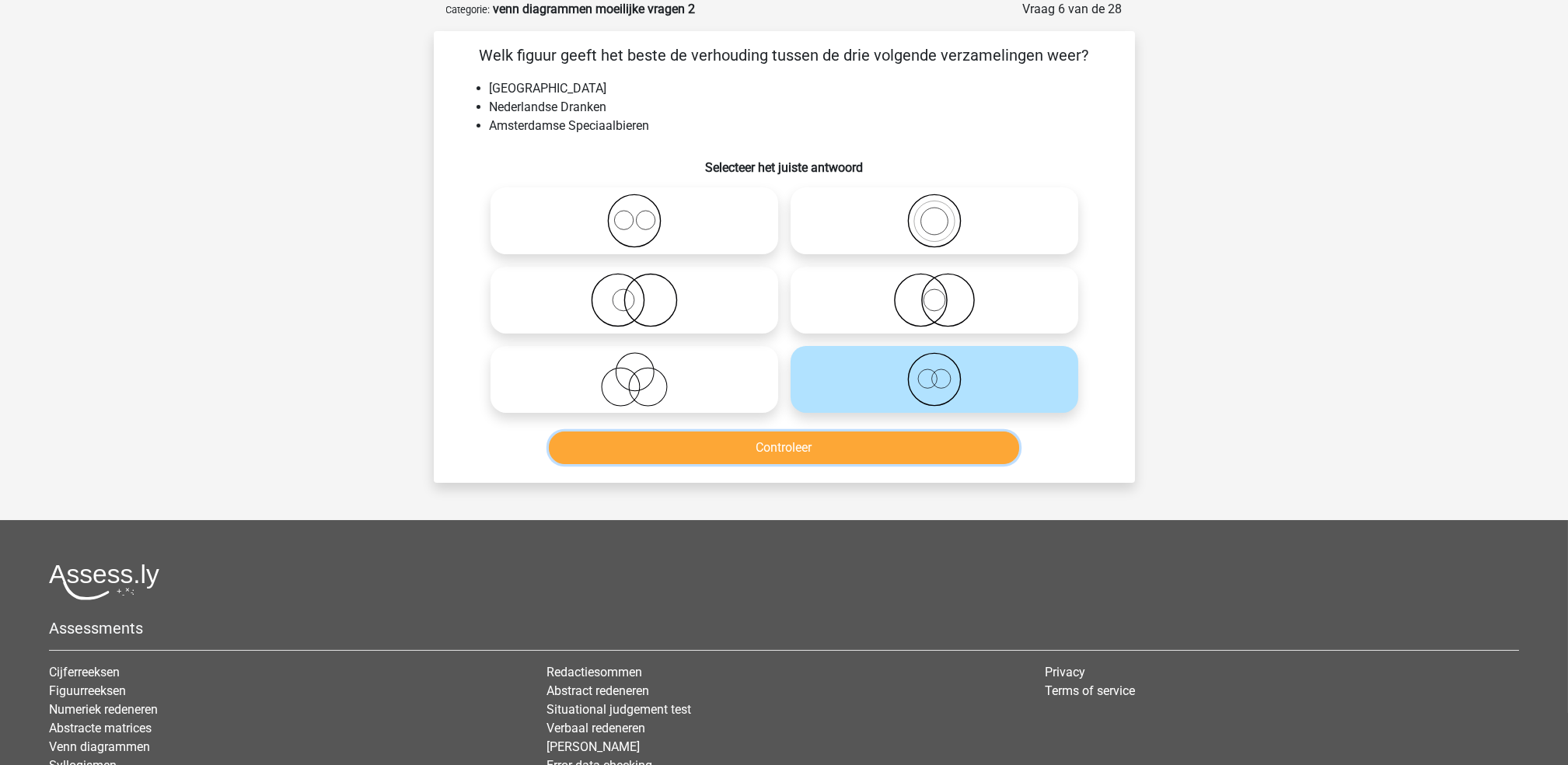
click at [825, 448] on button "Controleer" at bounding box center [784, 448] width 470 height 33
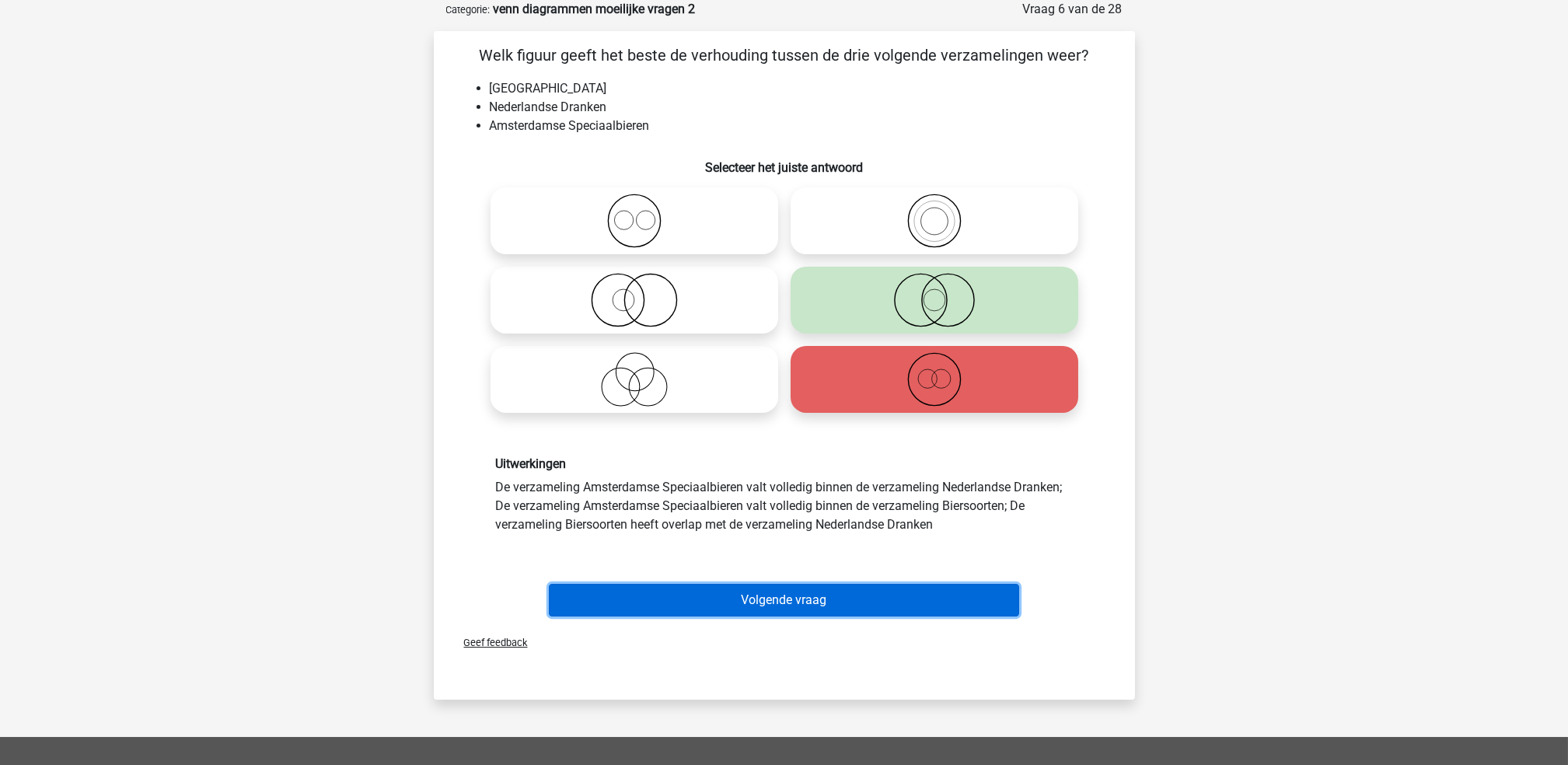
click at [831, 584] on button "Volgende vraag" at bounding box center [784, 600] width 470 height 33
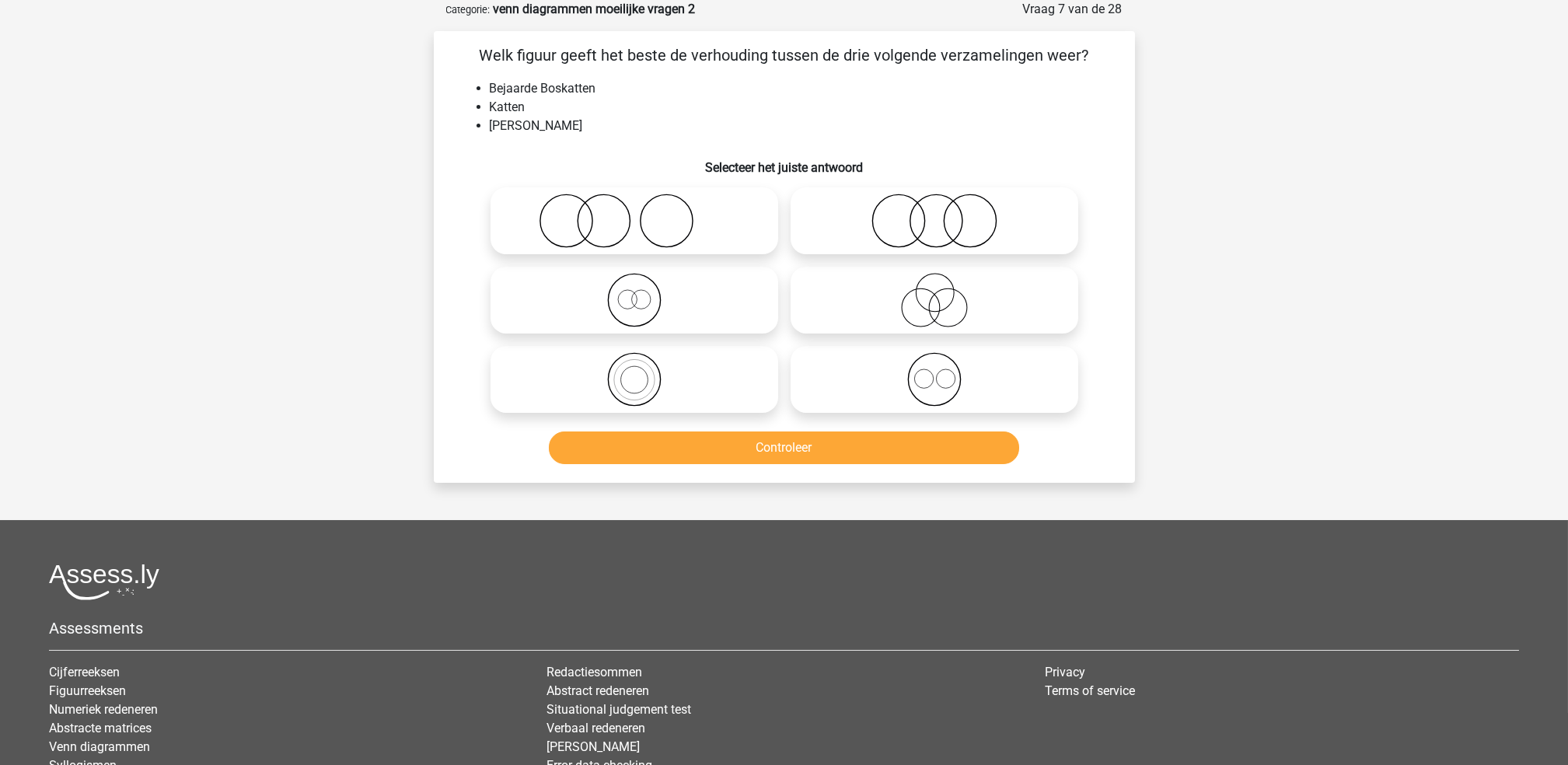
click at [865, 207] on icon at bounding box center [934, 220] width 275 height 54
click at [934, 207] on input "radio" at bounding box center [939, 208] width 10 height 10
radio input "true"
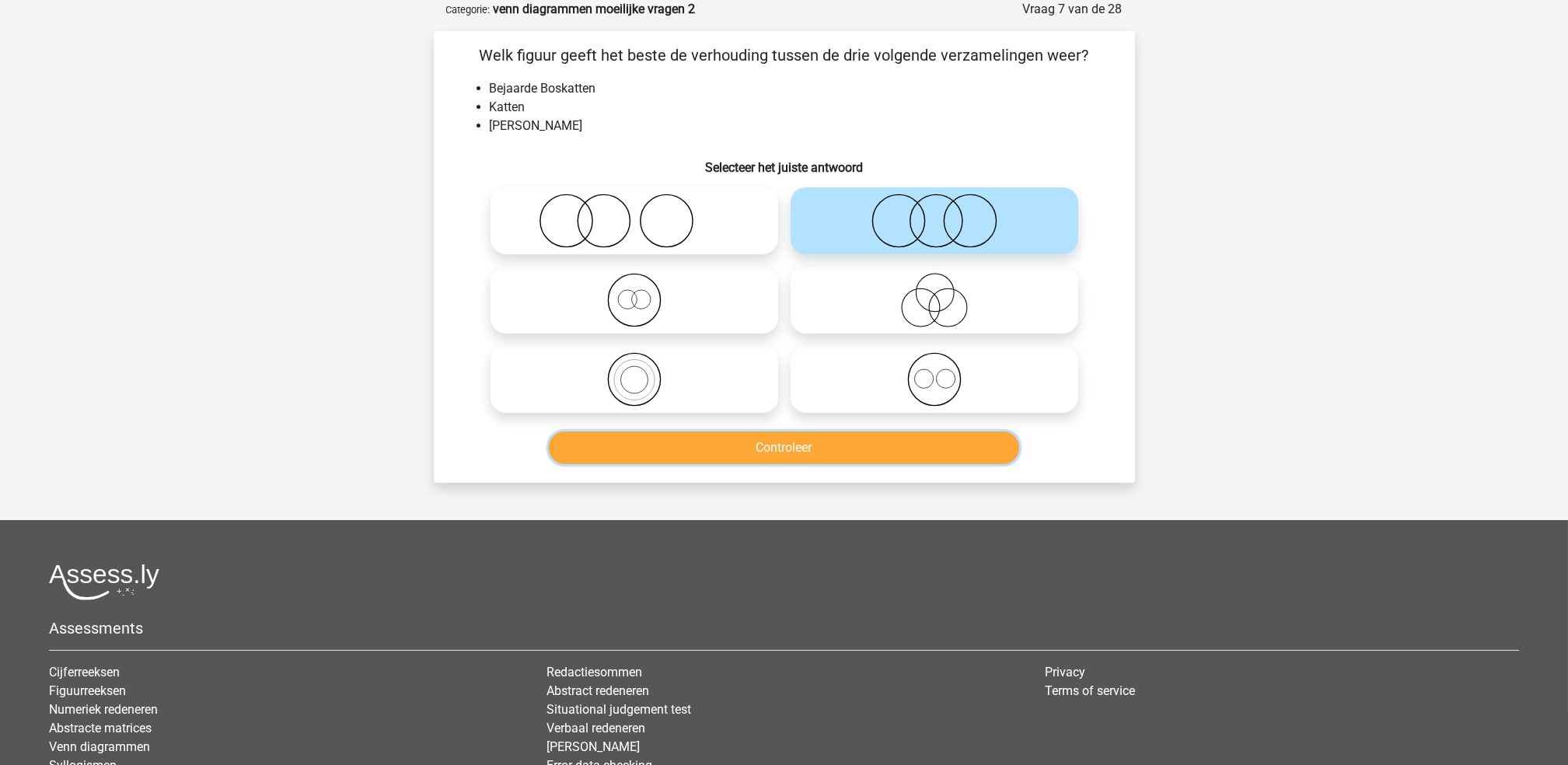
click at [766, 446] on button "Controleer" at bounding box center [784, 448] width 470 height 33
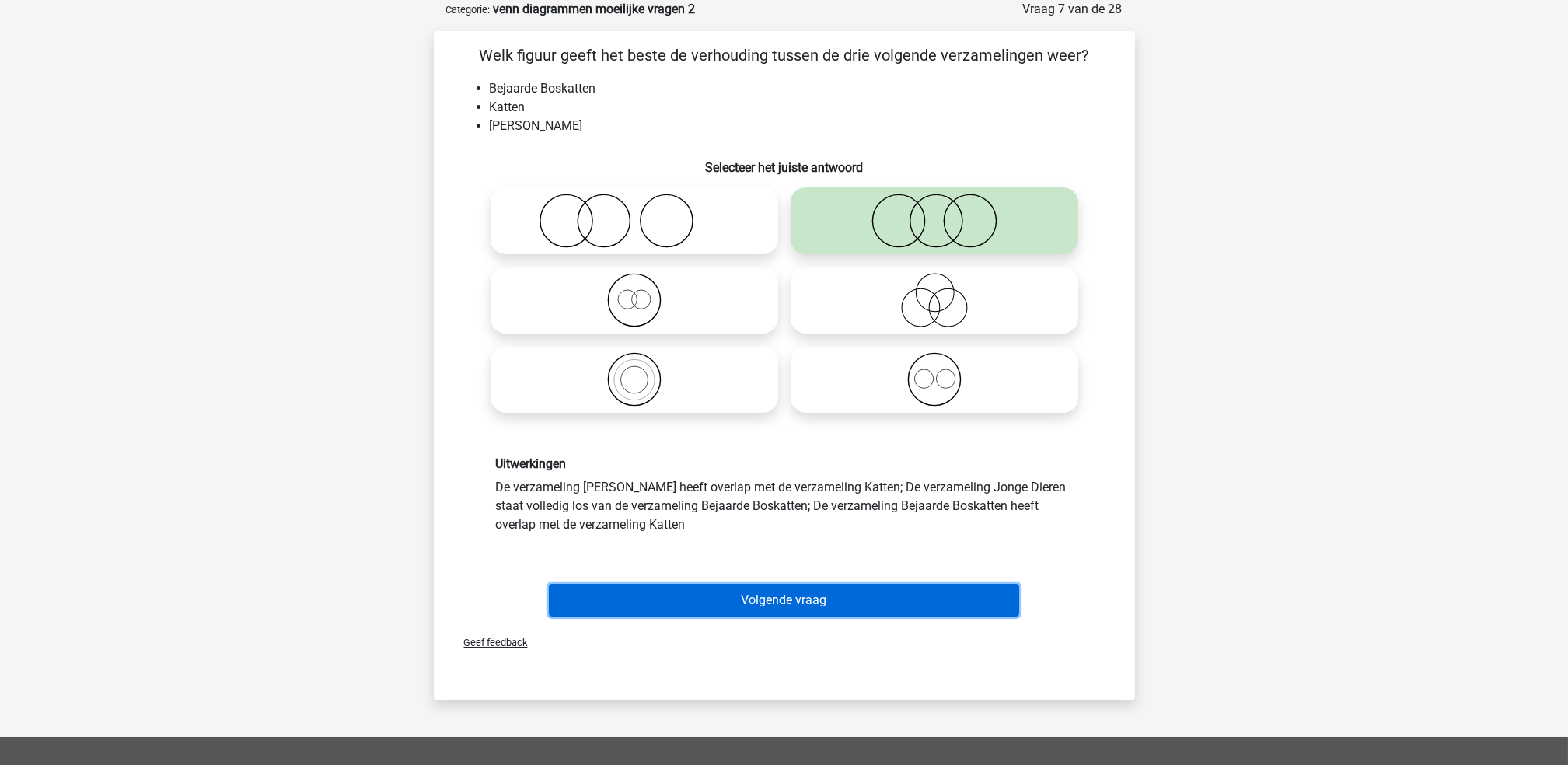
click at [816, 595] on button "Volgende vraag" at bounding box center [784, 600] width 470 height 33
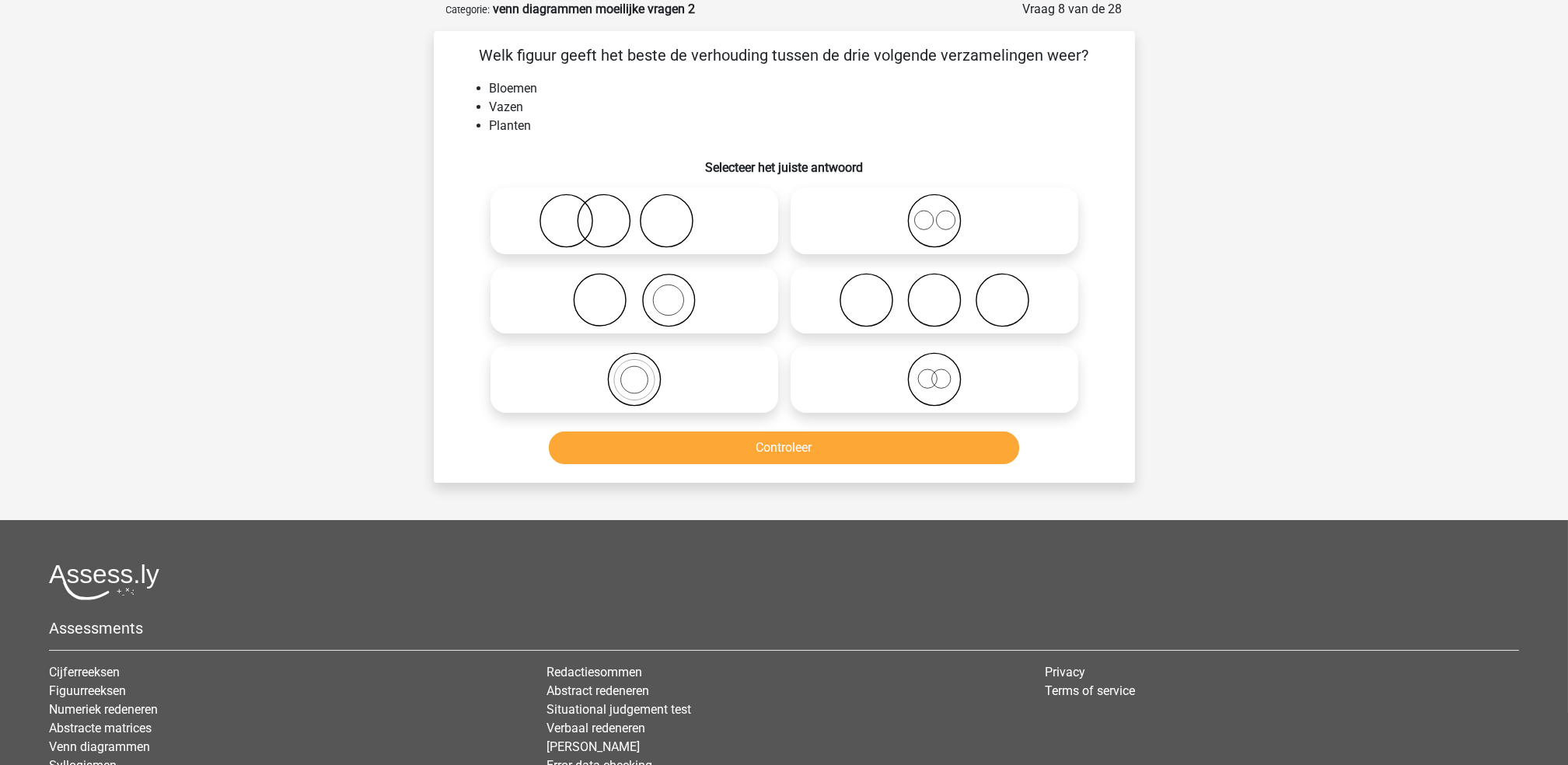
click at [703, 306] on icon at bounding box center [635, 300] width 275 height 54
click at [644, 292] on input "radio" at bounding box center [639, 287] width 10 height 10
radio input "true"
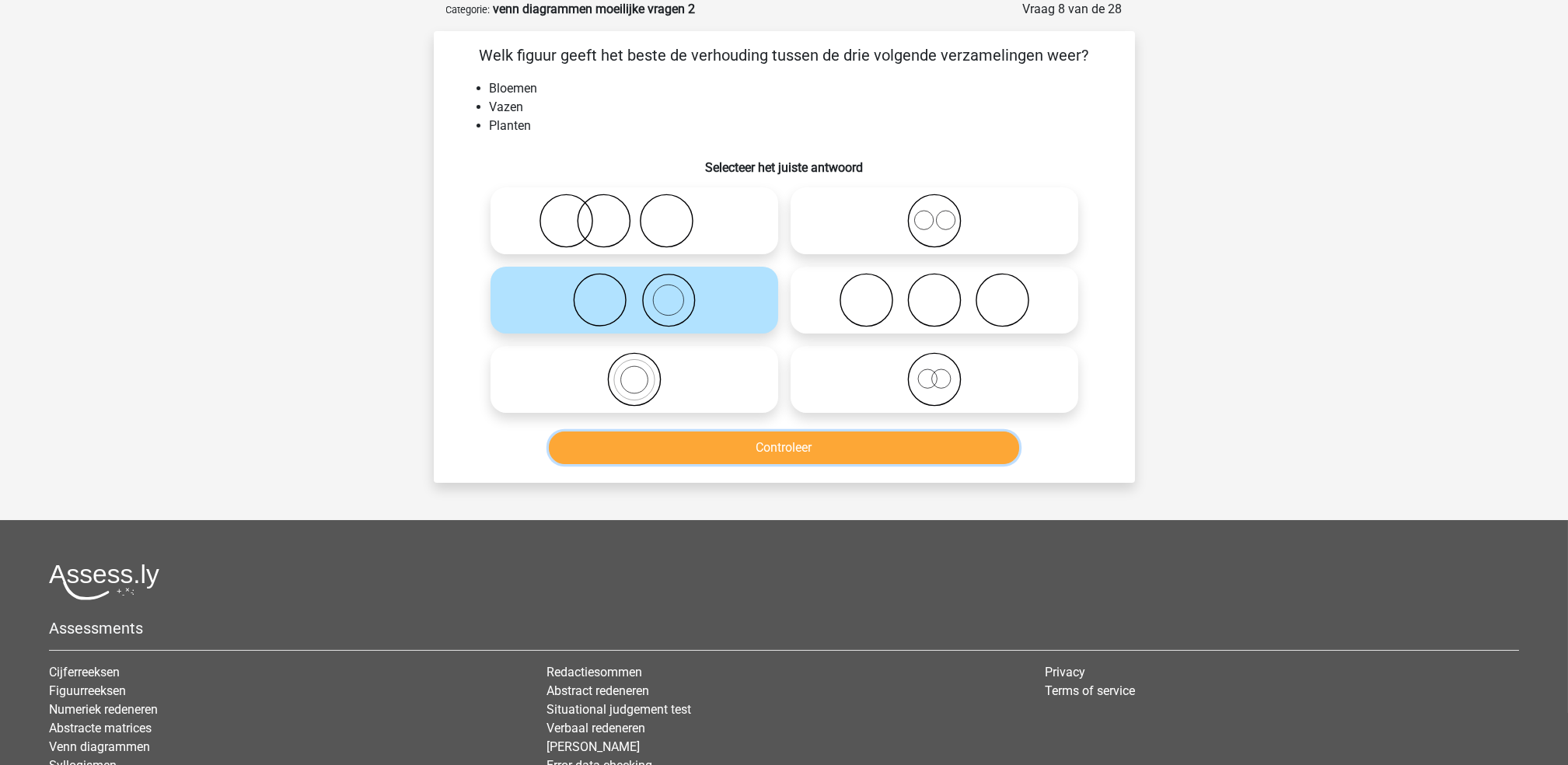
click at [732, 434] on button "Controleer" at bounding box center [784, 448] width 470 height 33
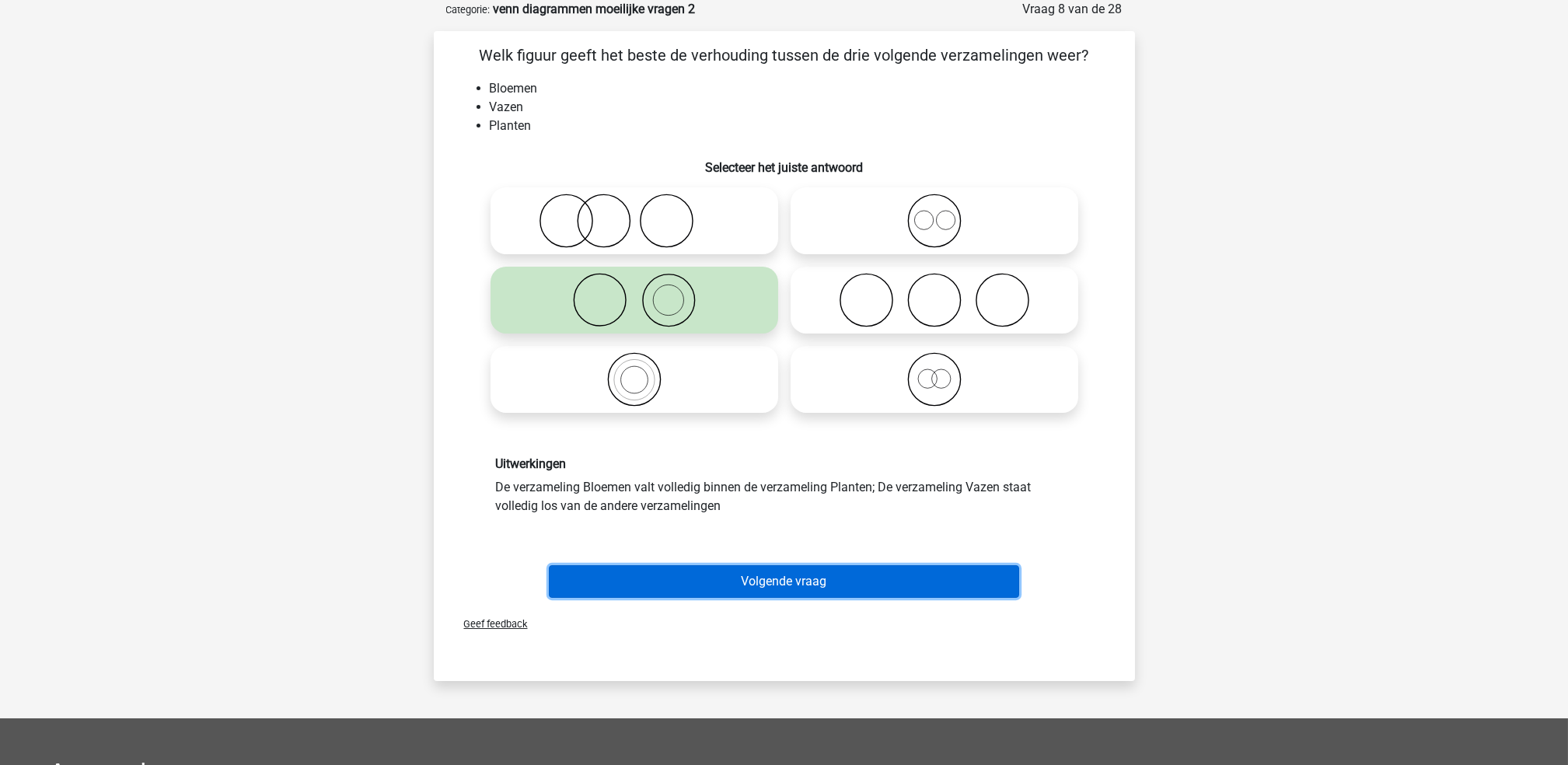
click at [770, 565] on button "Volgende vraag" at bounding box center [784, 582] width 470 height 33
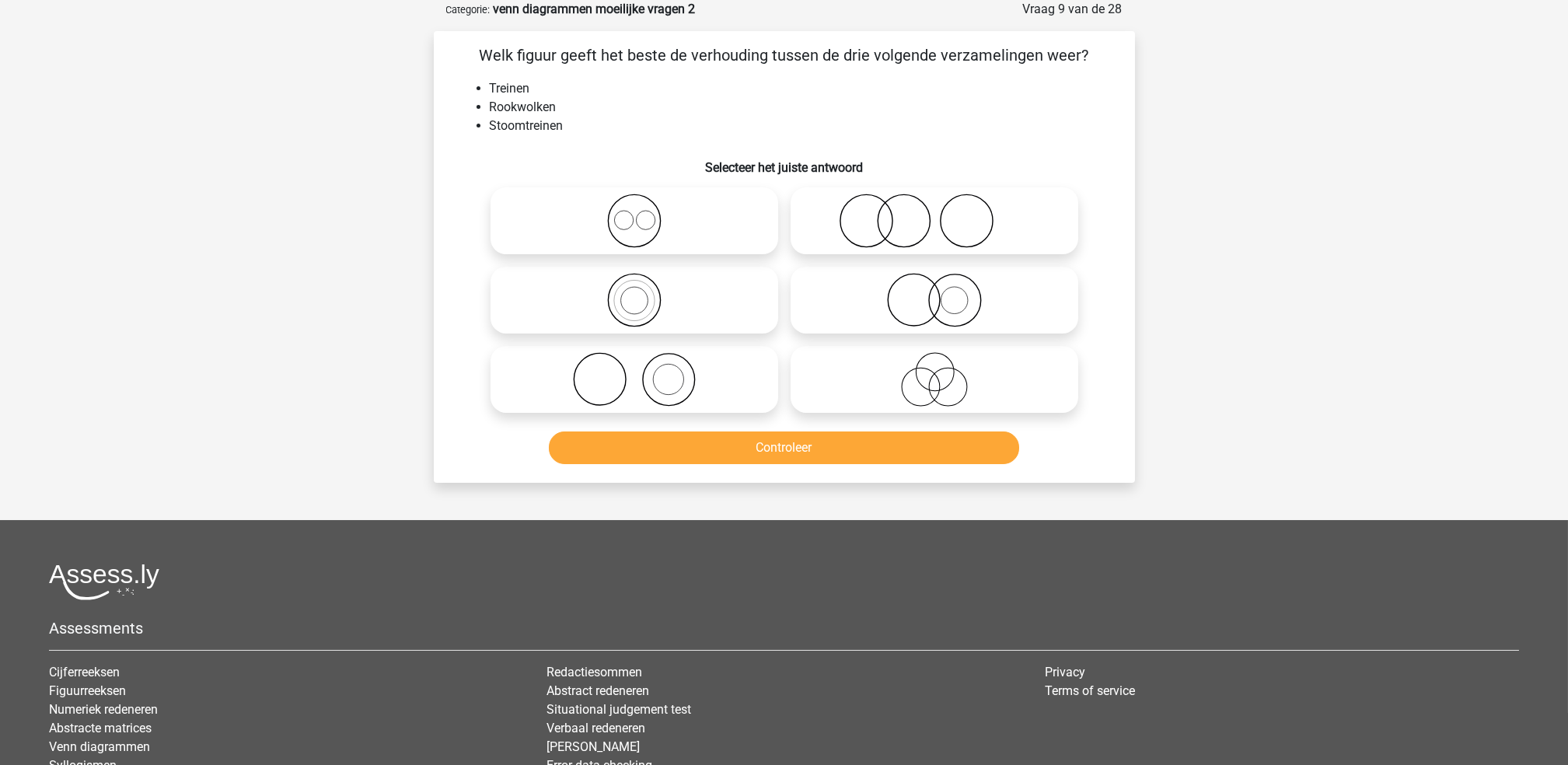
click at [712, 367] on icon at bounding box center [635, 379] width 275 height 54
click at [644, 367] on input "radio" at bounding box center [639, 366] width 10 height 10
radio input "true"
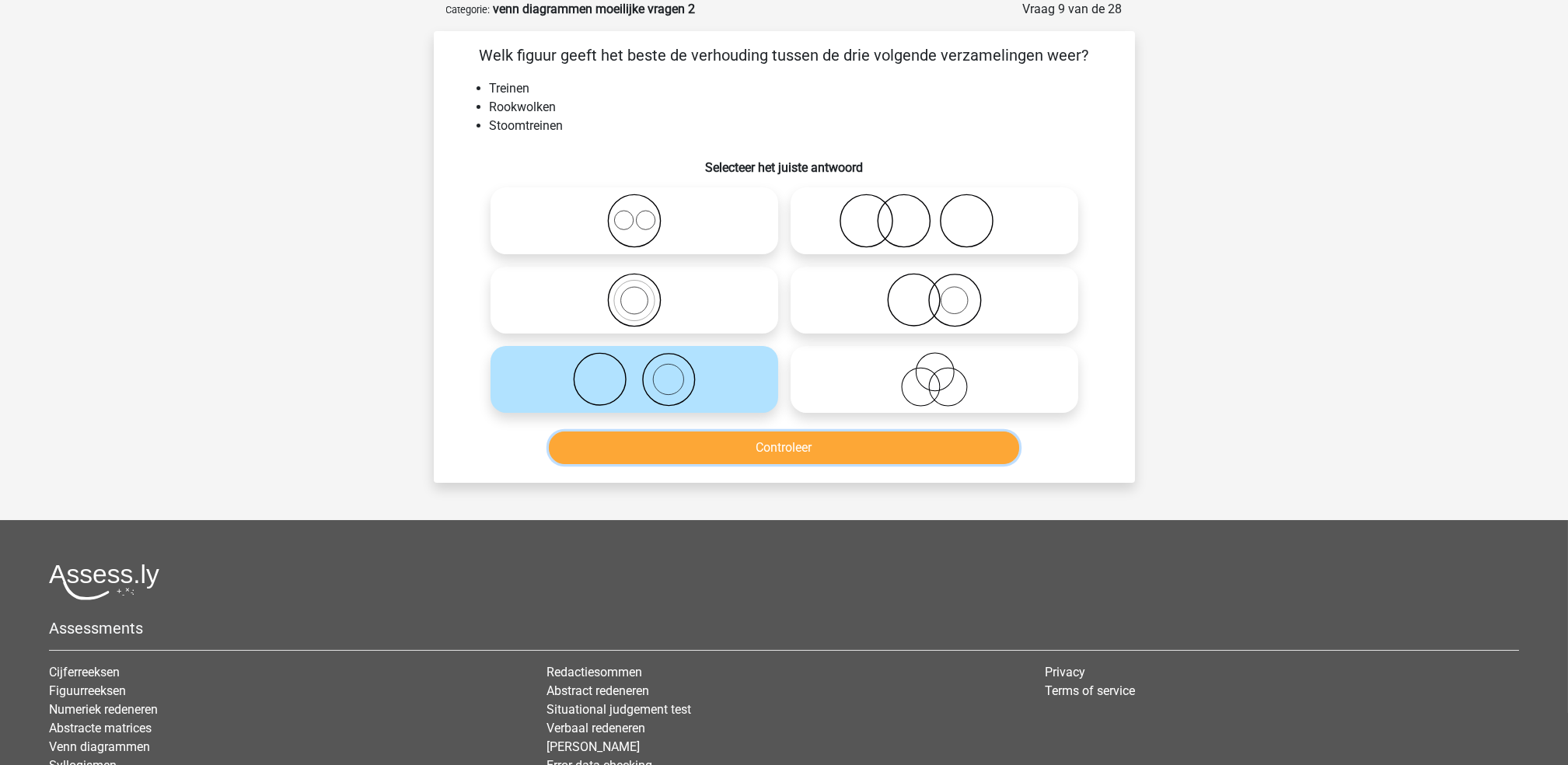
click at [730, 446] on button "Controleer" at bounding box center [784, 448] width 470 height 33
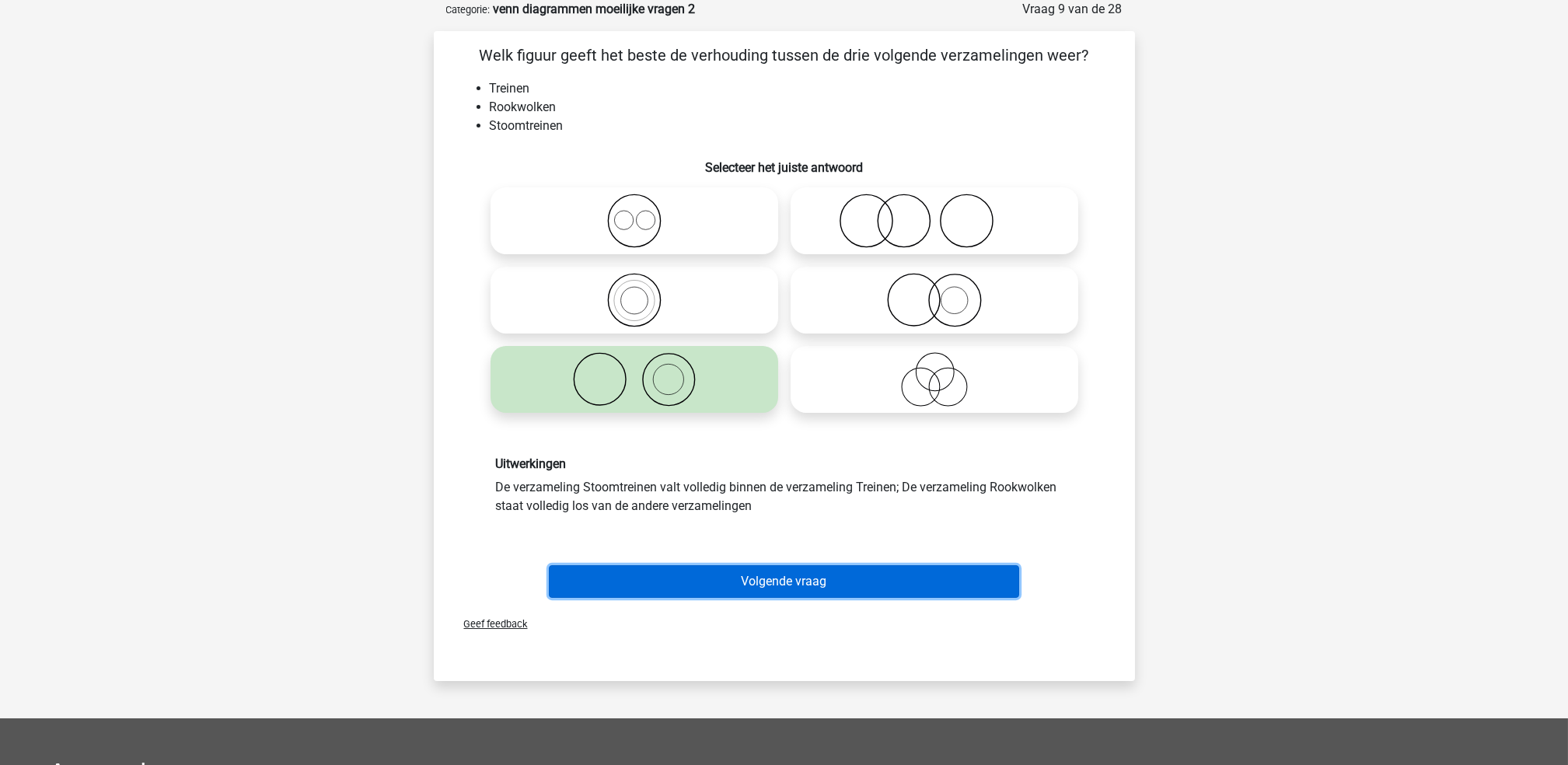
click at [740, 574] on button "Volgende vraag" at bounding box center [784, 582] width 470 height 33
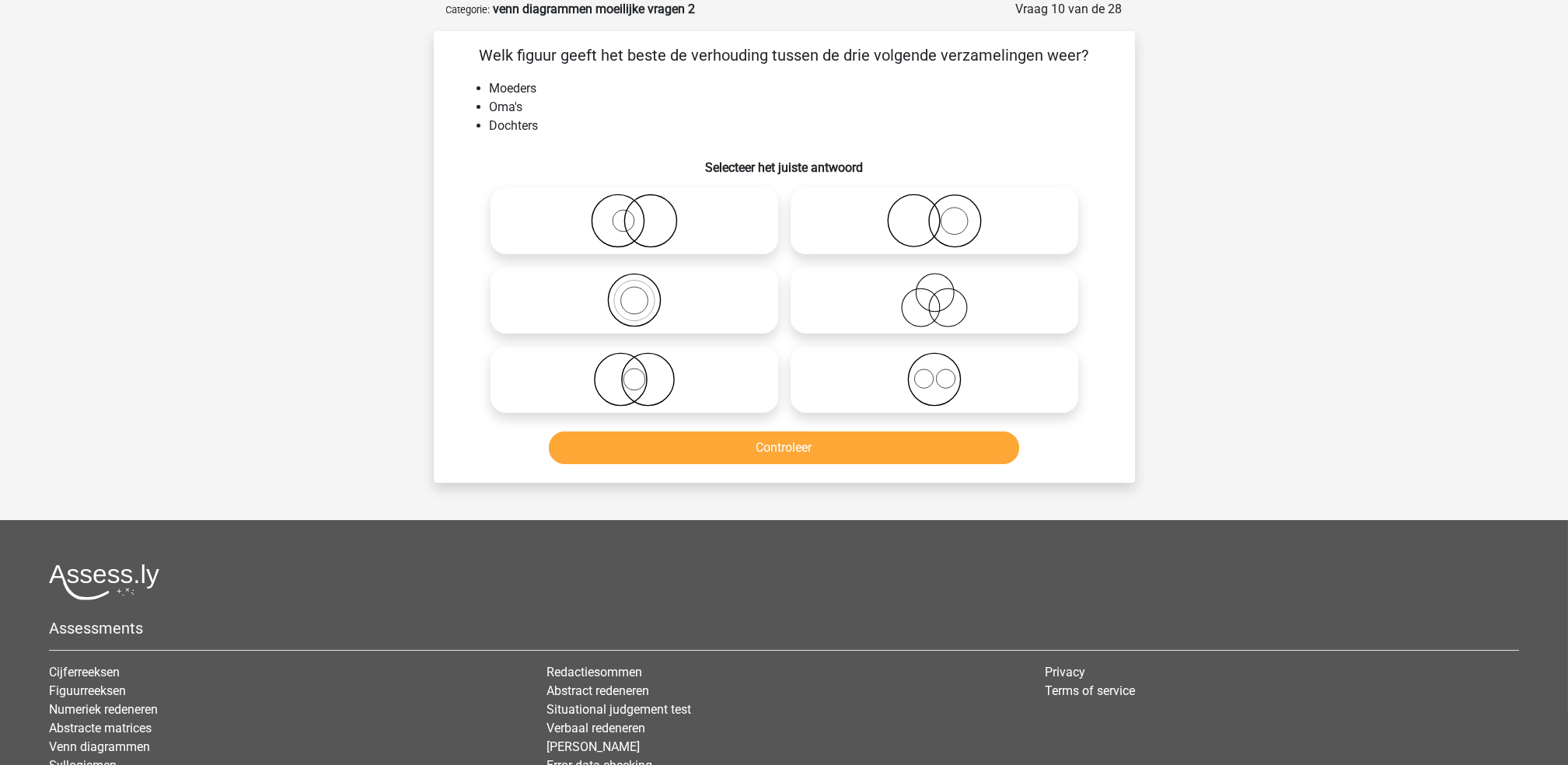
click at [801, 306] on icon at bounding box center [934, 300] width 275 height 54
click at [934, 292] on input "radio" at bounding box center [939, 287] width 10 height 10
radio input "true"
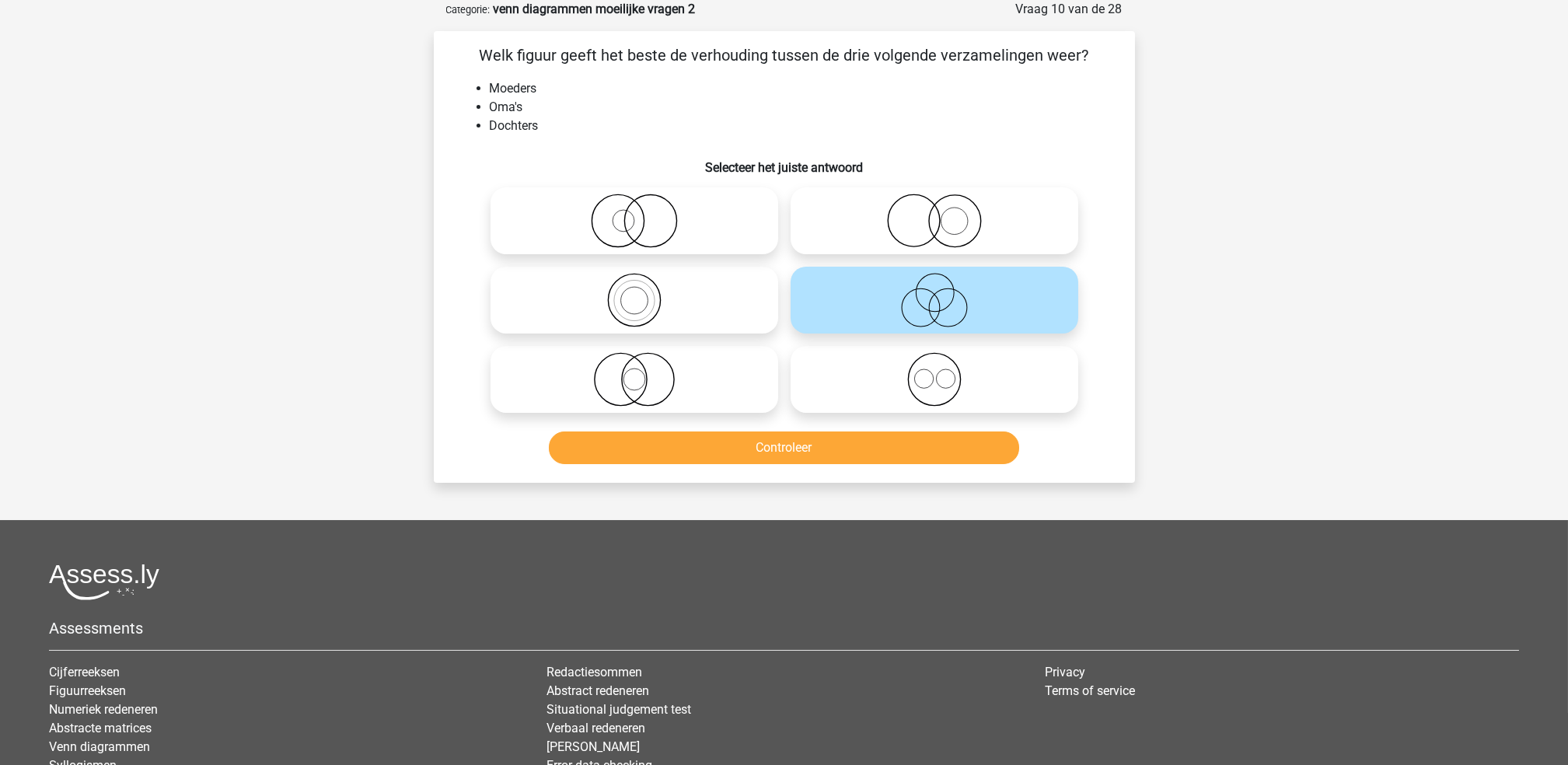
click at [809, 429] on div "Controleer" at bounding box center [784, 445] width 651 height 52
click at [806, 464] on button "Controleer" at bounding box center [784, 448] width 470 height 33
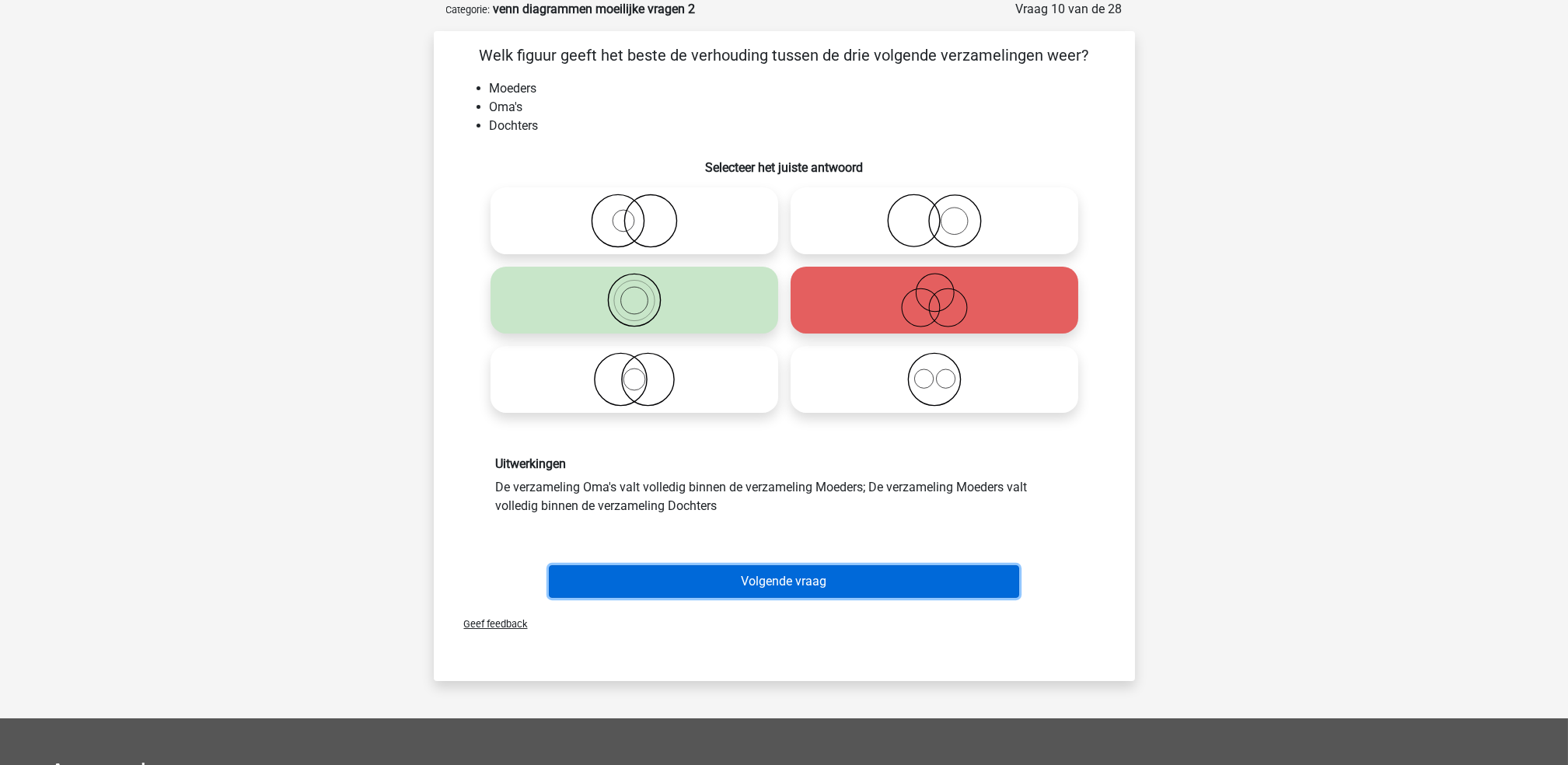
click at [808, 585] on button "Volgende vraag" at bounding box center [784, 582] width 470 height 33
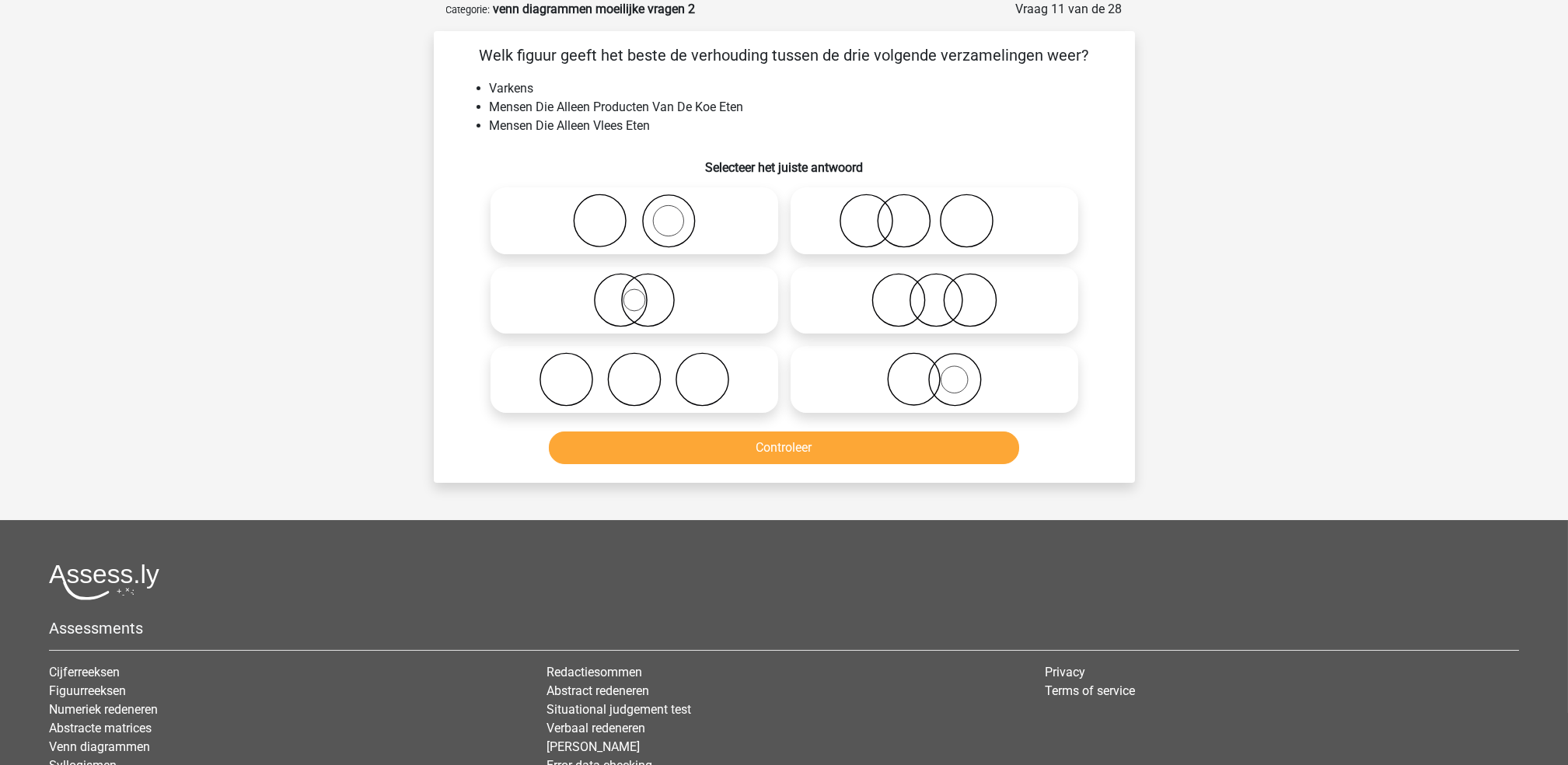
click at [829, 238] on icon at bounding box center [934, 220] width 275 height 54
click at [934, 213] on input "radio" at bounding box center [939, 208] width 10 height 10
radio input "true"
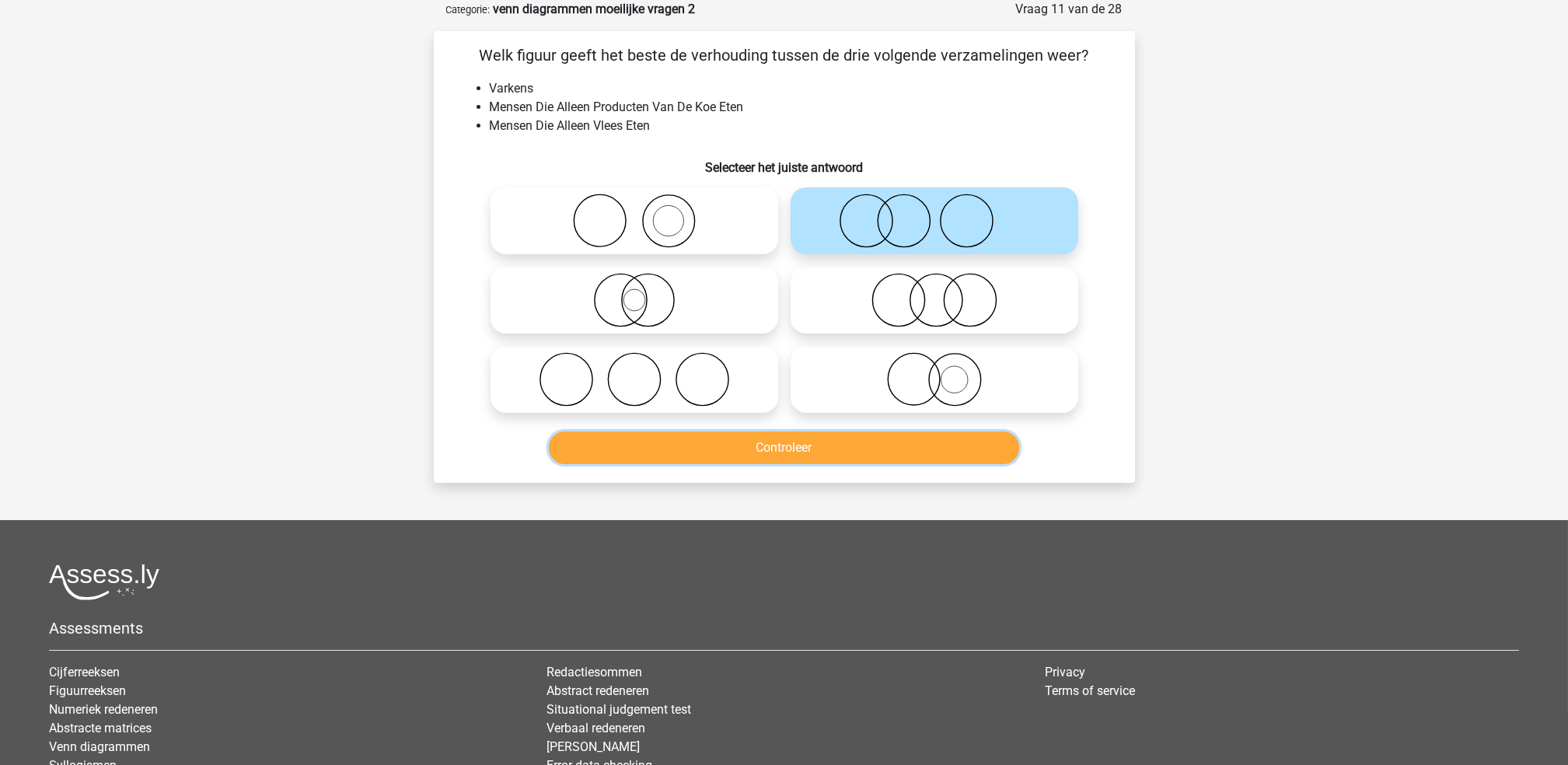
click at [823, 445] on button "Controleer" at bounding box center [784, 448] width 470 height 33
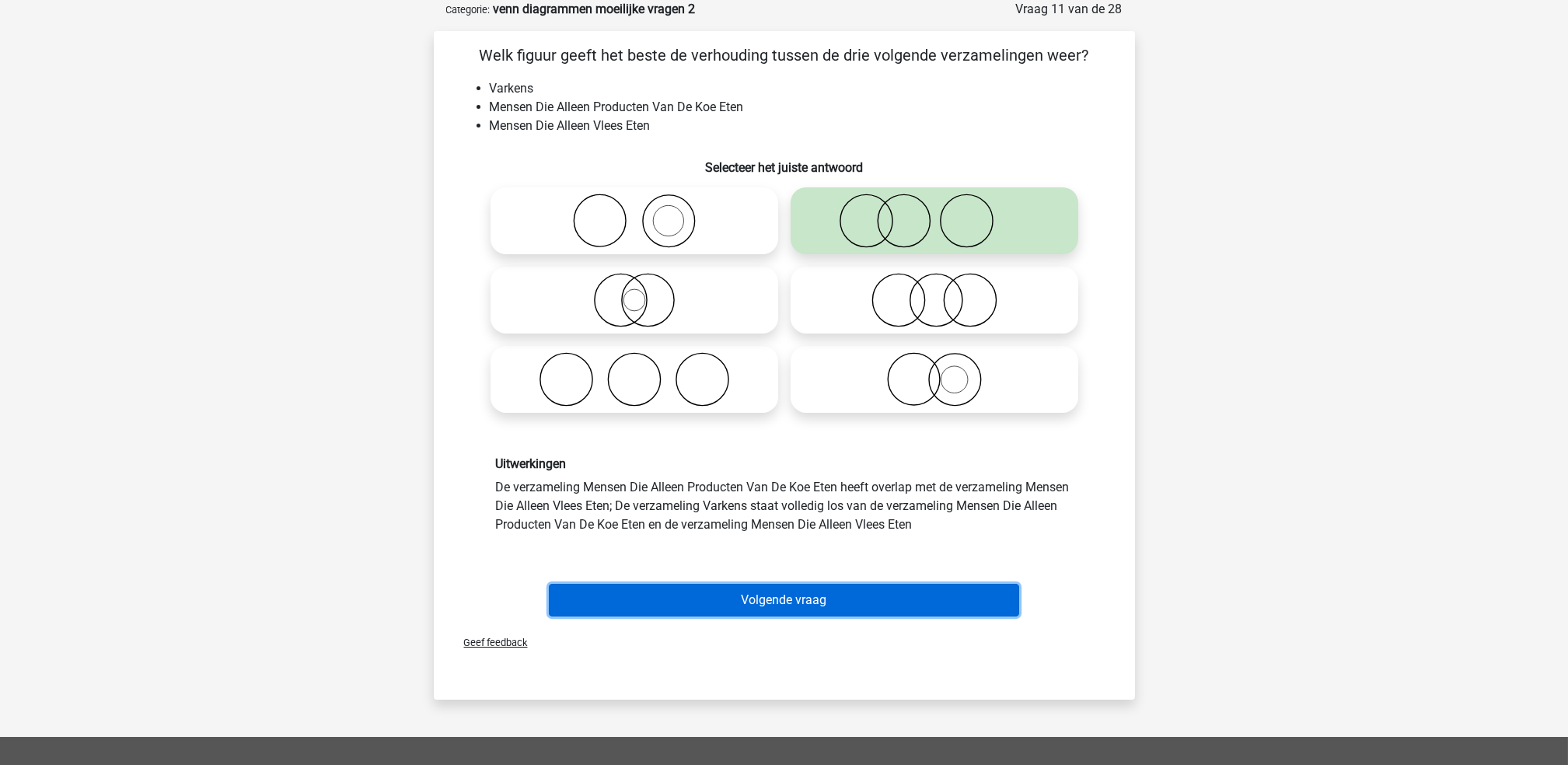
click at [831, 609] on button "Volgende vraag" at bounding box center [784, 600] width 470 height 33
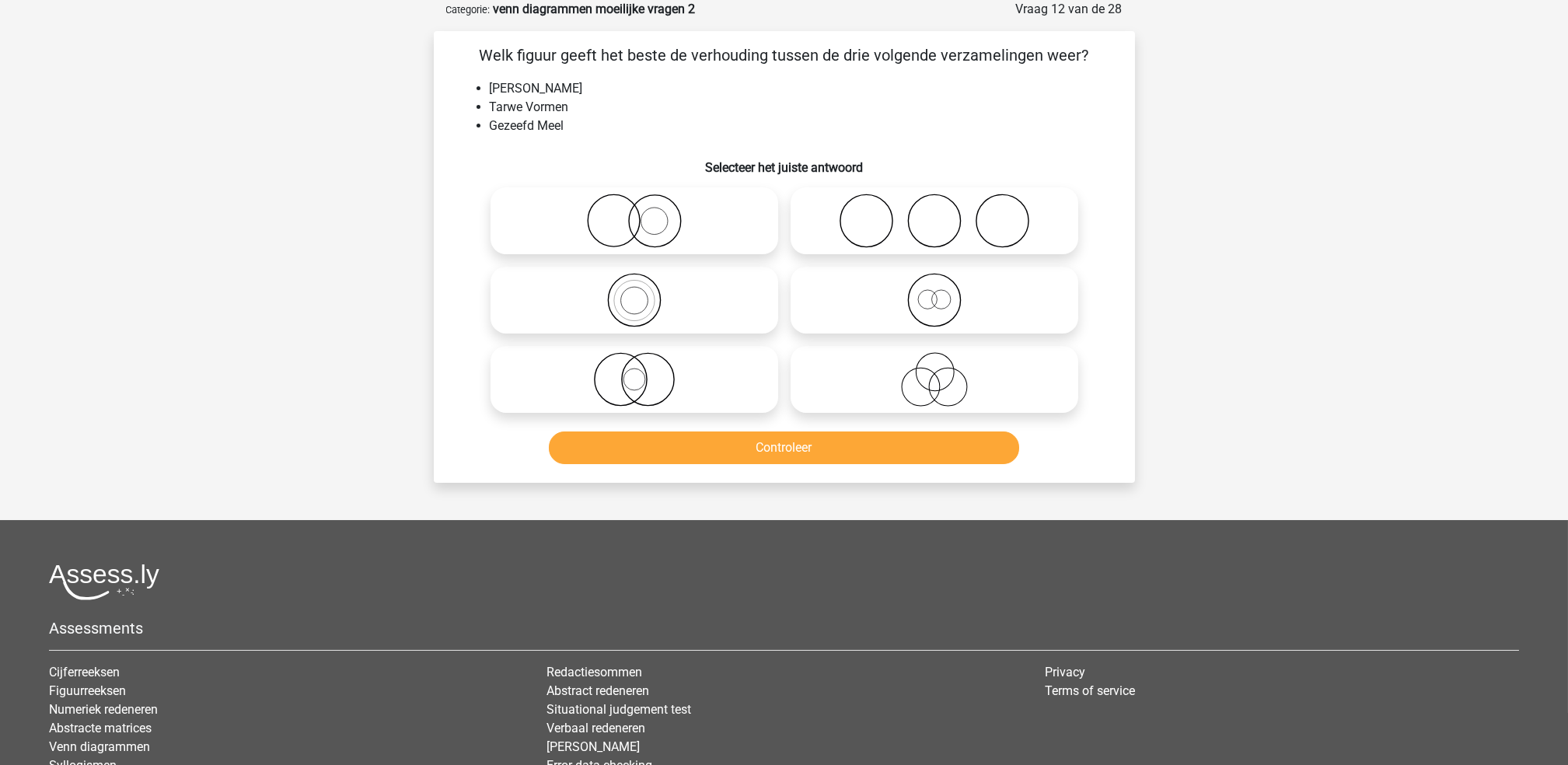
click at [890, 308] on icon at bounding box center [934, 300] width 275 height 54
click at [934, 292] on input "radio" at bounding box center [939, 287] width 10 height 10
radio input "true"
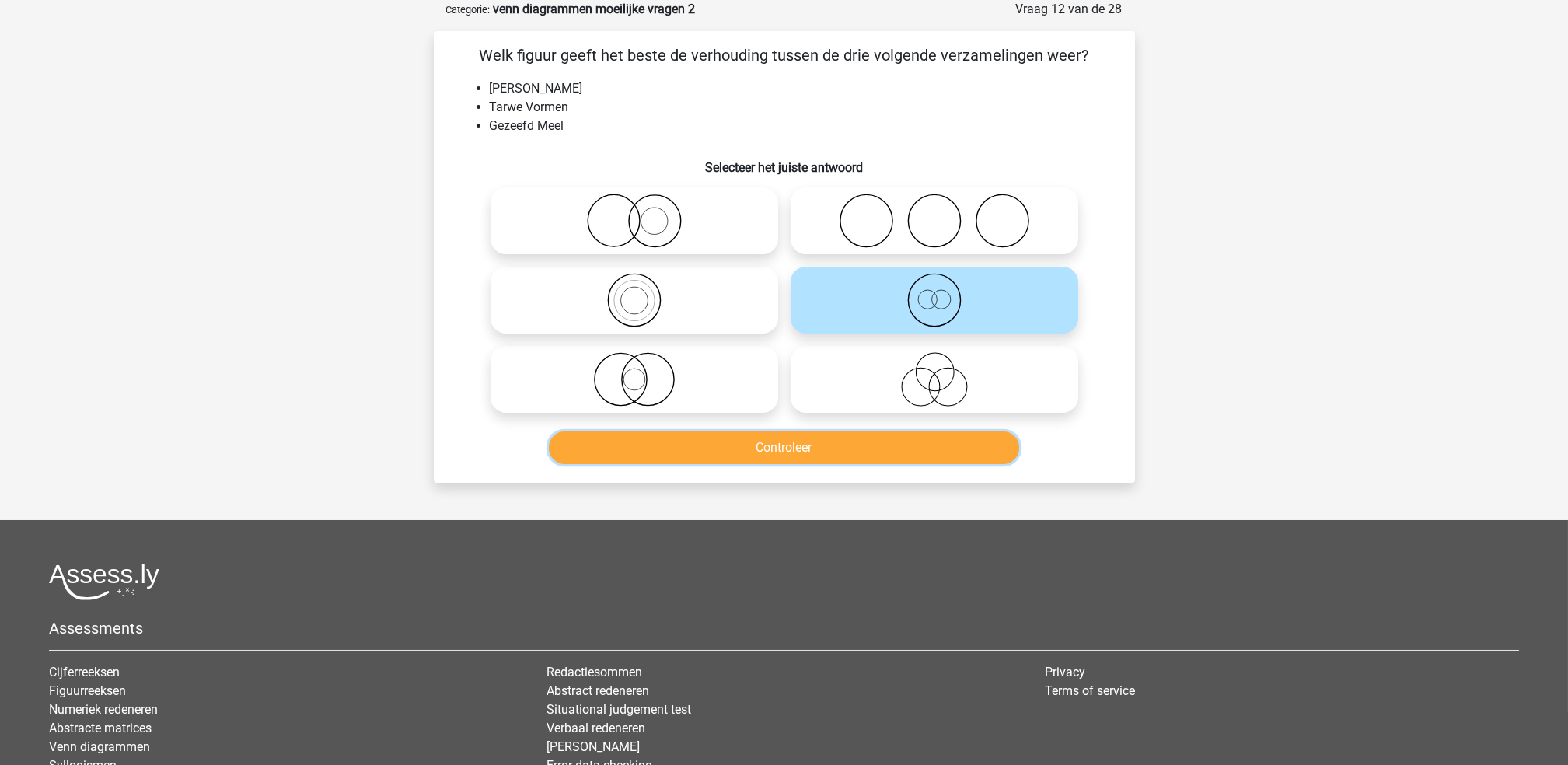
click at [899, 456] on button "Controleer" at bounding box center [784, 448] width 470 height 33
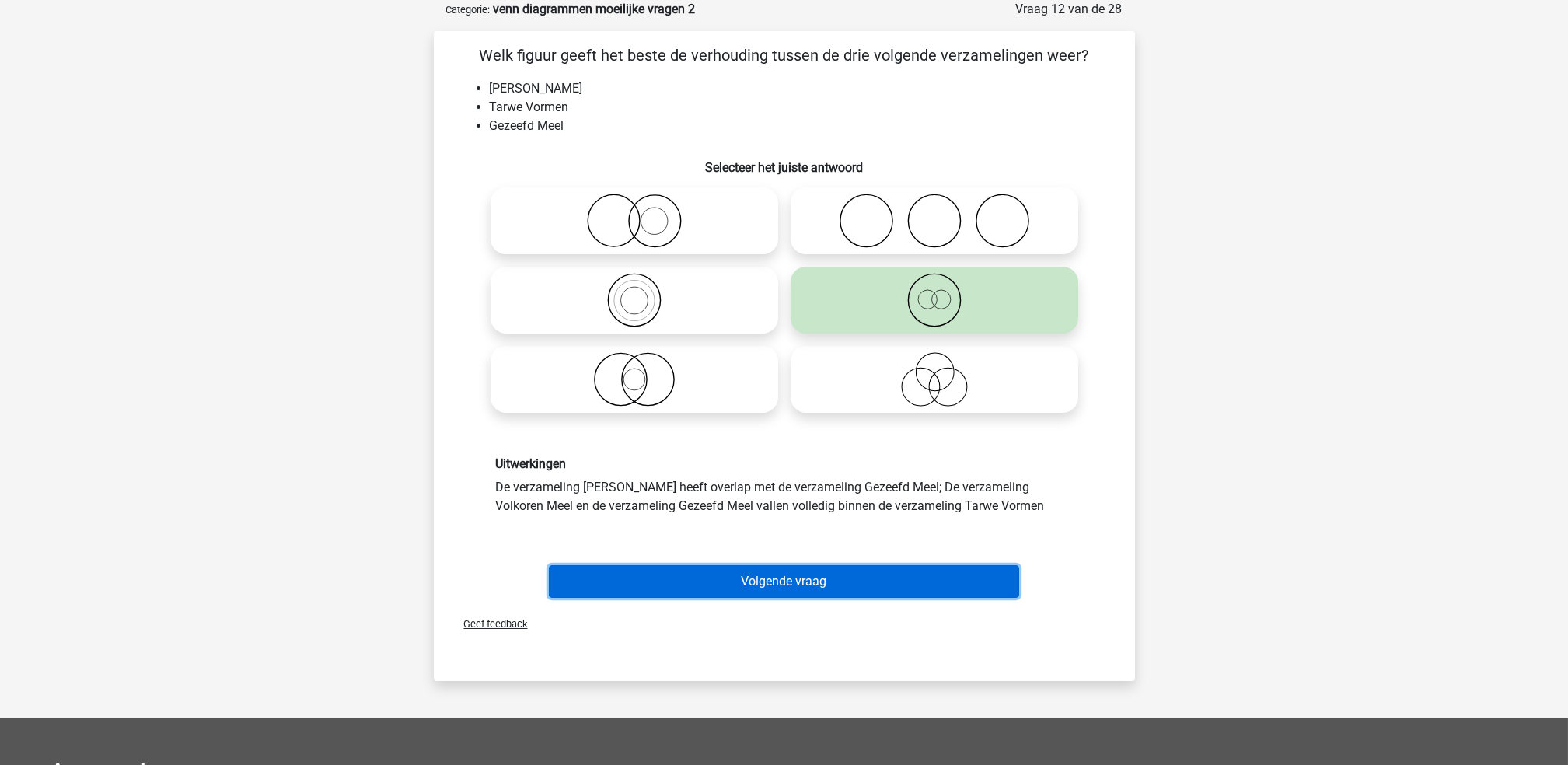
click at [879, 577] on button "Volgende vraag" at bounding box center [784, 582] width 470 height 33
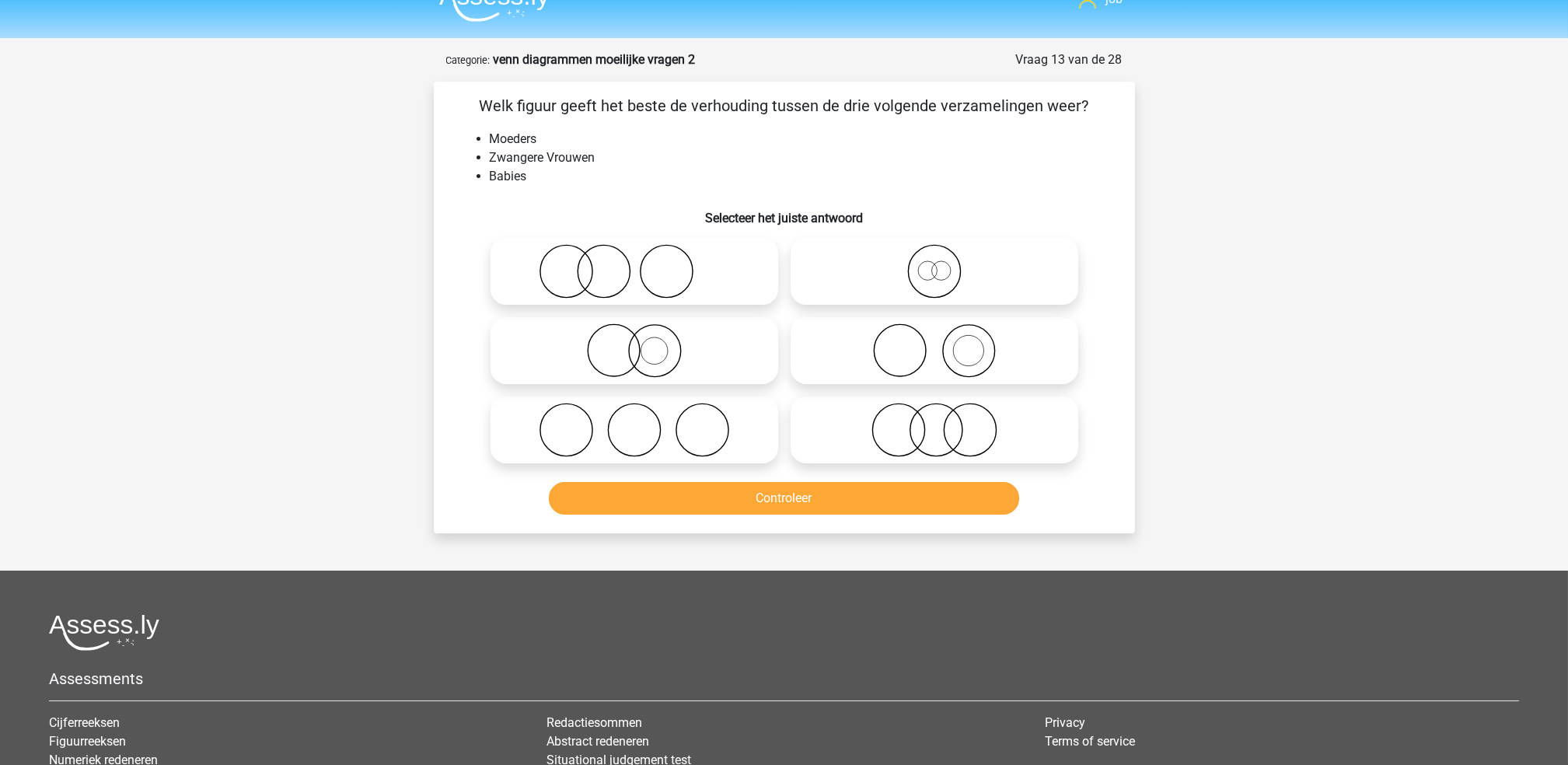
scroll to position [0, 0]
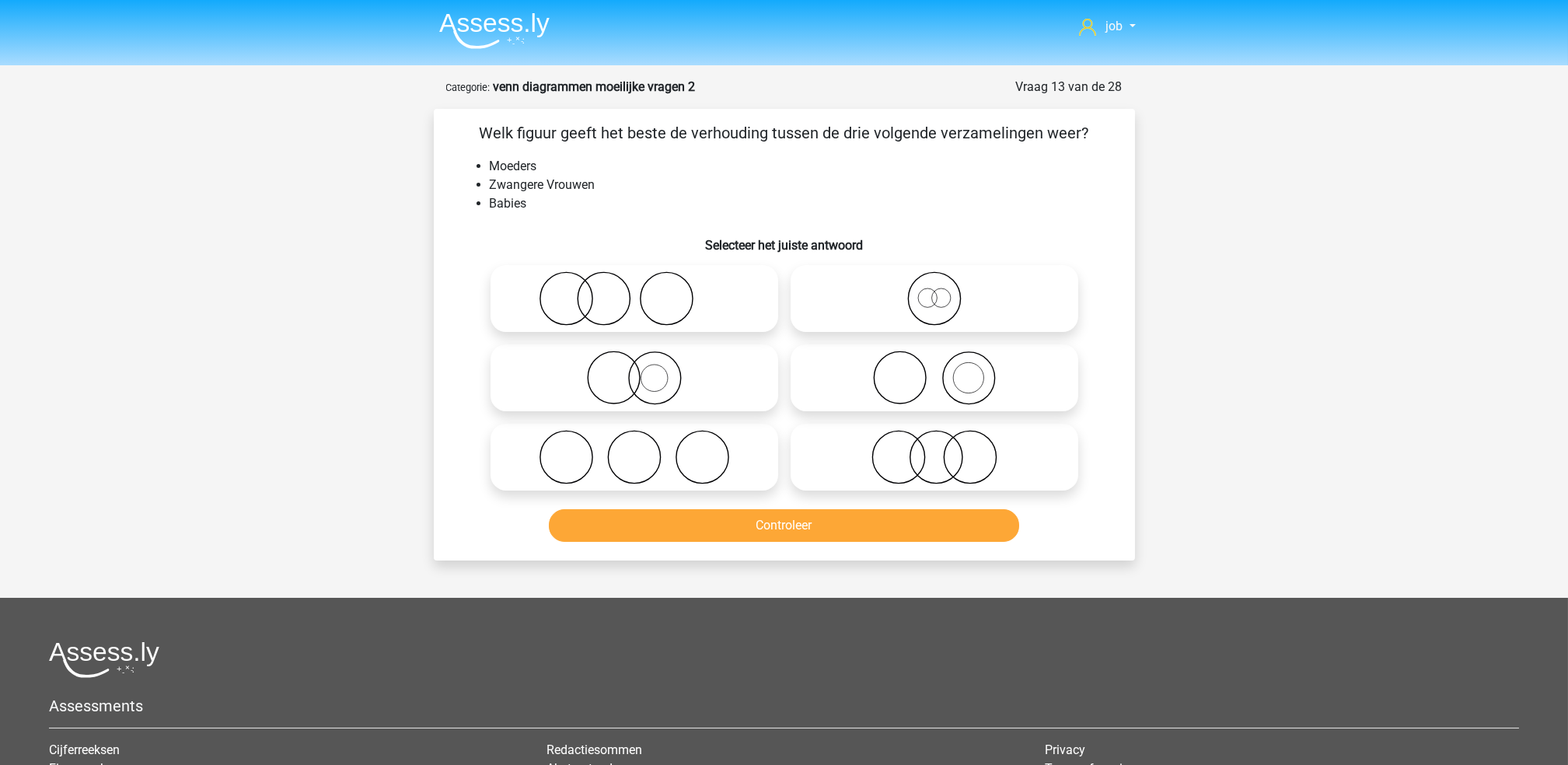
click at [691, 299] on icon at bounding box center [635, 298] width 275 height 54
click at [644, 291] on input "radio" at bounding box center [639, 286] width 10 height 10
radio input "true"
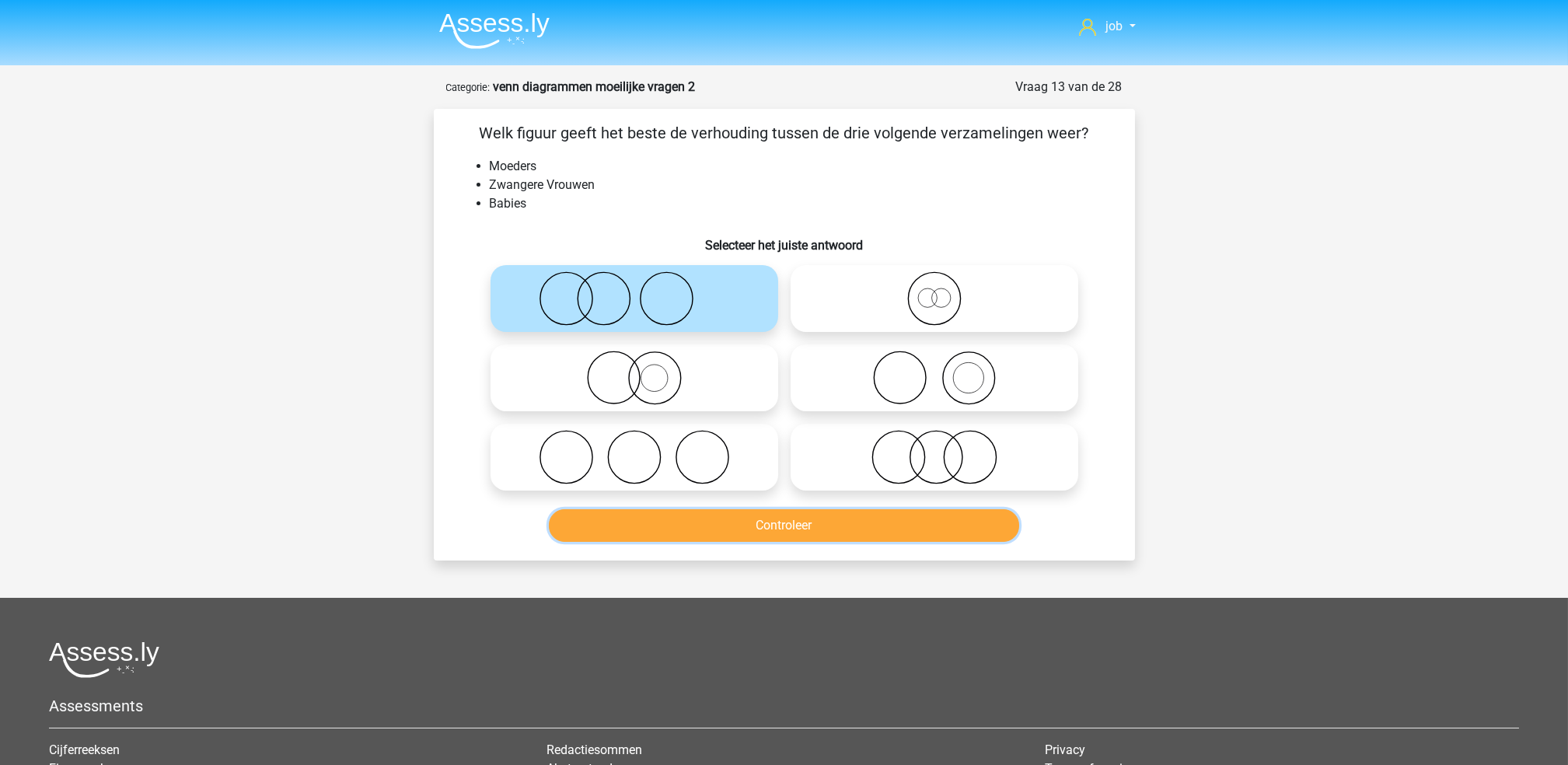
click at [725, 521] on button "Controleer" at bounding box center [784, 526] width 470 height 33
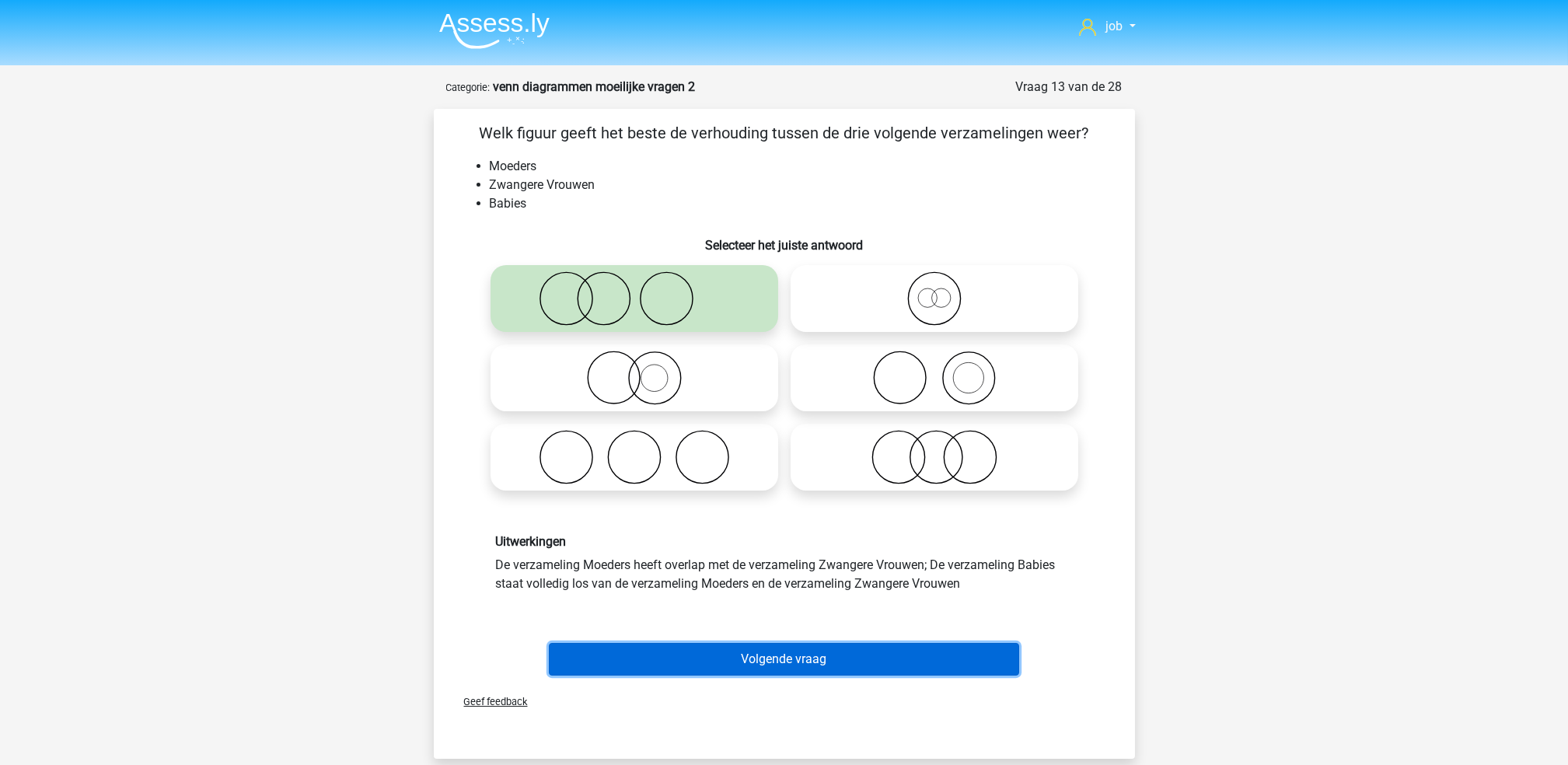
click at [709, 651] on button "Volgende vraag" at bounding box center [784, 659] width 470 height 33
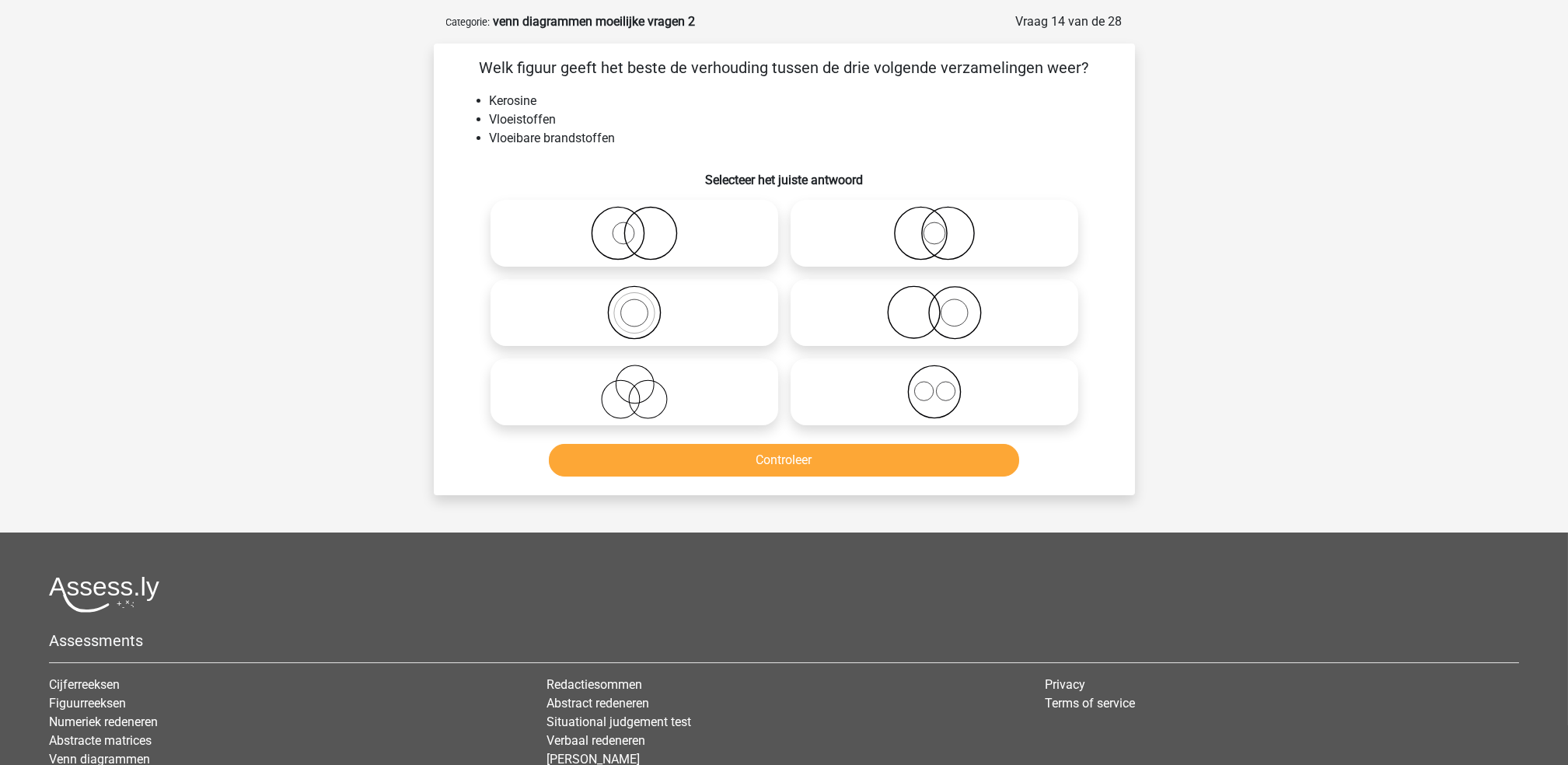
scroll to position [78, 0]
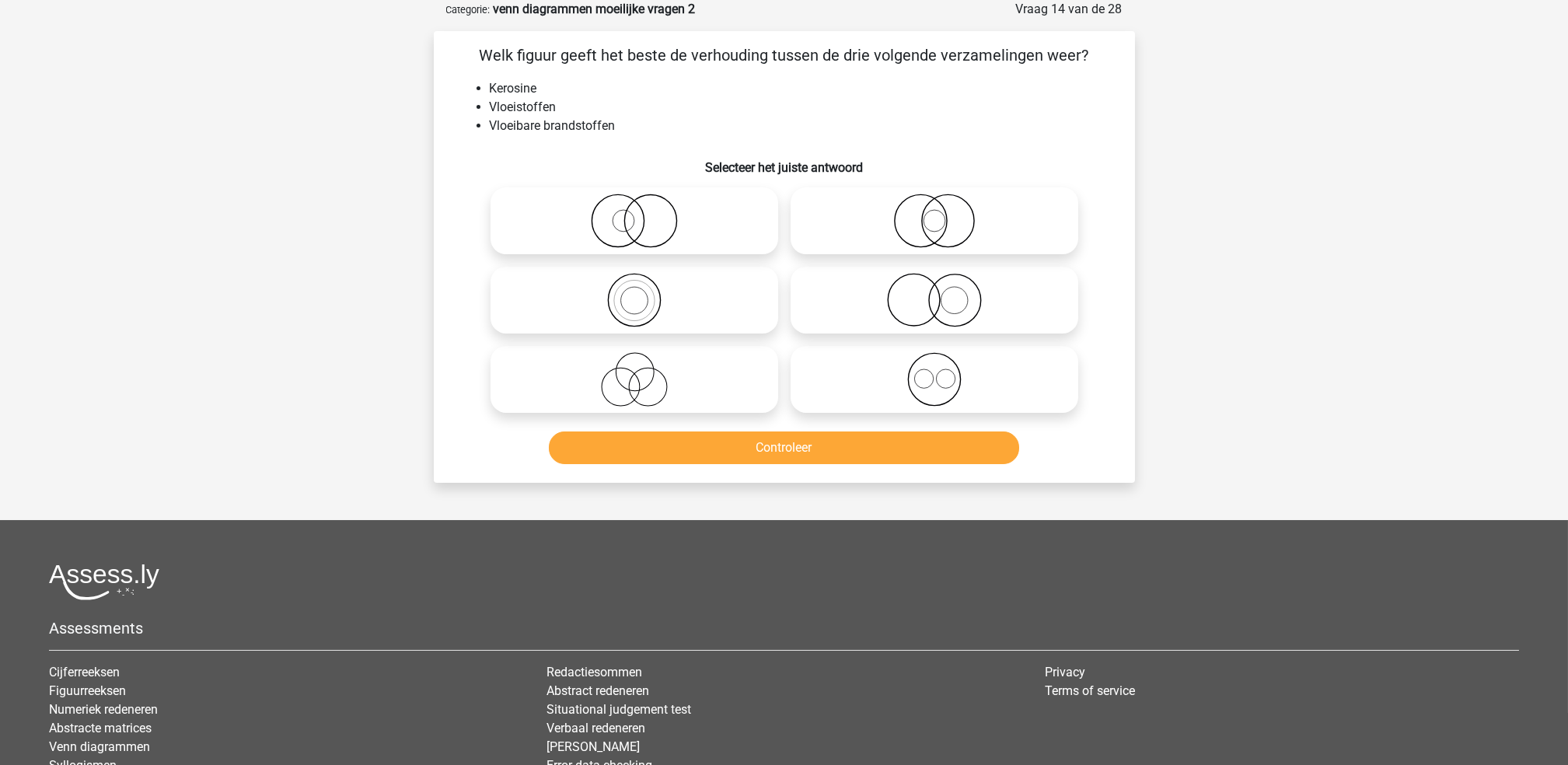
click at [680, 315] on icon at bounding box center [635, 300] width 275 height 54
click at [644, 292] on input "radio" at bounding box center [639, 287] width 10 height 10
radio input "true"
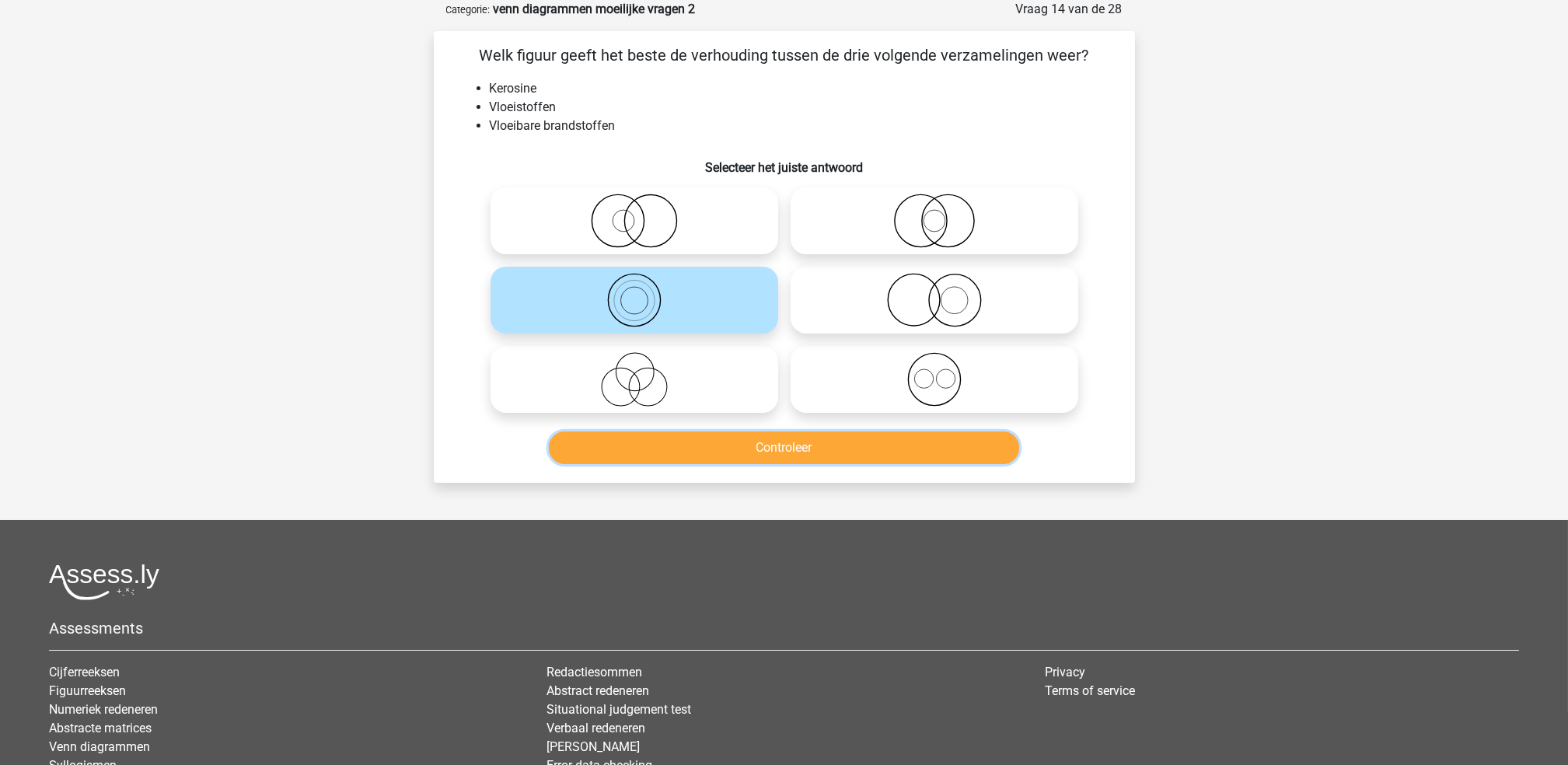
click at [711, 452] on button "Controleer" at bounding box center [784, 448] width 470 height 33
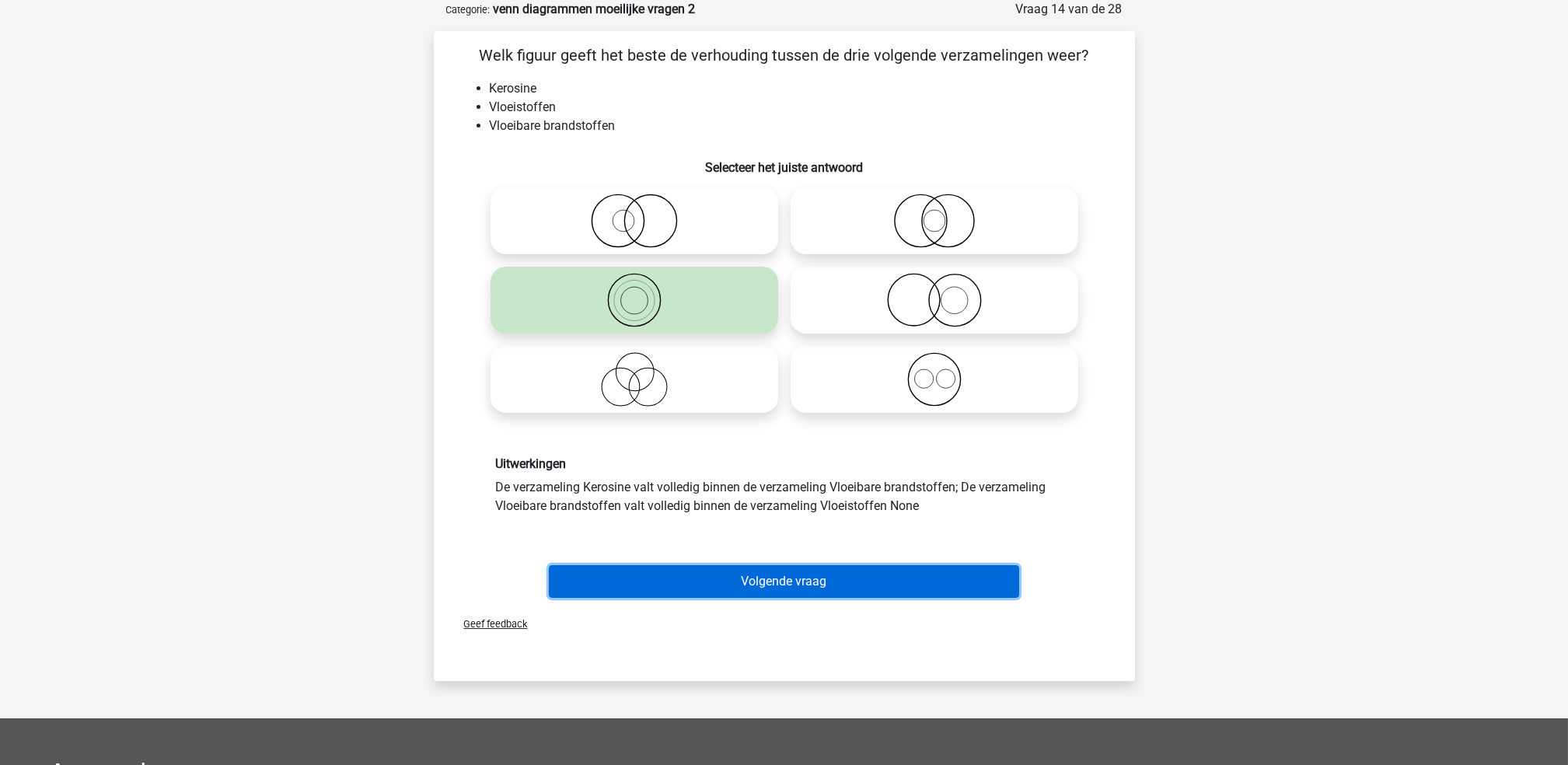
click at [698, 566] on button "Volgende vraag" at bounding box center [784, 582] width 470 height 33
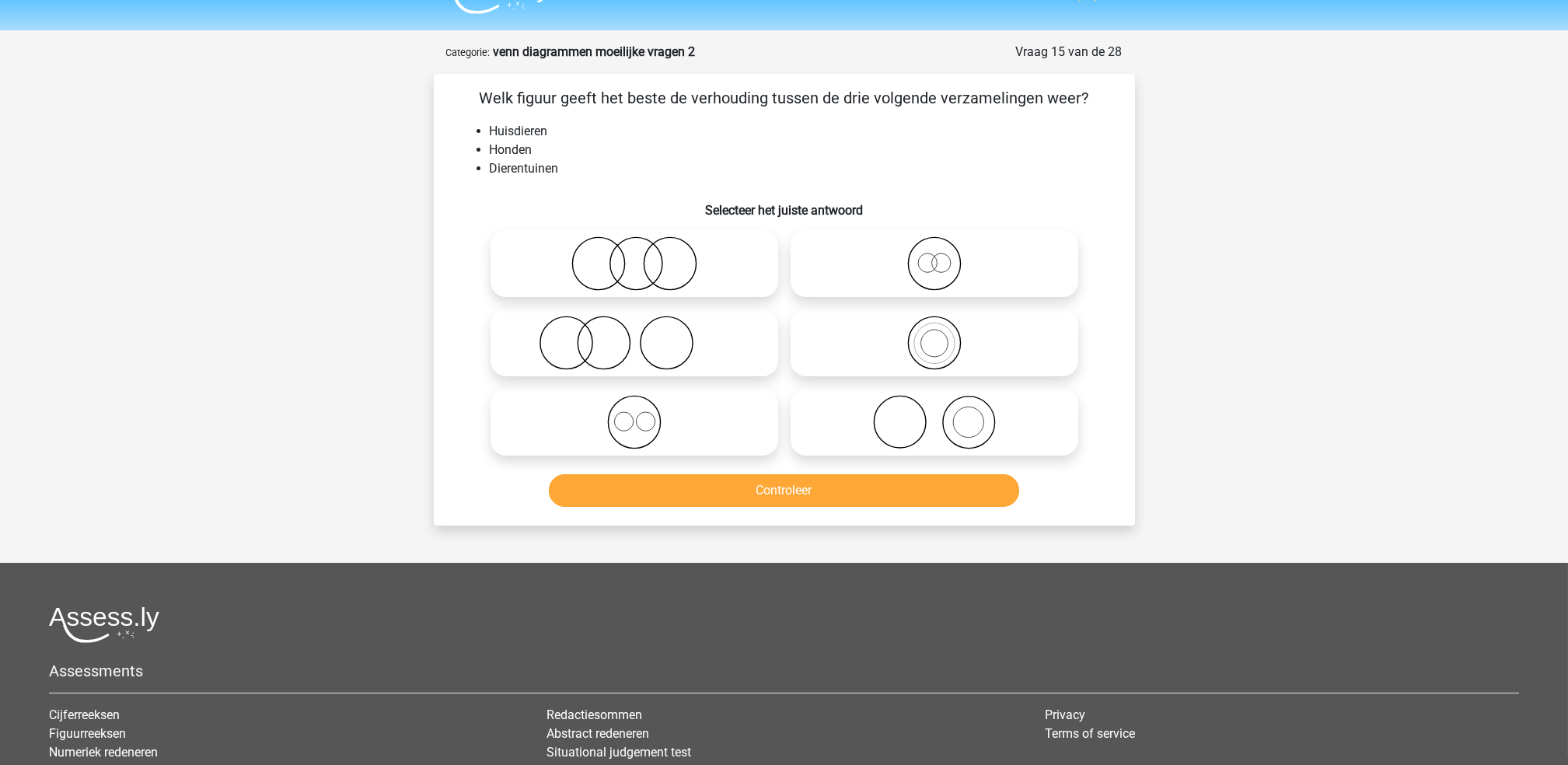
scroll to position [0, 0]
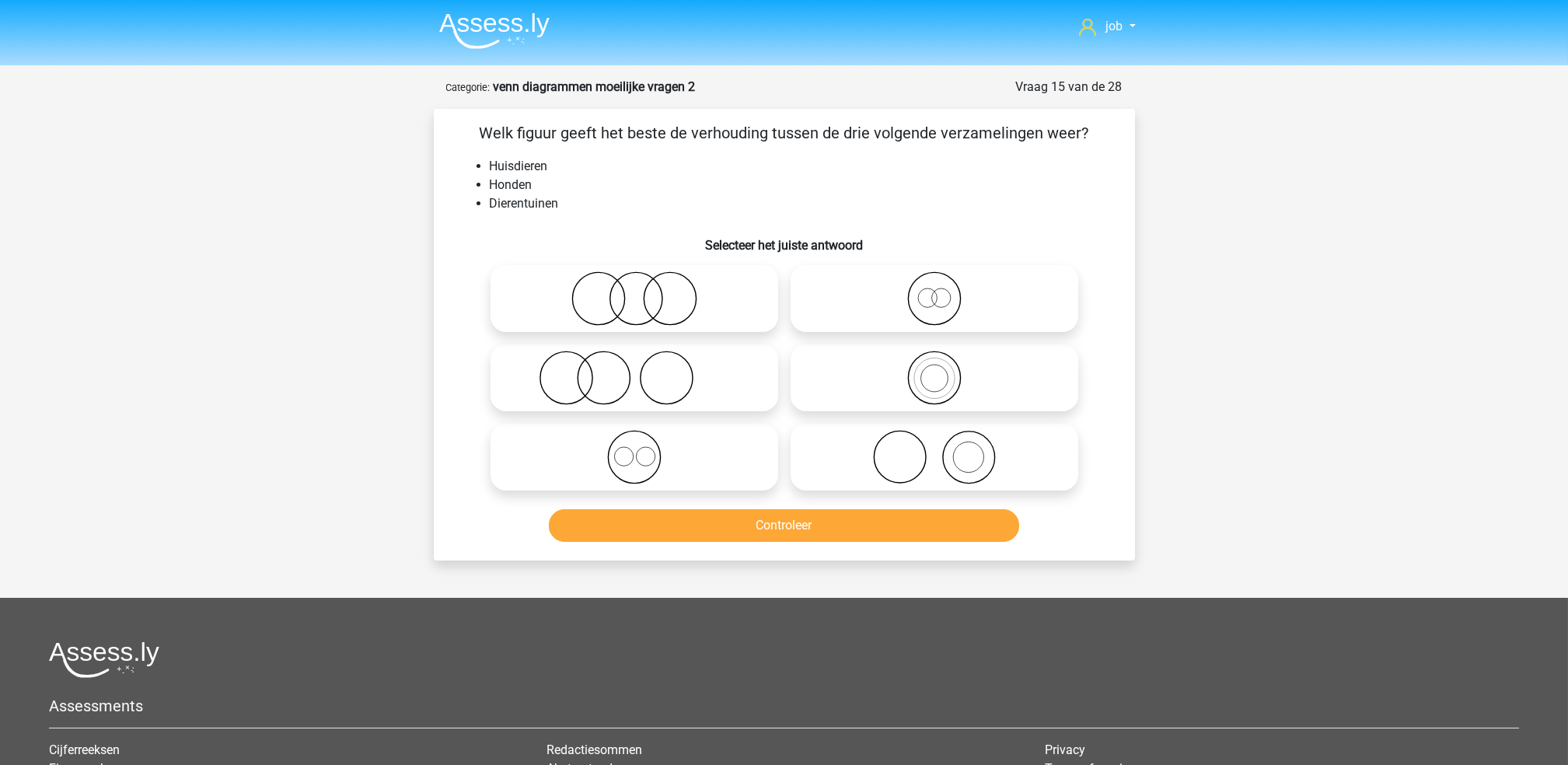
click at [803, 452] on icon at bounding box center [934, 457] width 275 height 54
click at [934, 450] on input "radio" at bounding box center [939, 444] width 10 height 10
radio input "true"
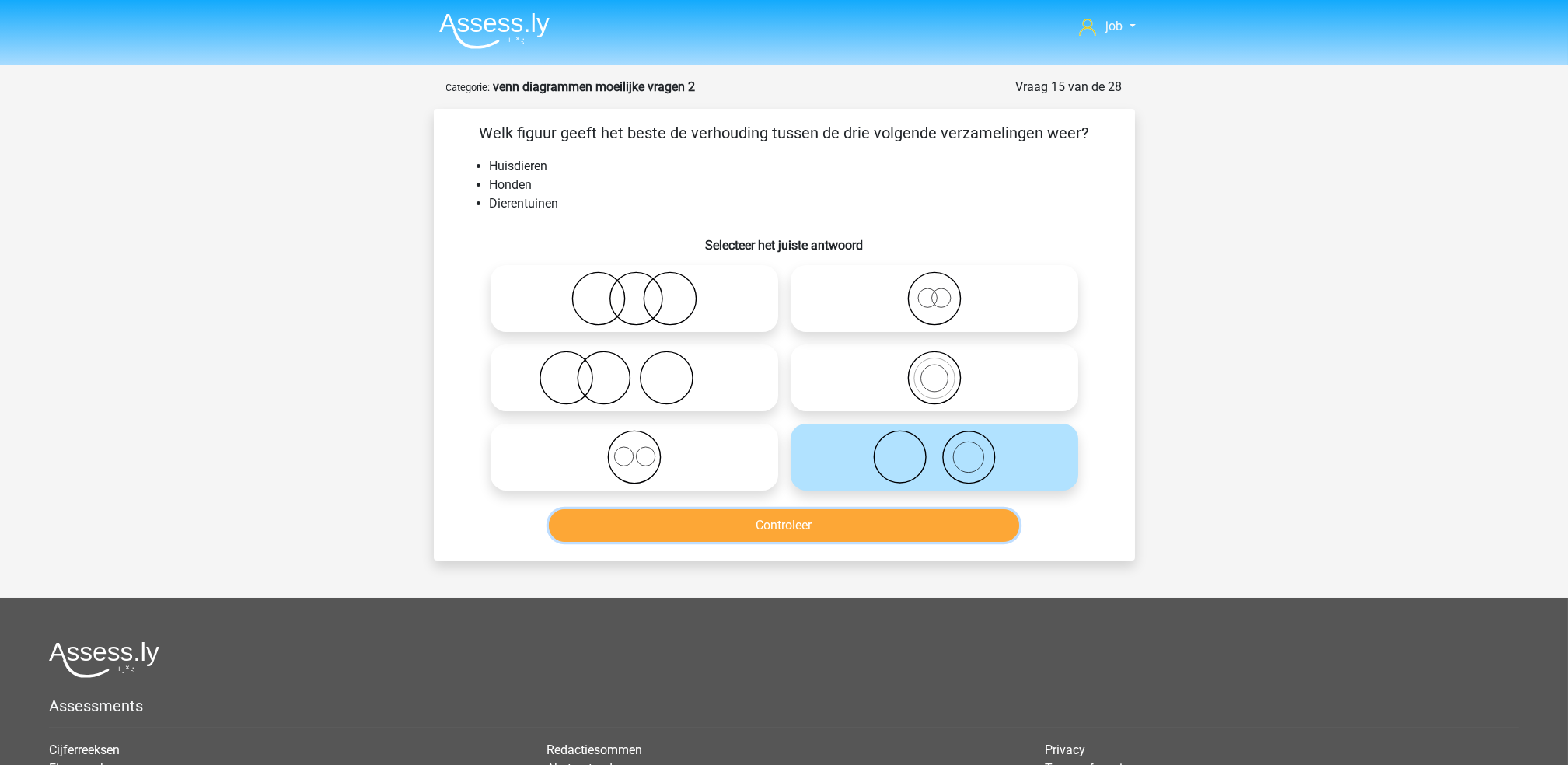
click at [787, 525] on button "Controleer" at bounding box center [784, 526] width 470 height 33
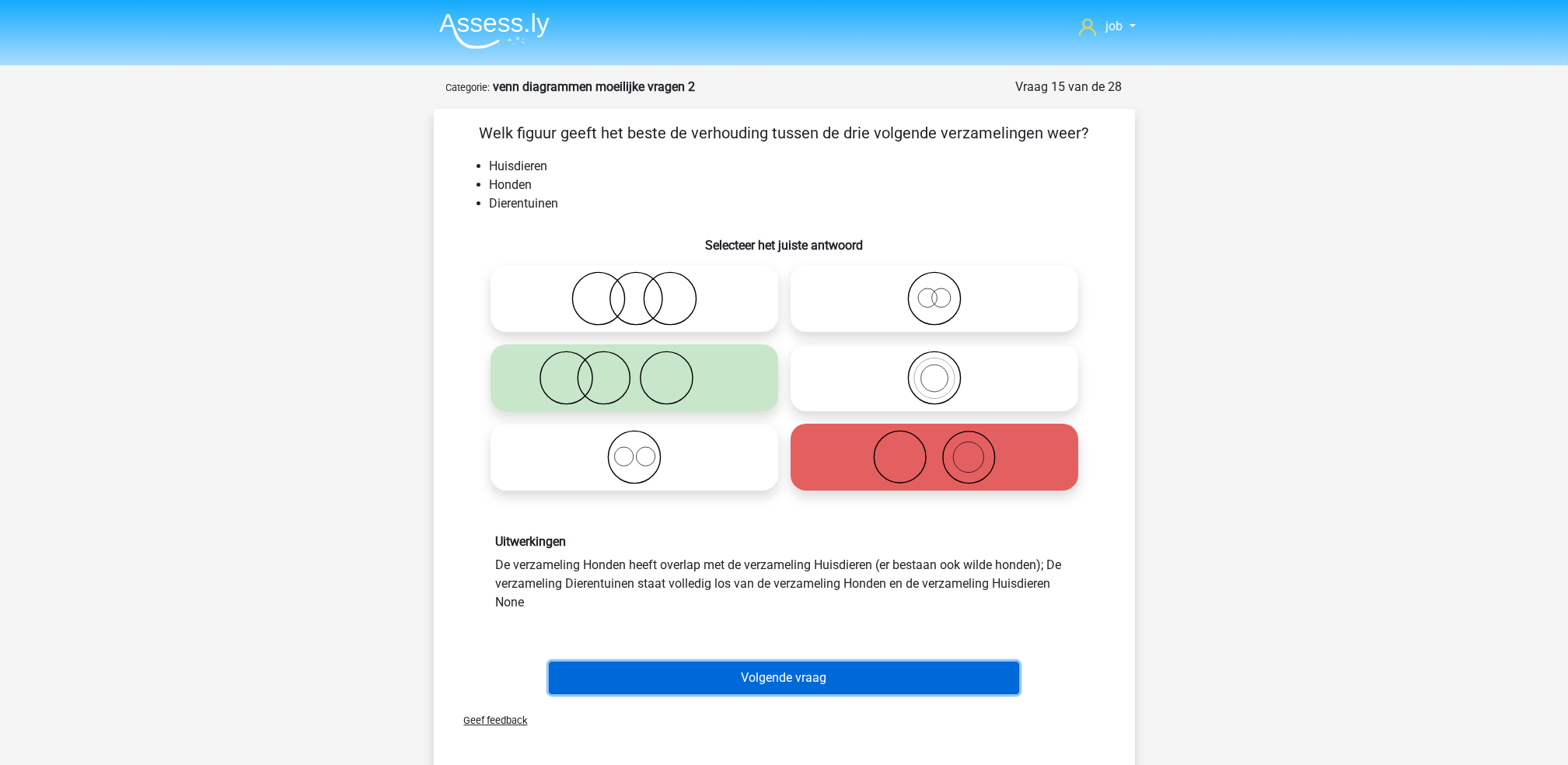
click at [835, 673] on button "Volgende vraag" at bounding box center [784, 678] width 470 height 33
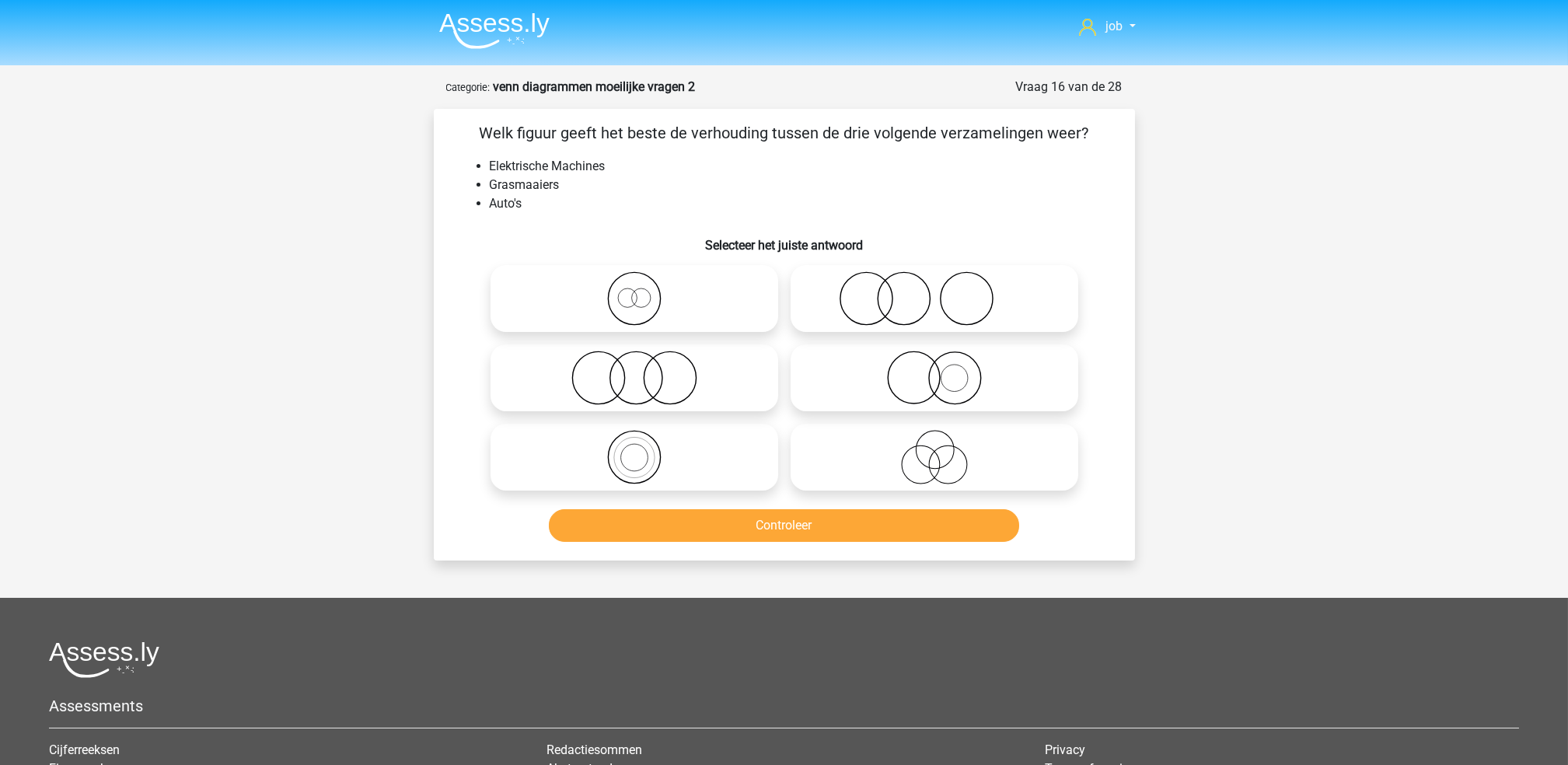
click at [851, 315] on icon at bounding box center [934, 298] width 275 height 54
click at [934, 291] on input "radio" at bounding box center [939, 286] width 10 height 10
radio input "true"
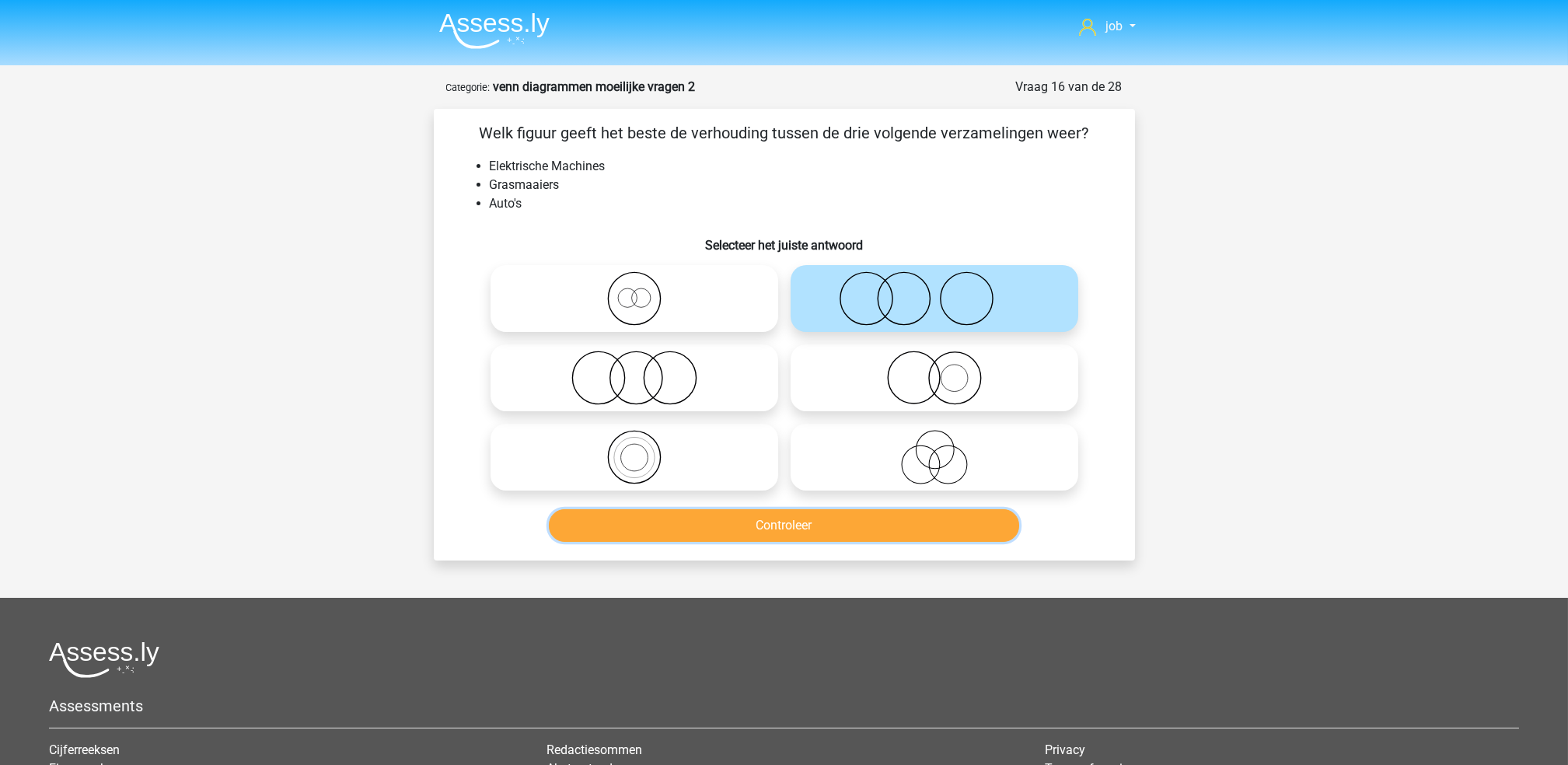
click at [818, 523] on button "Controleer" at bounding box center [784, 526] width 470 height 33
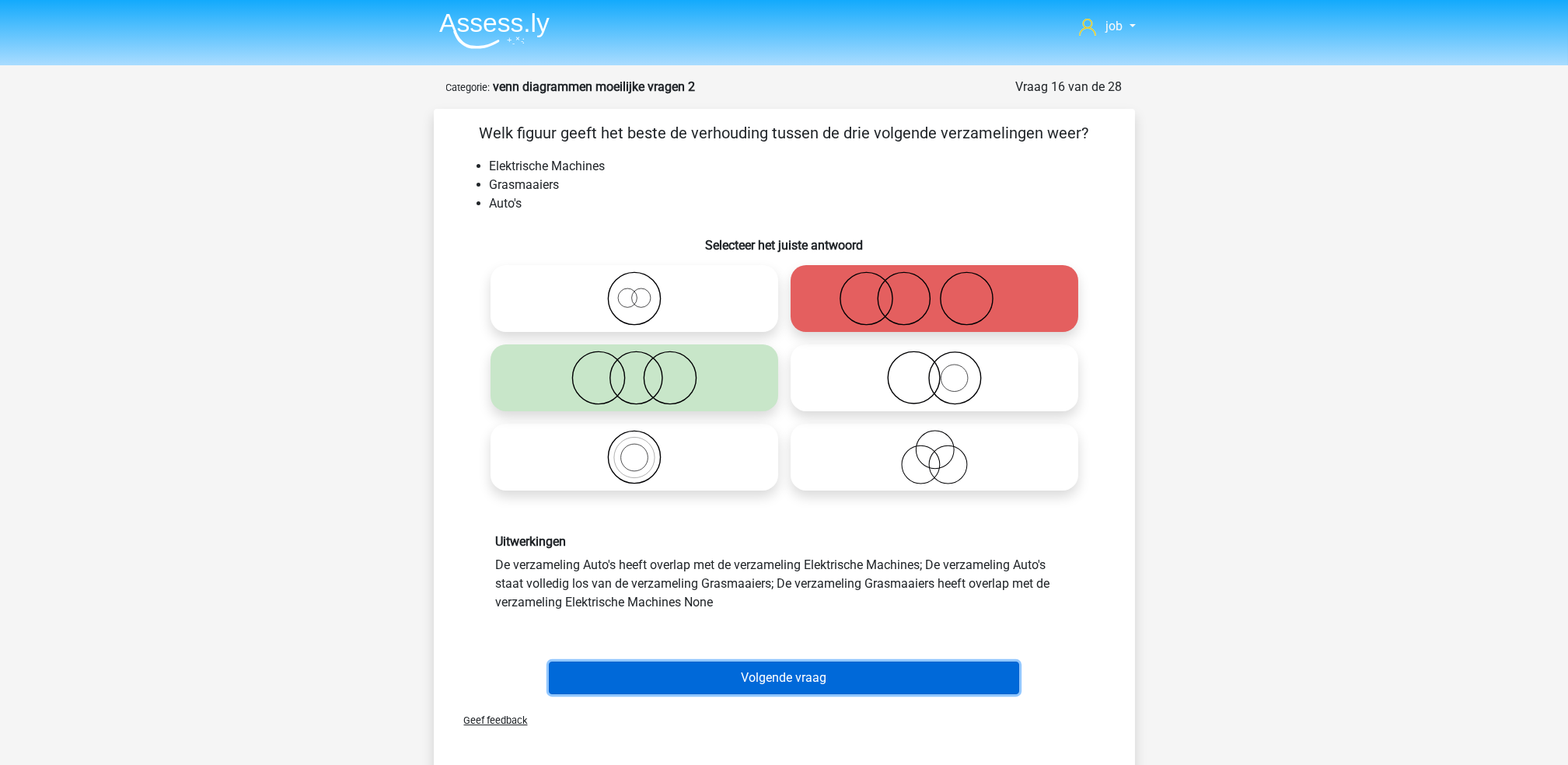
click at [812, 681] on button "Volgende vraag" at bounding box center [784, 678] width 470 height 33
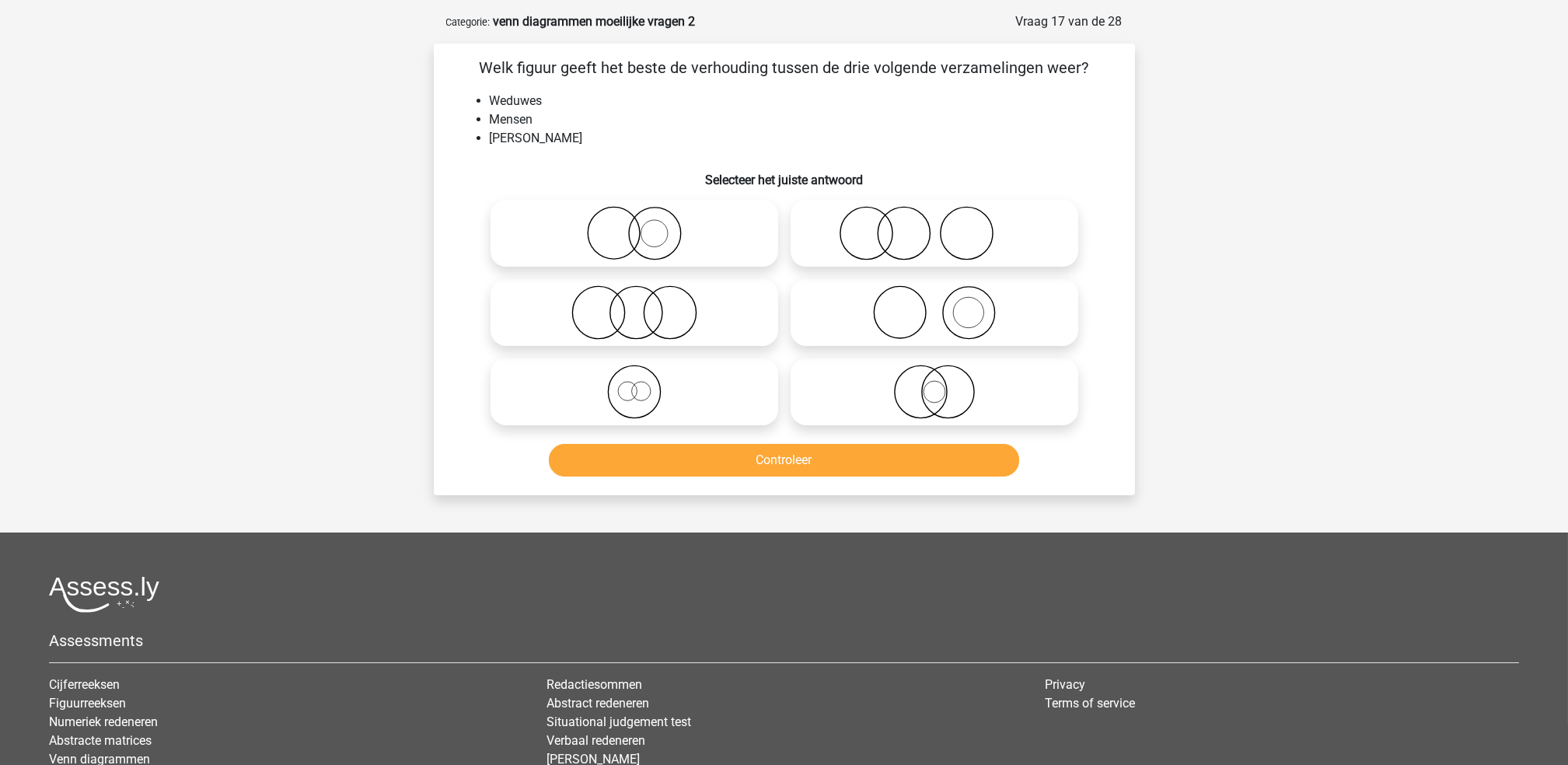
scroll to position [78, 0]
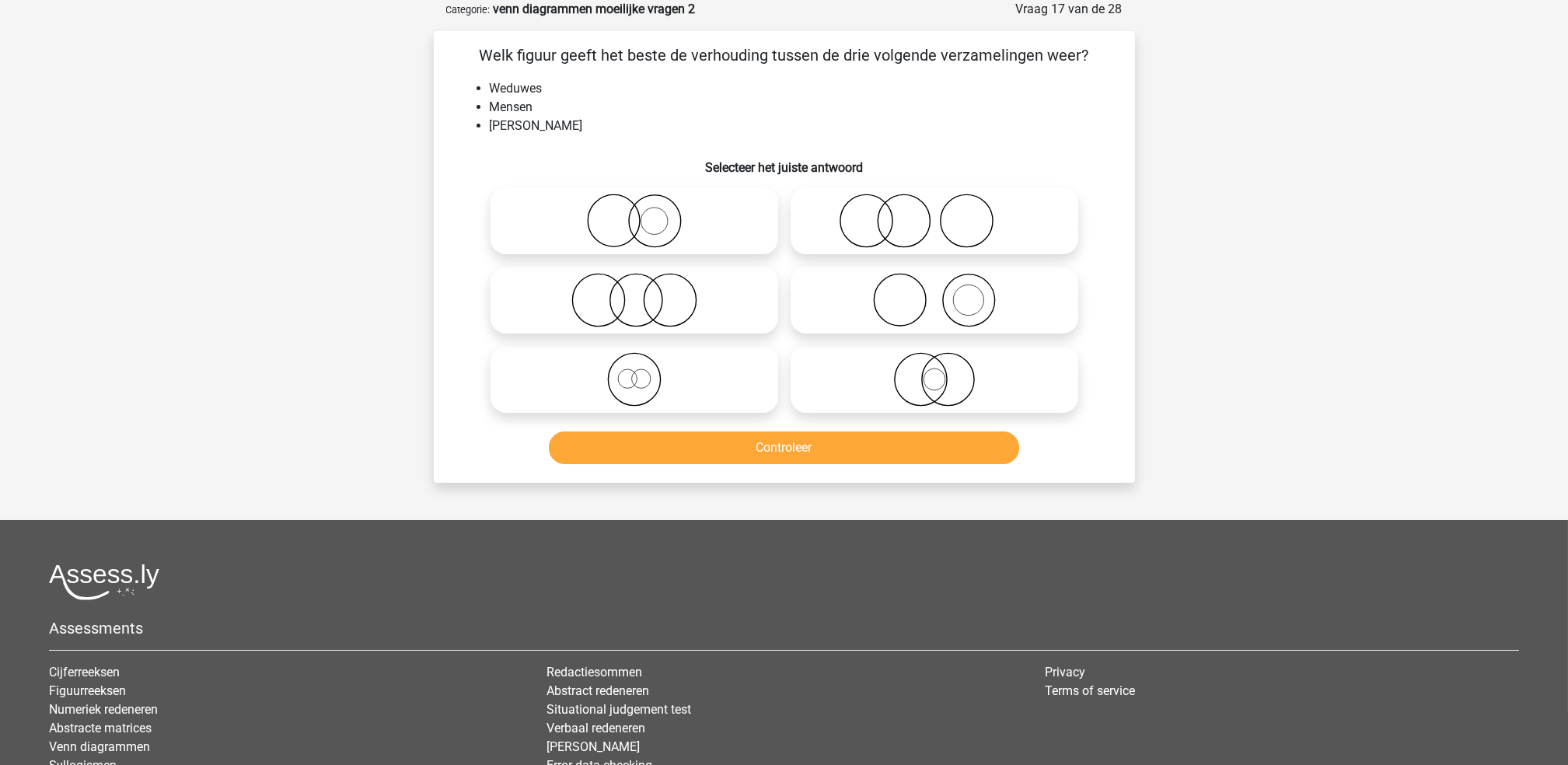
click at [689, 368] on icon at bounding box center [635, 379] width 275 height 54
click at [644, 368] on input "radio" at bounding box center [639, 366] width 10 height 10
radio input "true"
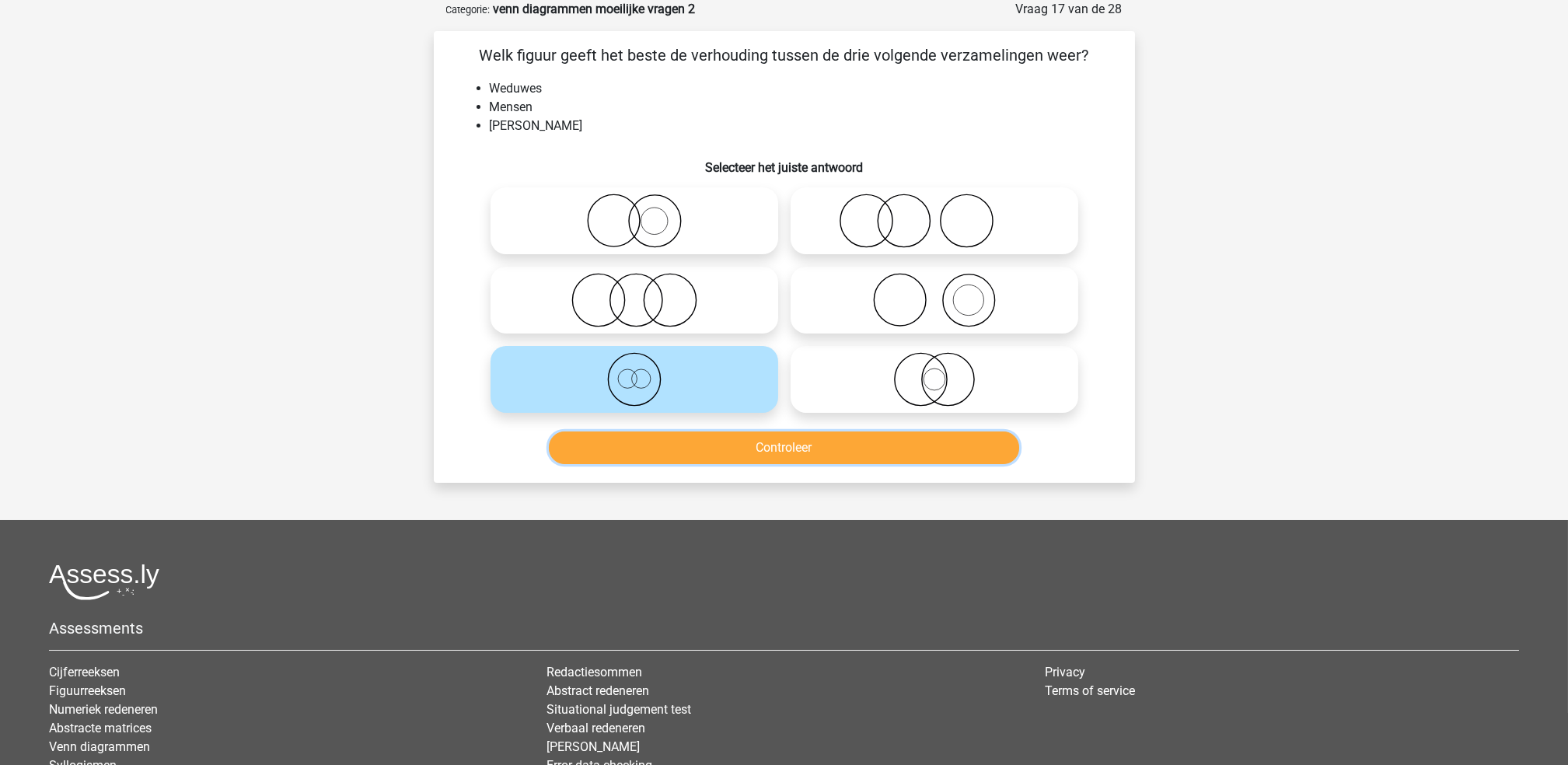
click at [705, 438] on button "Controleer" at bounding box center [784, 448] width 470 height 33
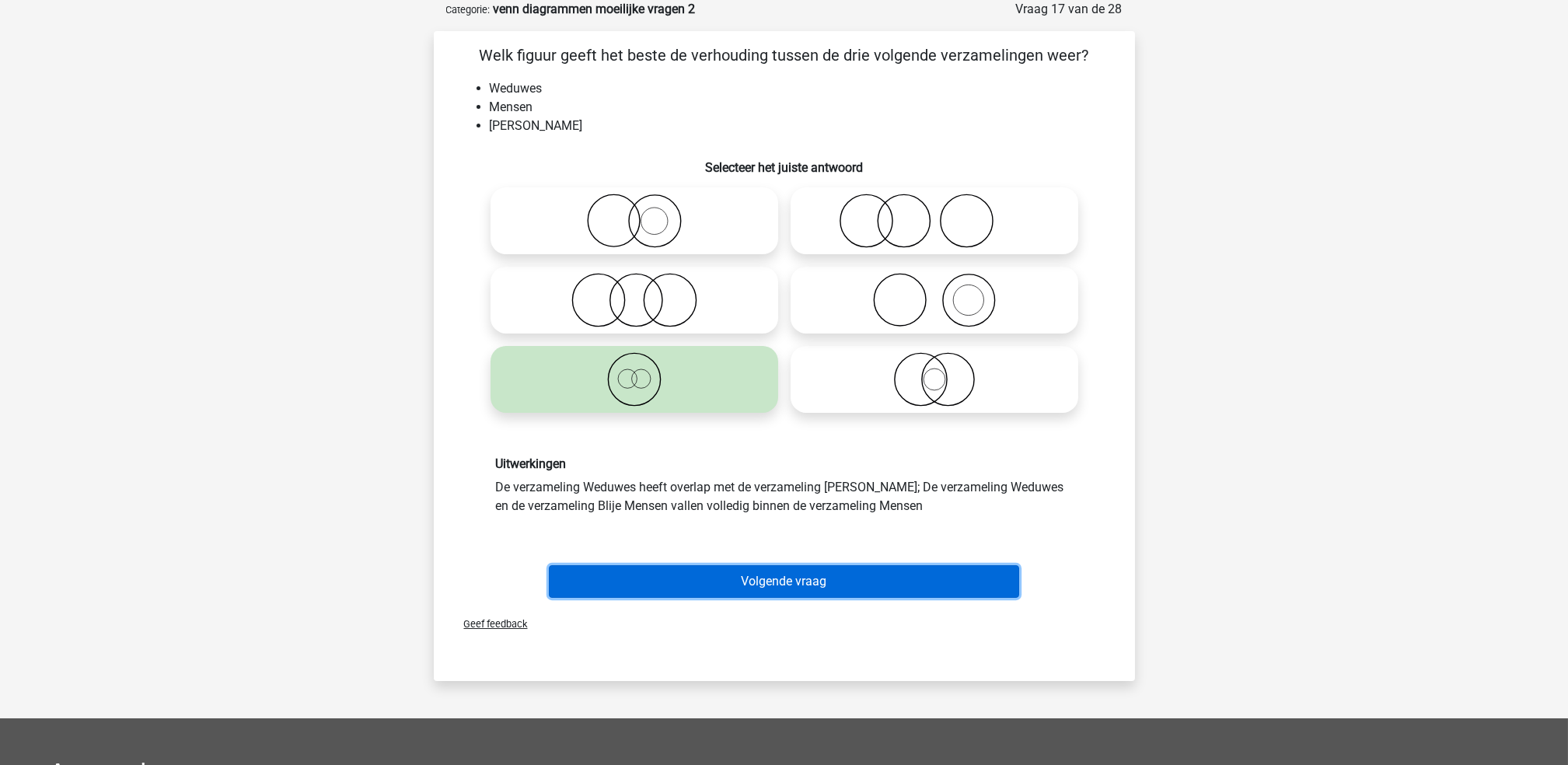
click at [760, 572] on button "Volgende vraag" at bounding box center [784, 582] width 470 height 33
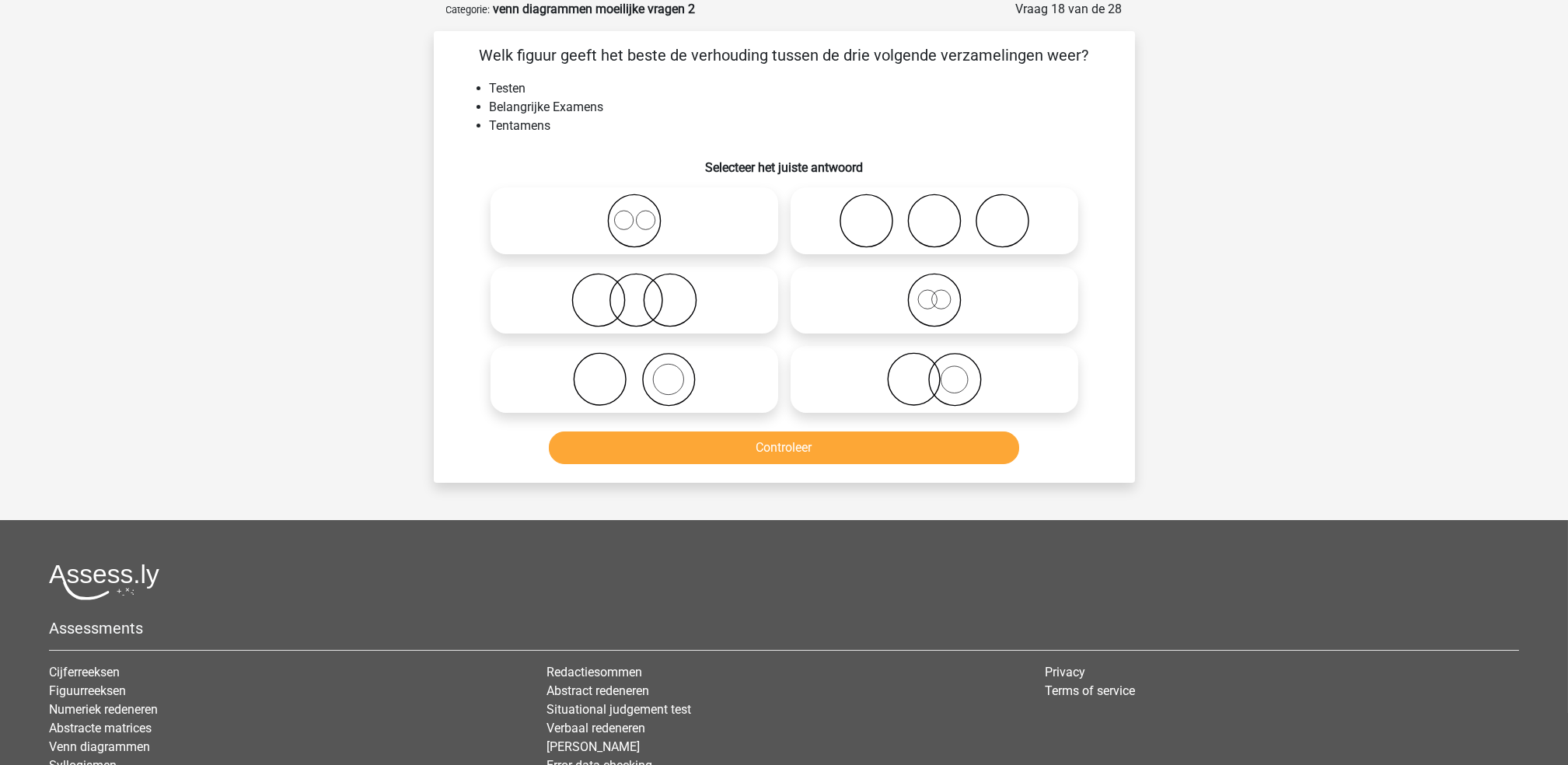
click at [901, 307] on icon at bounding box center [934, 300] width 275 height 54
click at [934, 292] on input "radio" at bounding box center [939, 287] width 10 height 10
radio input "true"
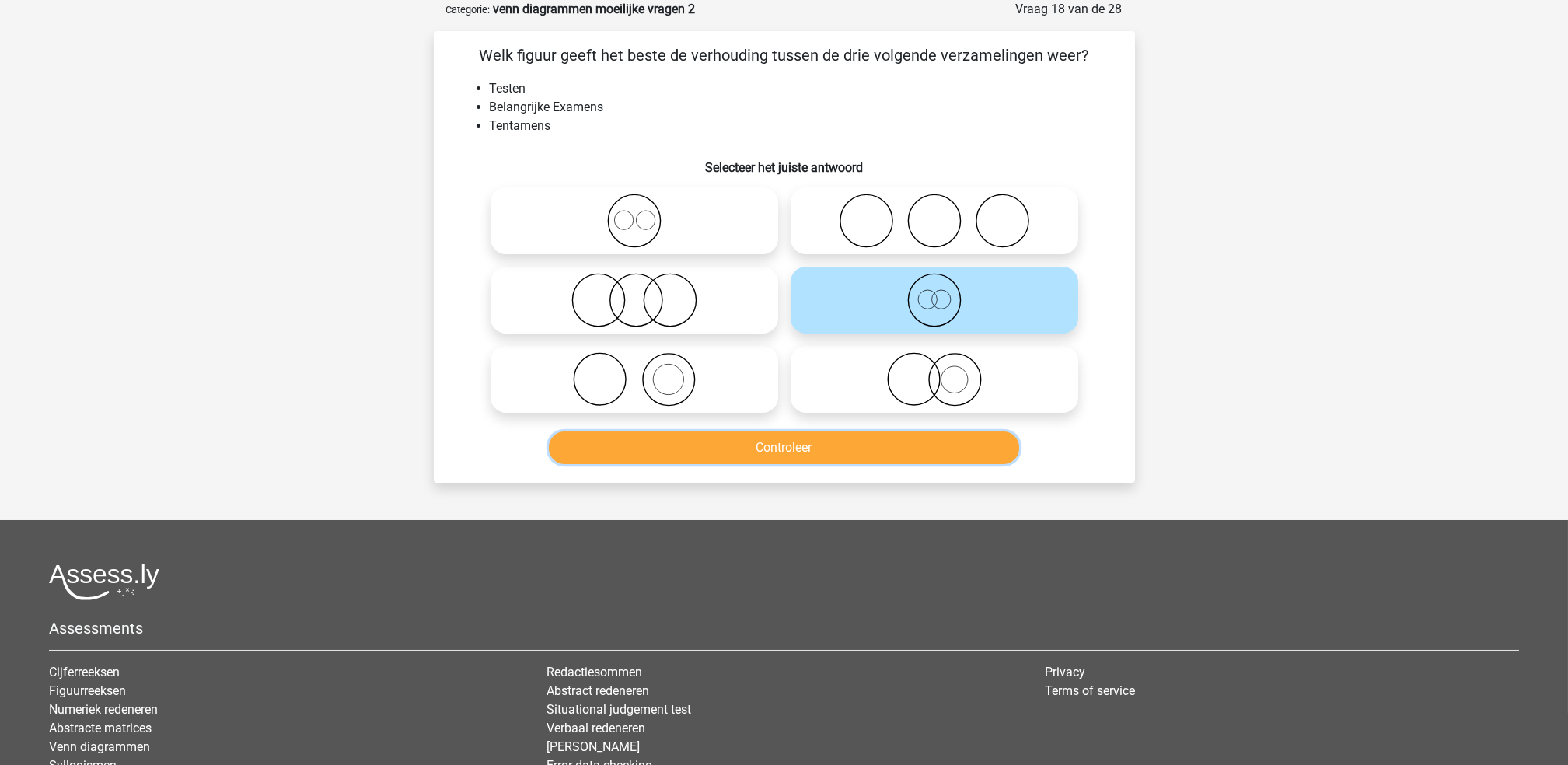
click at [829, 444] on button "Controleer" at bounding box center [784, 448] width 470 height 33
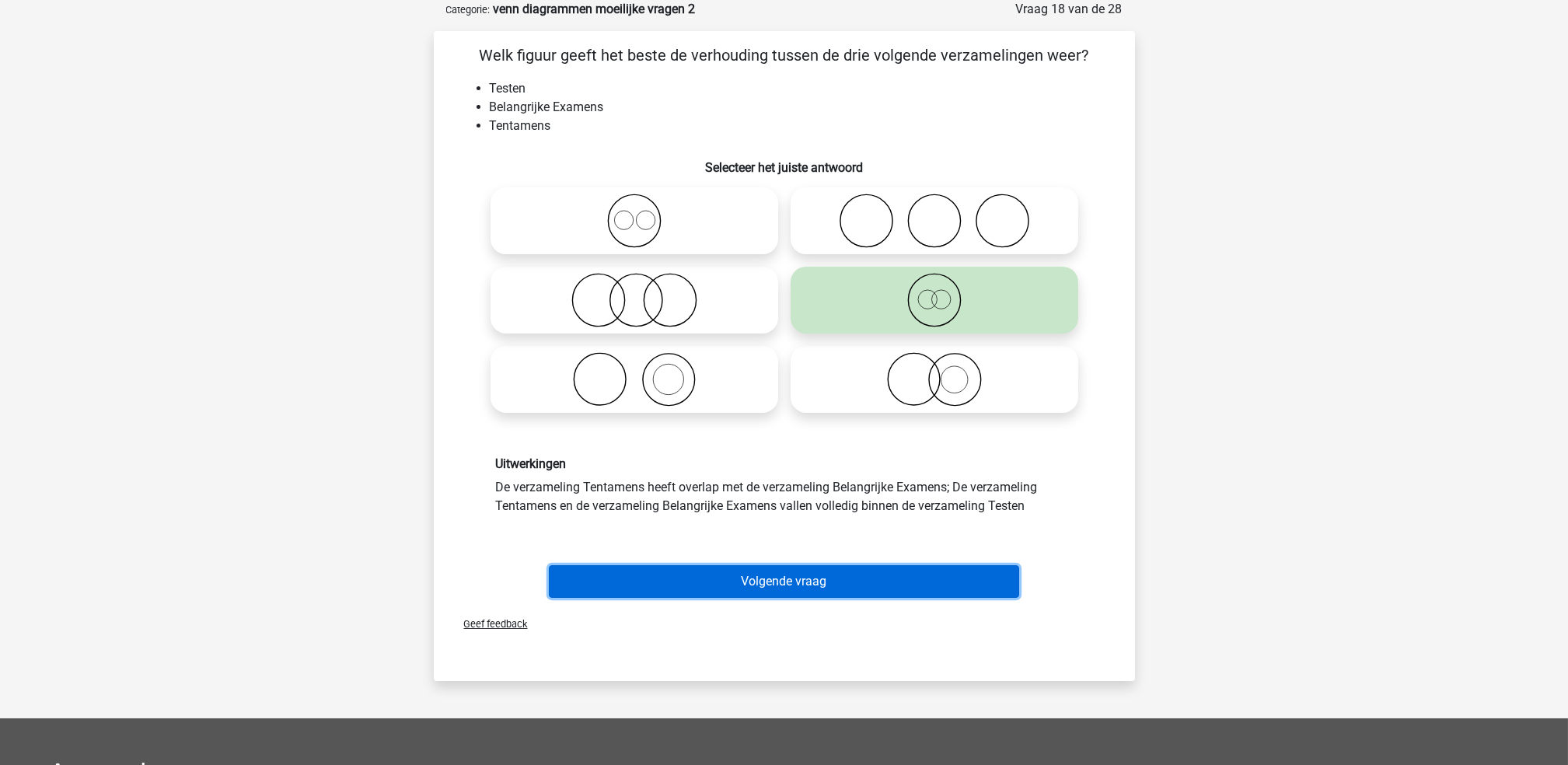
click at [815, 571] on button "Volgende vraag" at bounding box center [784, 582] width 470 height 33
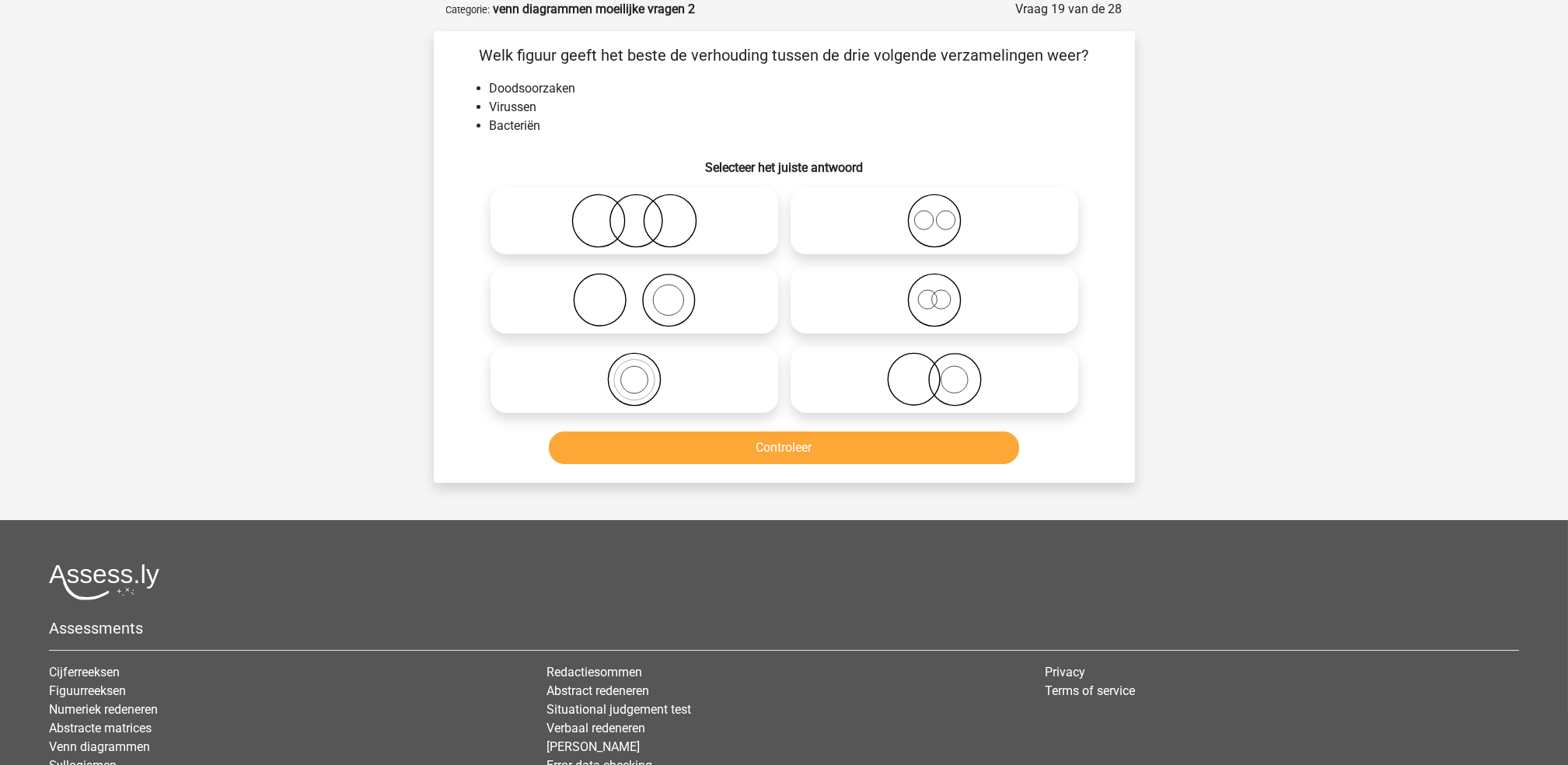
click at [863, 297] on icon at bounding box center [934, 300] width 275 height 54
click at [934, 292] on input "radio" at bounding box center [939, 287] width 10 height 10
radio input "true"
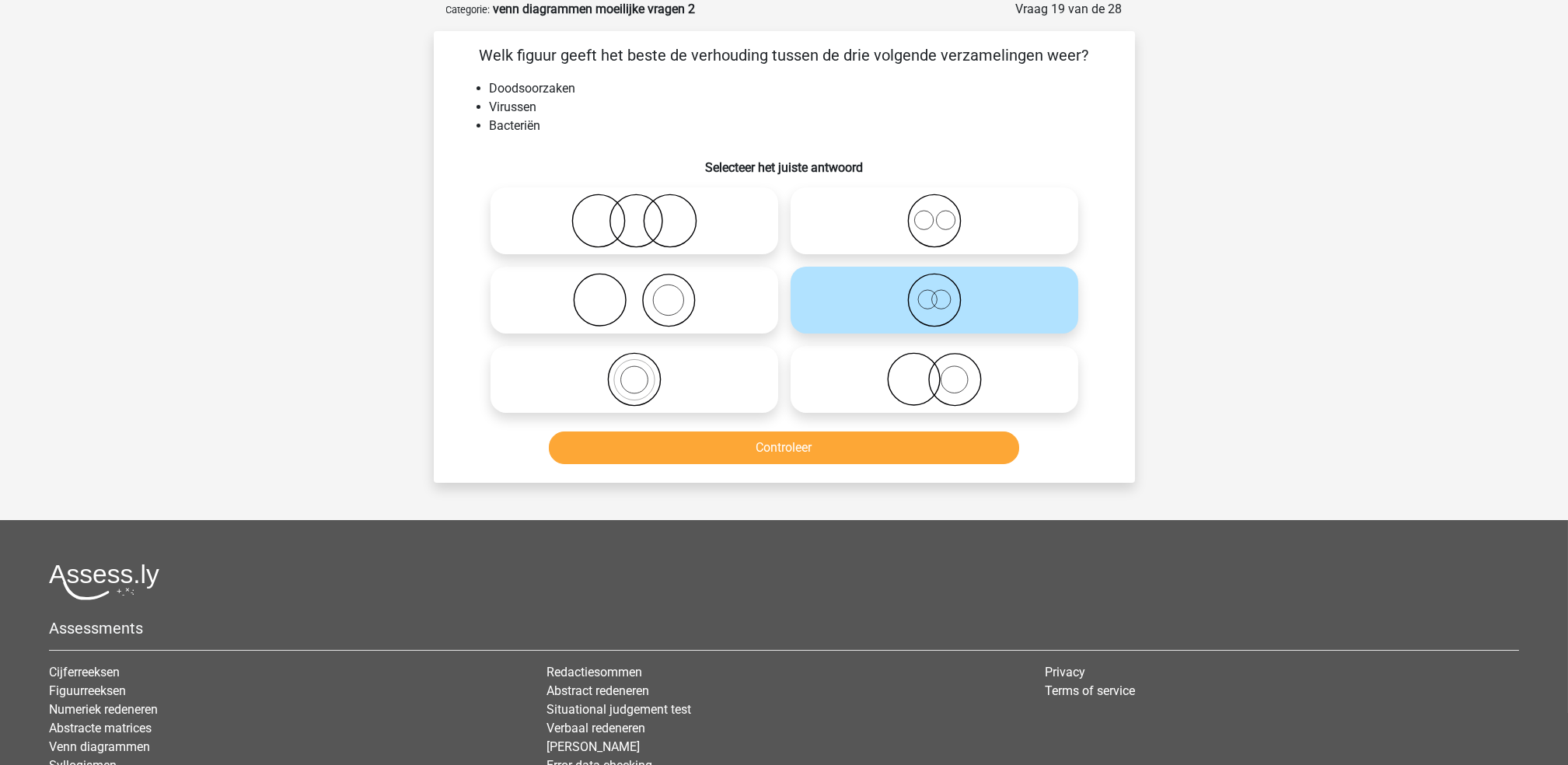
click at [899, 220] on icon at bounding box center [934, 220] width 275 height 54
click at [934, 213] on input "radio" at bounding box center [939, 208] width 10 height 10
radio input "true"
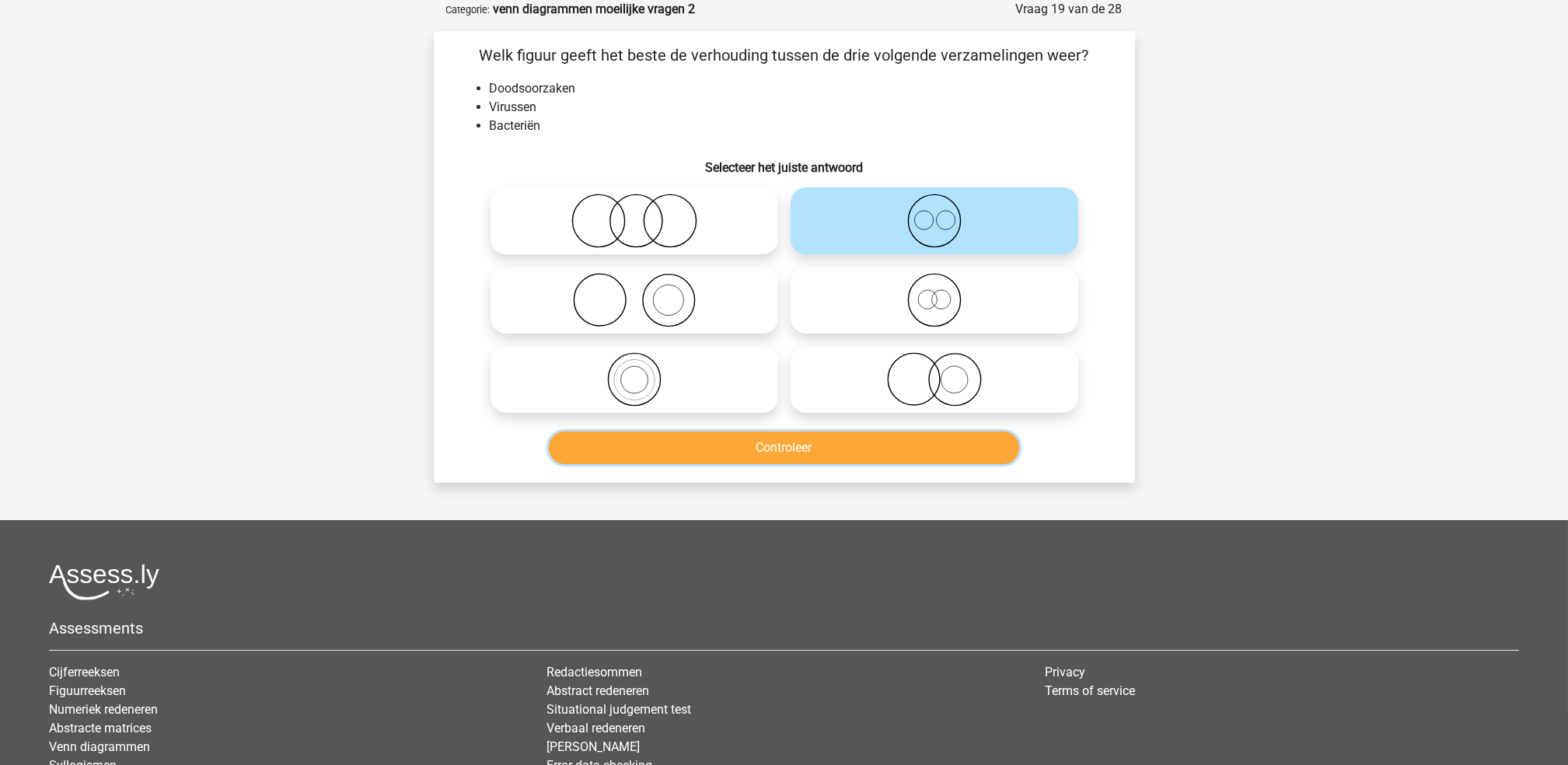
click at [910, 451] on button "Controleer" at bounding box center [784, 448] width 470 height 33
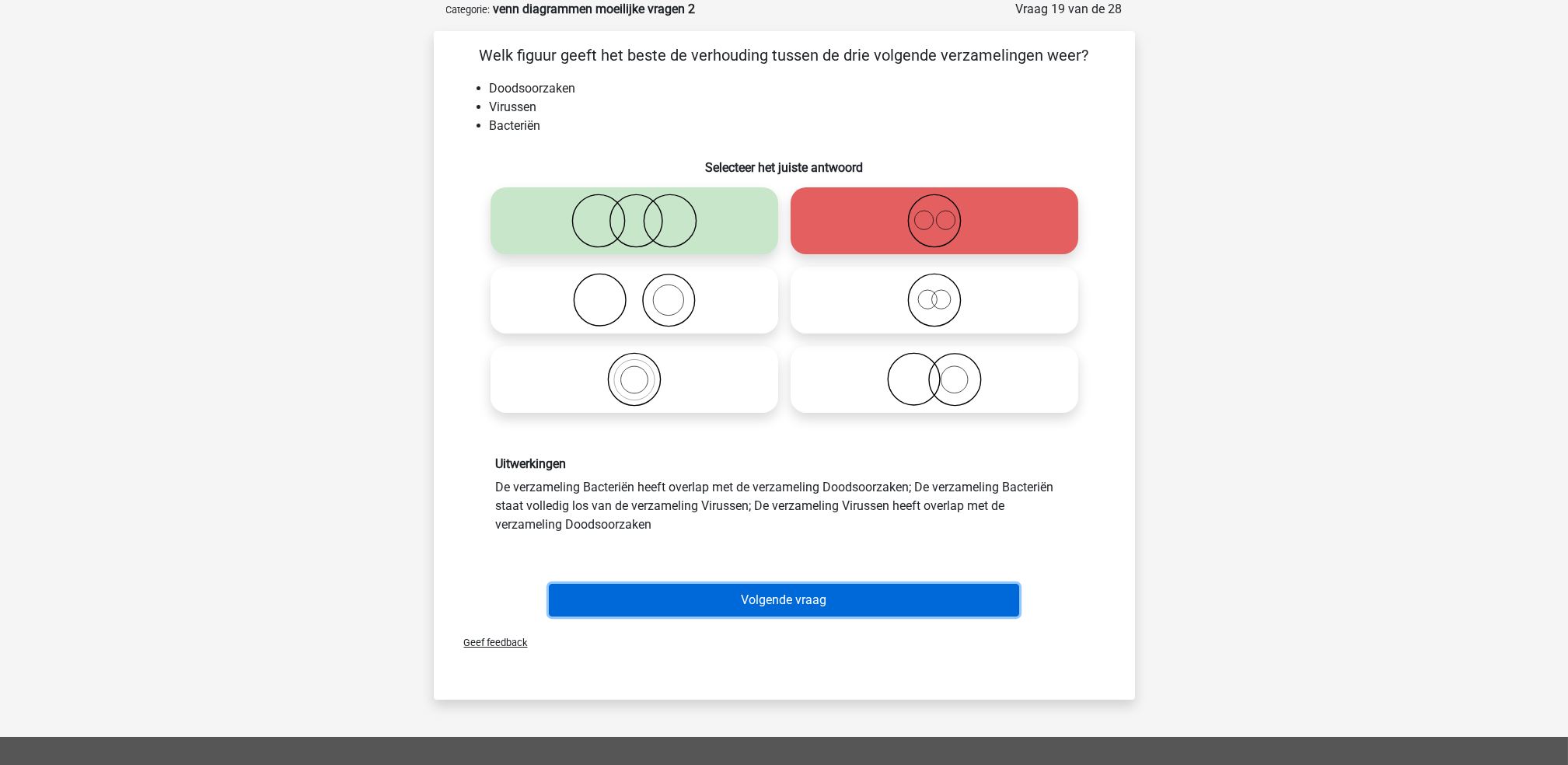
click at [767, 591] on button "Volgende vraag" at bounding box center [784, 600] width 470 height 33
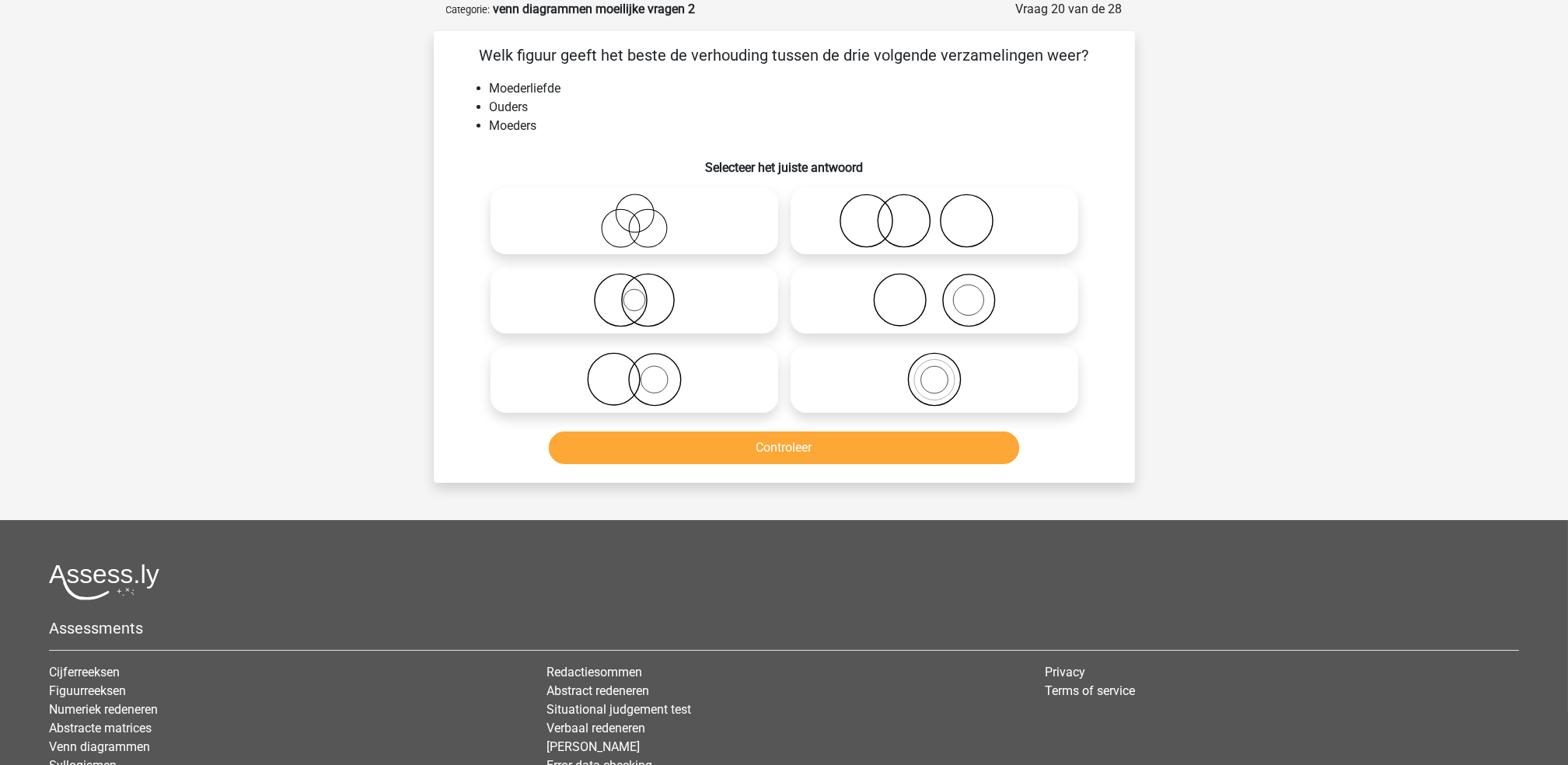
click at [874, 315] on icon at bounding box center [934, 300] width 275 height 54
click at [934, 292] on input "radio" at bounding box center [939, 287] width 10 height 10
radio input "true"
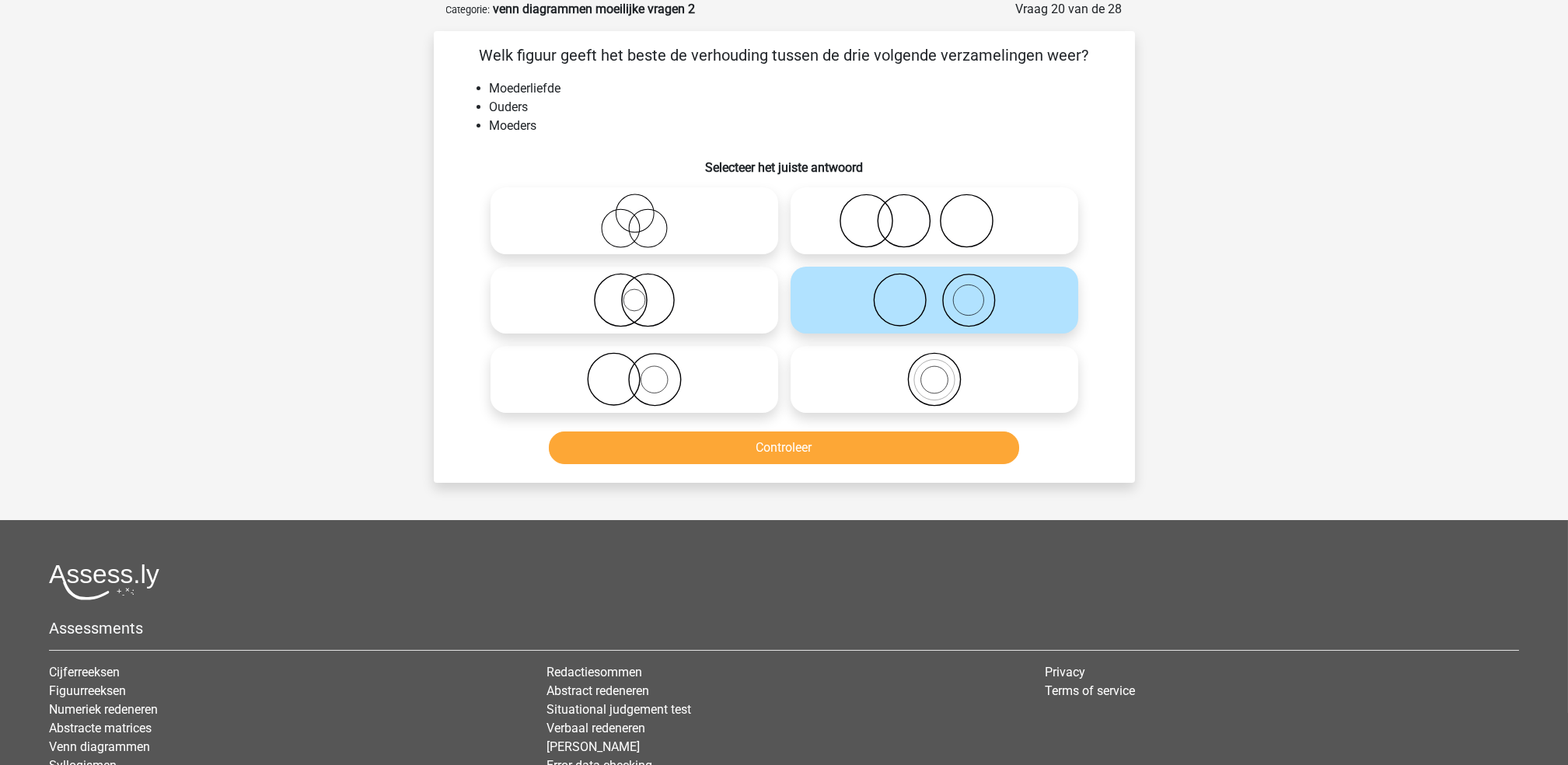
click at [850, 423] on div "Controleer" at bounding box center [784, 445] width 651 height 52
click at [843, 445] on button "Controleer" at bounding box center [784, 448] width 470 height 33
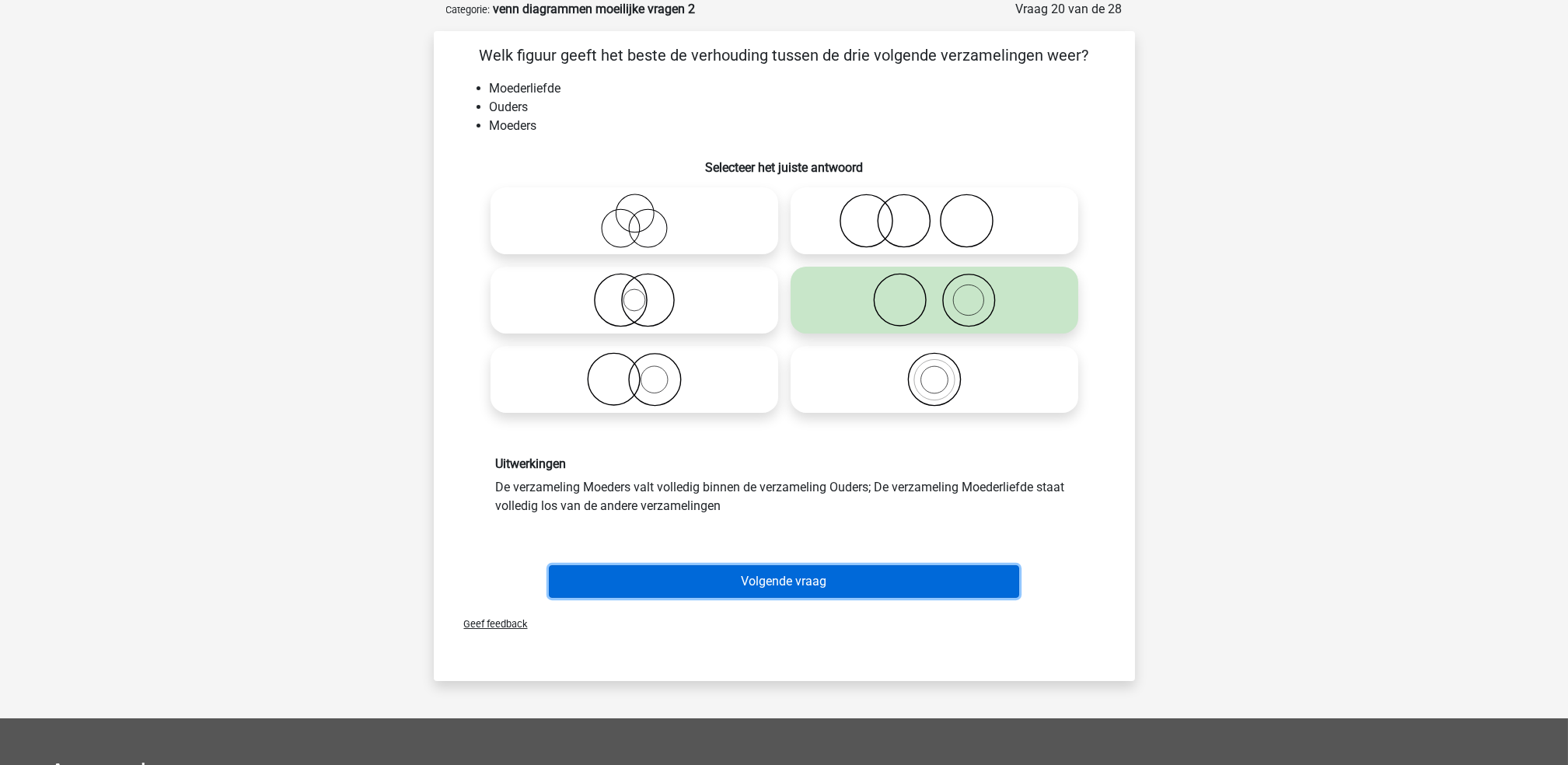
click at [830, 571] on button "Volgende vraag" at bounding box center [784, 582] width 470 height 33
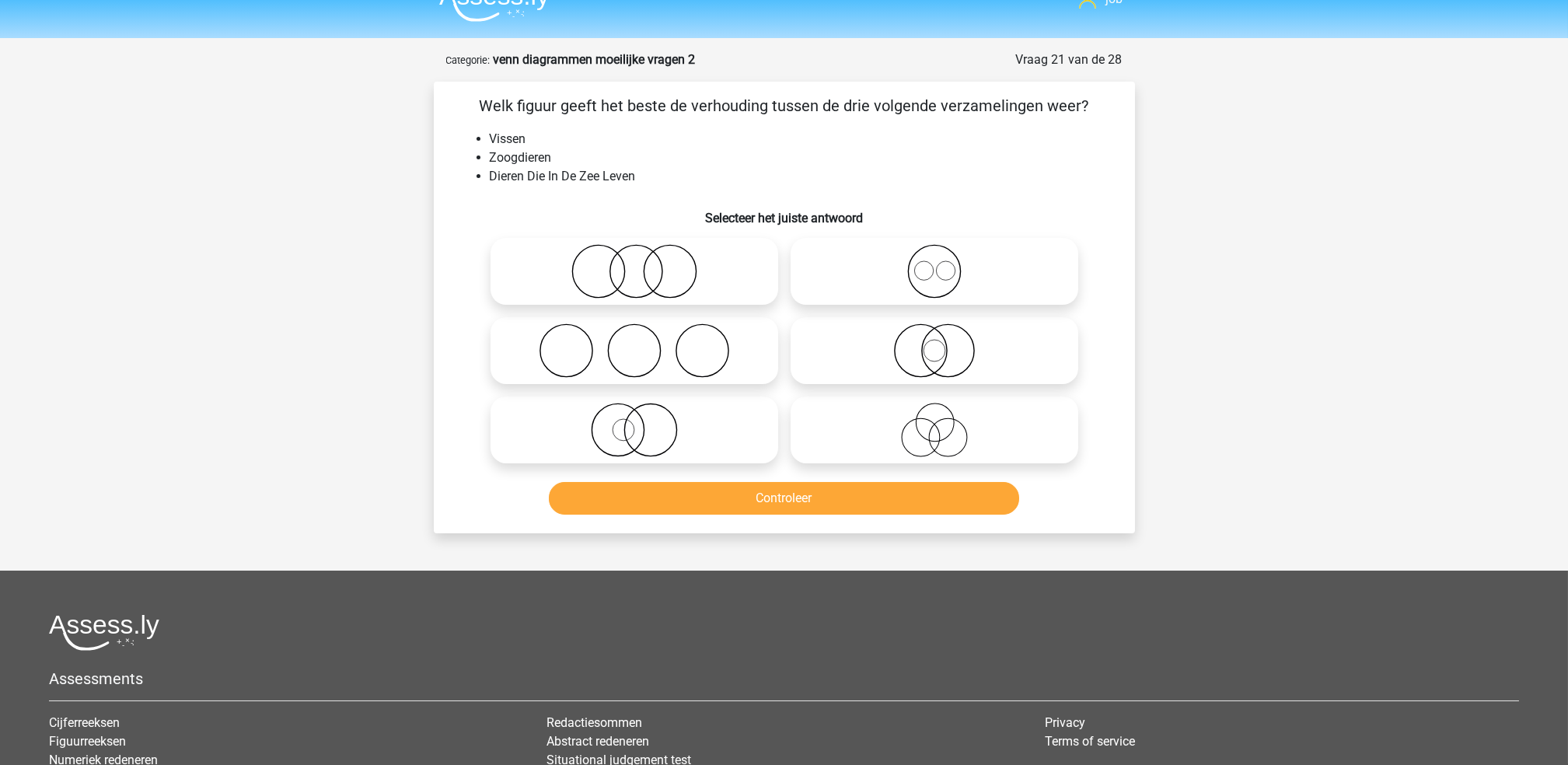
scroll to position [0, 0]
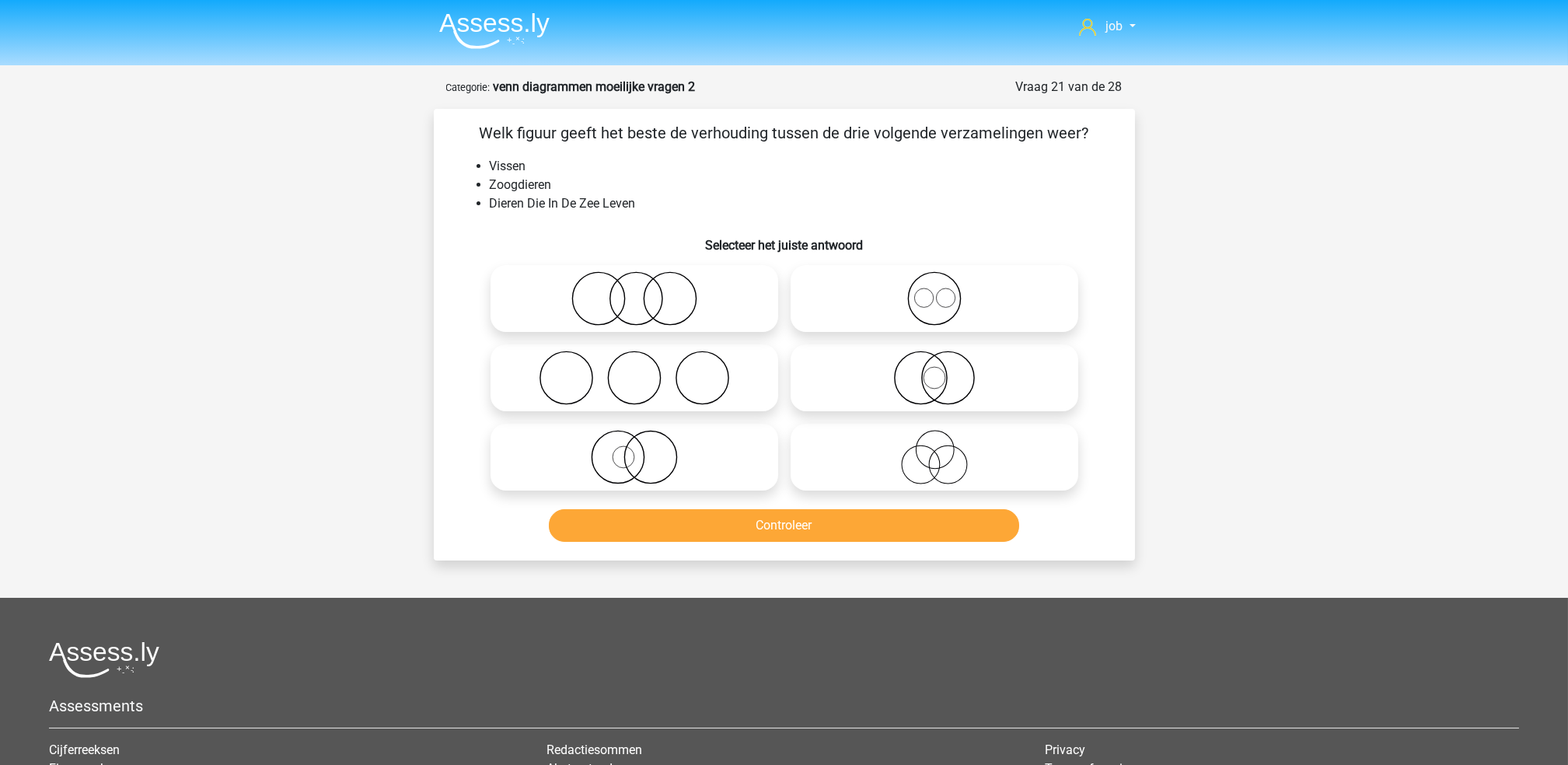
click at [701, 450] on icon at bounding box center [635, 457] width 275 height 54
click at [644, 450] on input "radio" at bounding box center [639, 444] width 10 height 10
radio input "true"
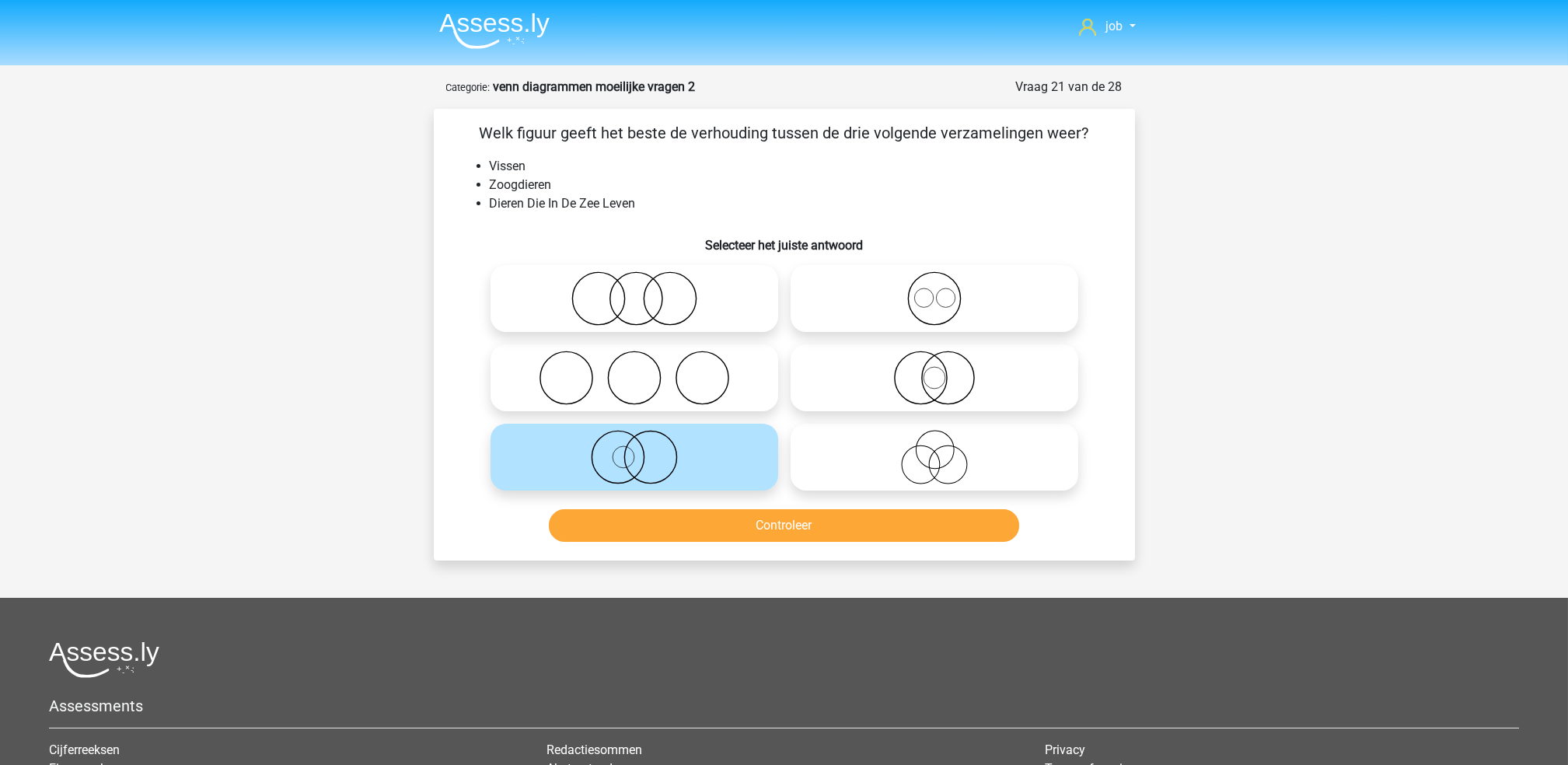
click at [731, 545] on div "Controleer" at bounding box center [784, 528] width 600 height 38
click at [731, 533] on button "Controleer" at bounding box center [784, 526] width 470 height 33
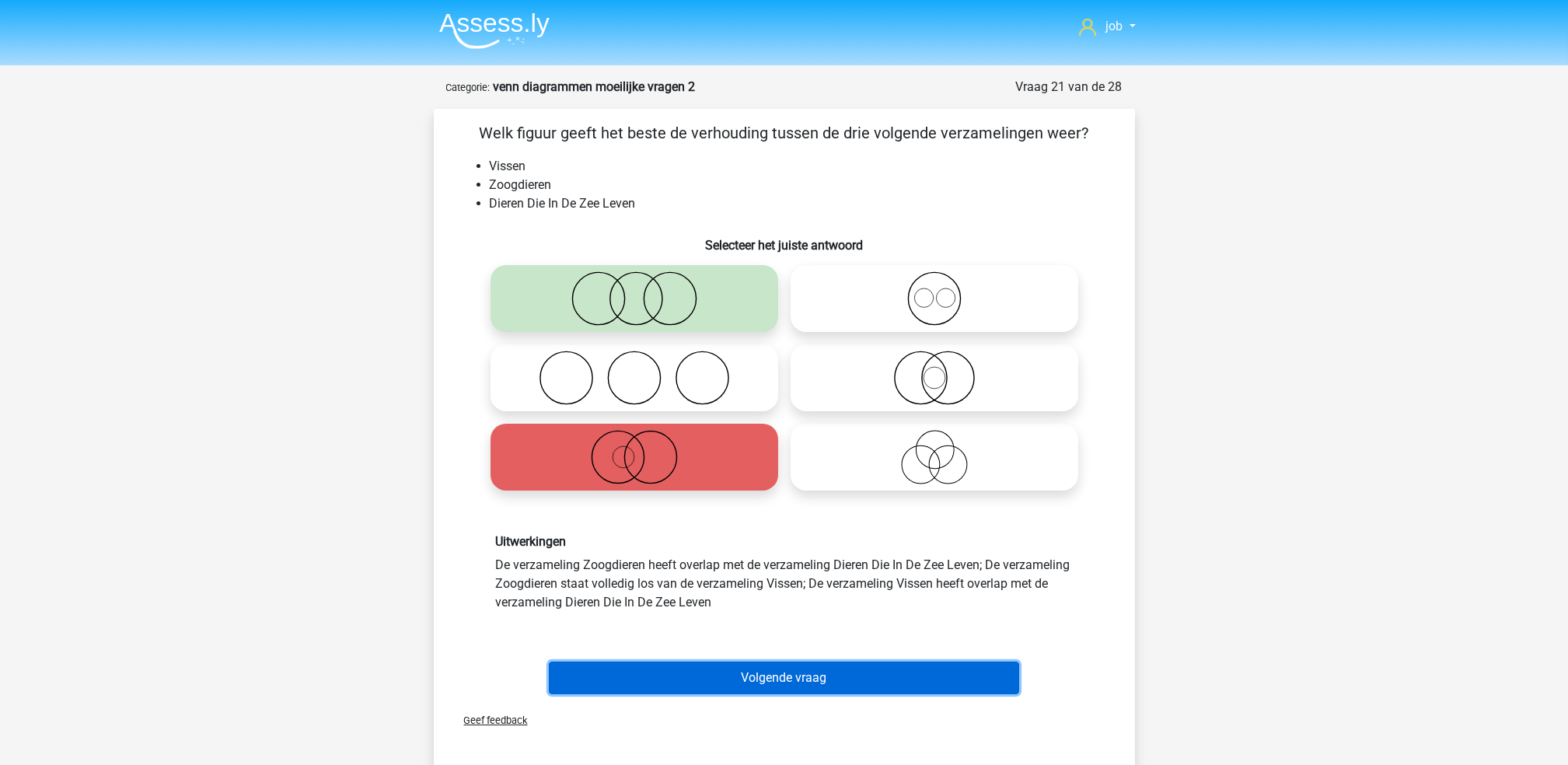
click at [779, 667] on button "Volgende vraag" at bounding box center [784, 678] width 470 height 33
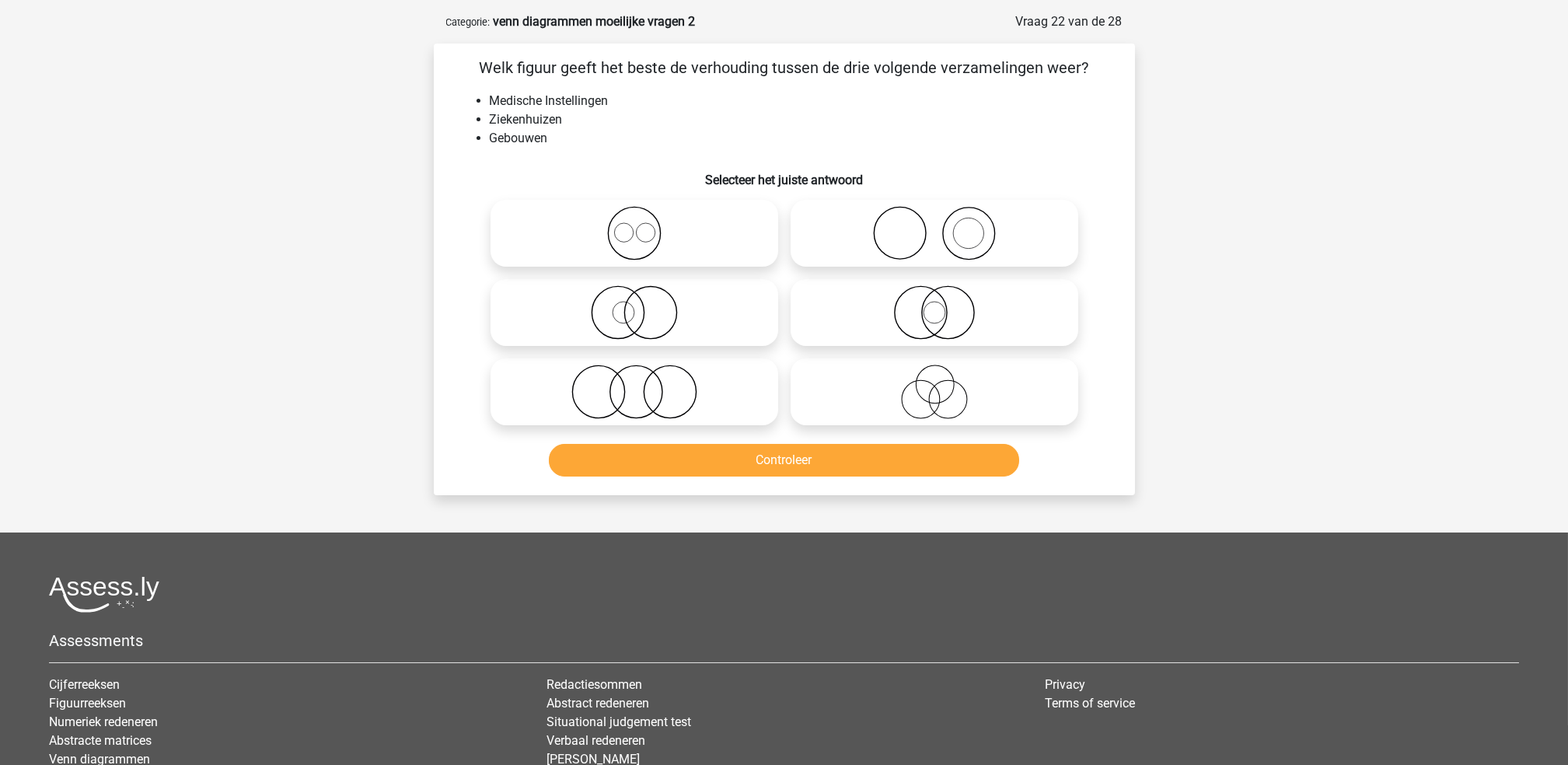
scroll to position [78, 0]
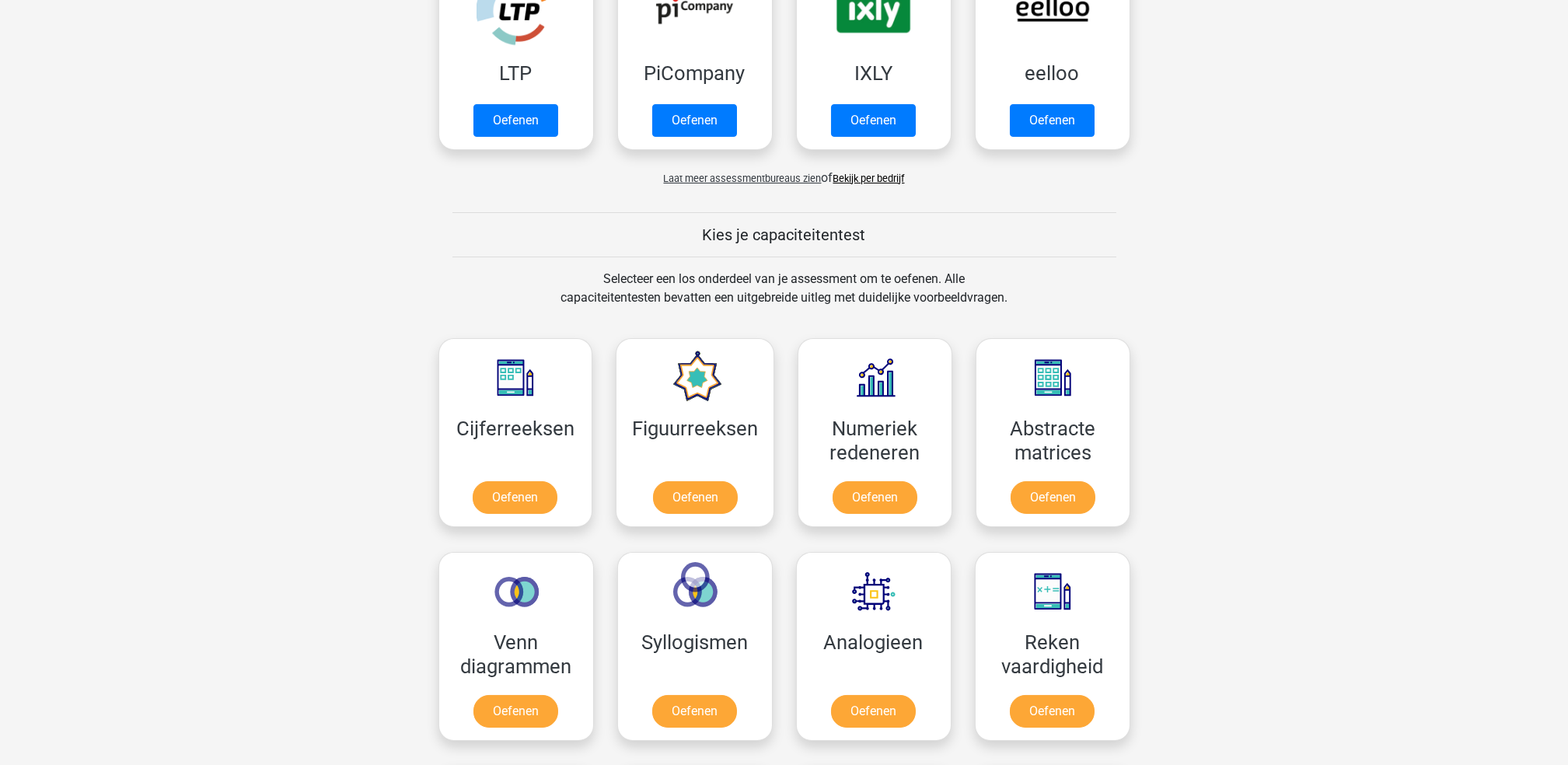
scroll to position [622, 0]
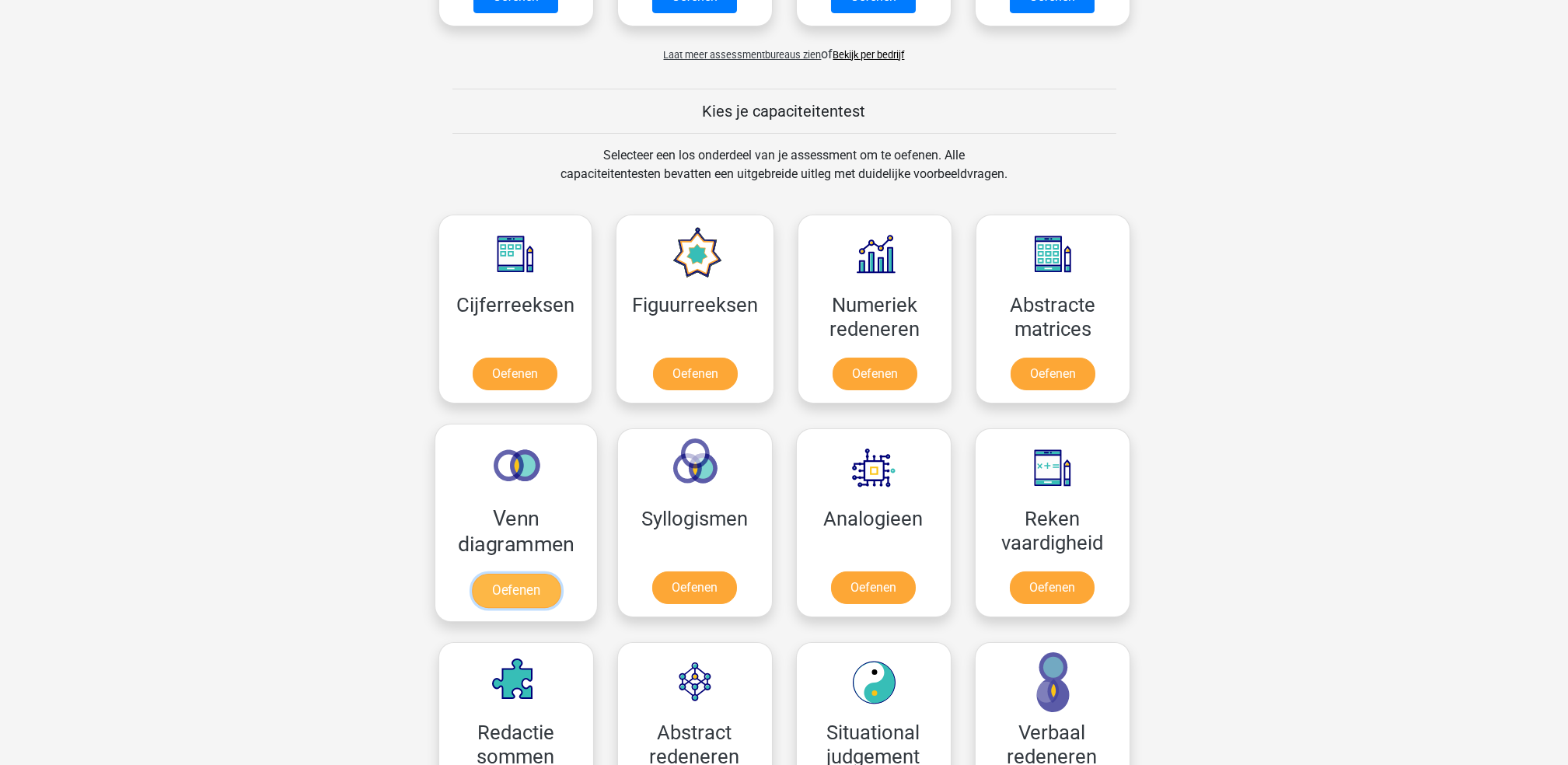
click at [531, 574] on link "Oefenen" at bounding box center [515, 591] width 88 height 34
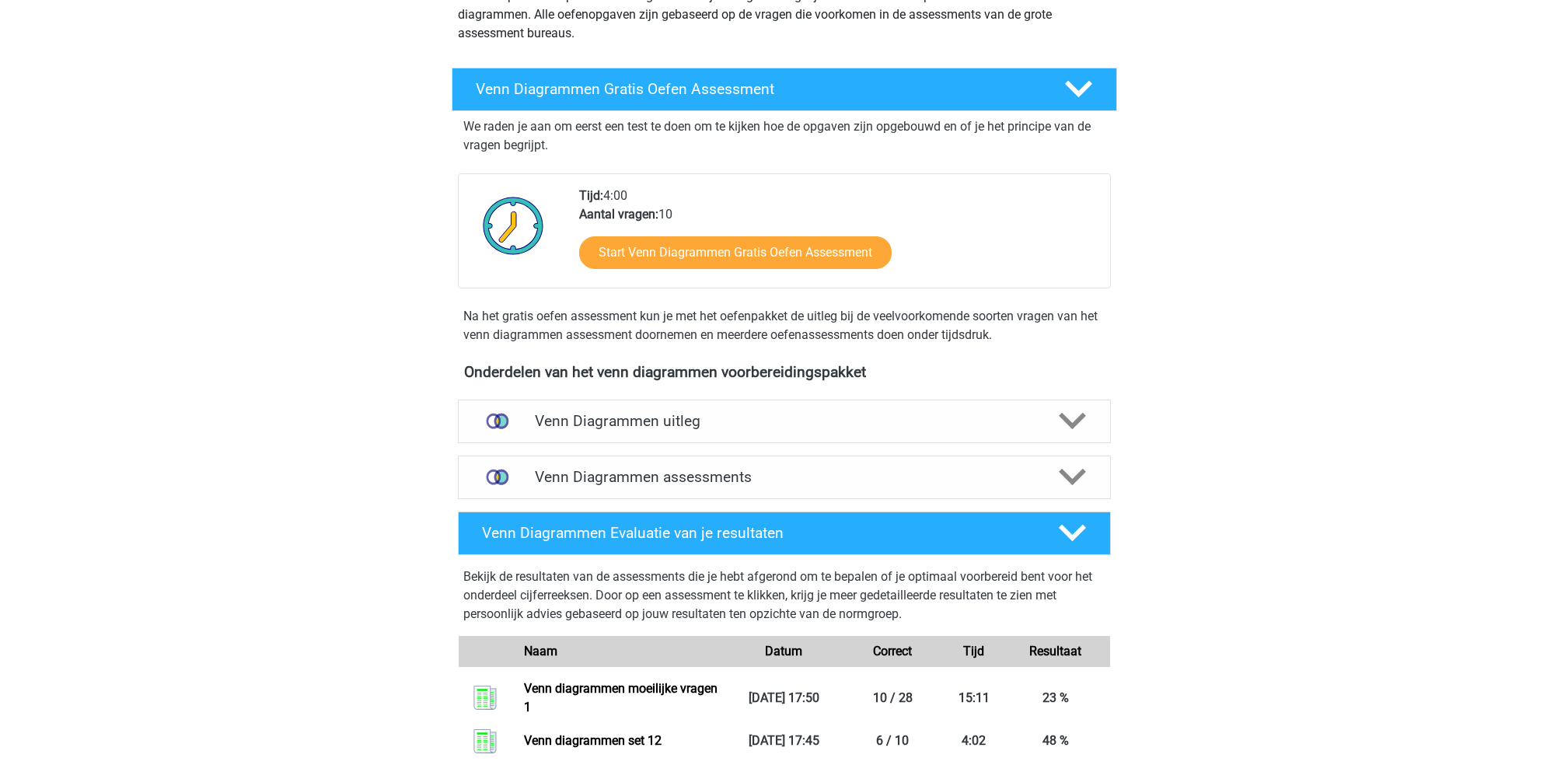
scroll to position [311, 0]
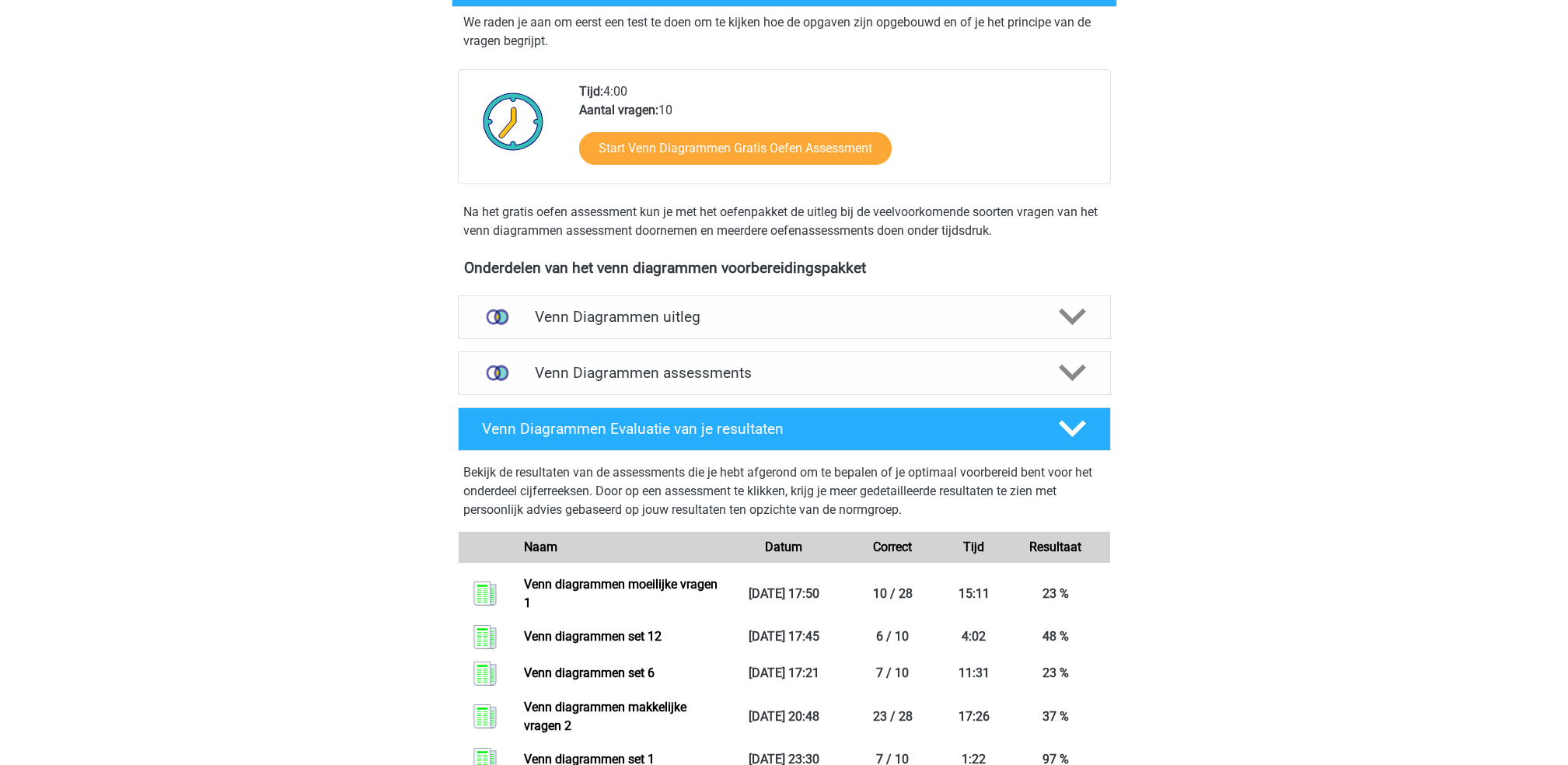
click at [587, 218] on div "Na het gratis oefen assessment kun je met het oefenpakket de uitleg bij de veel…" at bounding box center [784, 222] width 653 height 38
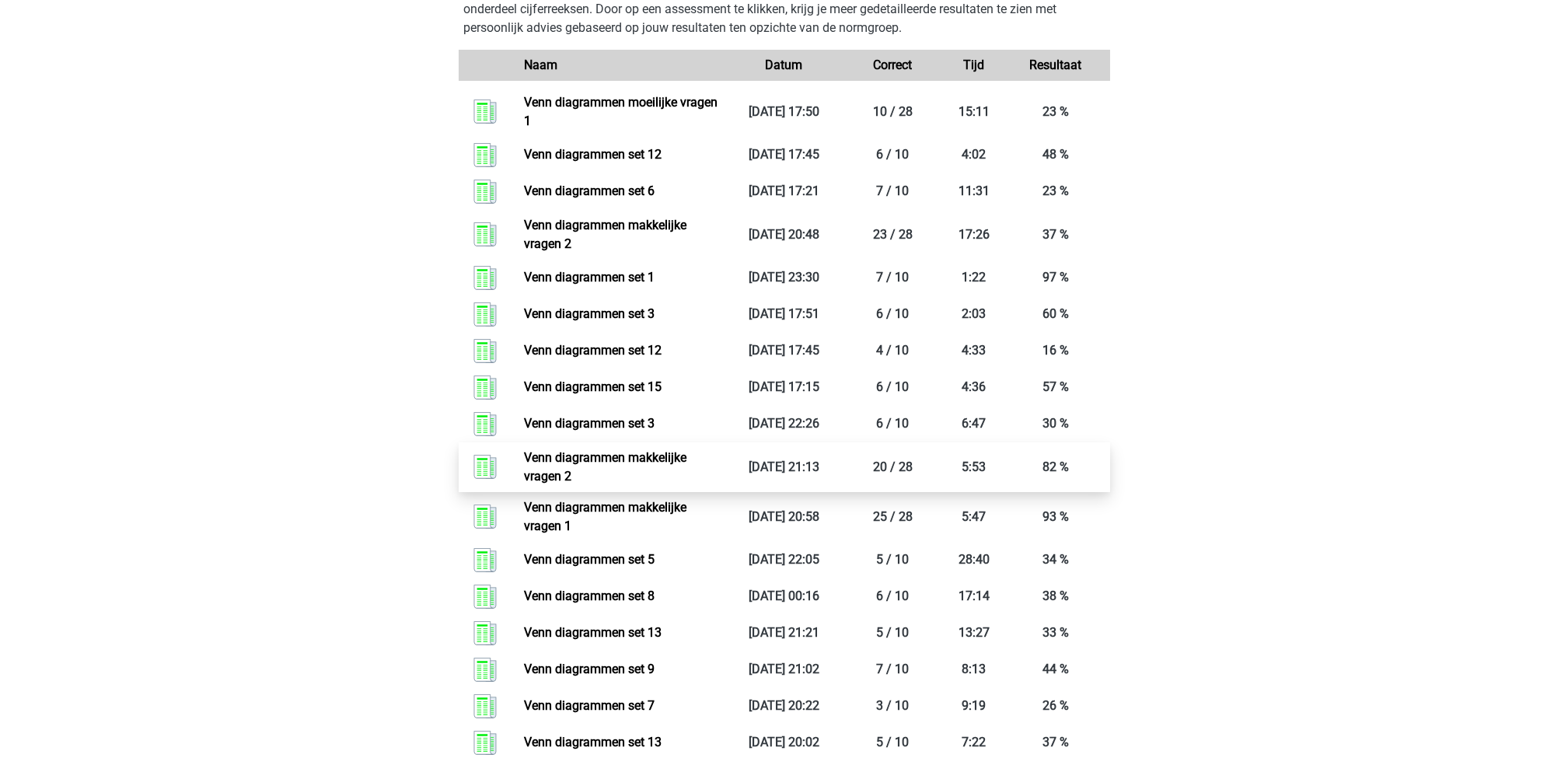
scroll to position [829, 0]
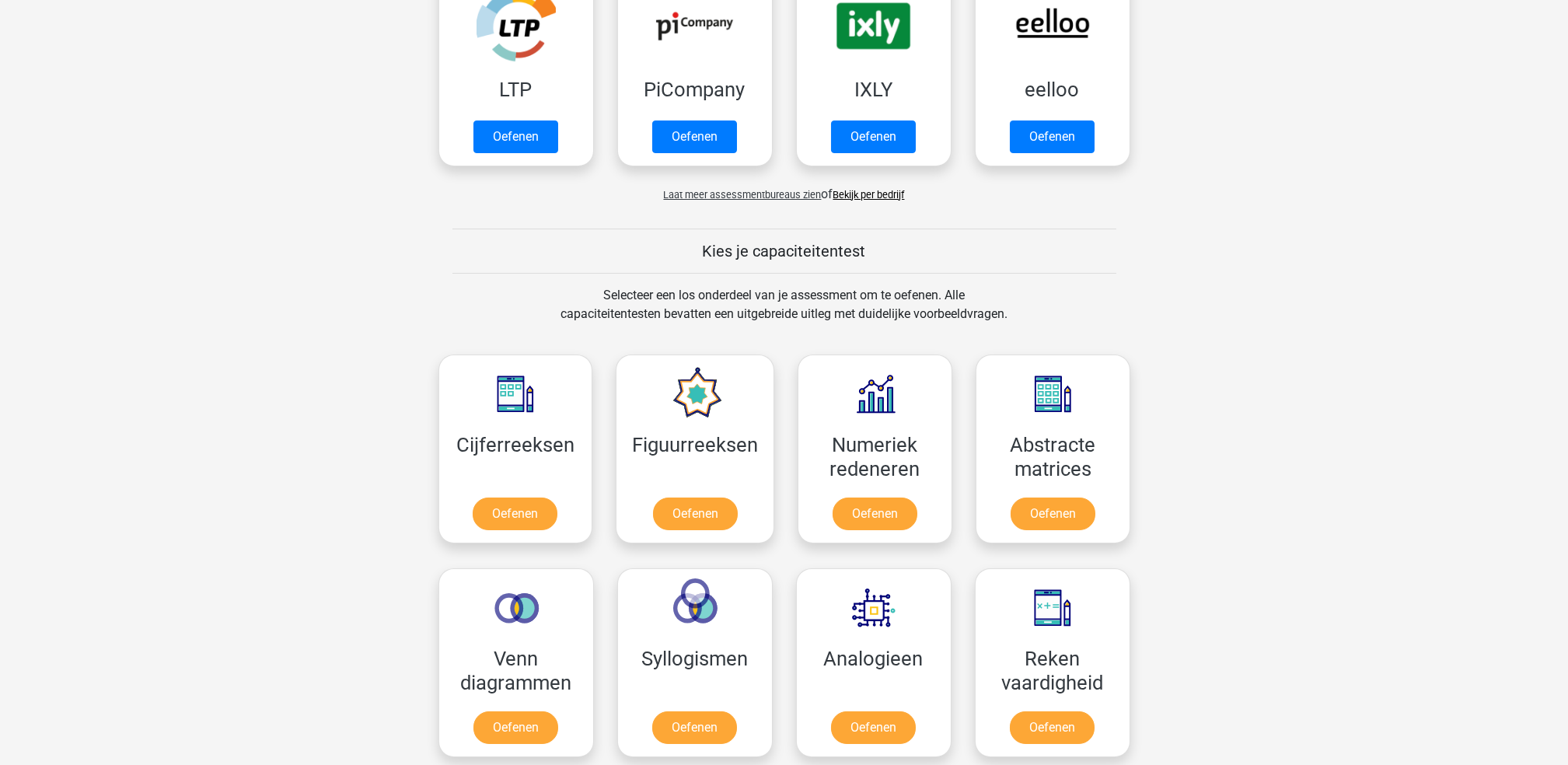
scroll to position [518, 0]
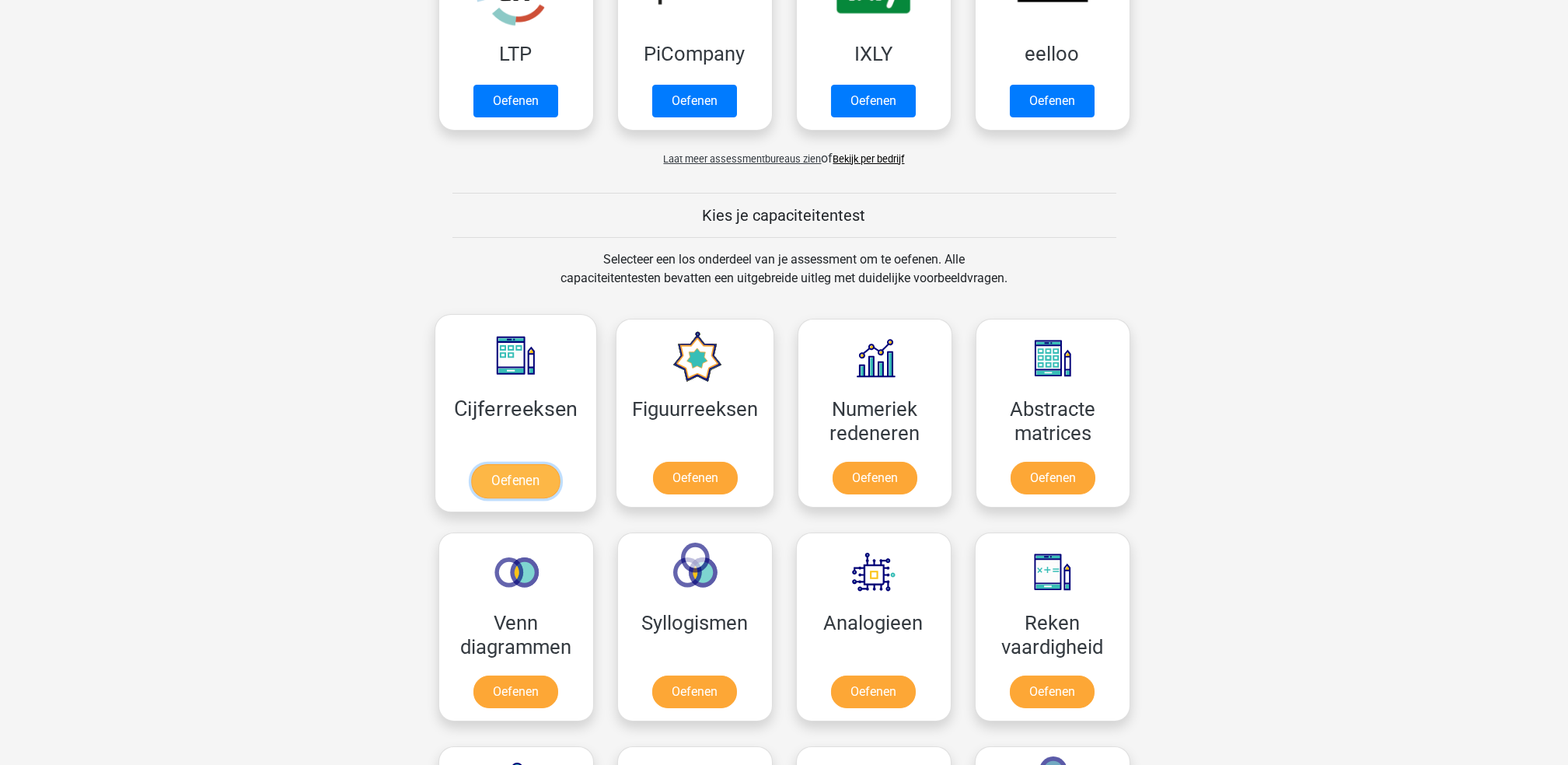
click at [550, 464] on link "Oefenen" at bounding box center [515, 482] width 88 height 34
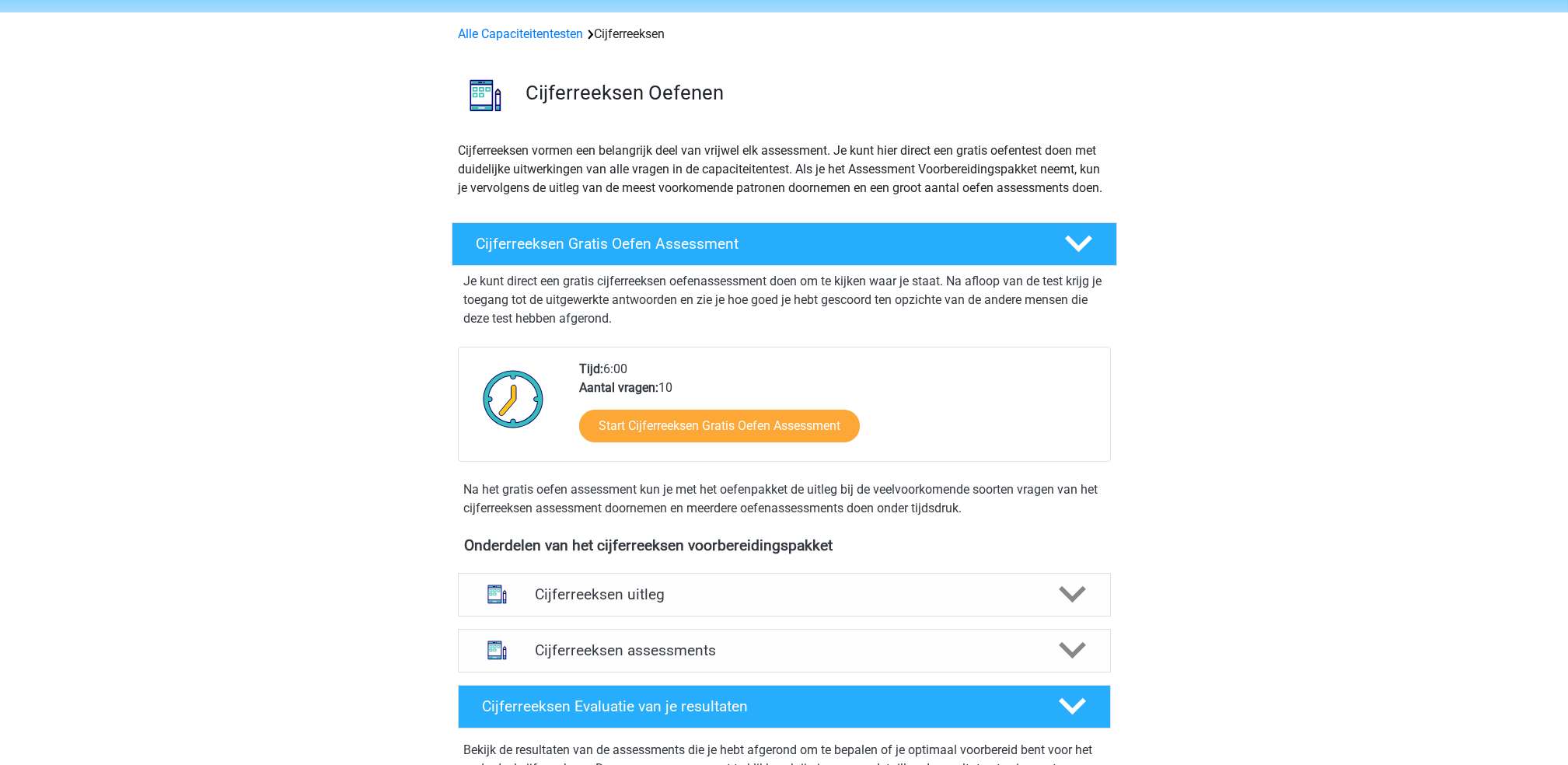
scroll to position [103, 0]
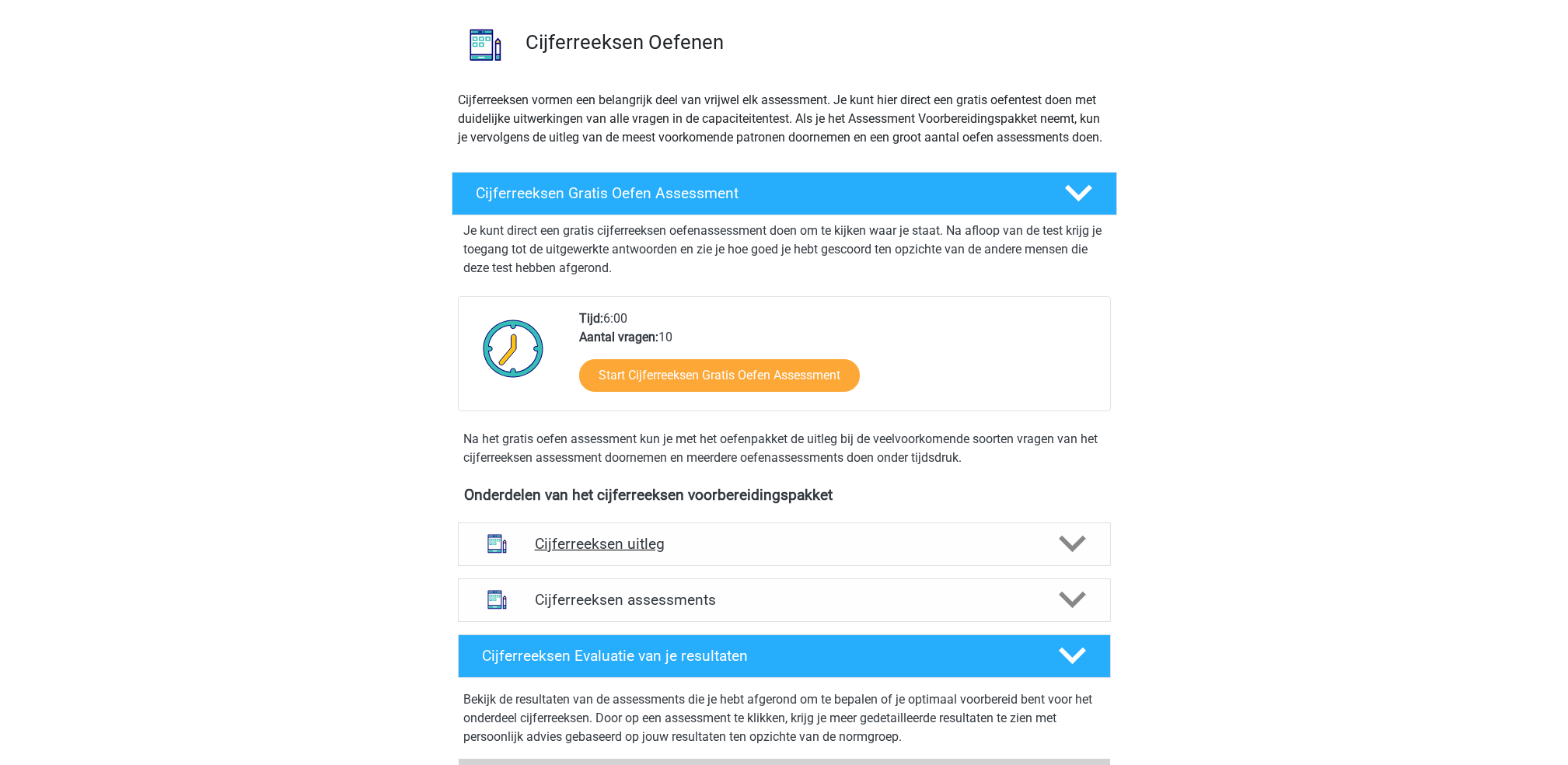
click at [727, 553] on h4 "Cijferreeksen uitleg" at bounding box center [784, 544] width 499 height 18
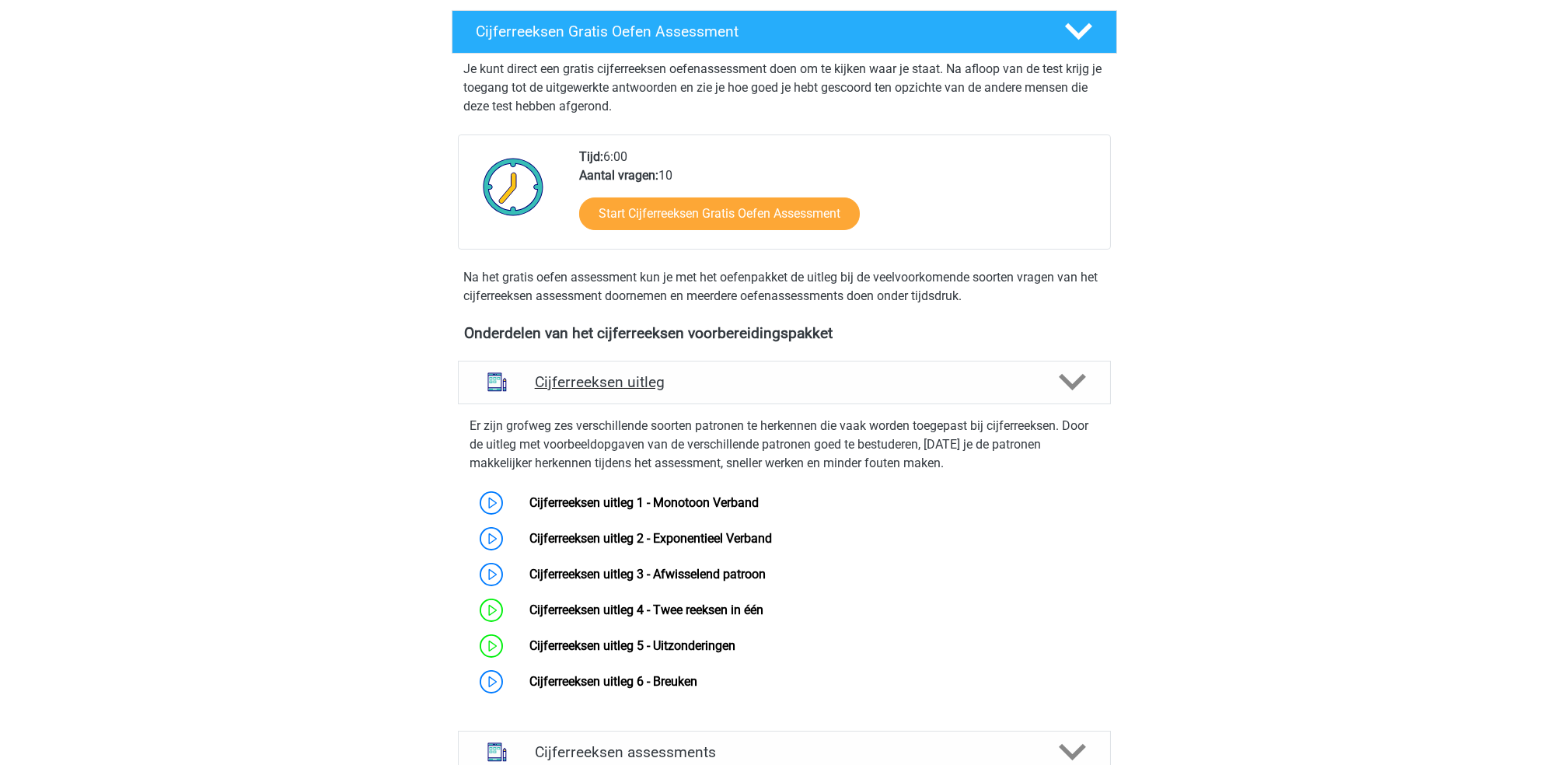
scroll to position [311, 0]
